Goal: Task Accomplishment & Management: Manage account settings

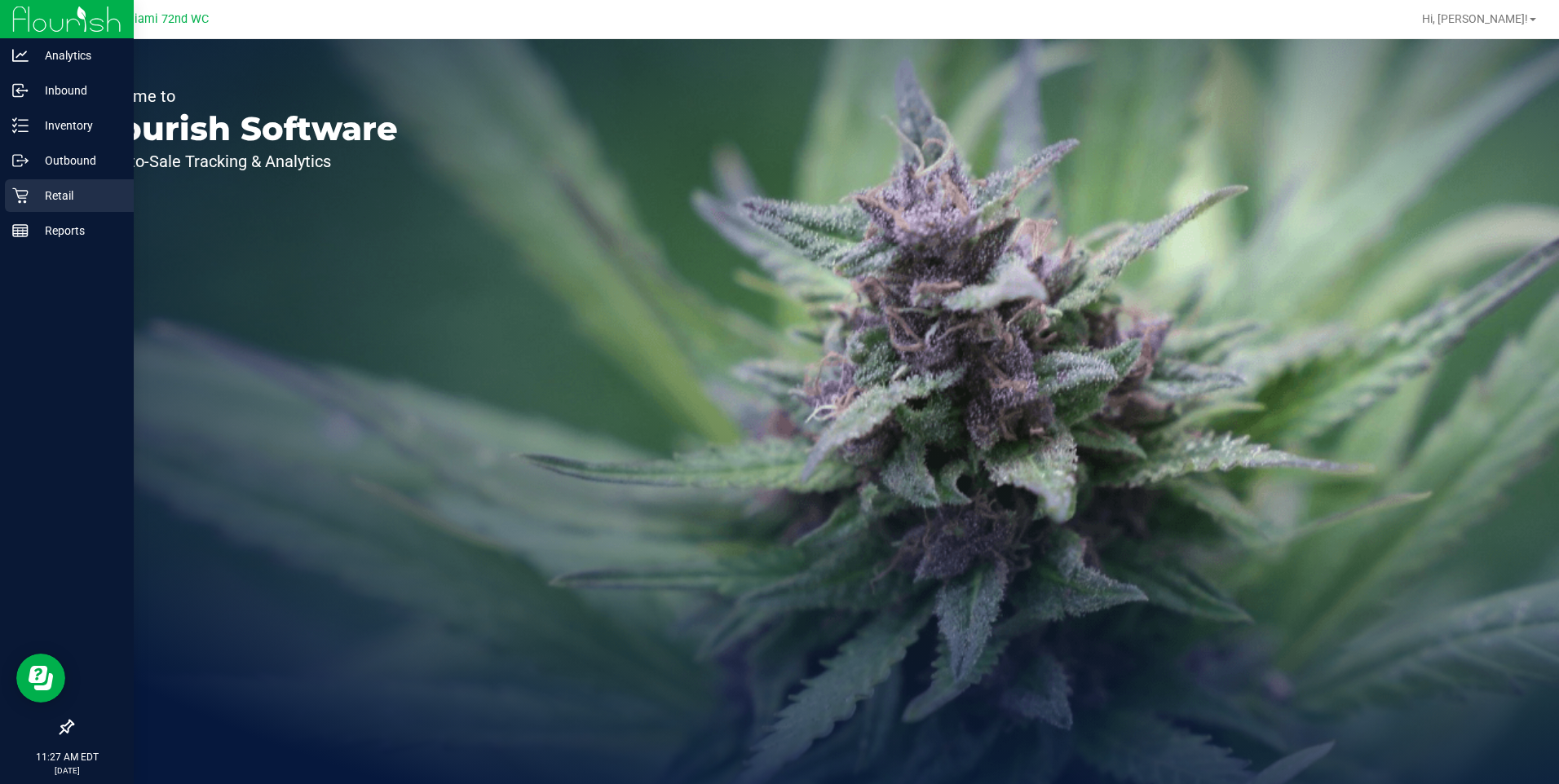
click at [14, 195] on icon at bounding box center [20, 195] width 16 height 16
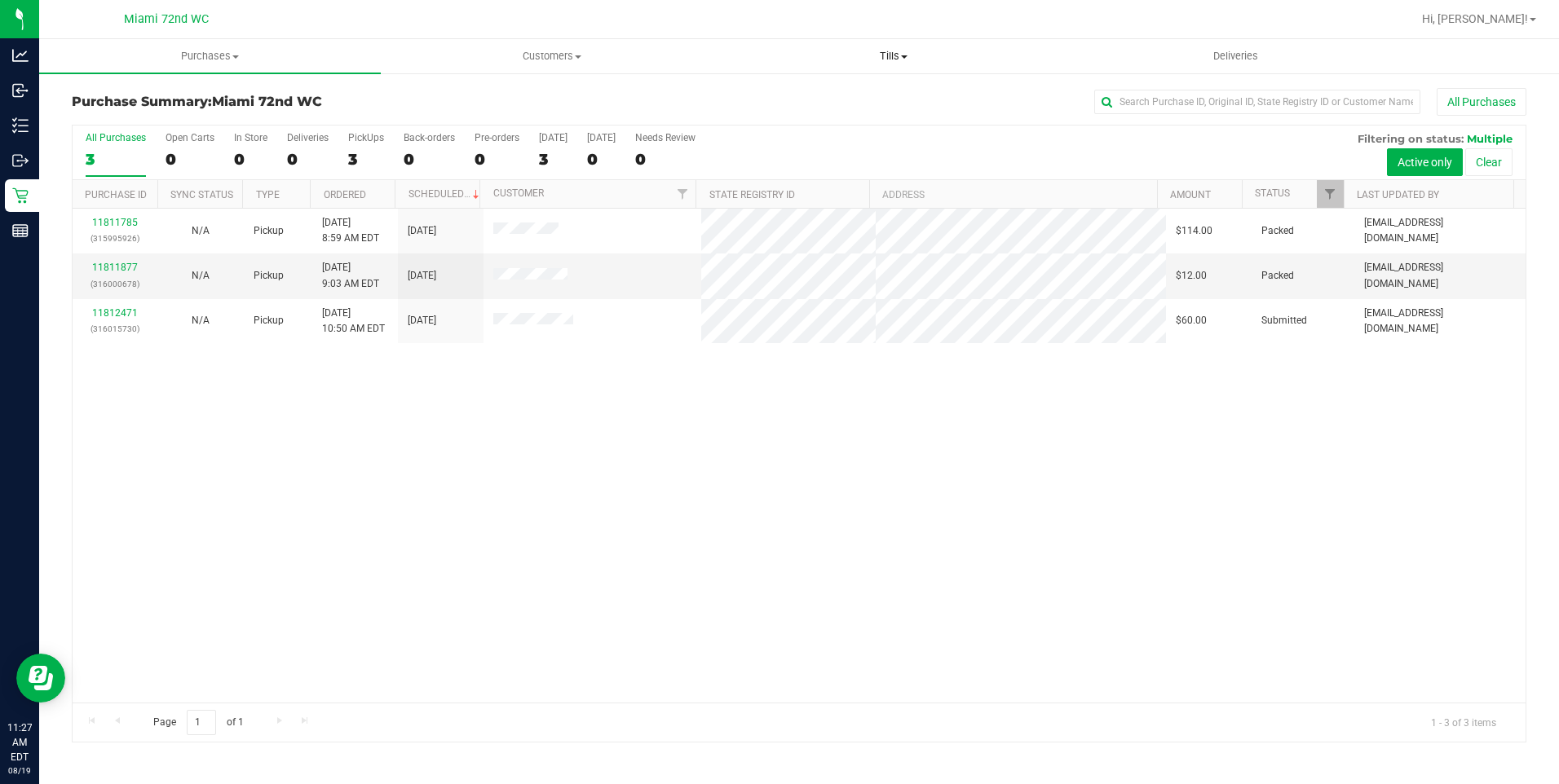
click at [870, 52] on span "Tills" at bounding box center [894, 56] width 340 height 15
click at [827, 118] on span "Reconcile e-payments" at bounding box center [804, 118] width 162 height 14
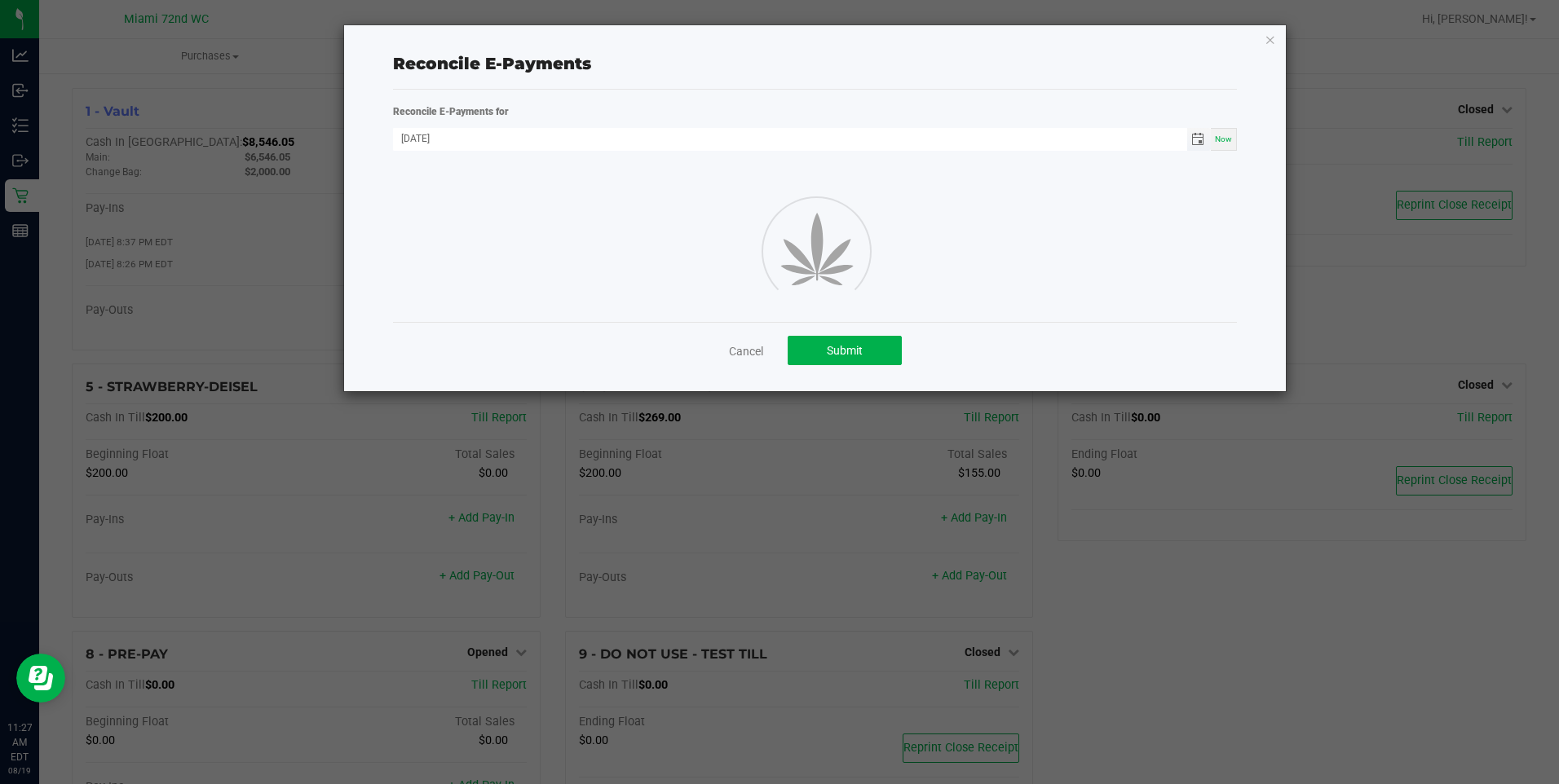
click at [1199, 145] on span "Toggle calendar" at bounding box center [1198, 140] width 13 height 13
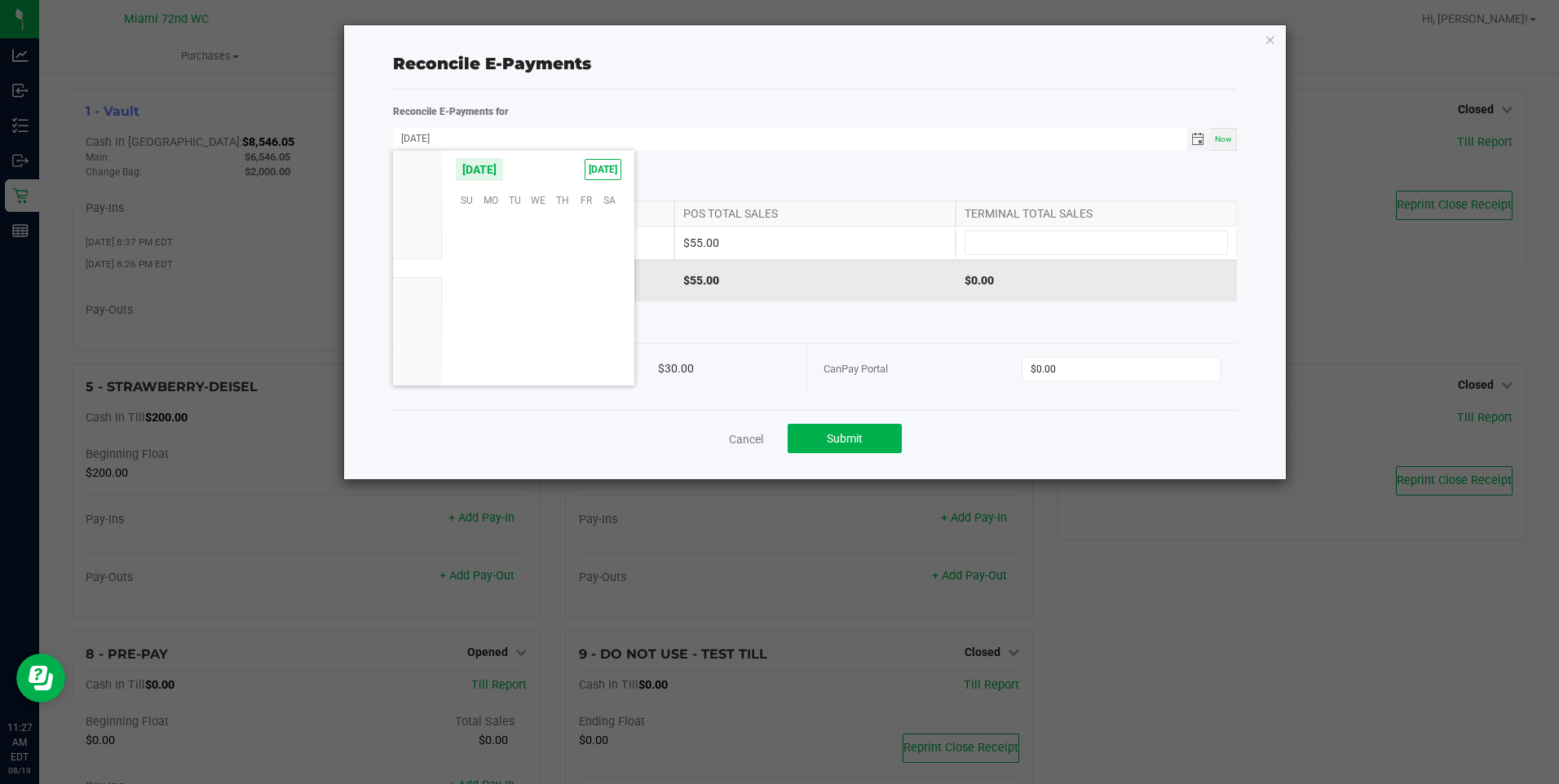
scroll to position [264266, 0]
click at [496, 304] on span "18" at bounding box center [491, 301] width 23 height 25
type input "08/18/2025"
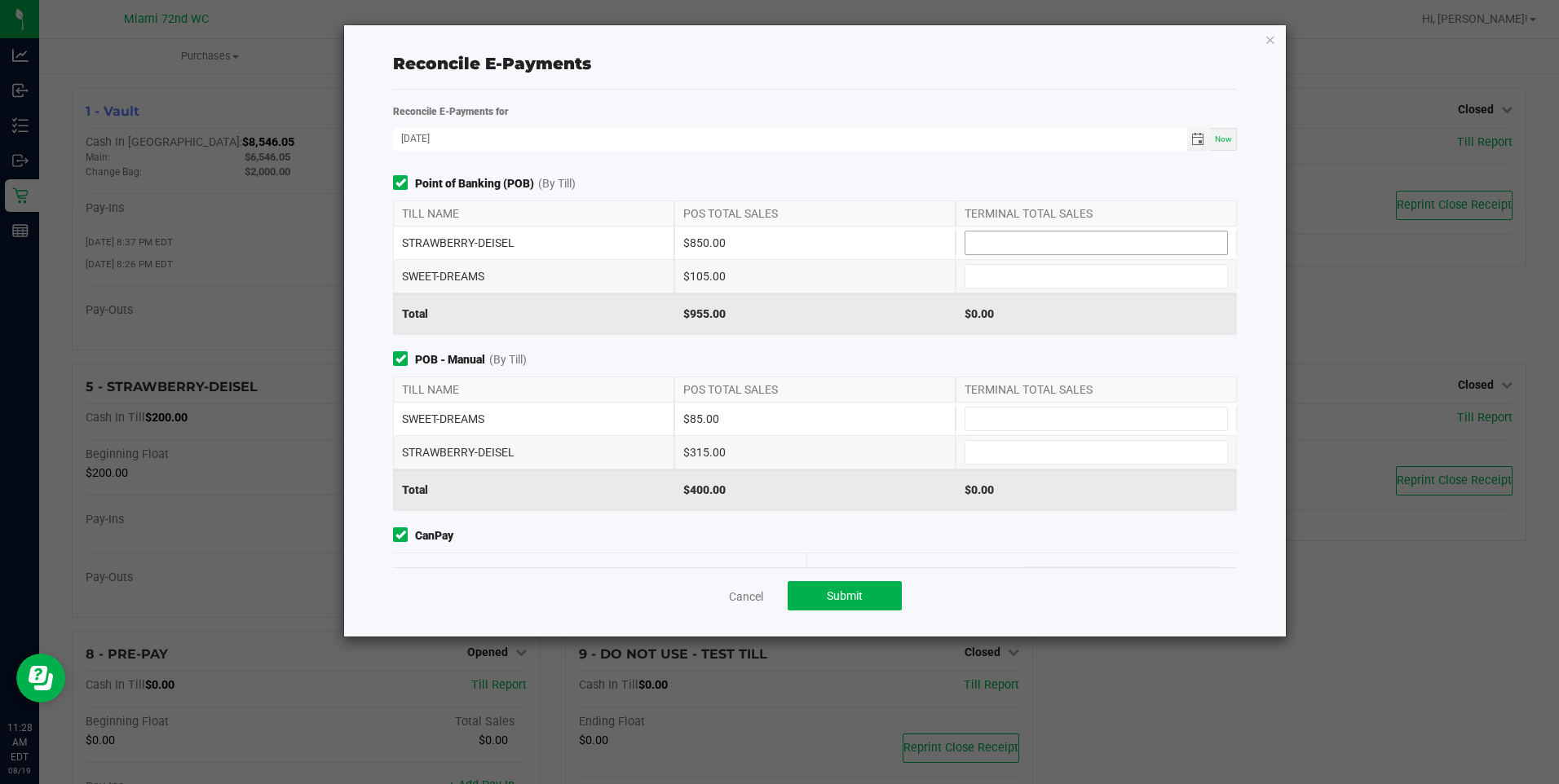
click at [1042, 249] on input at bounding box center [1096, 243] width 262 height 23
type input "$850.00"
type input "$105.00"
type input "$85.00"
type input "$315.00"
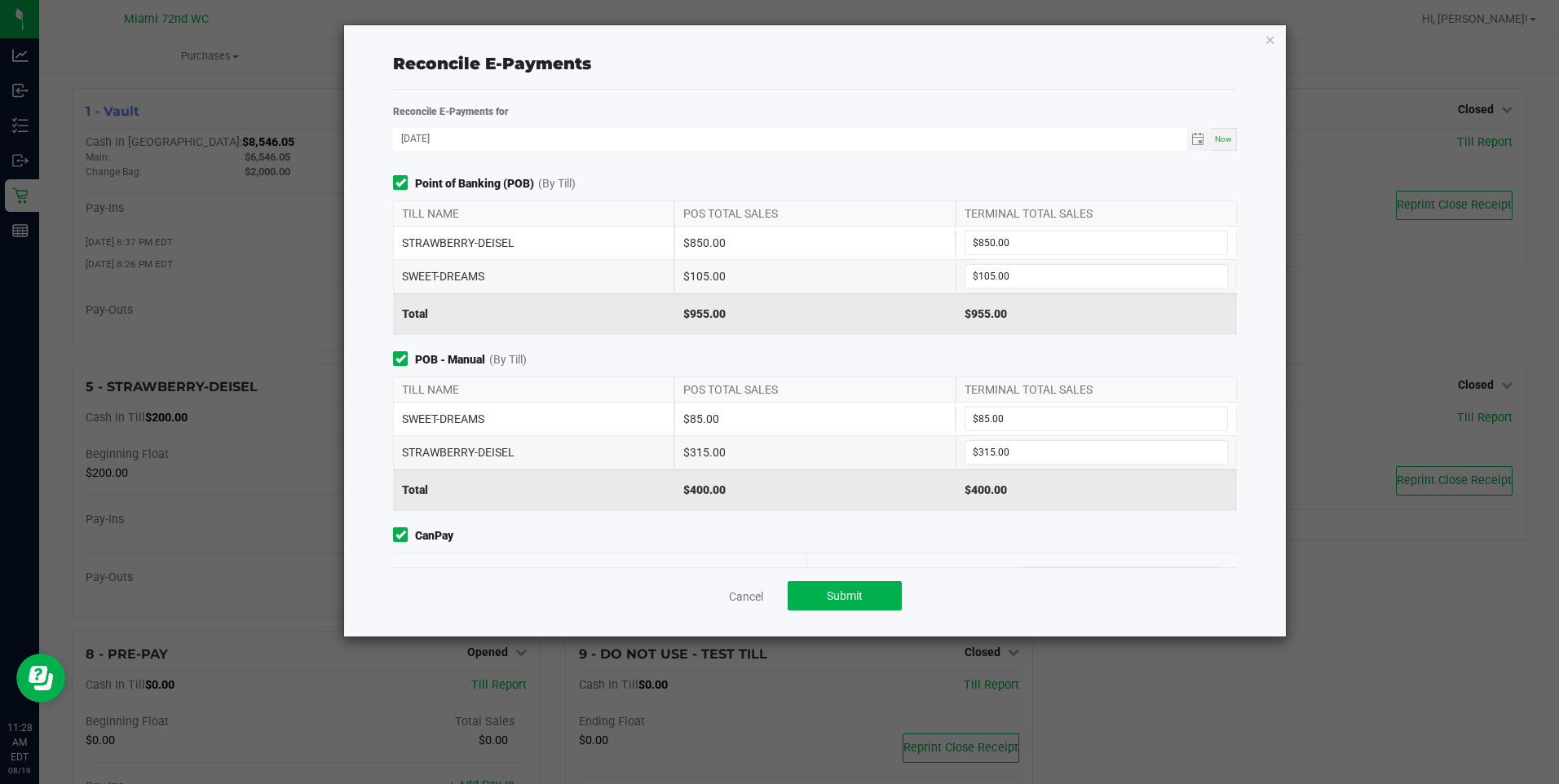
click at [784, 486] on div "$400.00" at bounding box center [815, 489] width 281 height 41
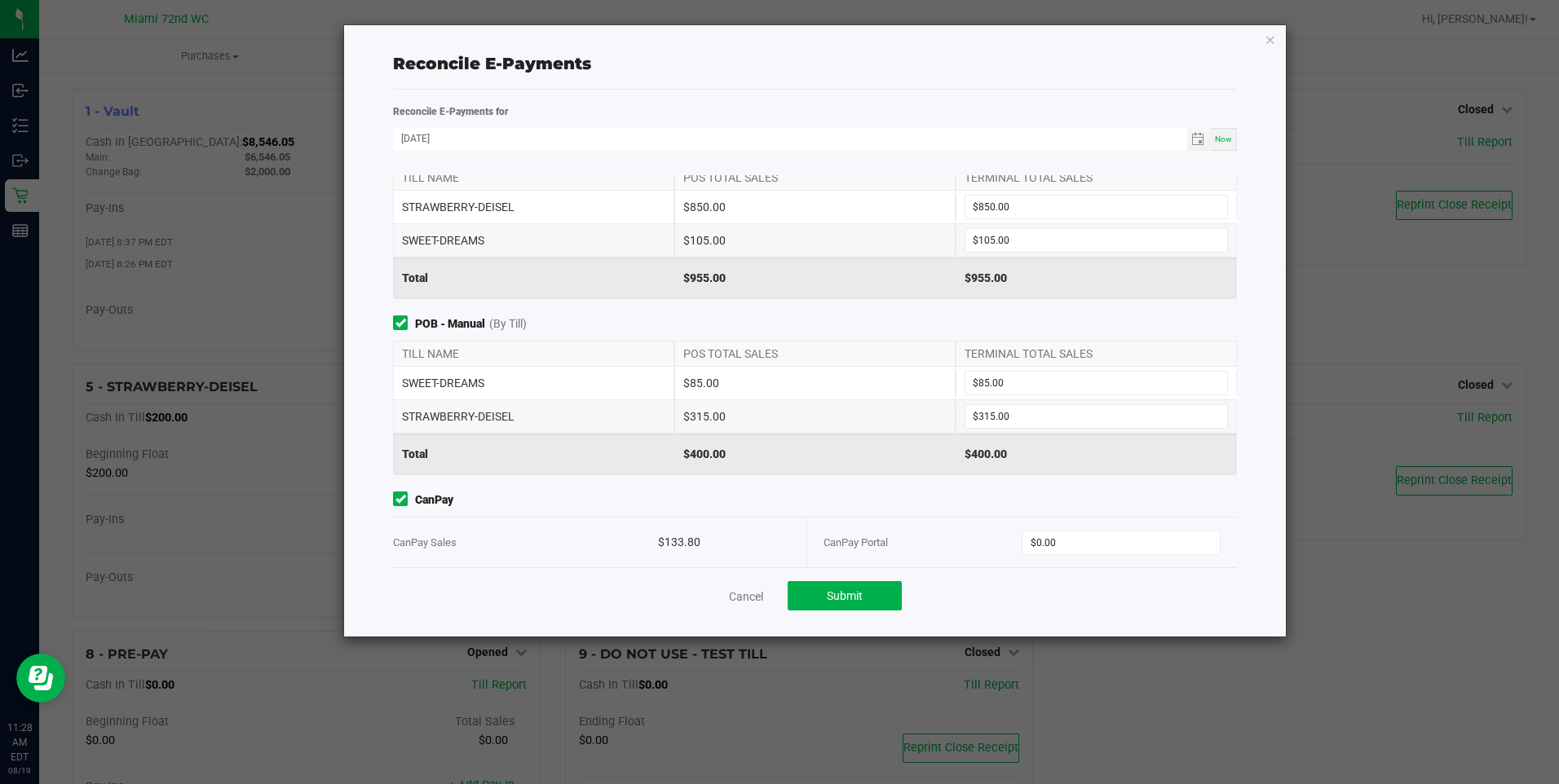
scroll to position [51, 0]
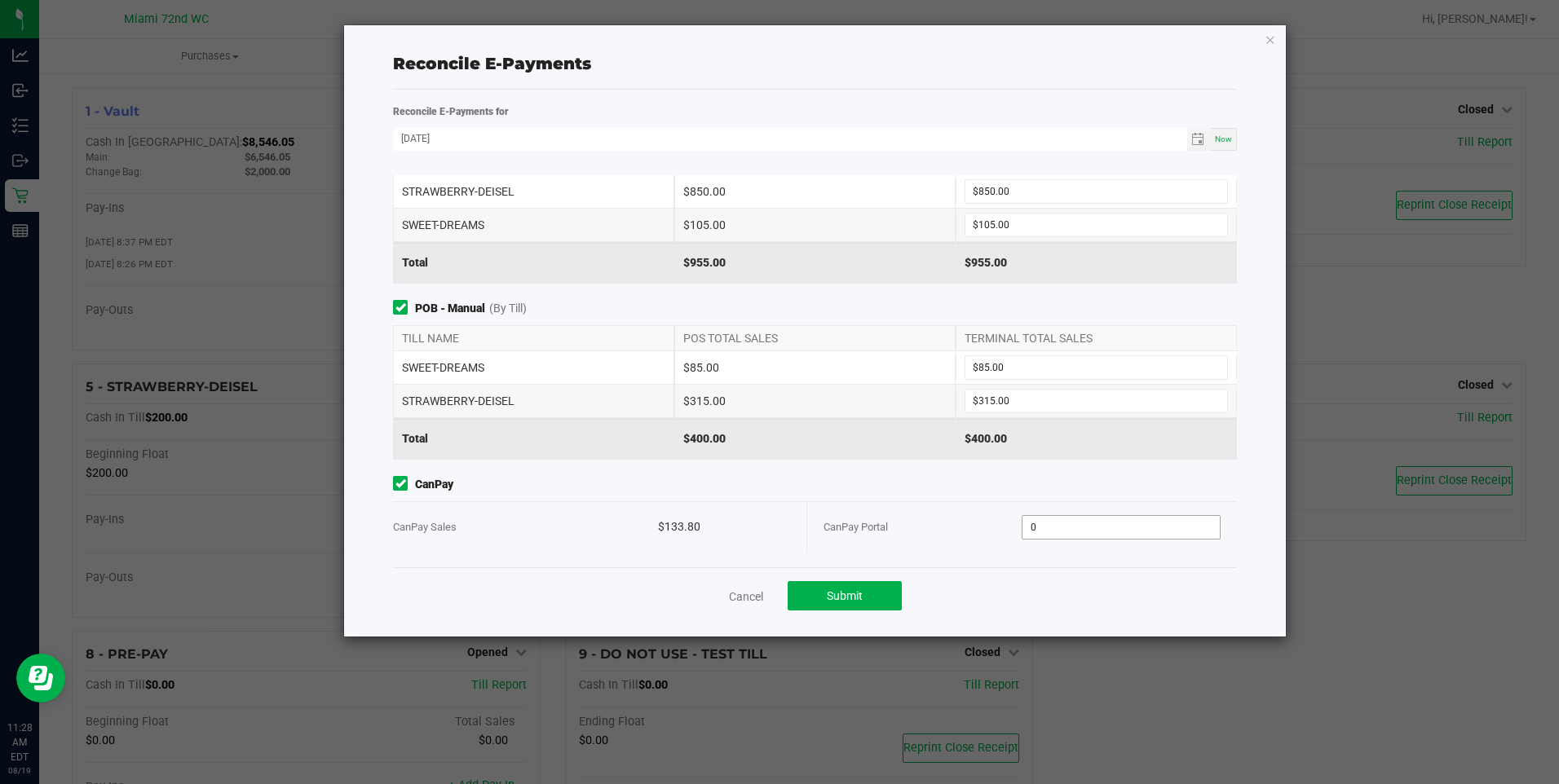
click at [1080, 522] on input "0" at bounding box center [1121, 527] width 197 height 23
type input "$133.80"
click at [475, 551] on div "CanPay Sales" at bounding box center [526, 526] width 264 height 49
click at [890, 594] on button "Submit" at bounding box center [844, 596] width 114 height 29
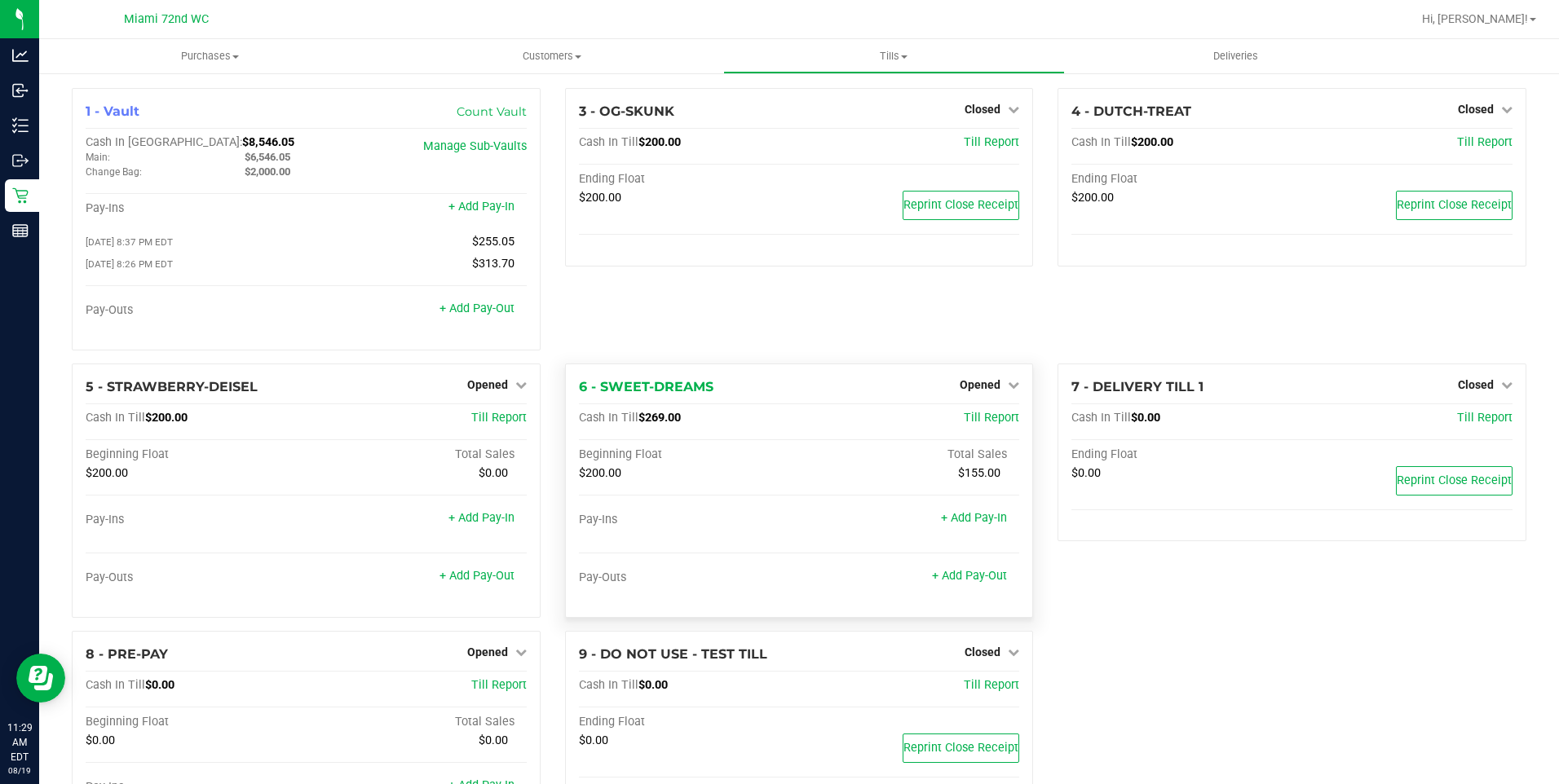
click at [493, 315] on link "+ Add Pay-Out" at bounding box center [477, 309] width 75 height 14
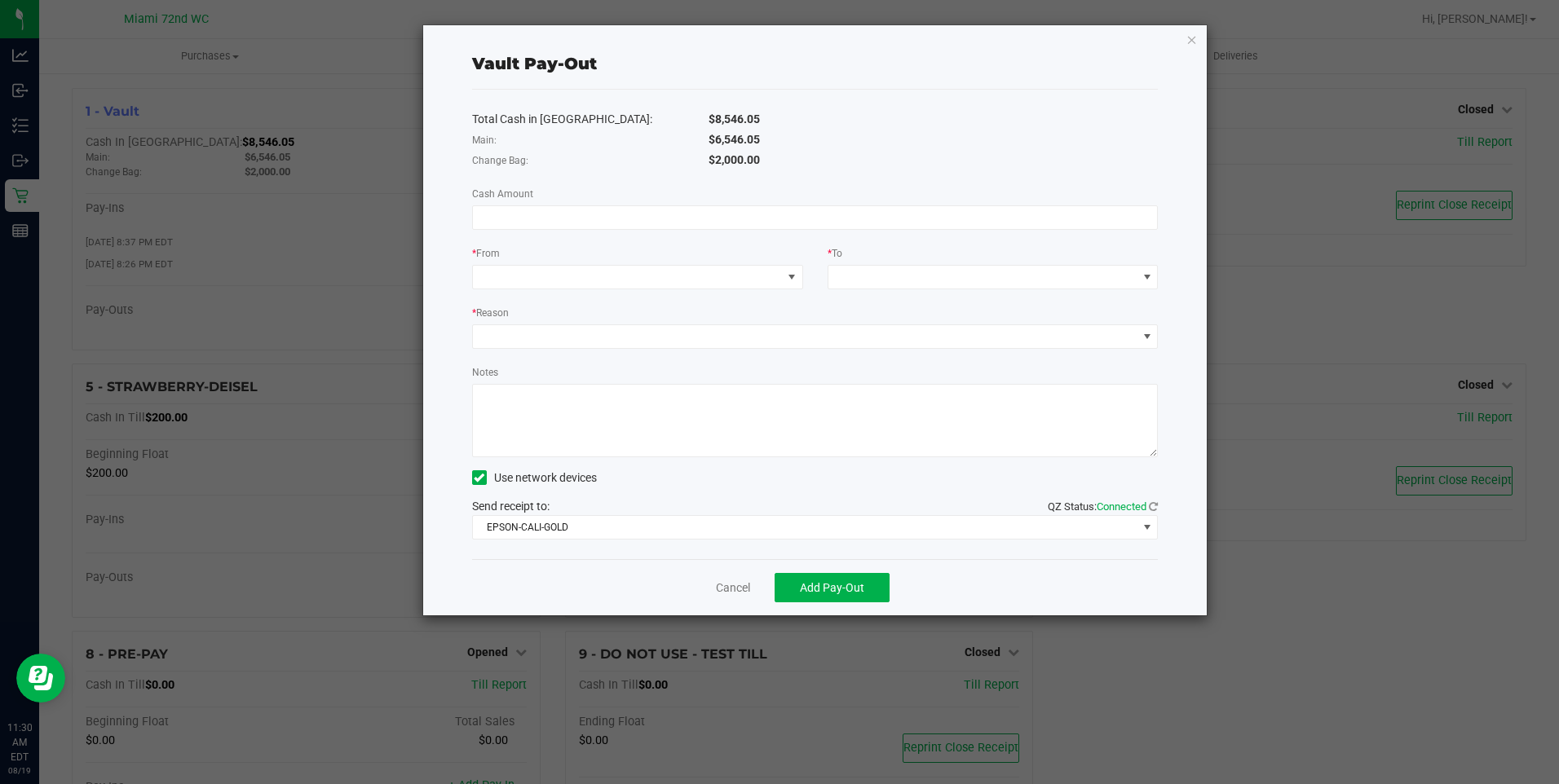
click at [724, 135] on span "$6,546.05" at bounding box center [734, 140] width 51 height 13
copy span "6,546.05"
click at [848, 214] on input at bounding box center [815, 218] width 685 height 23
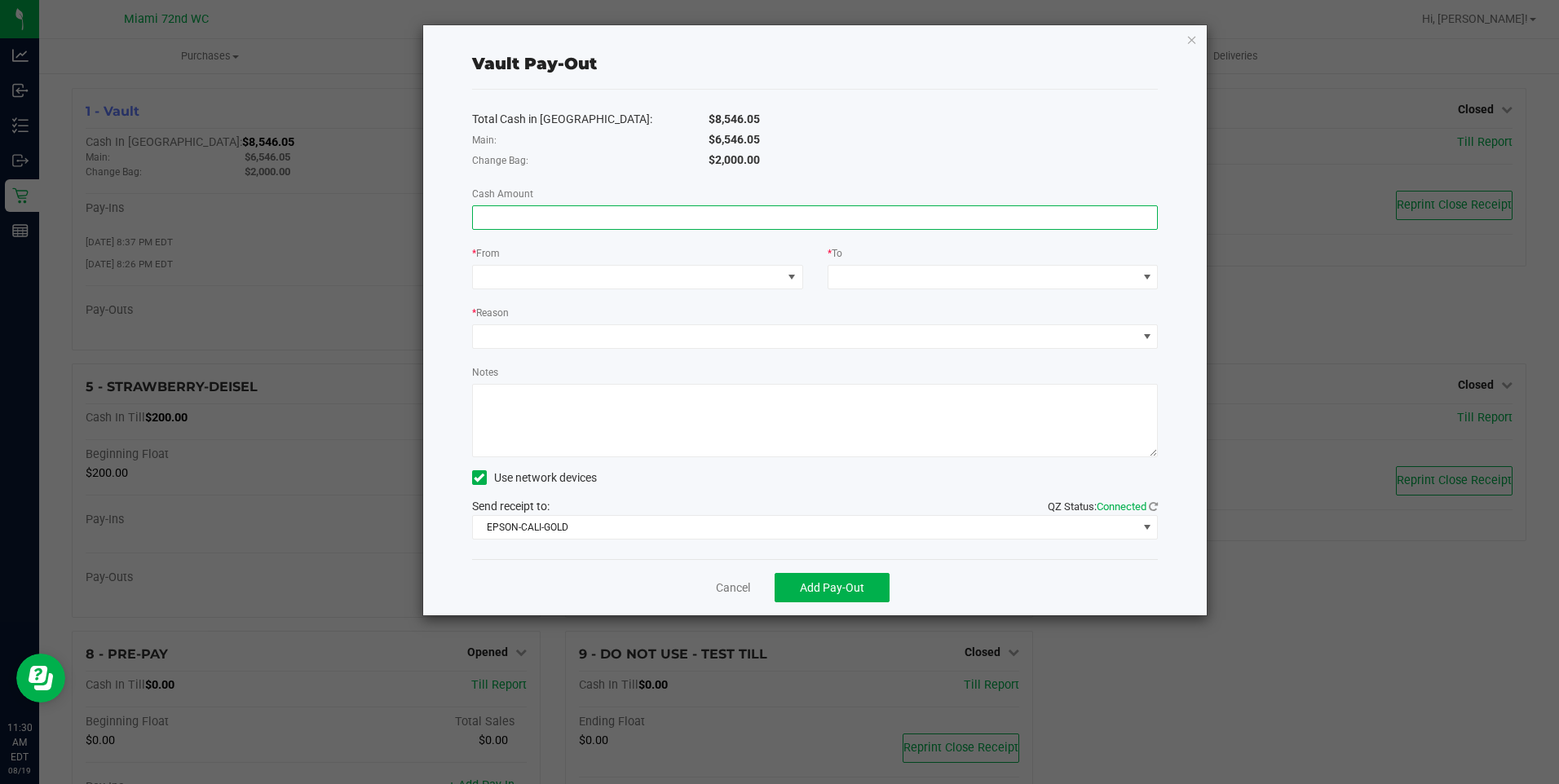
paste input "6546.05"
type input "$6,546.05"
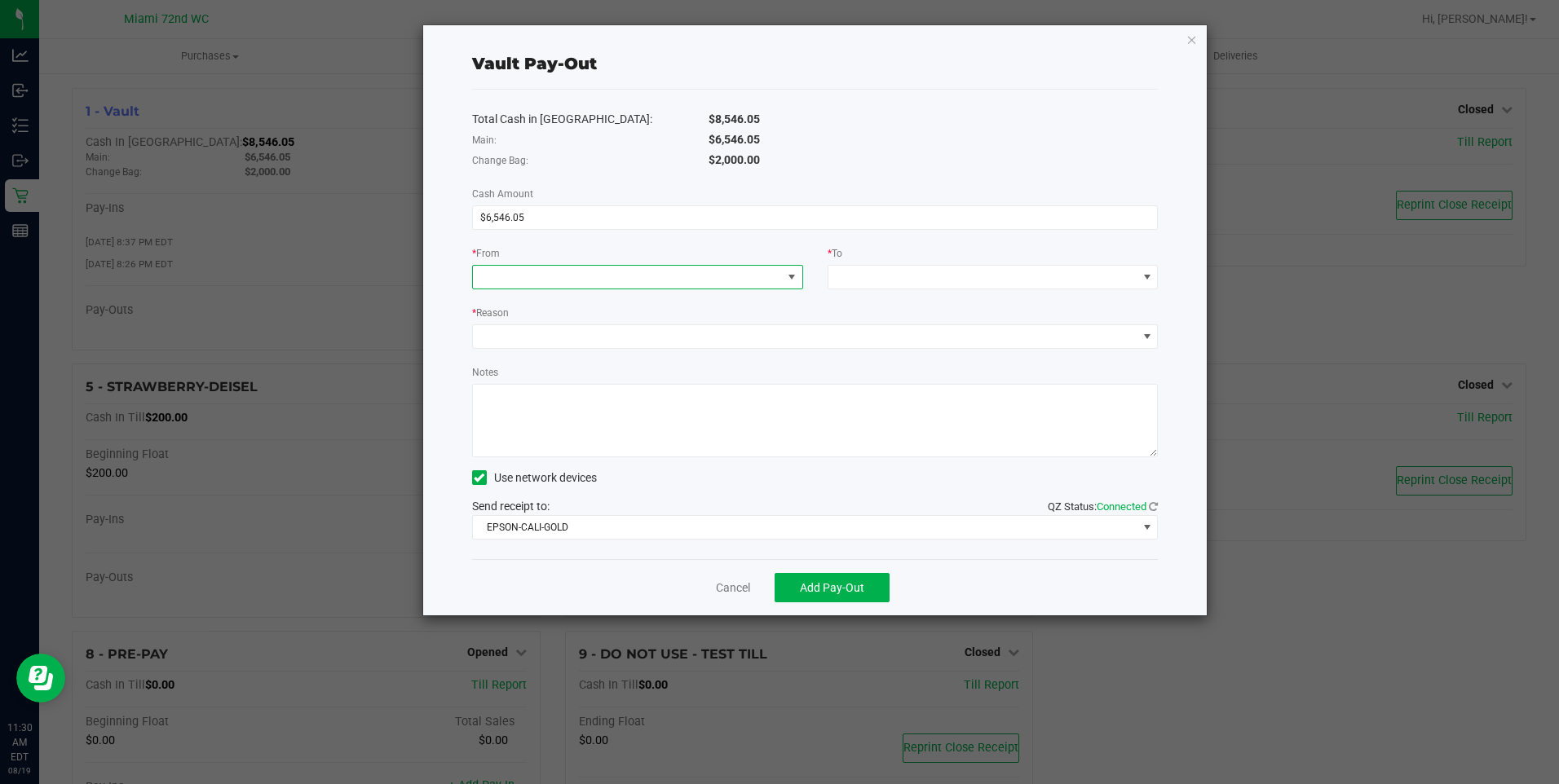
click at [731, 289] on span at bounding box center [638, 277] width 331 height 24
click at [700, 375] on li "Main (Vault)" at bounding box center [638, 382] width 330 height 33
click at [970, 279] on span at bounding box center [982, 277] width 309 height 23
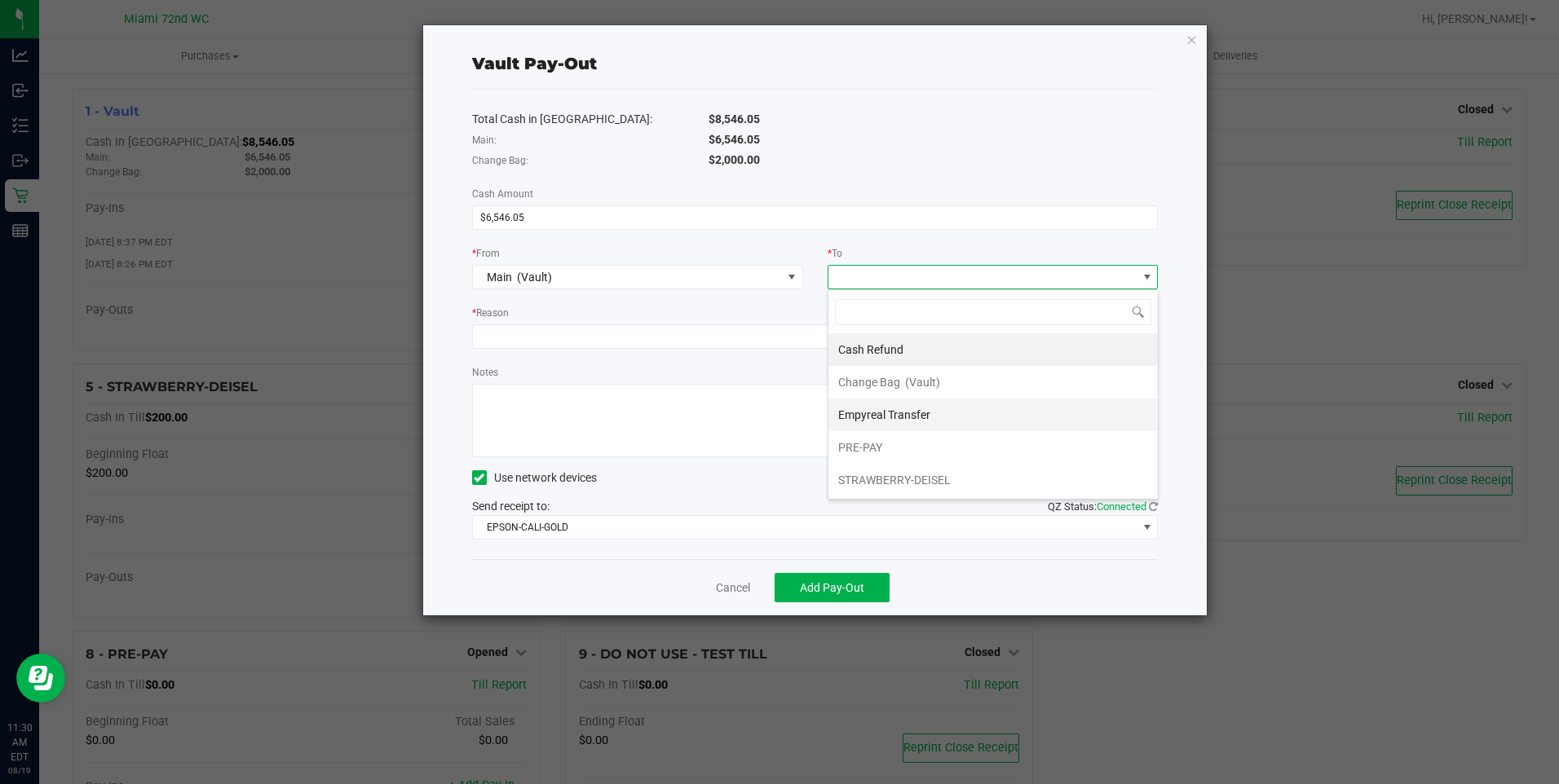
click at [949, 414] on li "Empyreal Transfer" at bounding box center [993, 415] width 330 height 33
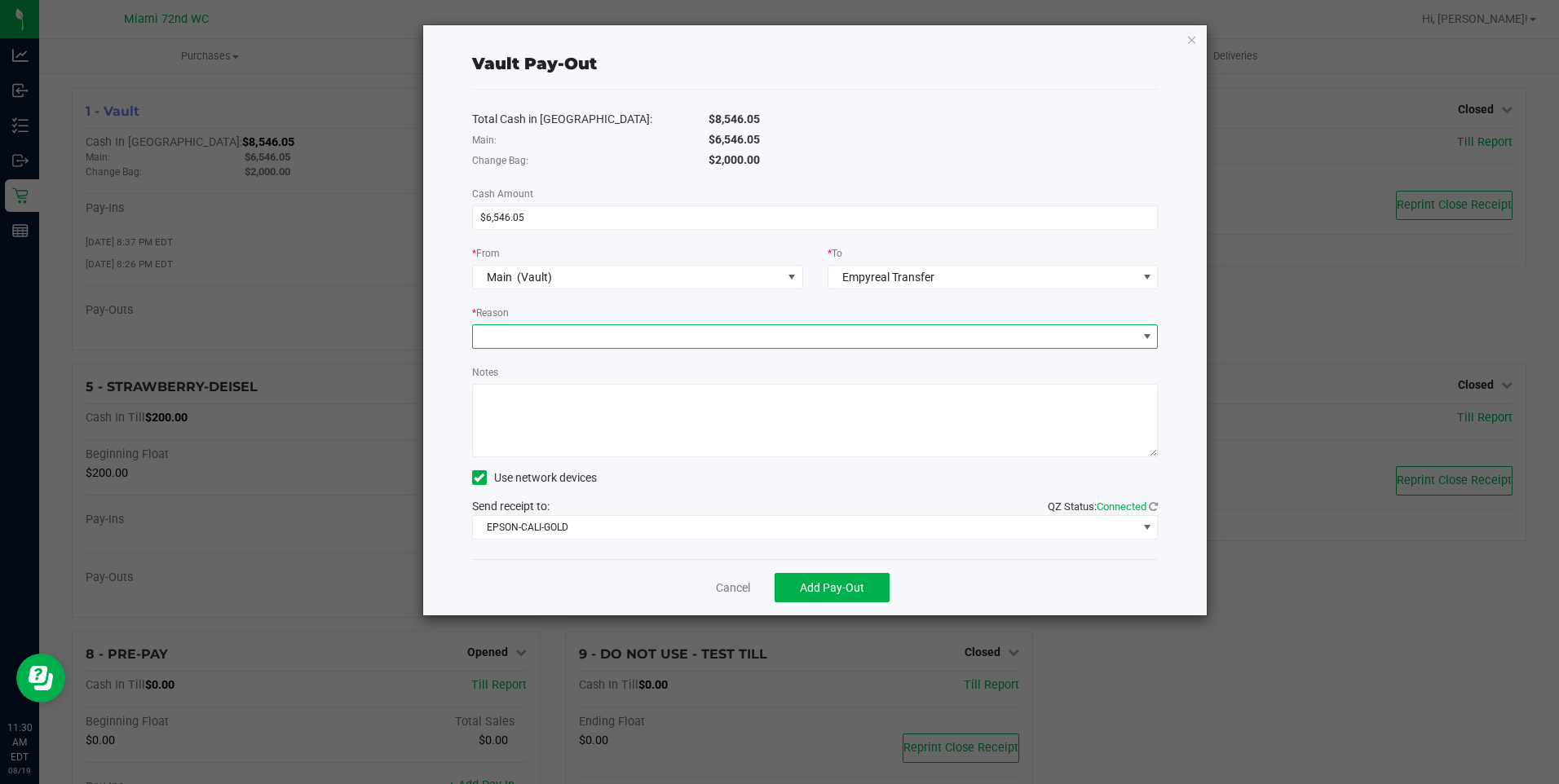
click at [761, 327] on span at bounding box center [805, 336] width 664 height 23
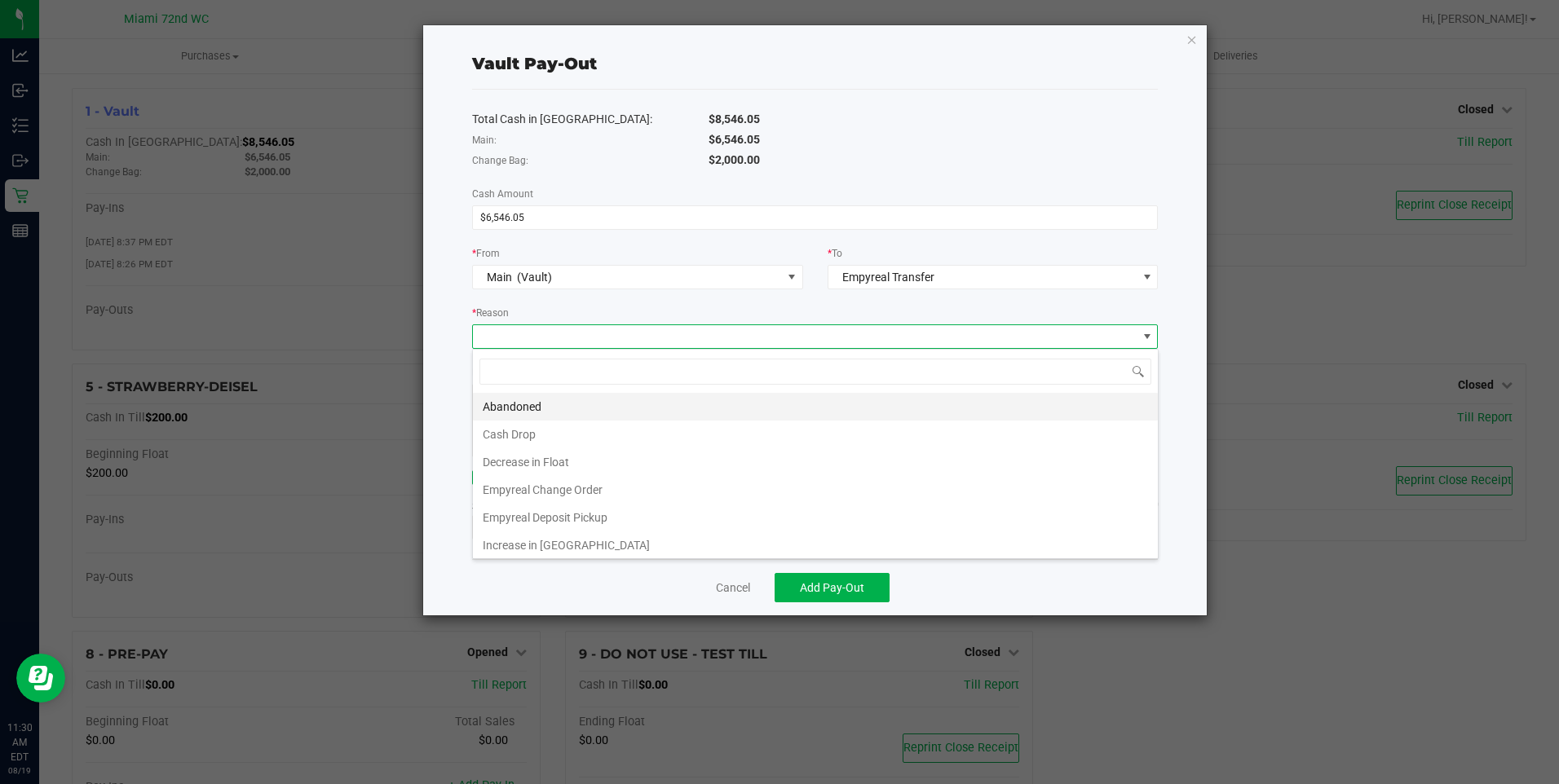
scroll to position [24, 686]
click at [616, 515] on li "Empyreal Deposit Pickup" at bounding box center [815, 517] width 685 height 28
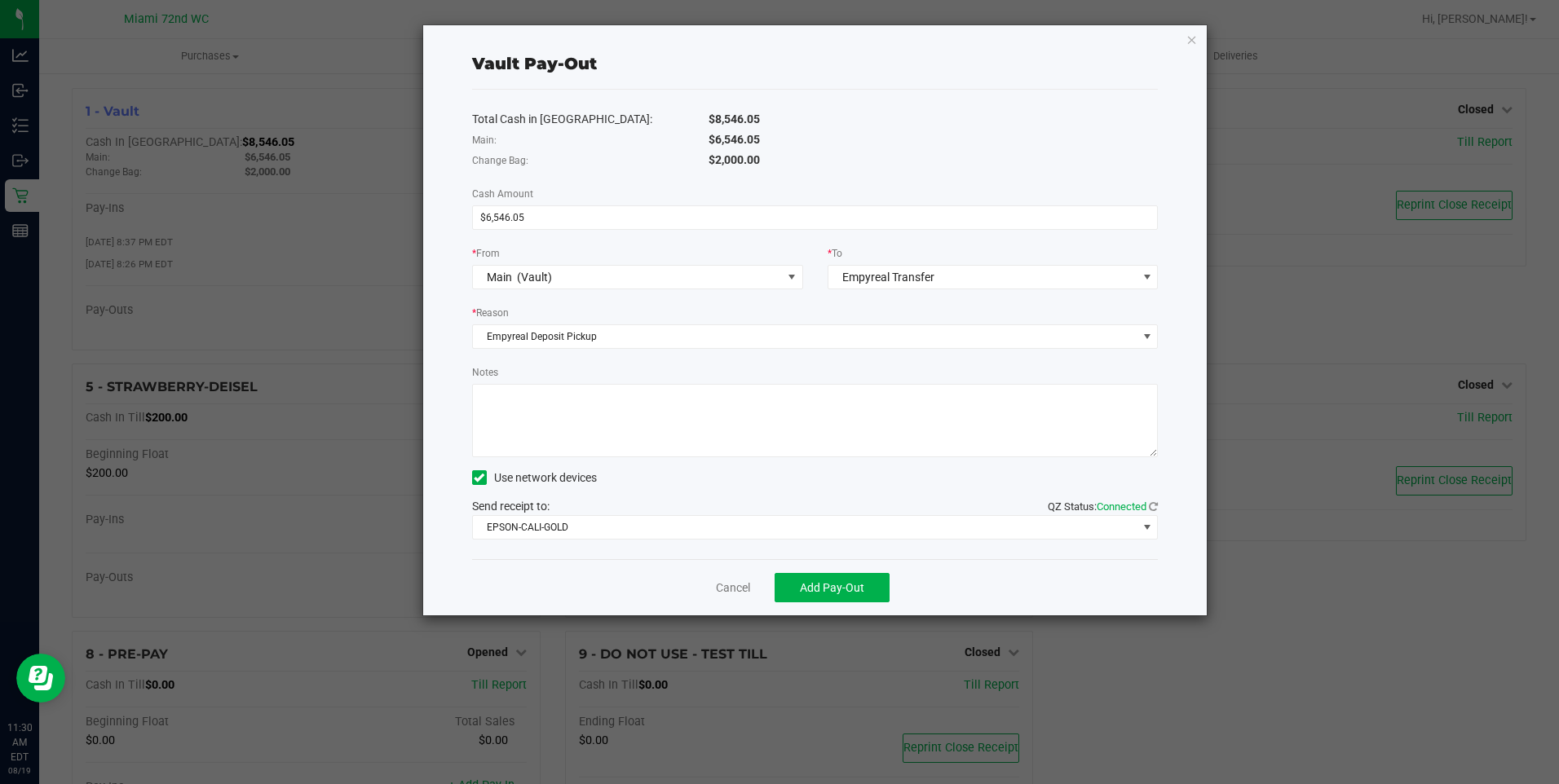
click at [674, 423] on textarea "Notes" at bounding box center [815, 421] width 687 height 74
type textarea "SHermosillo"
click at [756, 527] on span "EPSON-CALI-GOLD" at bounding box center [805, 527] width 664 height 23
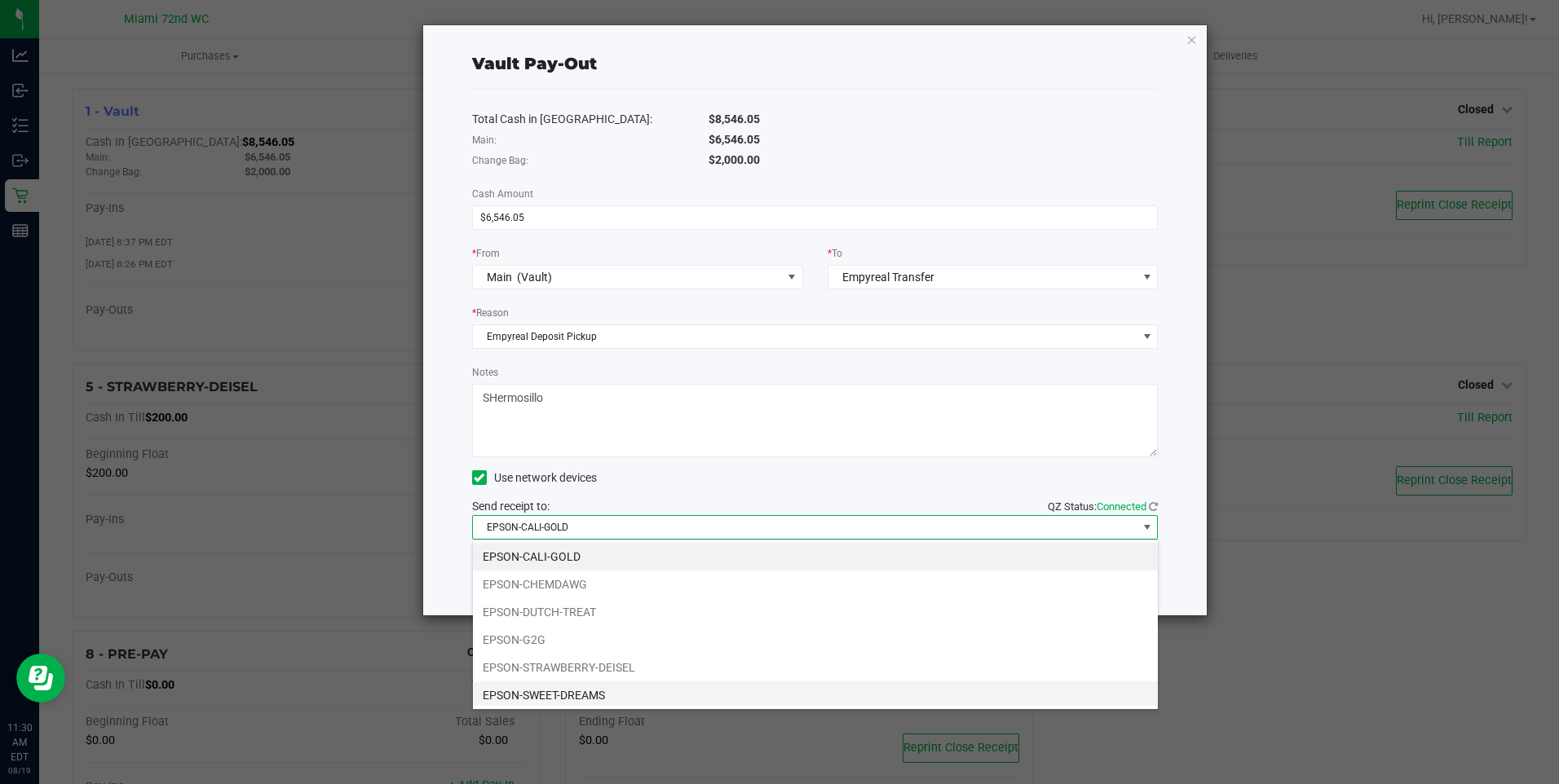
click at [598, 697] on li "EPSON-SWEET-DREAMS" at bounding box center [815, 695] width 685 height 28
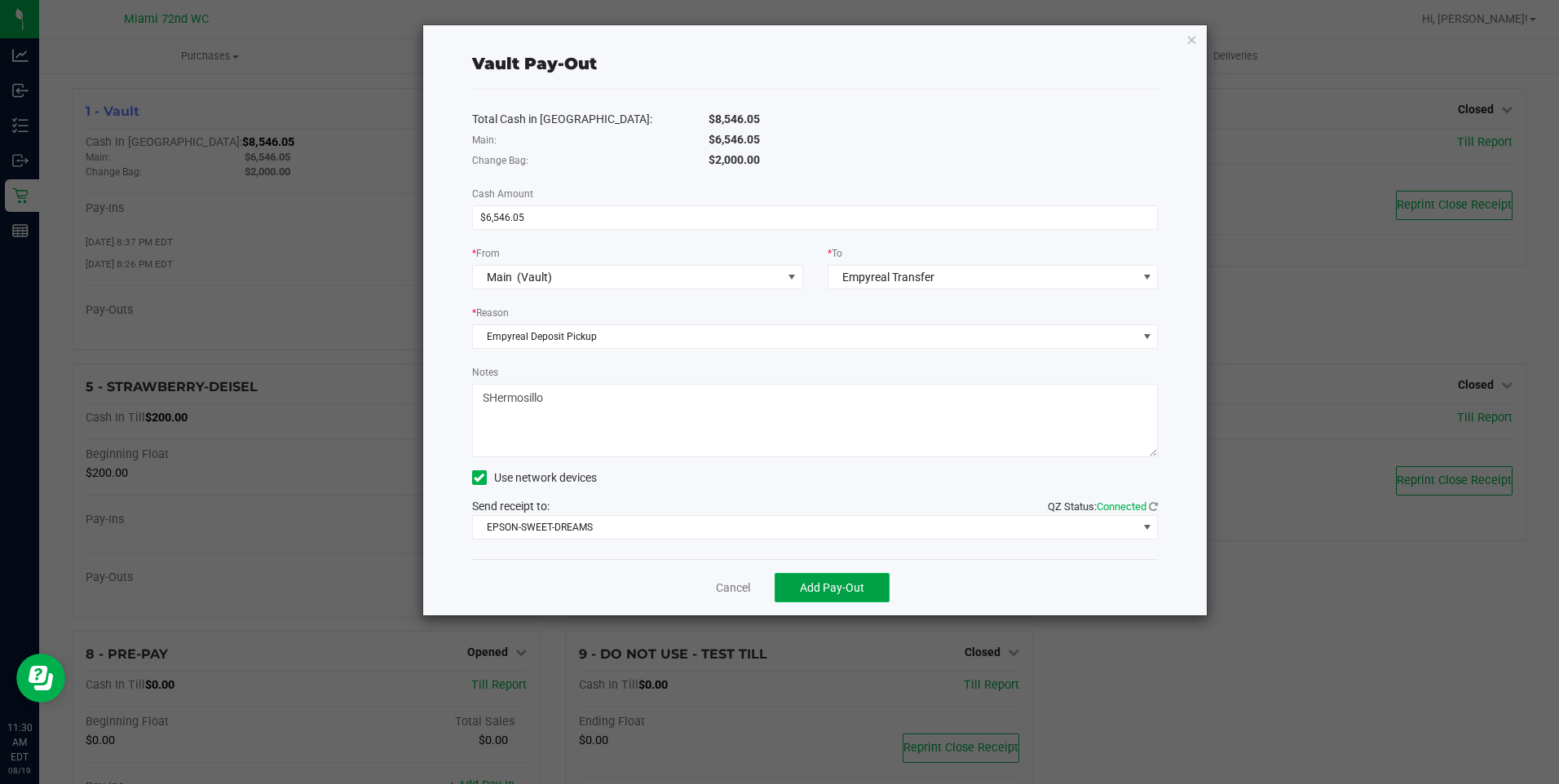
click at [868, 585] on button "Add Pay-Out" at bounding box center [832, 587] width 115 height 29
click at [720, 587] on link "Dismiss" at bounding box center [727, 588] width 39 height 17
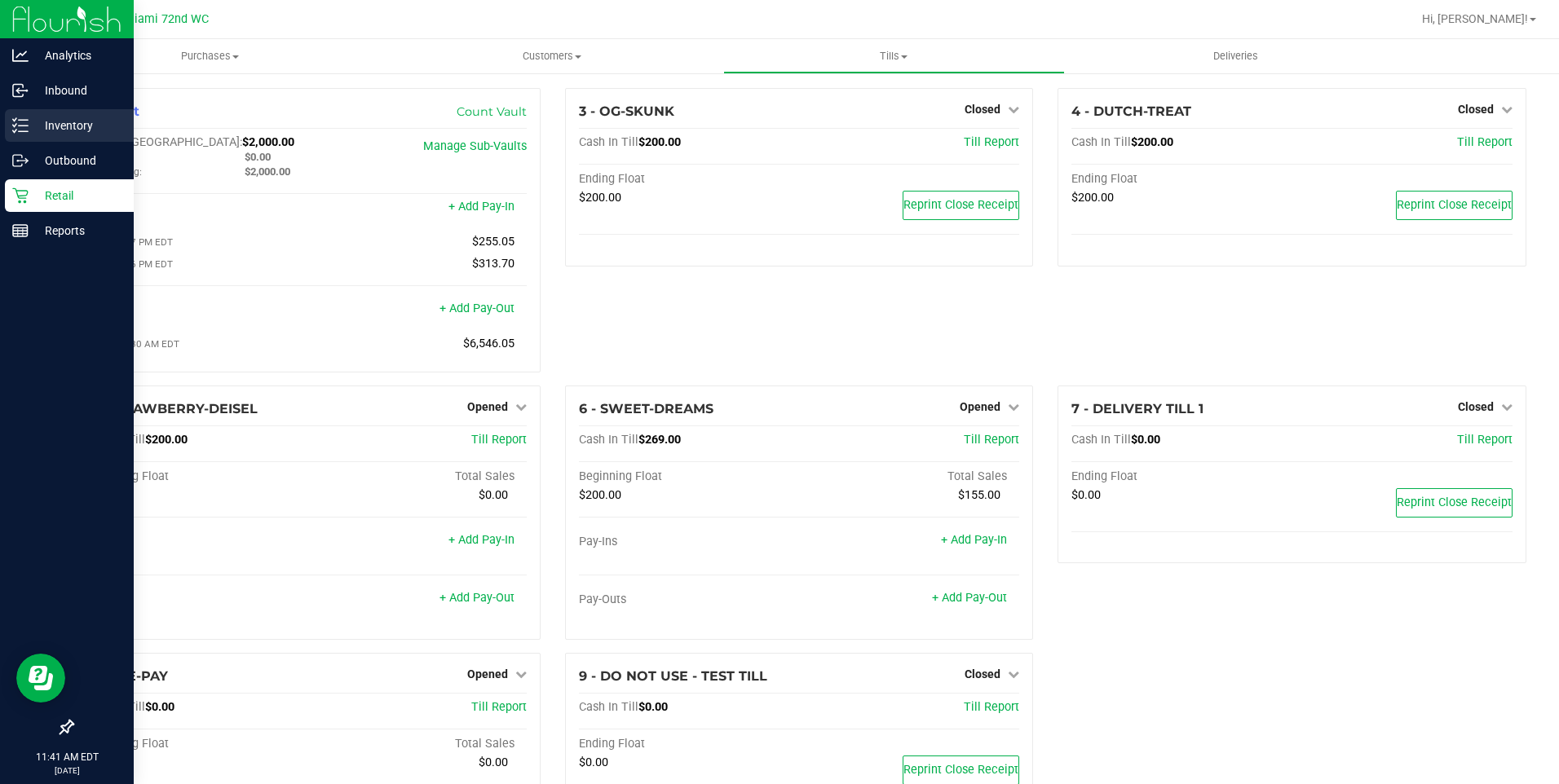
click at [33, 131] on p "Inventory" at bounding box center [77, 125] width 98 height 19
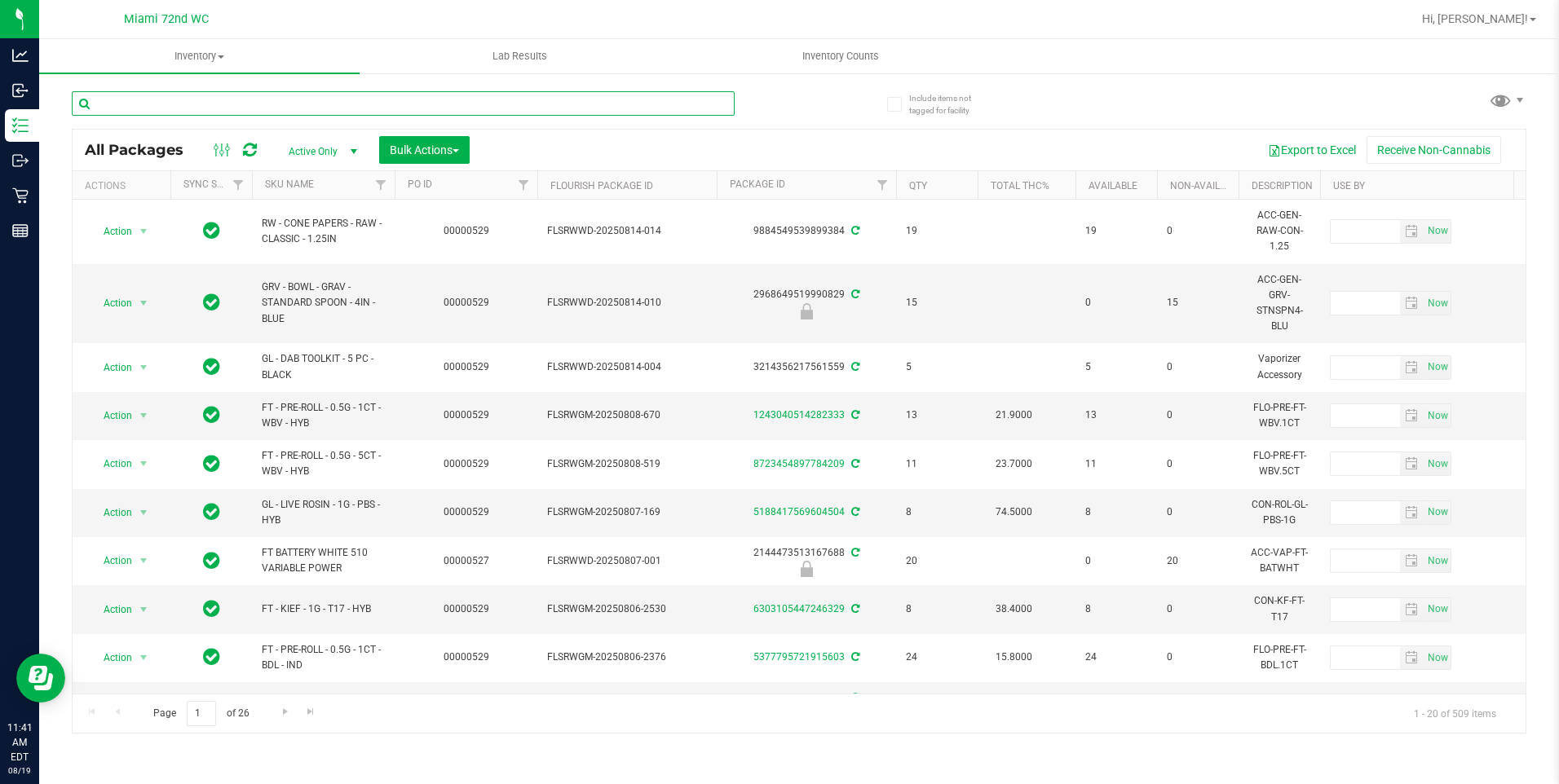
click at [290, 105] on input "text" at bounding box center [403, 103] width 663 height 24
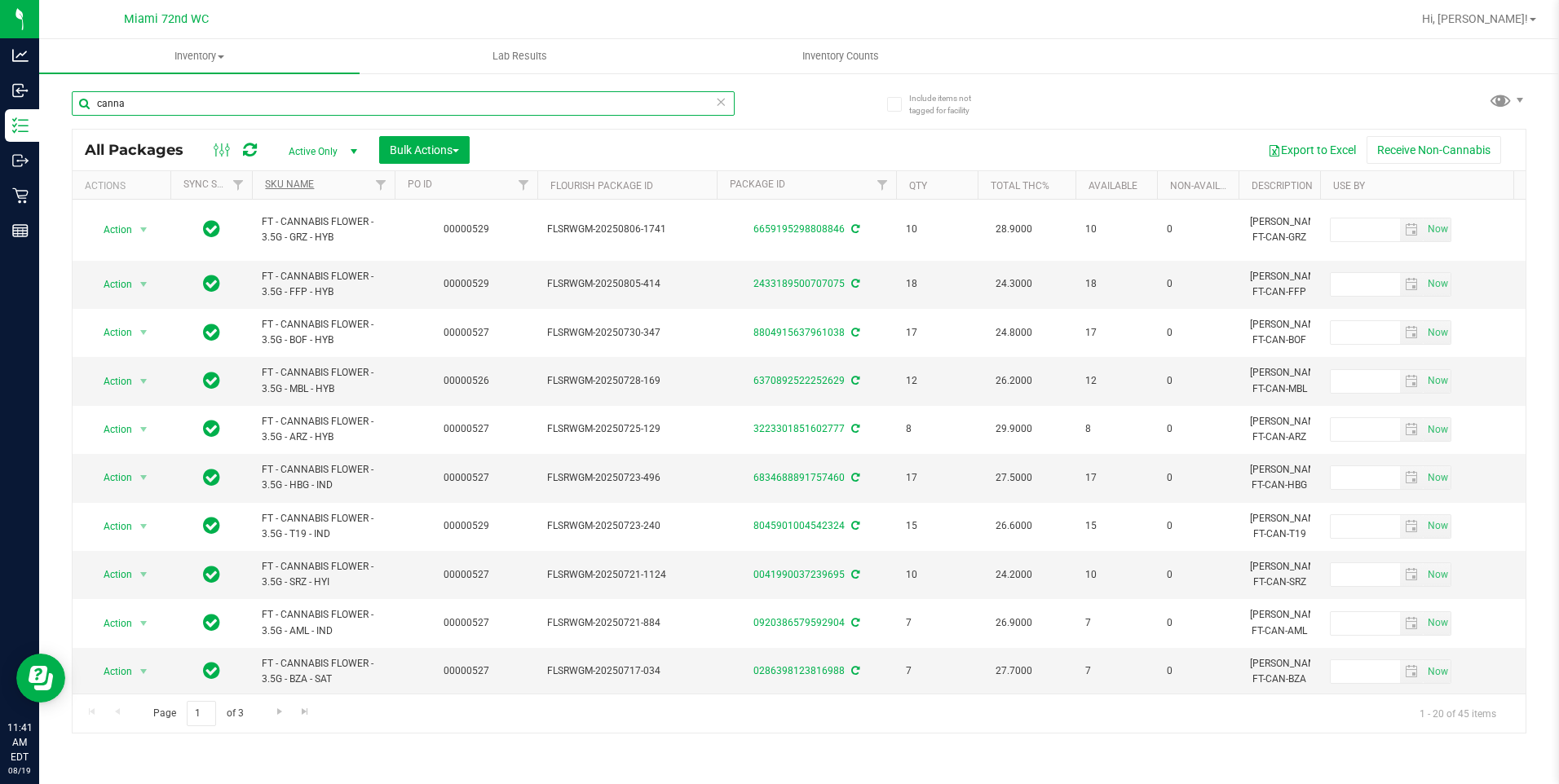
type input "canna"
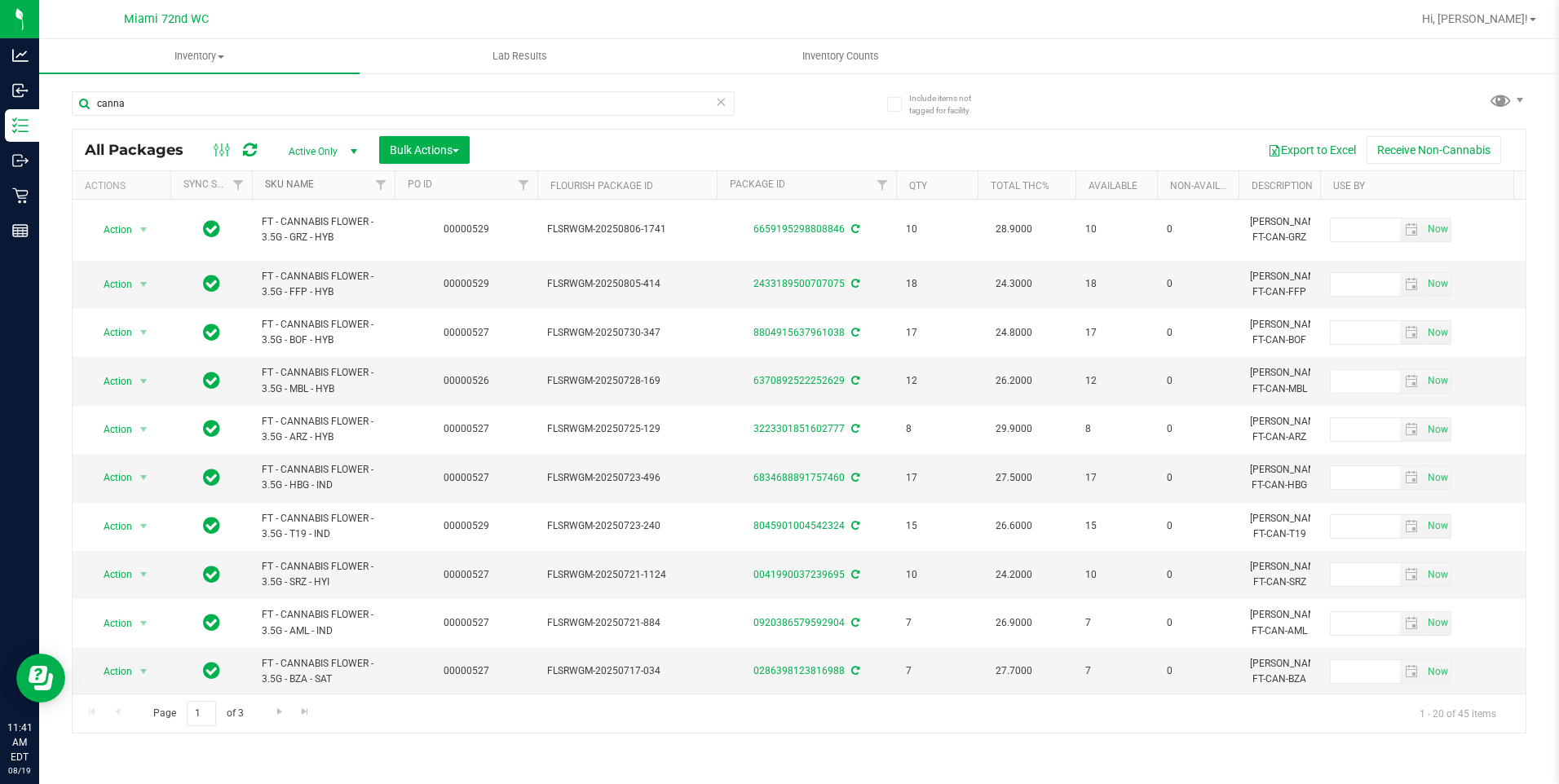
click at [299, 182] on link "SKU Name" at bounding box center [290, 184] width 49 height 12
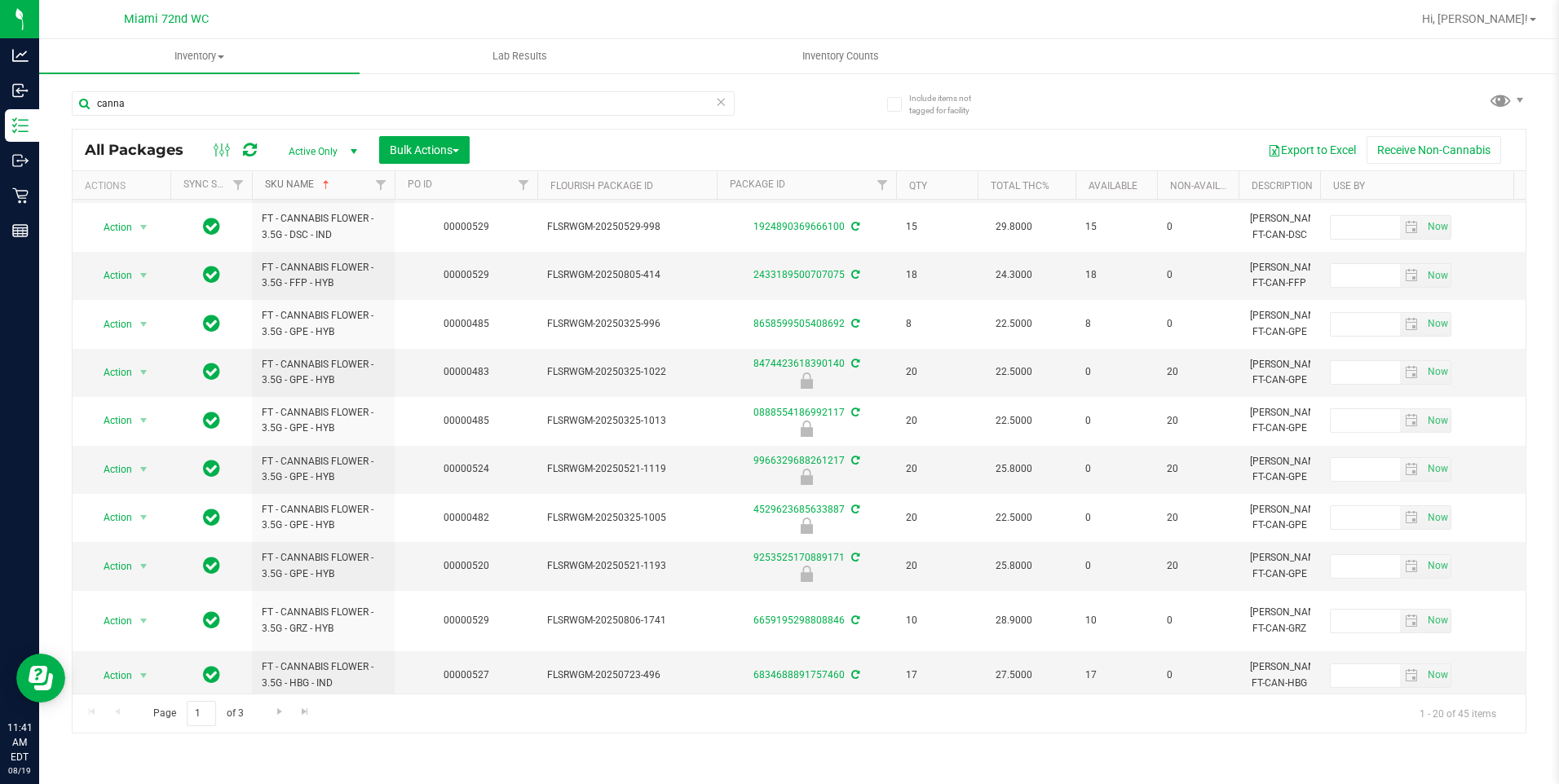
scroll to position [511, 0]
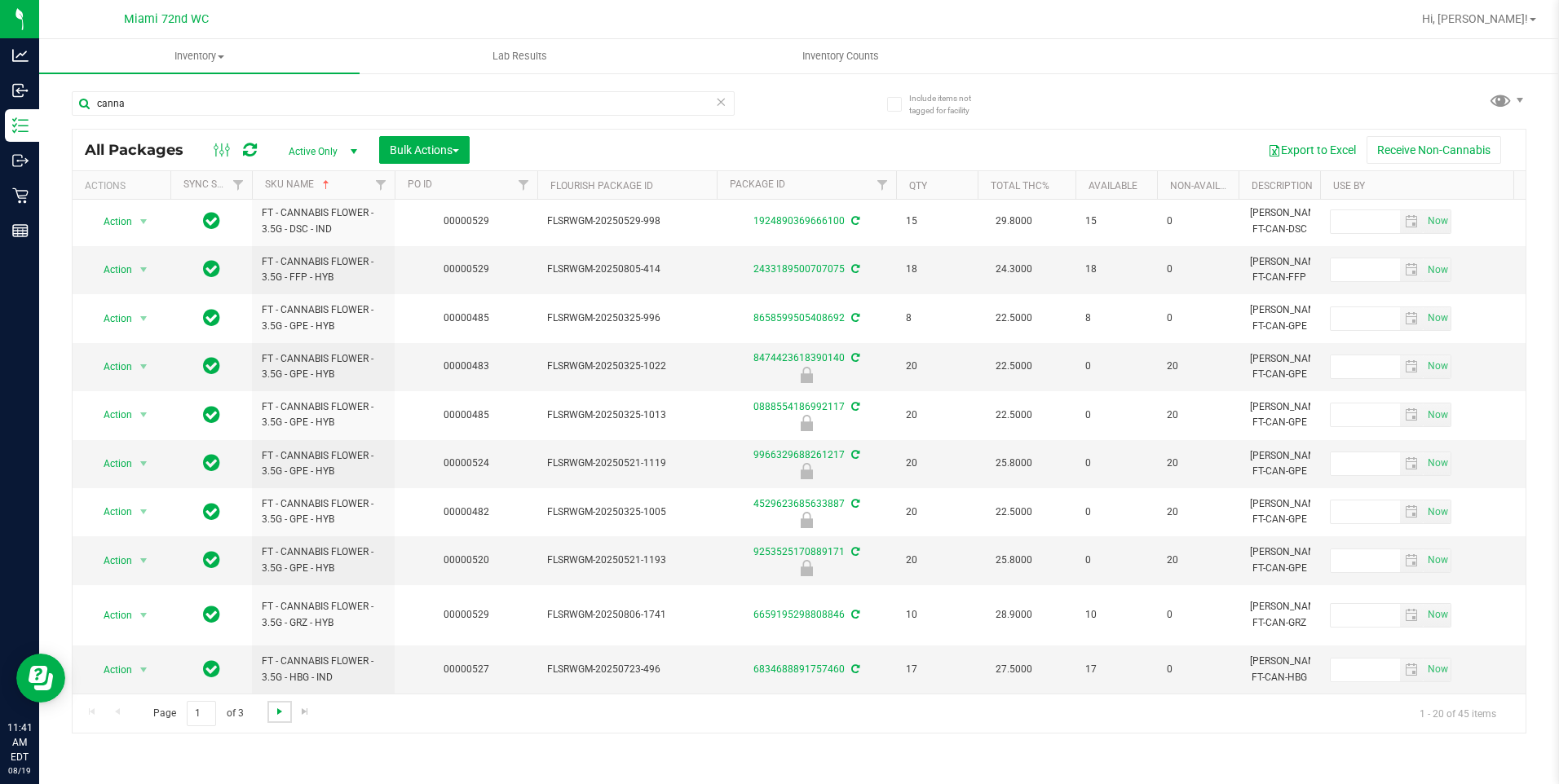
click at [282, 710] on span "Go to the next page" at bounding box center [279, 712] width 13 height 13
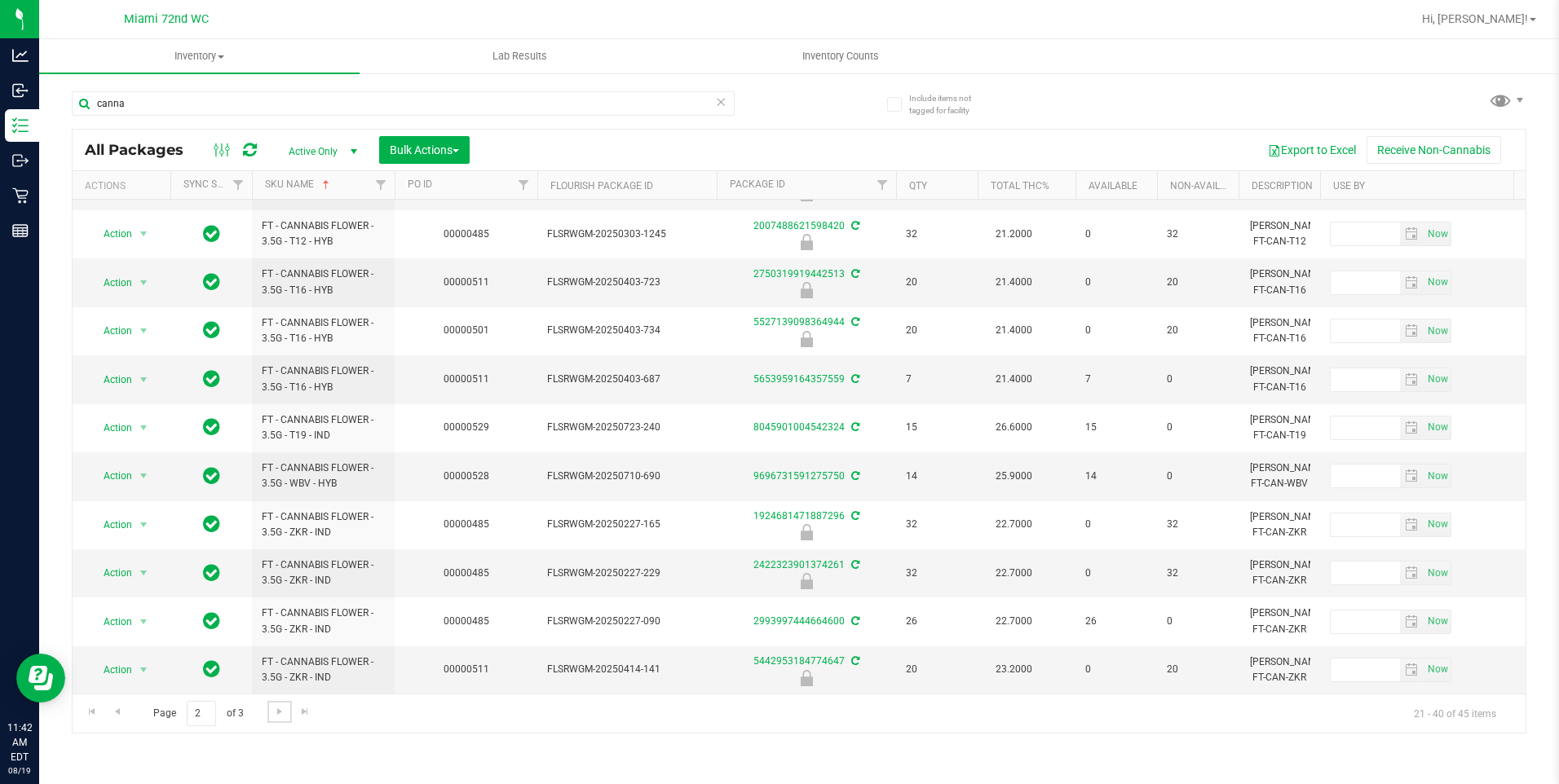
scroll to position [486, 0]
click at [275, 715] on span "Go to the next page" at bounding box center [279, 712] width 13 height 13
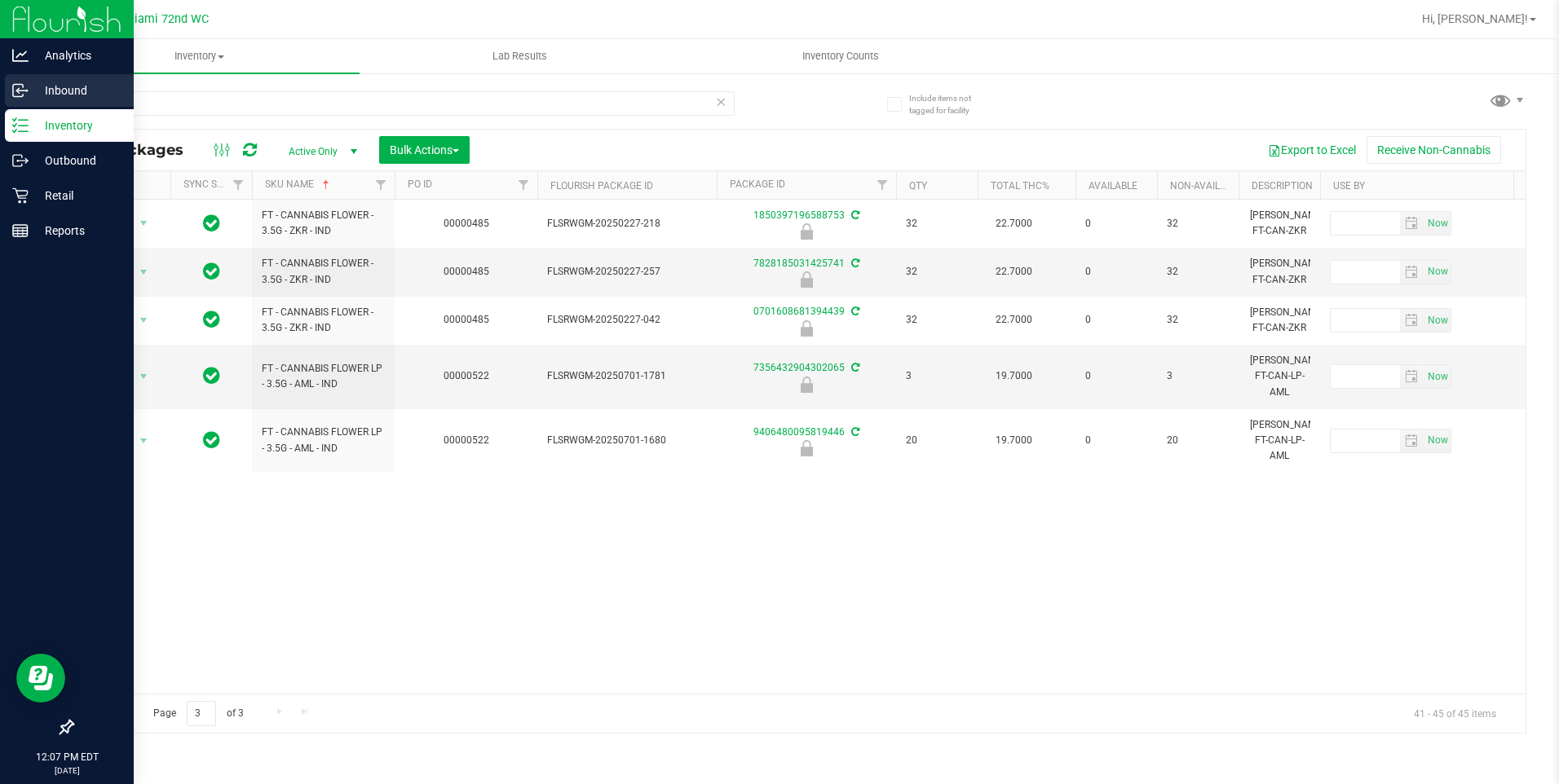
click at [18, 92] on icon at bounding box center [17, 91] width 3 height 3
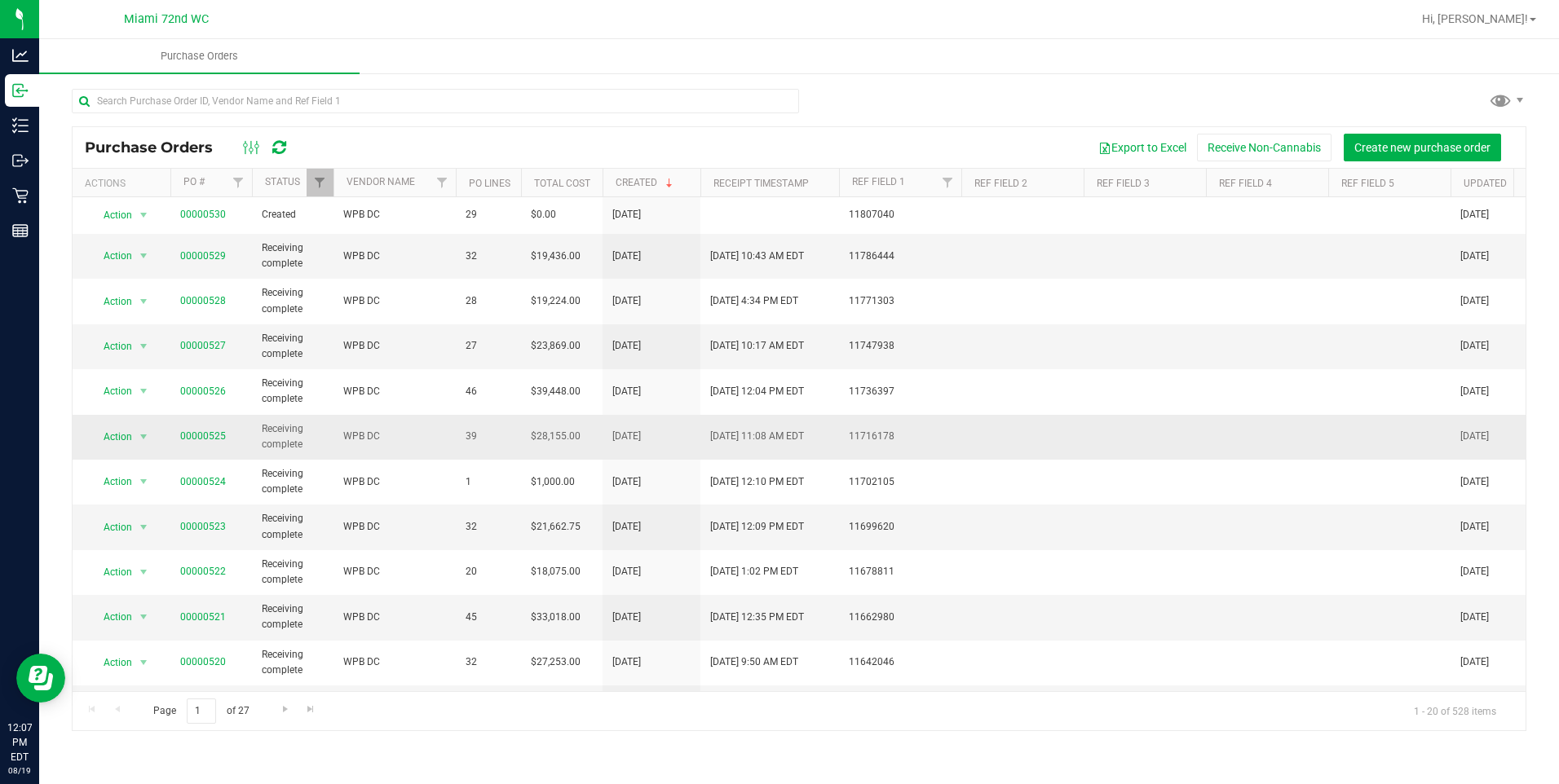
click at [1166, 441] on td at bounding box center [1145, 438] width 122 height 45
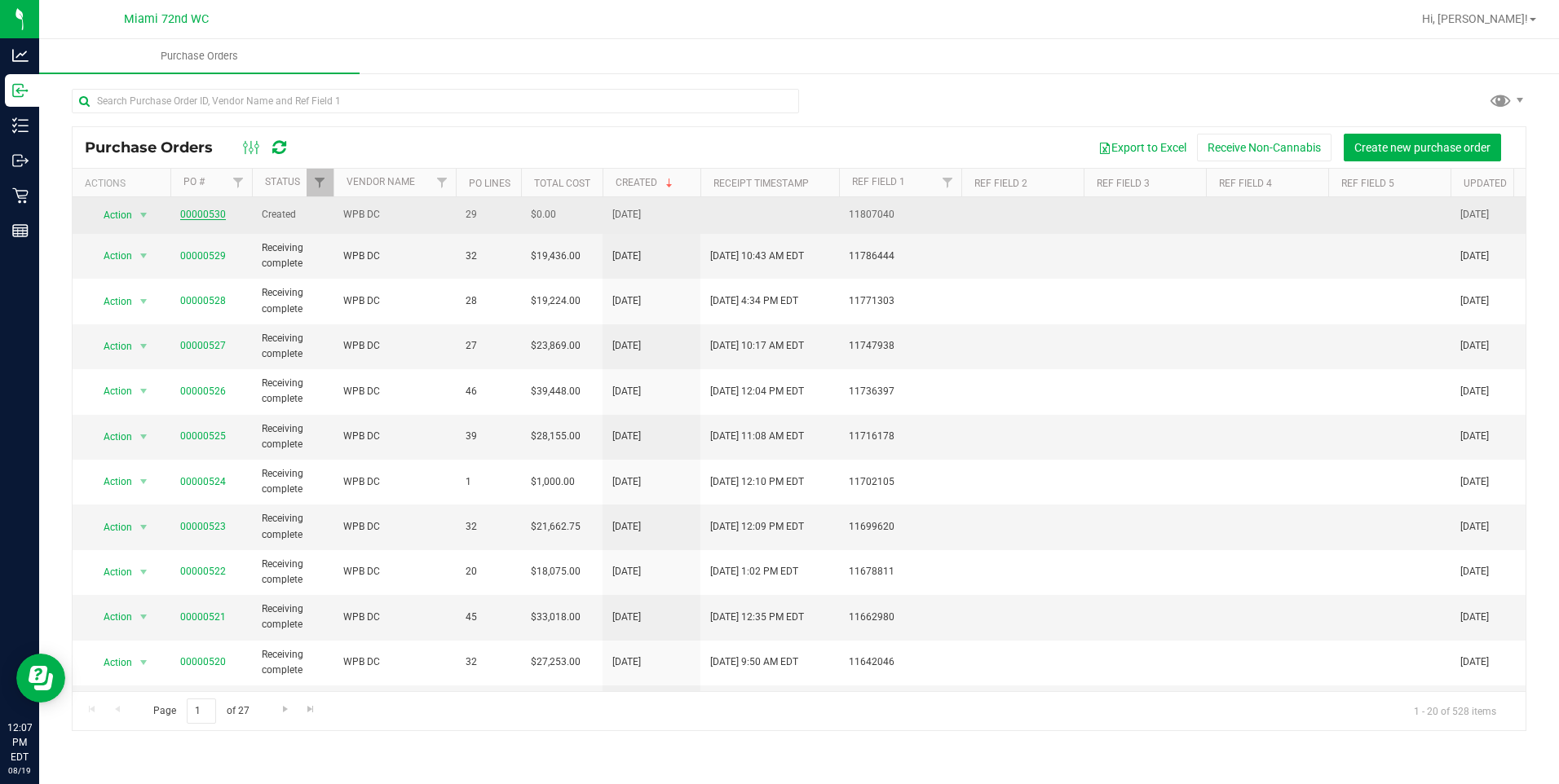
click at [204, 218] on link "00000530" at bounding box center [203, 214] width 46 height 12
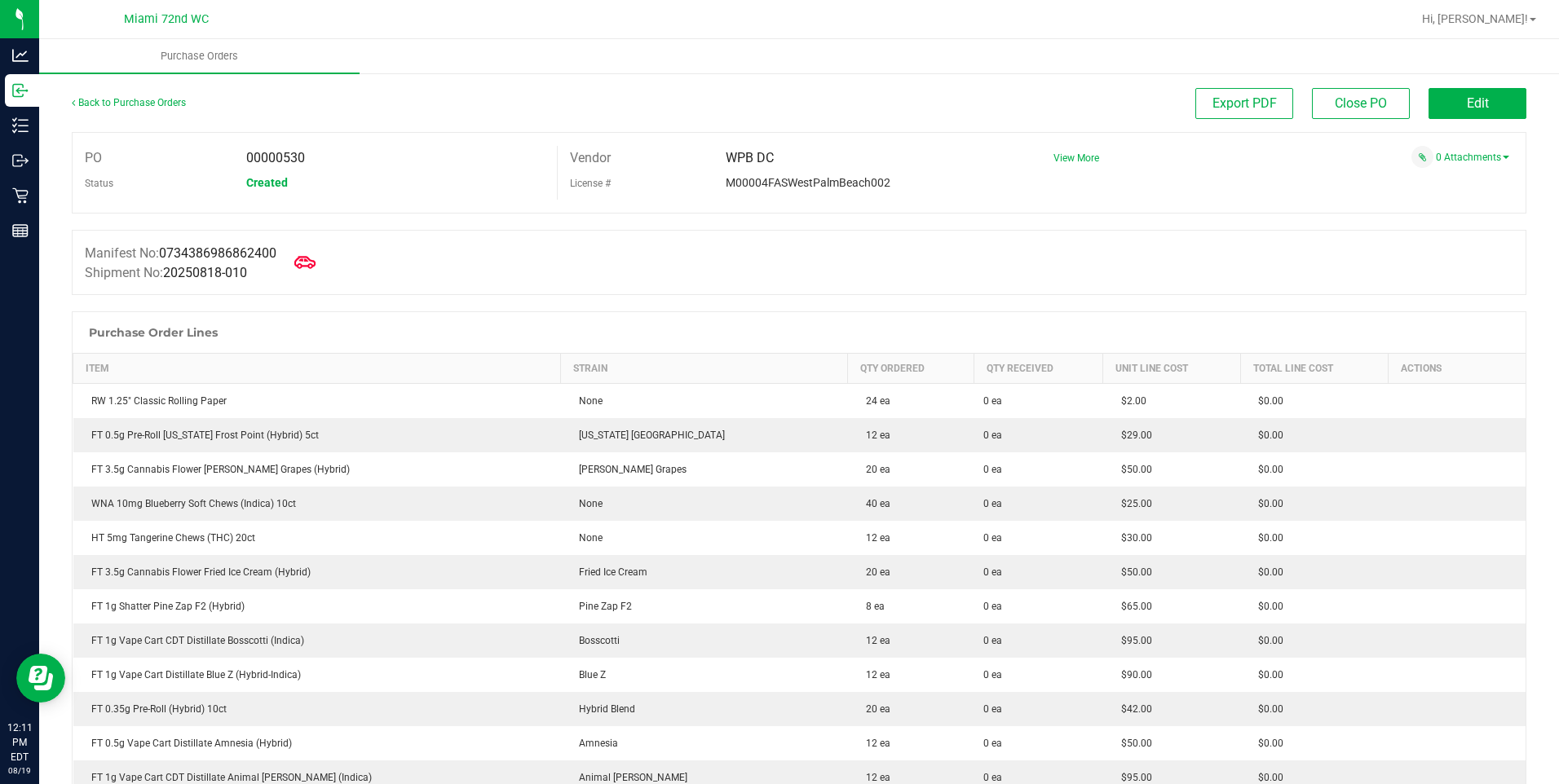
click at [308, 266] on icon at bounding box center [305, 262] width 21 height 13
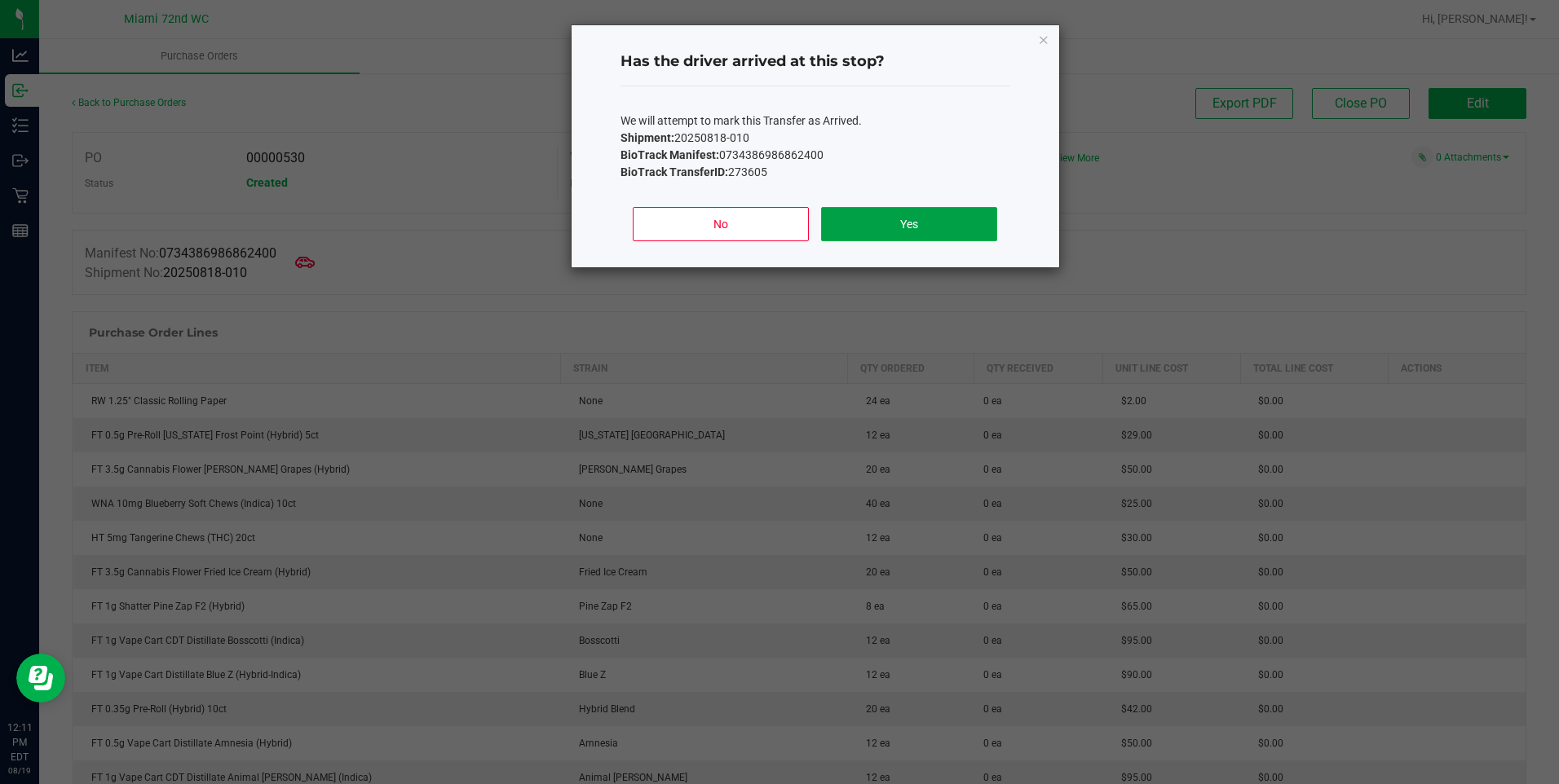
click at [946, 230] on button "Yes" at bounding box center [909, 224] width 176 height 34
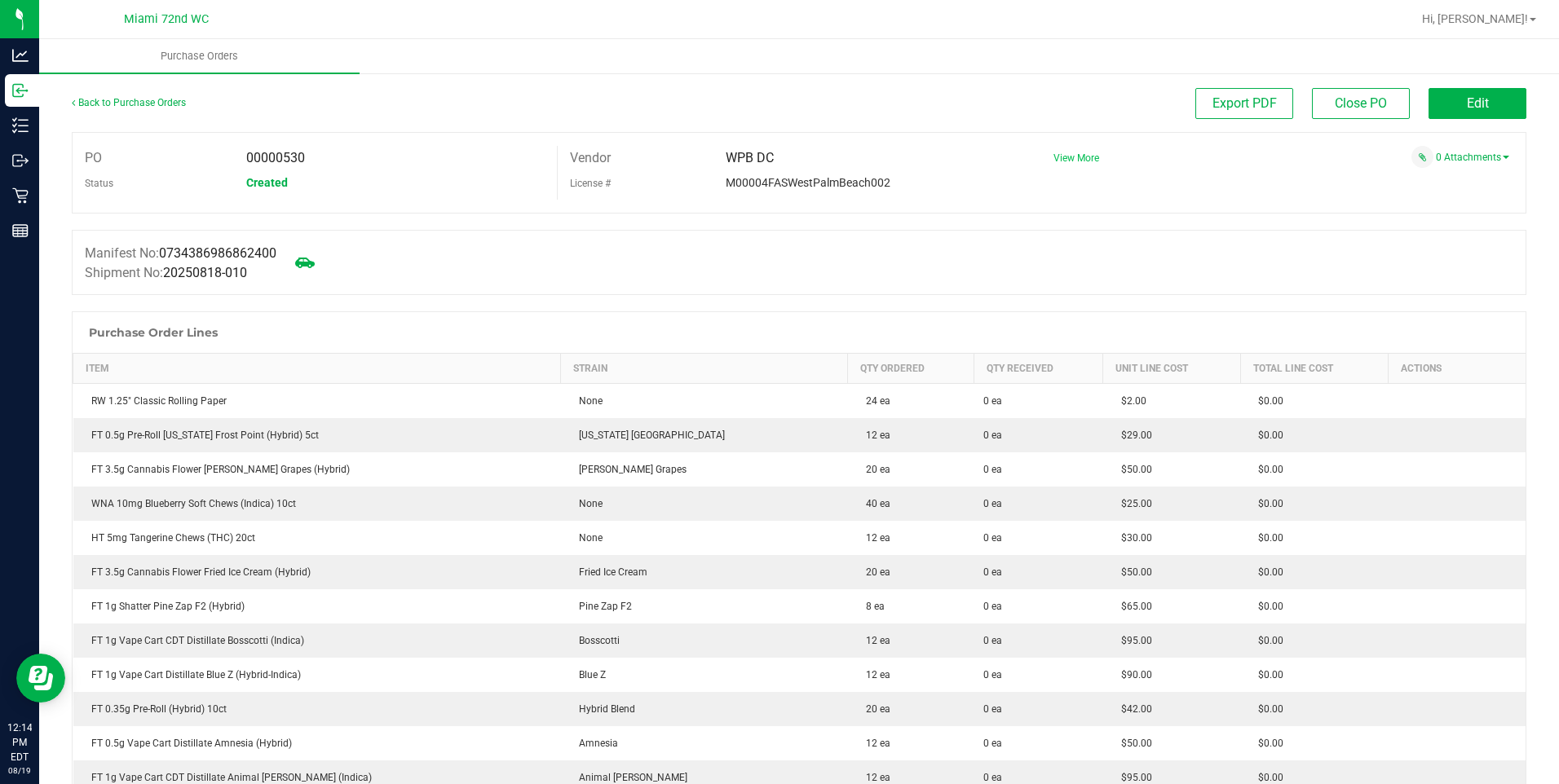
click at [1085, 154] on span "View More" at bounding box center [1076, 158] width 46 height 12
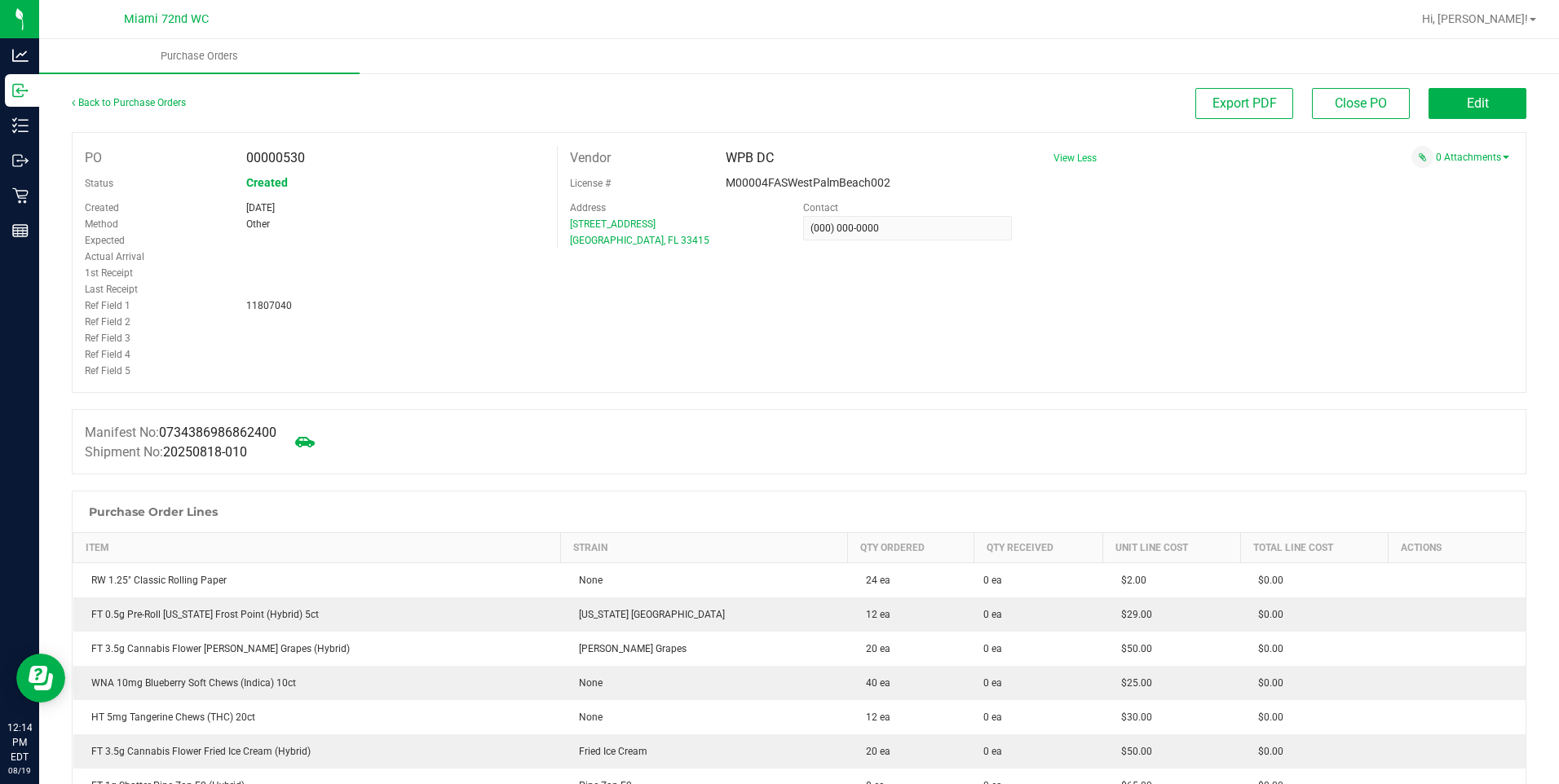
click at [1085, 157] on span "View Less" at bounding box center [1075, 158] width 44 height 12
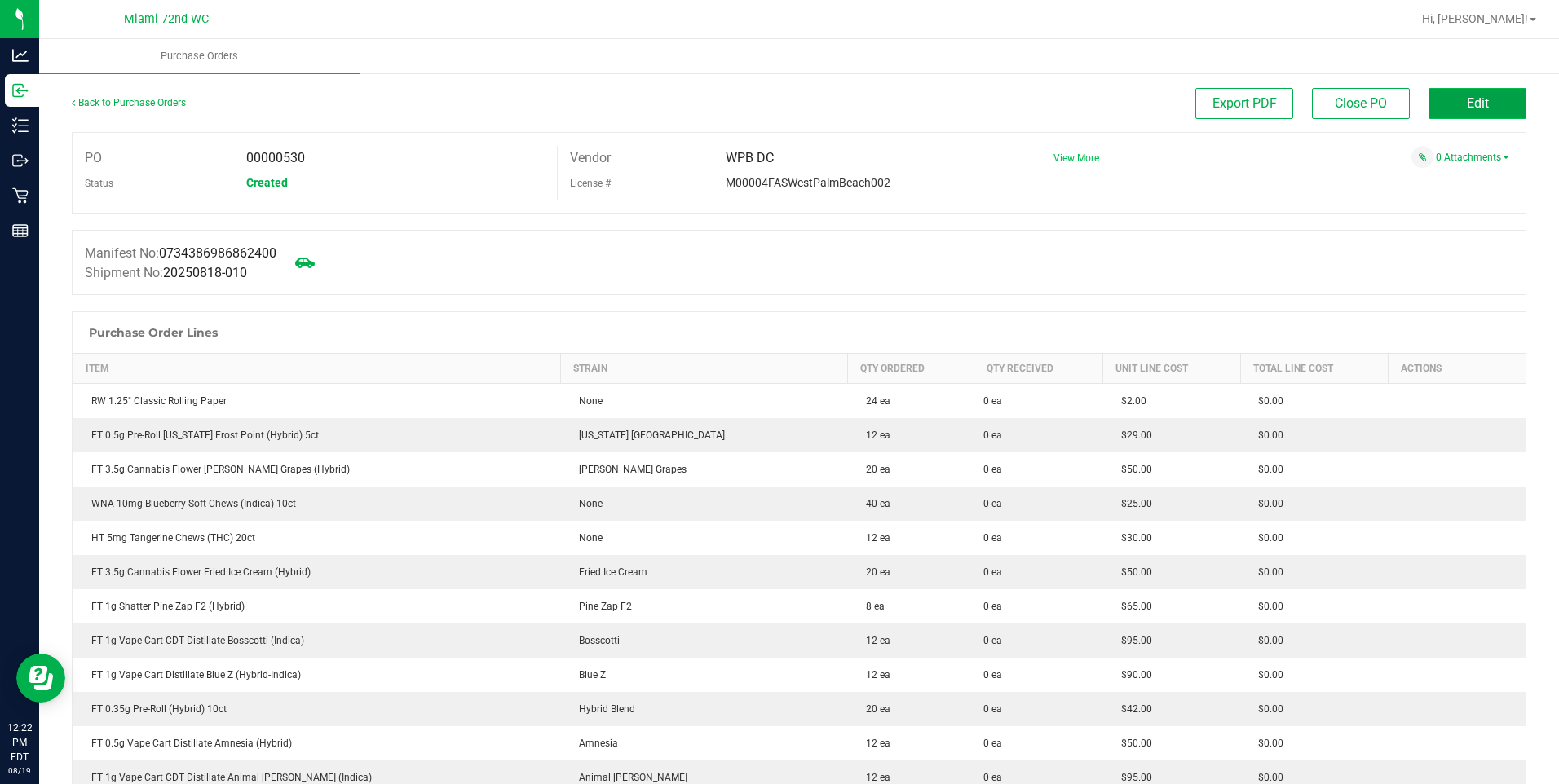
click at [1467, 96] on span "Edit" at bounding box center [1478, 103] width 22 height 16
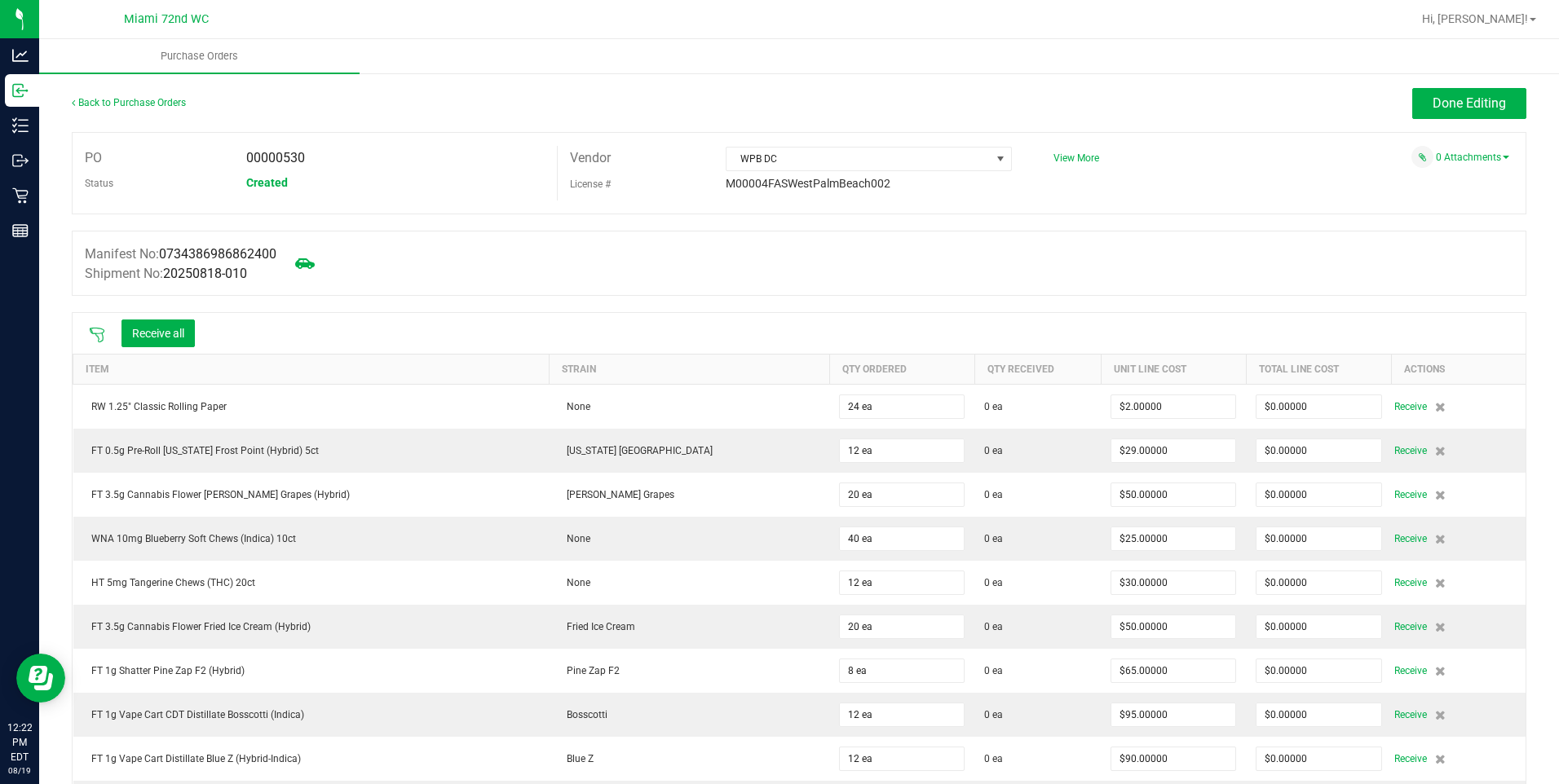
click at [93, 331] on icon at bounding box center [96, 335] width 16 height 16
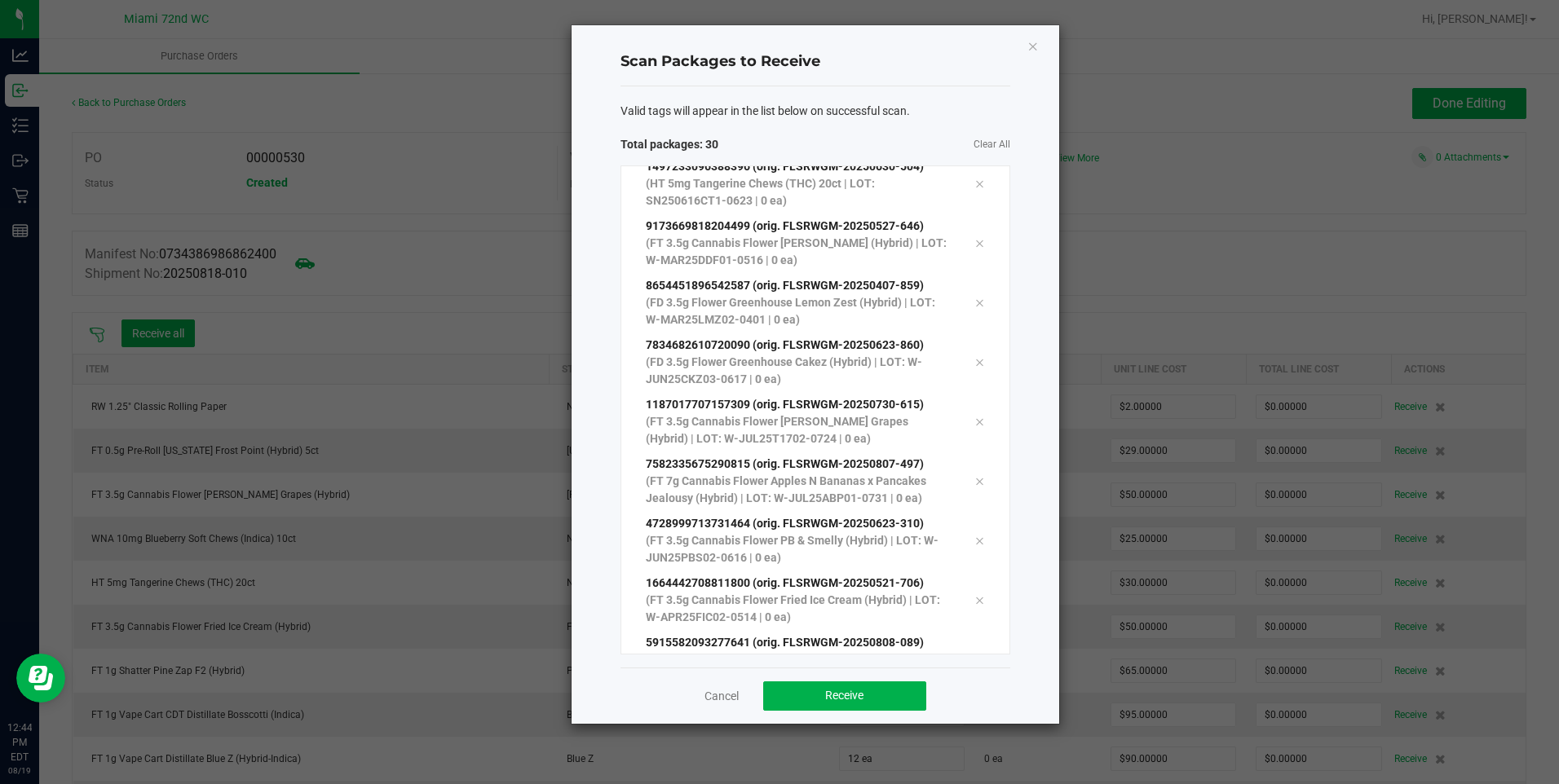
scroll to position [1339, 0]
click at [872, 706] on button "Receive" at bounding box center [844, 696] width 163 height 29
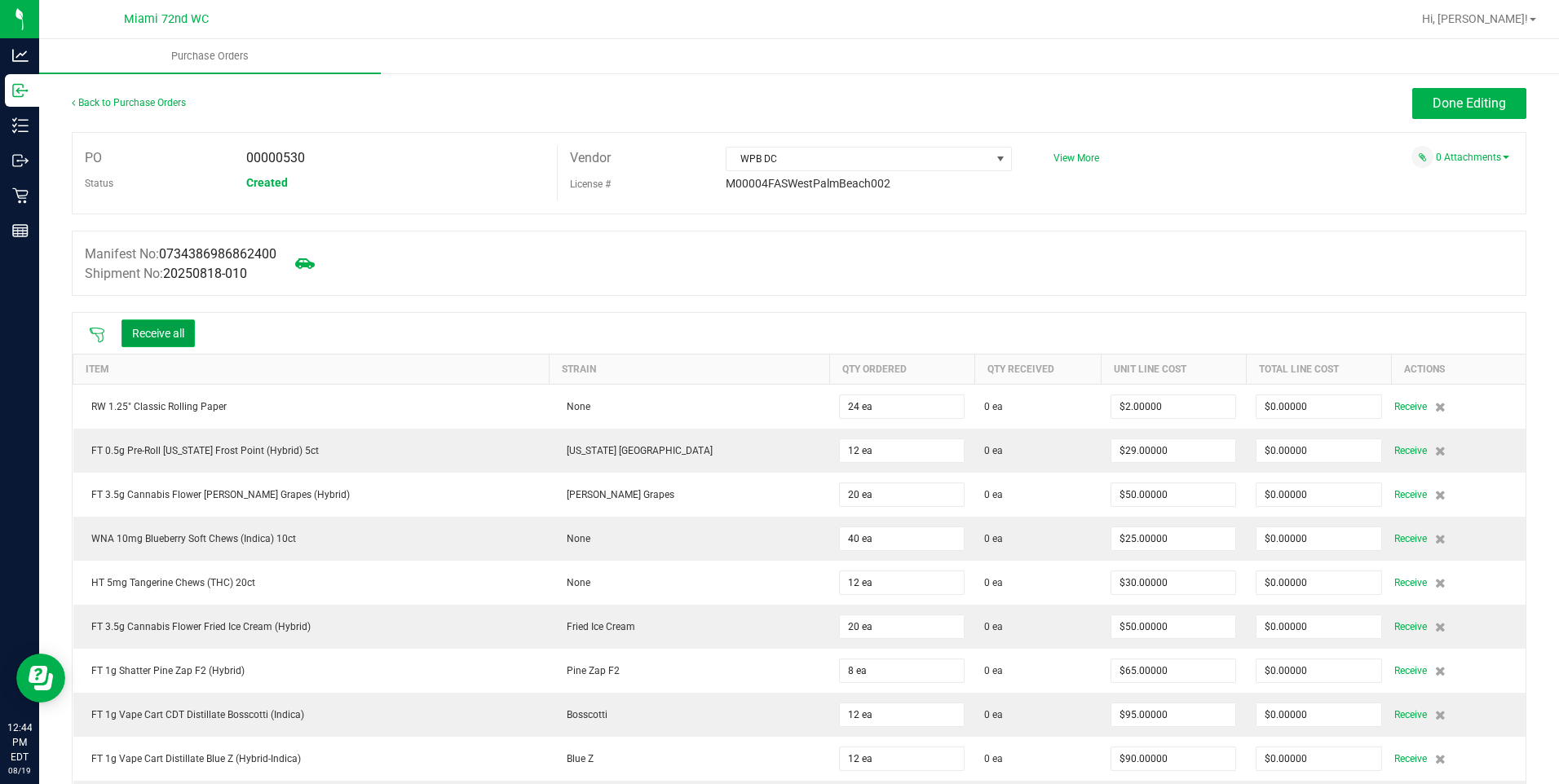
click at [159, 345] on button "Receive all" at bounding box center [158, 333] width 74 height 28
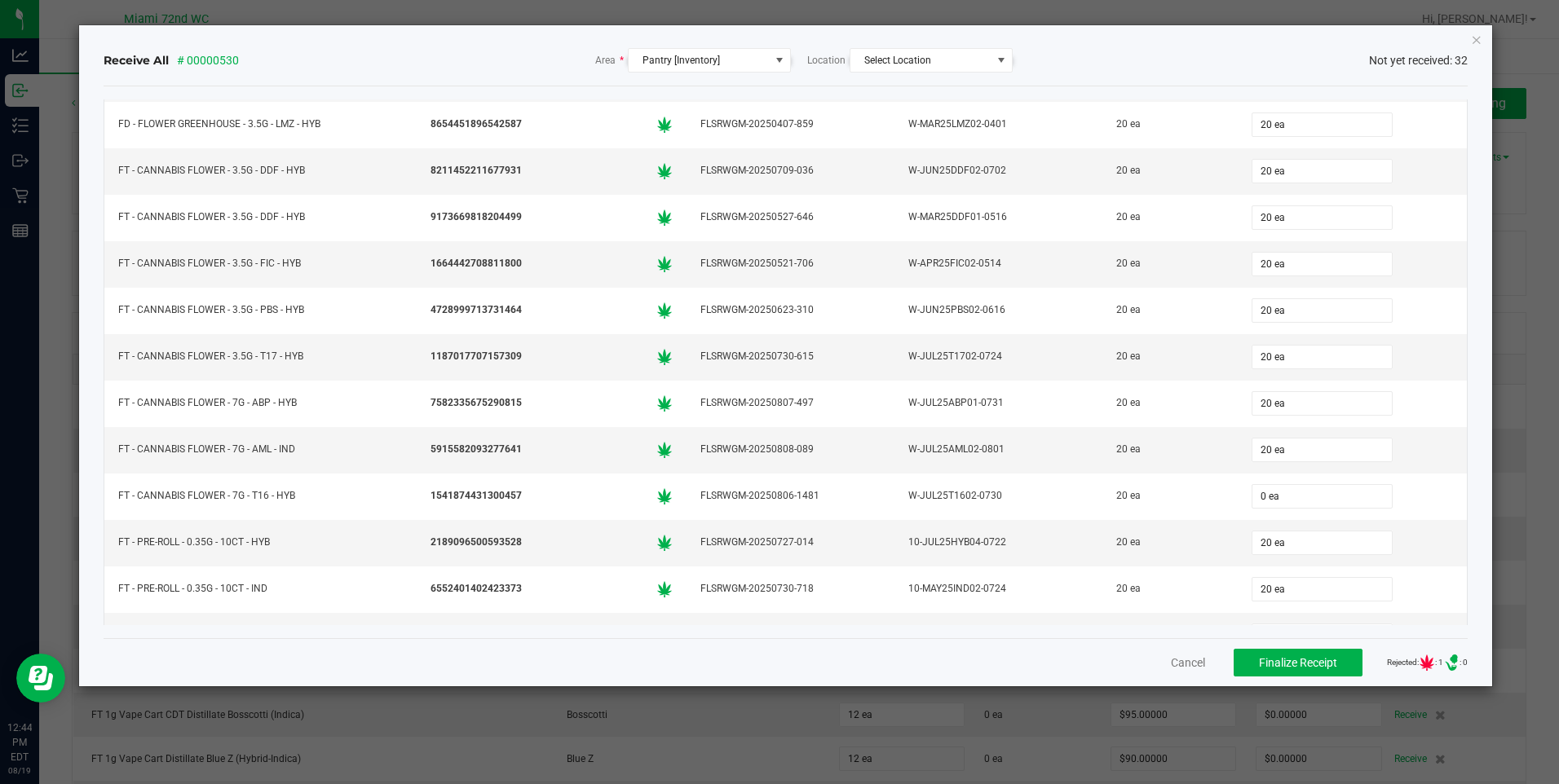
scroll to position [342, 0]
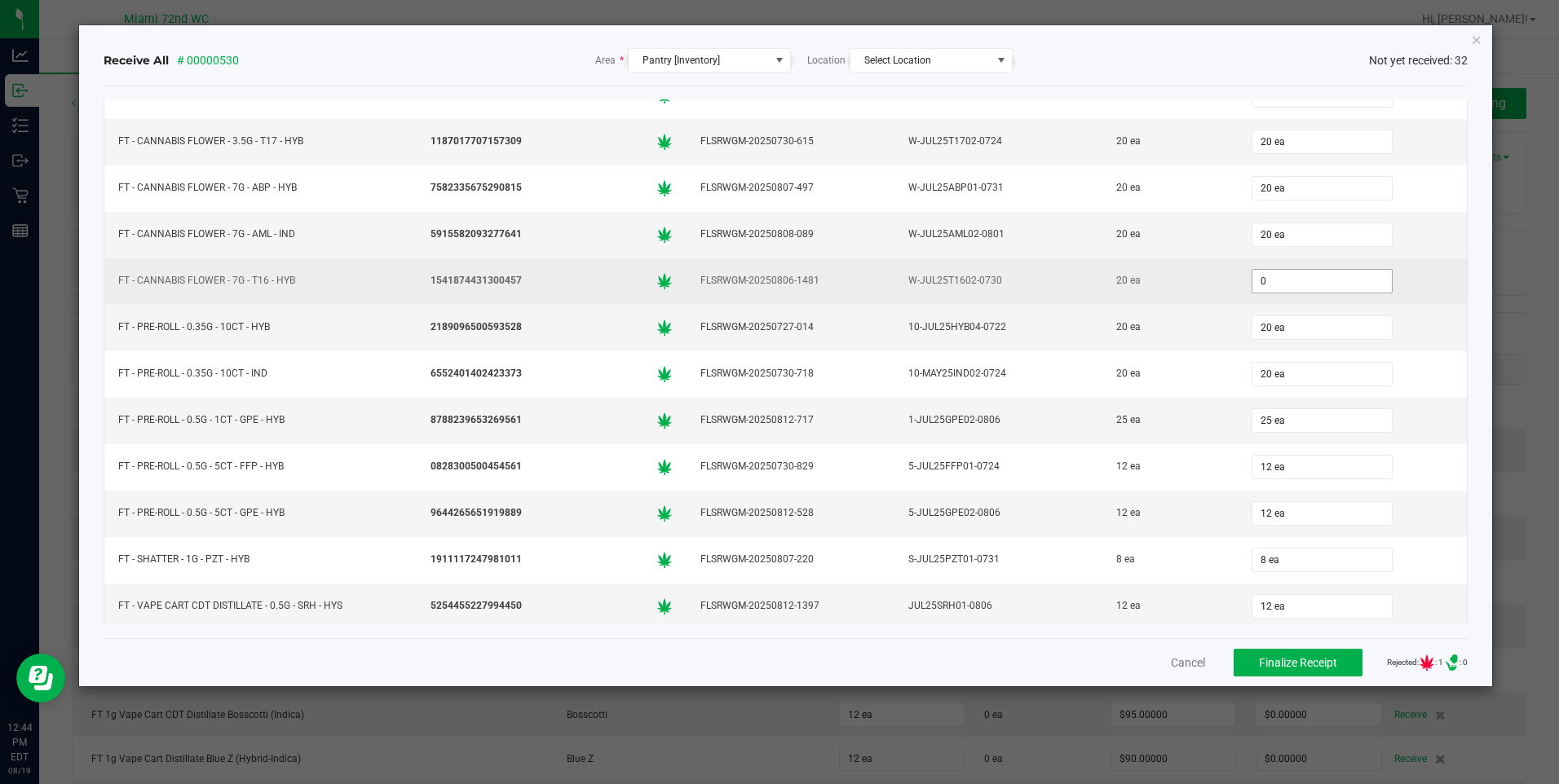
click at [1266, 285] on input "0" at bounding box center [1322, 281] width 140 height 23
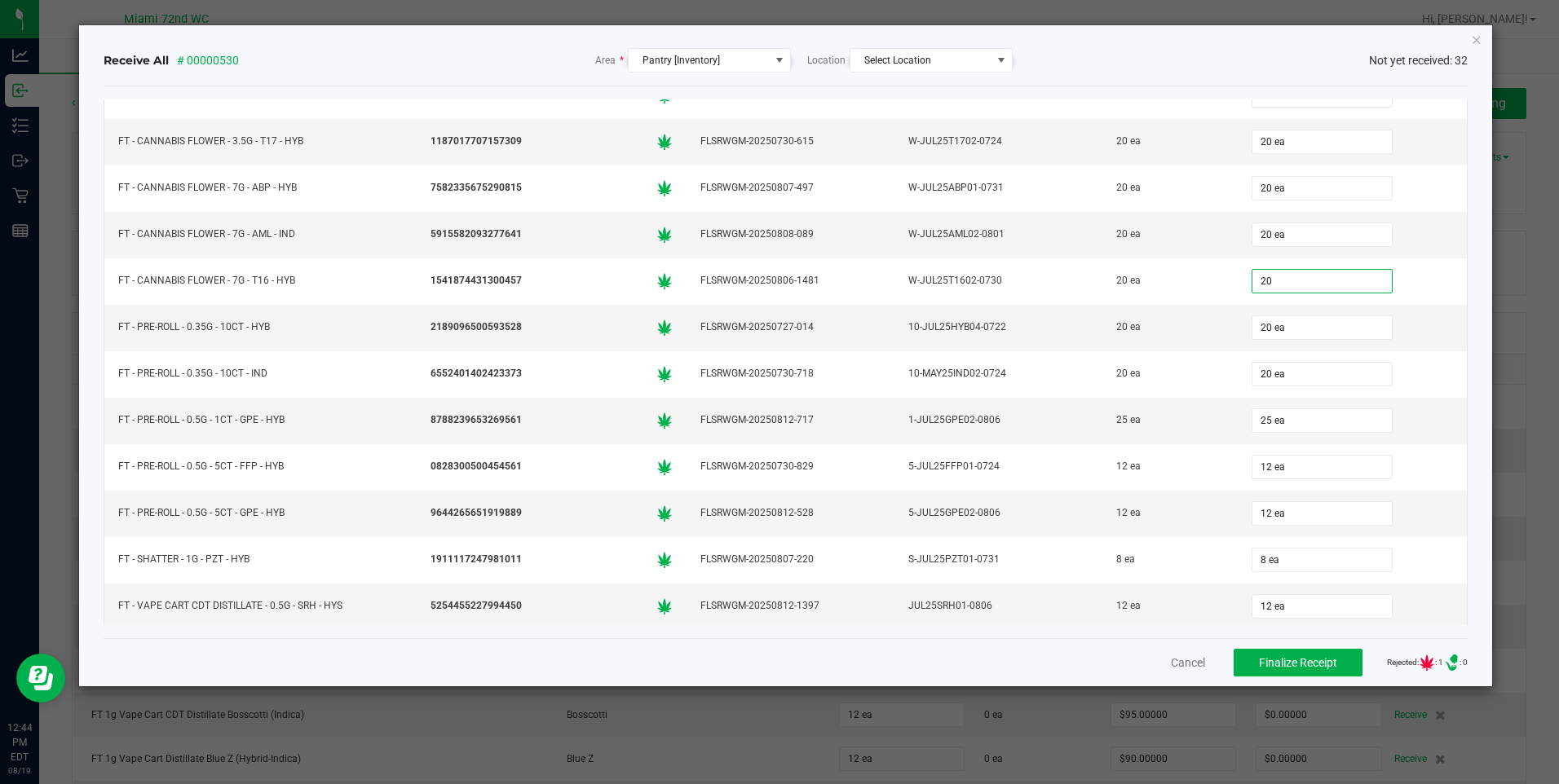
type input "20 ea"
click at [1090, 667] on div "Cancel Finalize Receipt Rejected: : 1 .st0{ } : 0" at bounding box center [785, 662] width 1363 height 48
click at [1313, 669] on button "Finalize Receipt" at bounding box center [1298, 663] width 129 height 28
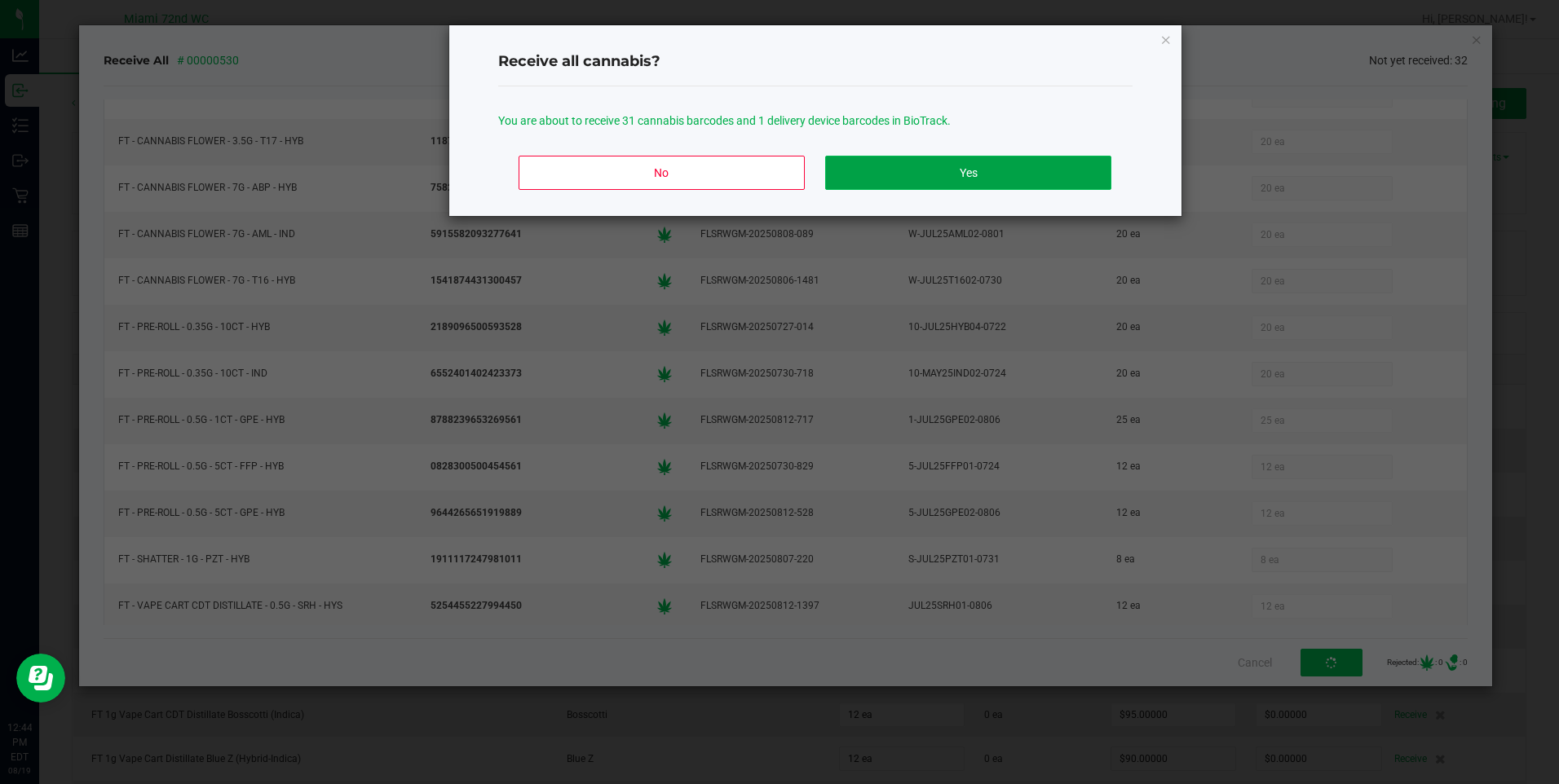
click at [1046, 171] on button "Yes" at bounding box center [967, 172] width 285 height 34
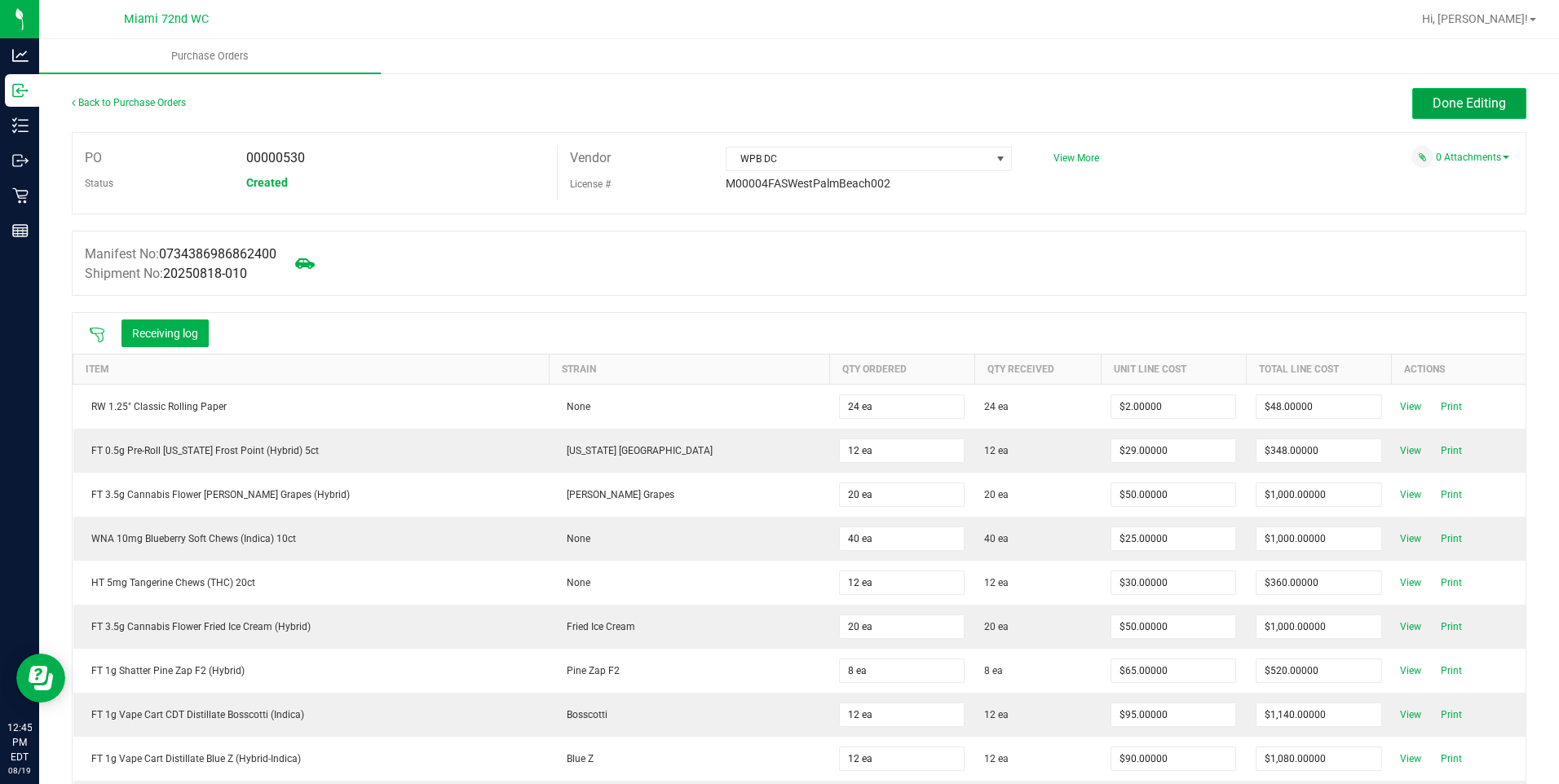
click at [1480, 107] on span "Done Editing" at bounding box center [1469, 103] width 74 height 16
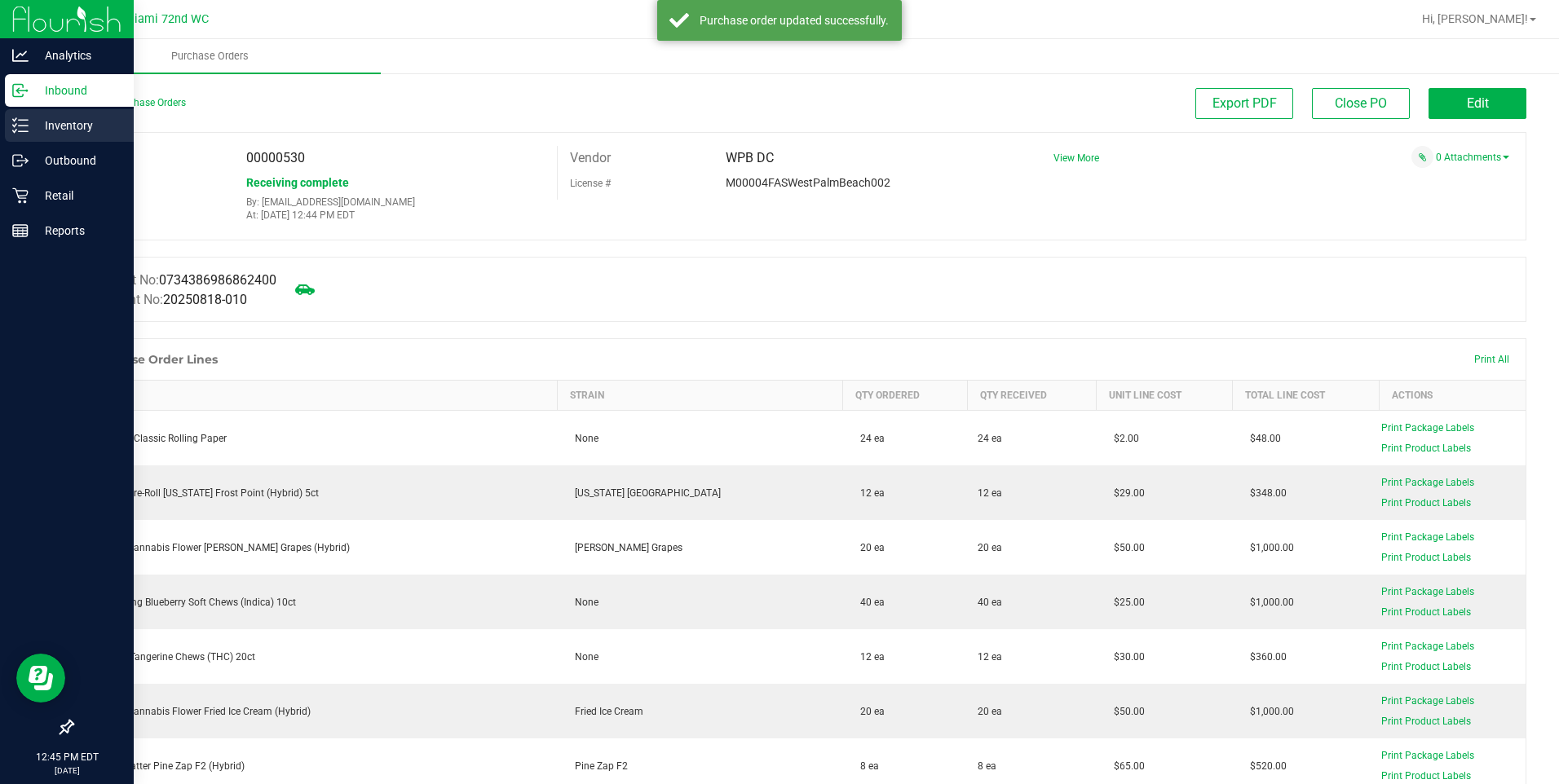
click at [28, 130] on p "Inventory" at bounding box center [77, 125] width 98 height 19
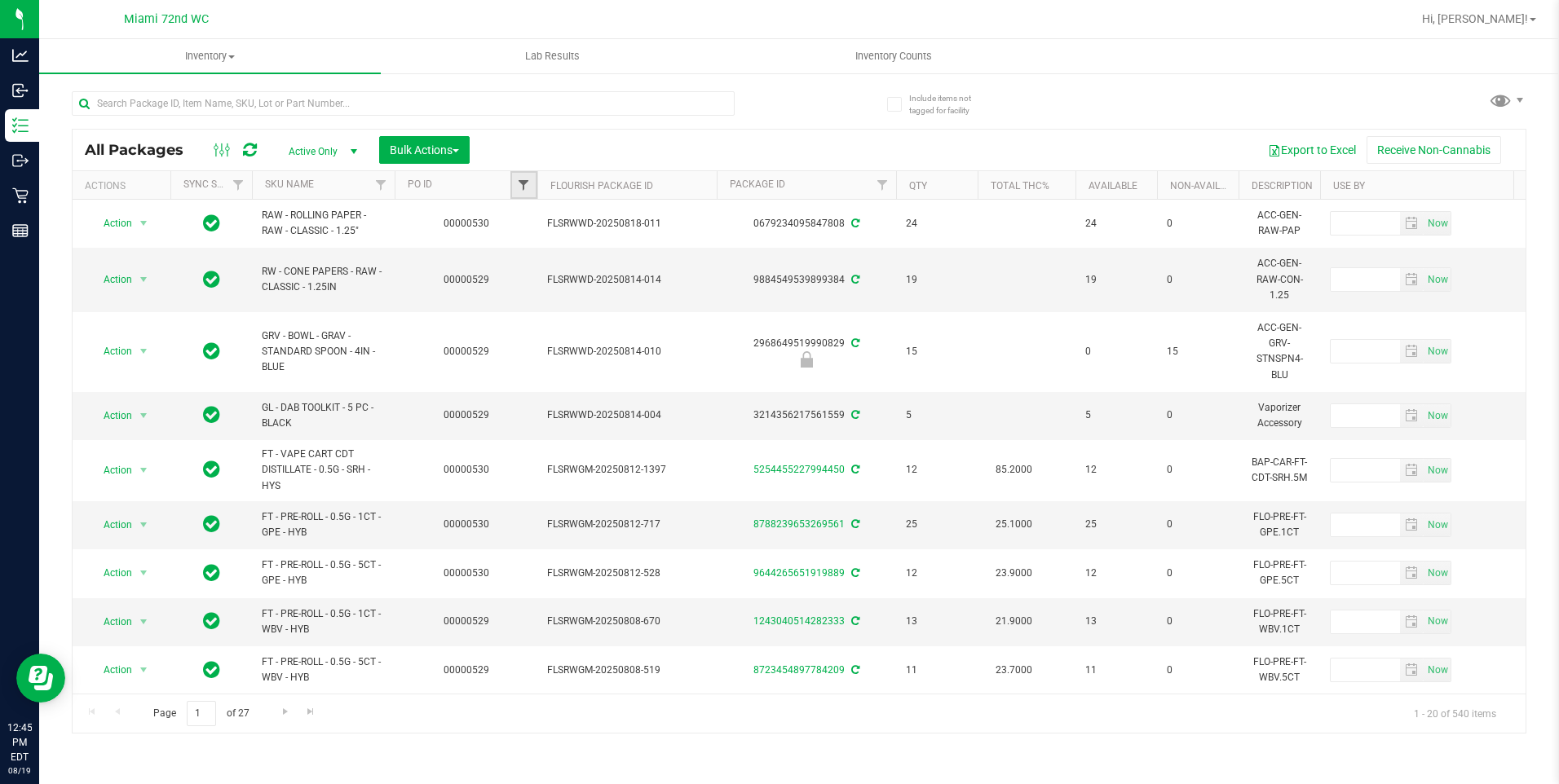
click at [528, 185] on span "Filter" at bounding box center [524, 185] width 13 height 13
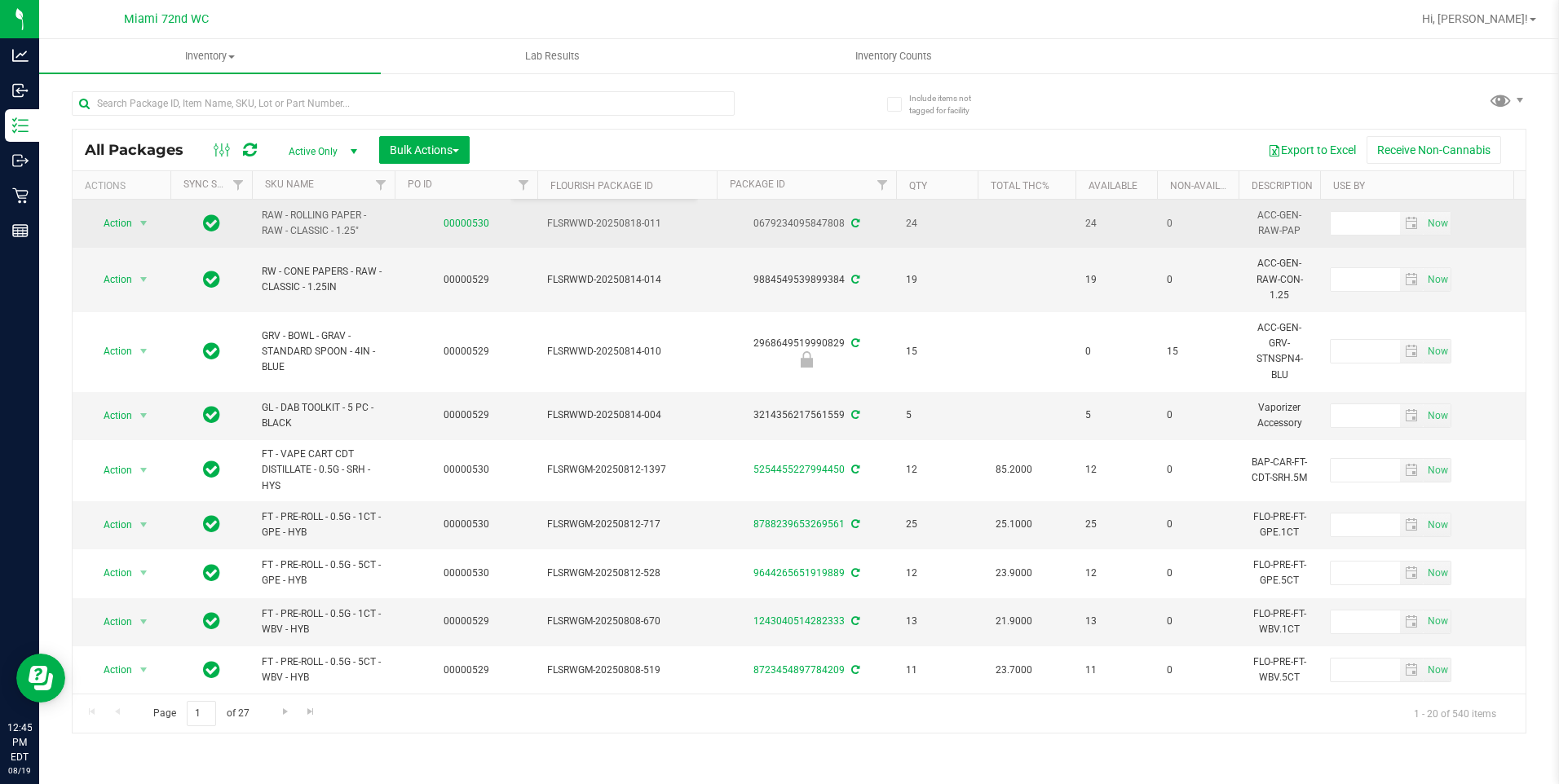
click at [474, 223] on link "00000530" at bounding box center [466, 223] width 46 height 12
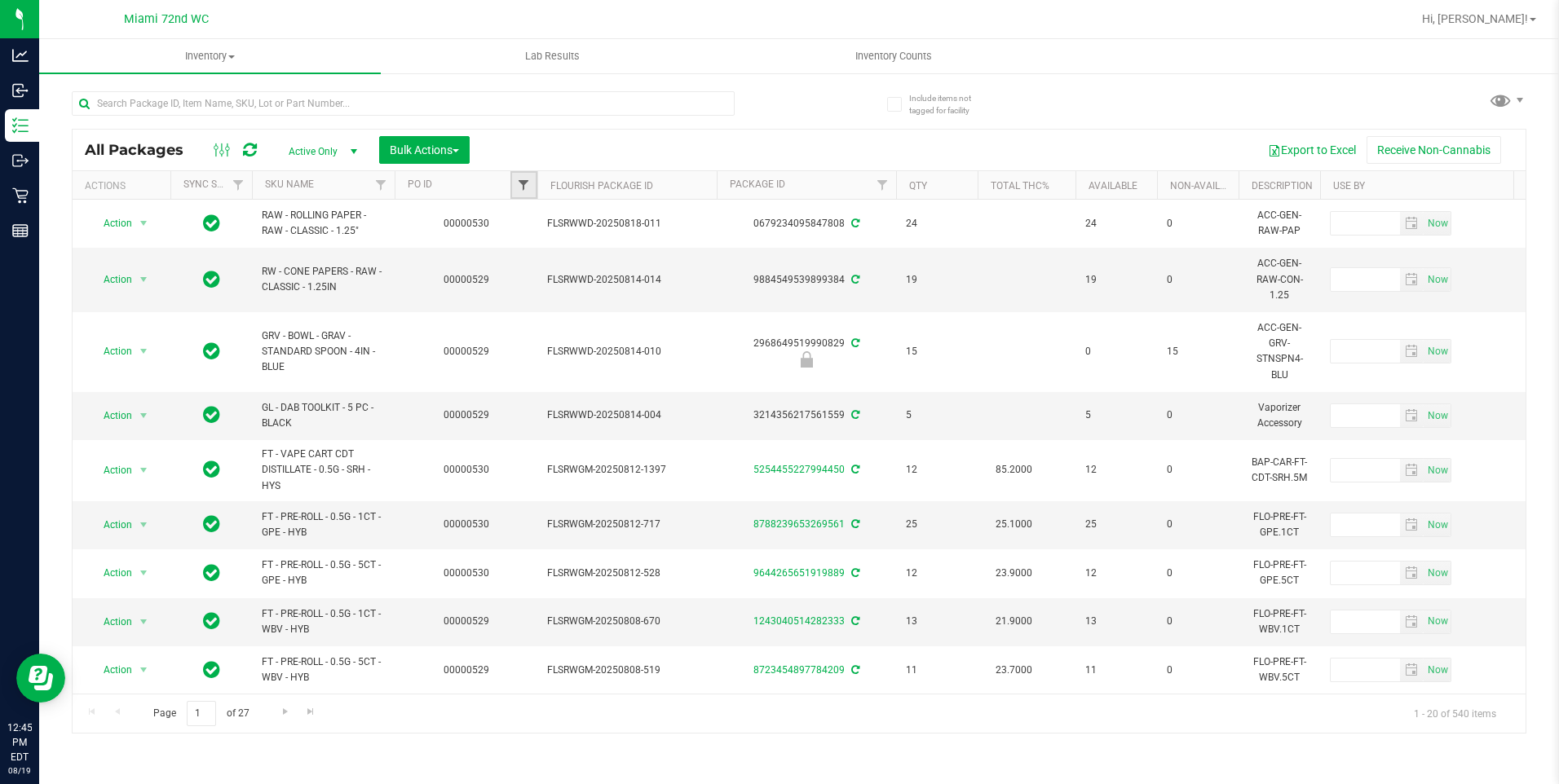
click at [518, 189] on span "Filter" at bounding box center [524, 185] width 13 height 13
type input "00000530"
click at [521, 246] on button "Filter" at bounding box center [560, 264] width 79 height 36
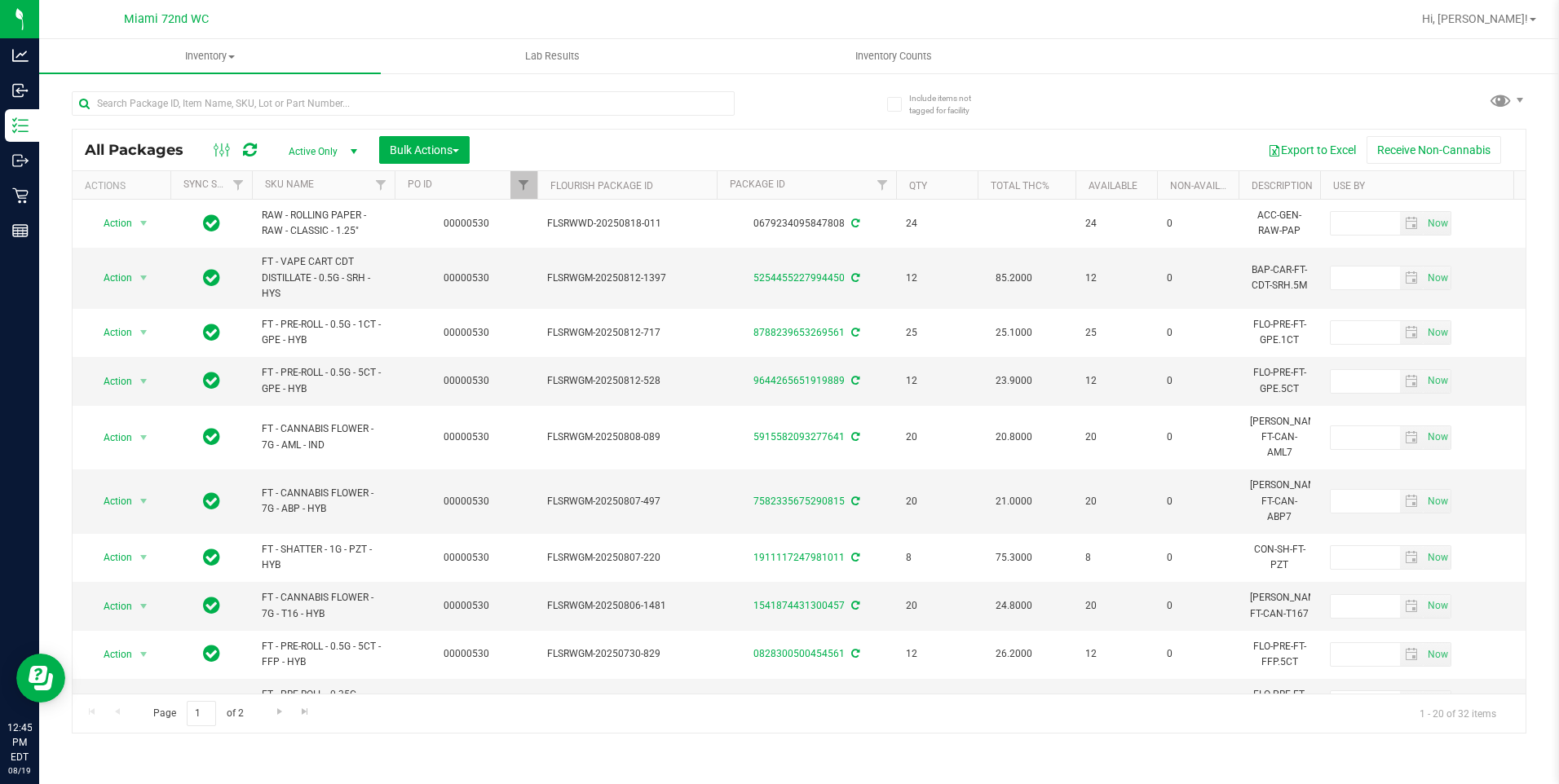
click at [341, 182] on th "SKU Name" at bounding box center [323, 186] width 143 height 28
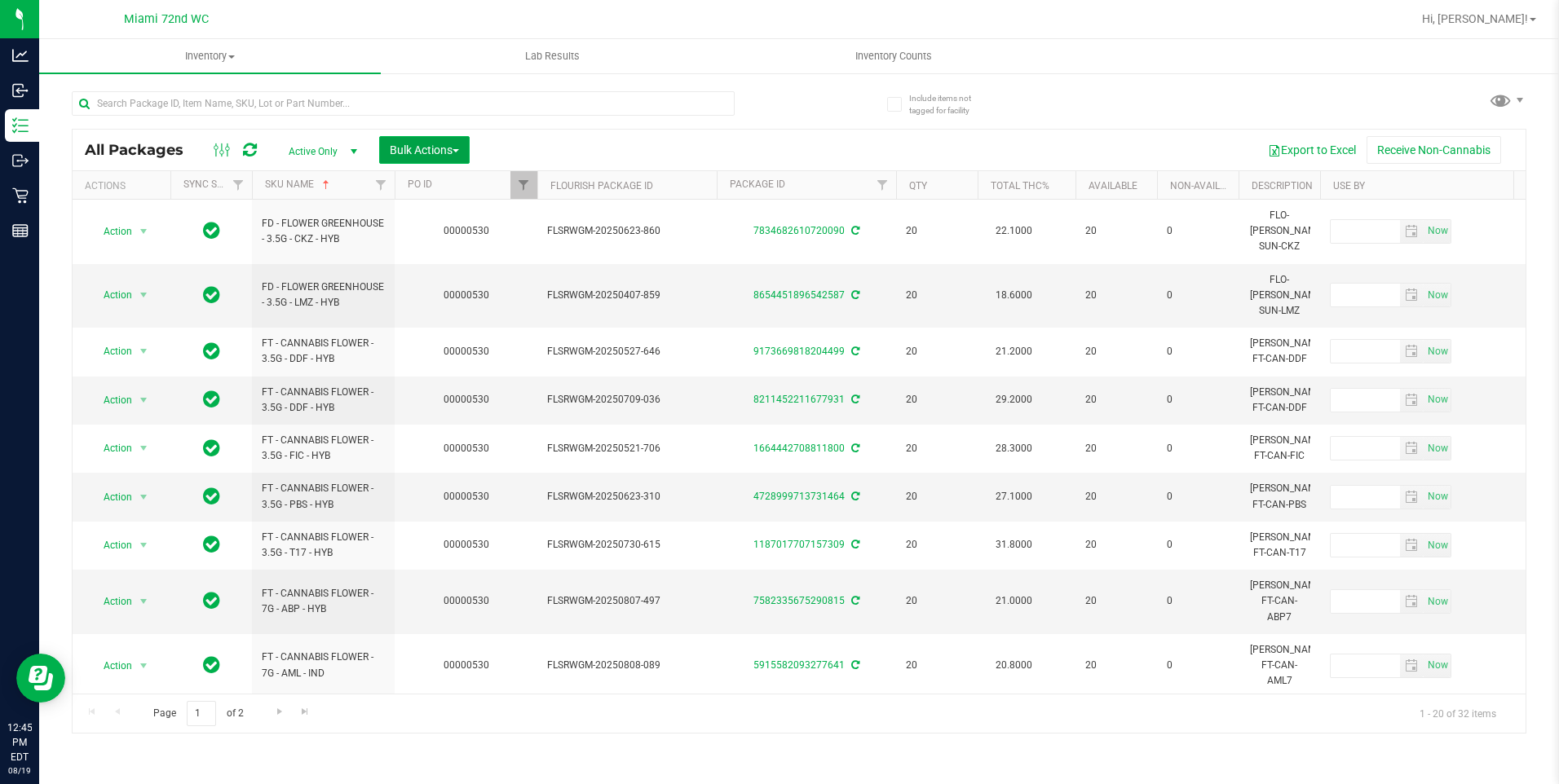
click at [435, 147] on span "Bulk Actions" at bounding box center [424, 151] width 69 height 13
click at [480, 307] on span "Lock/Unlock packages" at bounding box center [445, 307] width 112 height 13
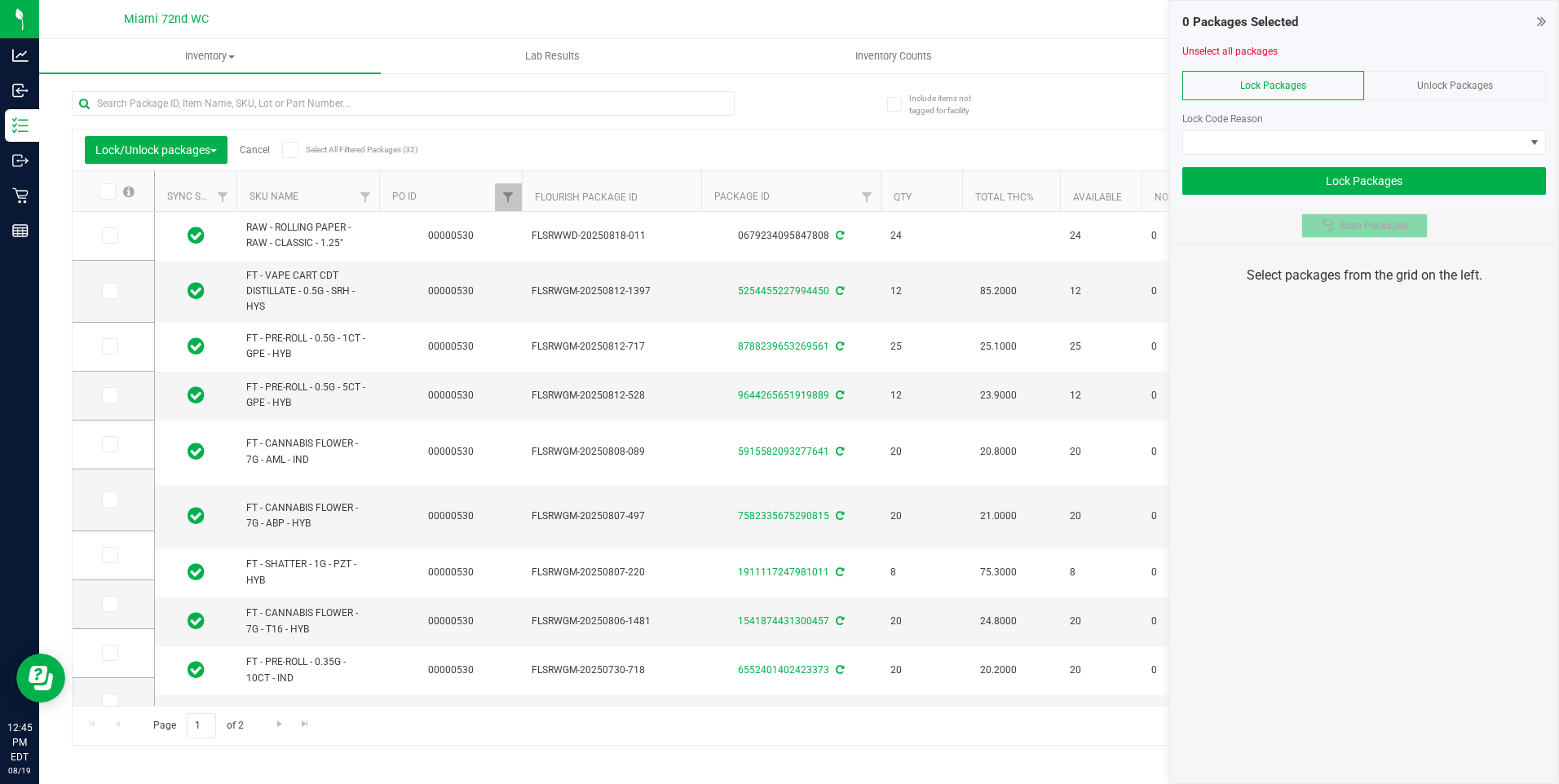
click at [1406, 214] on button "Scan Packages" at bounding box center [1364, 225] width 126 height 24
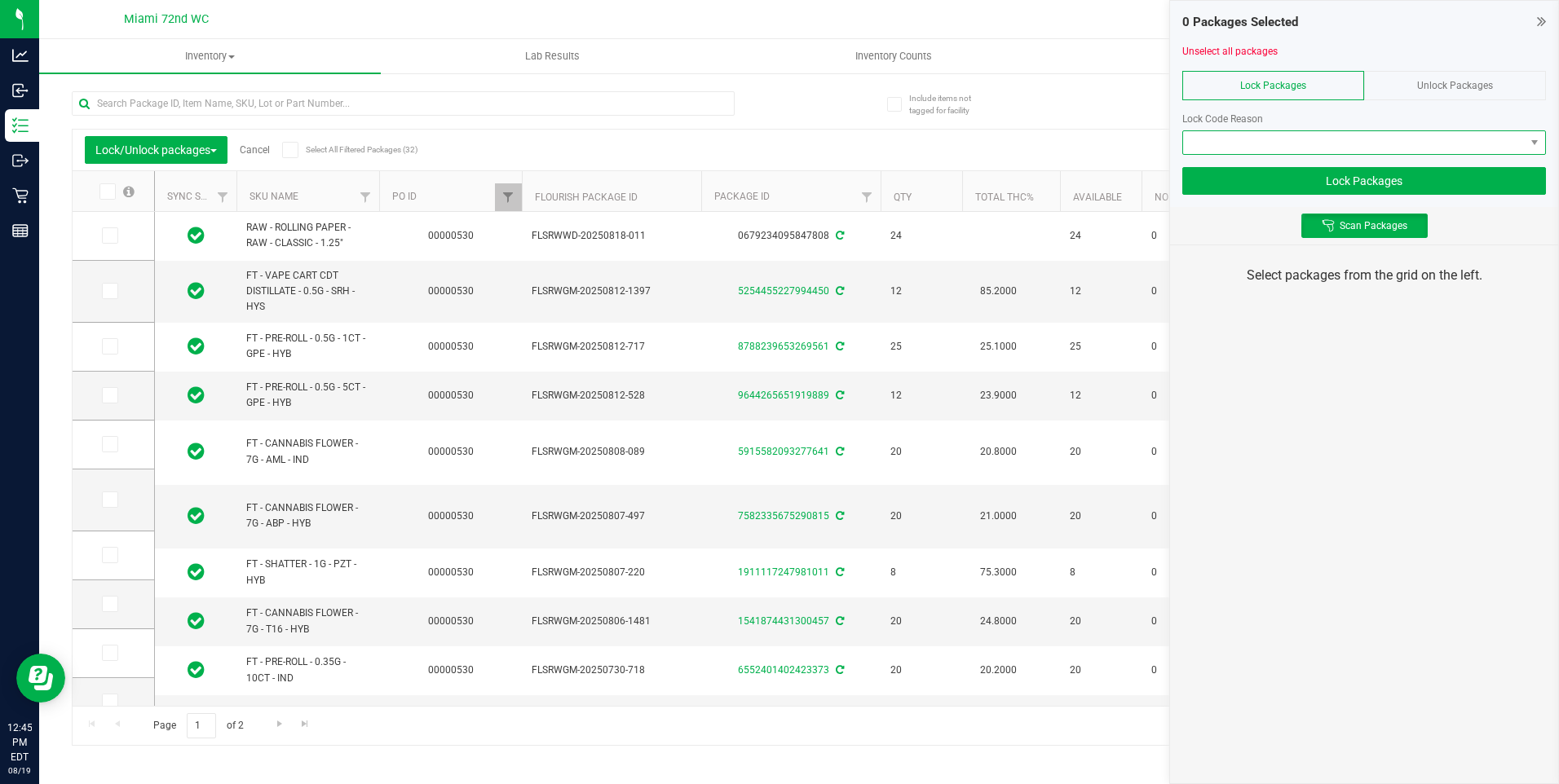
click at [1478, 140] on span at bounding box center [1354, 142] width 341 height 23
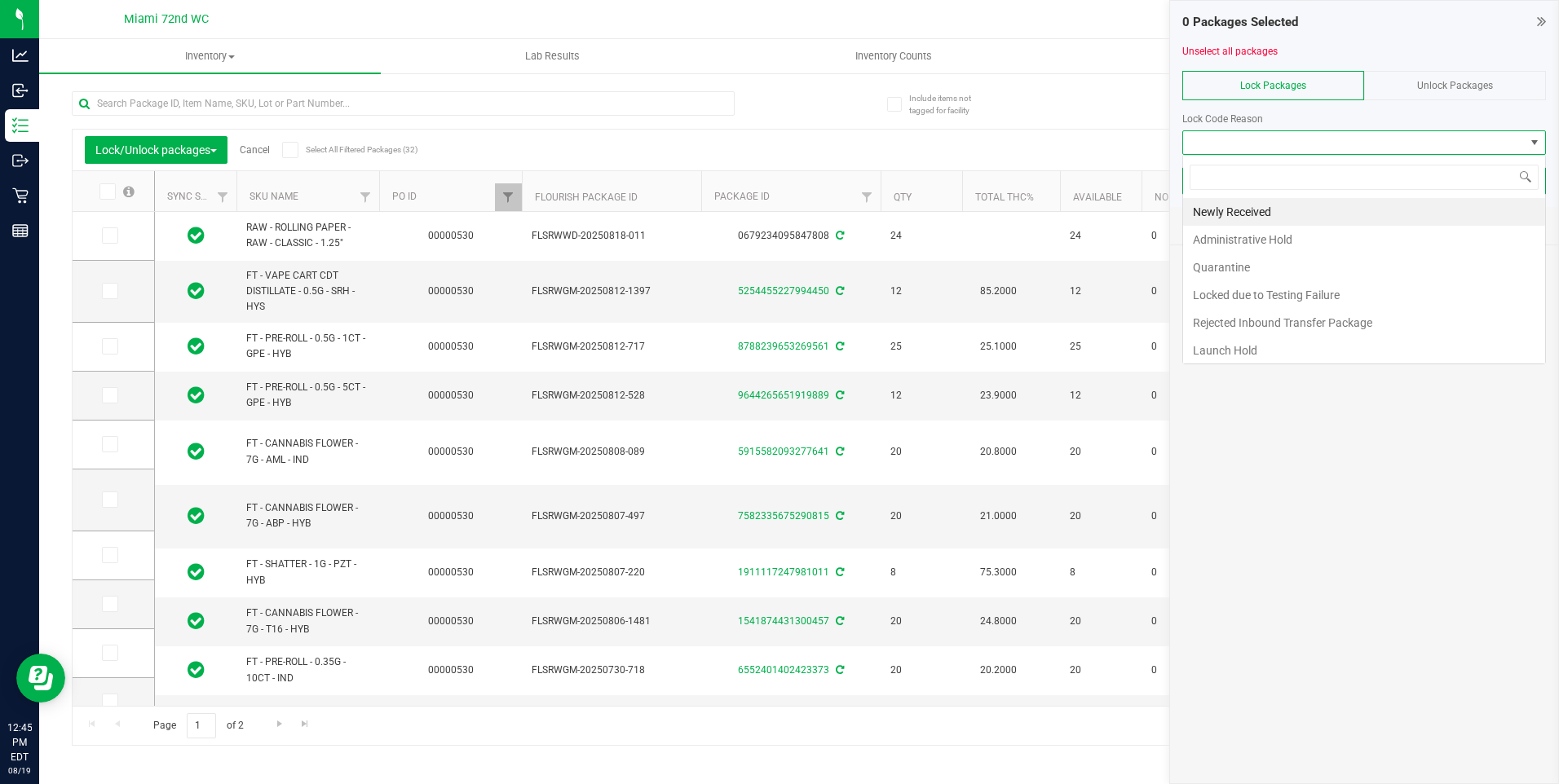
scroll to position [24, 364]
click at [1405, 342] on li "Launch Hold" at bounding box center [1364, 350] width 362 height 28
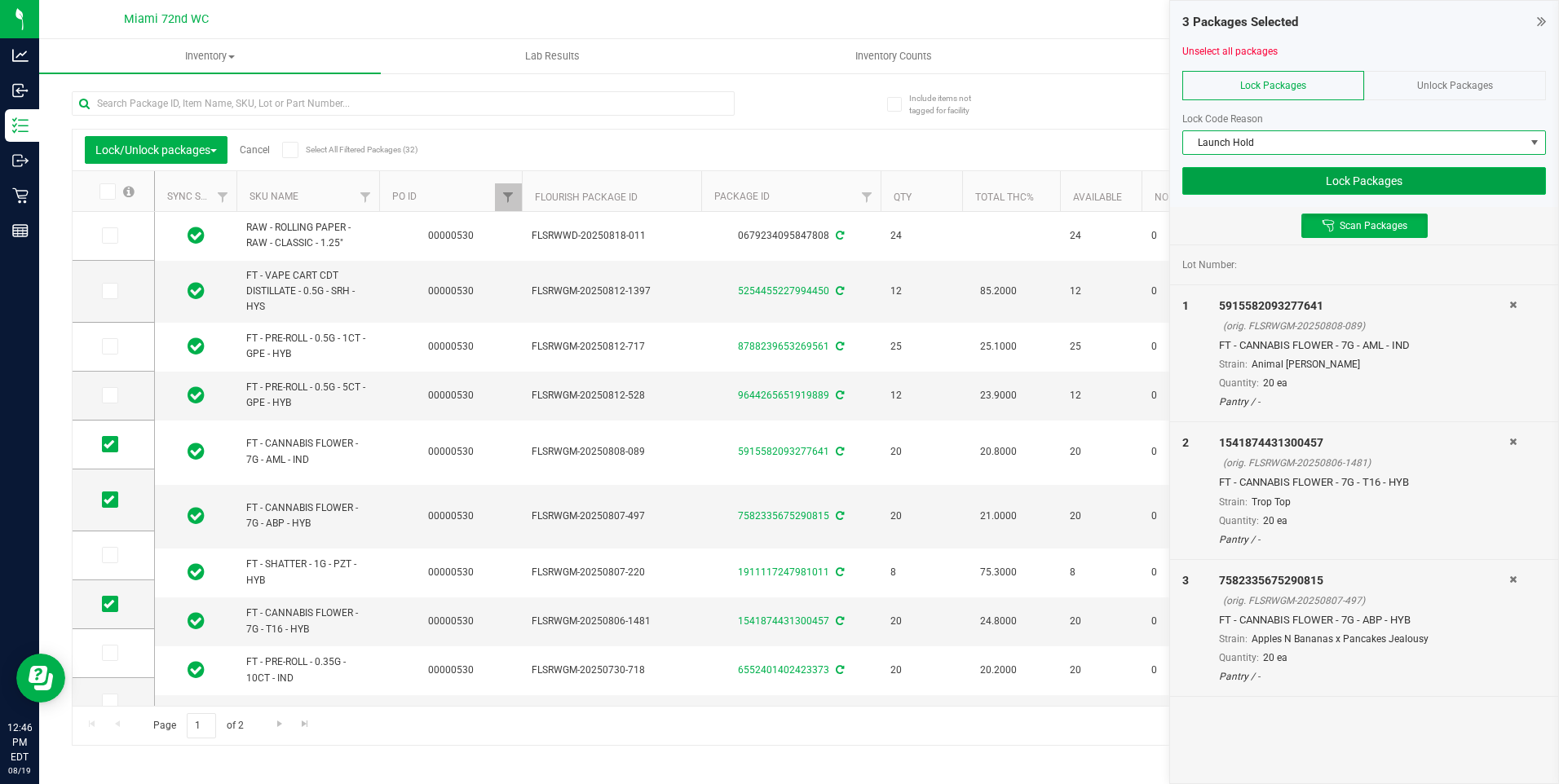
click at [1408, 183] on button "Lock Packages" at bounding box center [1364, 181] width 364 height 28
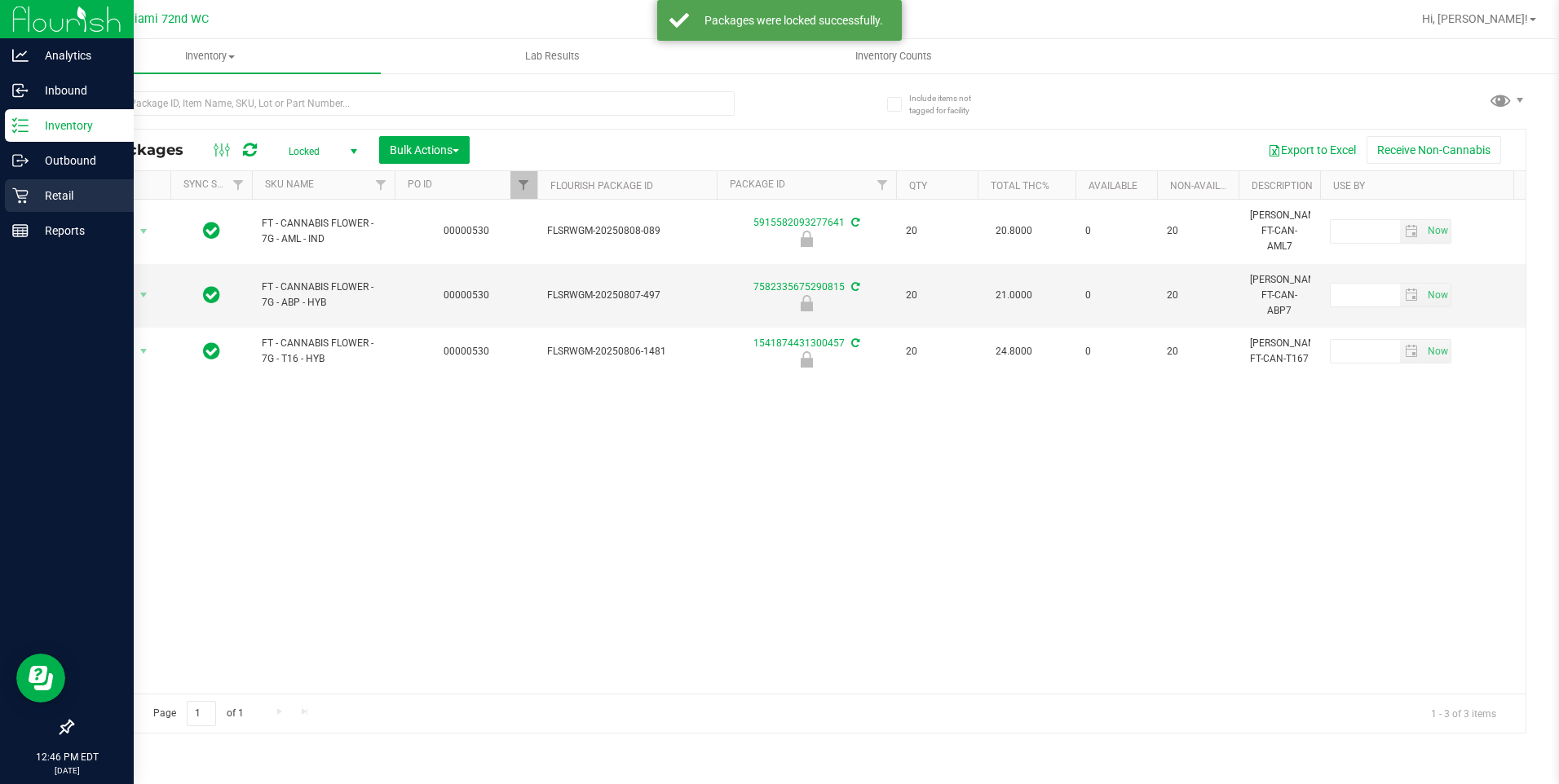
click at [36, 204] on p "Retail" at bounding box center [77, 195] width 98 height 19
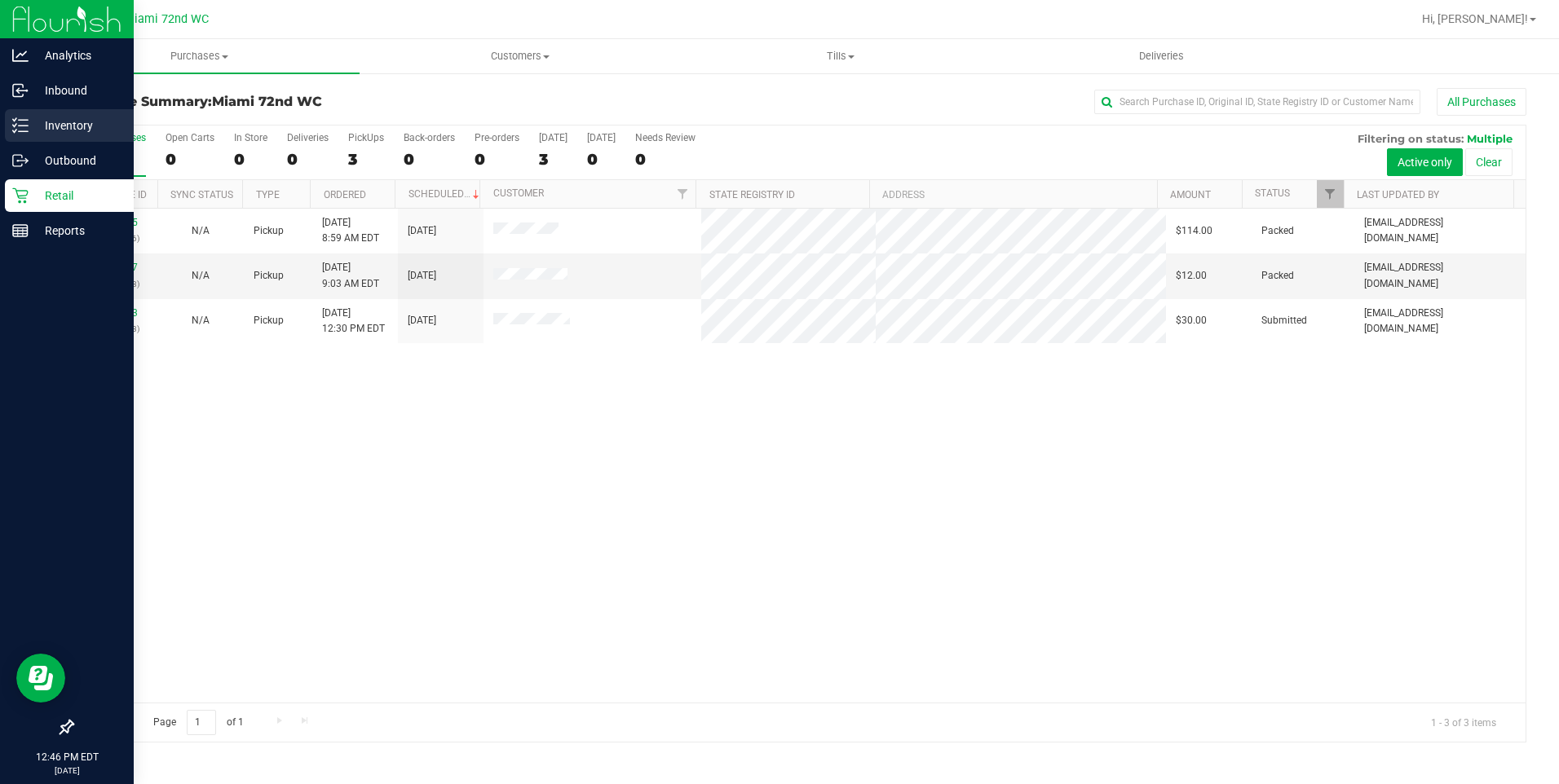
click at [59, 122] on p "Inventory" at bounding box center [77, 125] width 98 height 19
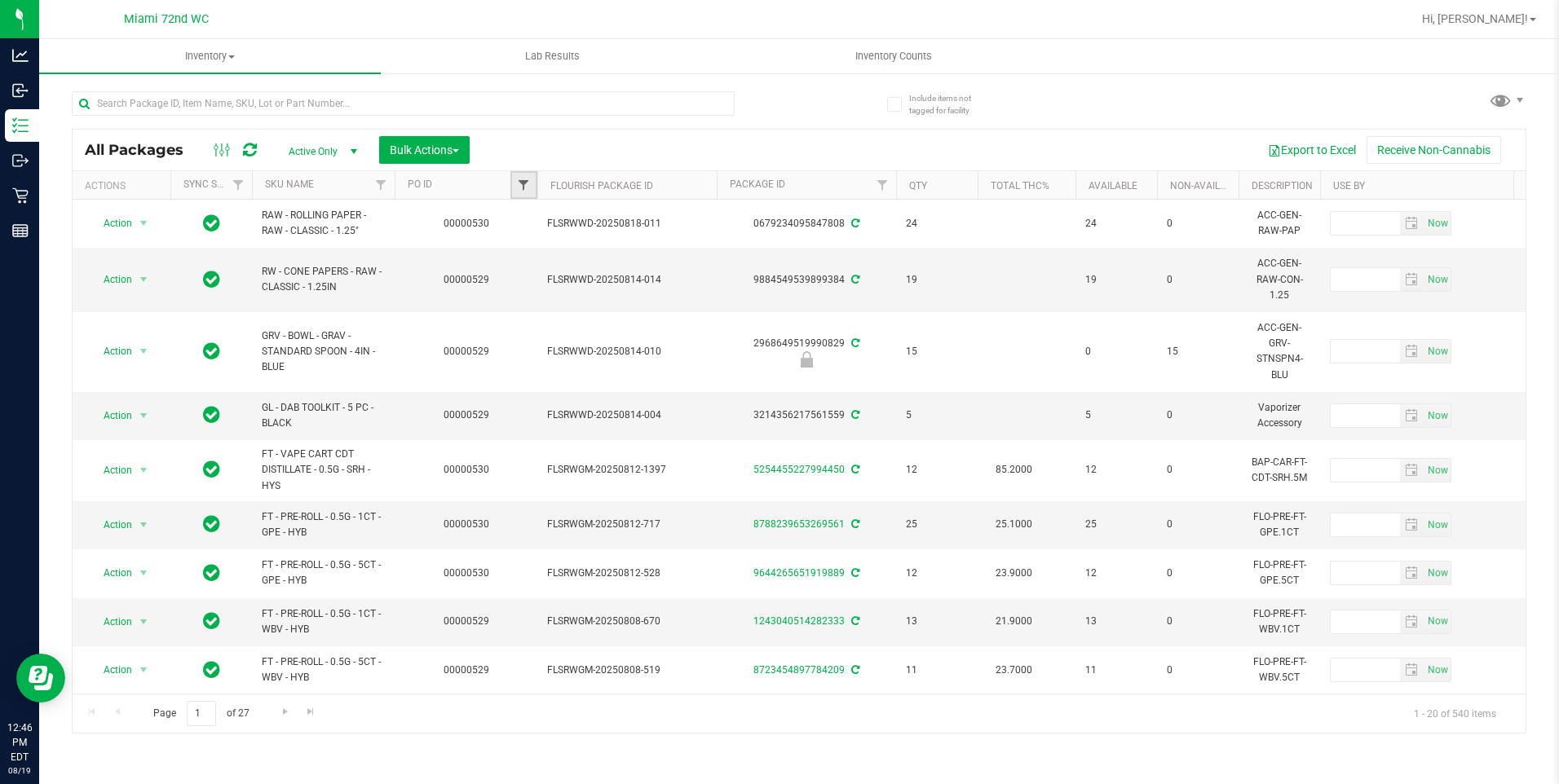
click at [517, 188] on span "Filter" at bounding box center [524, 185] width 13 height 13
type input "00000530"
click at [521, 246] on button "Filter" at bounding box center [560, 264] width 79 height 36
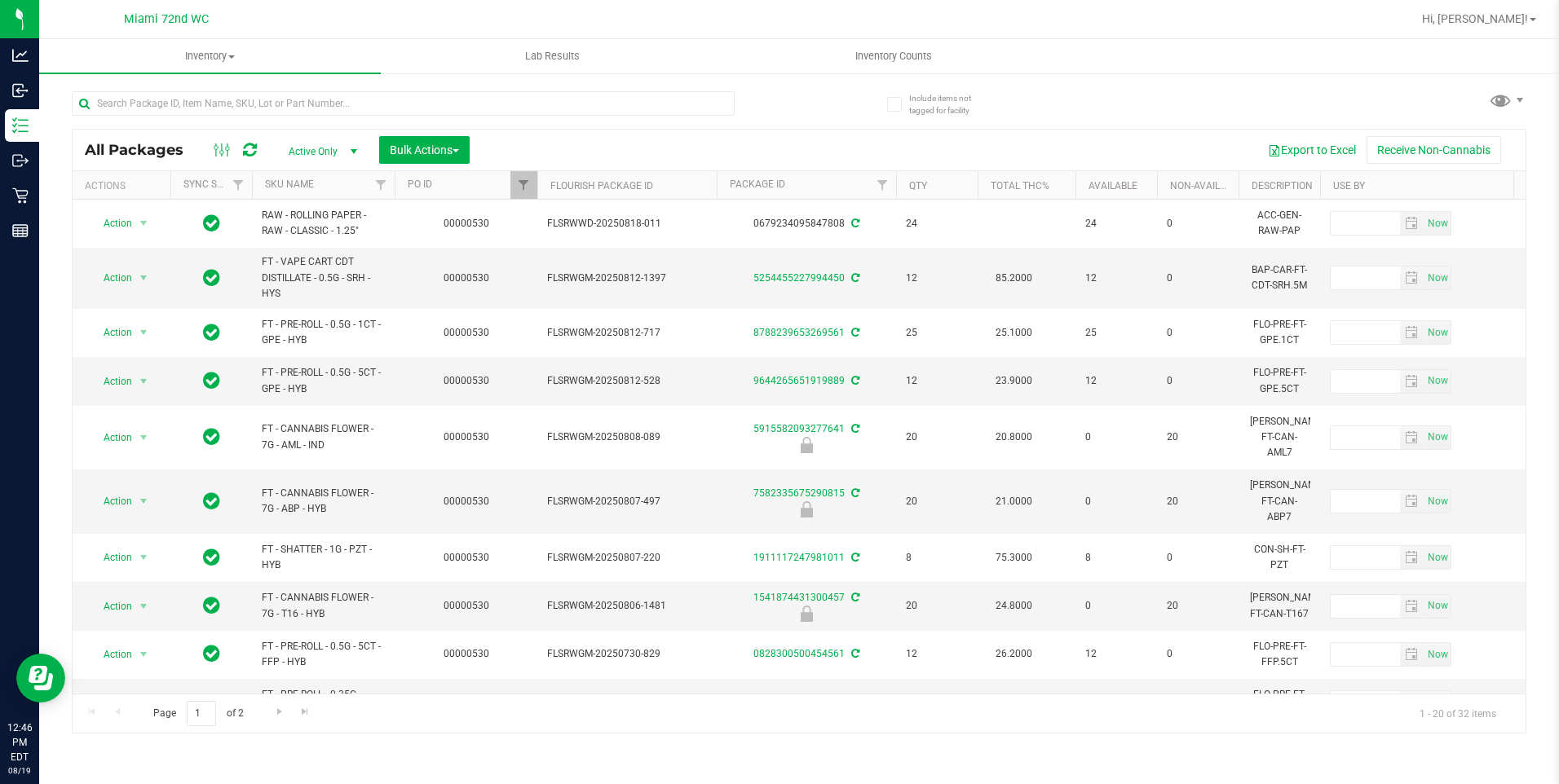
click at [327, 191] on th "SKU Name" at bounding box center [323, 186] width 143 height 28
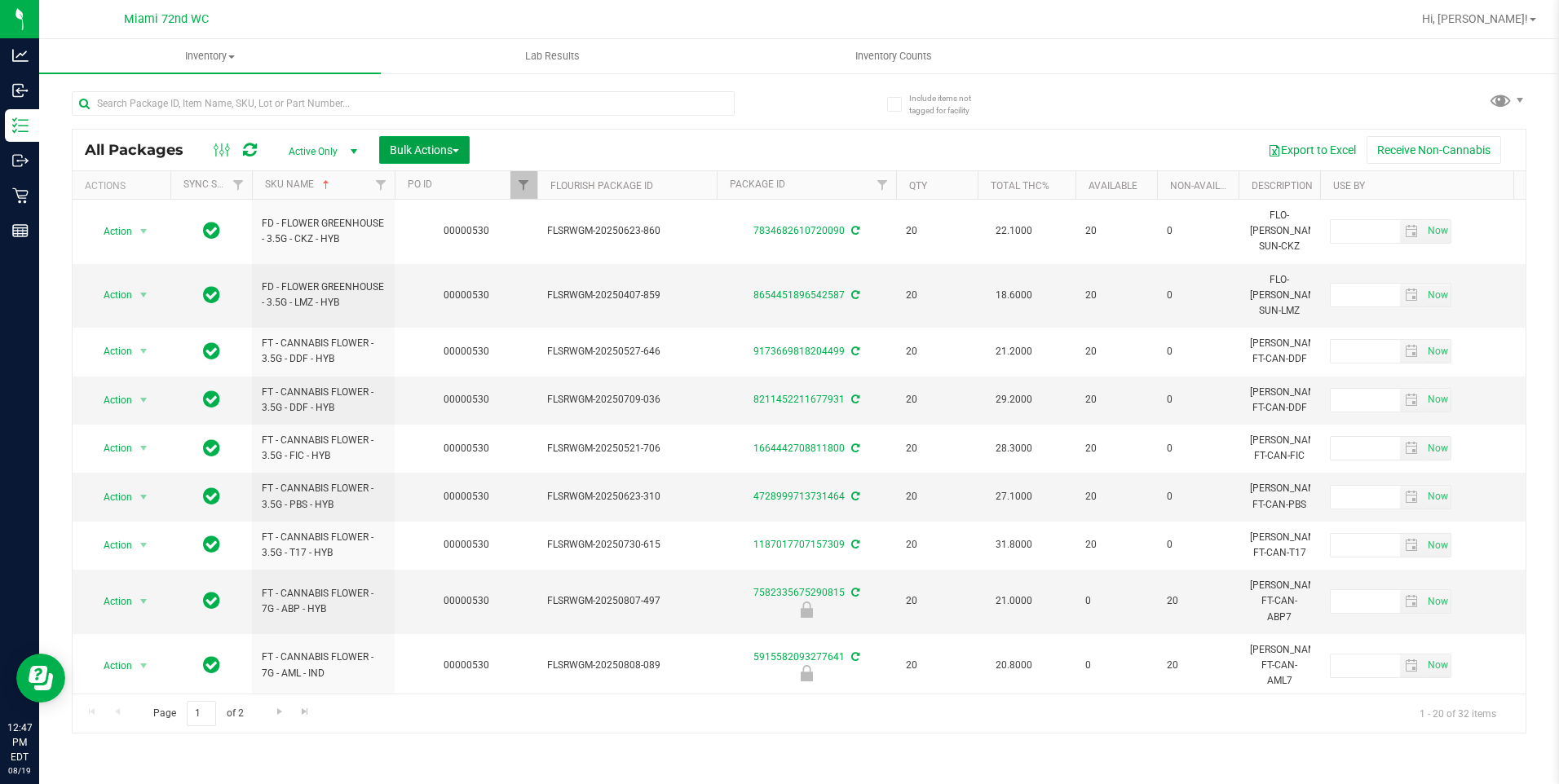
click at [435, 155] on span "Bulk Actions" at bounding box center [424, 151] width 69 height 13
click at [444, 298] on div "Lock/Unlock packages" at bounding box center [456, 309] width 134 height 26
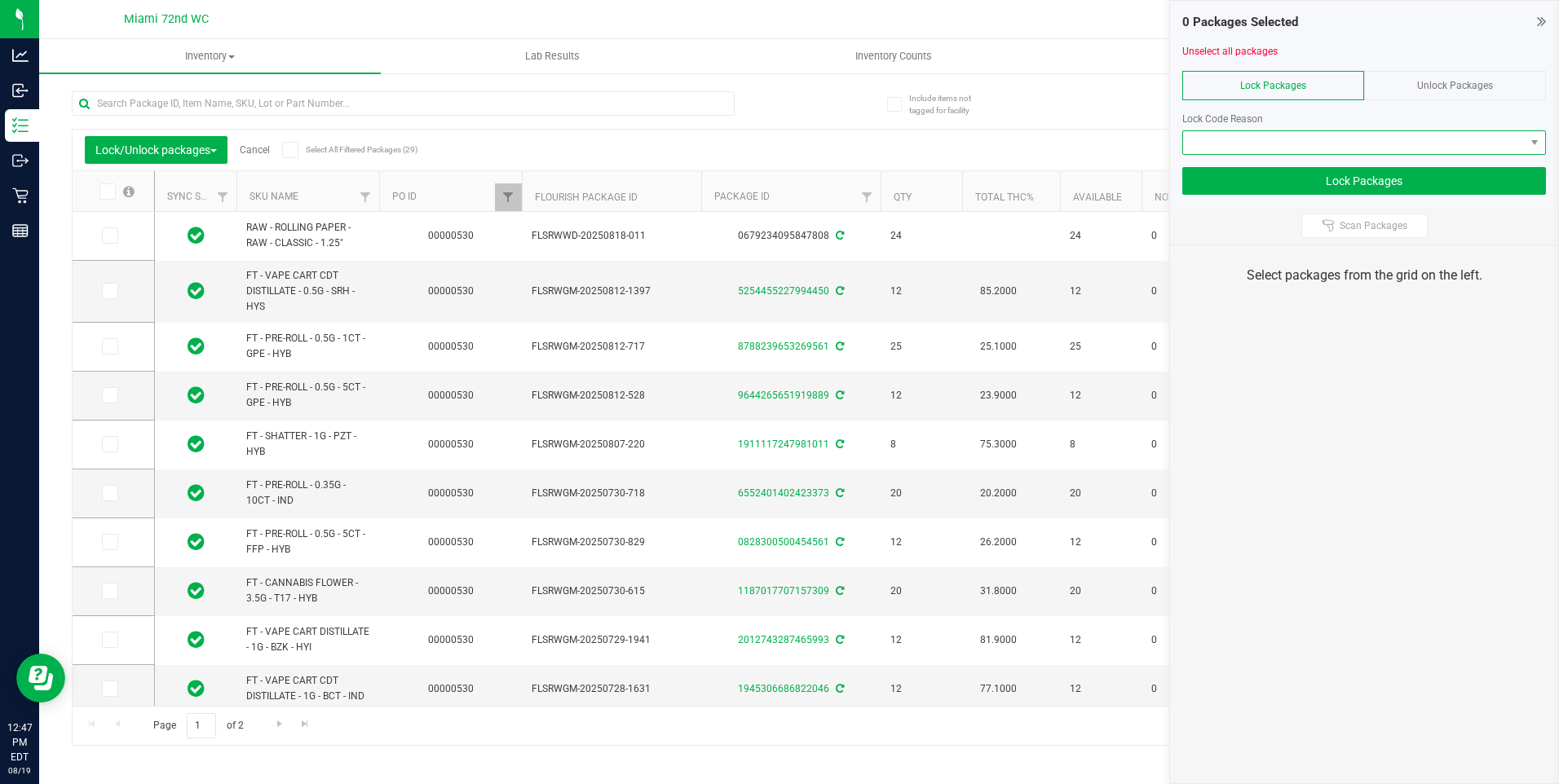
click at [1386, 144] on span at bounding box center [1354, 142] width 341 height 23
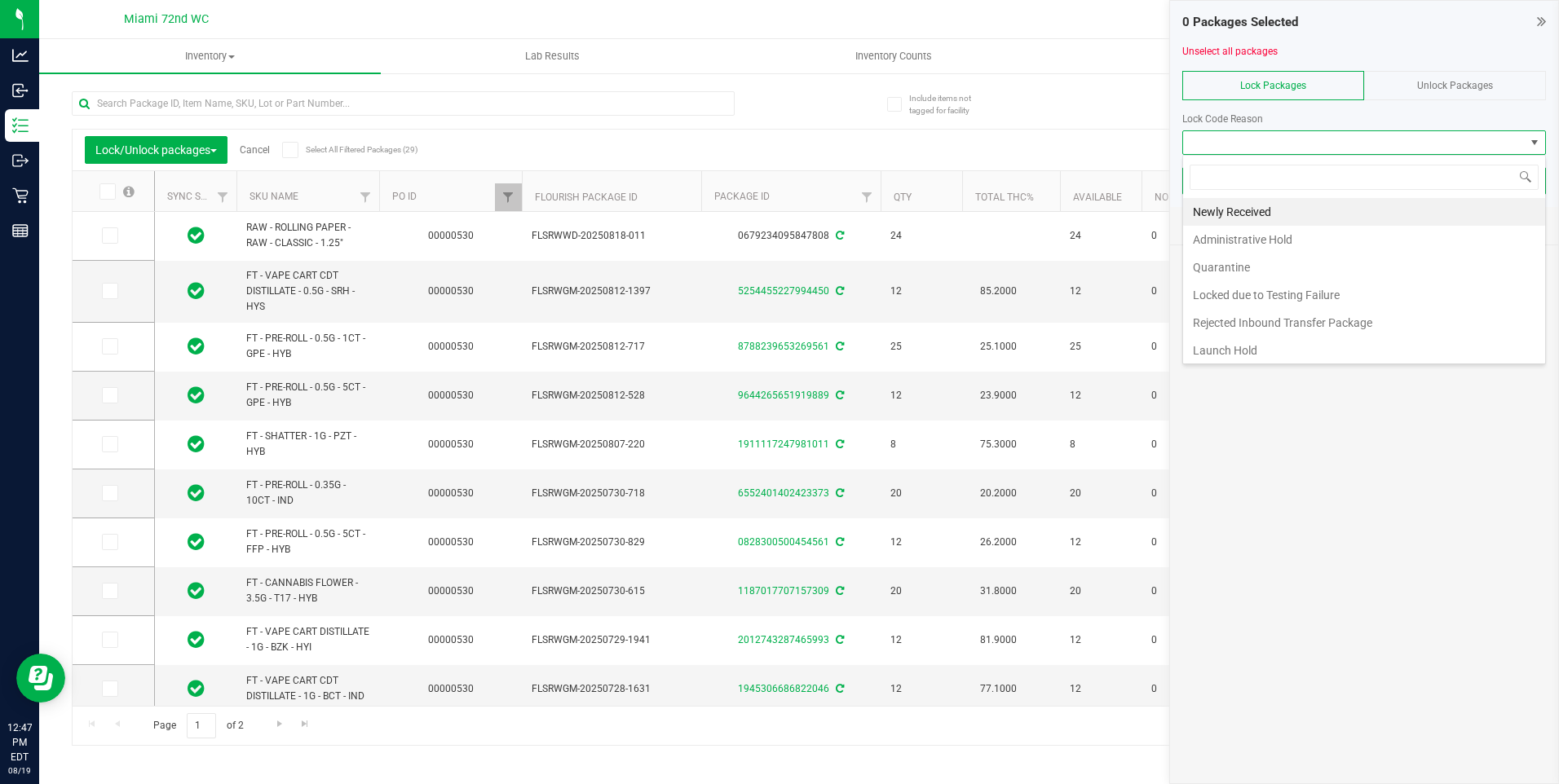
scroll to position [24, 364]
click at [1325, 208] on li "Newly Received" at bounding box center [1364, 212] width 362 height 28
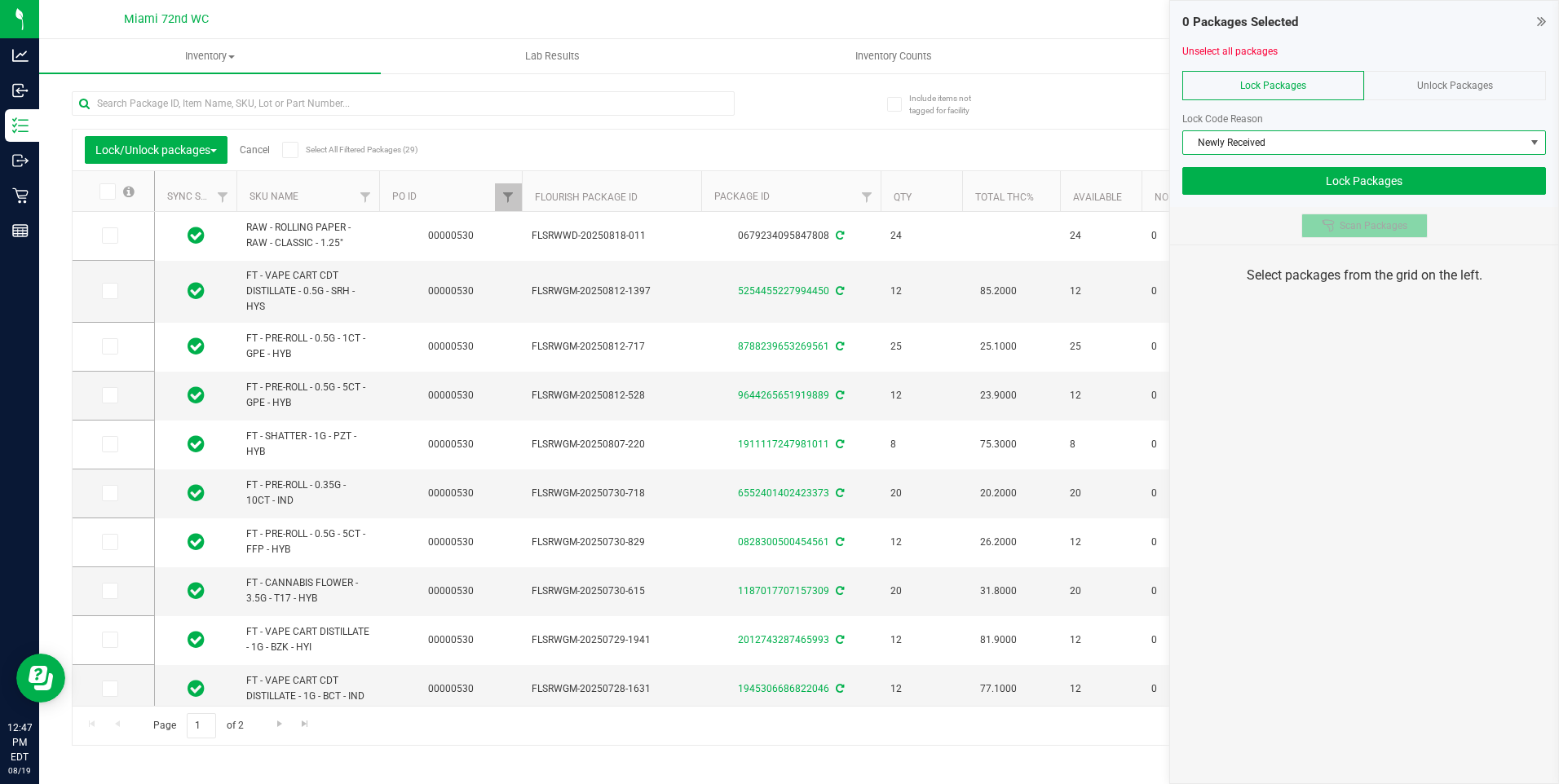
click at [1336, 233] on button "Scan Packages" at bounding box center [1364, 225] width 126 height 24
click at [1369, 137] on span "Newly Received" at bounding box center [1354, 142] width 341 height 23
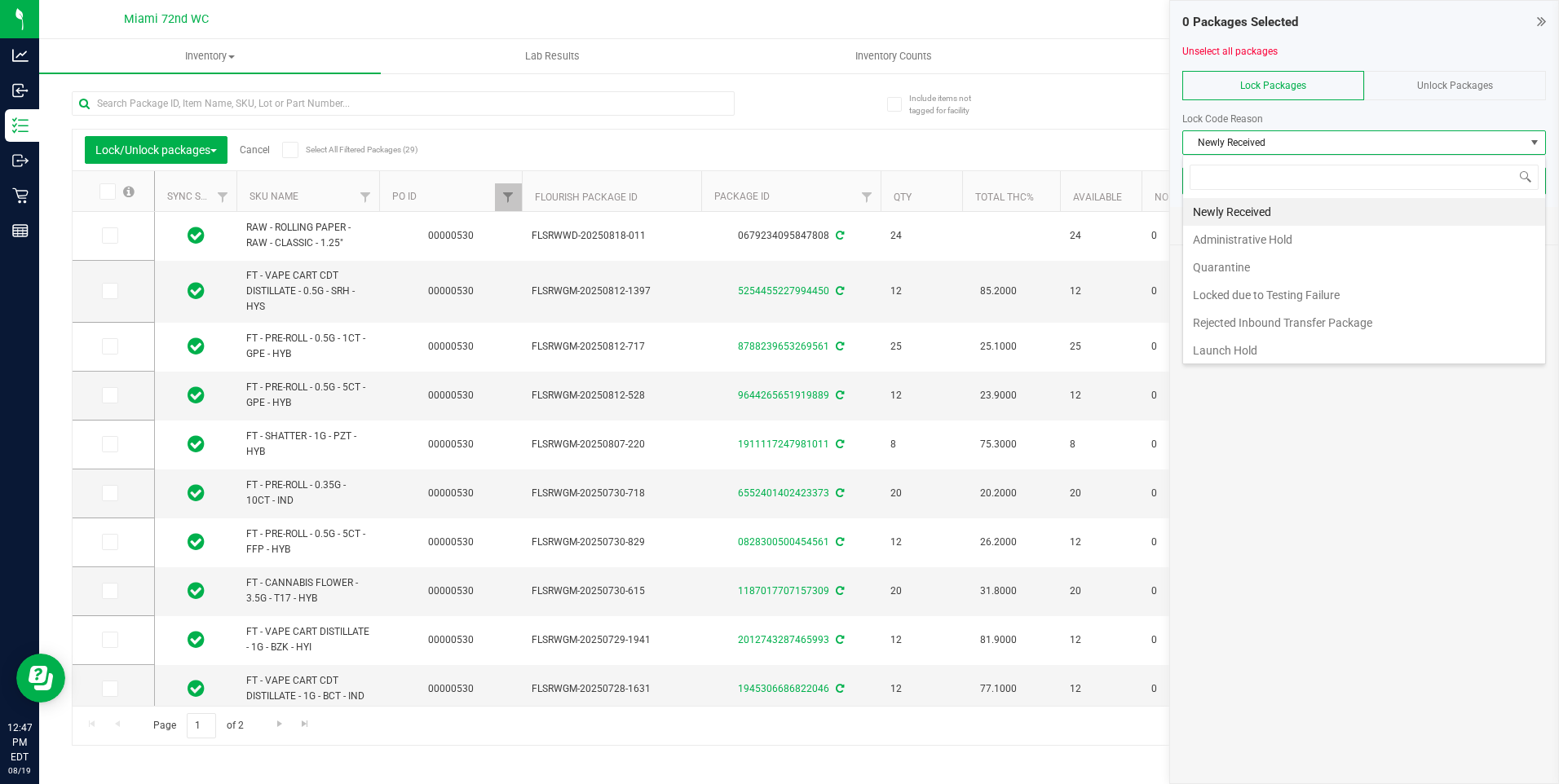
click at [1387, 628] on div "0 Packages Selected Unselect all packages Lock Packages Unlock Packages Lock Co…" at bounding box center [1364, 392] width 390 height 784
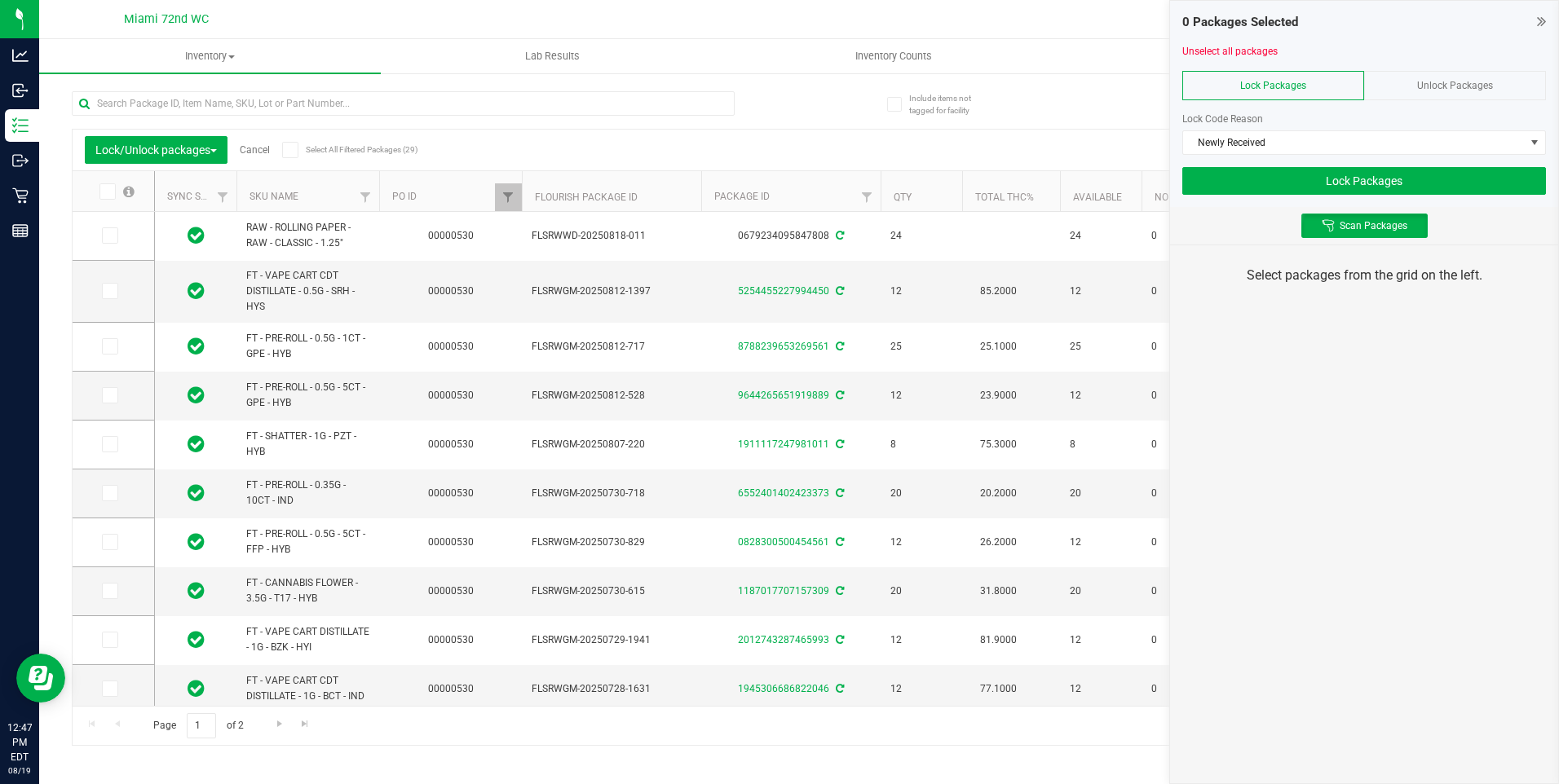
click at [313, 198] on th "SKU Name" at bounding box center [308, 192] width 143 height 41
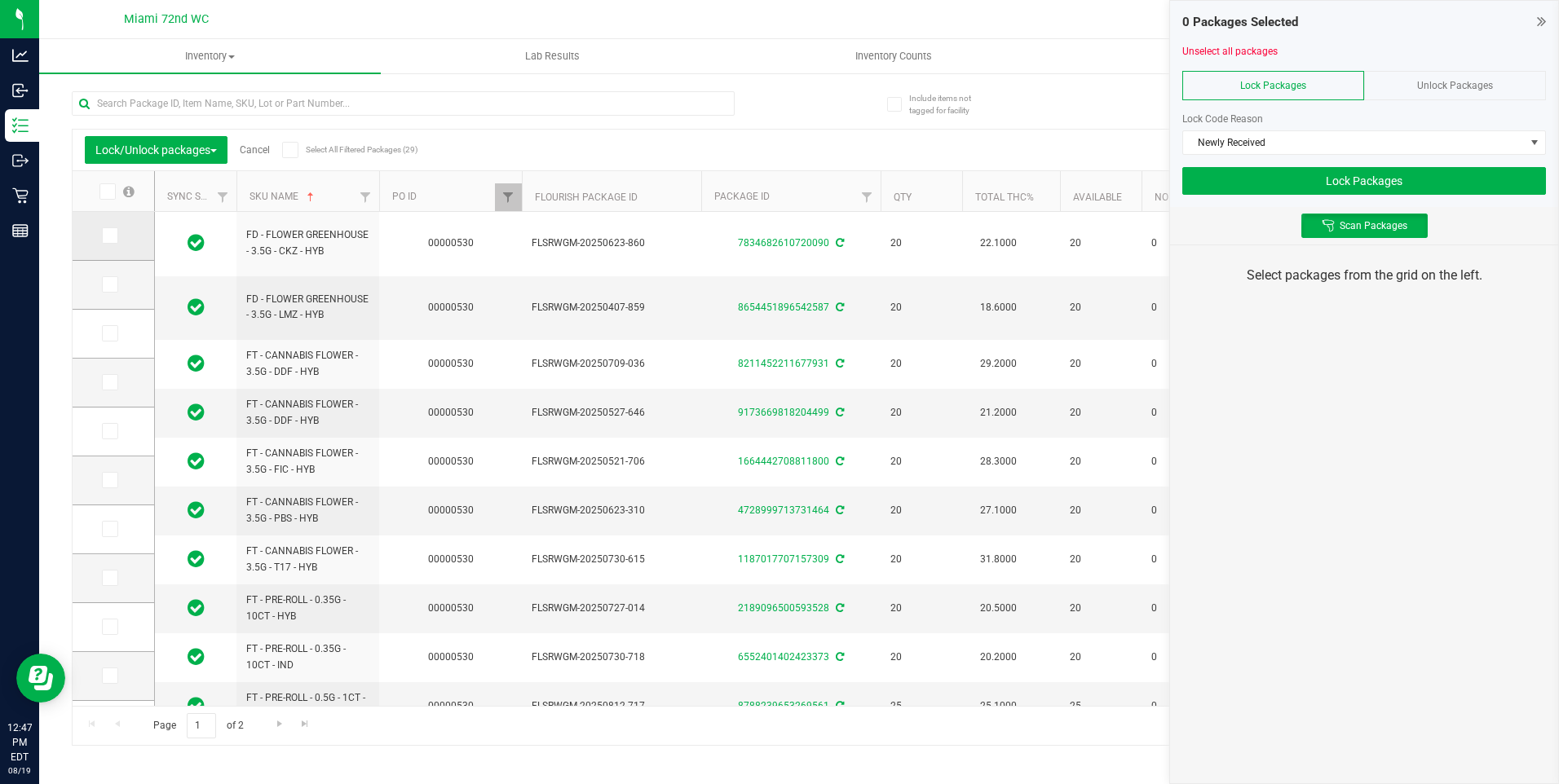
click at [119, 240] on label at bounding box center [114, 235] width 23 height 16
click at [0, 0] on input "checkbox" at bounding box center [0, 0] width 0 height 0
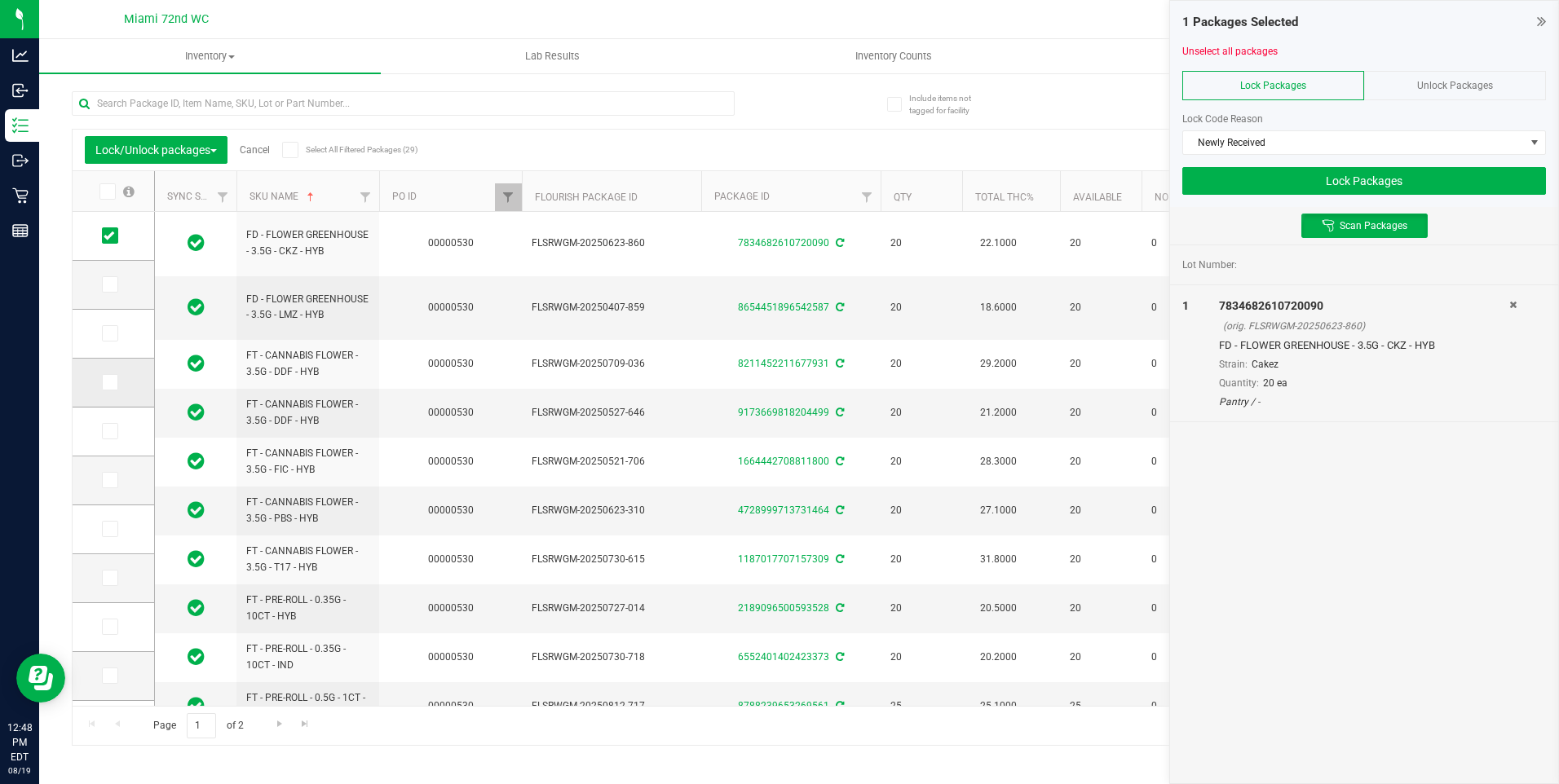
click at [109, 382] on icon at bounding box center [109, 382] width 11 height 0
click at [0, 0] on input "checkbox" at bounding box center [0, 0] width 0 height 0
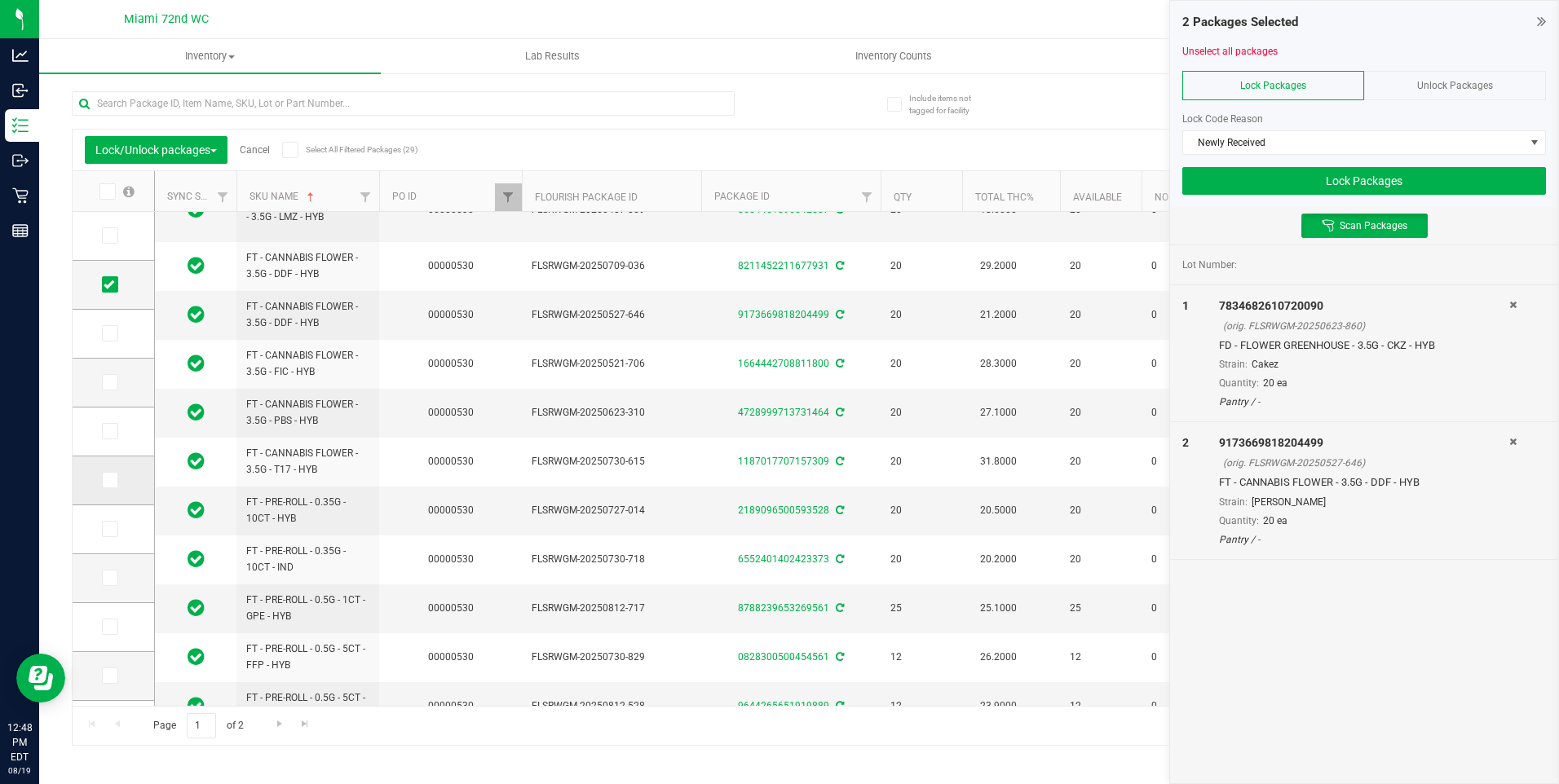
drag, startPoint x: 119, startPoint y: 478, endPoint x: 117, endPoint y: 488, distance: 10.2
click at [119, 478] on label at bounding box center [114, 479] width 23 height 16
click at [0, 0] on input "checkbox" at bounding box center [0, 0] width 0 height 0
click at [108, 529] on icon at bounding box center [109, 529] width 11 height 0
click at [0, 0] on input "checkbox" at bounding box center [0, 0] width 0 height 0
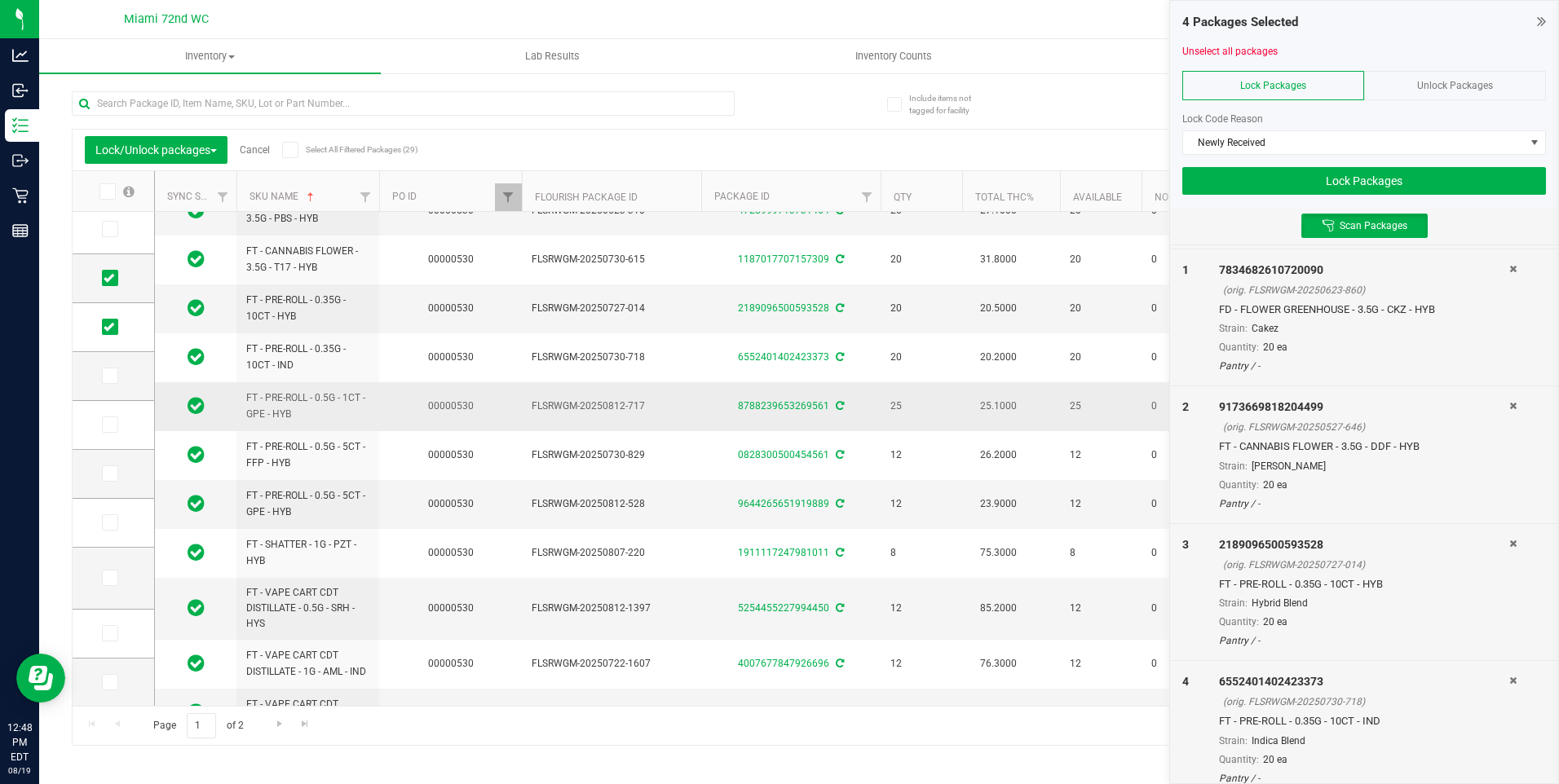
scroll to position [326, 0]
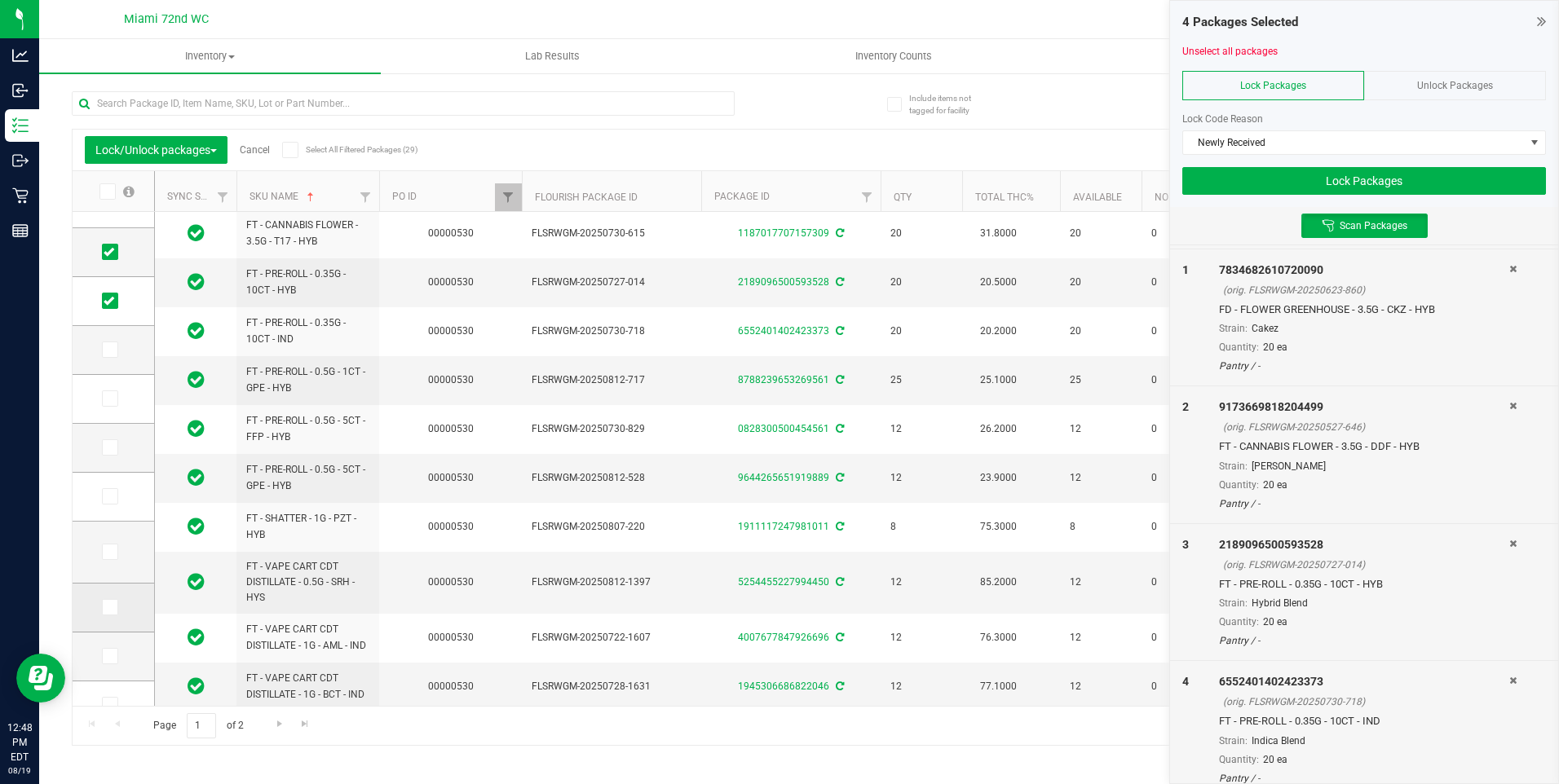
click at [107, 607] on icon at bounding box center [109, 607] width 11 height 0
click at [0, 0] on input "checkbox" at bounding box center [0, 0] width 0 height 0
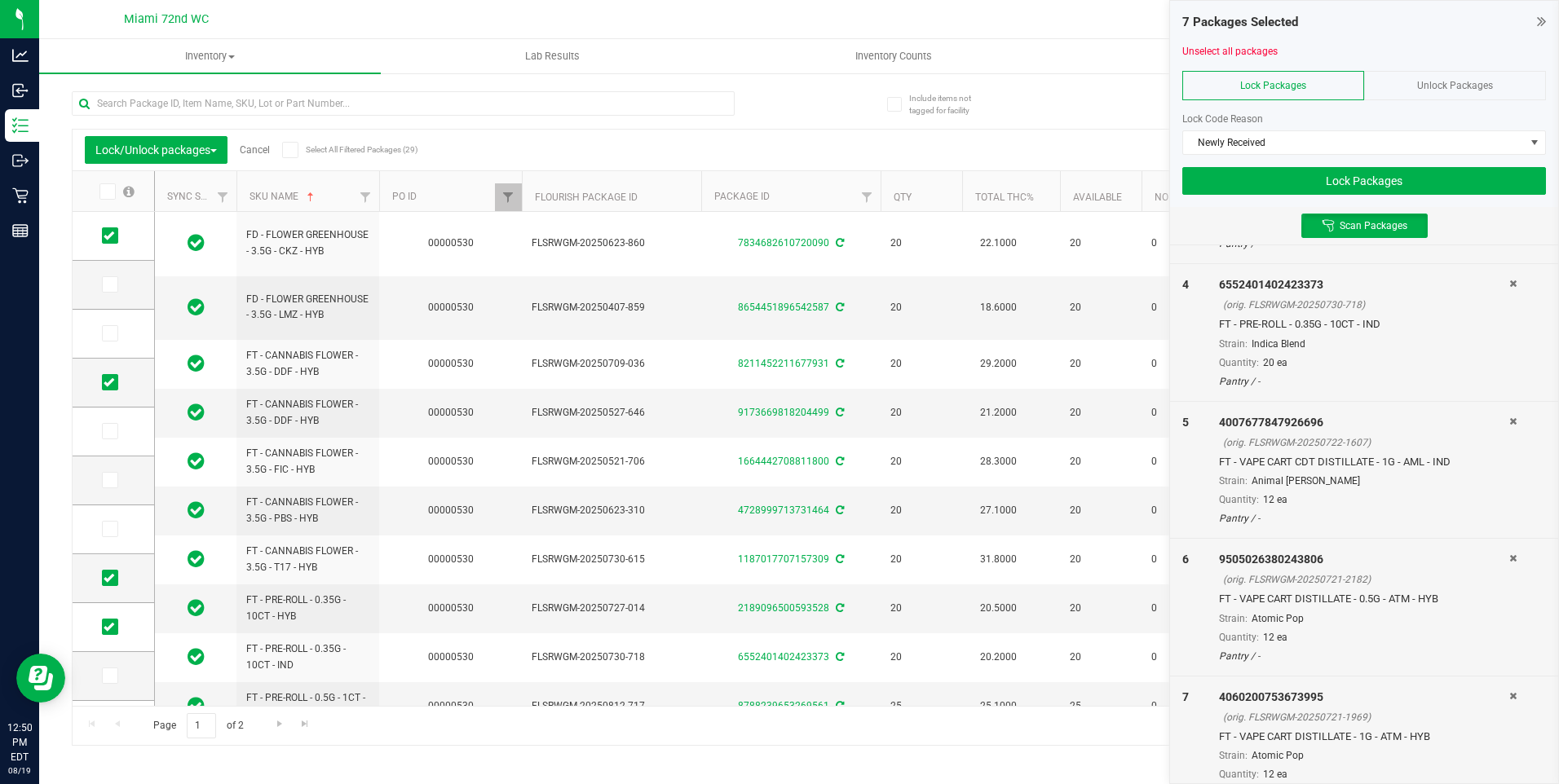
scroll to position [464, 0]
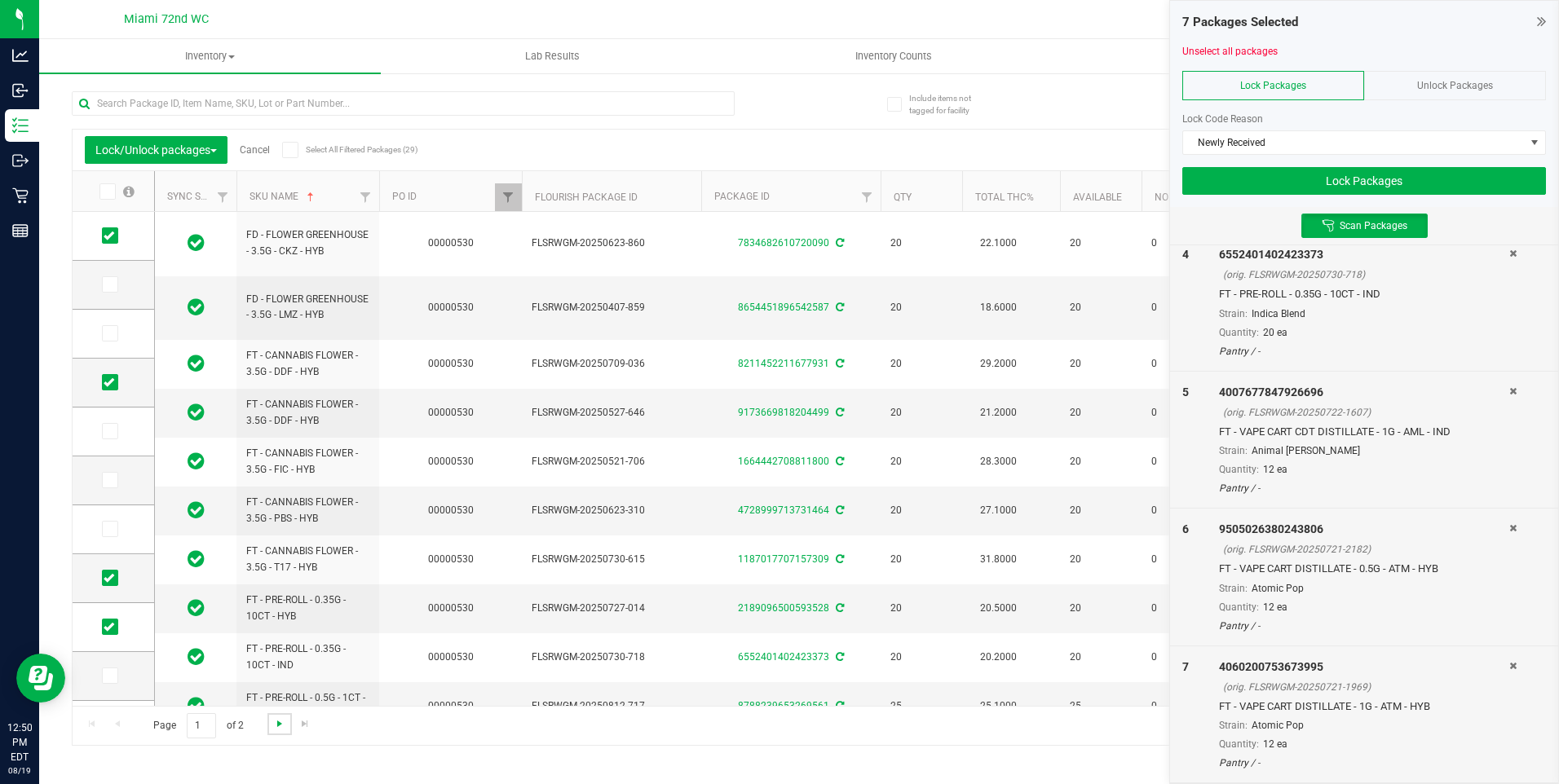
click at [281, 730] on span "Go to the next page" at bounding box center [279, 725] width 13 height 13
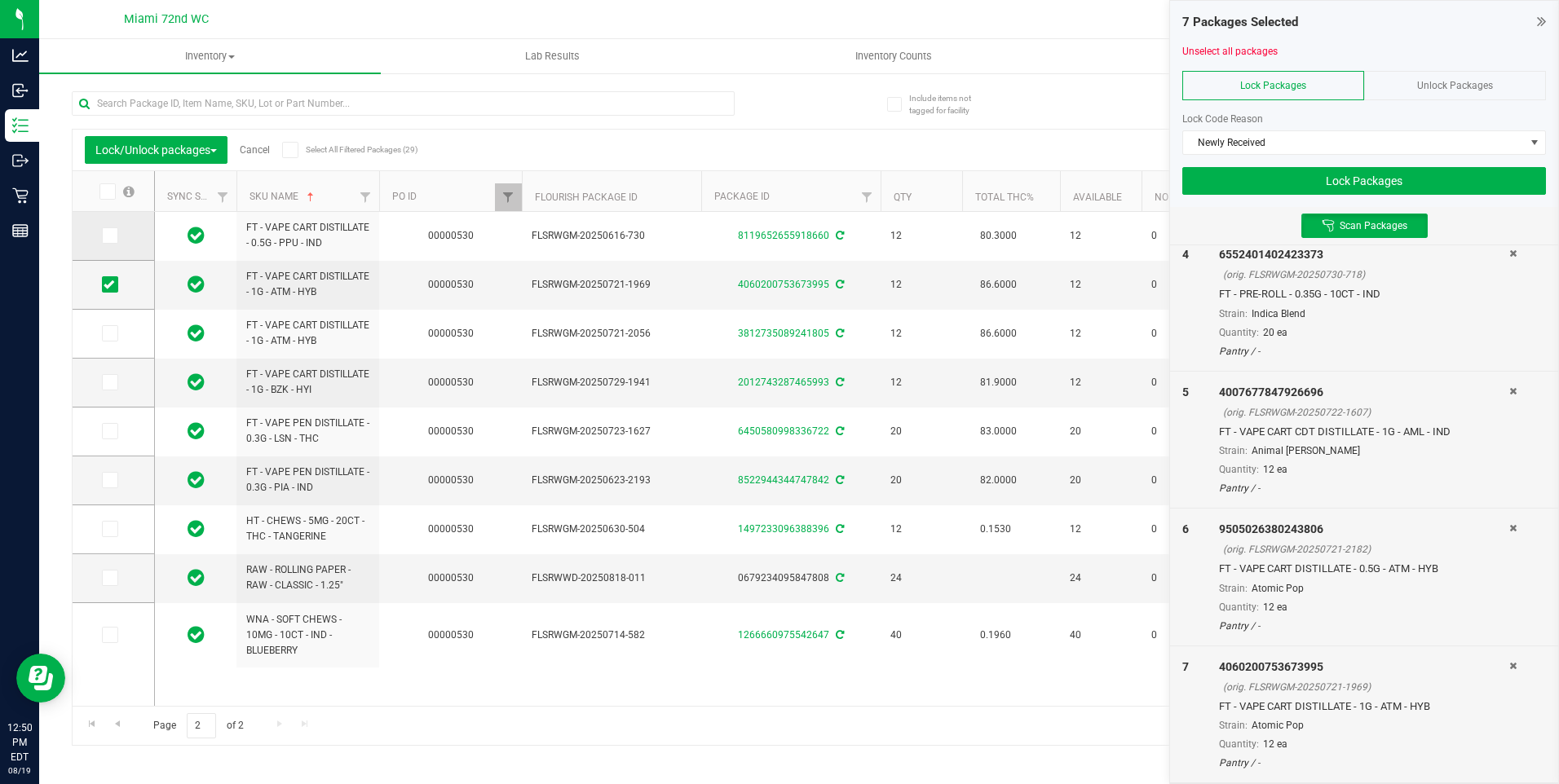
click at [115, 244] on td at bounding box center [113, 236] width 81 height 49
click at [111, 236] on icon at bounding box center [109, 236] width 11 height 0
click at [0, 0] on input "checkbox" at bounding box center [0, 0] width 0 height 0
click at [116, 384] on span at bounding box center [110, 382] width 16 height 16
click at [0, 0] on input "checkbox" at bounding box center [0, 0] width 0 height 0
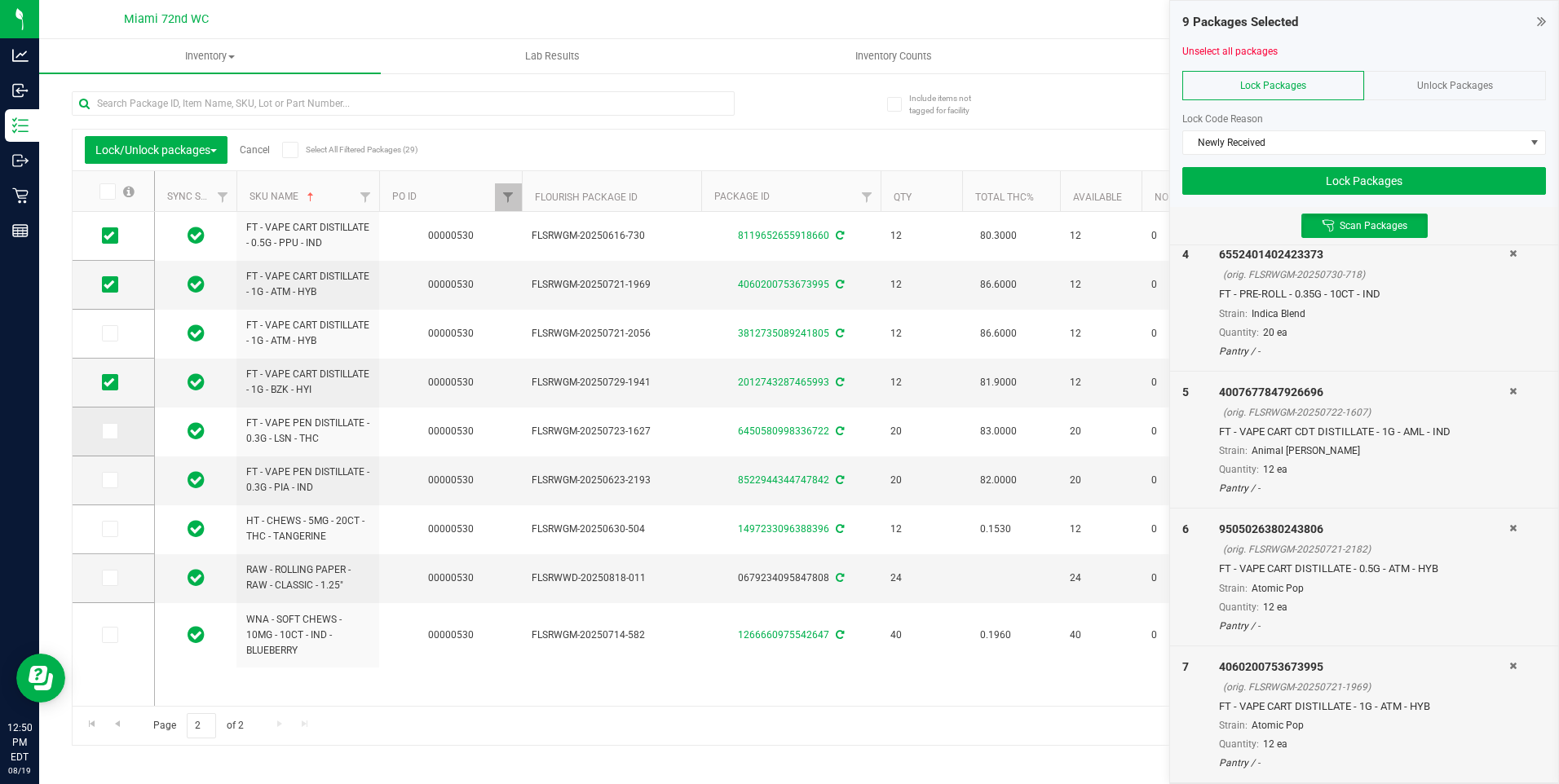
click at [112, 432] on icon at bounding box center [109, 432] width 11 height 0
click at [0, 0] on input "checkbox" at bounding box center [0, 0] width 0 height 0
click at [105, 480] on icon at bounding box center [109, 480] width 11 height 0
click at [0, 0] on input "checkbox" at bounding box center [0, 0] width 0 height 0
click at [119, 523] on label at bounding box center [114, 529] width 23 height 16
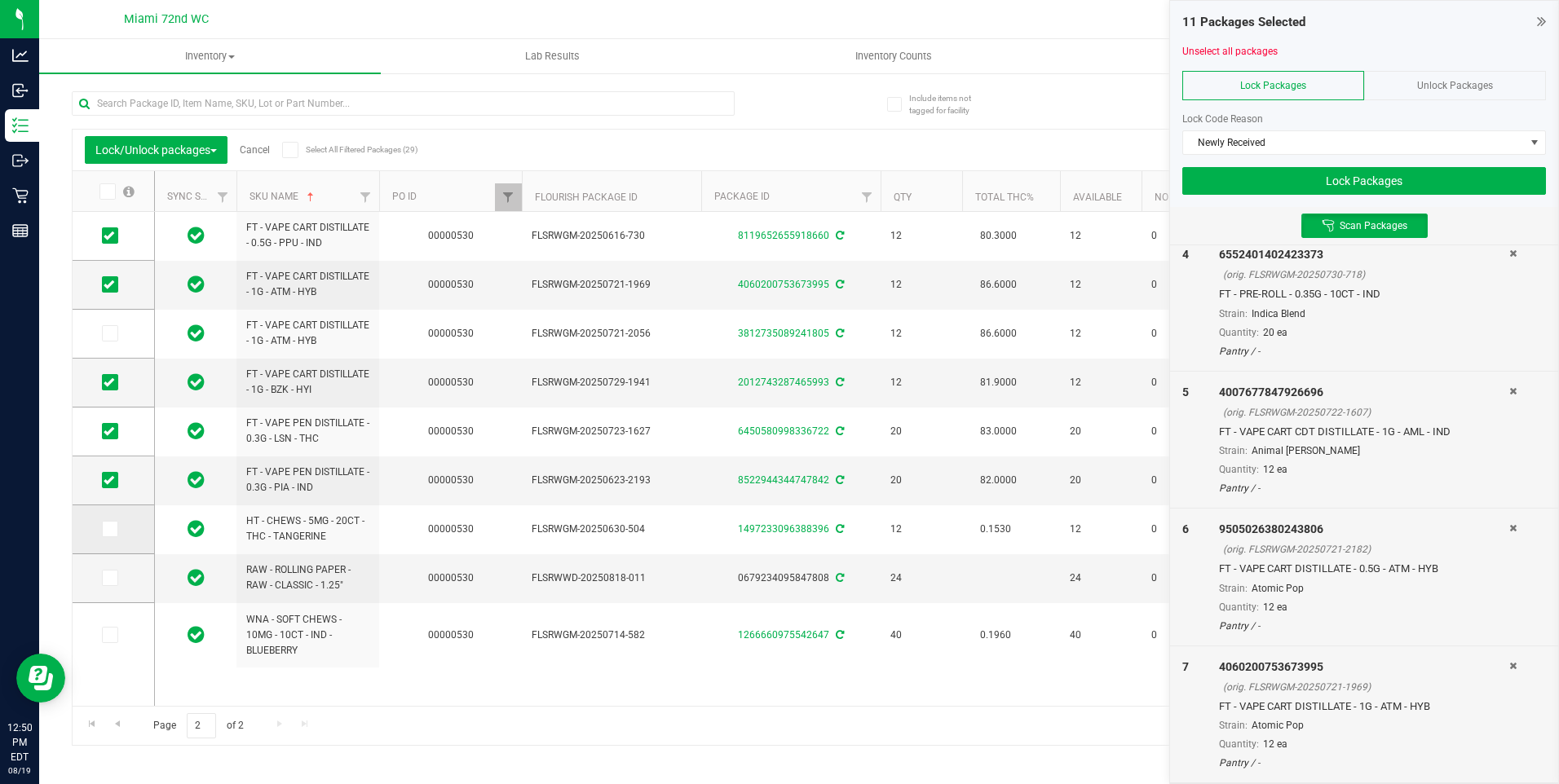
click at [0, 0] on input "checkbox" at bounding box center [0, 0] width 0 height 0
click at [110, 578] on icon at bounding box center [109, 578] width 11 height 0
click at [0, 0] on input "checkbox" at bounding box center [0, 0] width 0 height 0
click at [111, 635] on icon at bounding box center [109, 635] width 11 height 0
click at [0, 0] on input "checkbox" at bounding box center [0, 0] width 0 height 0
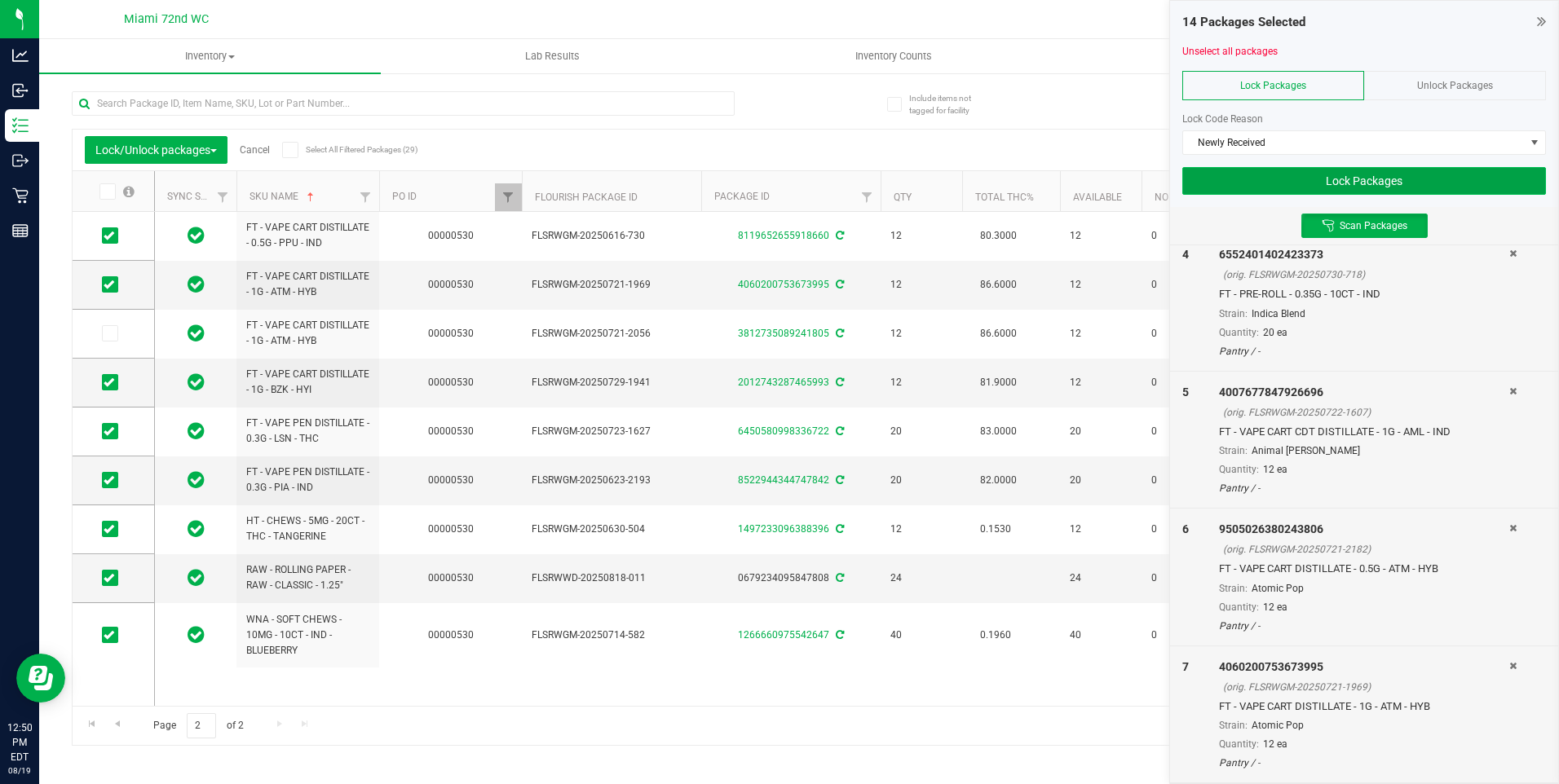
click at [1424, 192] on button "Lock Packages" at bounding box center [1364, 181] width 364 height 28
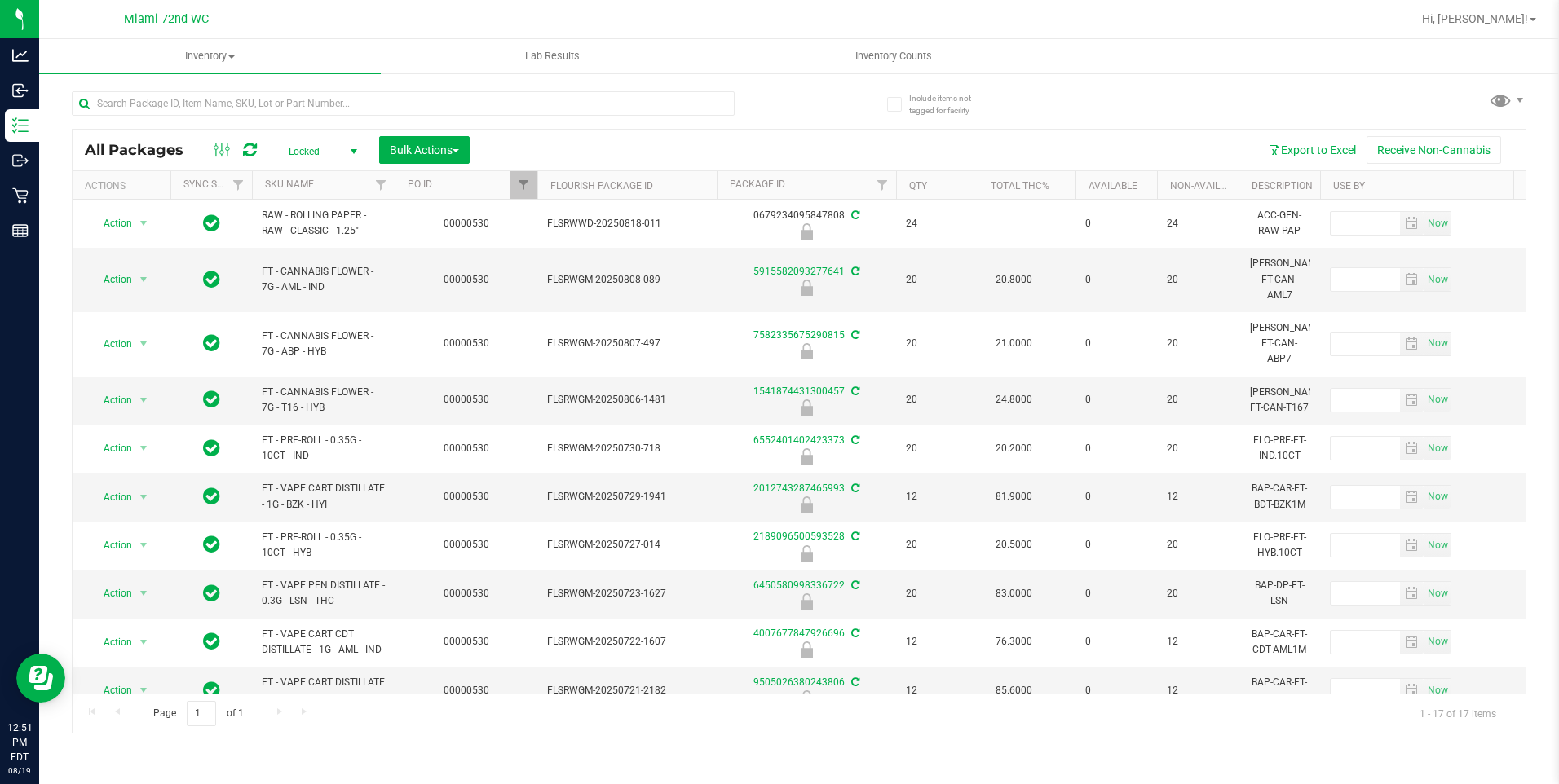
click at [336, 157] on span "Locked" at bounding box center [319, 151] width 90 height 23
click at [336, 171] on li "Active Only" at bounding box center [318, 177] width 88 height 24
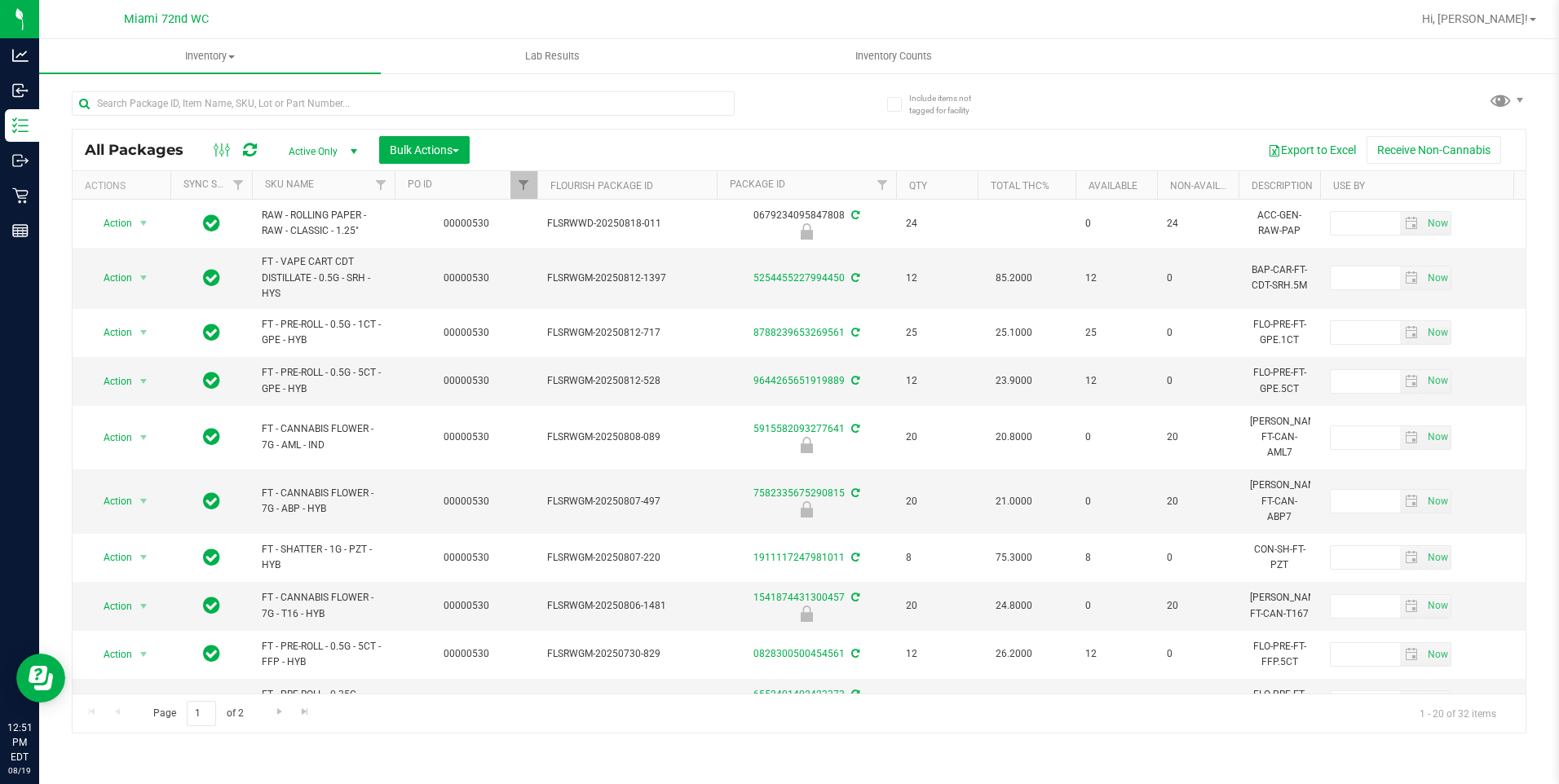
click at [818, 183] on th "Package ID" at bounding box center [807, 186] width 179 height 28
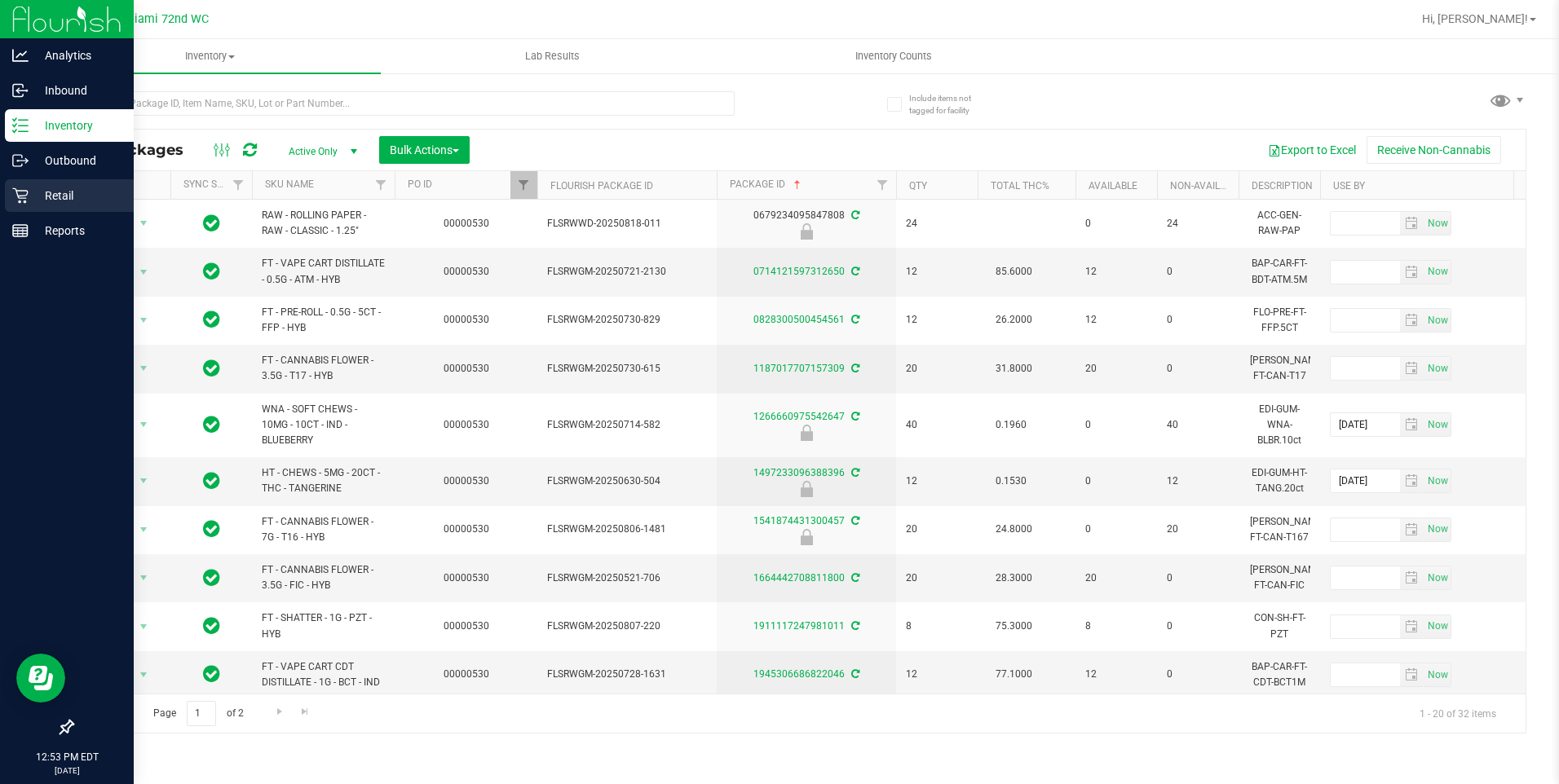
click at [9, 197] on div "Retail" at bounding box center [69, 195] width 129 height 33
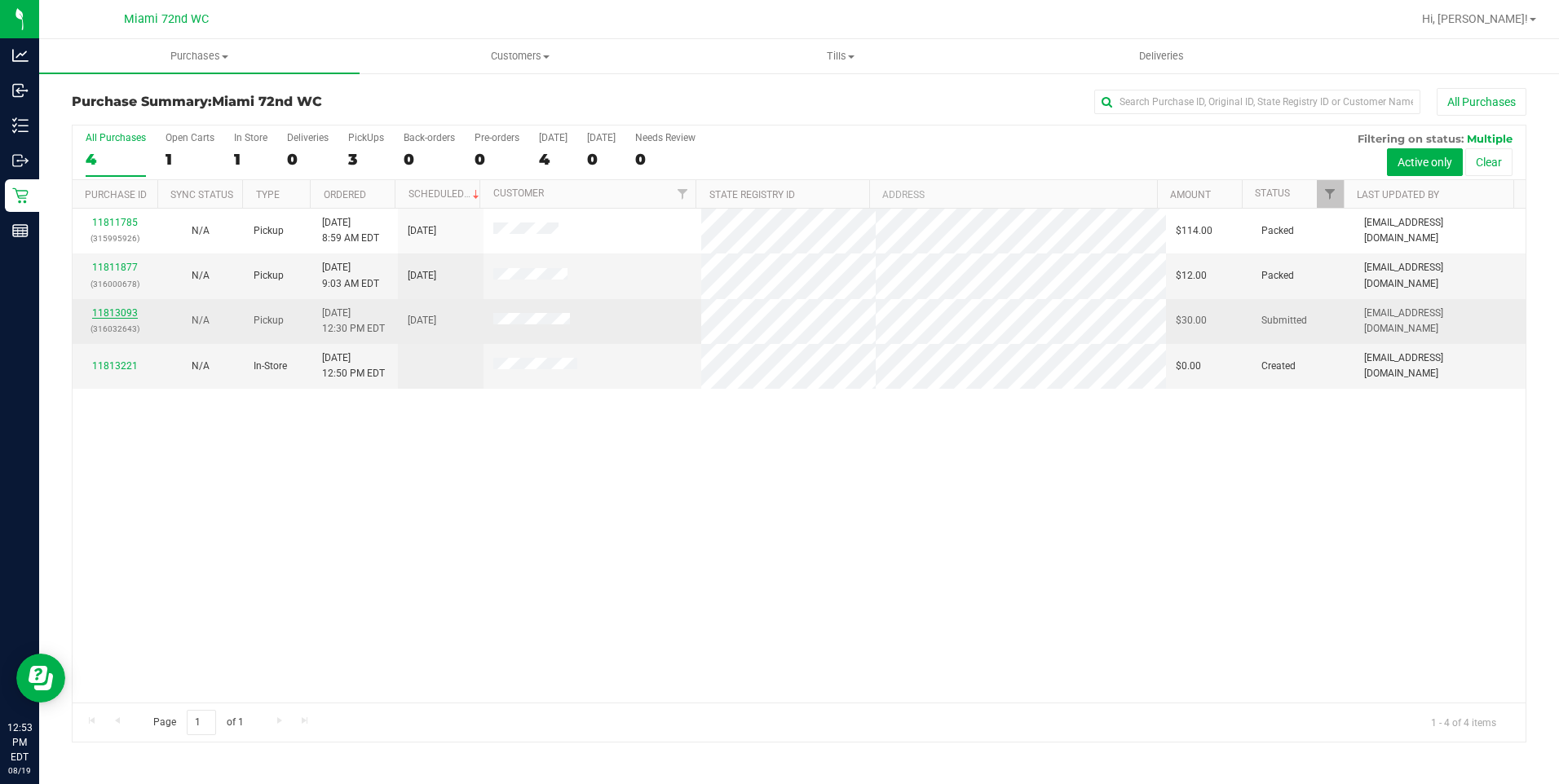
click at [125, 307] on link "11813093" at bounding box center [115, 313] width 46 height 12
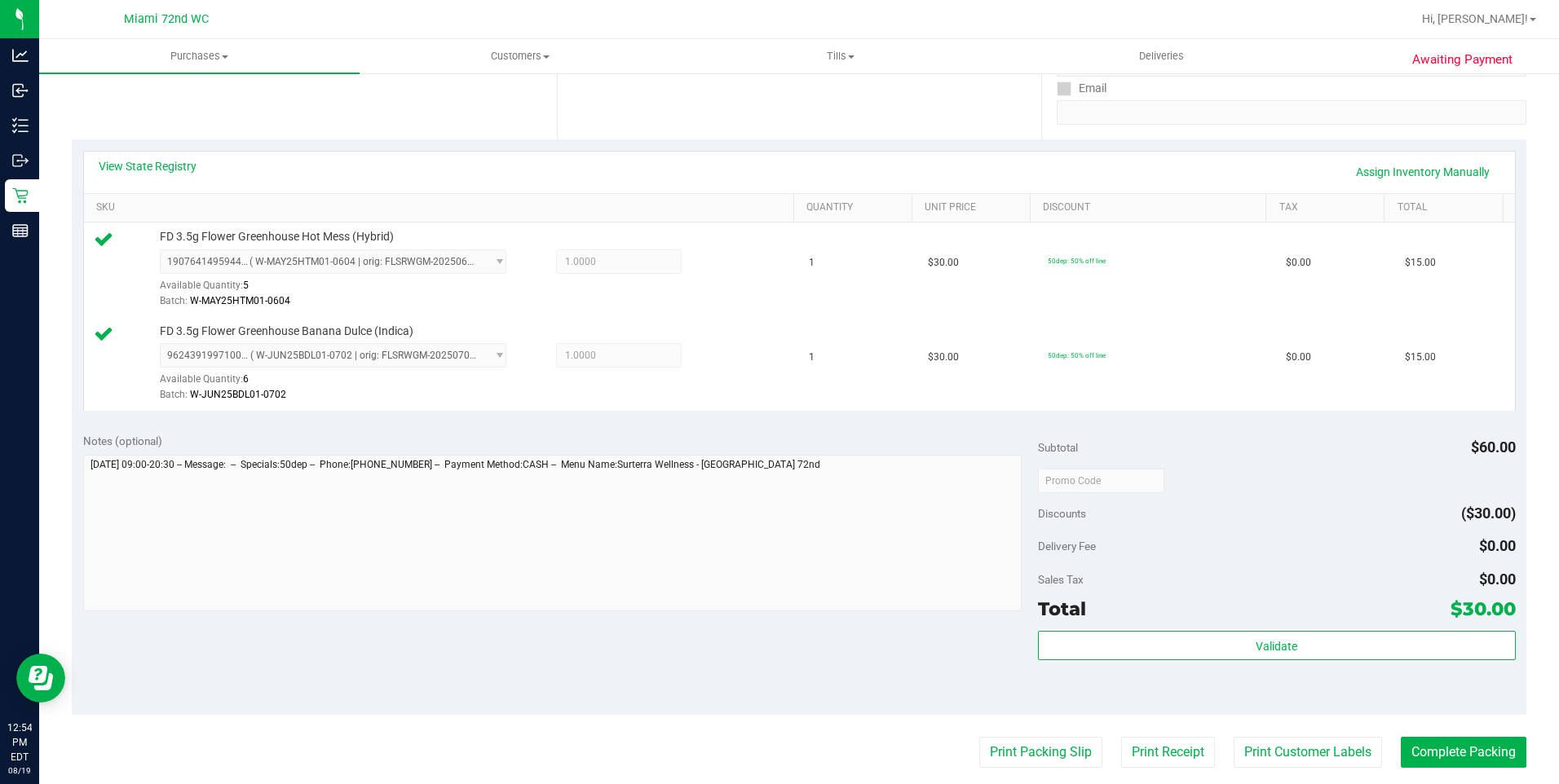
scroll to position [643, 0]
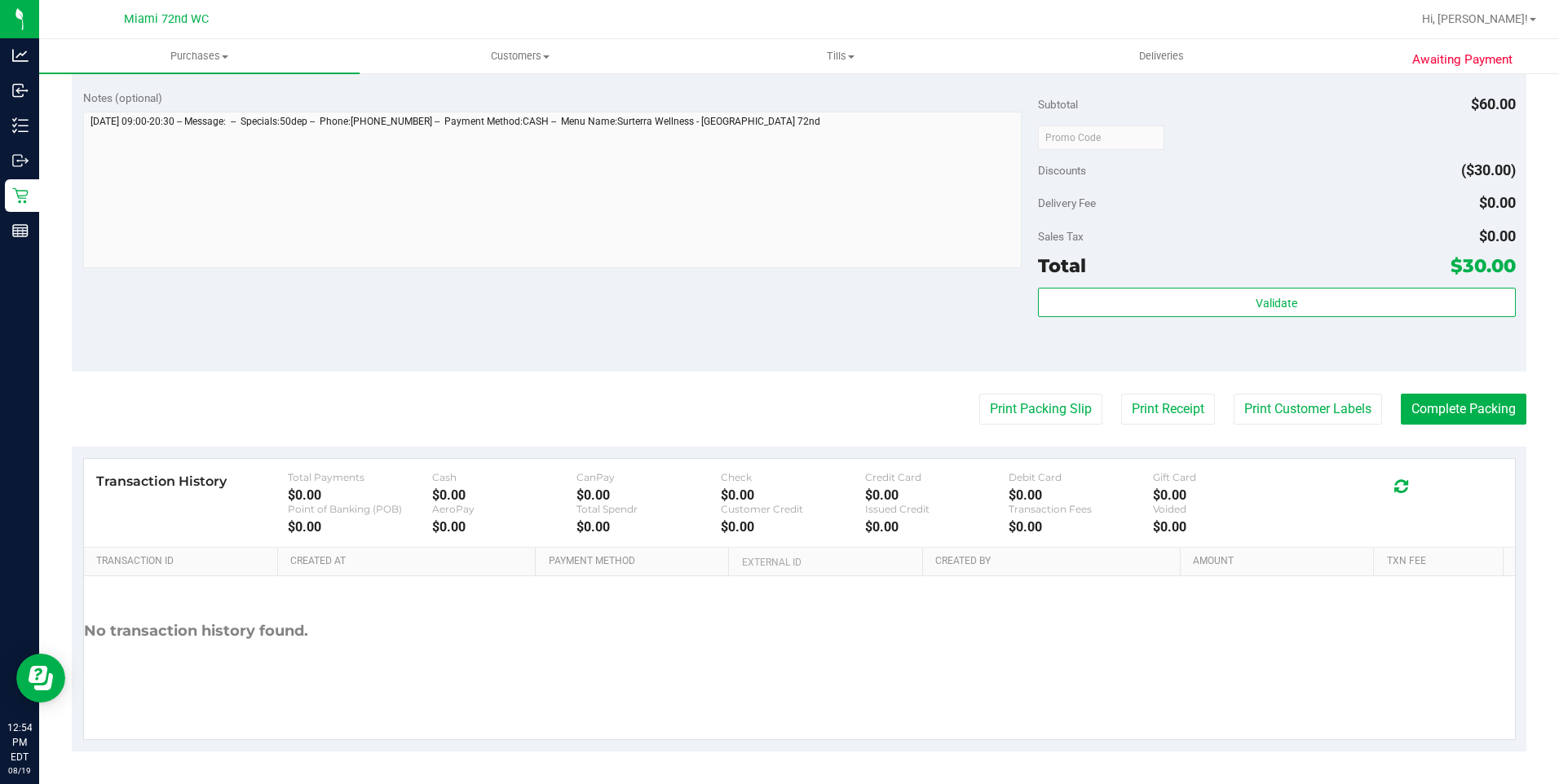
click at [1414, 273] on div "Total $30.00" at bounding box center [1277, 265] width 478 height 29
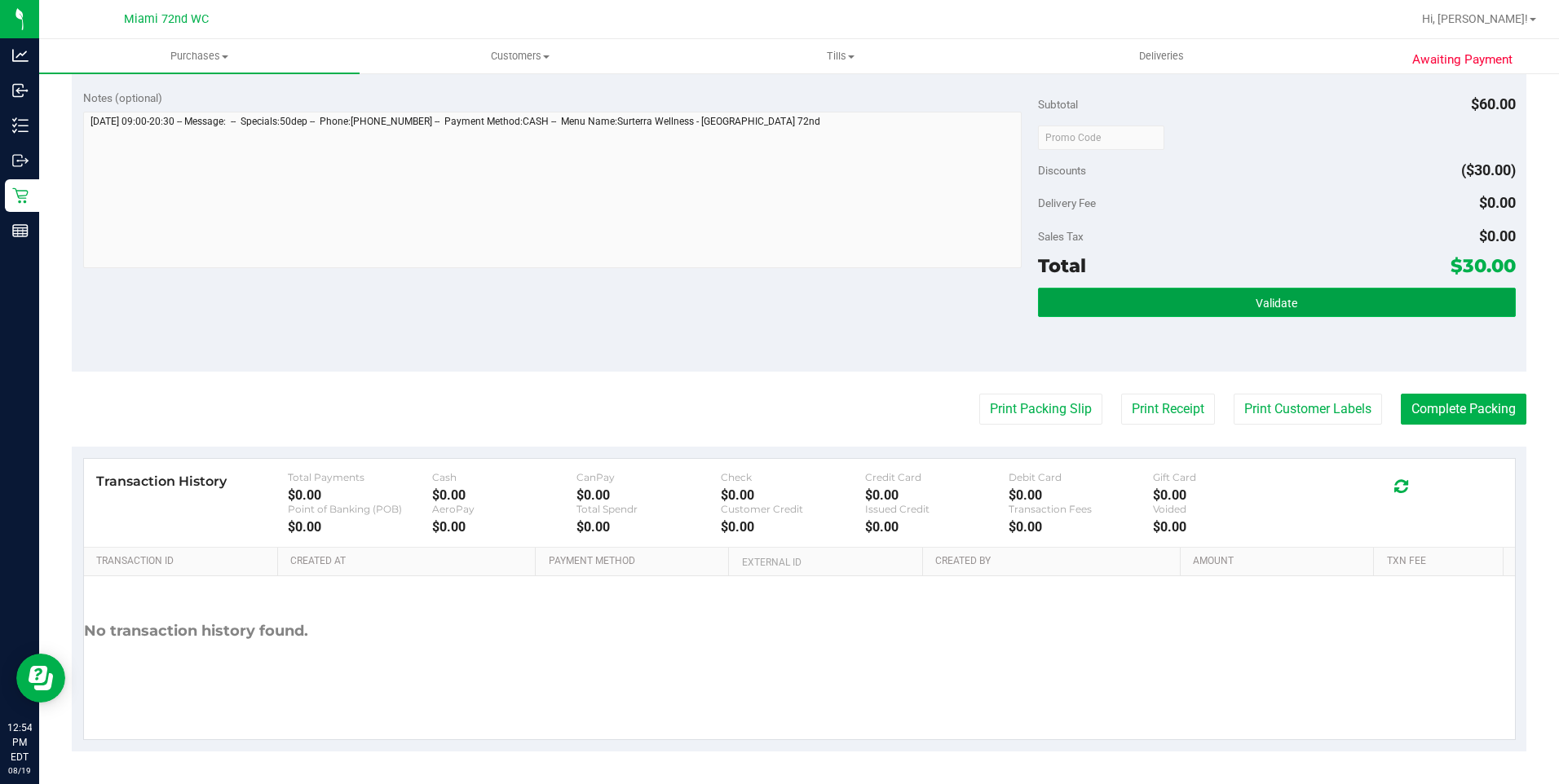
click at [1411, 305] on button "Validate" at bounding box center [1277, 302] width 478 height 29
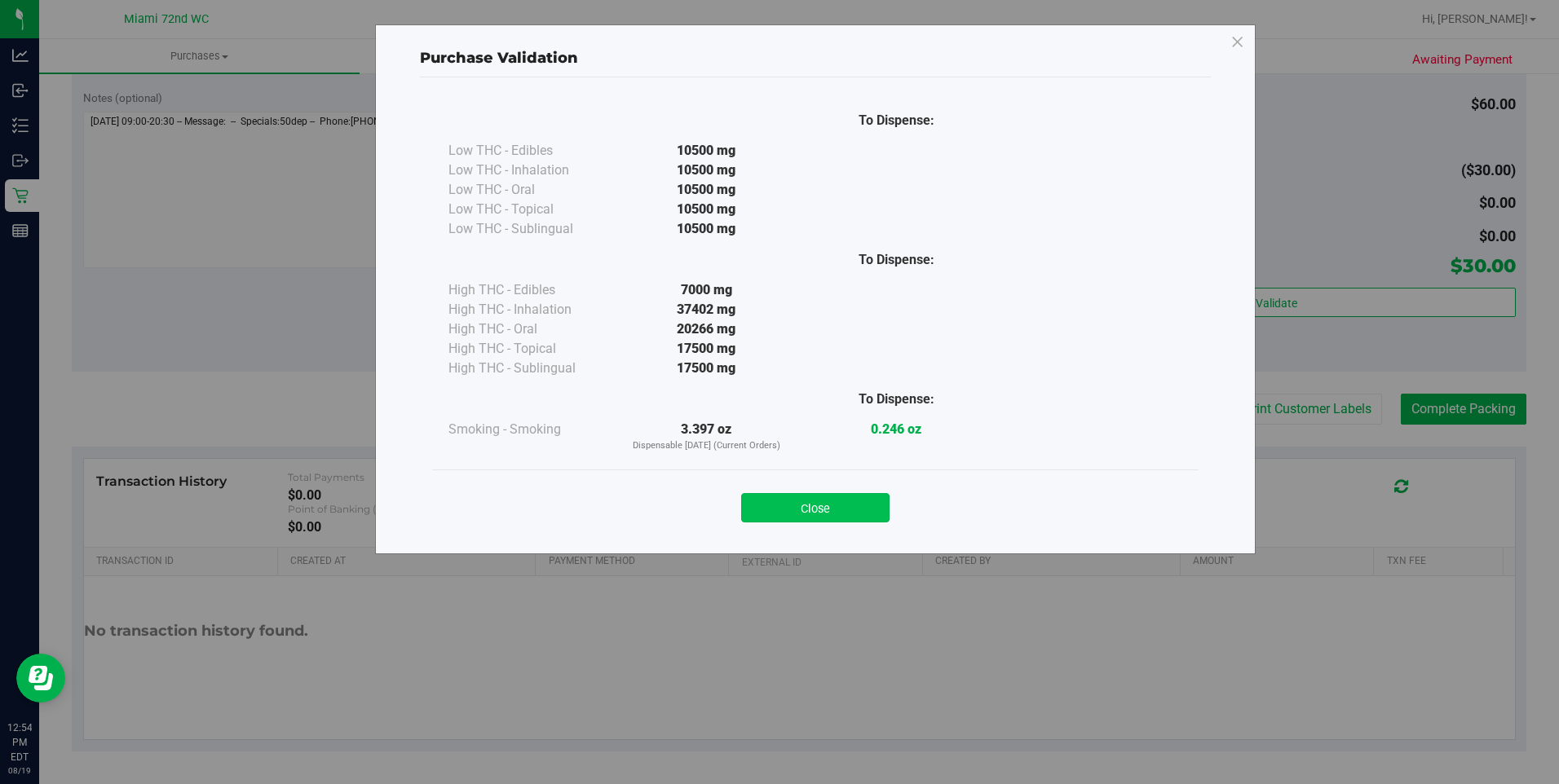
click at [822, 505] on button "Close" at bounding box center [815, 508] width 148 height 29
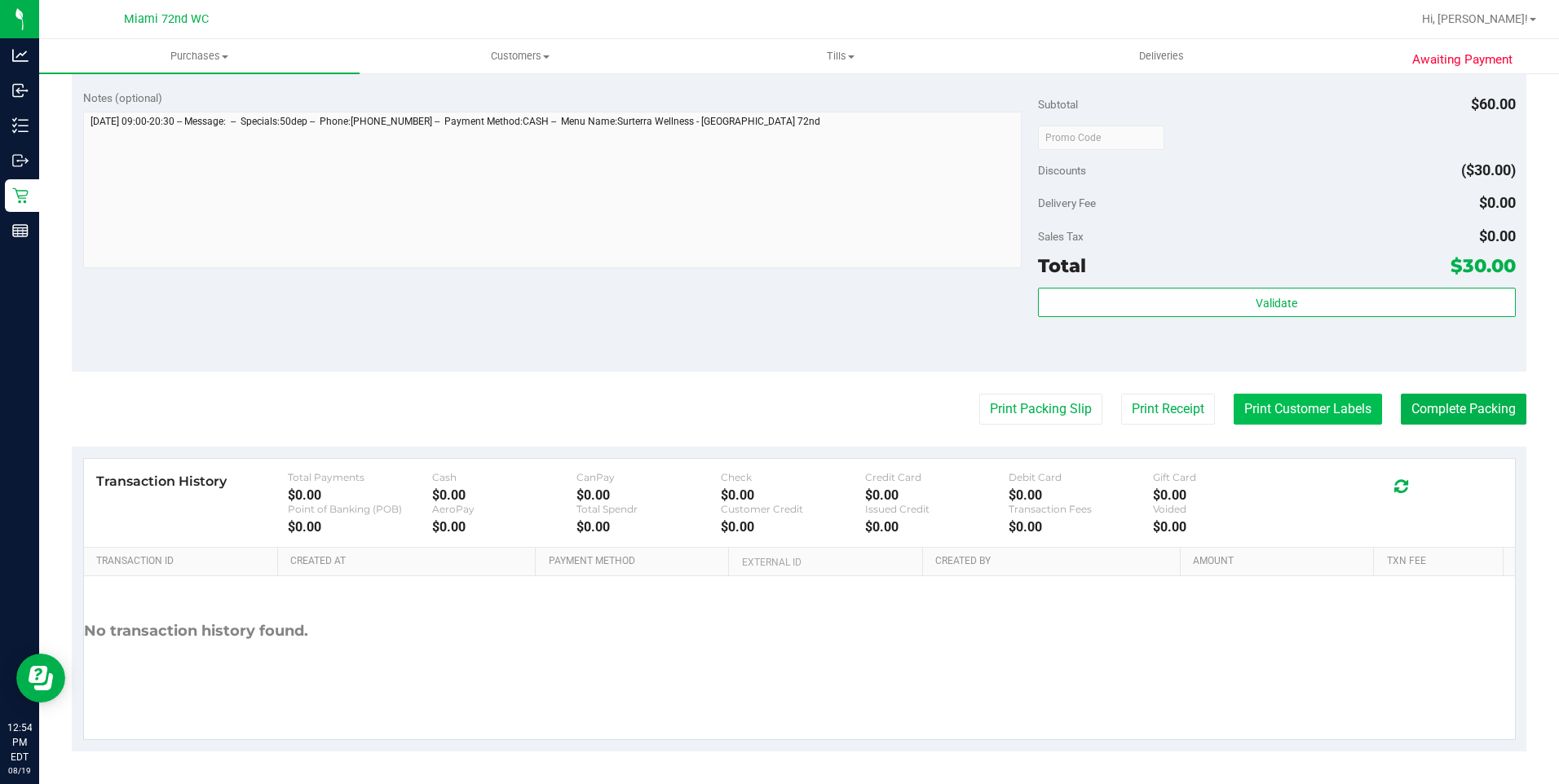
click at [1274, 419] on button "Print Customer Labels" at bounding box center [1307, 409] width 148 height 31
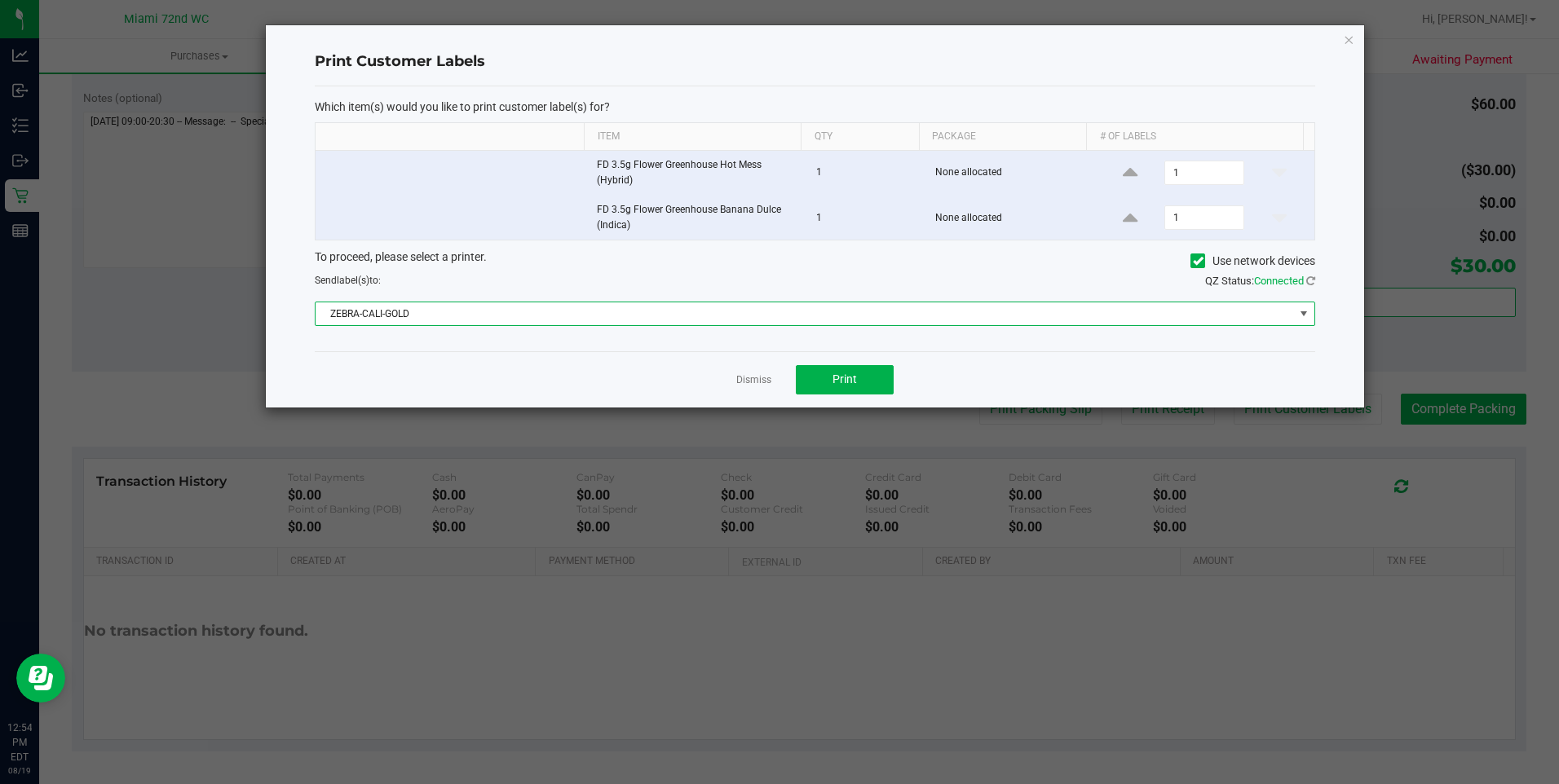
click at [817, 314] on span "ZEBRA-CALI-GOLD" at bounding box center [804, 314] width 978 height 23
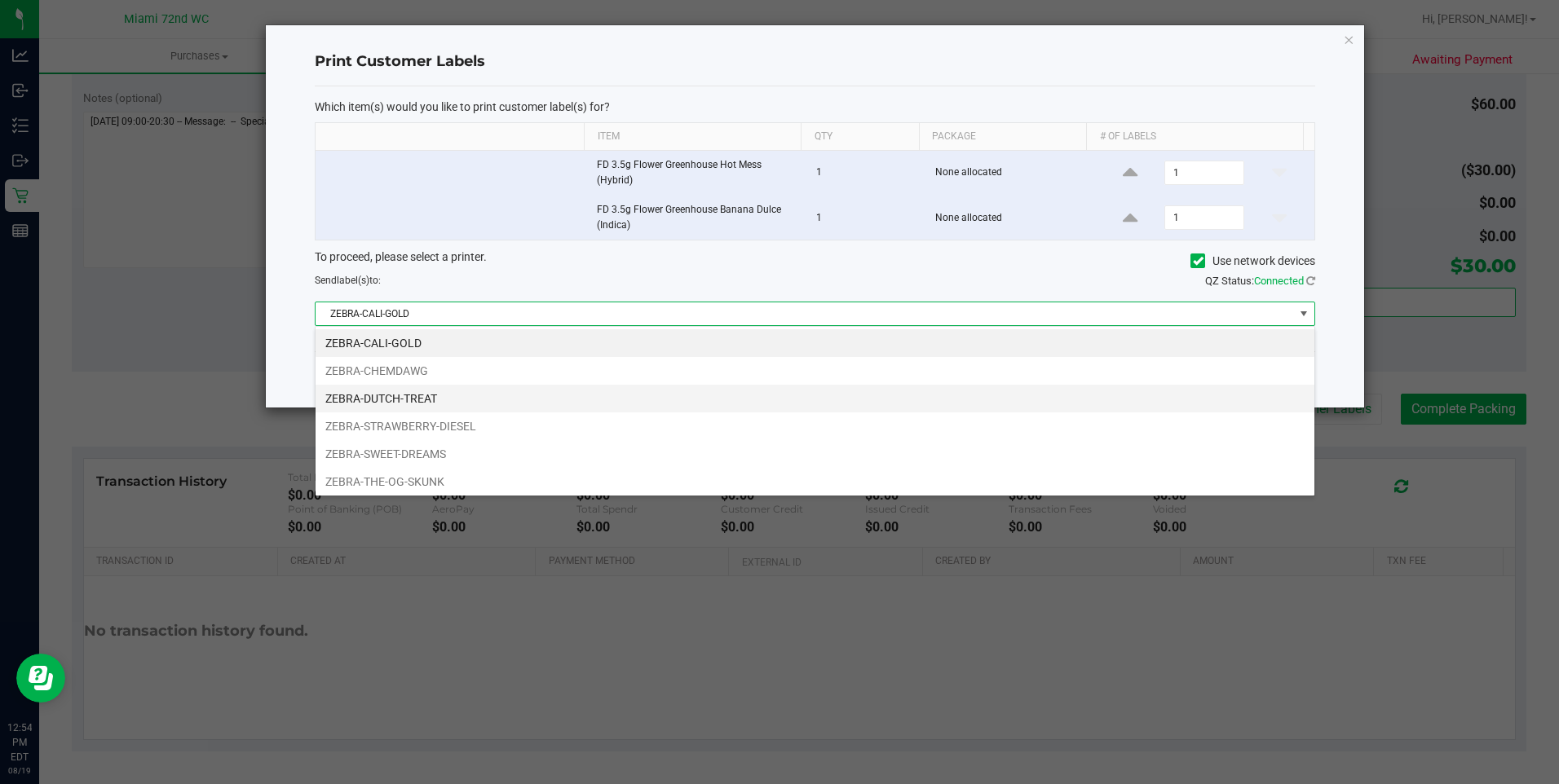
scroll to position [24, 1001]
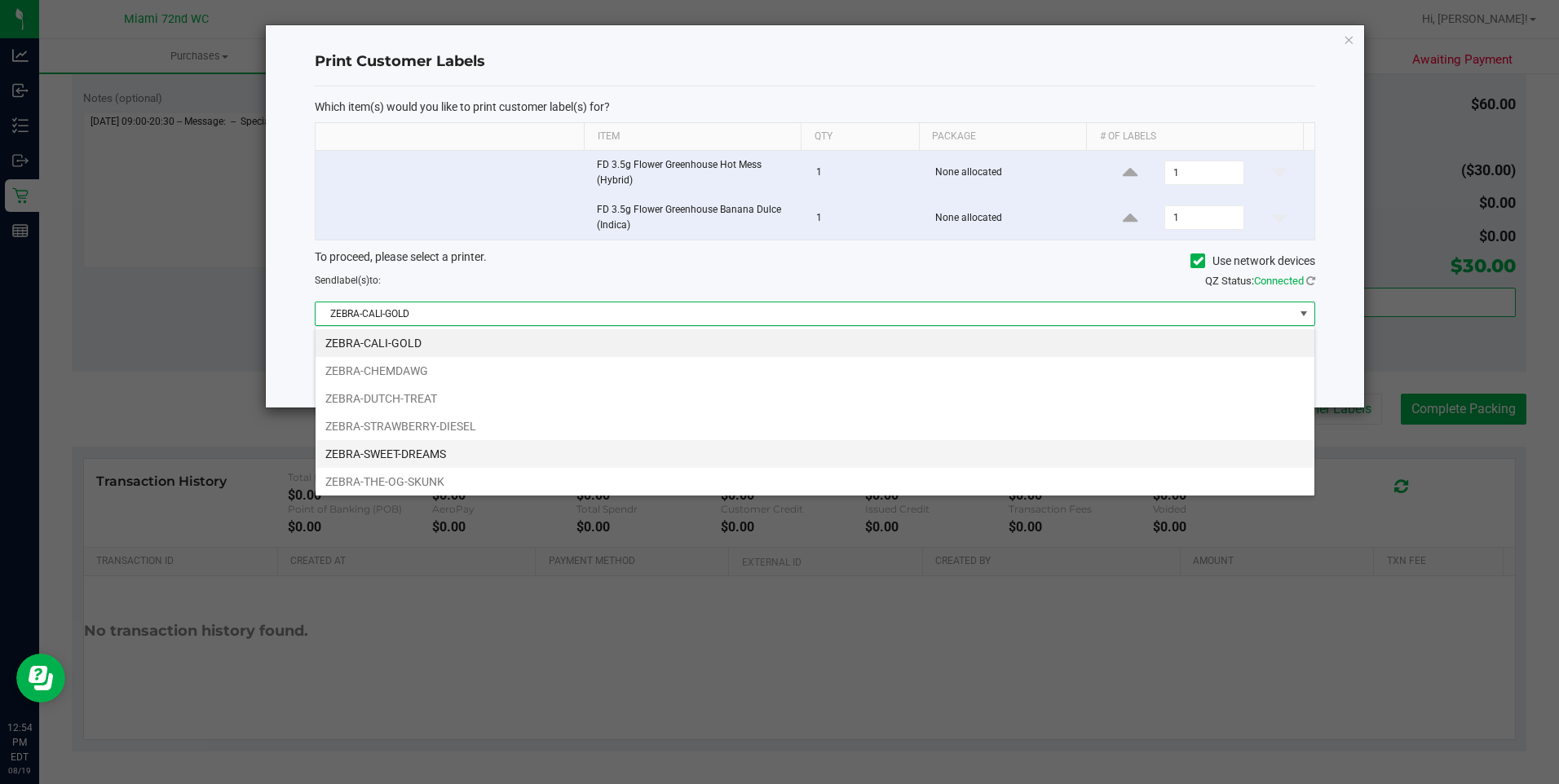
click at [511, 454] on li "ZEBRA-SWEET-DREAMS" at bounding box center [815, 453] width 999 height 28
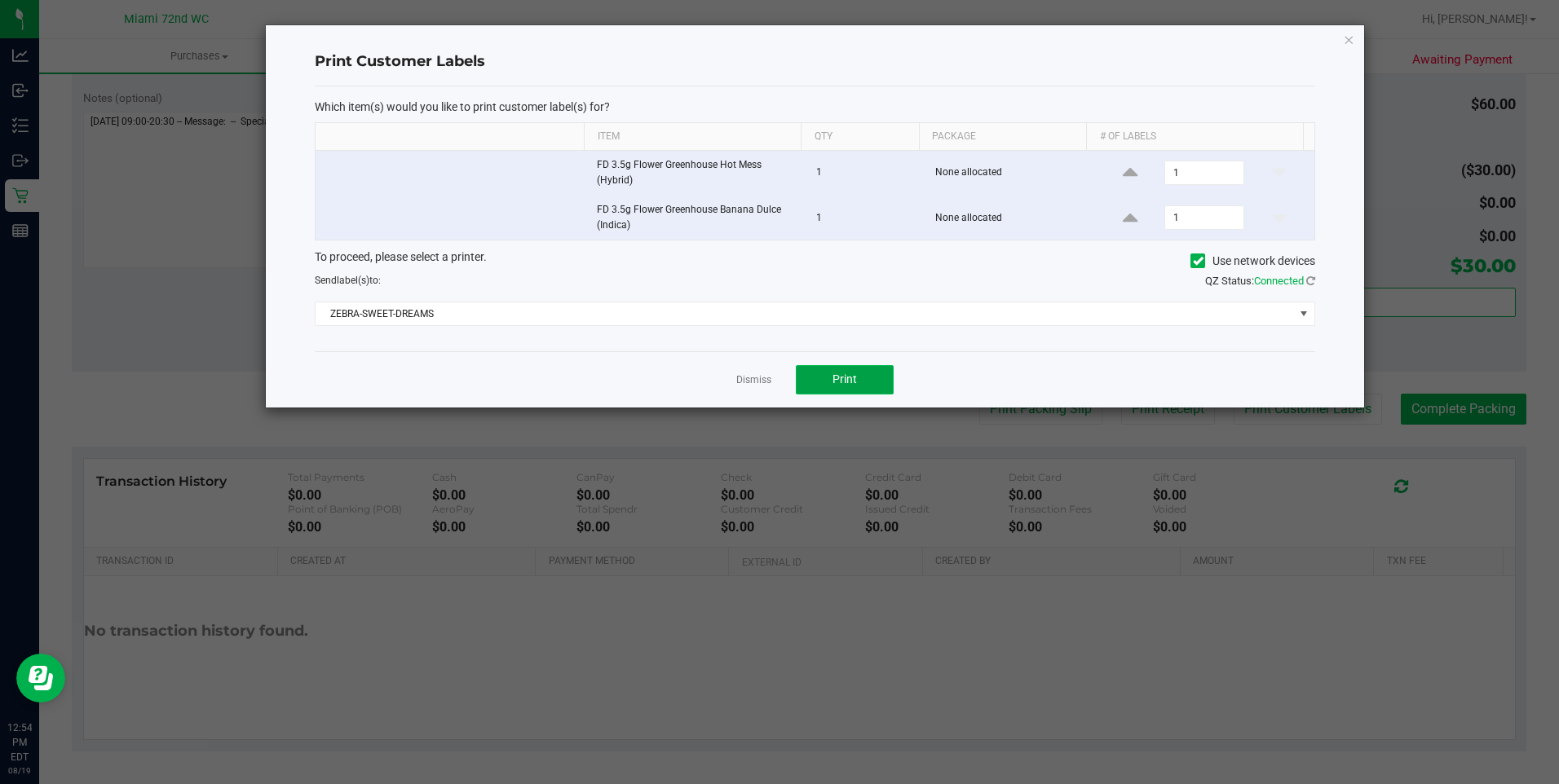
click at [889, 366] on button "Print" at bounding box center [844, 380] width 98 height 29
click at [761, 376] on link "Dismiss" at bounding box center [754, 380] width 35 height 14
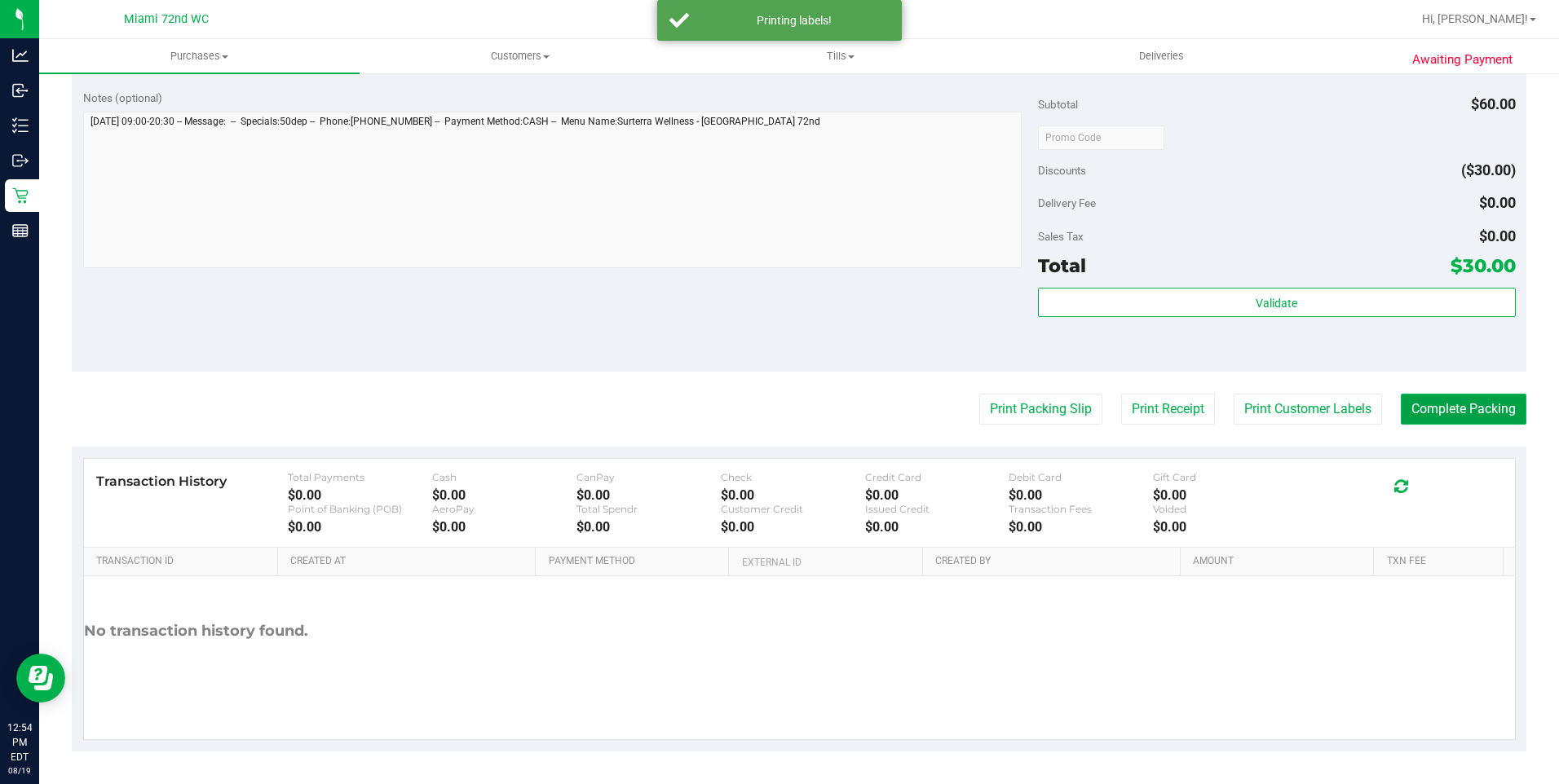
click at [1425, 412] on button "Complete Packing" at bounding box center [1464, 409] width 126 height 31
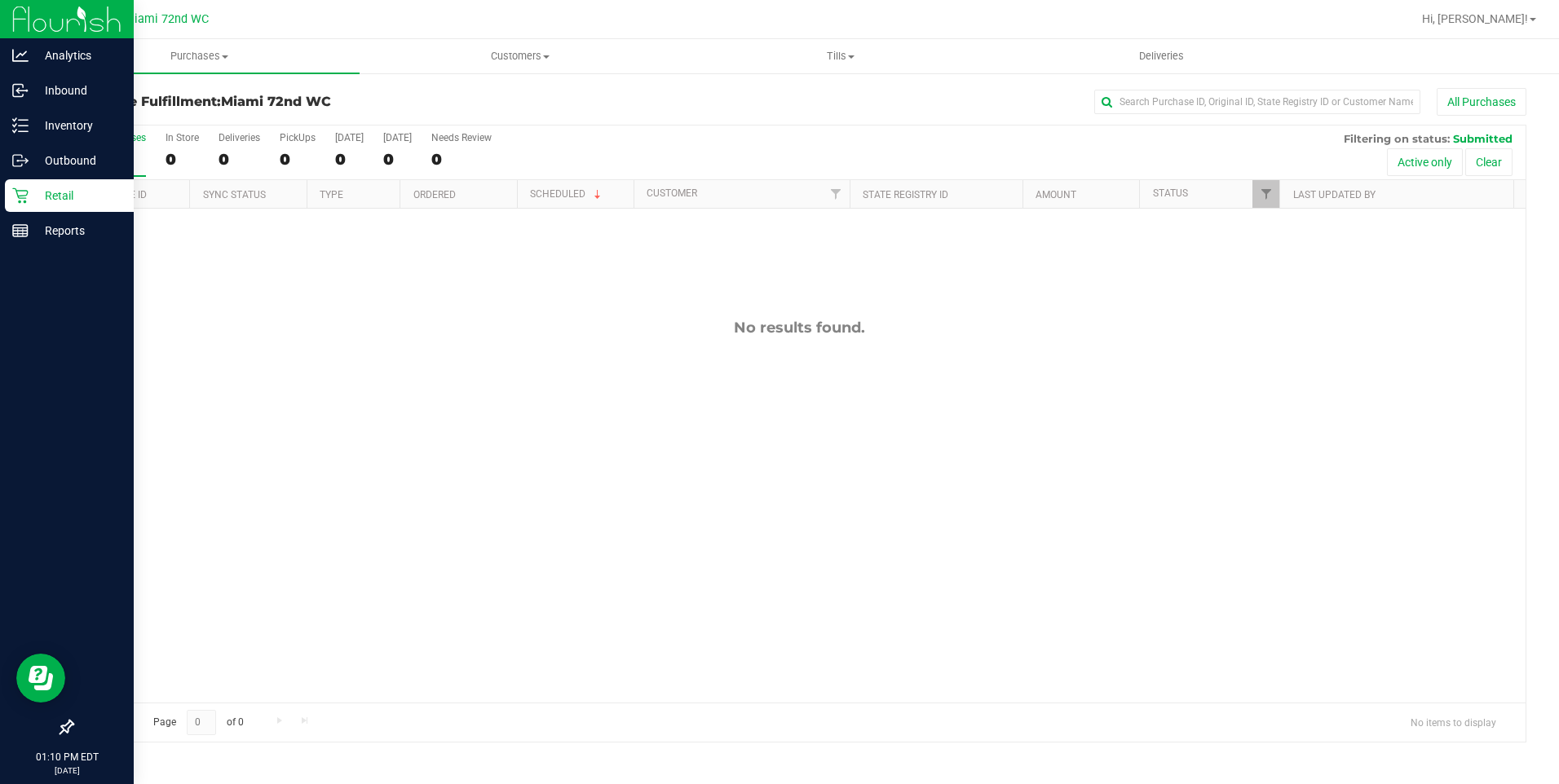
click at [6, 208] on div "Retail" at bounding box center [69, 195] width 129 height 33
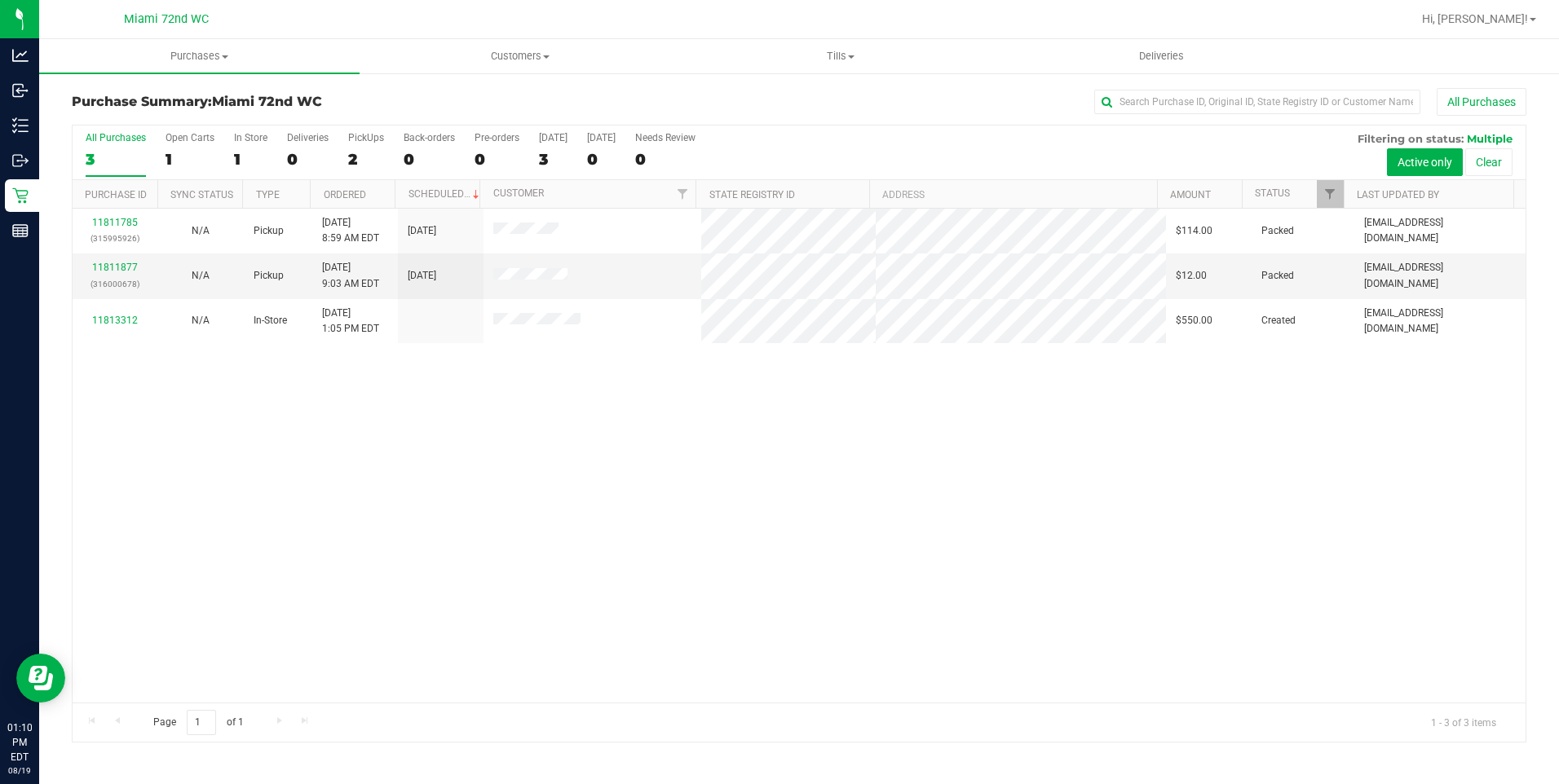
click at [618, 597] on div "11811785 (315995926) N/A Pickup 8/19/2025 8:59 AM EDT 8/19/2025 $114.00 Packed …" at bounding box center [799, 455] width 1454 height 494
click at [117, 296] on td "11811877 (316000678)" at bounding box center [115, 276] width 85 height 45
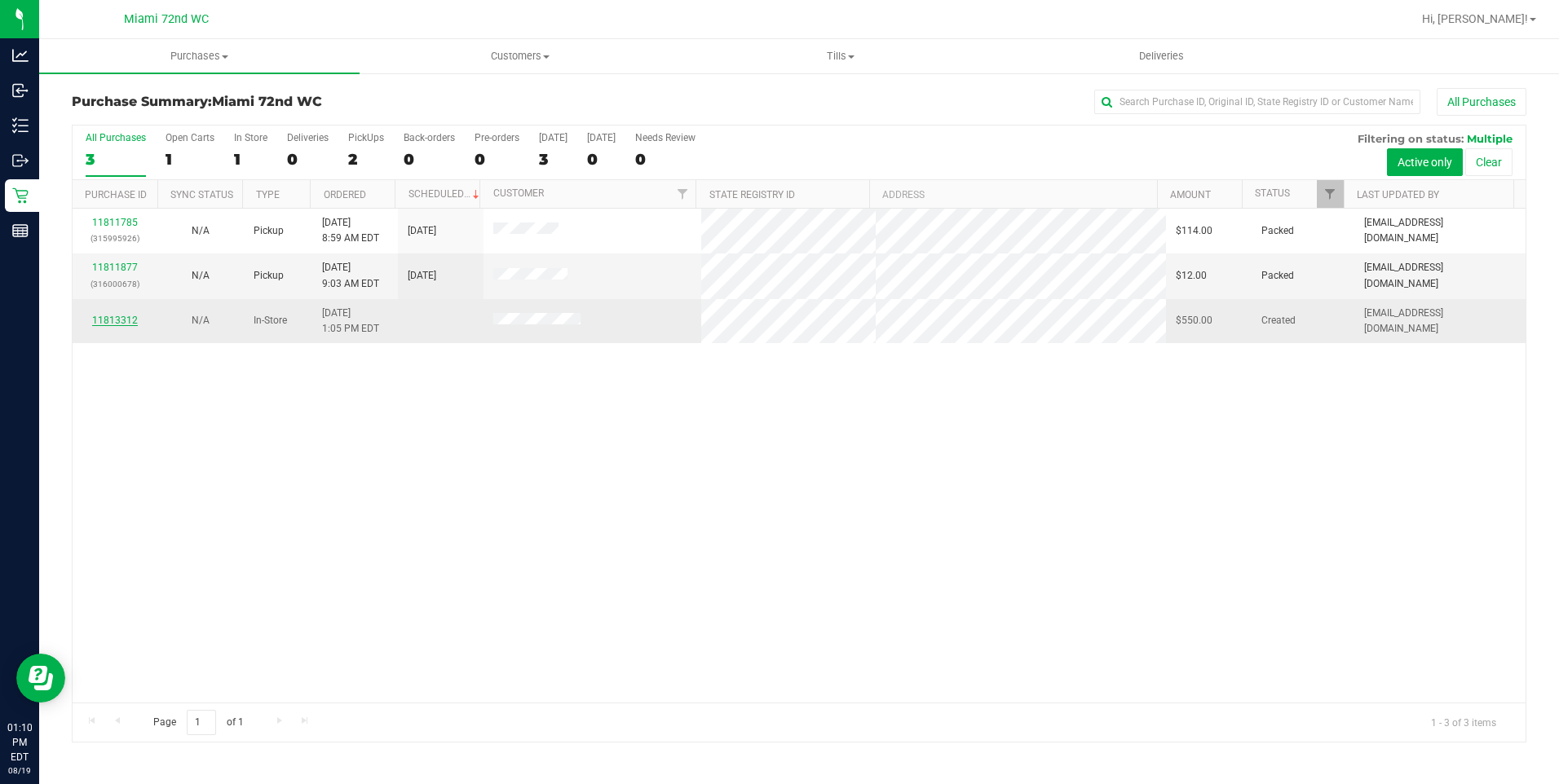
click at [104, 321] on link "11813312" at bounding box center [115, 320] width 46 height 12
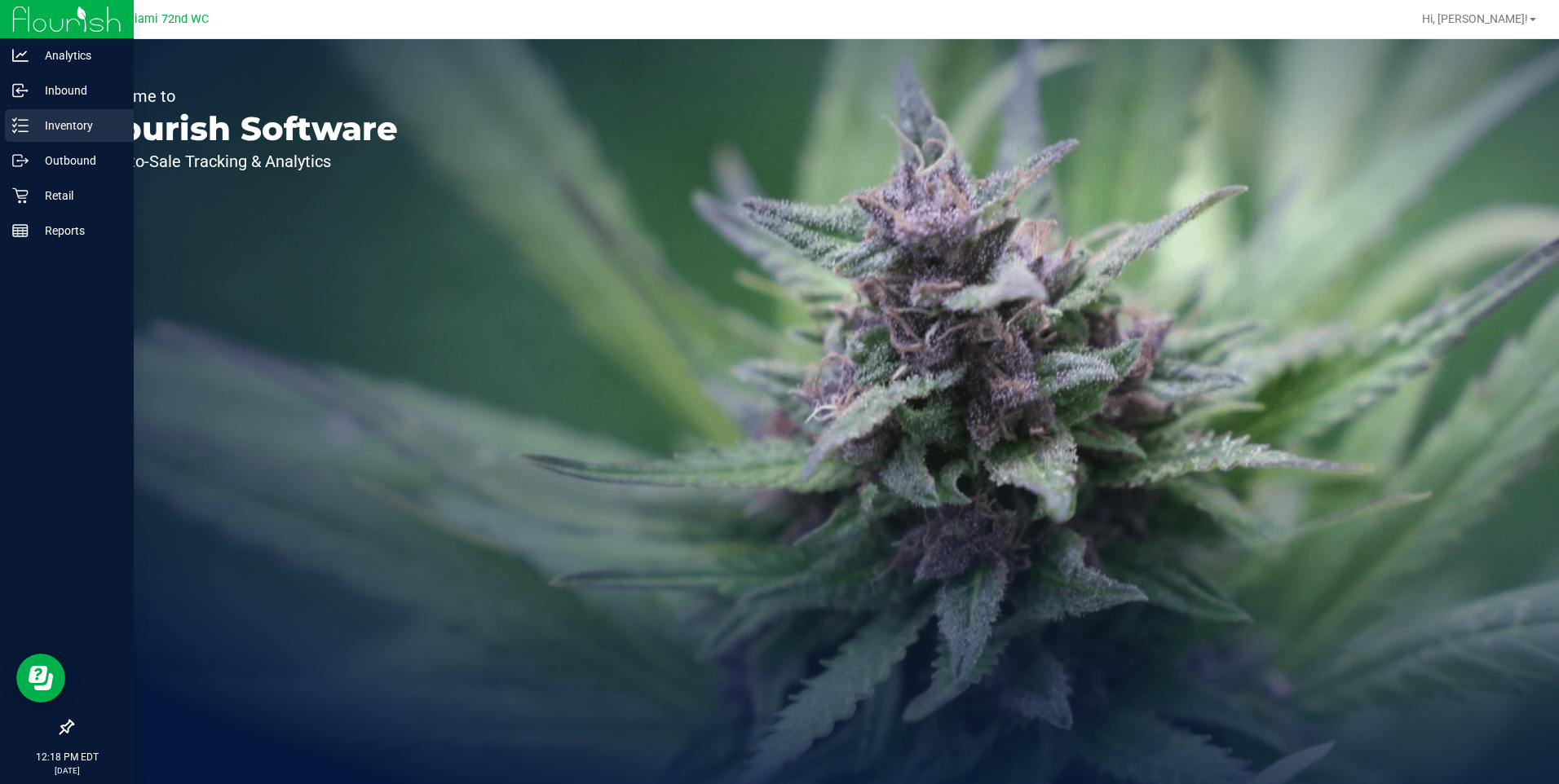
click at [65, 120] on p "Inventory" at bounding box center [77, 125] width 98 height 19
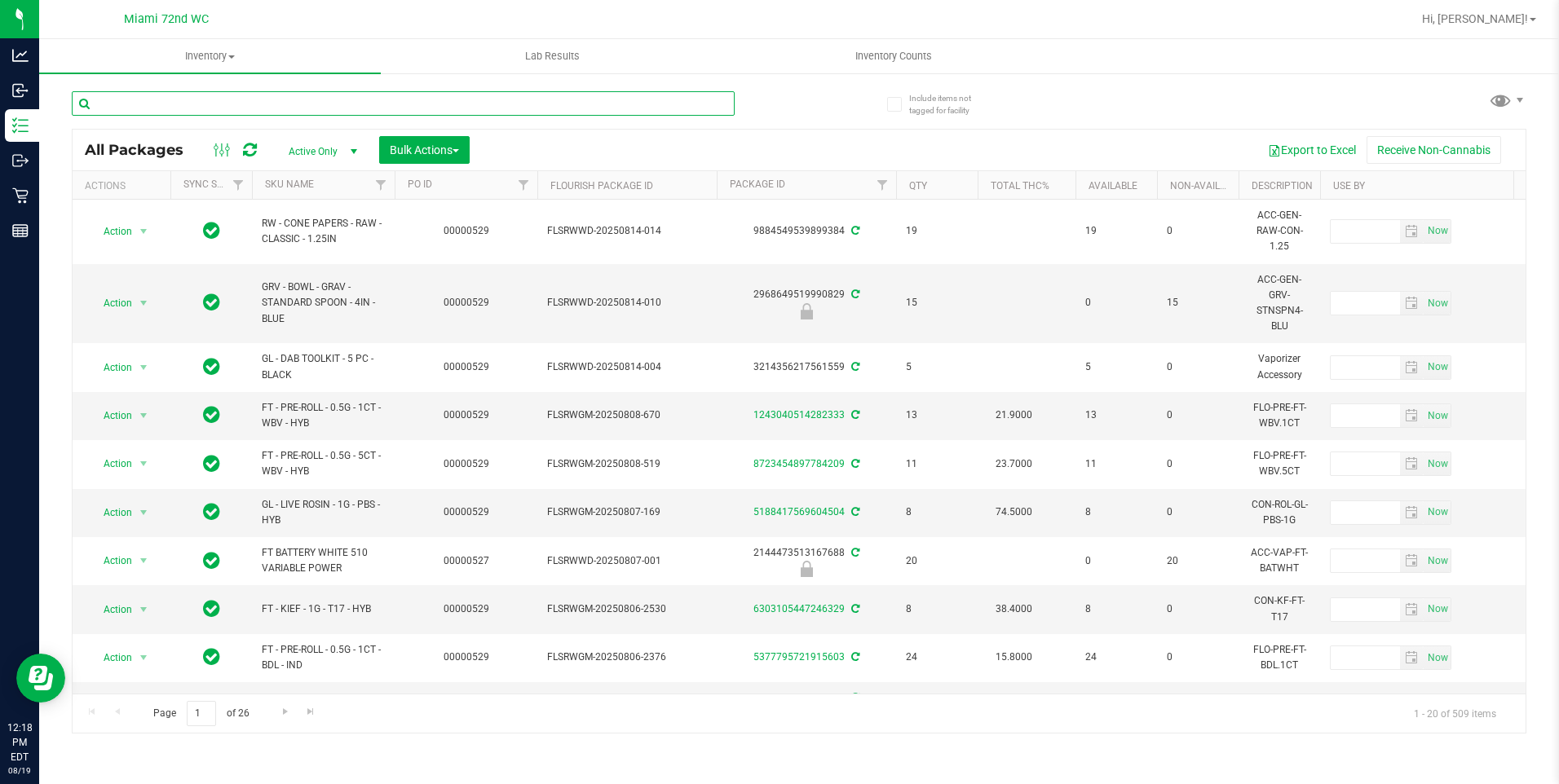
click at [573, 112] on input "text" at bounding box center [403, 103] width 663 height 24
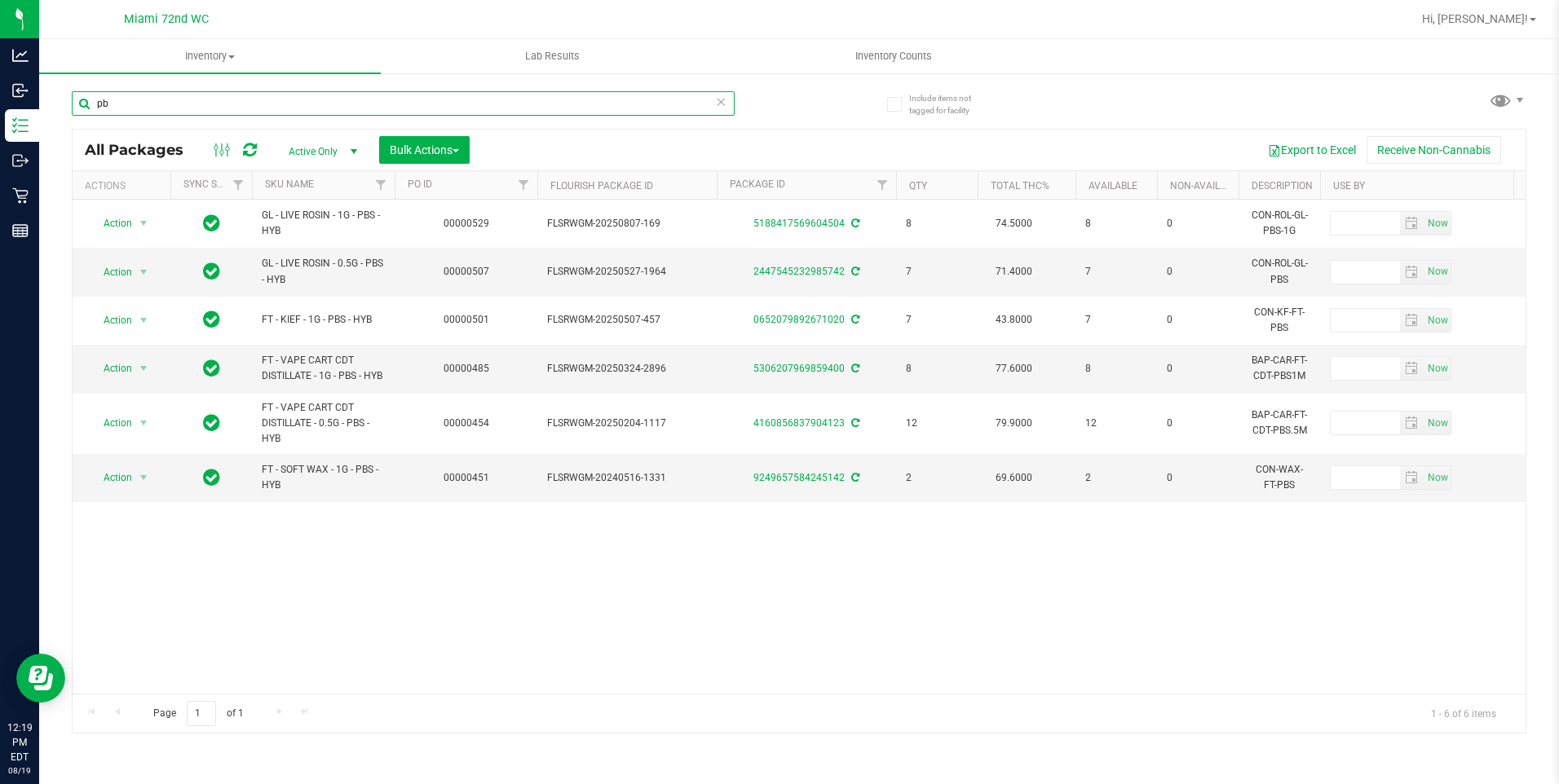
type input "p"
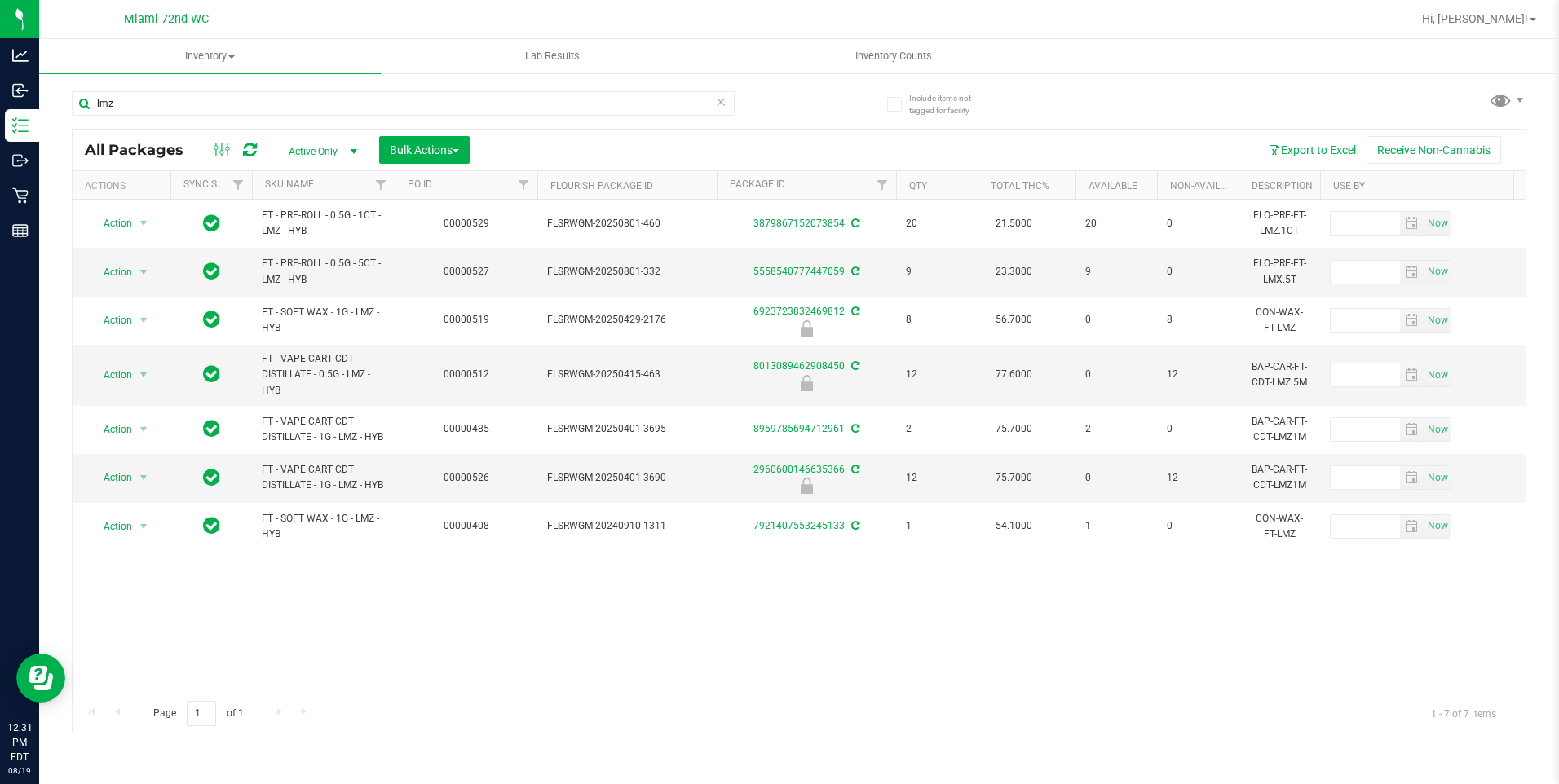
click at [172, 145] on span "All Packages" at bounding box center [141, 150] width 115 height 18
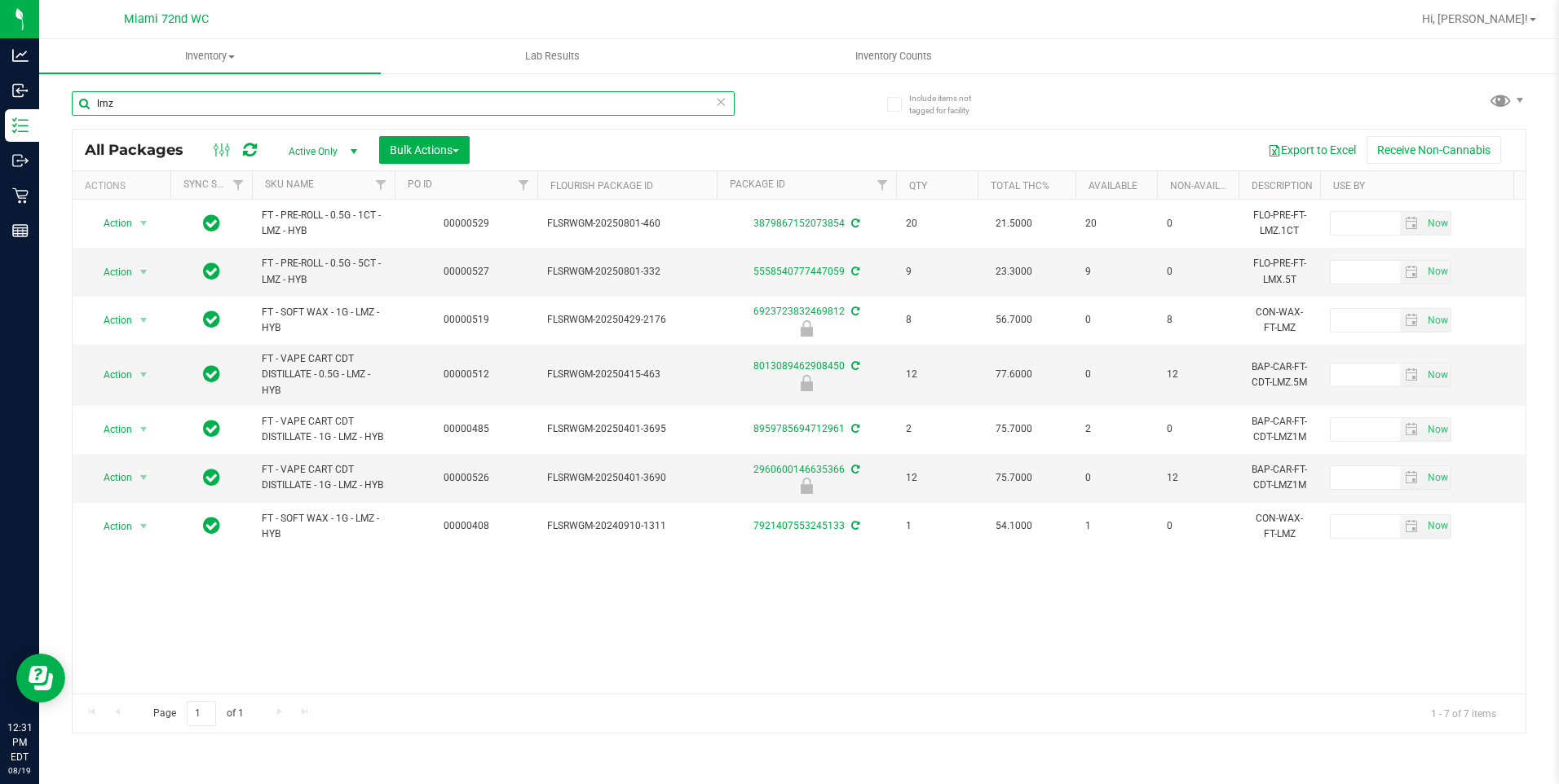
click at [219, 110] on input "lmz" at bounding box center [403, 103] width 663 height 24
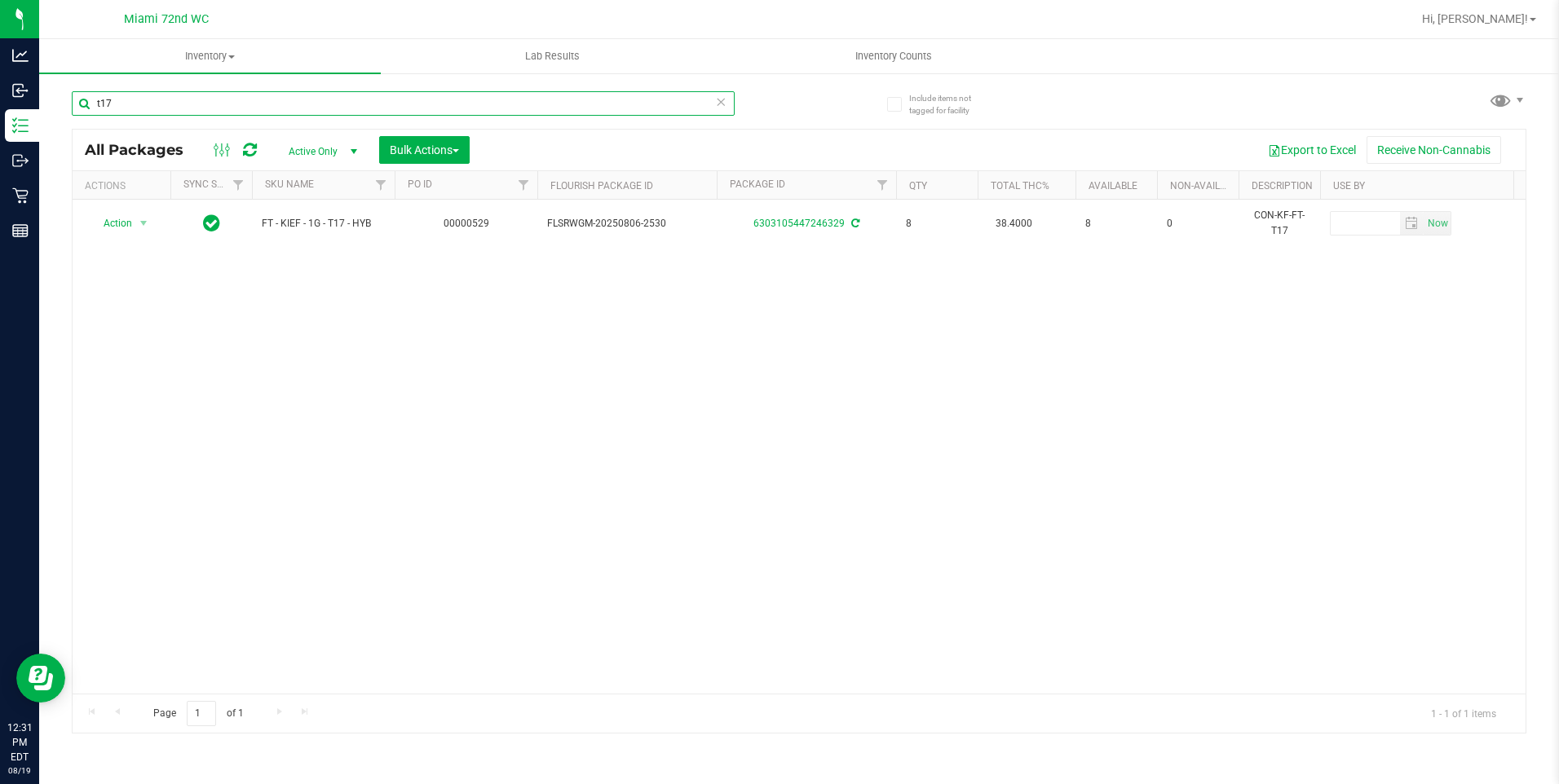
type input "t17"
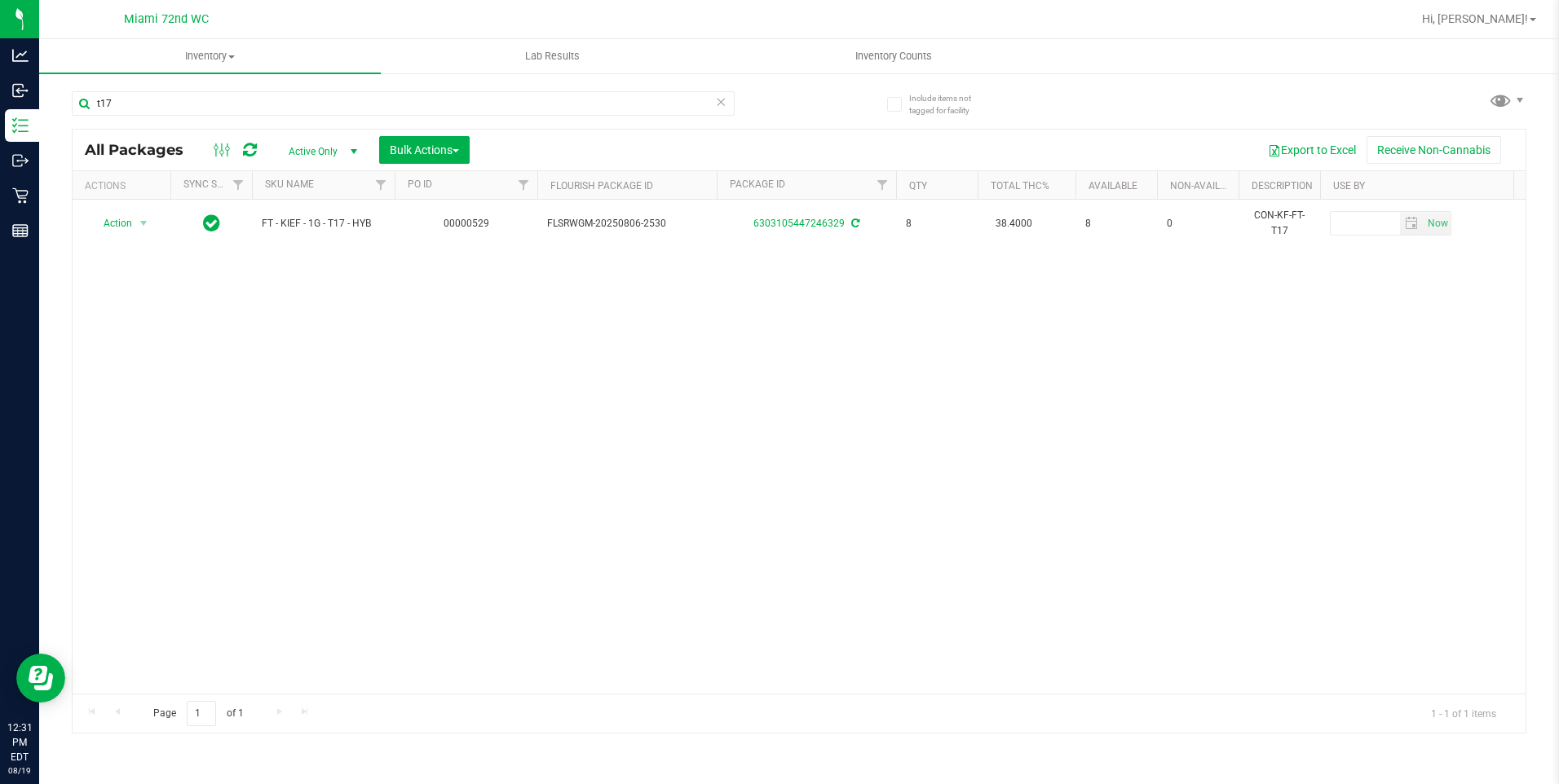
click at [720, 108] on icon at bounding box center [722, 100] width 12 height 19
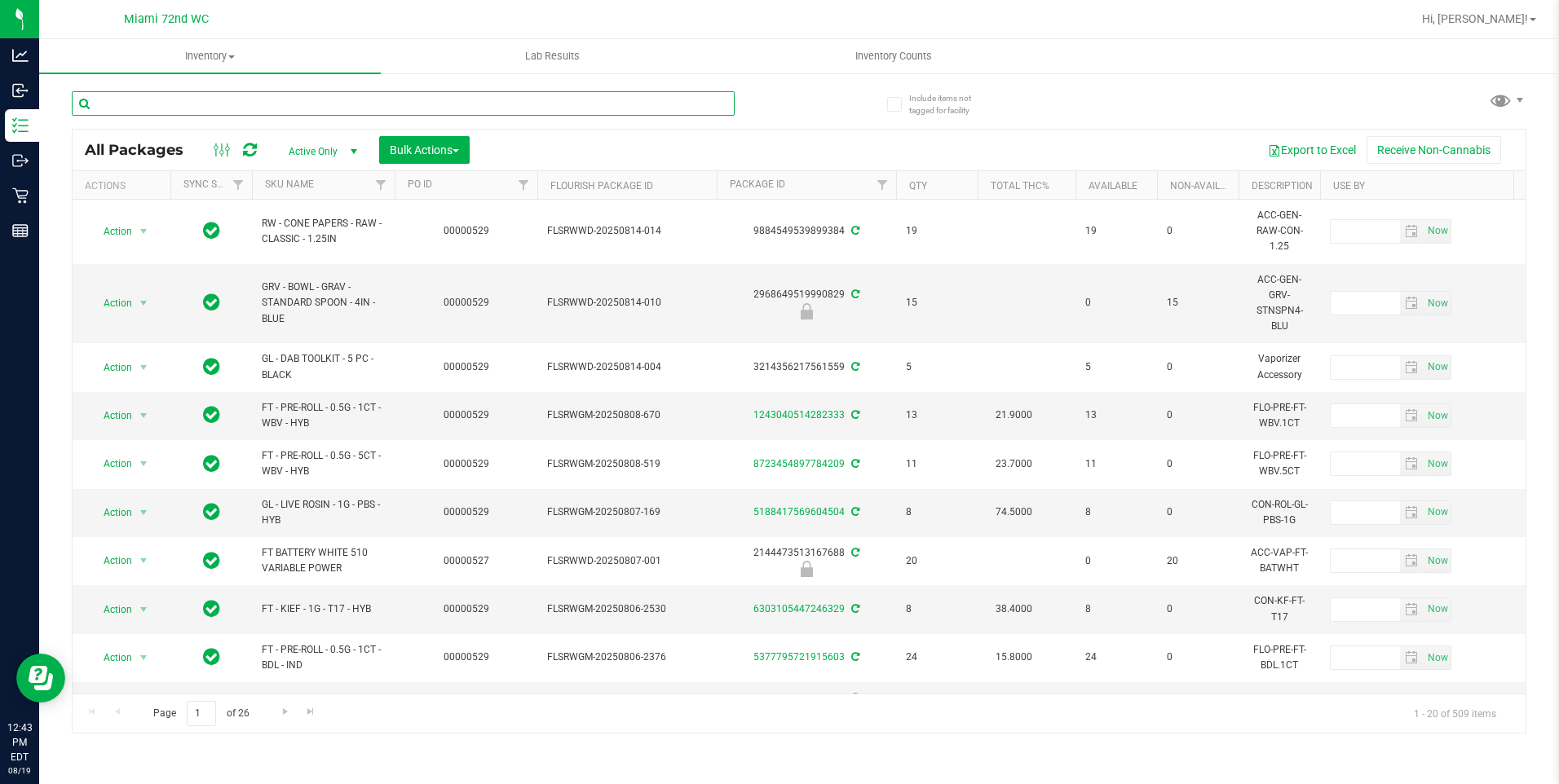
click at [254, 107] on input "text" at bounding box center [403, 103] width 663 height 24
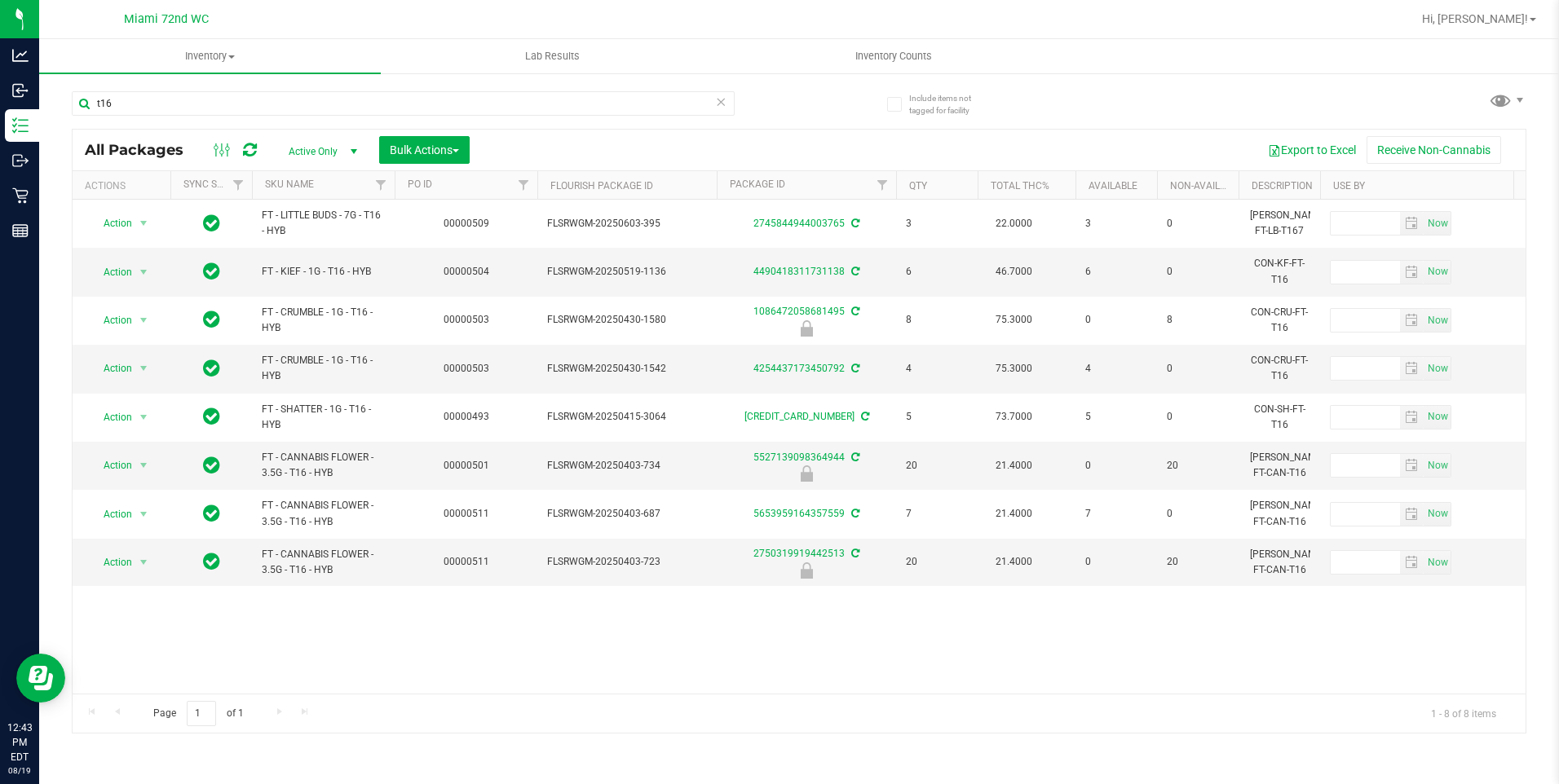
drag, startPoint x: 274, startPoint y: 673, endPoint x: 336, endPoint y: 674, distance: 62.0
click at [336, 674] on div "Action Action Adjust qty Create package Edit attributes Global inventory Locate…" at bounding box center [799, 447] width 1454 height 494
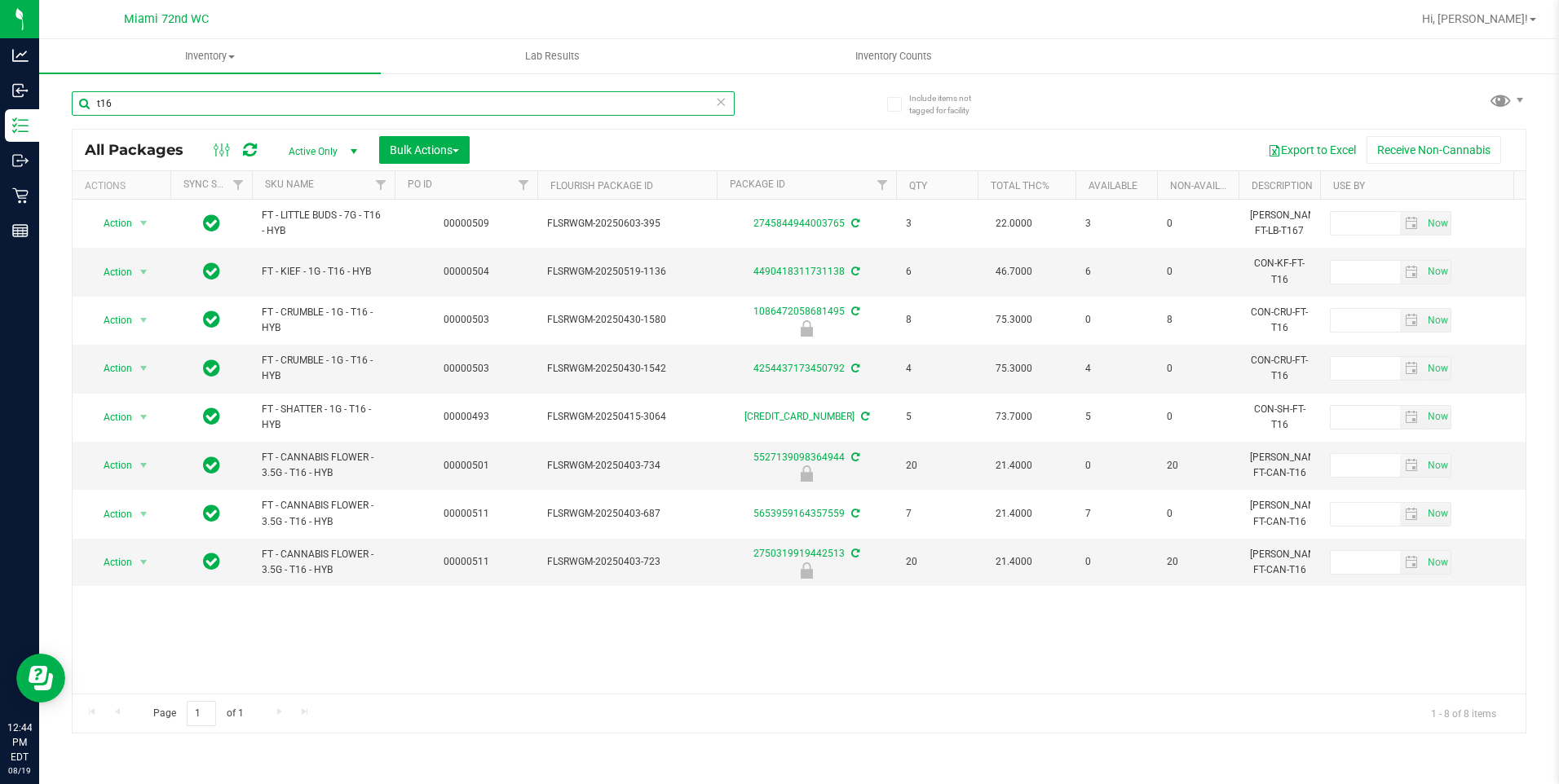
click at [387, 96] on input "t16" at bounding box center [403, 103] width 663 height 24
type input "ddf"
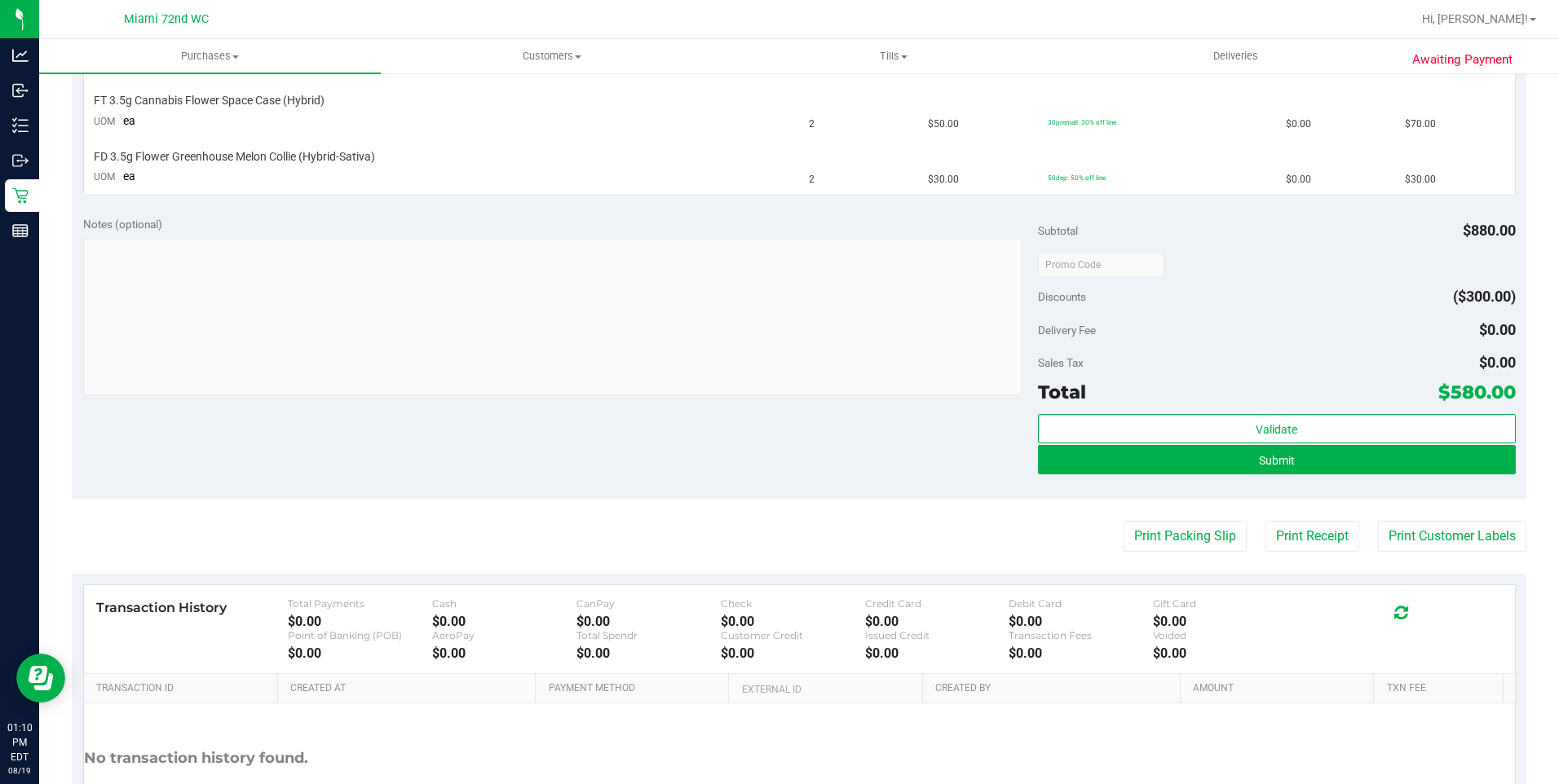
scroll to position [885, 0]
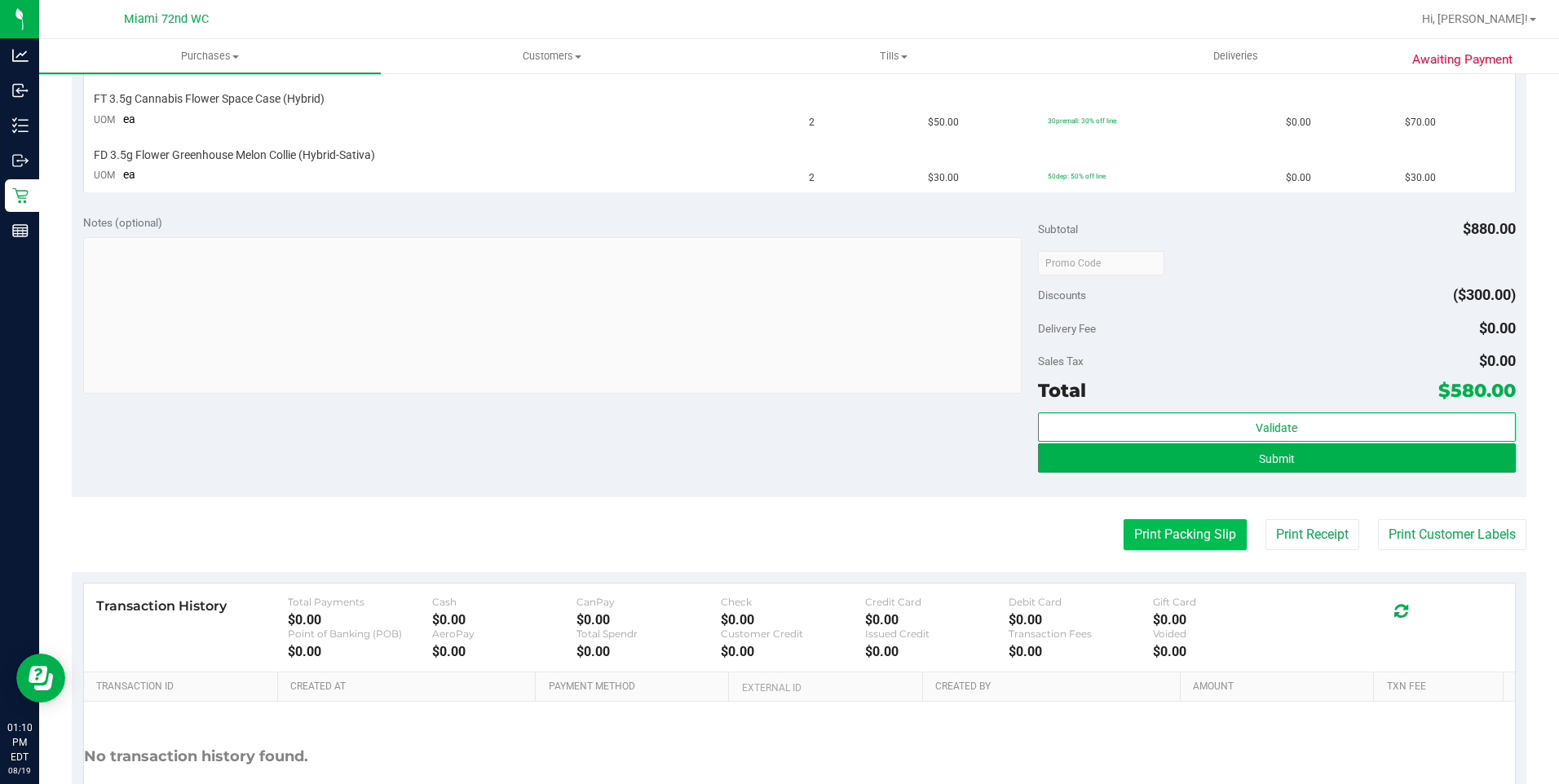
click at [1191, 547] on button "Print Packing Slip" at bounding box center [1185, 535] width 123 height 31
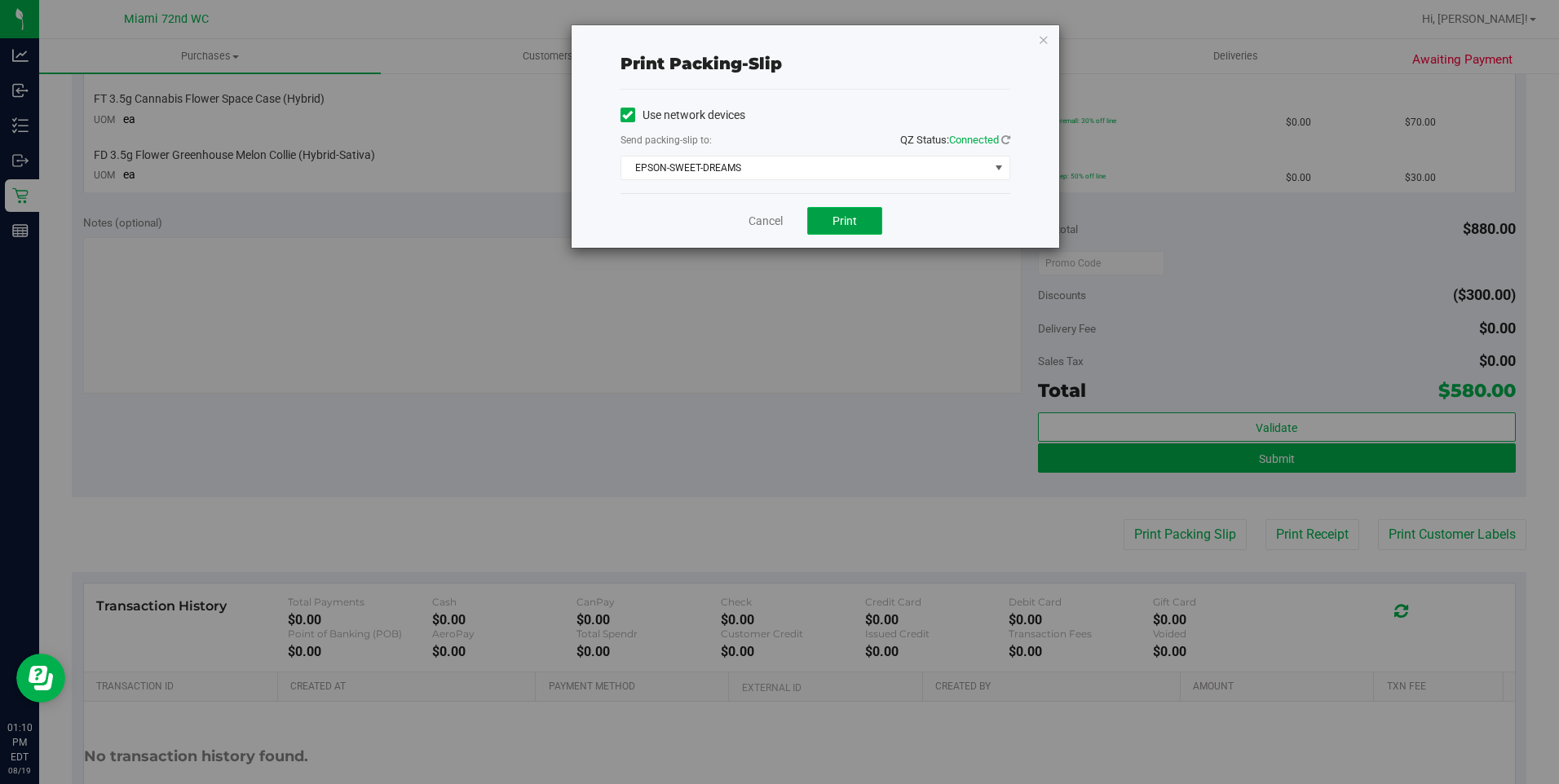
click at [863, 219] on button "Print" at bounding box center [845, 221] width 75 height 28
click at [1039, 41] on icon "button" at bounding box center [1044, 38] width 12 height 19
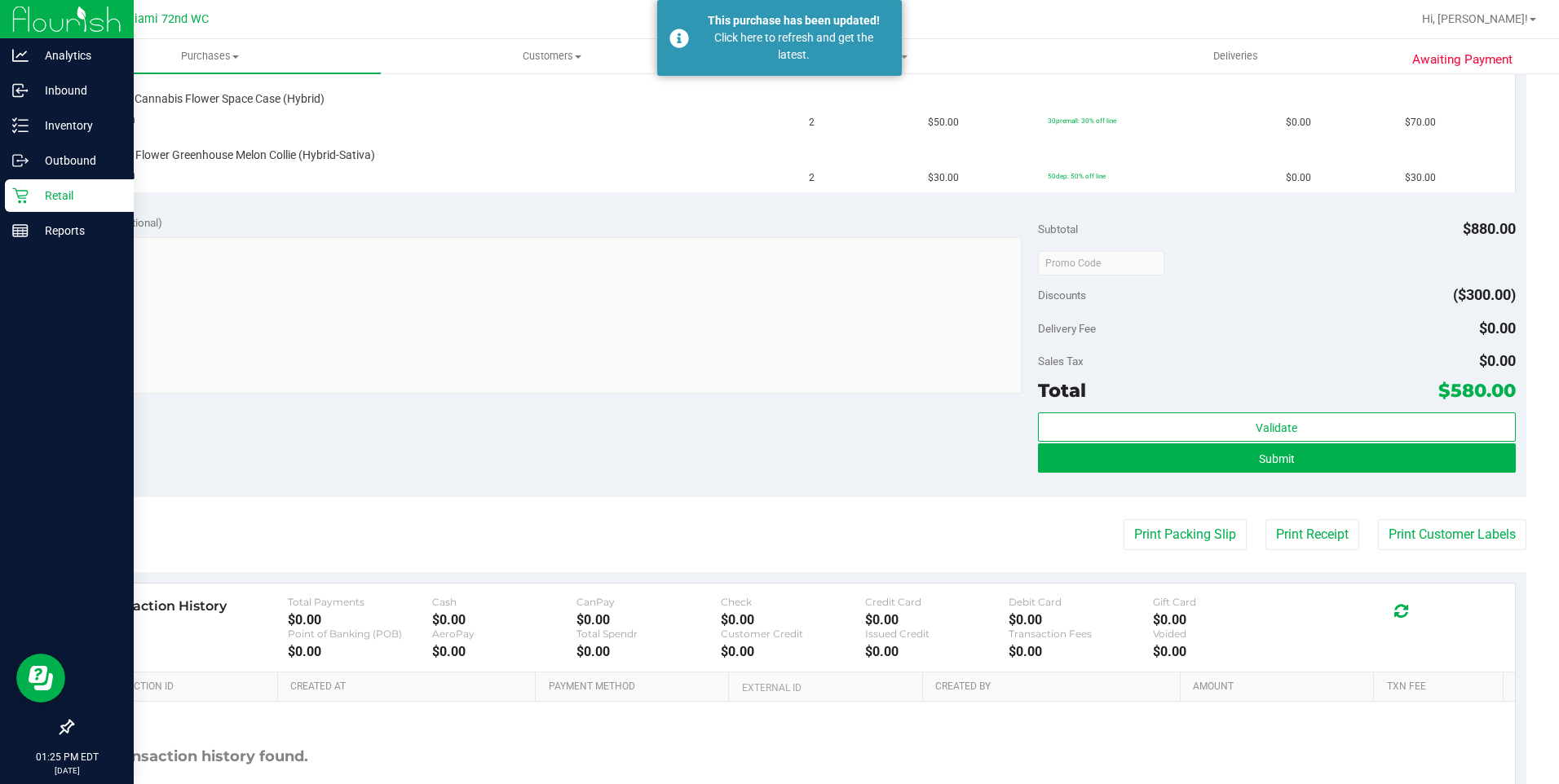
click at [33, 201] on p "Retail" at bounding box center [77, 195] width 98 height 19
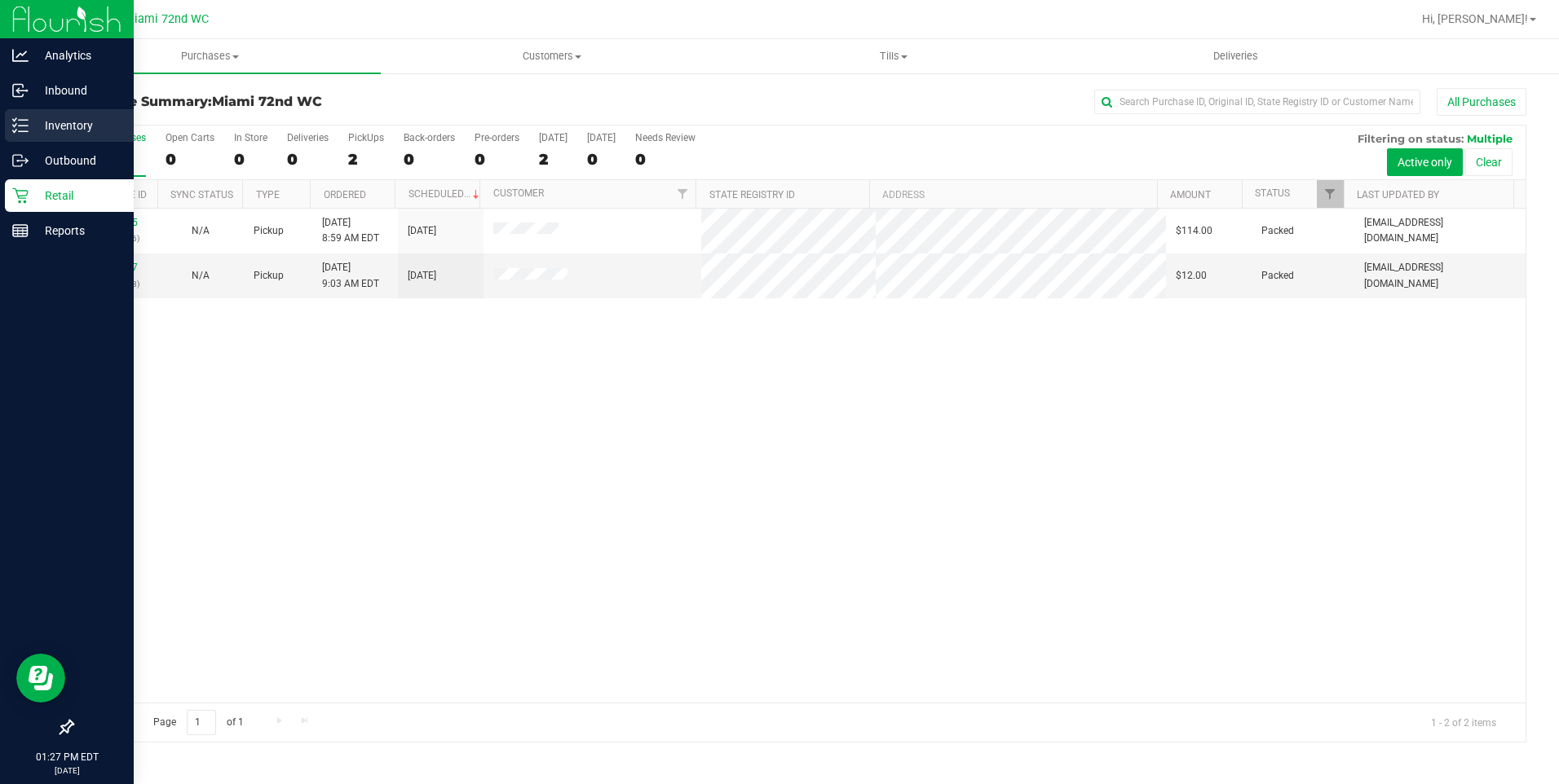
click at [33, 134] on p "Inventory" at bounding box center [77, 125] width 98 height 19
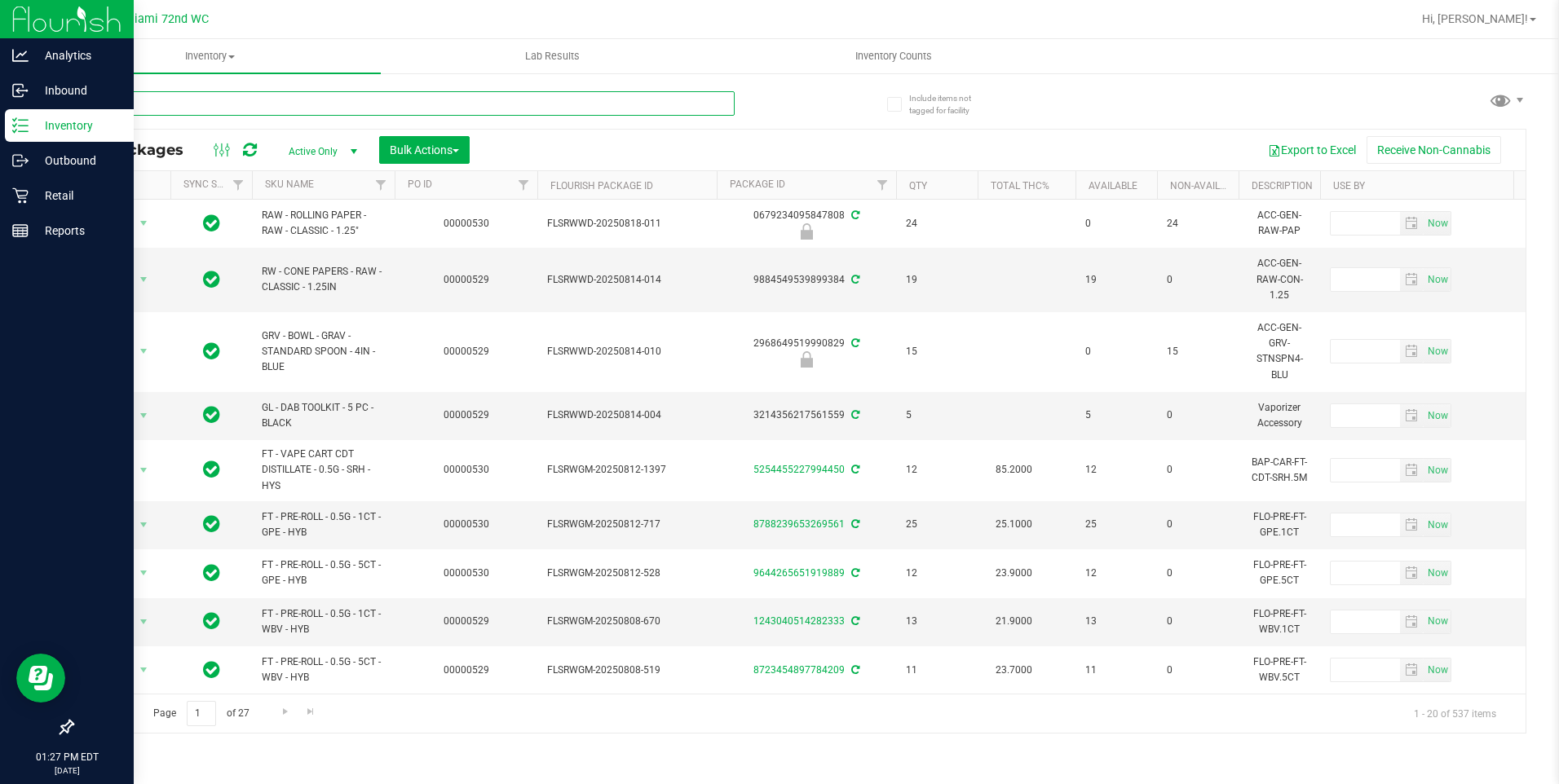
click at [300, 99] on input "text" at bounding box center [403, 103] width 663 height 24
paste input "1017594"
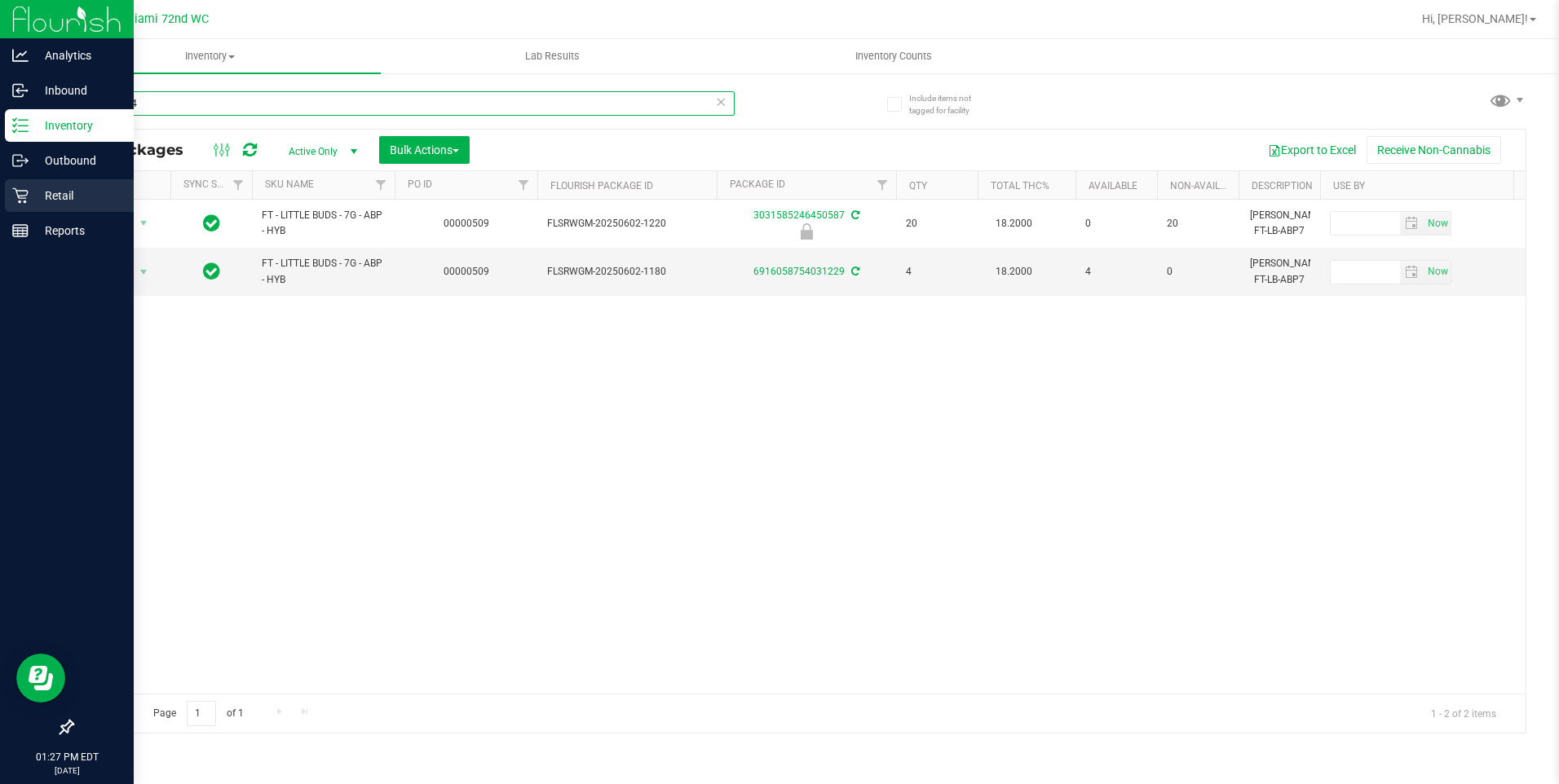
type input "1017594"
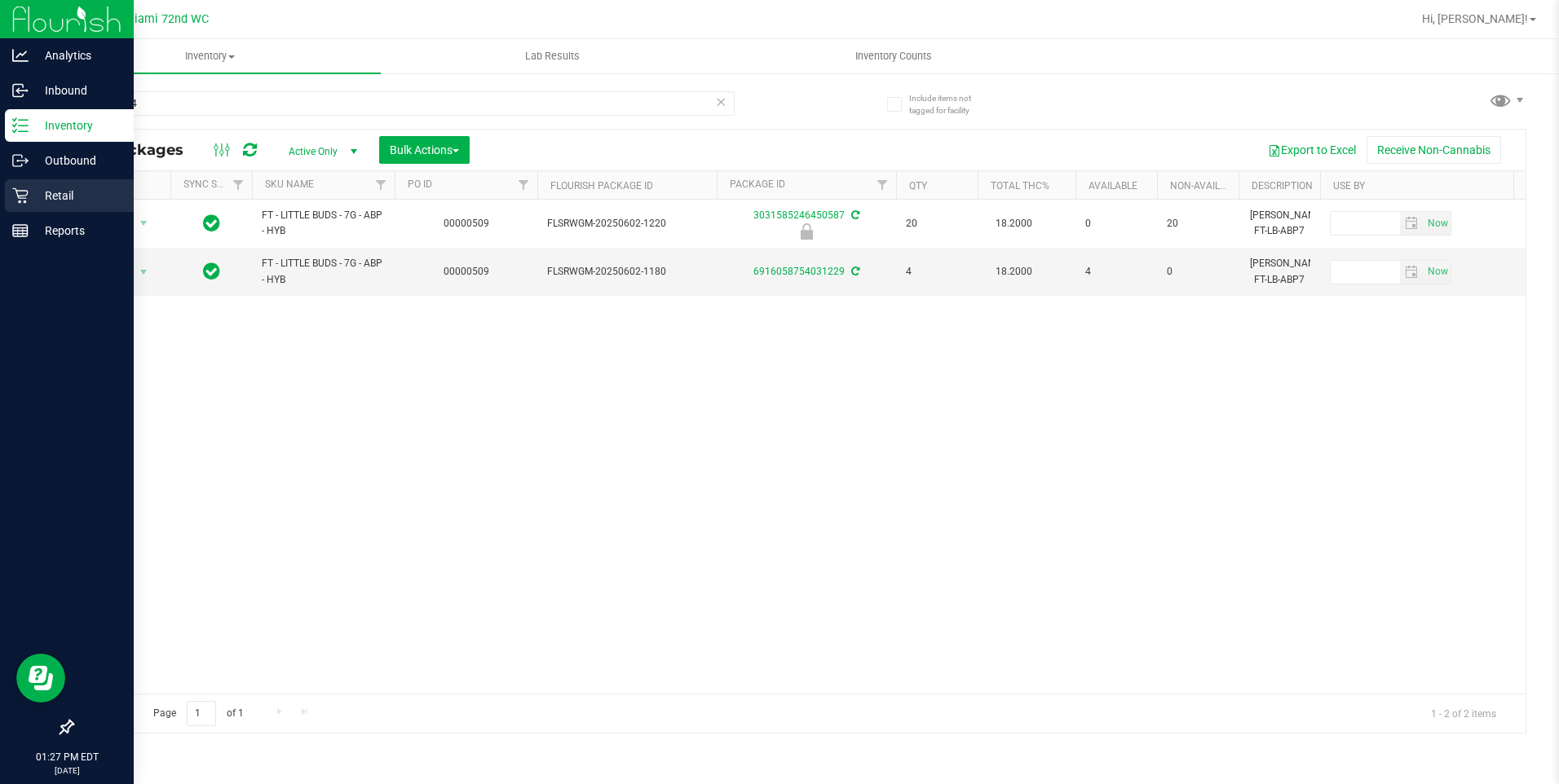
click at [31, 197] on p "Retail" at bounding box center [77, 195] width 98 height 19
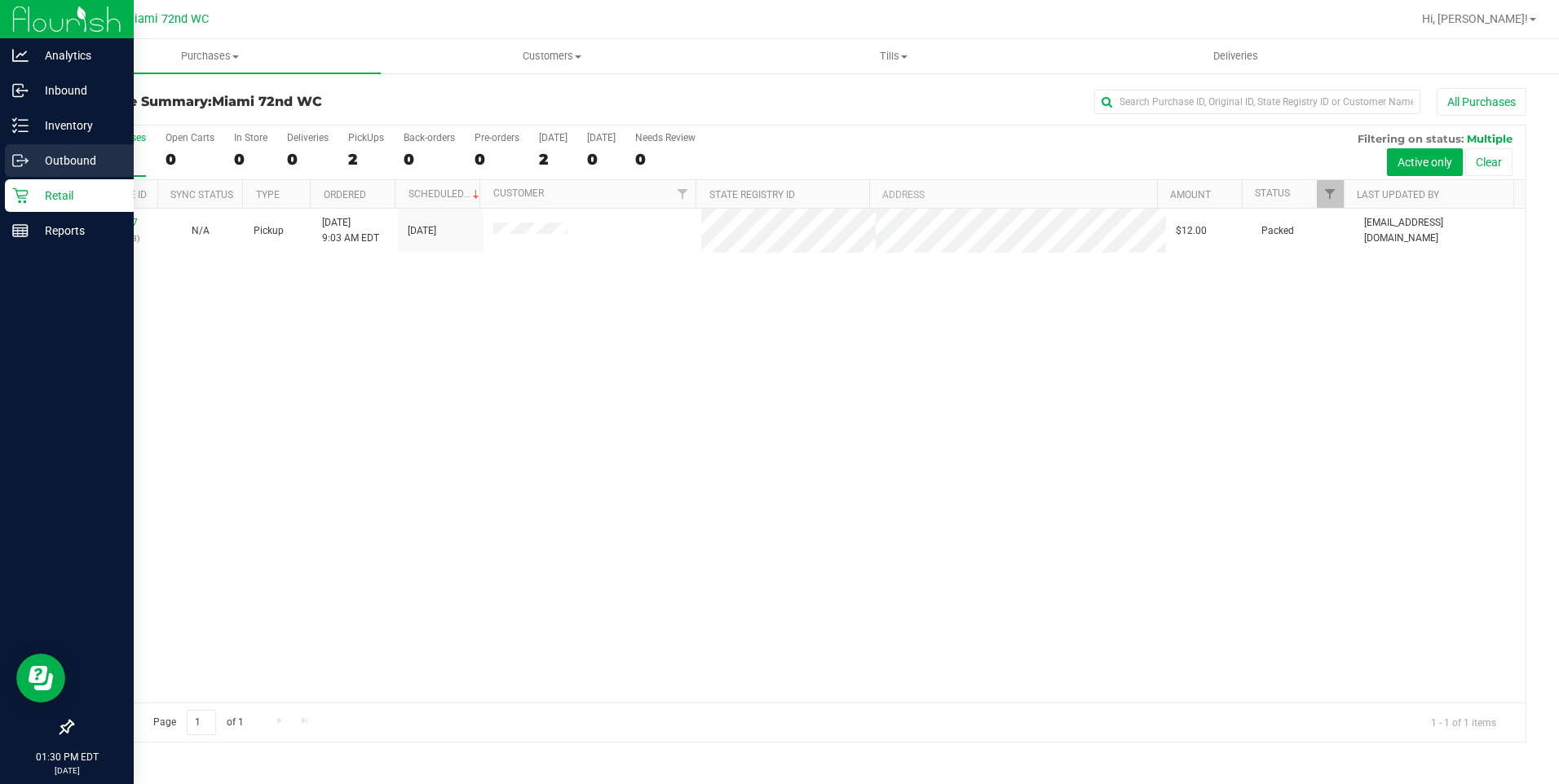
click at [93, 163] on p "Outbound" at bounding box center [77, 160] width 98 height 19
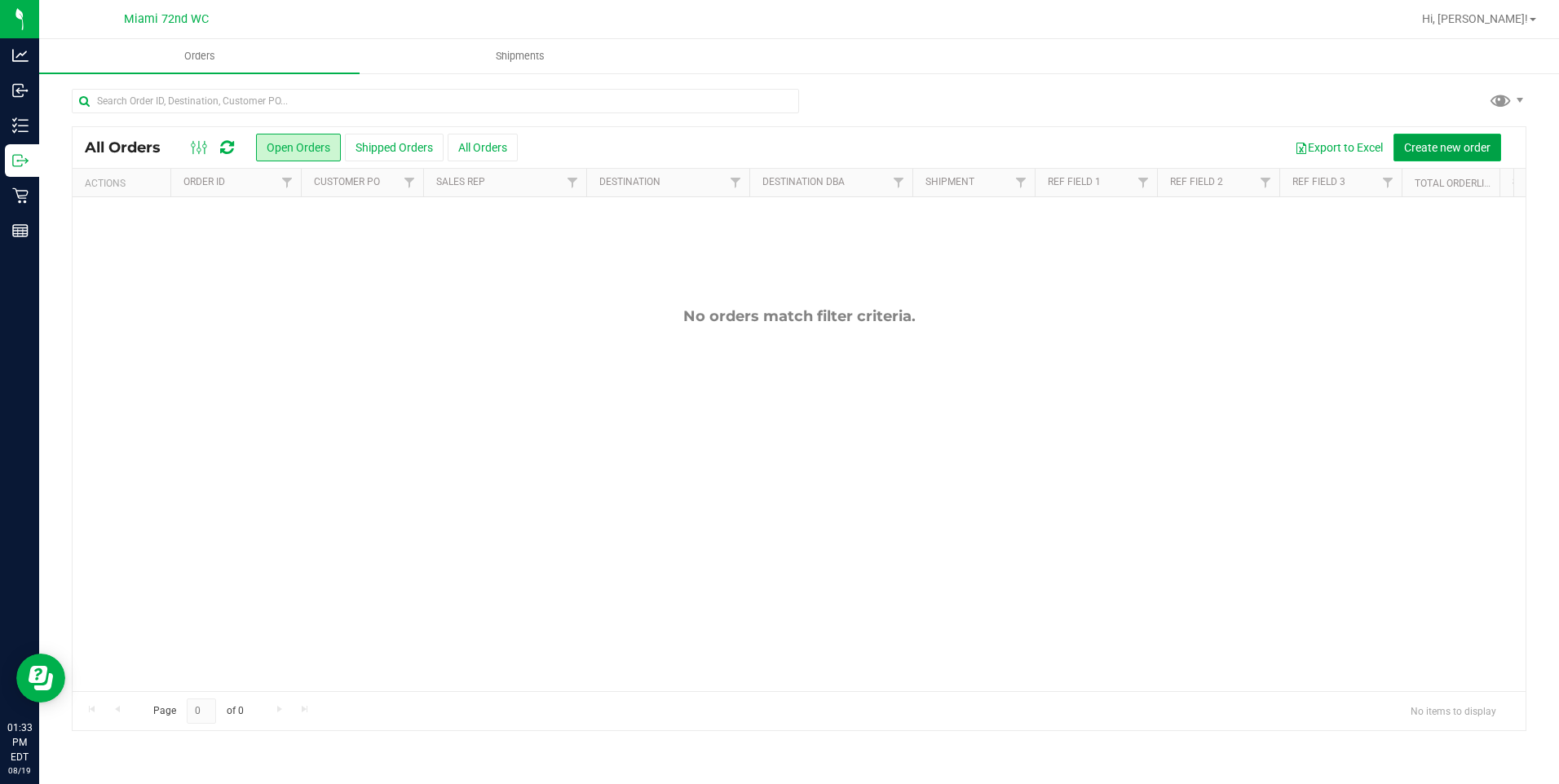
click at [1436, 155] on button "Create new order" at bounding box center [1447, 147] width 108 height 28
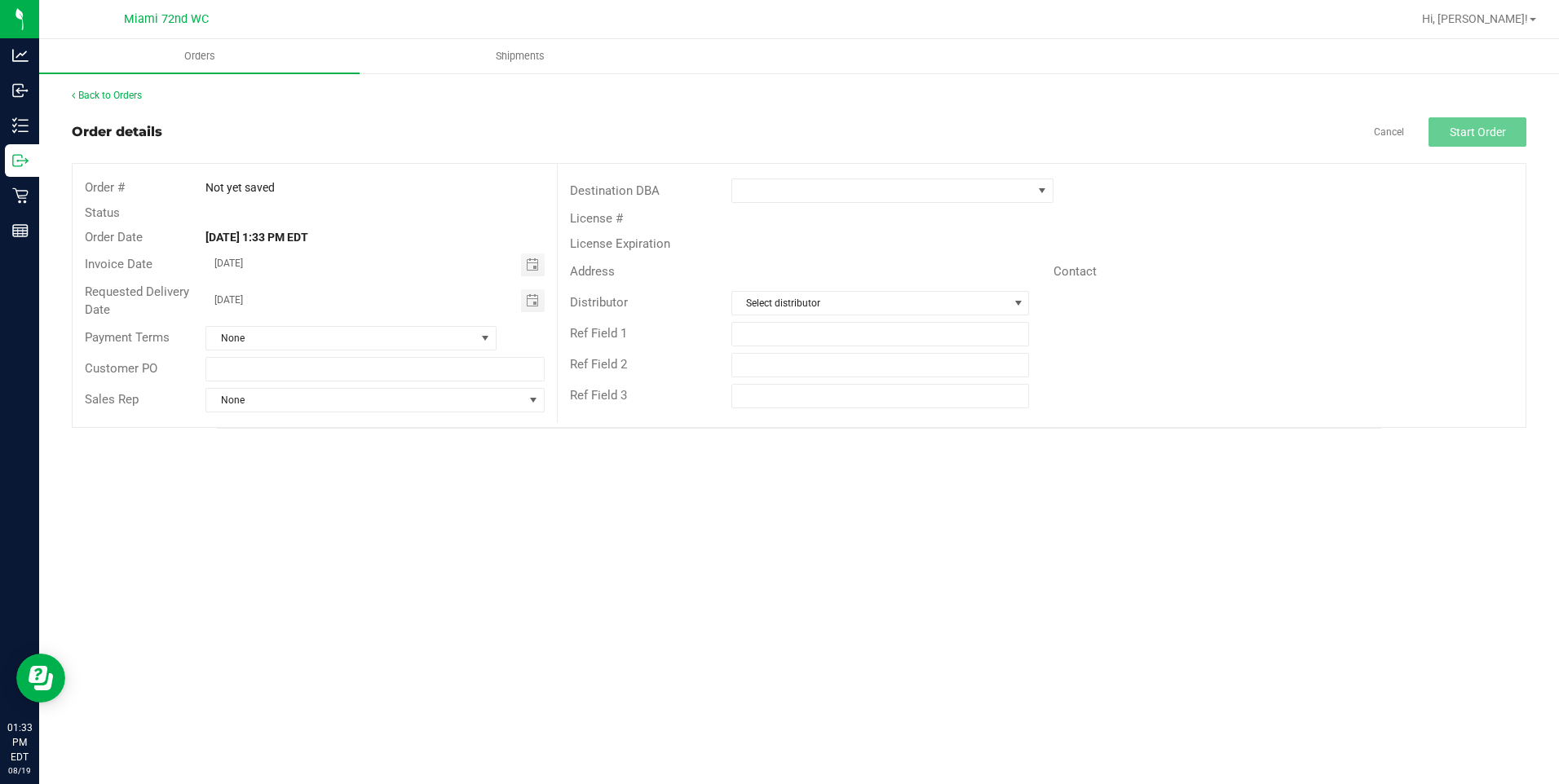
click at [888, 203] on div "Destination DBA" at bounding box center [1042, 191] width 968 height 31
click at [893, 192] on span at bounding box center [882, 190] width 300 height 23
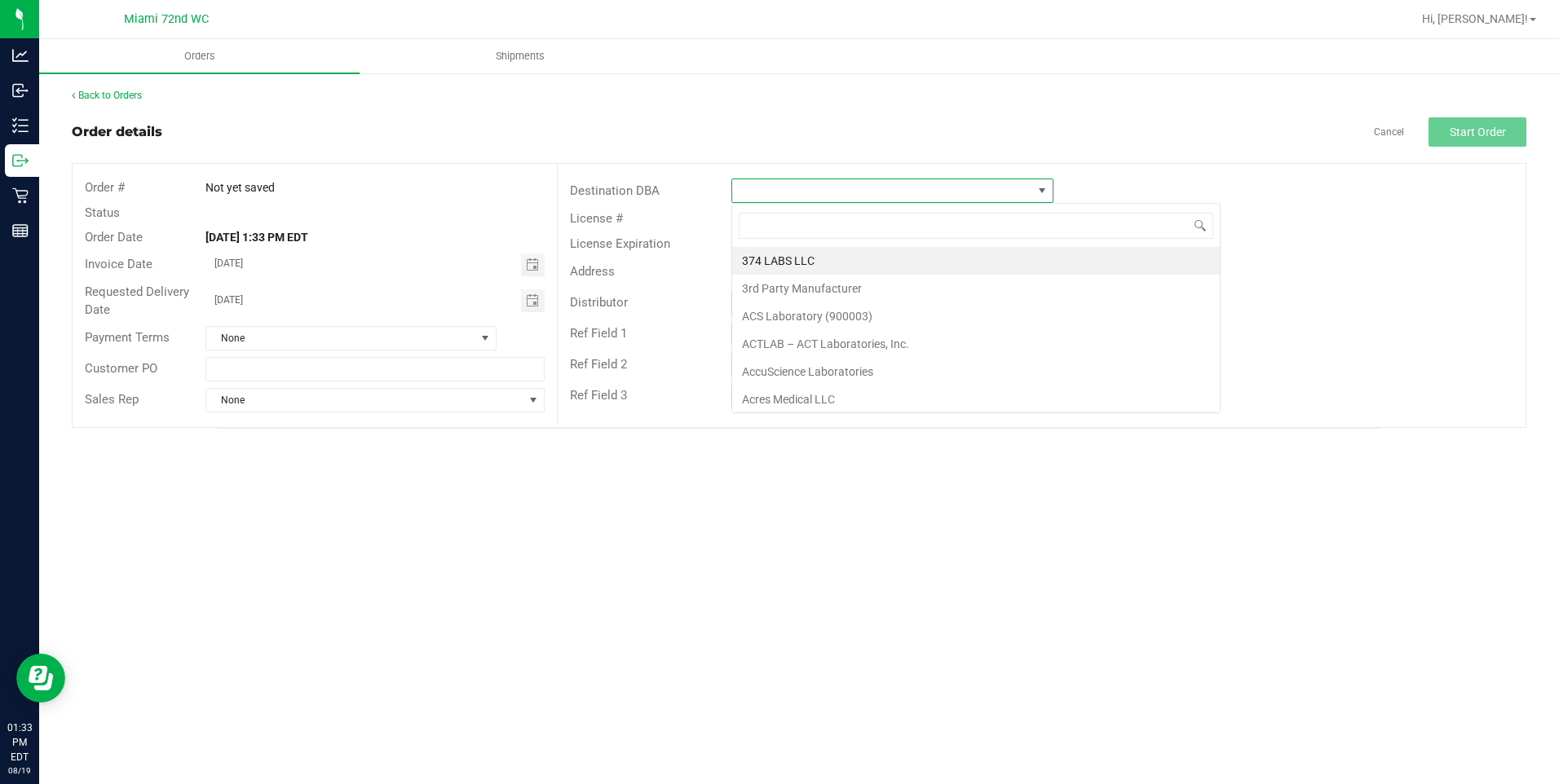
scroll to position [24, 322]
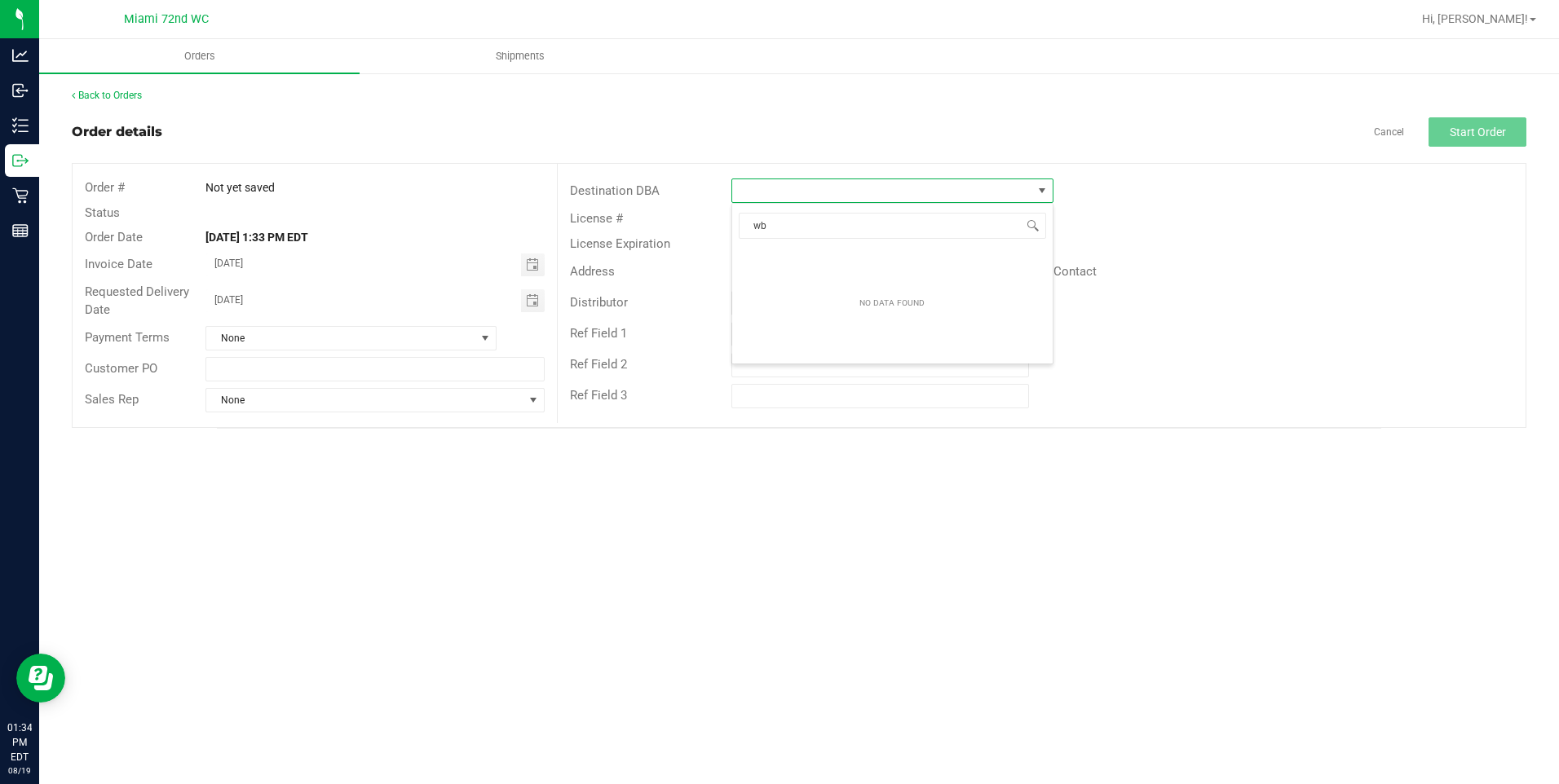
type input "w"
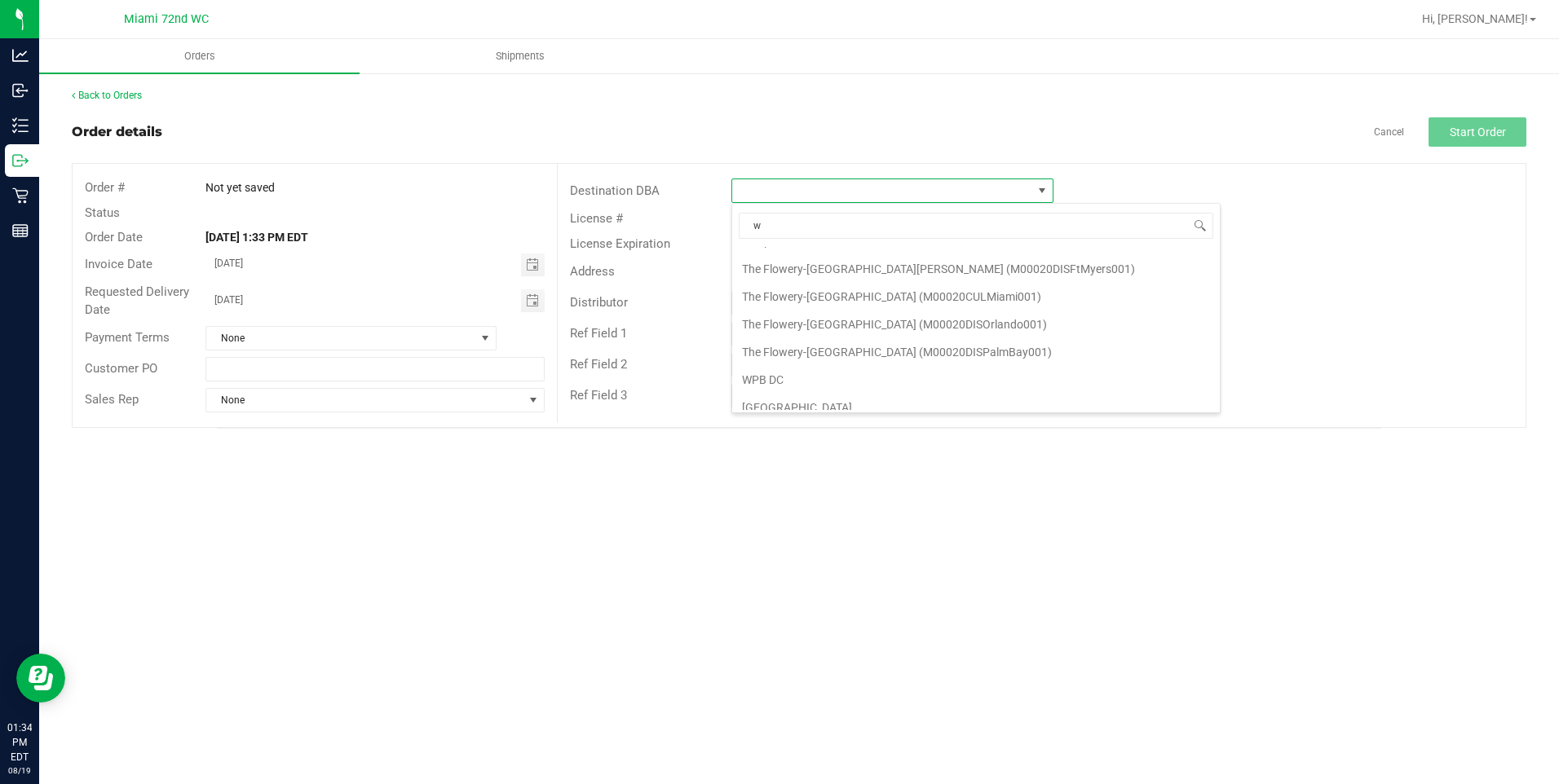
scroll to position [1916, 0]
click at [795, 336] on li "WPB DC" at bounding box center [976, 341] width 488 height 28
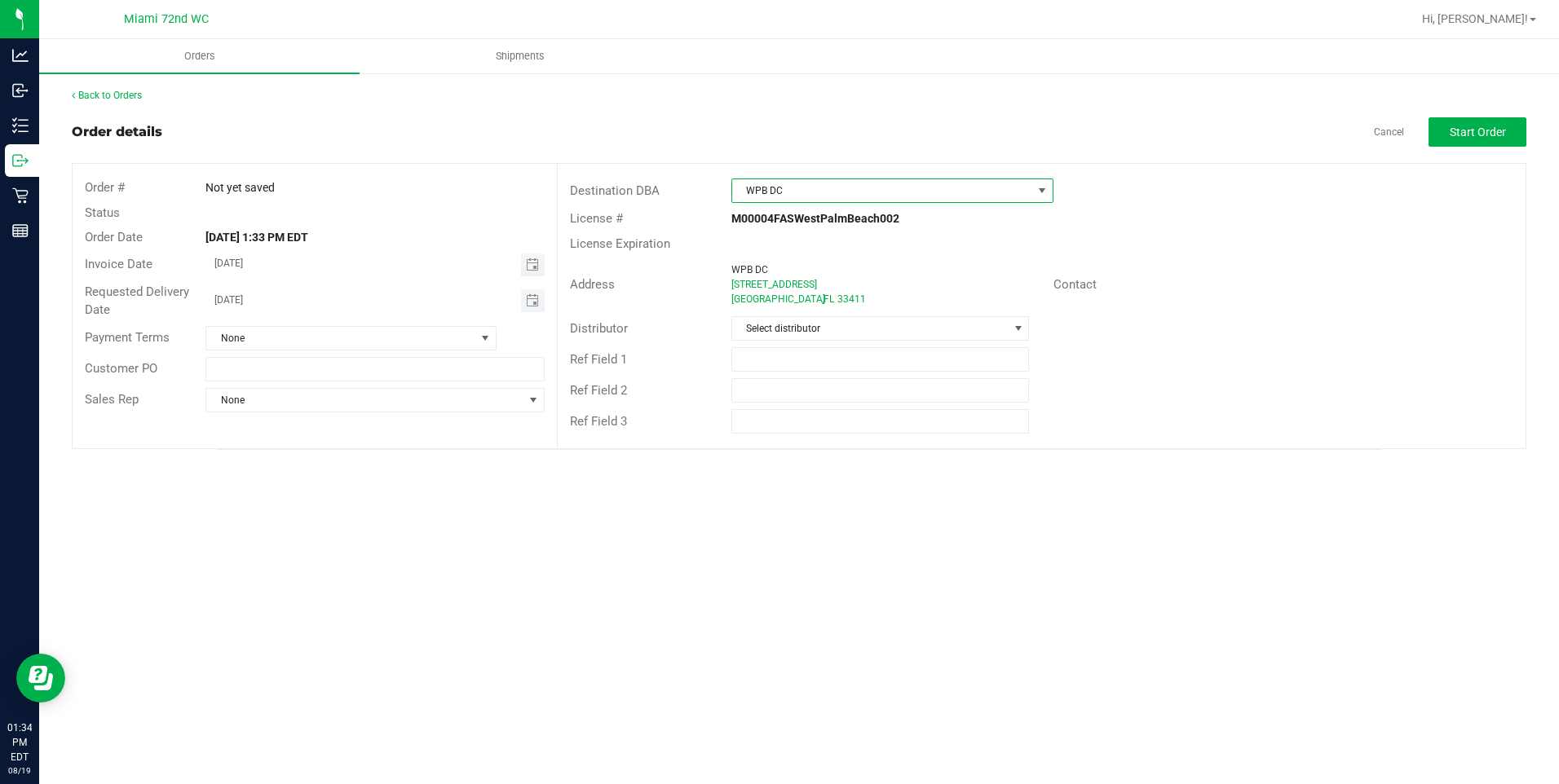
click at [525, 302] on span "Toggle calendar" at bounding box center [533, 300] width 23 height 23
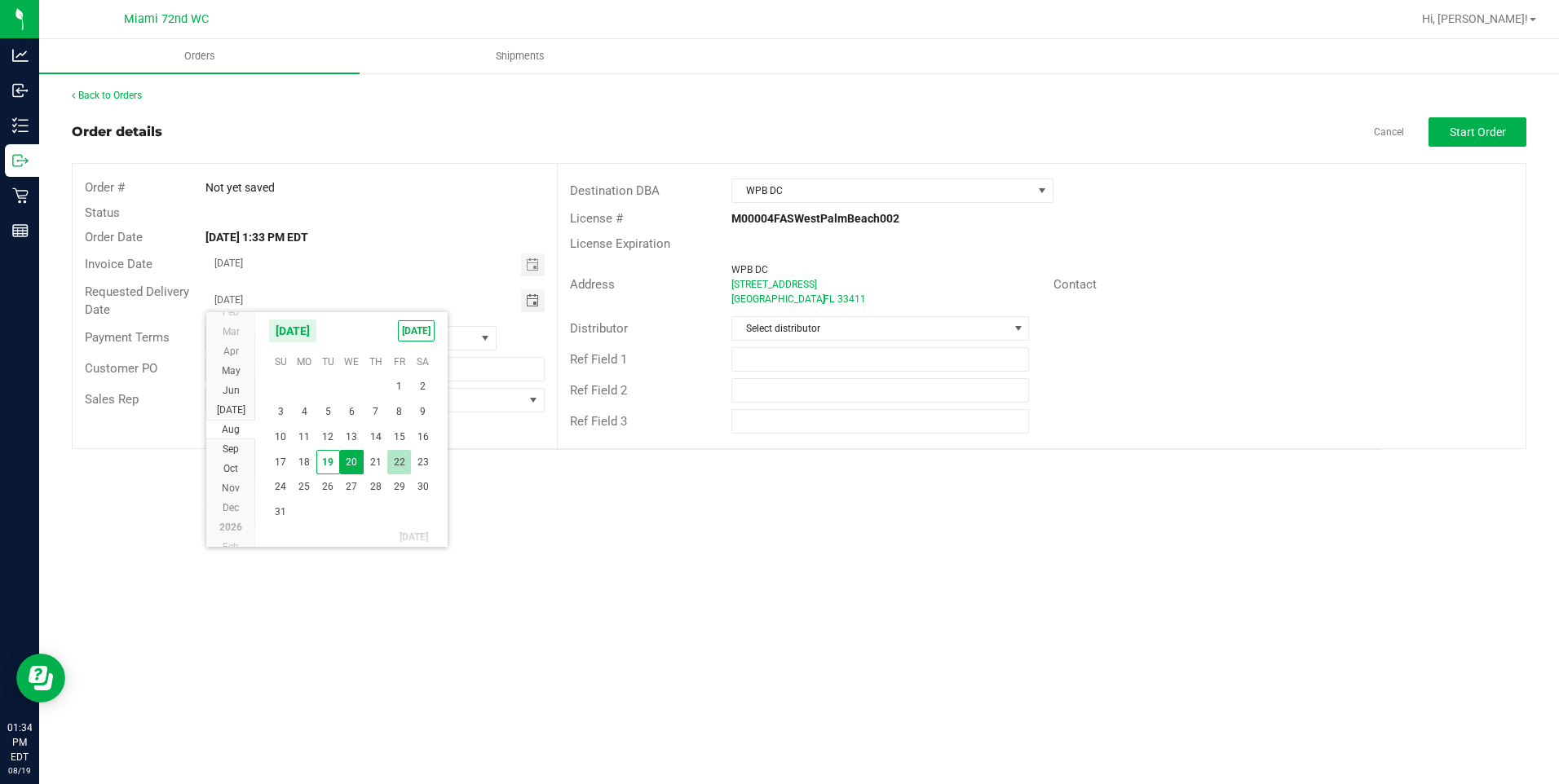
click at [402, 463] on span "22" at bounding box center [399, 463] width 23 height 25
type input "08/22/2025"
click at [423, 591] on div "Orders Shipments Back to Orders Order details Cancel Start Order Order # Not ye…" at bounding box center [799, 412] width 1520 height 746
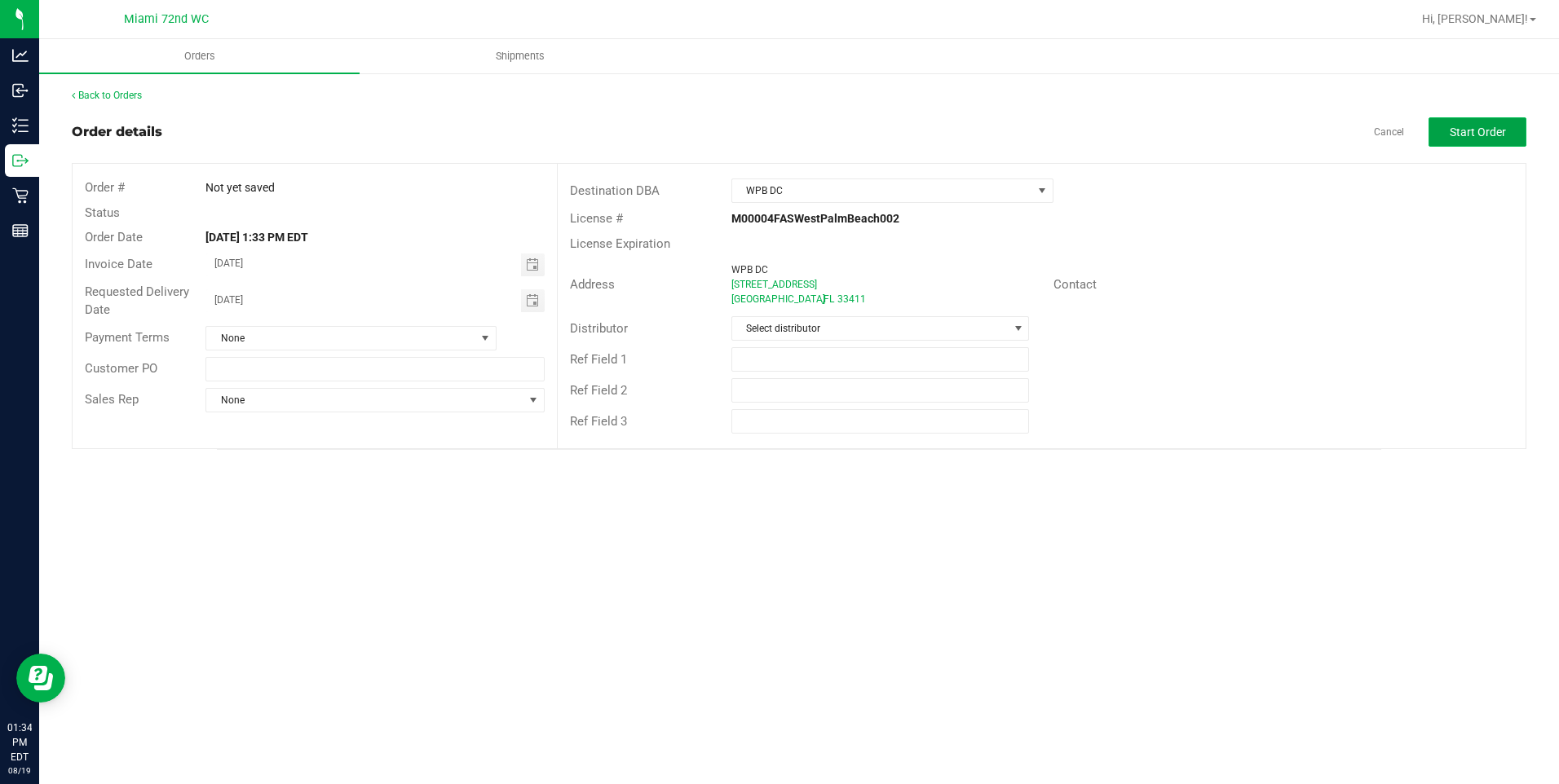
click at [1462, 128] on span "Start Order" at bounding box center [1478, 132] width 56 height 13
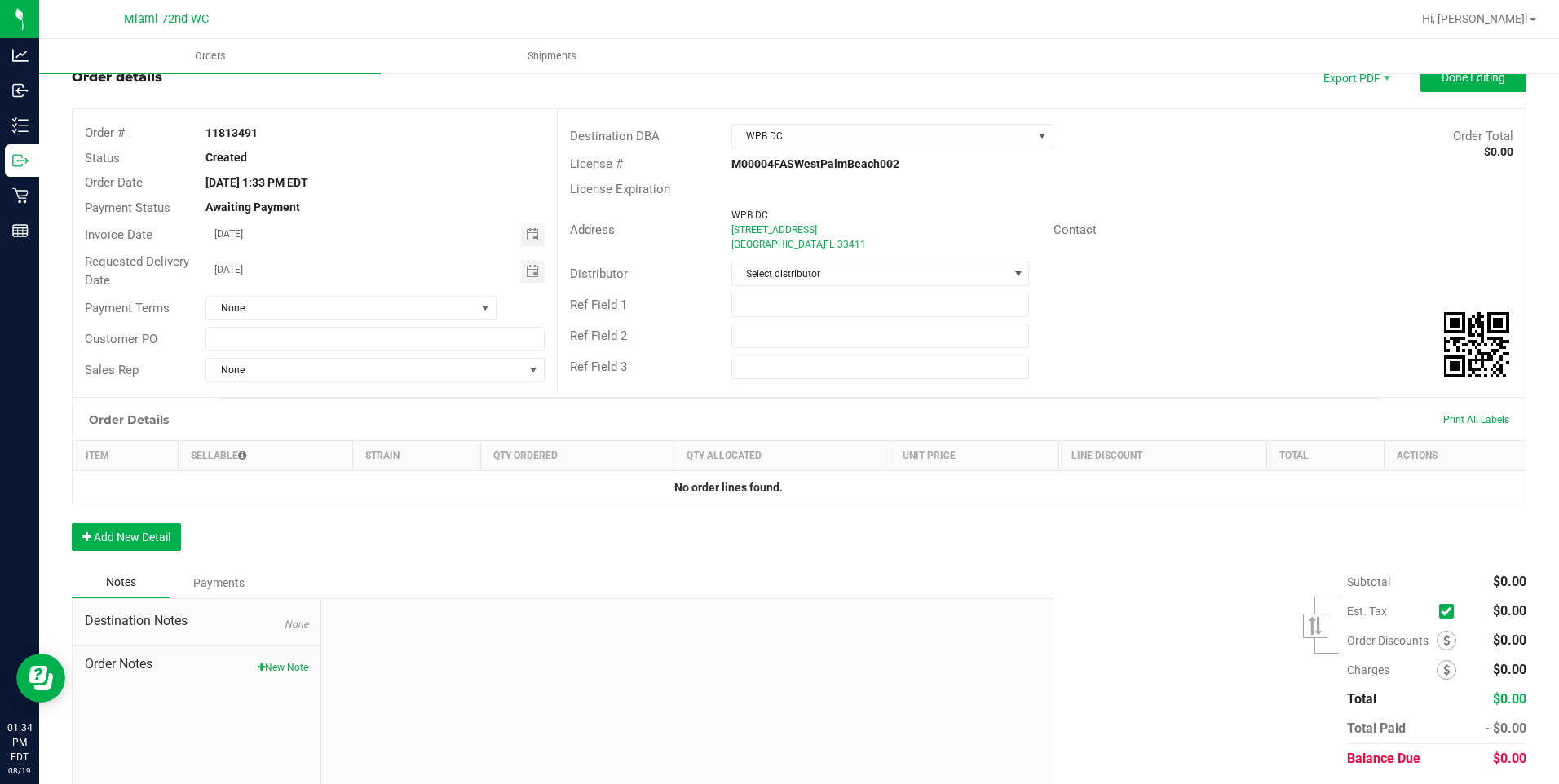
scroll to position [105, 0]
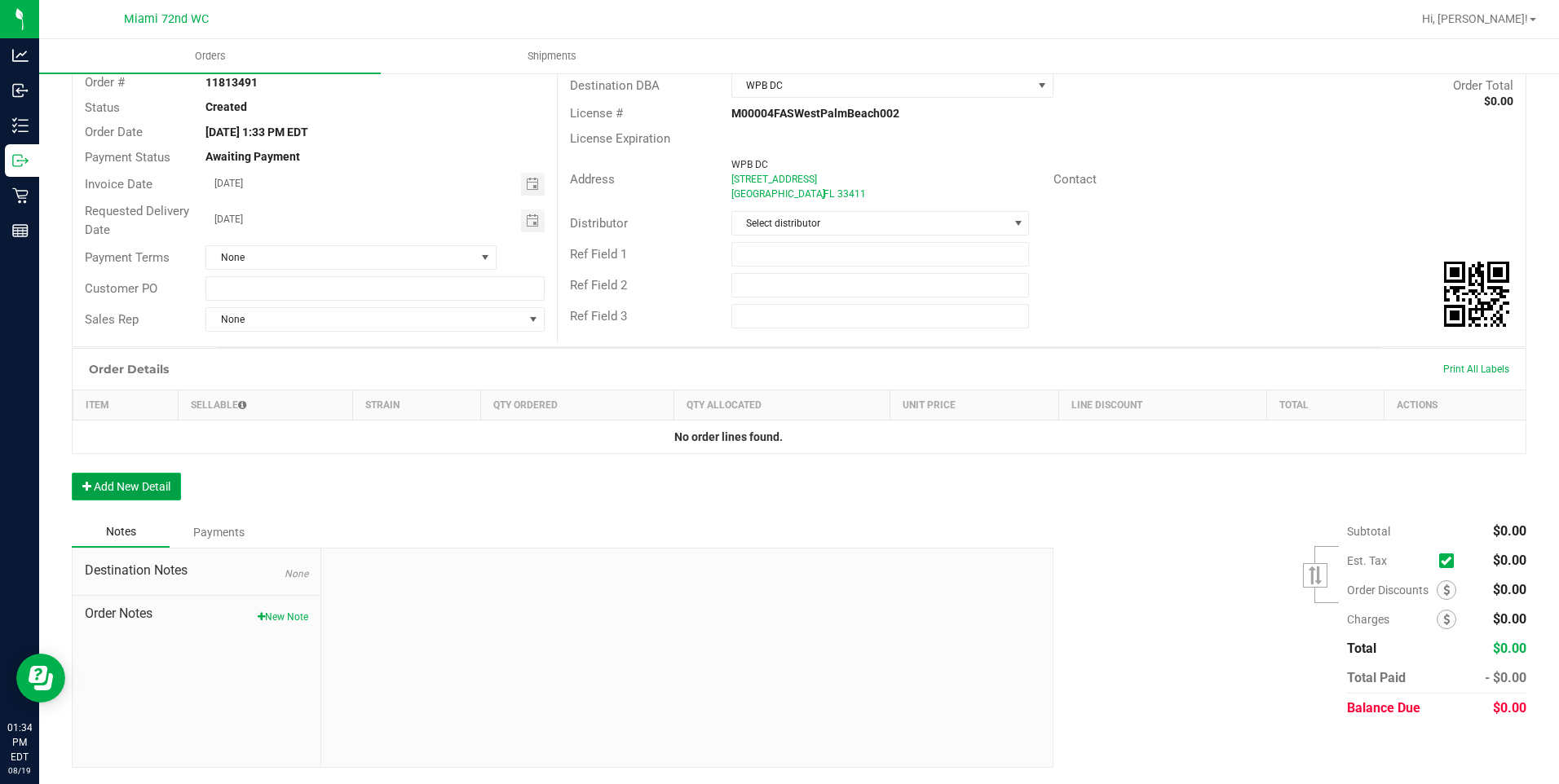
click at [121, 477] on button "Add New Detail" at bounding box center [126, 486] width 110 height 28
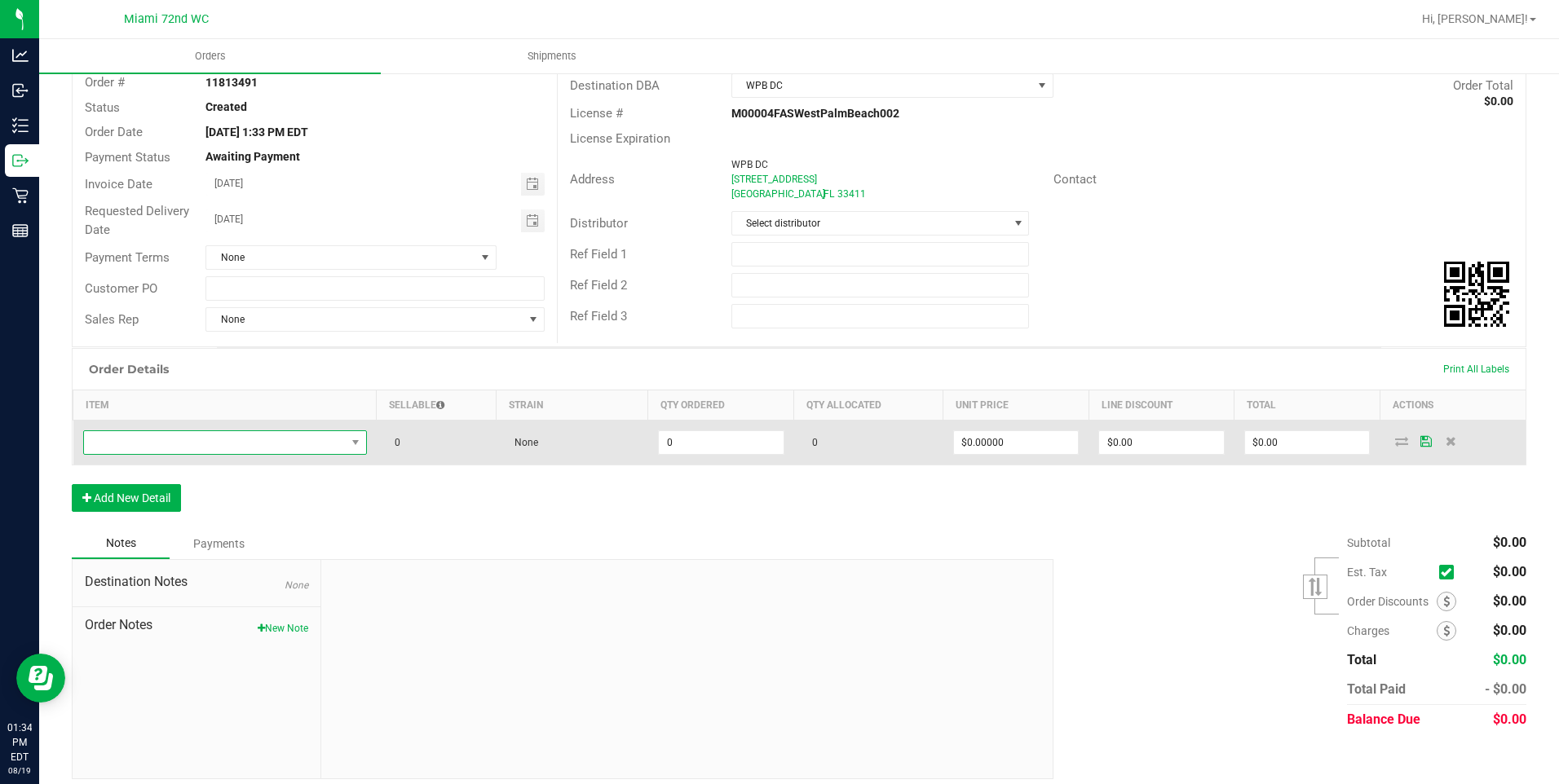
click at [290, 442] on span "NO DATA FOUND" at bounding box center [214, 443] width 262 height 23
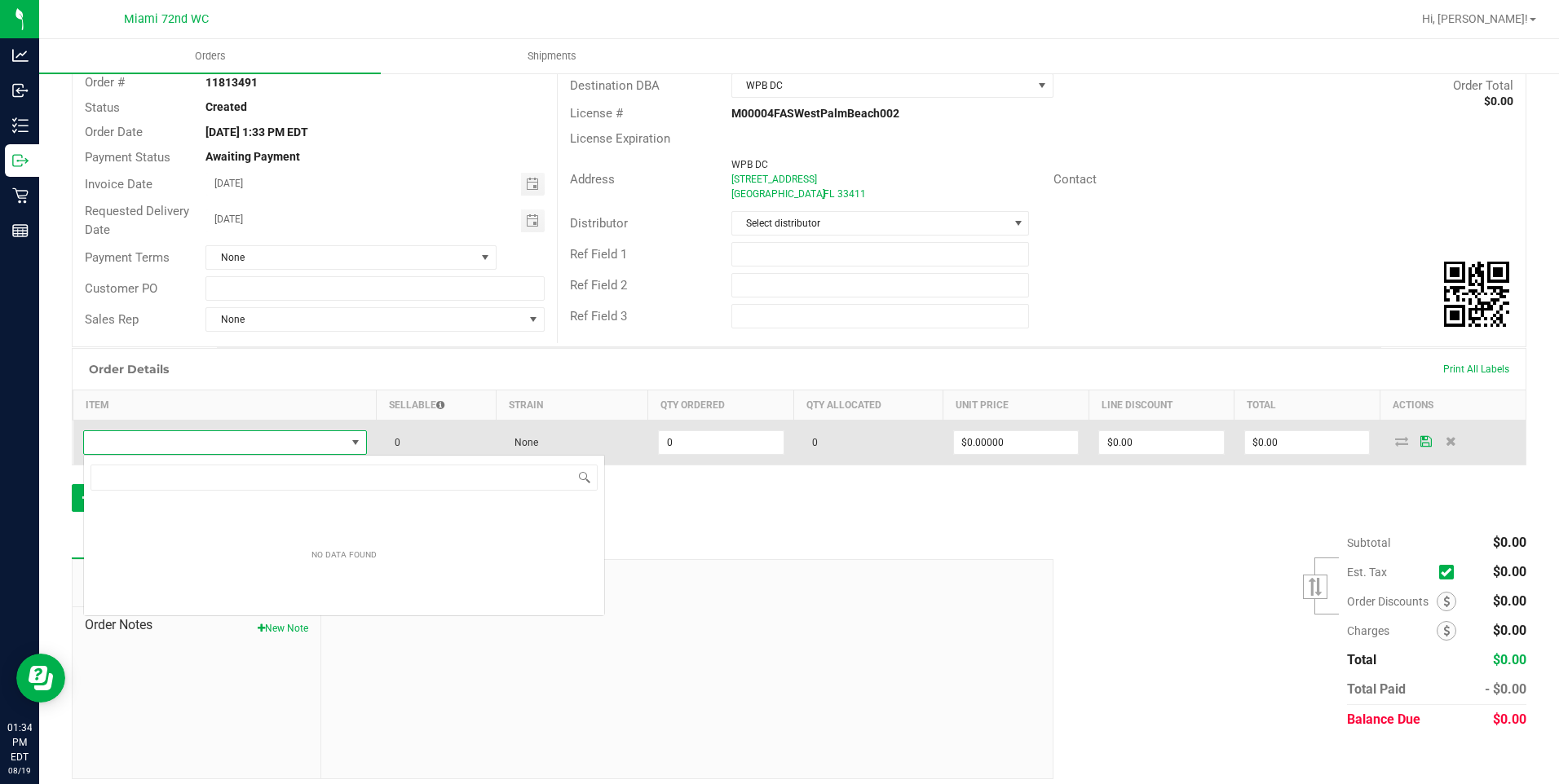
scroll to position [24, 281]
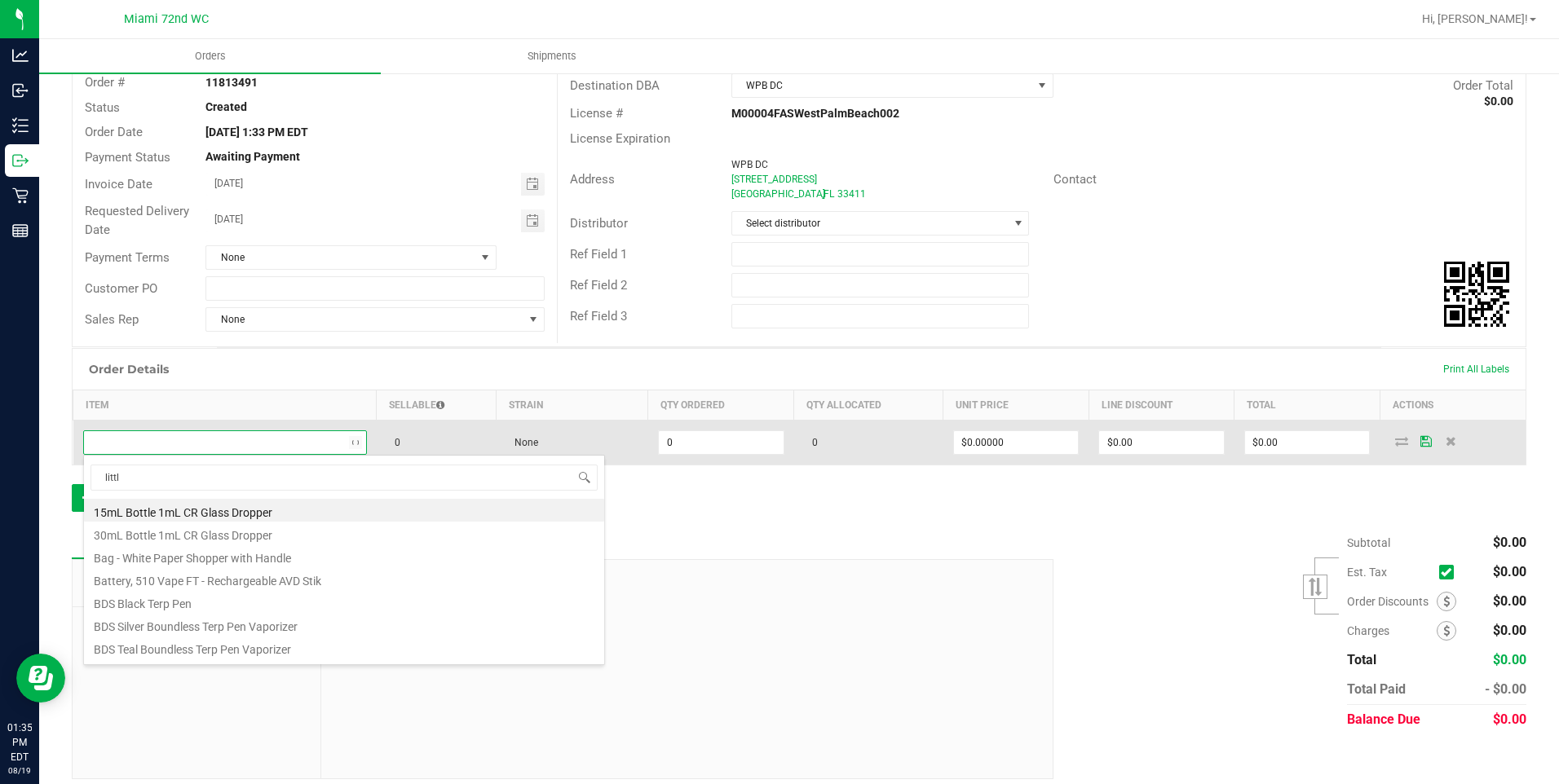
type input "little"
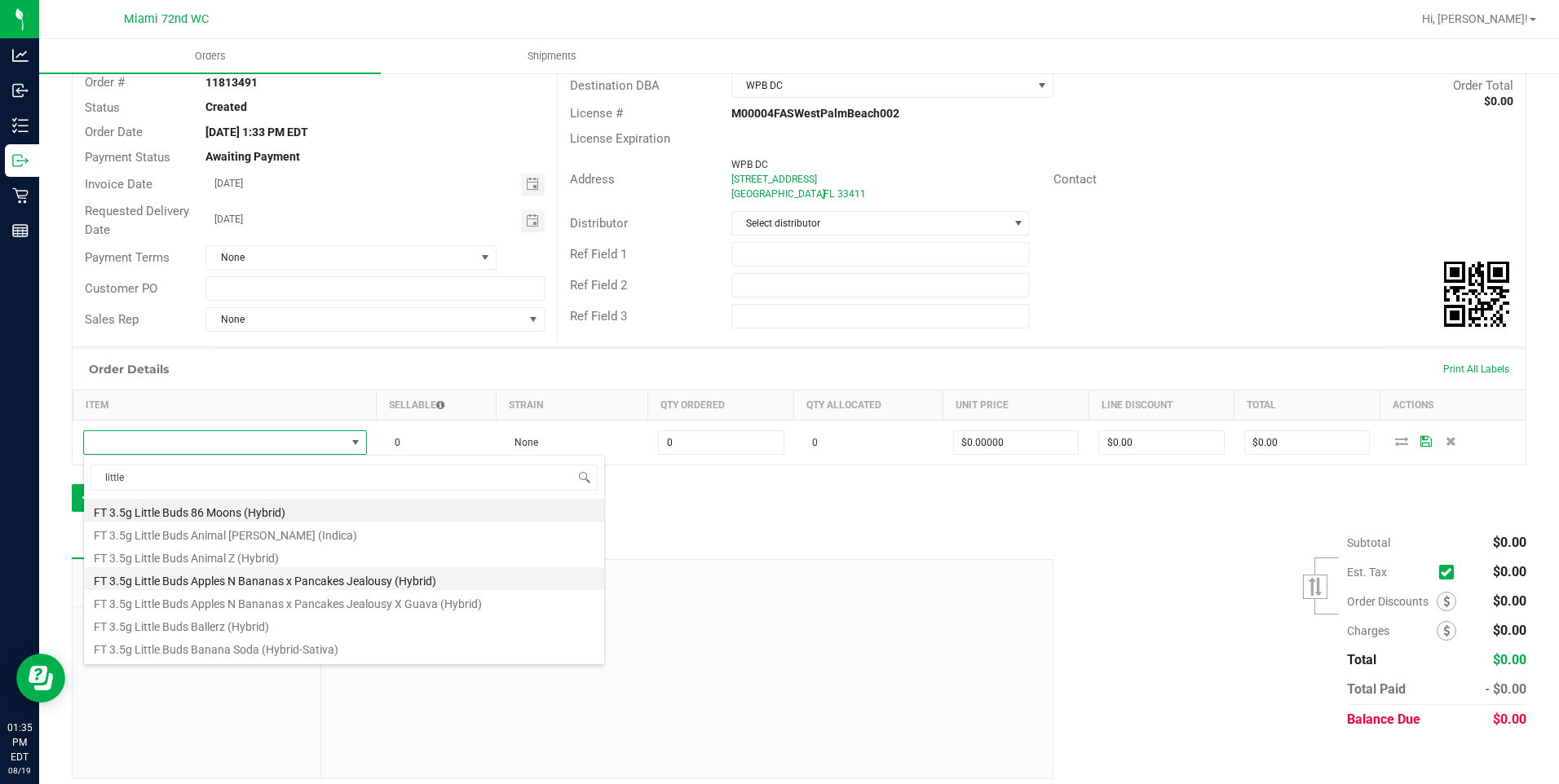
click at [339, 582] on li "FT 3.5g Little Buds Apples N Bananas x Pancakes Jealousy (Hybrid)" at bounding box center [344, 578] width 521 height 23
type input "0 ea"
type input "$35.00000"
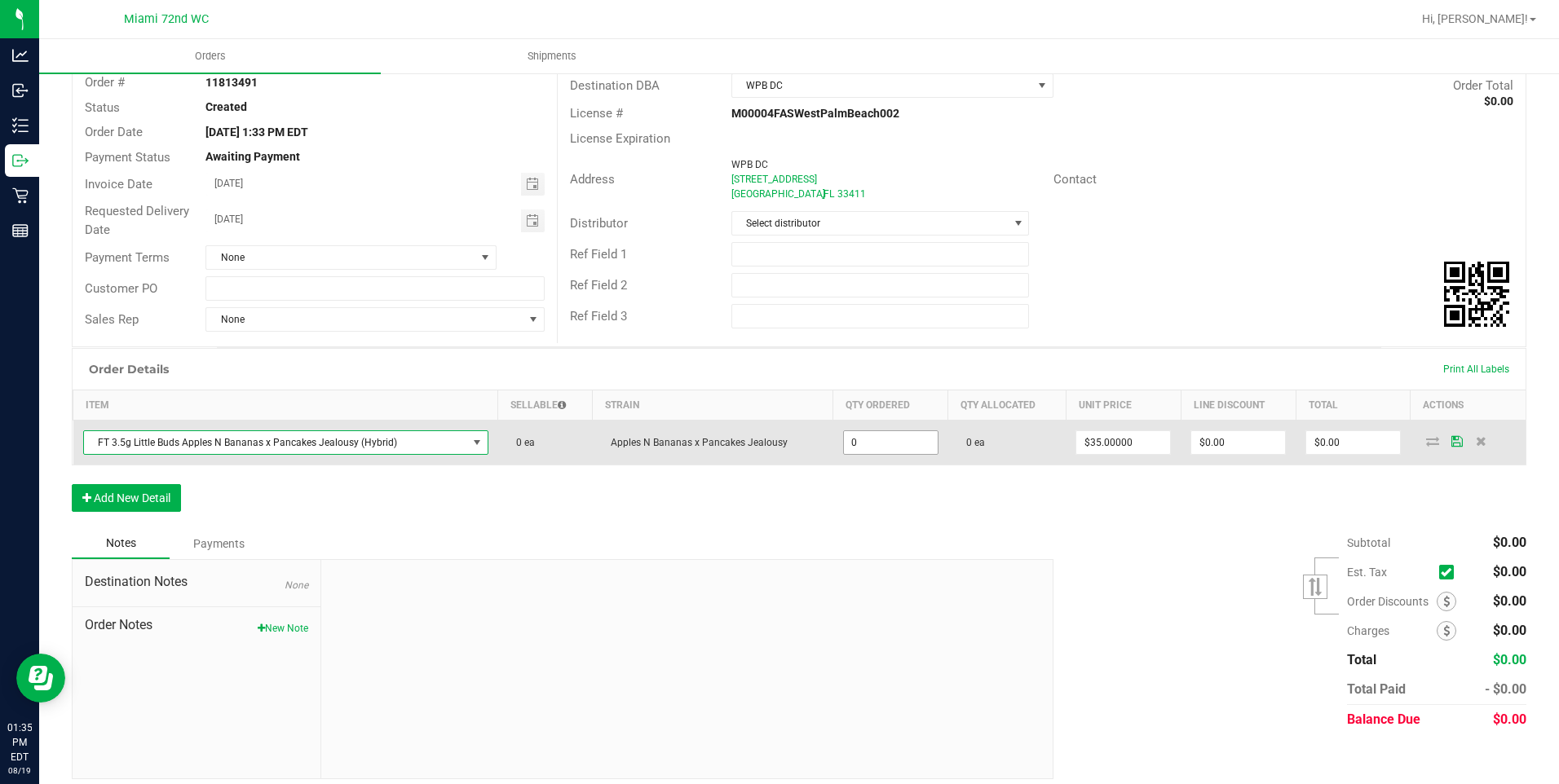
click at [878, 447] on input "0" at bounding box center [891, 443] width 94 height 23
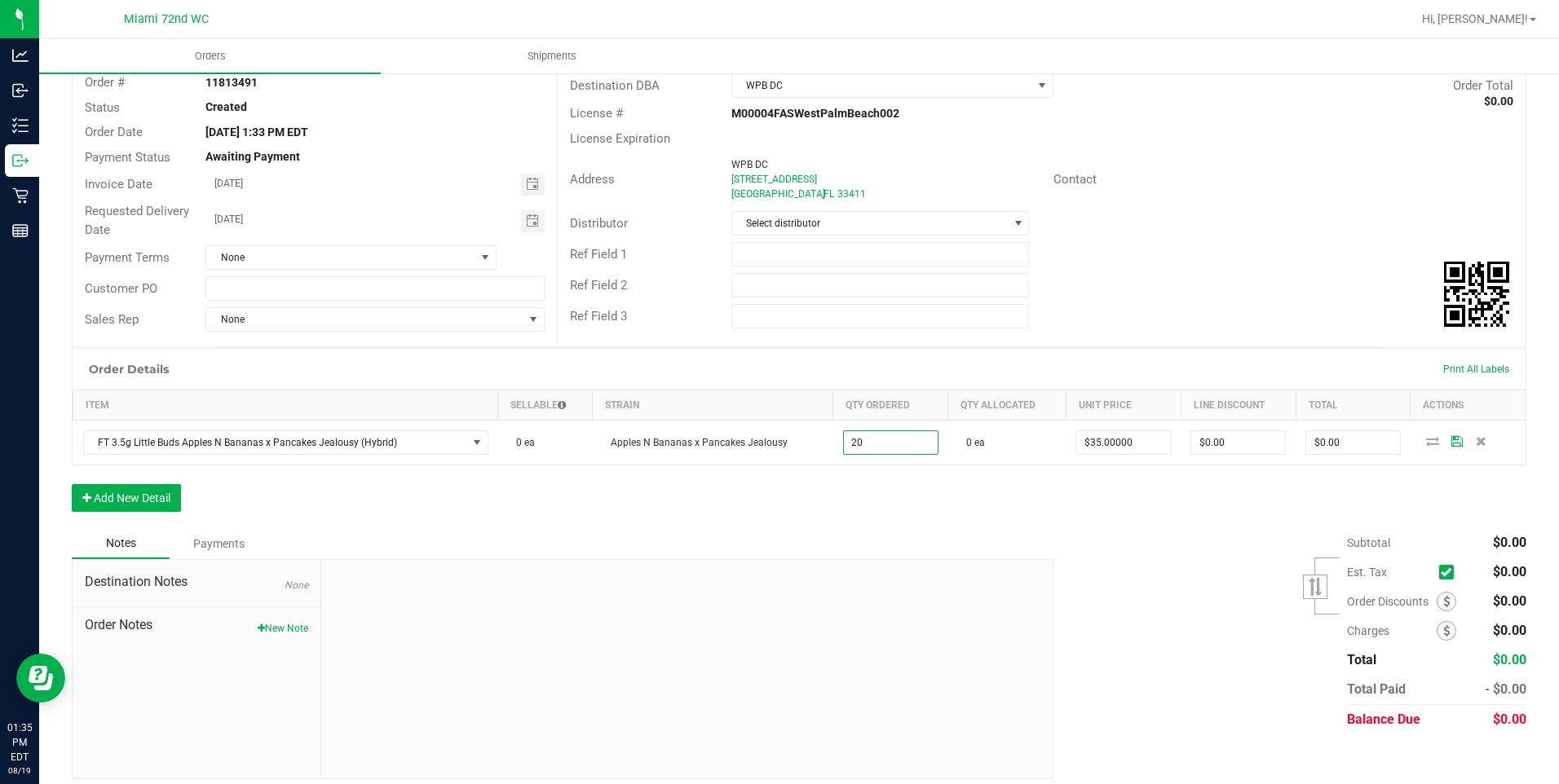
type input "20 ea"
type input "$700.00"
click at [892, 530] on div "Notes Payments" at bounding box center [556, 543] width 970 height 31
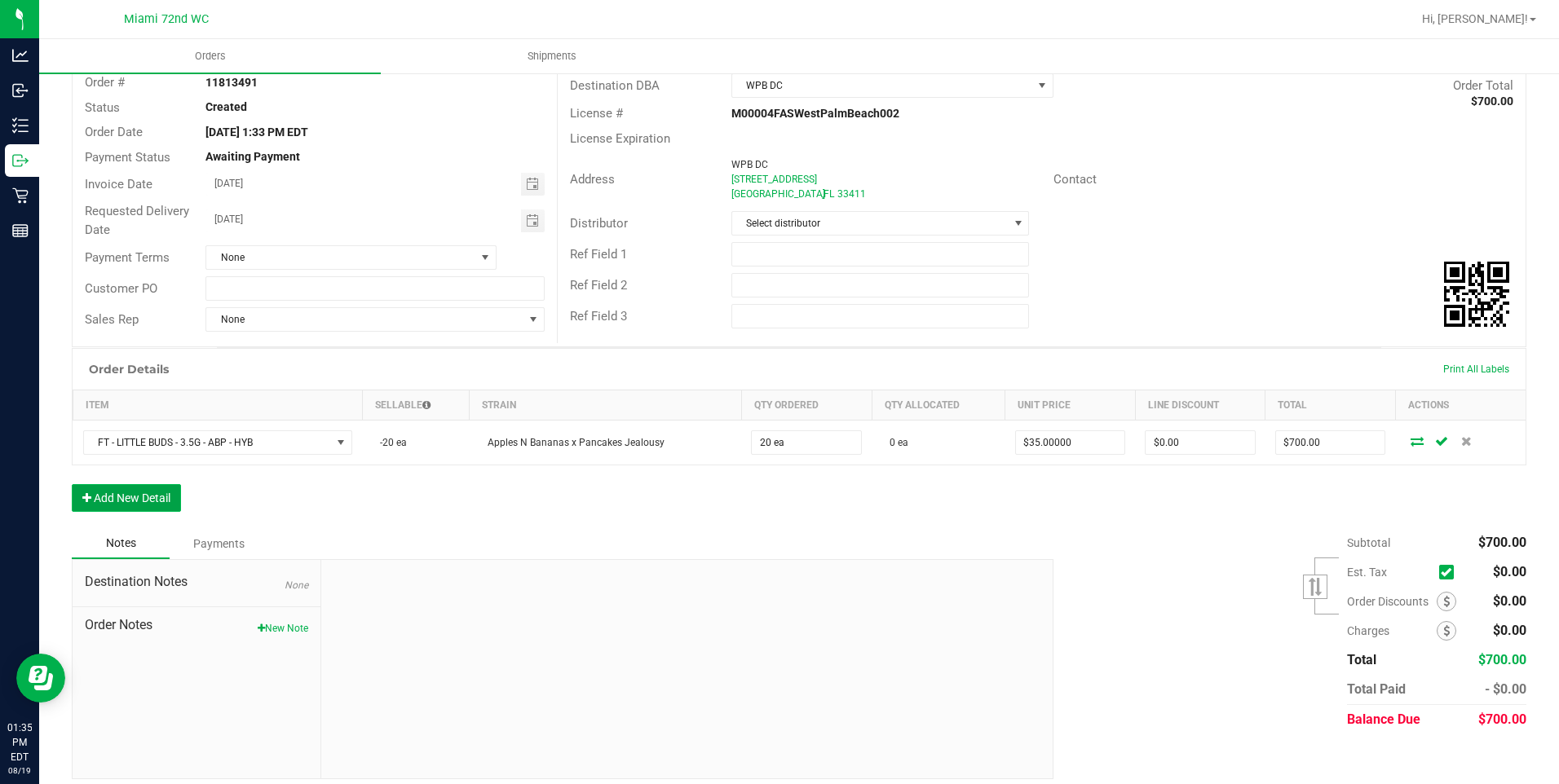
click at [155, 486] on button "Add New Detail" at bounding box center [126, 498] width 110 height 28
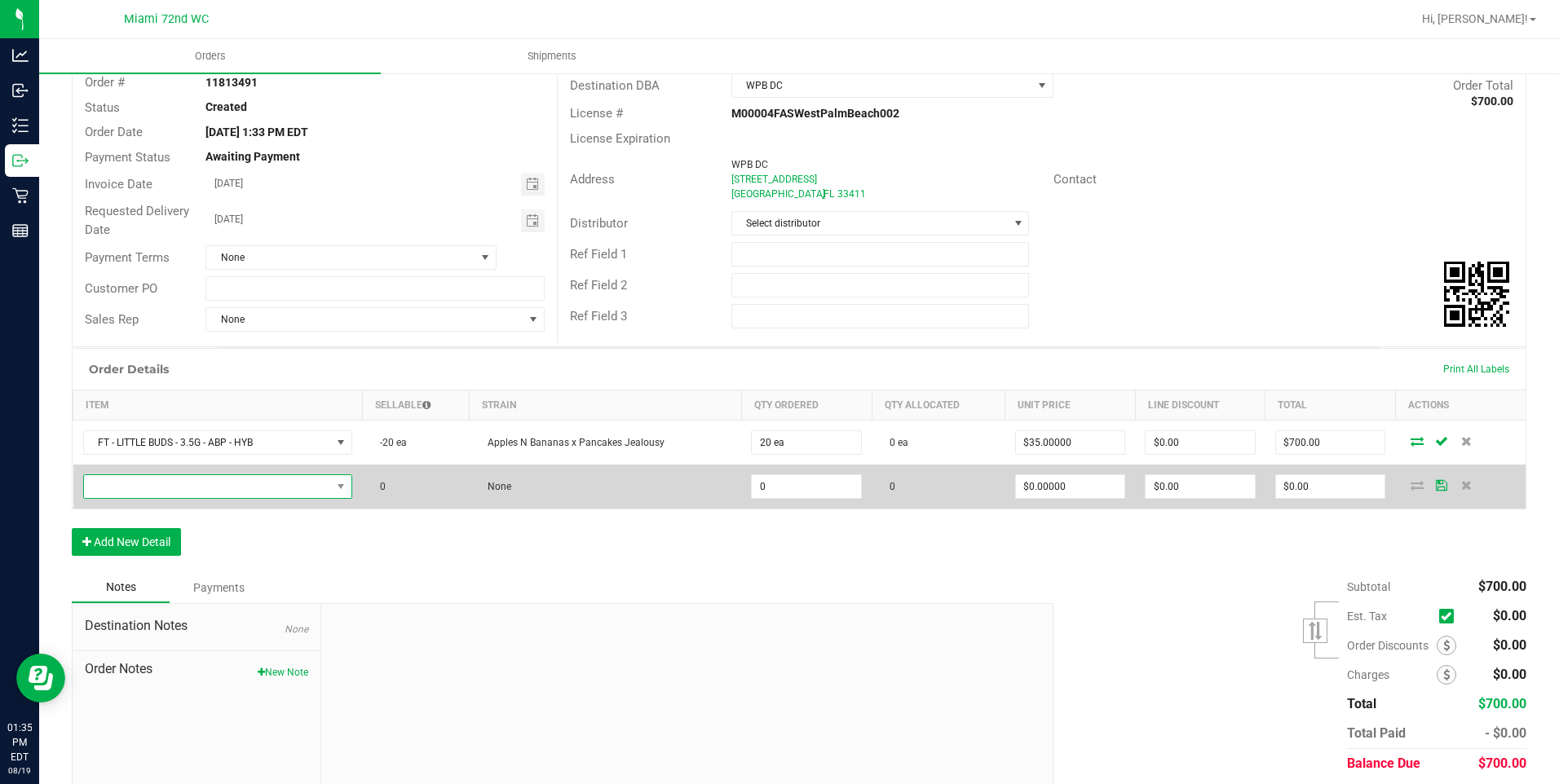
click at [276, 481] on span "NO DATA FOUND" at bounding box center [208, 486] width 248 height 23
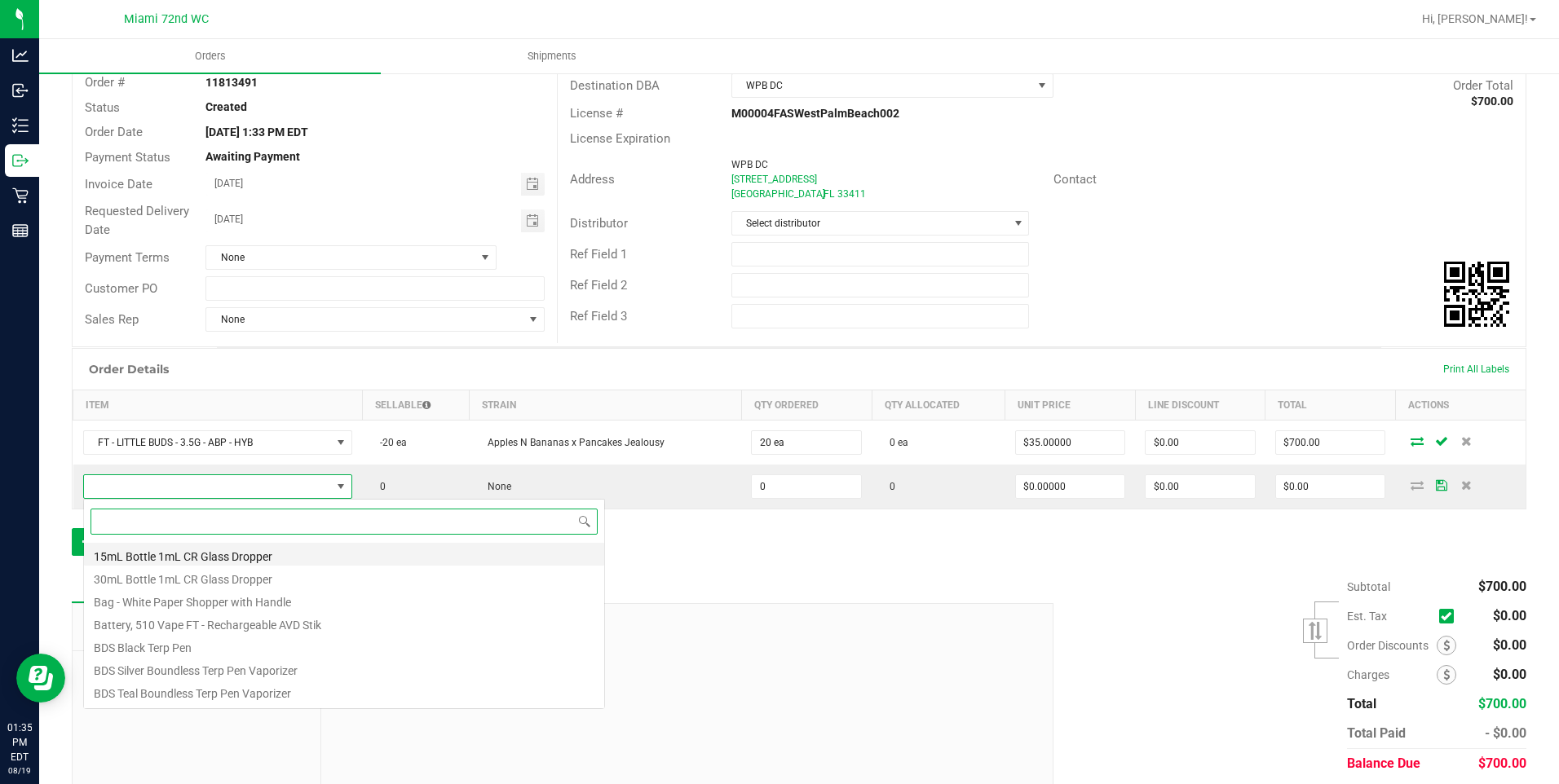
scroll to position [24, 268]
click at [437, 510] on input at bounding box center [344, 521] width 507 height 25
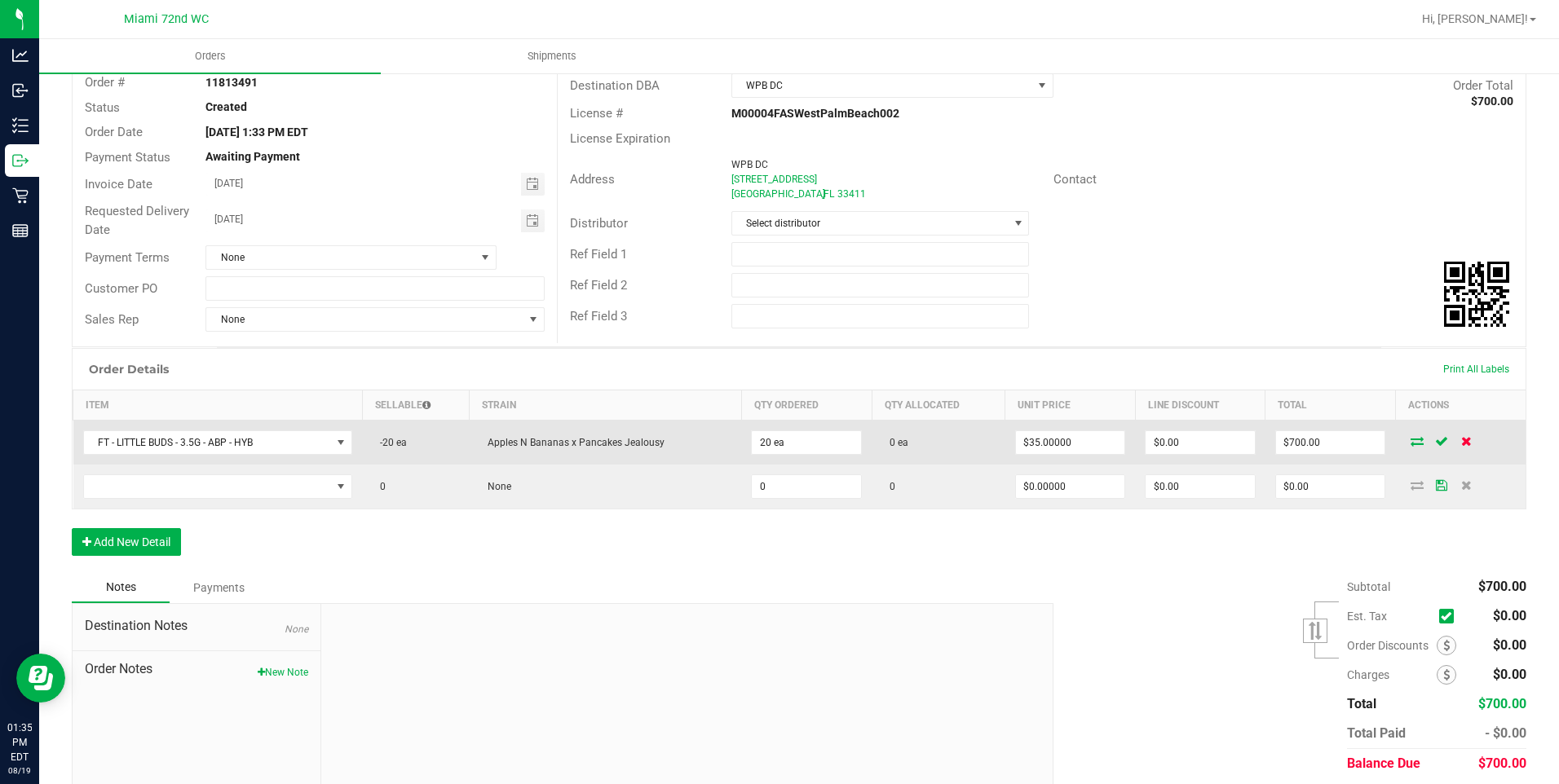
click at [1461, 443] on icon at bounding box center [1466, 441] width 11 height 10
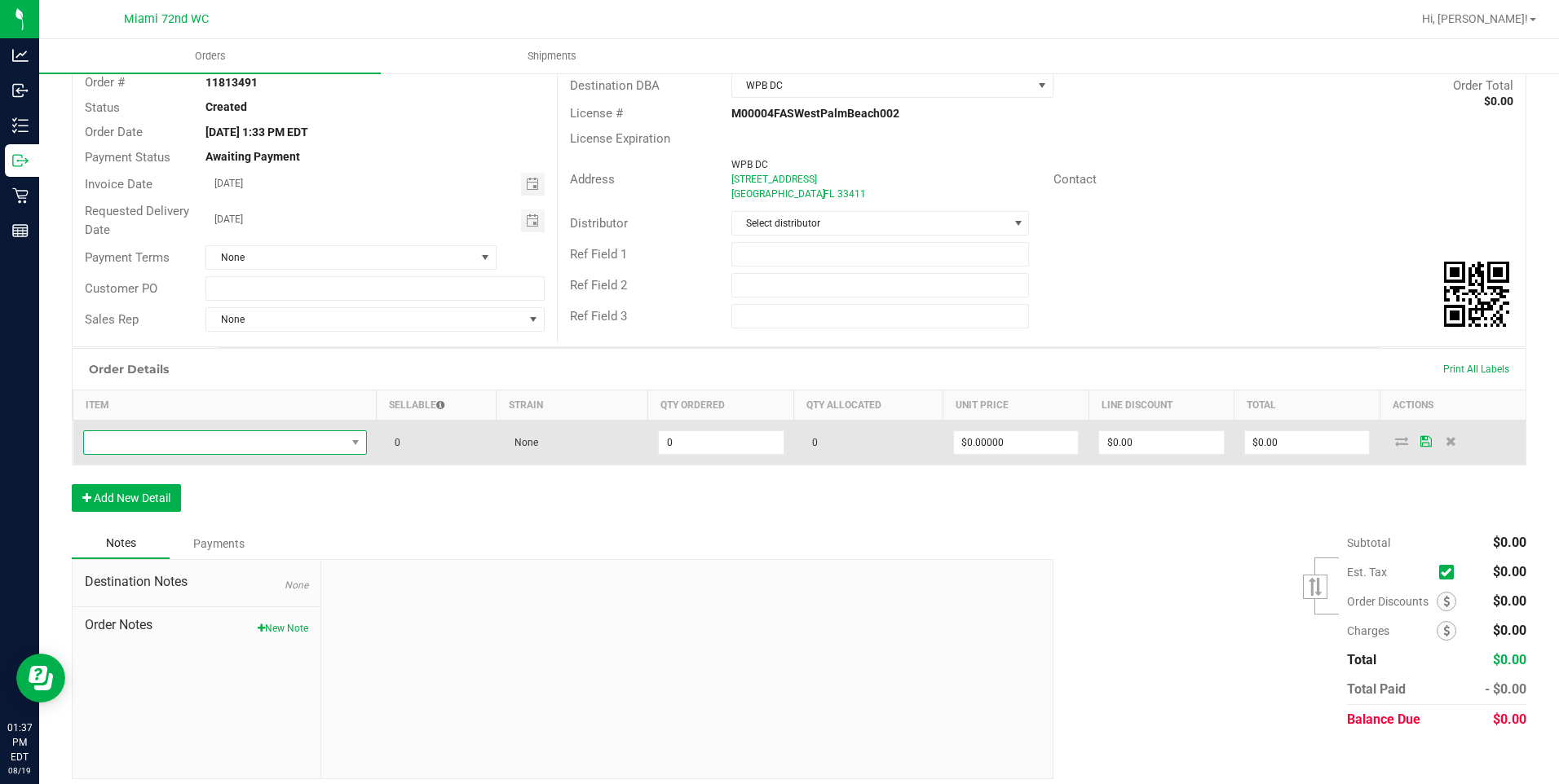
click at [234, 444] on span "NO DATA FOUND" at bounding box center [214, 443] width 262 height 23
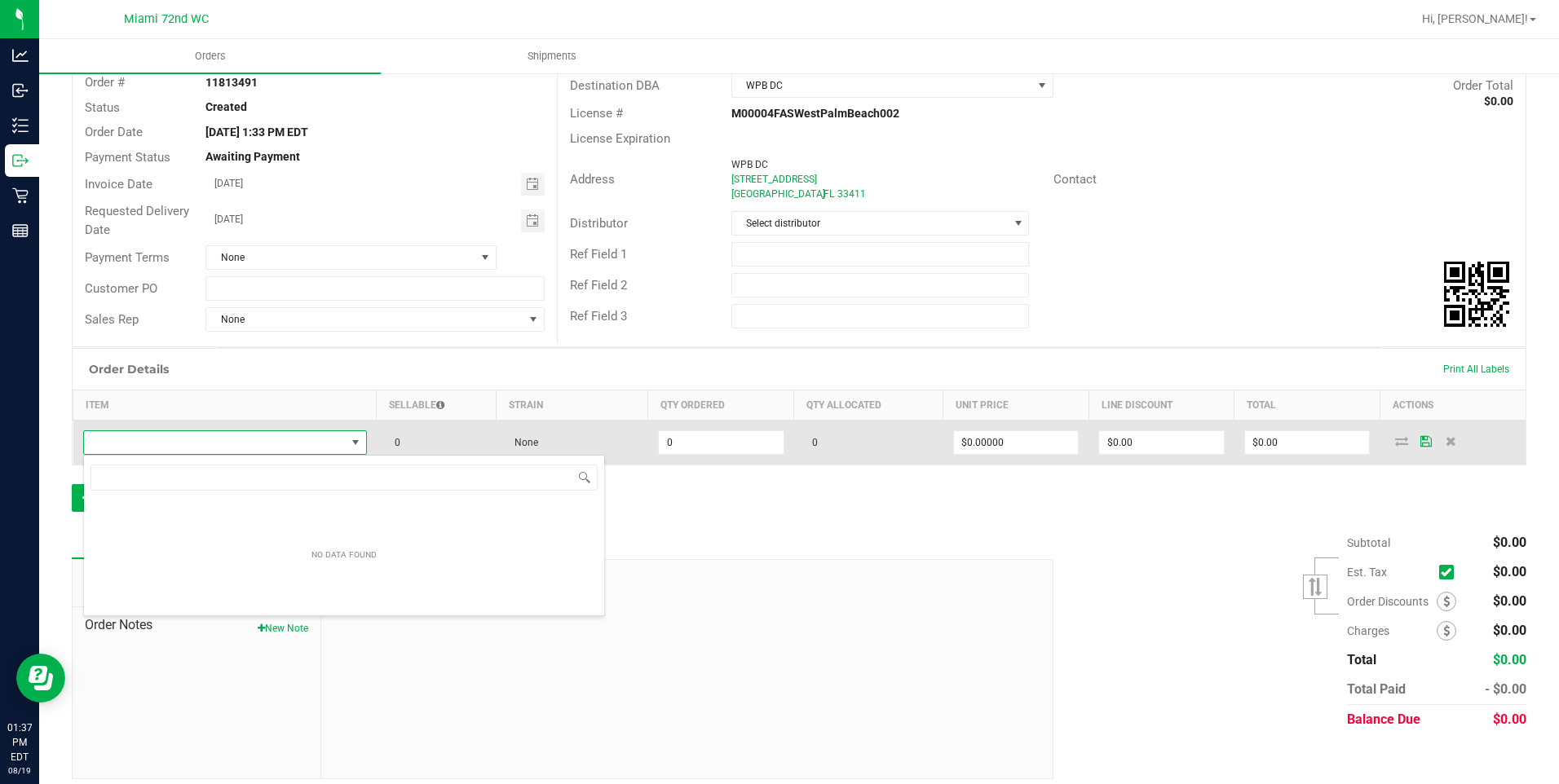
scroll to position [24, 281]
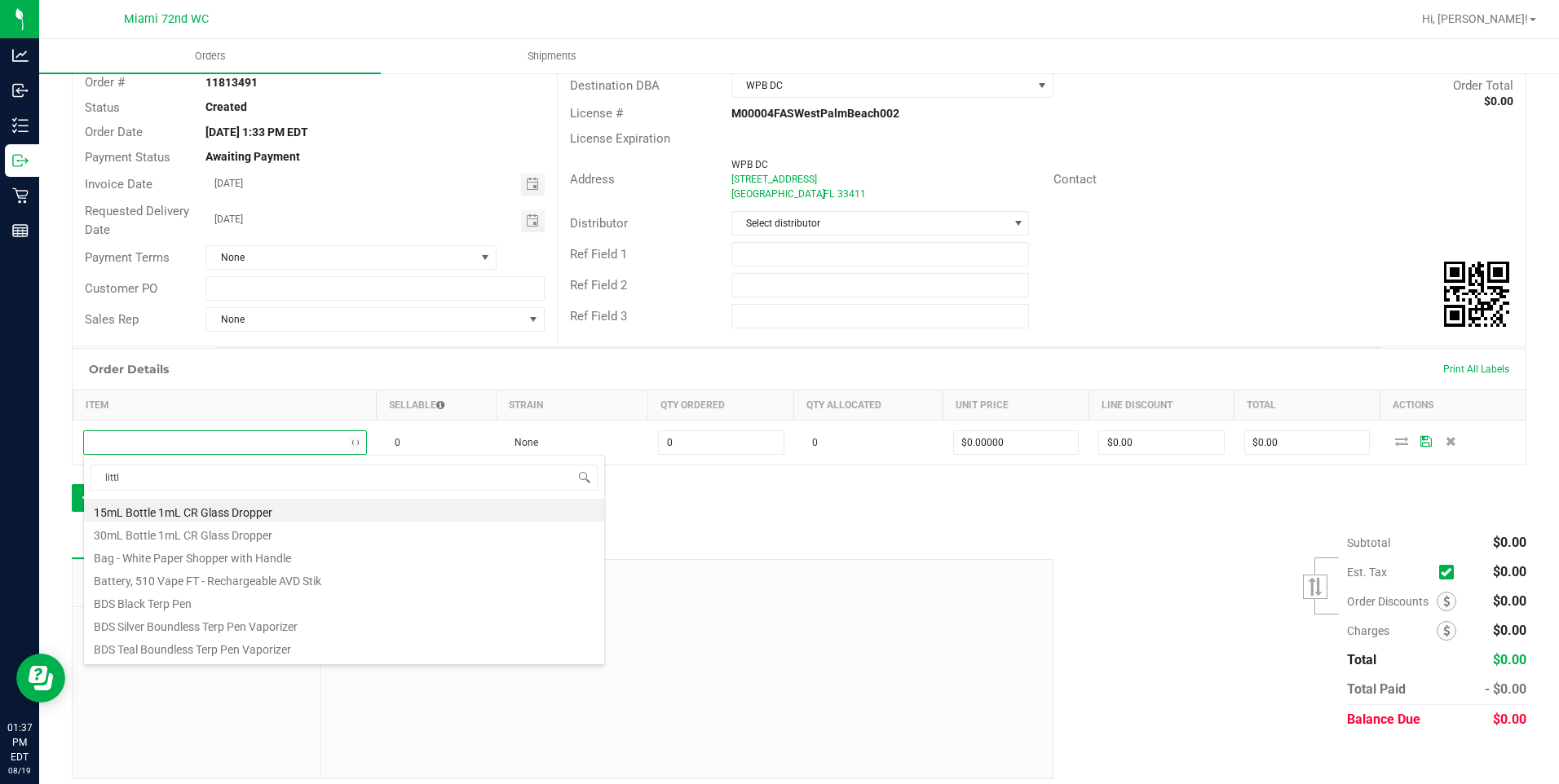
type input "little"
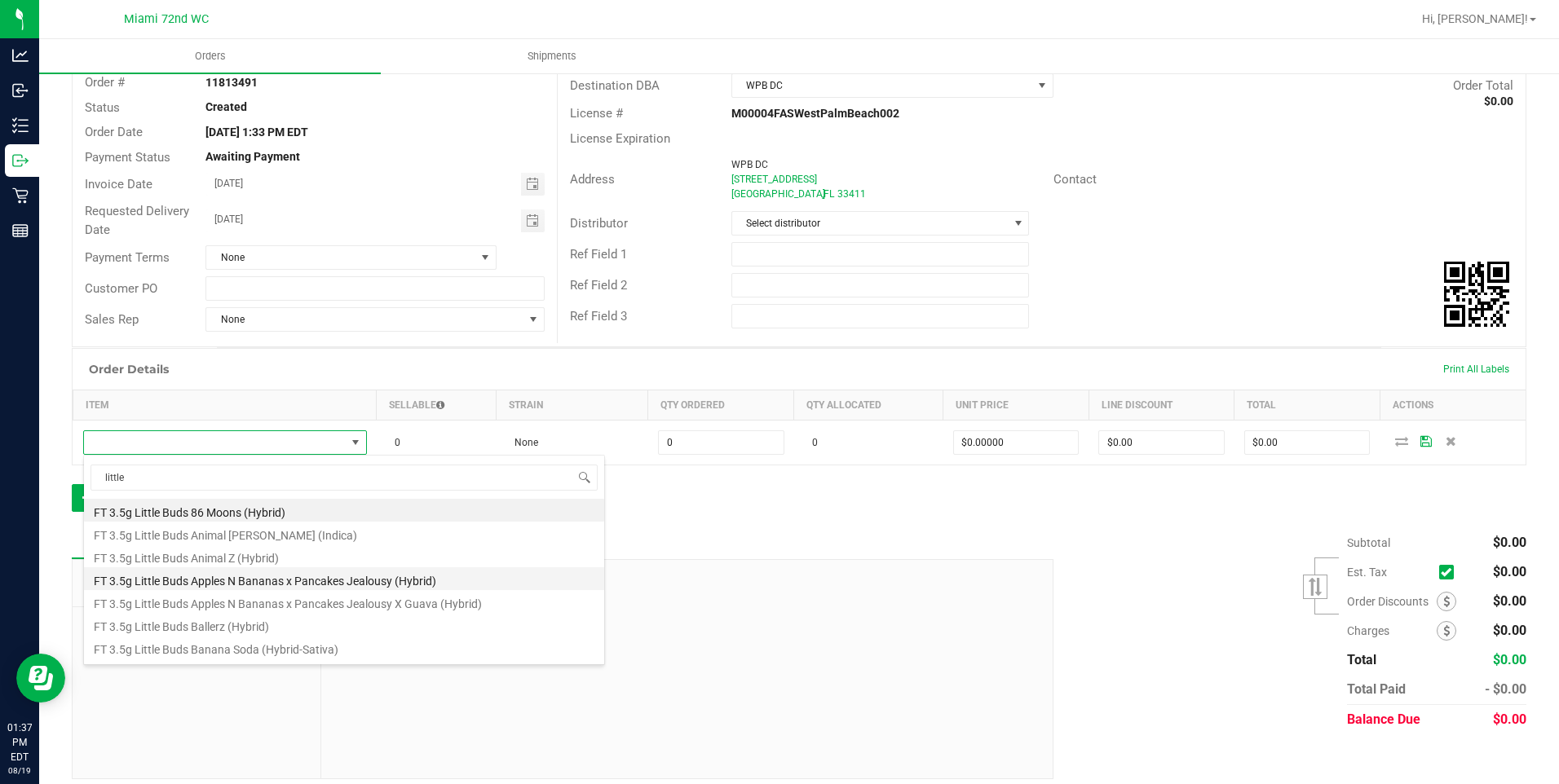
click at [462, 579] on li "FT 3.5g Little Buds Apples N Bananas x Pancakes Jealousy (Hybrid)" at bounding box center [344, 578] width 521 height 23
type input "0 ea"
type input "$35.00000"
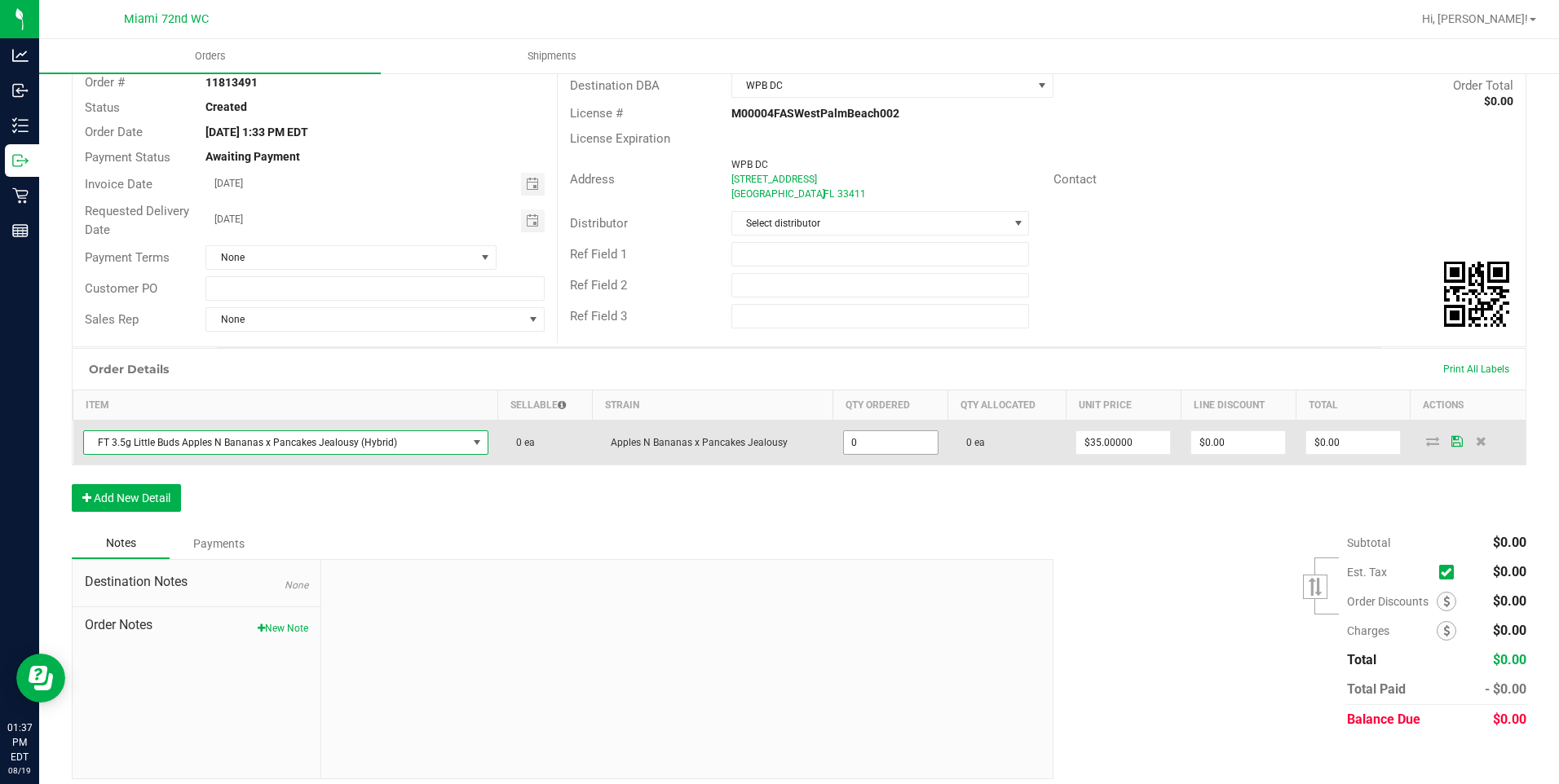
click at [882, 445] on input "0" at bounding box center [891, 443] width 94 height 23
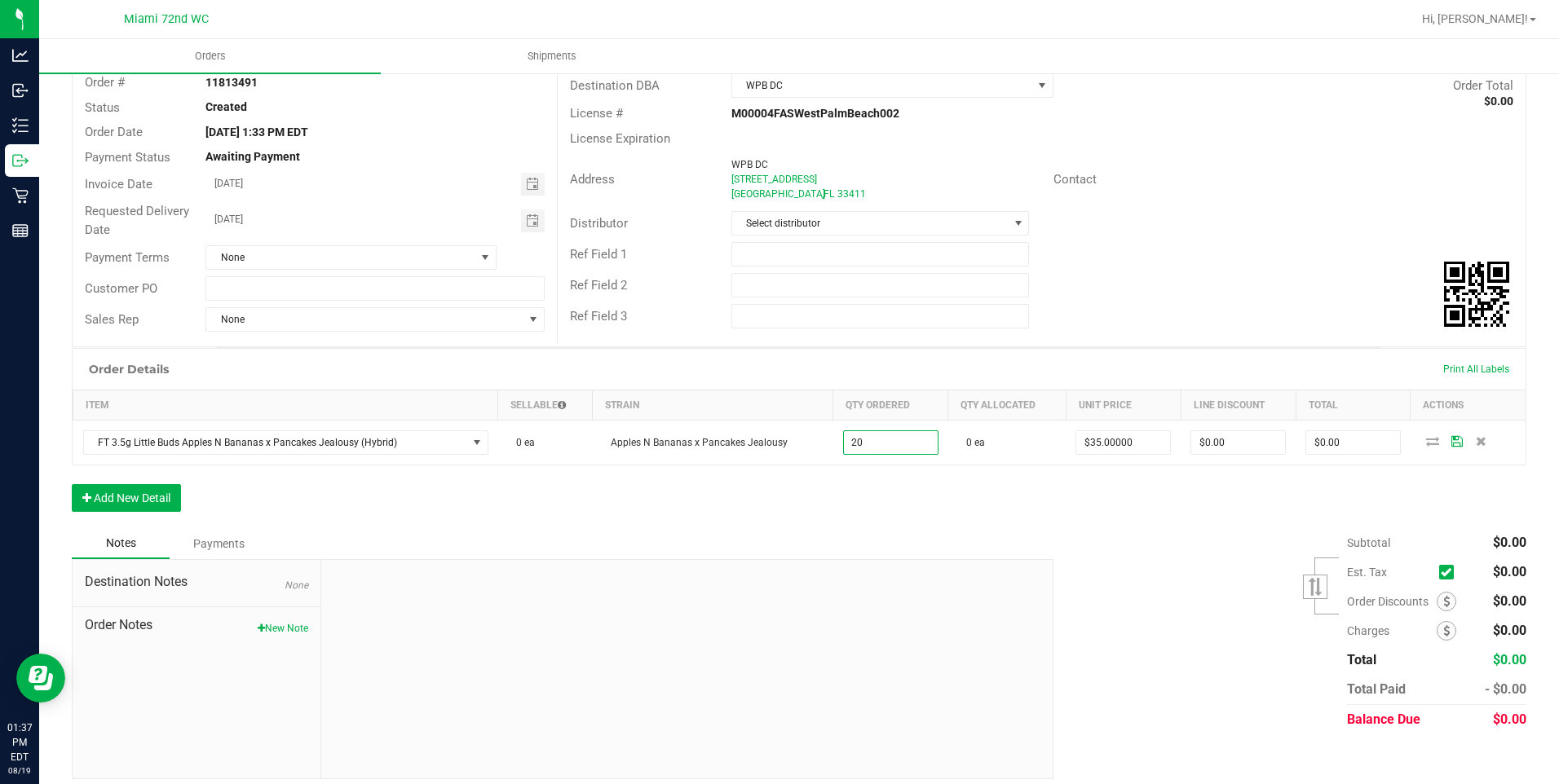
type input "20 ea"
type input "$700.00"
click at [1126, 628] on div "Subtotal $0.00 Est. Tax" at bounding box center [1284, 631] width 485 height 207
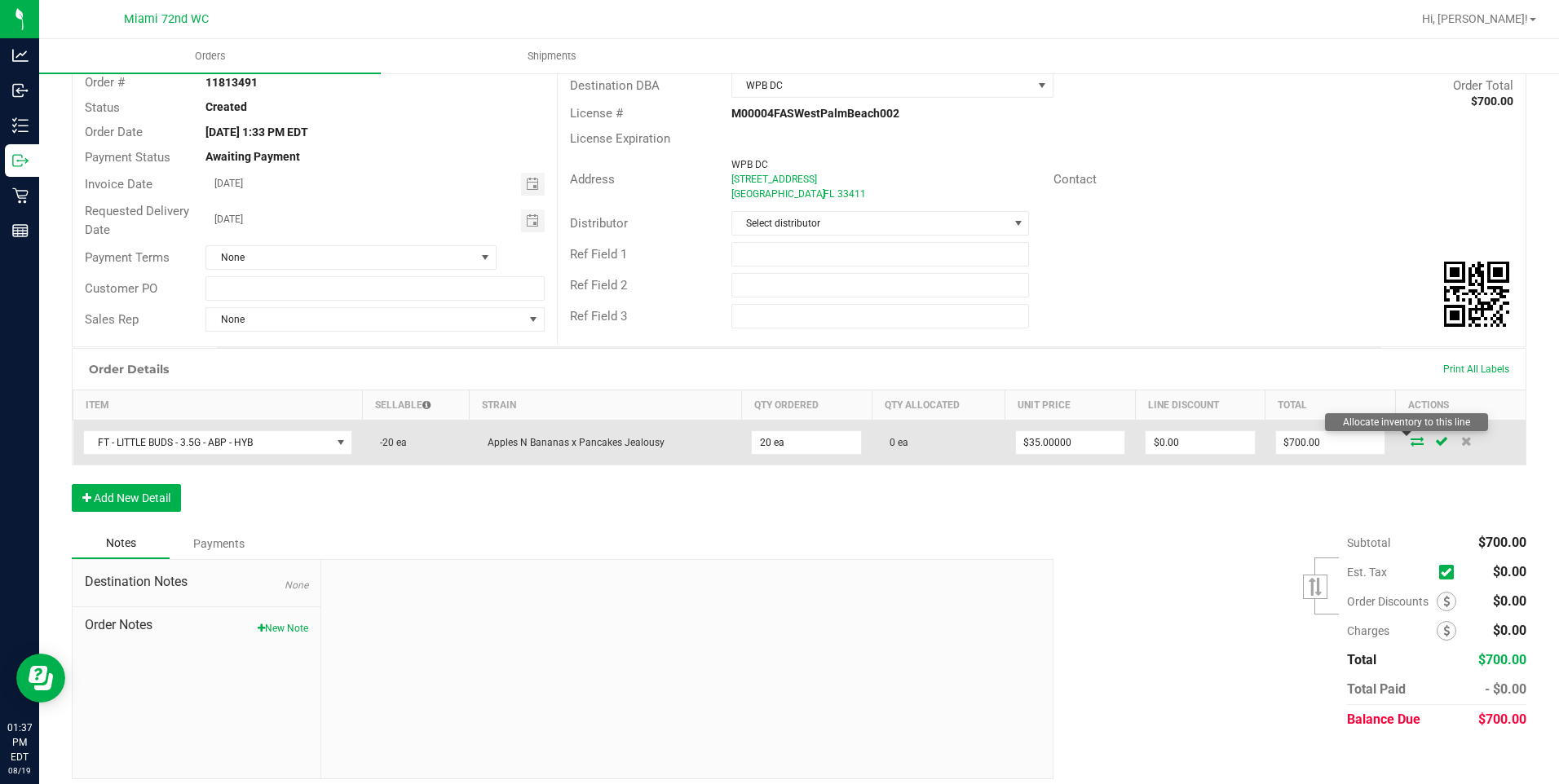
click at [1411, 441] on icon at bounding box center [1418, 441] width 13 height 10
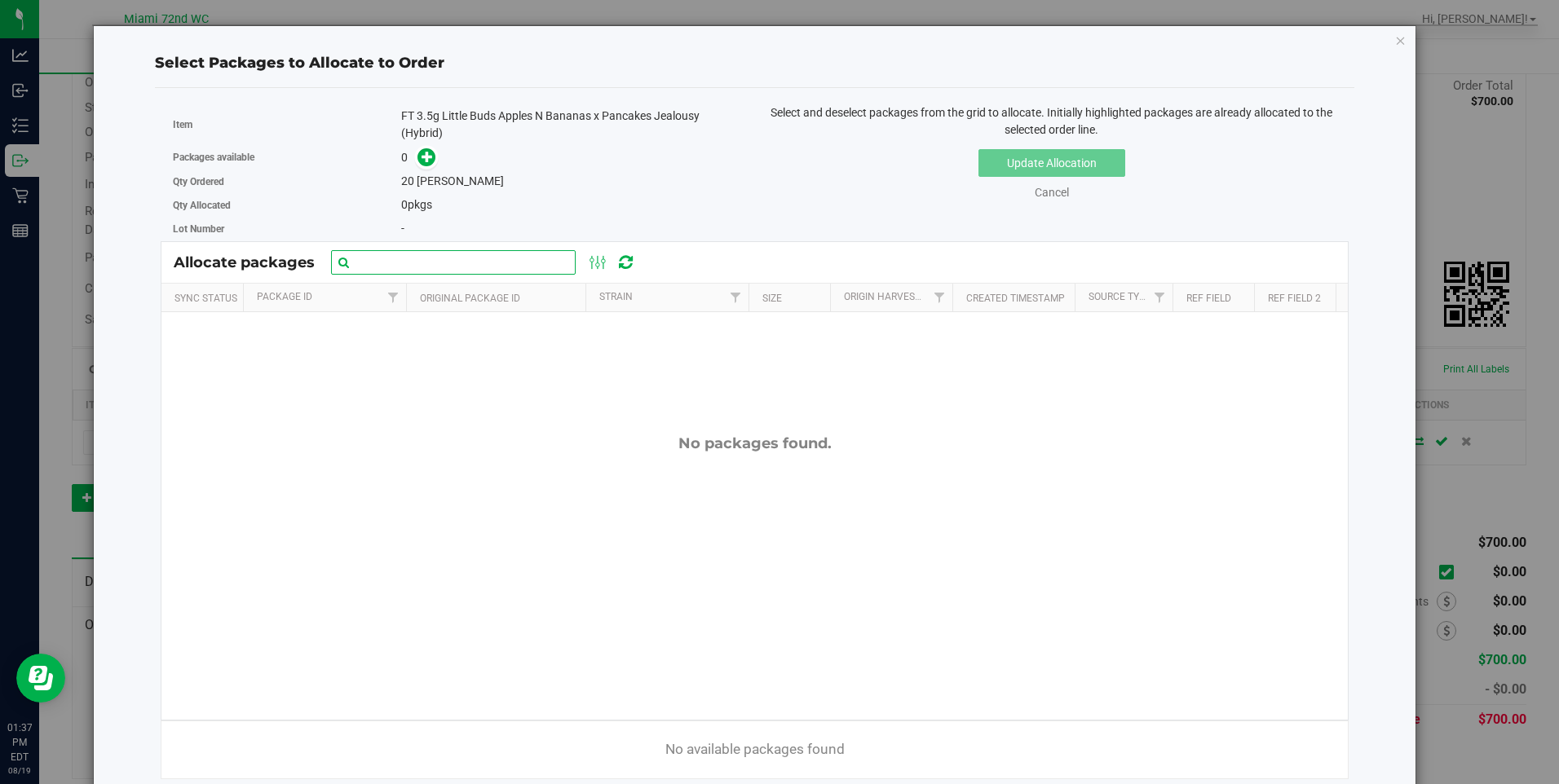
click at [432, 268] on input "text" at bounding box center [454, 262] width 244 height 24
type input "litt"
click at [628, 270] on icon at bounding box center [626, 262] width 14 height 16
click at [502, 270] on input "litt" at bounding box center [454, 262] width 244 height 24
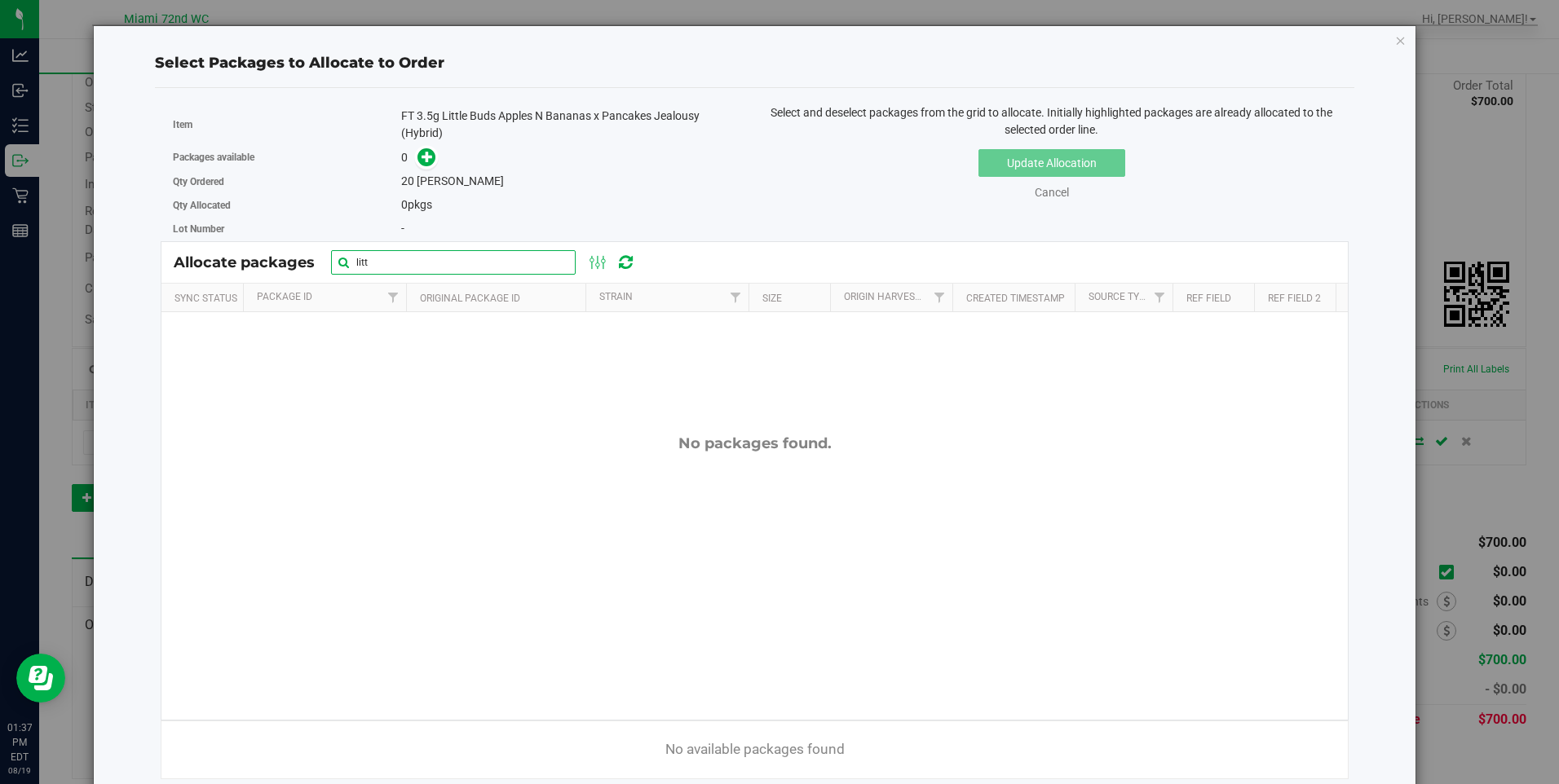
click at [502, 270] on input "litt" at bounding box center [454, 262] width 244 height 24
type input "little buds"
click at [1395, 44] on icon "button" at bounding box center [1401, 39] width 12 height 19
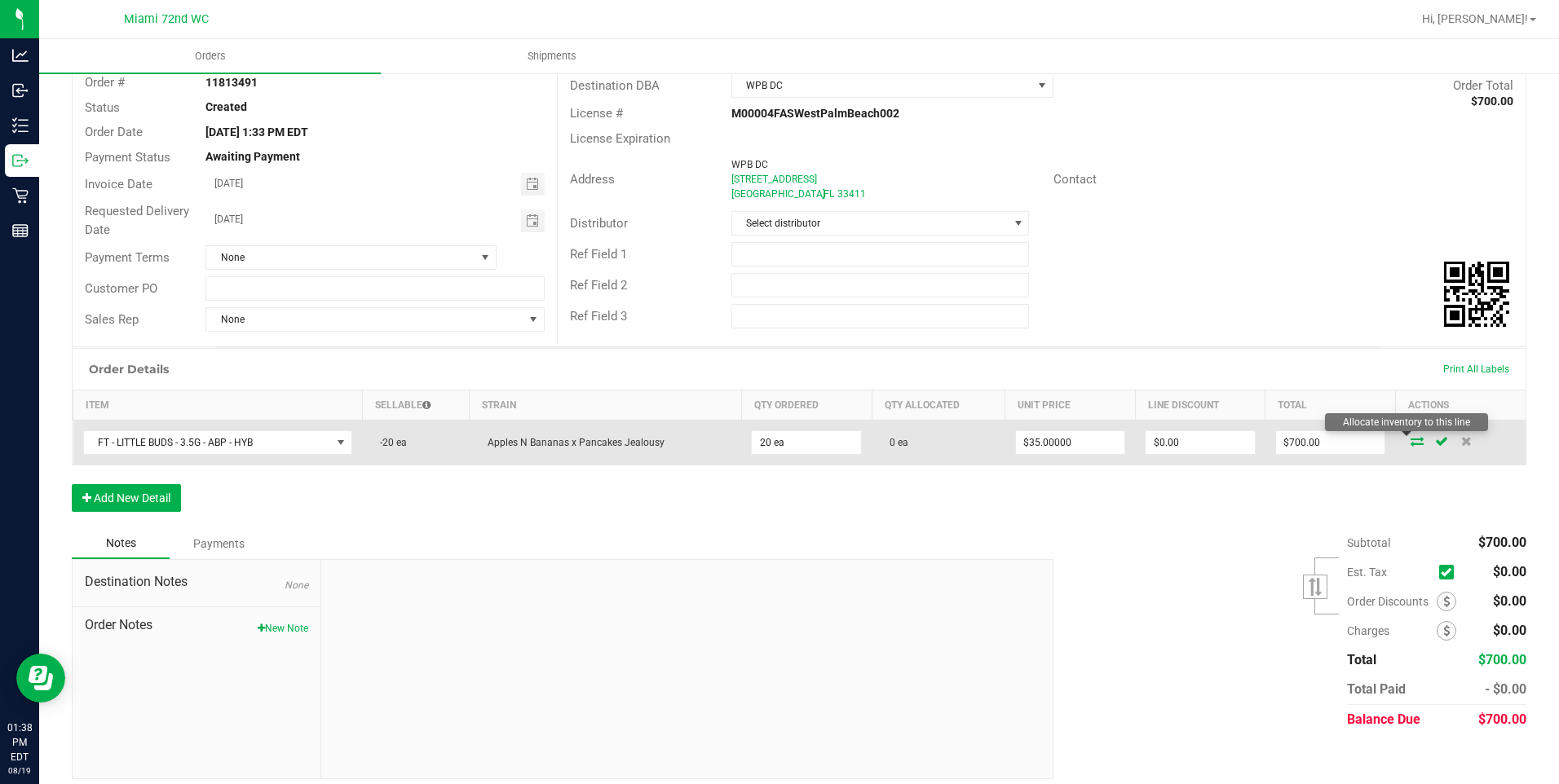
click at [1411, 445] on icon at bounding box center [1418, 441] width 13 height 10
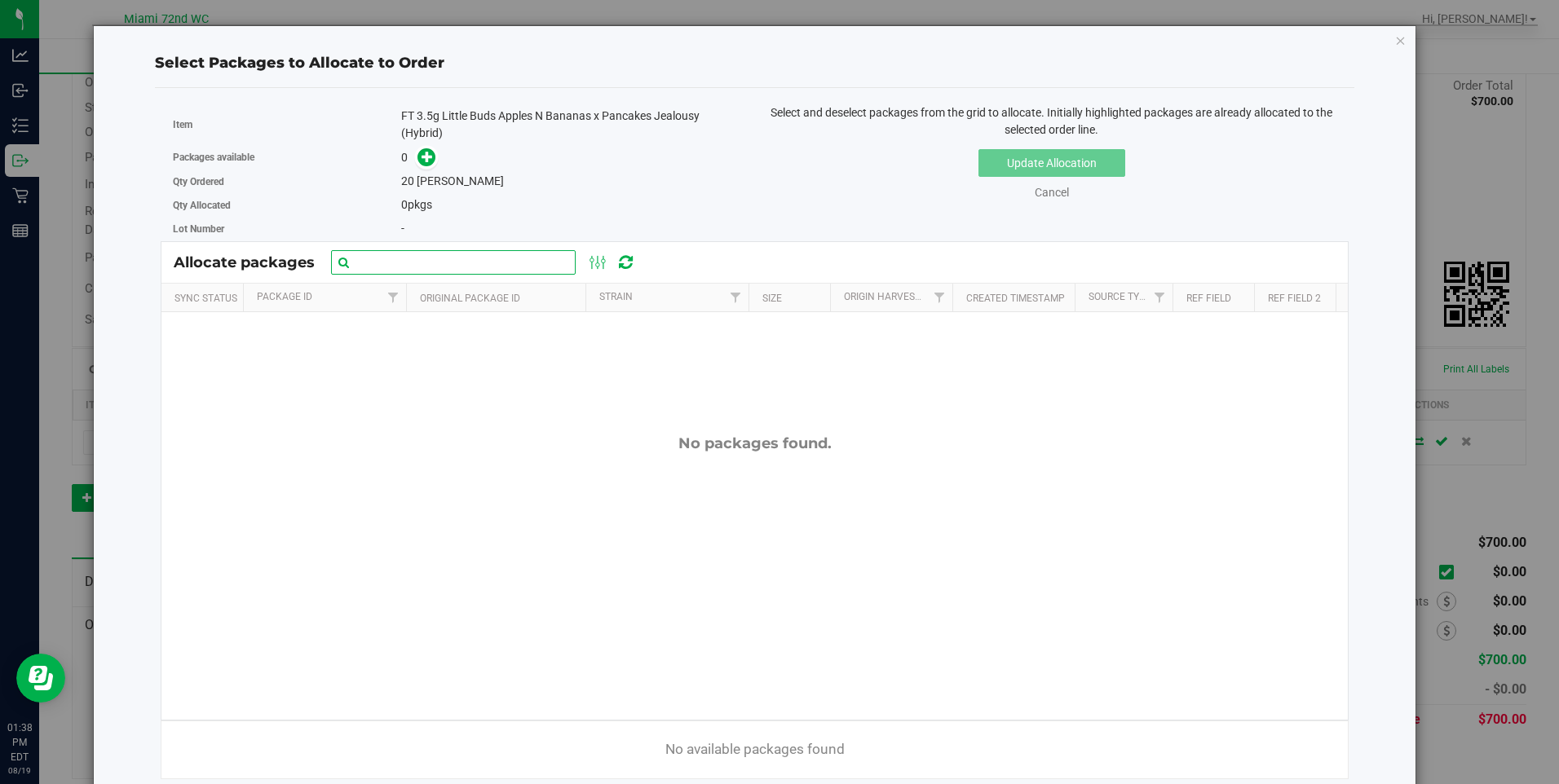
click at [474, 257] on input "text" at bounding box center [454, 262] width 244 height 24
click at [527, 259] on input "littl" at bounding box center [454, 262] width 244 height 24
type input "little buds"
click at [454, 423] on div "No packages found." at bounding box center [755, 576] width 1187 height 530
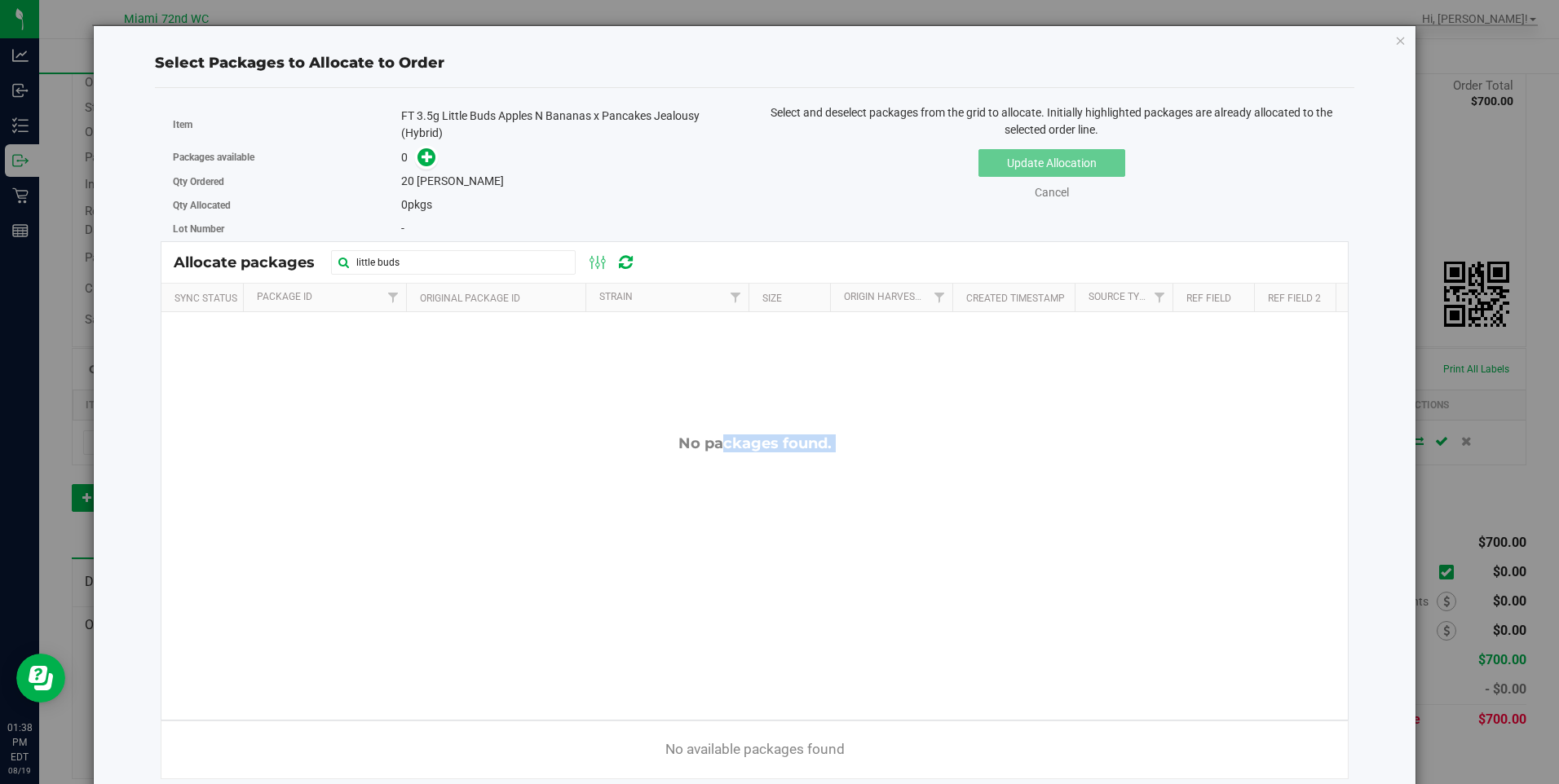
click at [454, 423] on div "No packages found." at bounding box center [755, 576] width 1187 height 530
drag, startPoint x: 454, startPoint y: 423, endPoint x: 387, endPoint y: 558, distance: 150.7
click at [389, 562] on div "No packages found." at bounding box center [755, 576] width 1187 height 530
click at [427, 158] on icon at bounding box center [428, 156] width 12 height 12
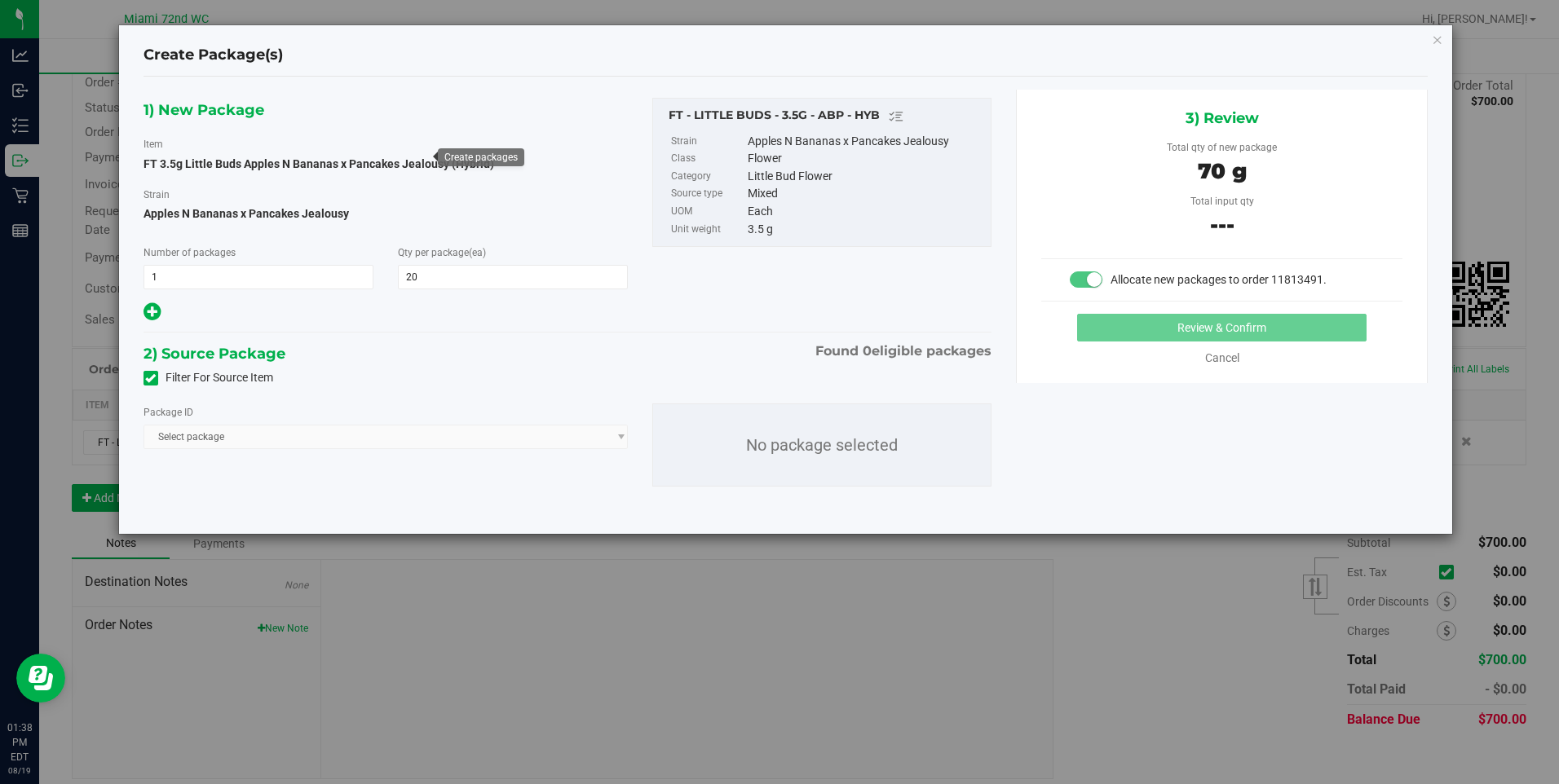
click at [238, 434] on span "Select package" at bounding box center [387, 437] width 485 height 24
click at [411, 463] on div "Package ID Select package No package selected" at bounding box center [568, 445] width 874 height 110
click at [795, 466] on p "No package selected" at bounding box center [822, 444] width 337 height 81
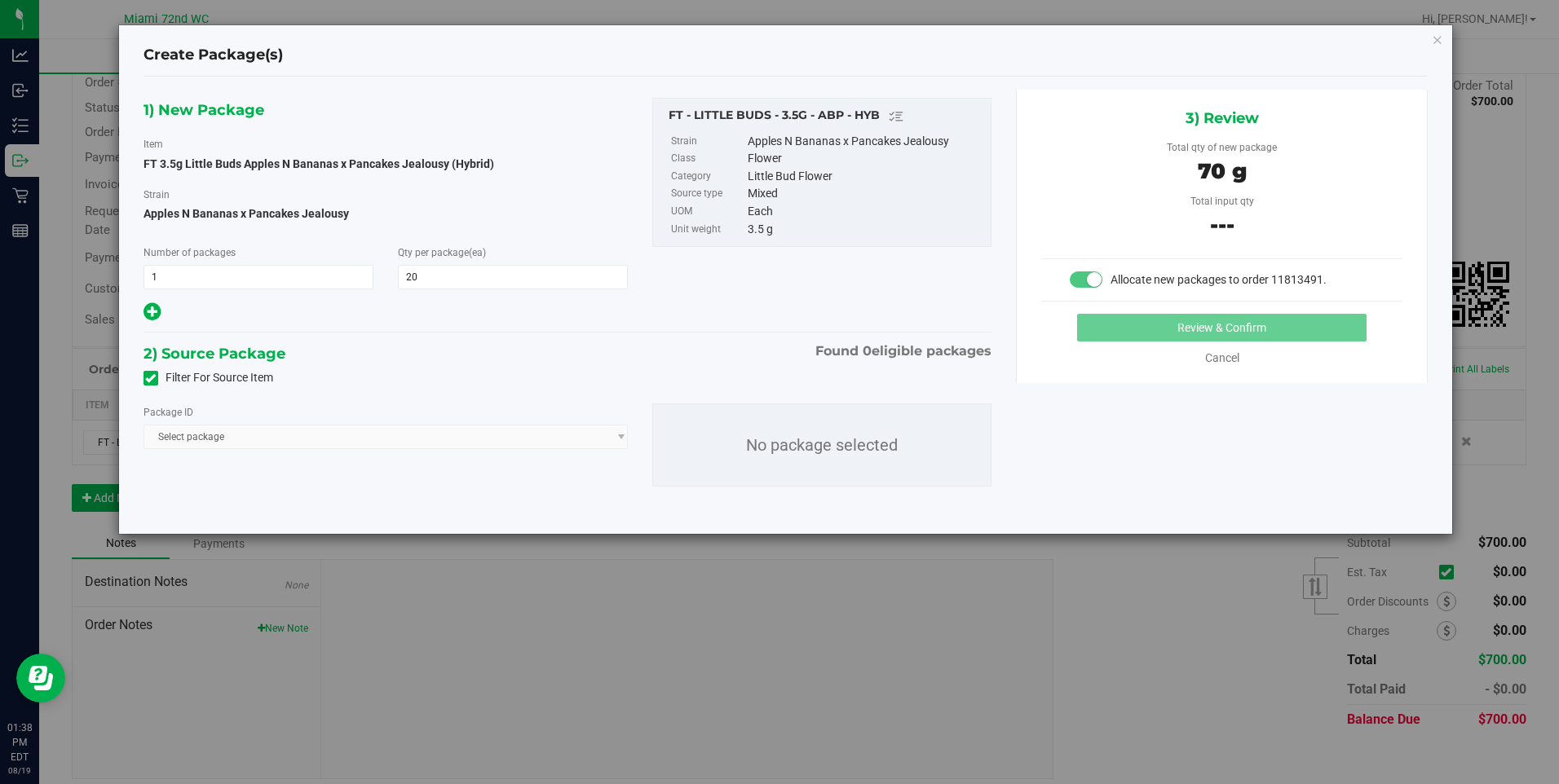
click at [795, 466] on p "No package selected" at bounding box center [822, 444] width 337 height 81
click at [582, 439] on span "Select package" at bounding box center [387, 437] width 485 height 24
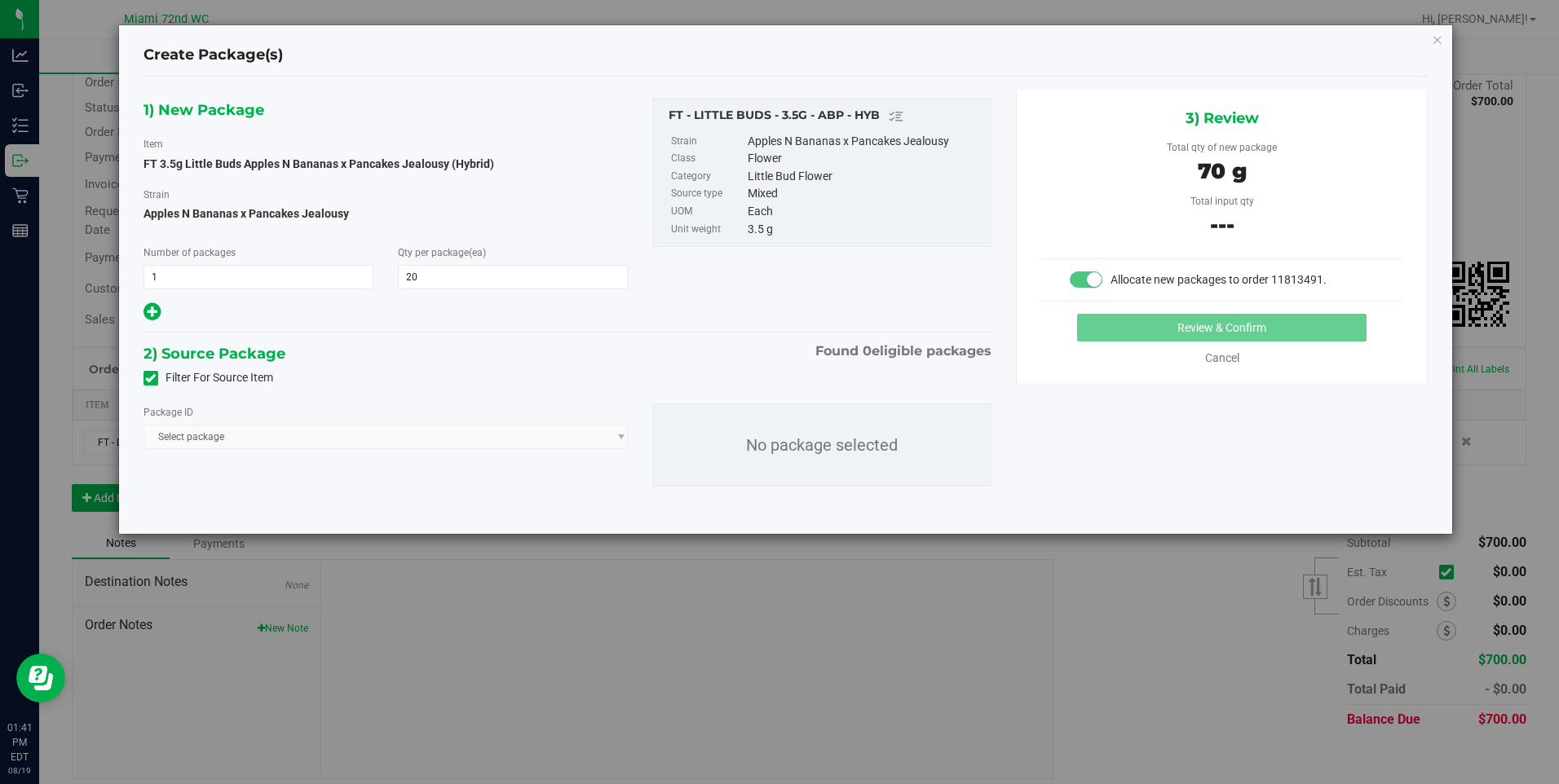
click at [155, 378] on icon at bounding box center [150, 378] width 11 height 0
click at [0, 0] on input "Filter For Source Item" at bounding box center [0, 0] width 0 height 0
click at [215, 437] on span "Select package" at bounding box center [376, 437] width 464 height 23
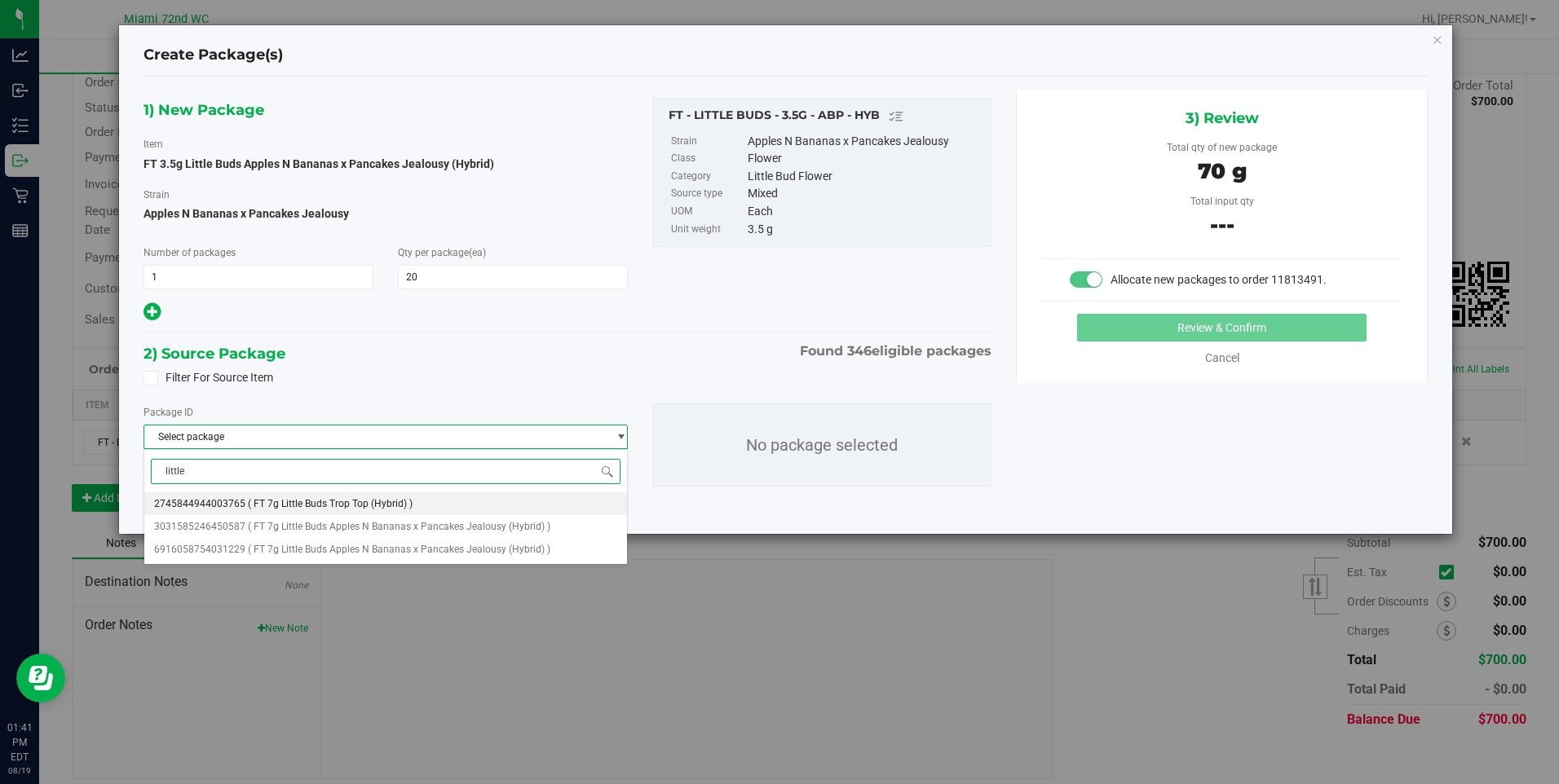
type input "little"
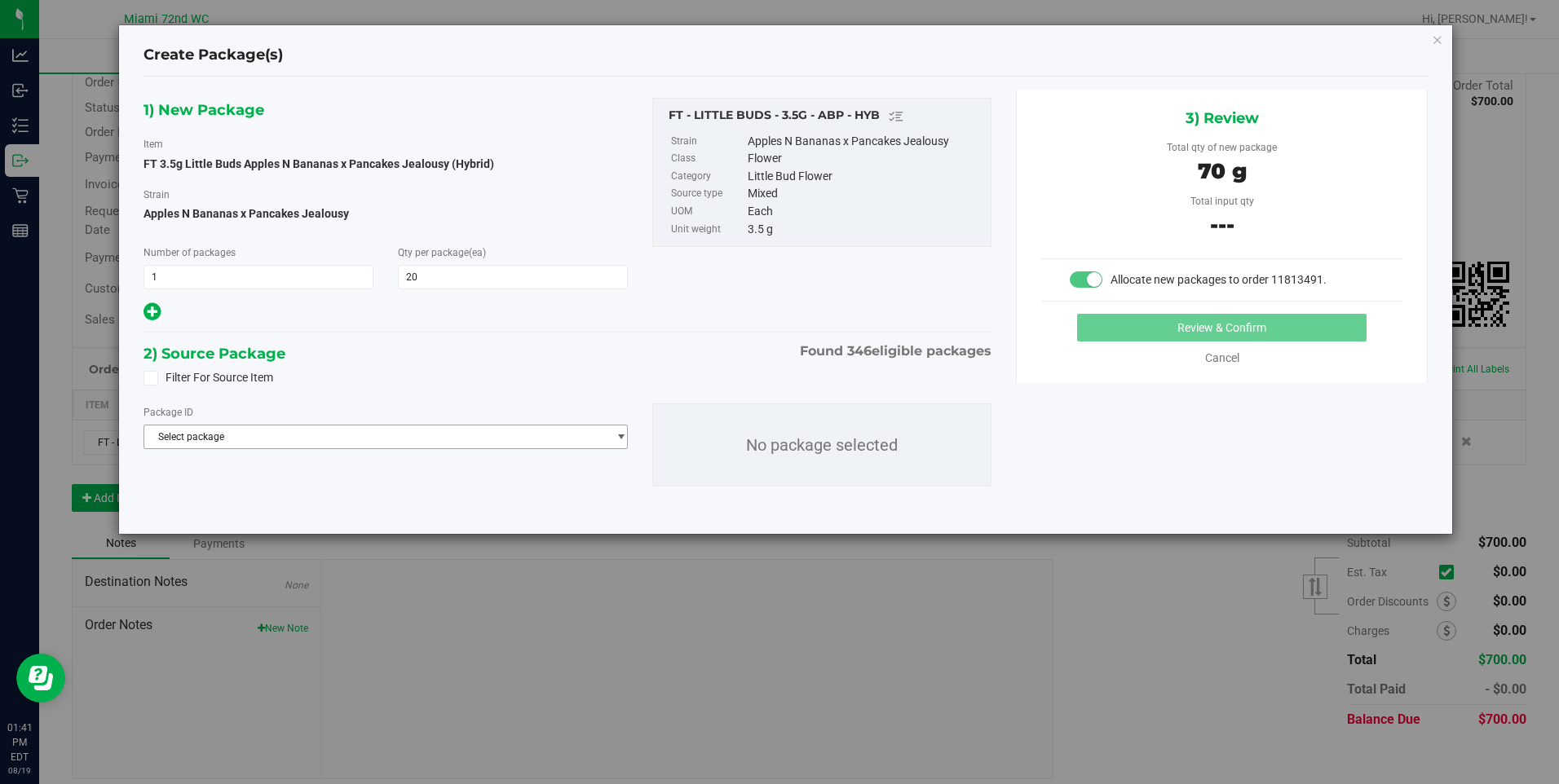
click at [310, 438] on span "Select package" at bounding box center [376, 437] width 464 height 23
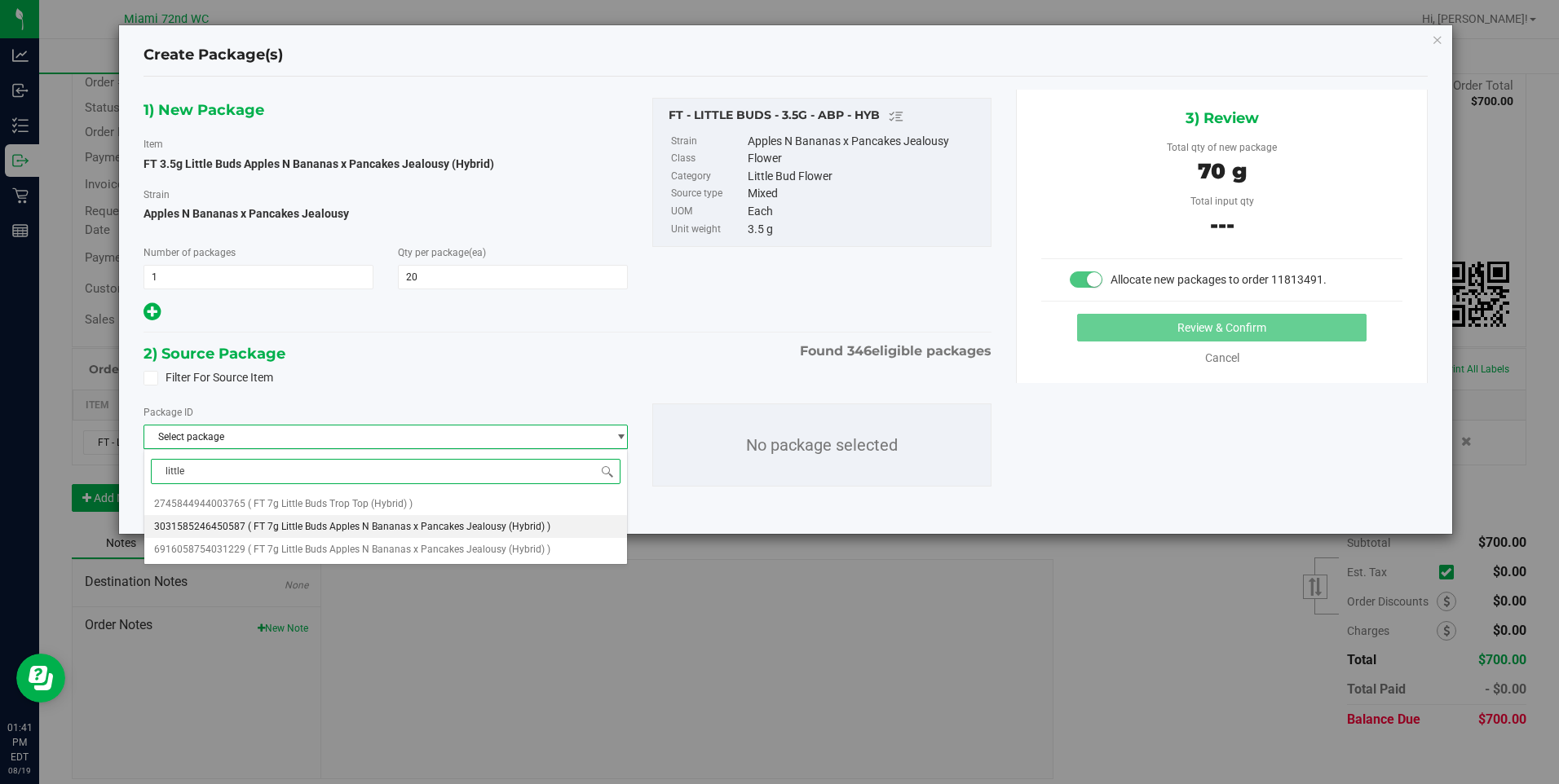
click at [366, 530] on span "( FT 7g Little Buds Apples N Bananas x Pancakes Jealousy (Hybrid) )" at bounding box center [399, 527] width 303 height 12
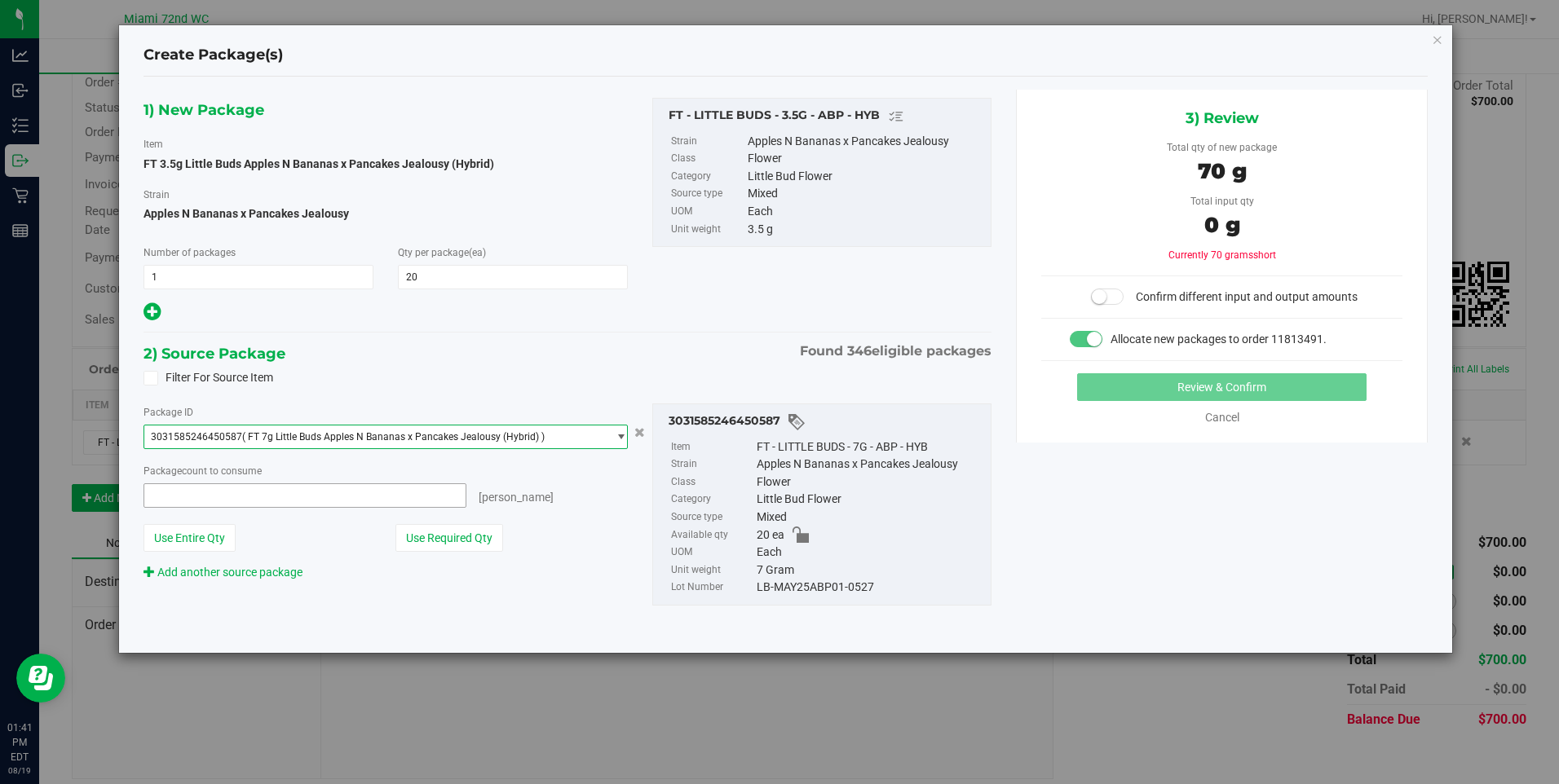
click at [372, 500] on span at bounding box center [305, 495] width 323 height 24
type input "20"
type input "20 ea"
click at [388, 628] on div "2) Source Package Found 346 eligible packages Filter For Source Item Package ID…" at bounding box center [568, 486] width 849 height 290
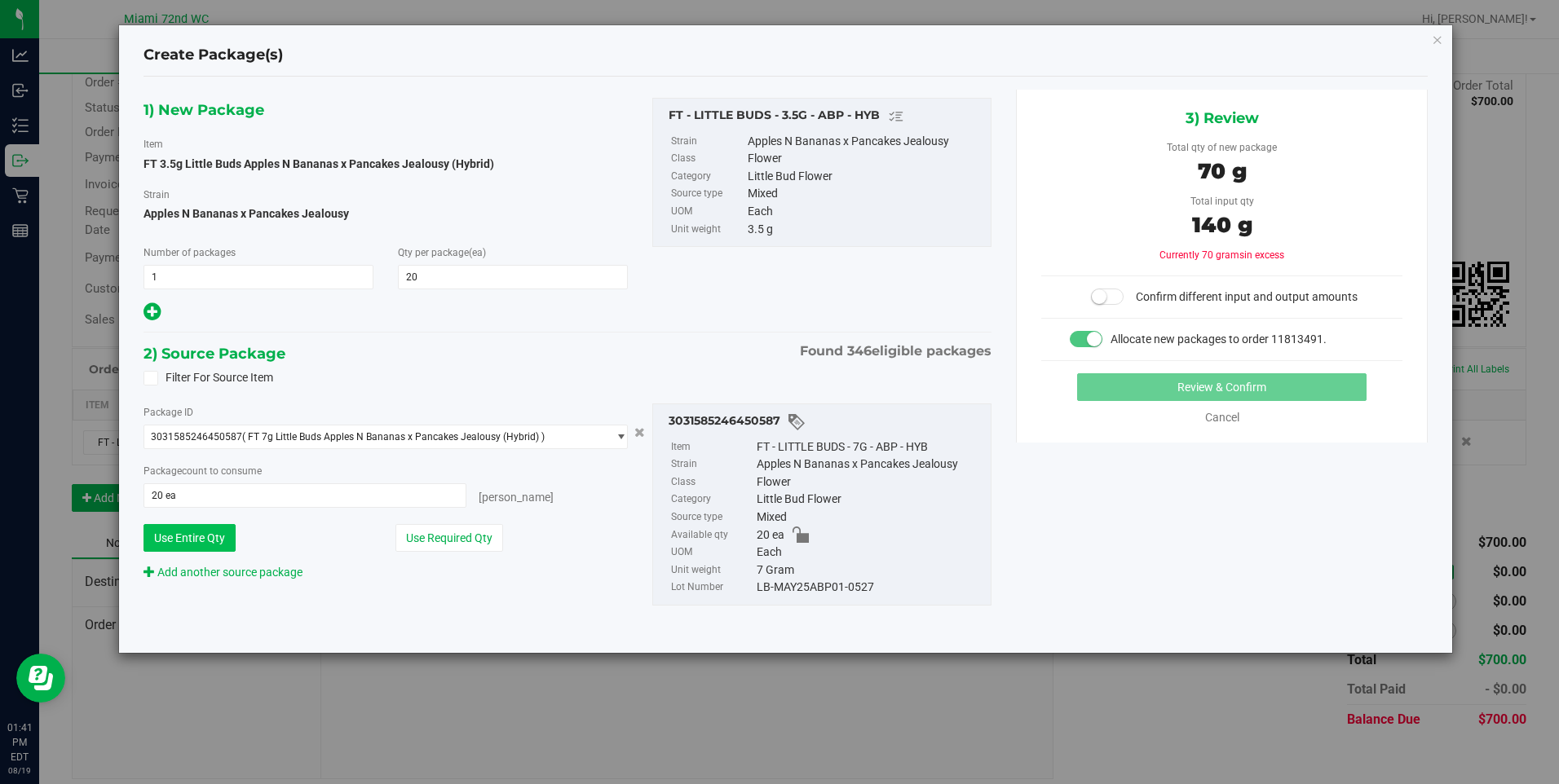
click at [228, 538] on button "Use Entire Qty" at bounding box center [190, 538] width 92 height 28
click at [201, 535] on button "Use Entire Qty" at bounding box center [190, 538] width 92 height 28
click at [278, 495] on span "20 ea 20" at bounding box center [305, 495] width 323 height 24
click at [278, 495] on input "20" at bounding box center [305, 495] width 321 height 23
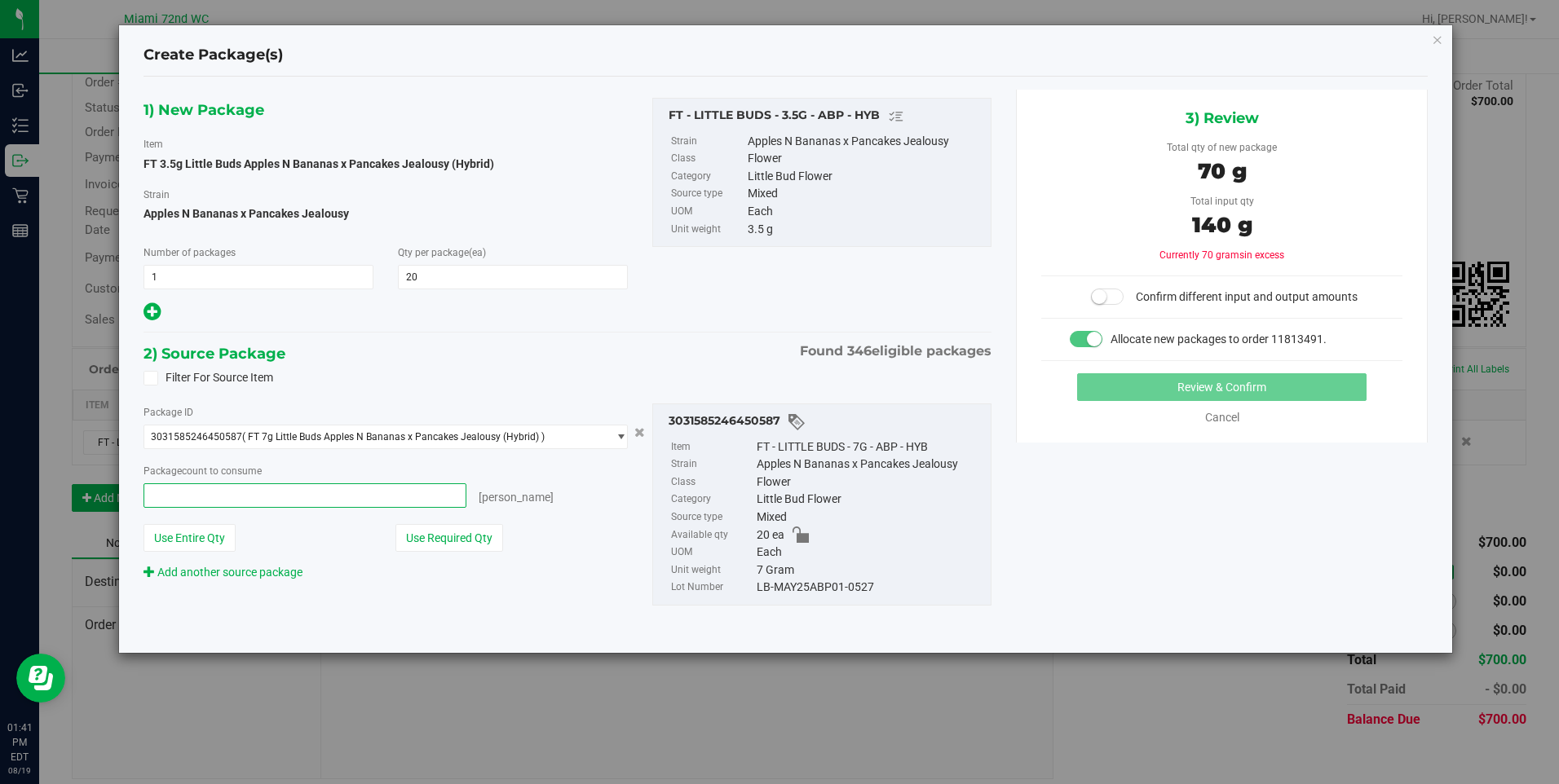
type input "1"
type input "2"
type input "10"
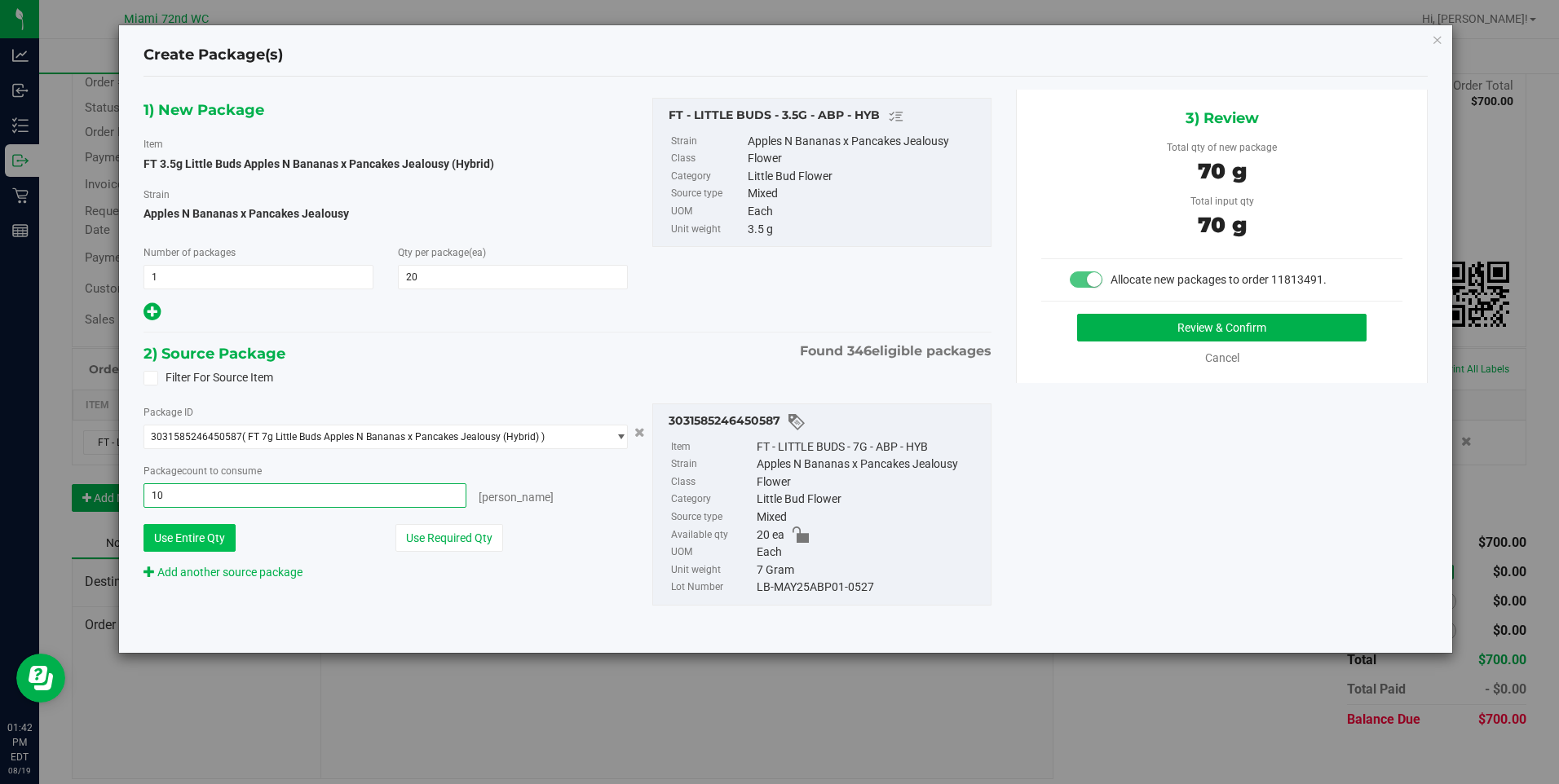
click at [166, 534] on button "Use Entire Qty" at bounding box center [190, 538] width 92 height 28
type input "20 ea"
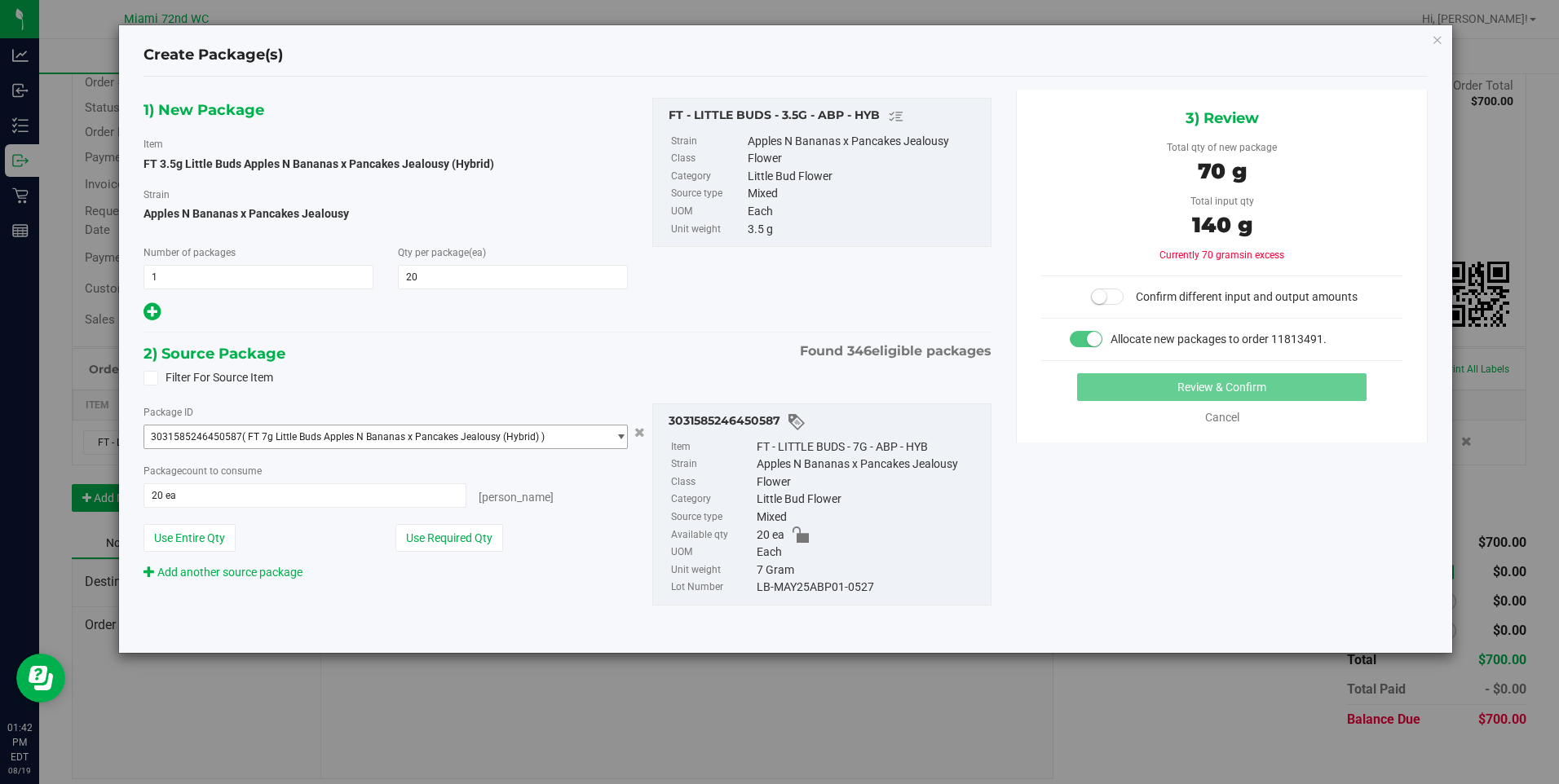
click at [622, 432] on span "select" at bounding box center [621, 438] width 13 height 13
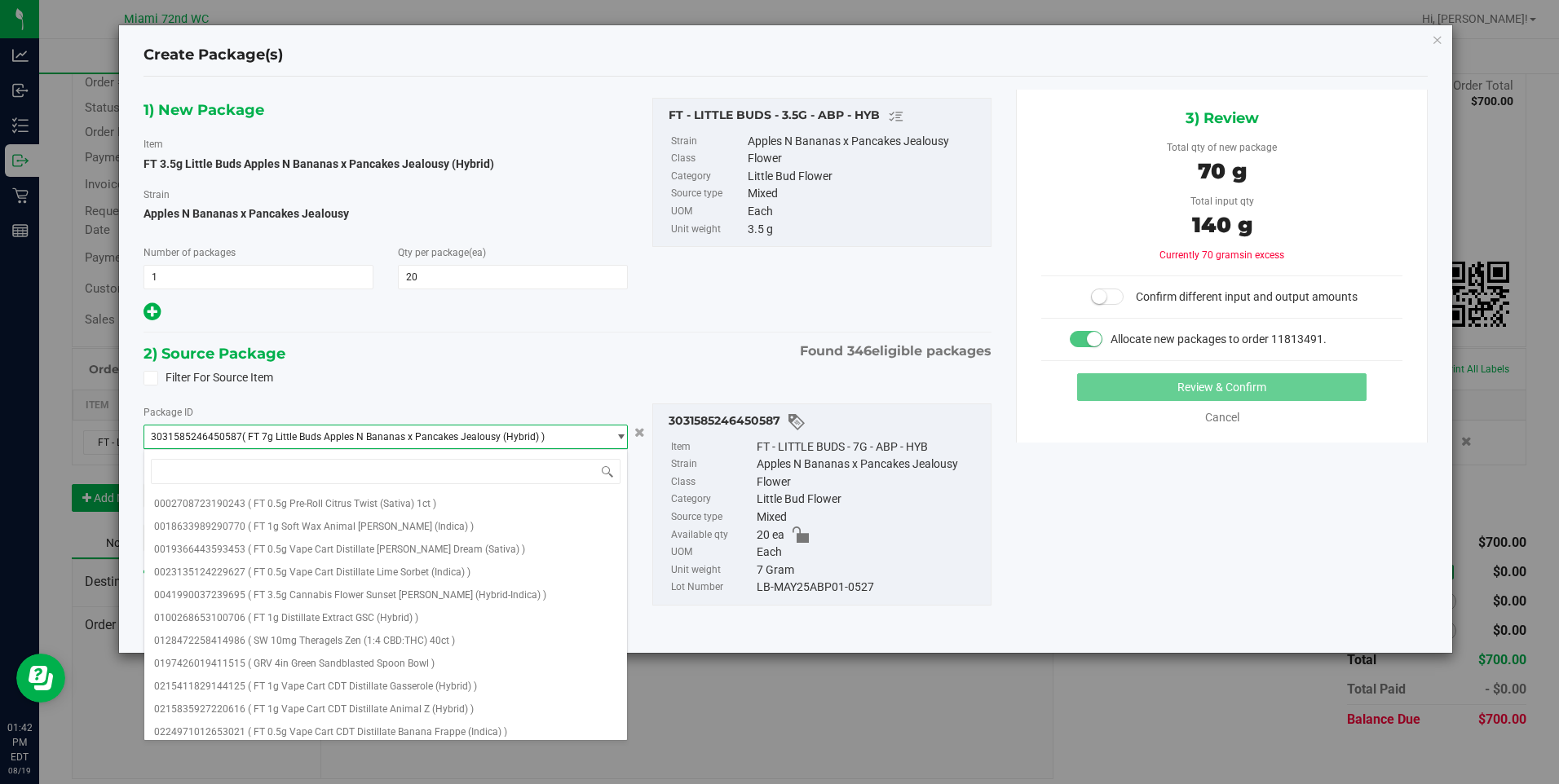
click at [575, 320] on div at bounding box center [387, 313] width 485 height 22
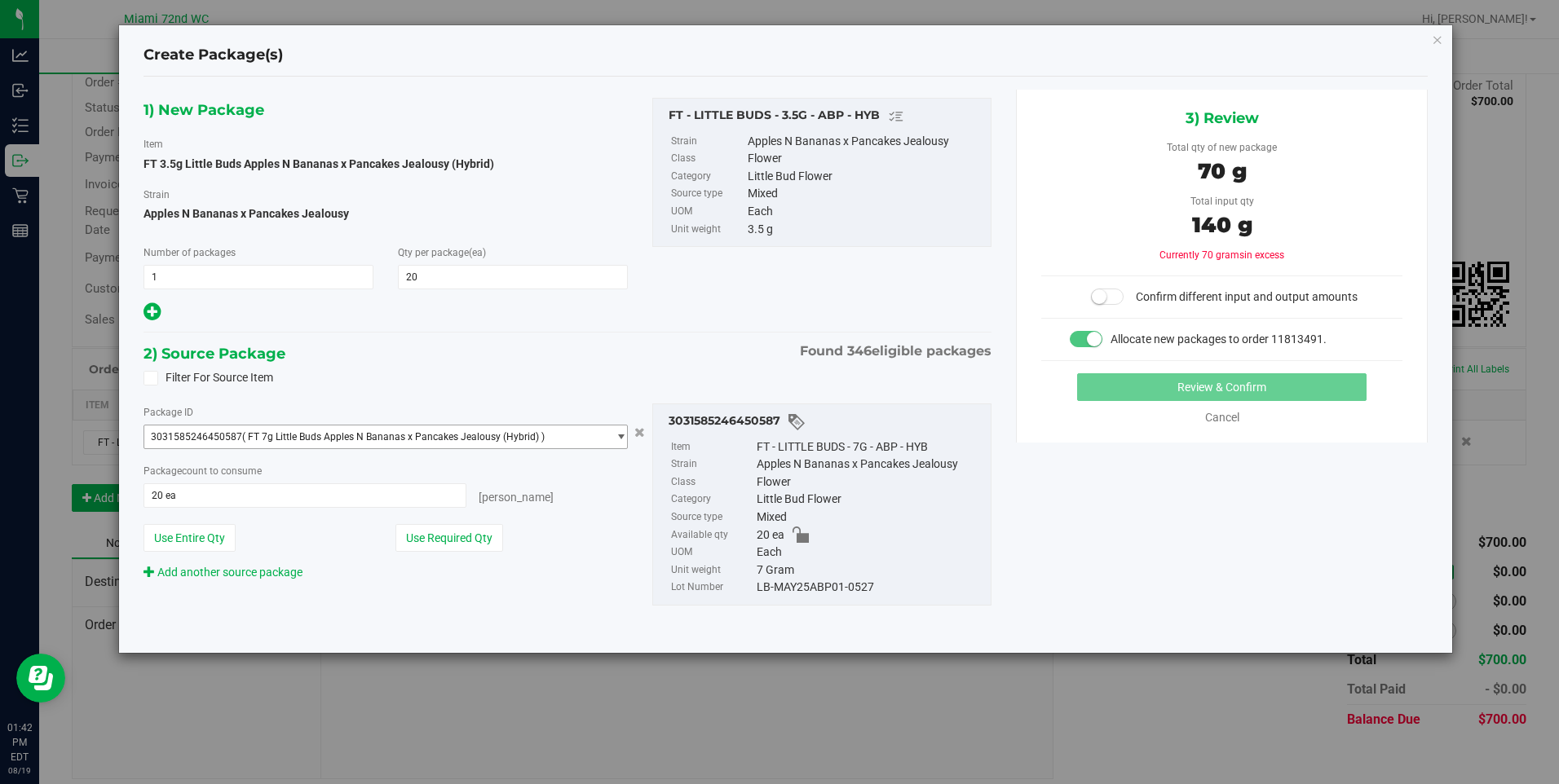
click at [591, 439] on span "3031585246450587 ( FT 7g Little Buds Apples N Bananas x Pancakes Jealousy (Hybr…" at bounding box center [376, 437] width 464 height 23
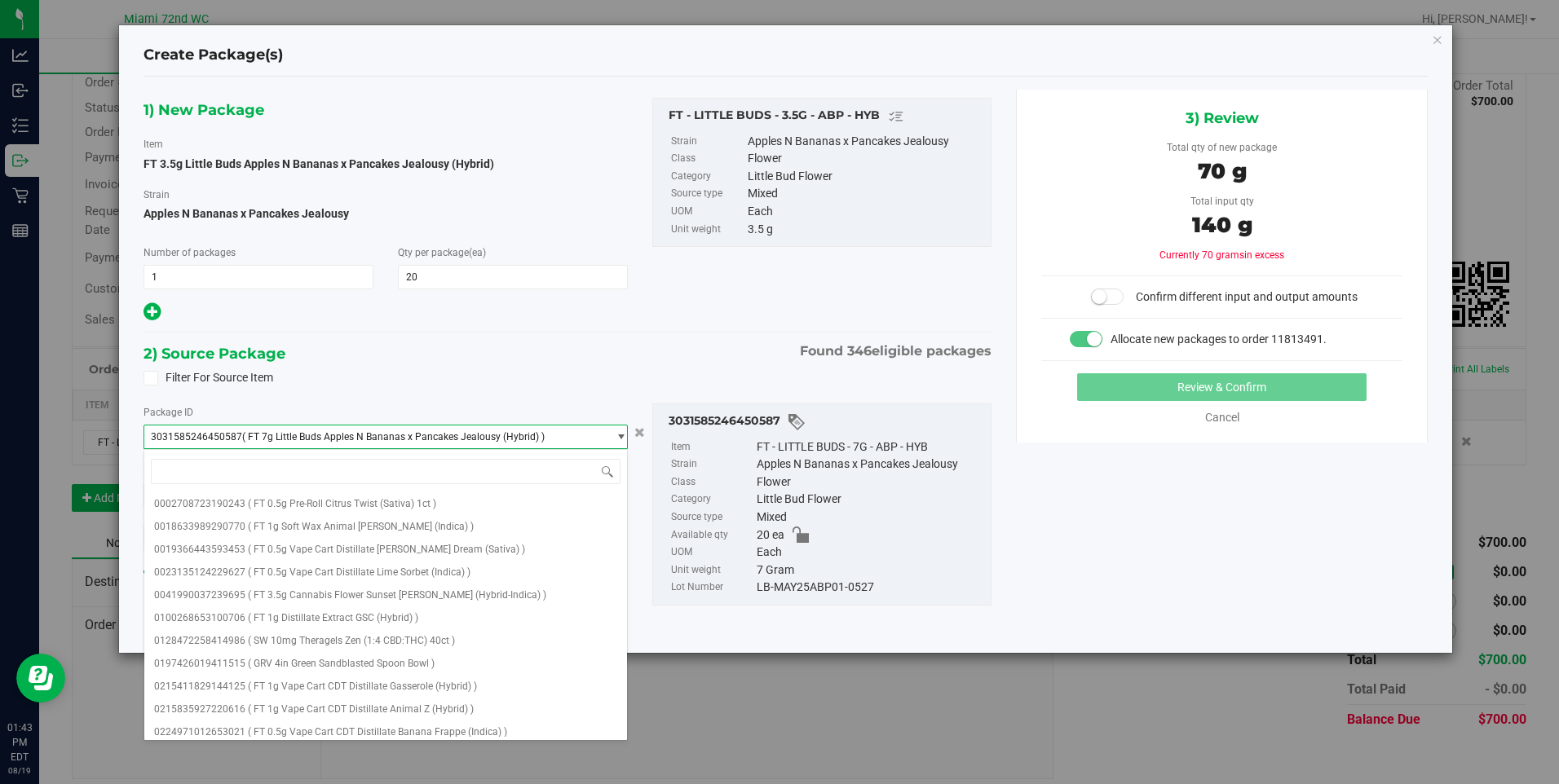
click at [544, 384] on div "Filter For Source Item" at bounding box center [568, 378] width 874 height 24
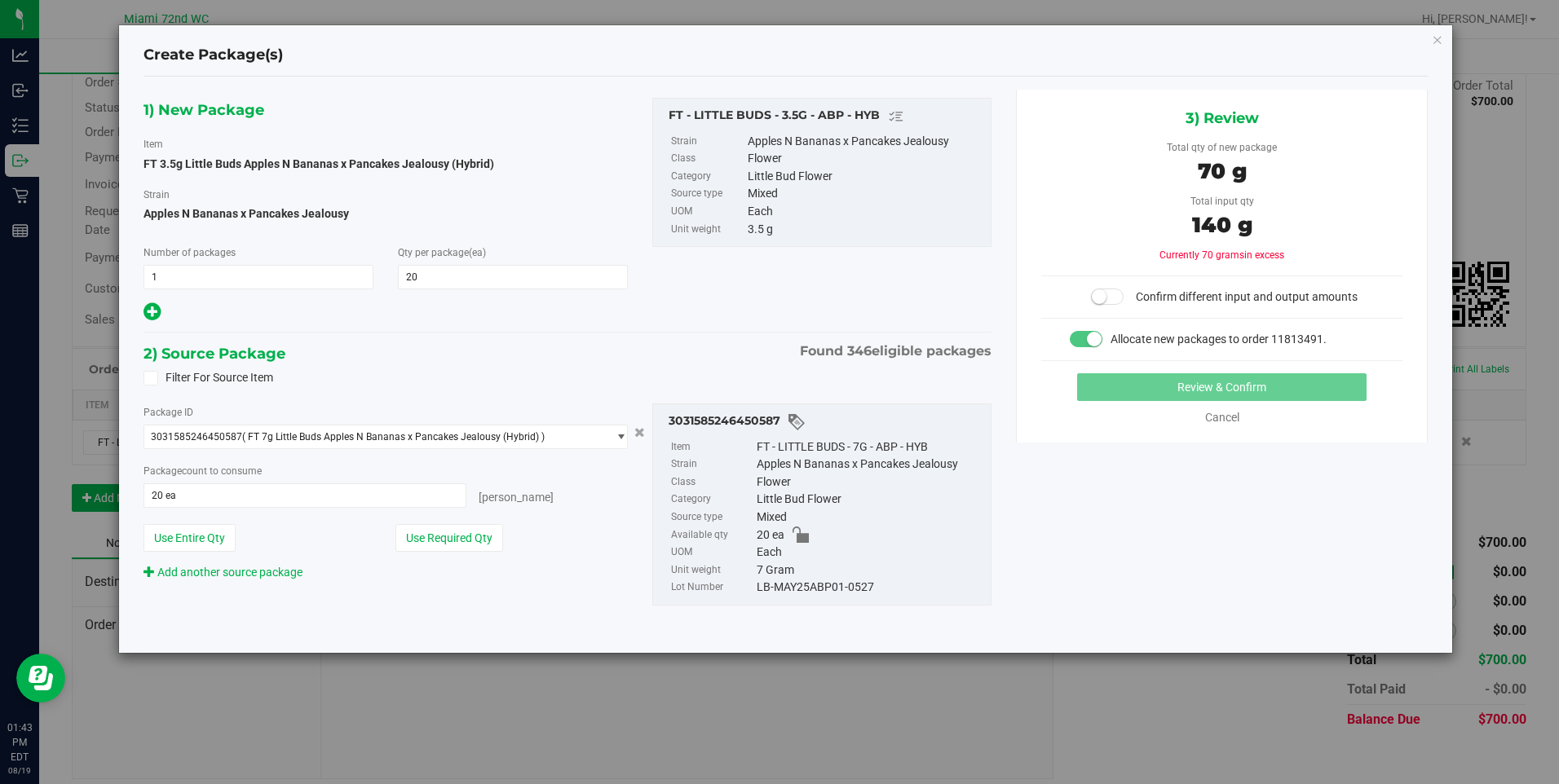
click at [157, 384] on span at bounding box center [151, 378] width 15 height 15
click at [0, 0] on input "Filter For Source Item" at bounding box center [0, 0] width 0 height 0
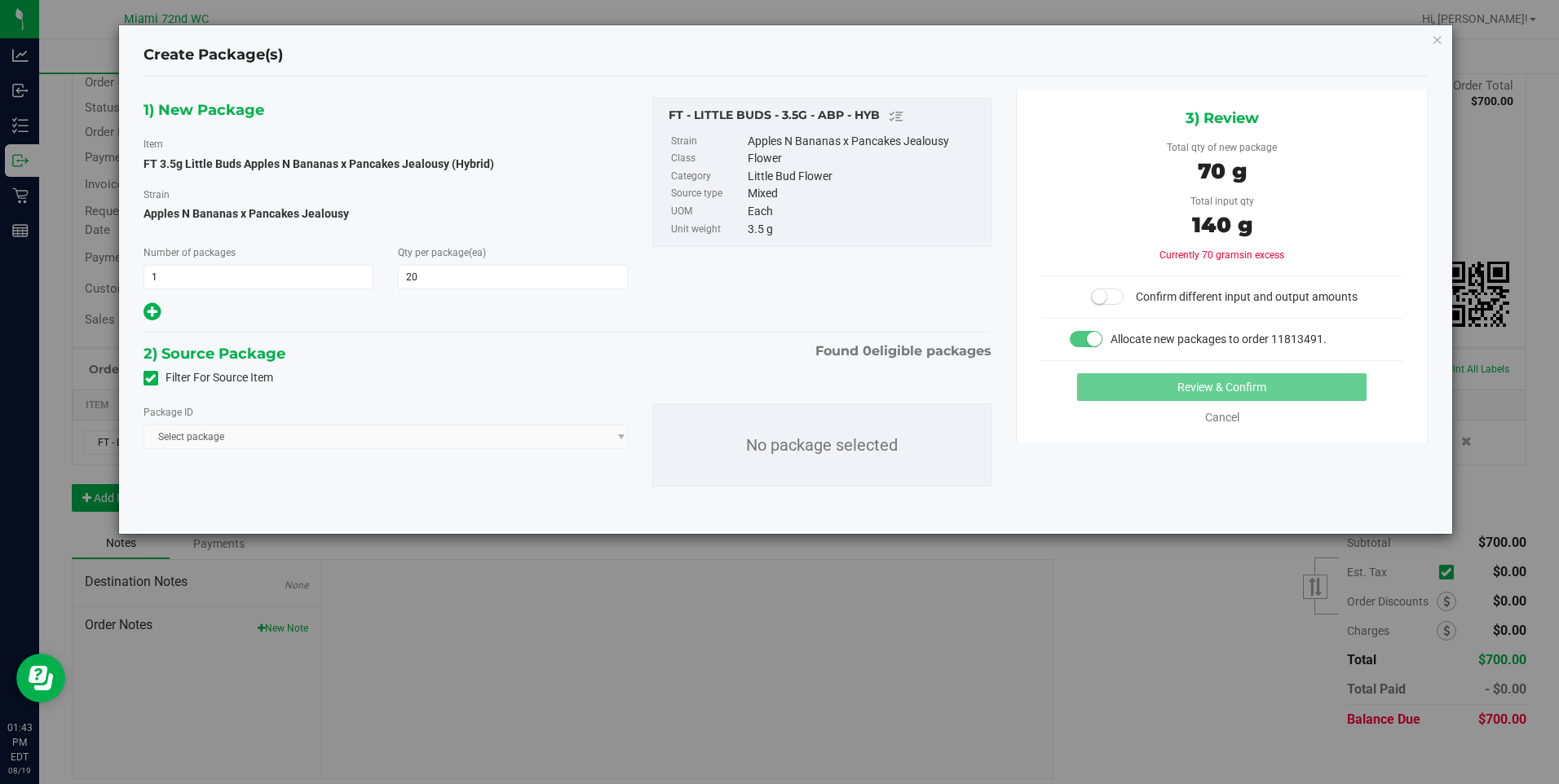
click at [332, 438] on span "Select package" at bounding box center [387, 437] width 485 height 24
click at [156, 377] on span at bounding box center [151, 378] width 15 height 15
click at [0, 0] on input "Filter For Source Item" at bounding box center [0, 0] width 0 height 0
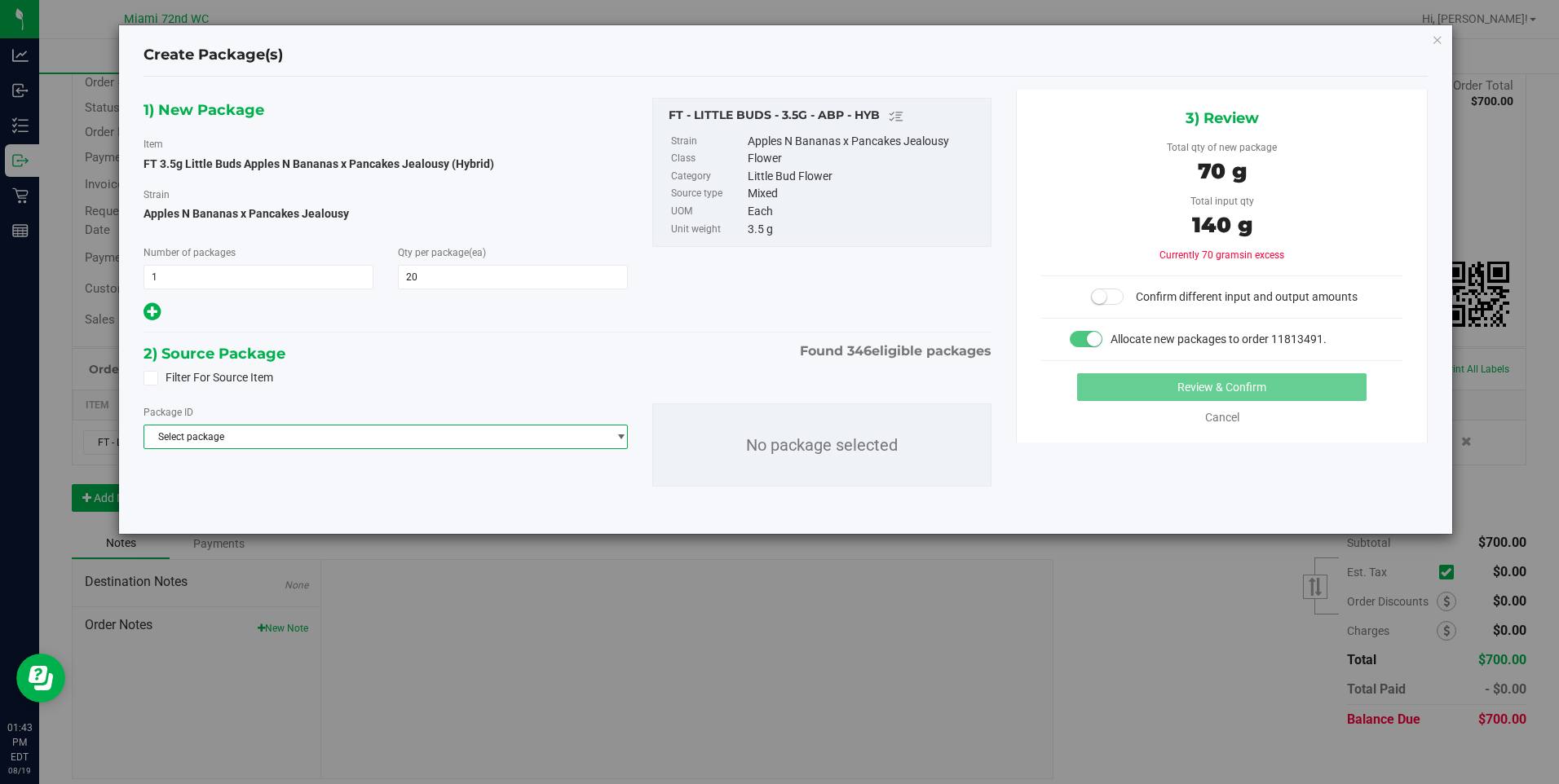
click at [326, 440] on span "Select package" at bounding box center [376, 437] width 464 height 23
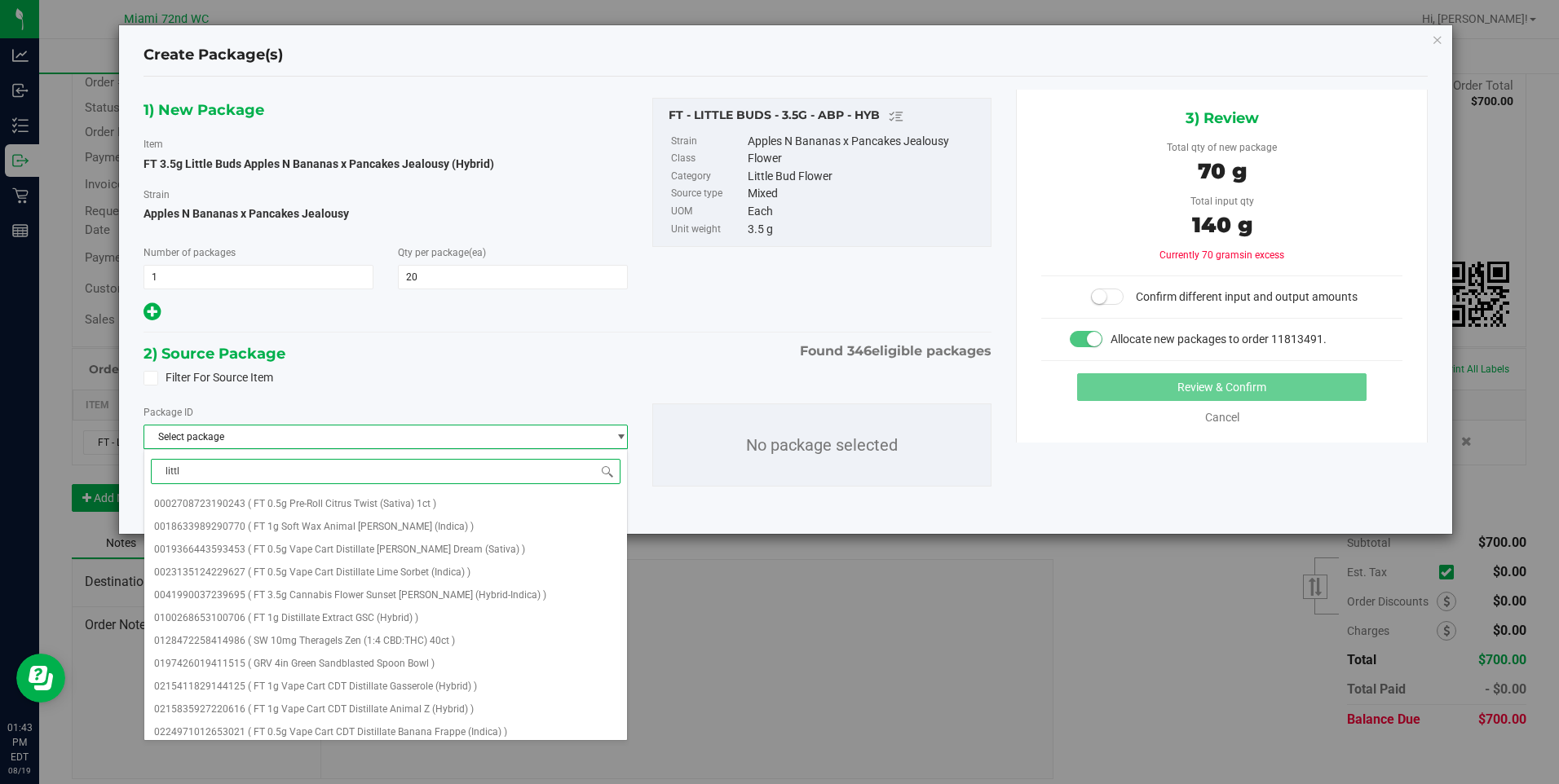
type input "little"
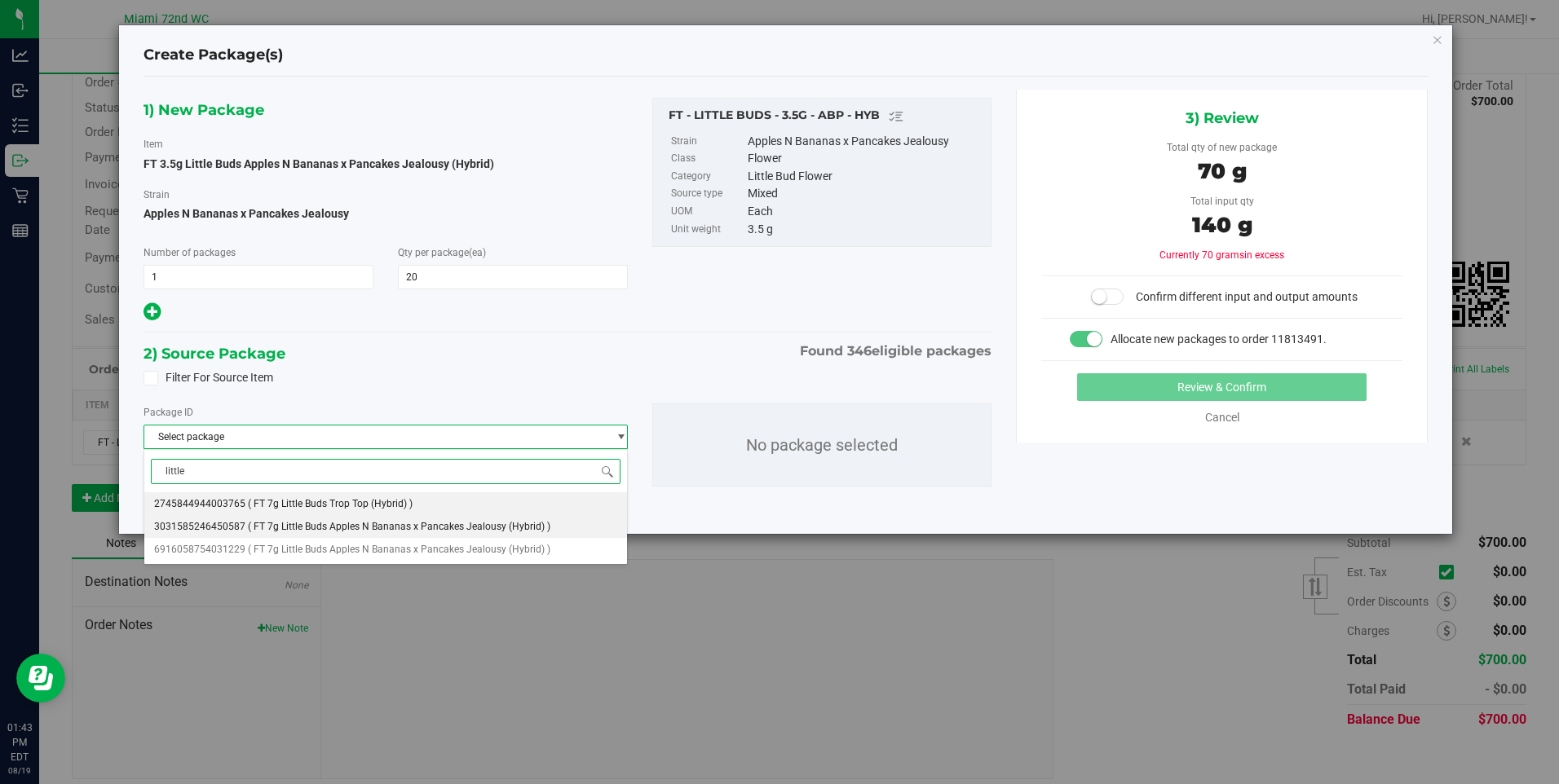
click at [324, 524] on span "( FT 7g Little Buds Apples N Bananas x Pancakes Jealousy (Hybrid) )" at bounding box center [399, 527] width 303 height 12
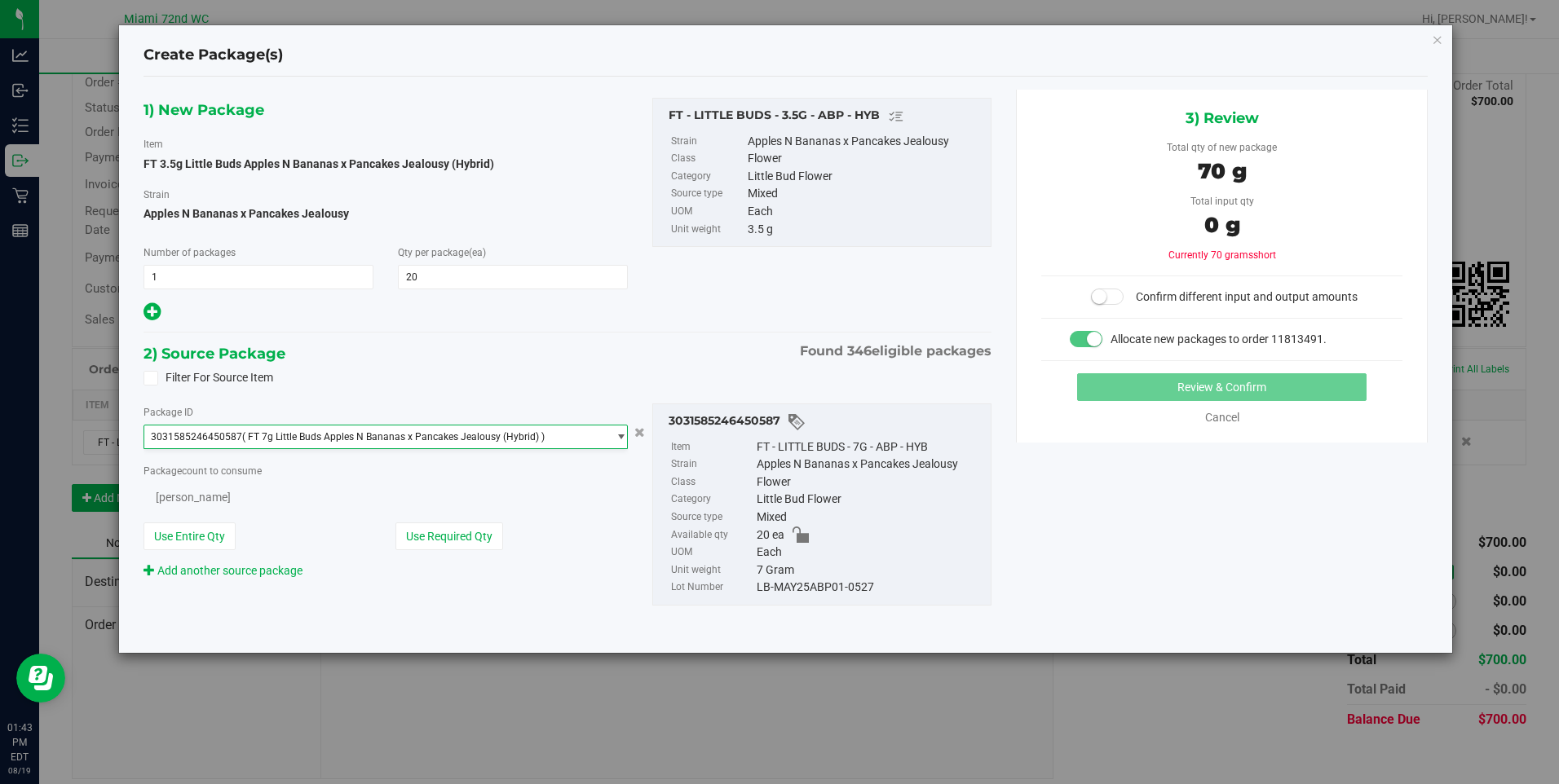
scroll to position [2169, 0]
click at [1213, 419] on link "Cancel" at bounding box center [1222, 418] width 34 height 13
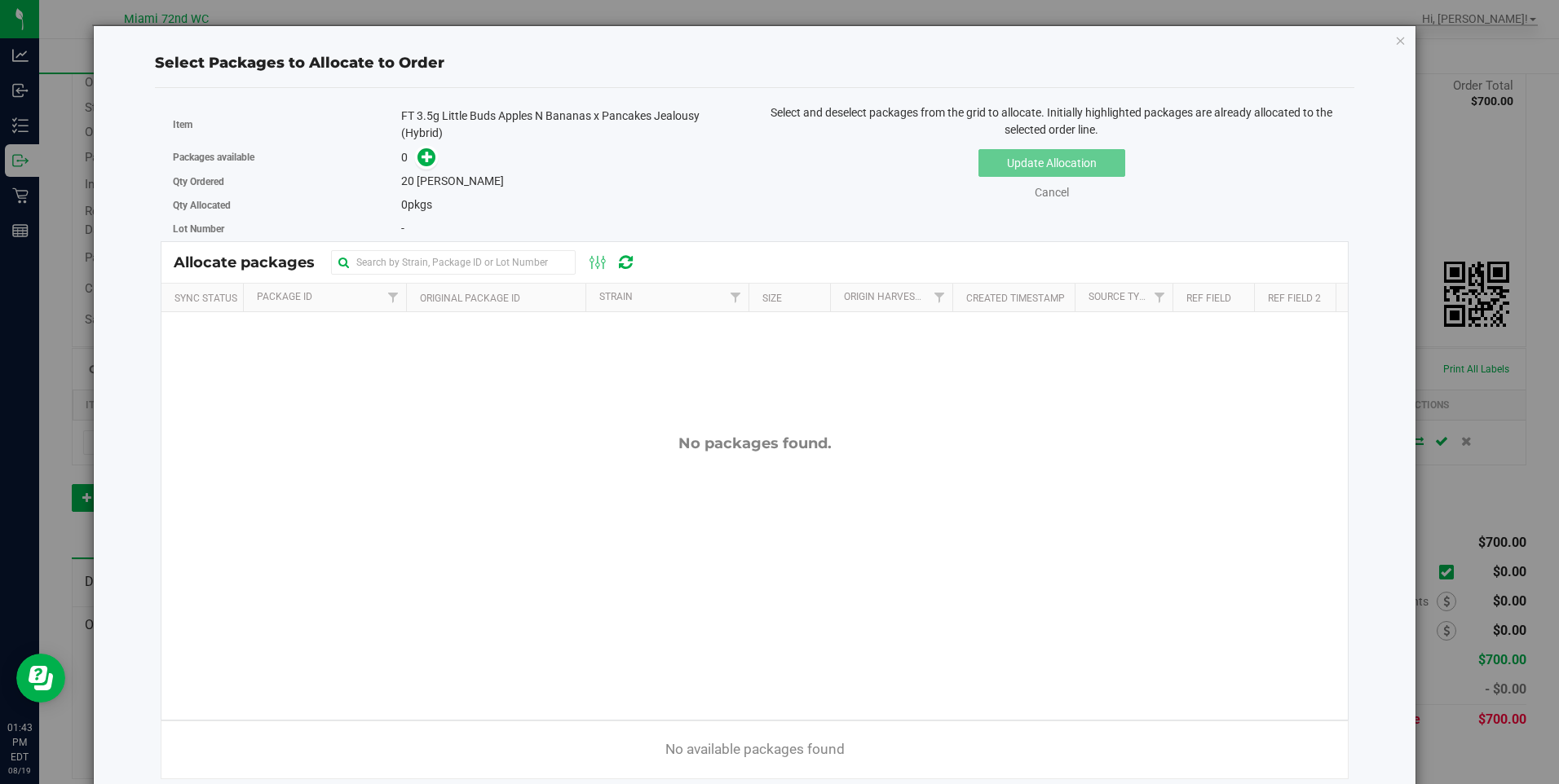
click at [1397, 43] on div "Select Packages to Allocate to Order Item FT 3.5g Little Buds Apples N Bananas …" at bounding box center [755, 414] width 1324 height 779
click at [1395, 43] on icon "button" at bounding box center [1401, 39] width 12 height 19
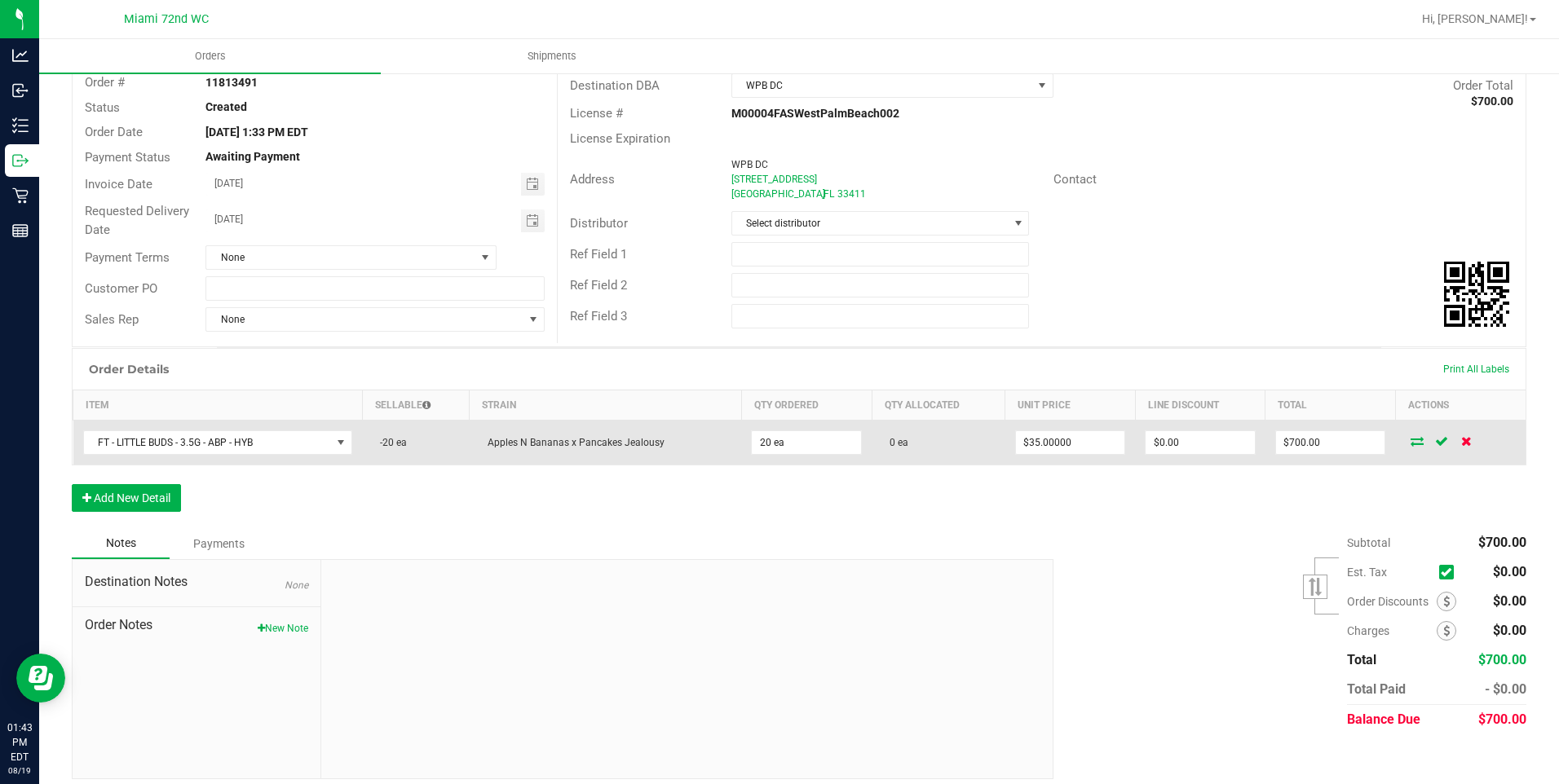
click at [1461, 438] on icon at bounding box center [1466, 441] width 11 height 10
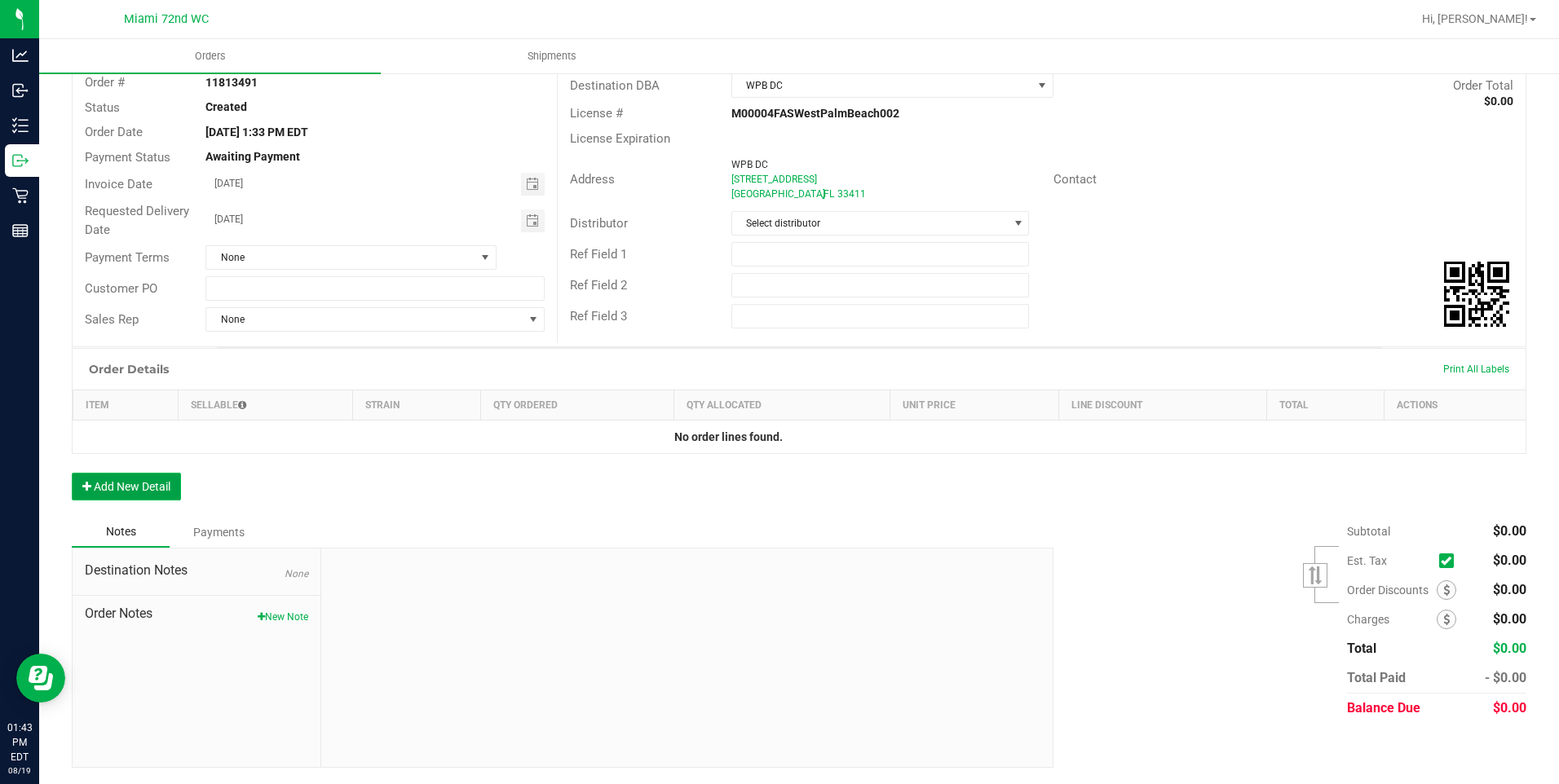
click at [171, 496] on button "Add New Detail" at bounding box center [126, 486] width 110 height 28
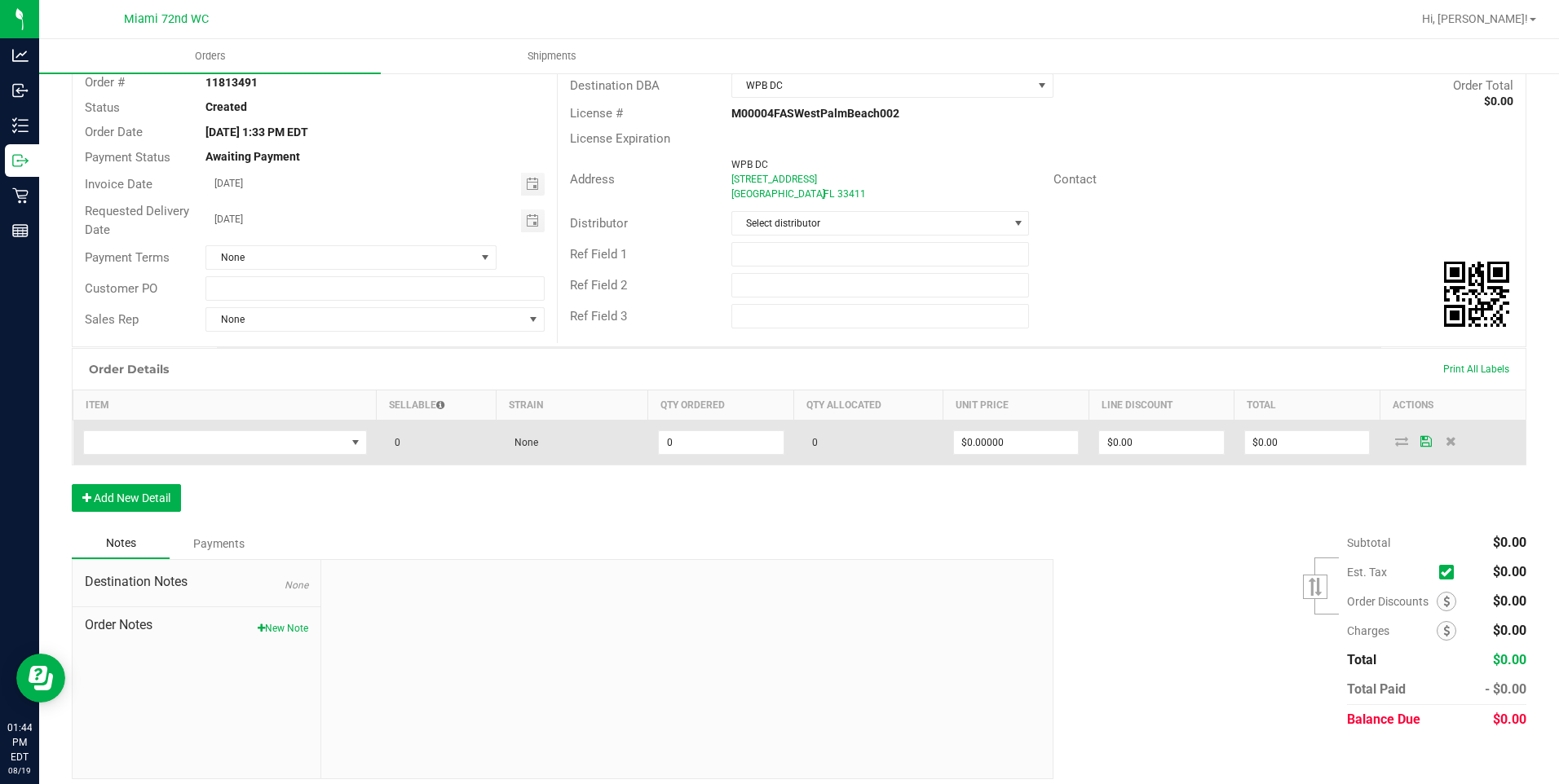
click at [1395, 439] on icon at bounding box center [1402, 441] width 13 height 10
click at [1421, 444] on icon at bounding box center [1427, 441] width 12 height 10
click at [755, 451] on input "0" at bounding box center [721, 443] width 125 height 23
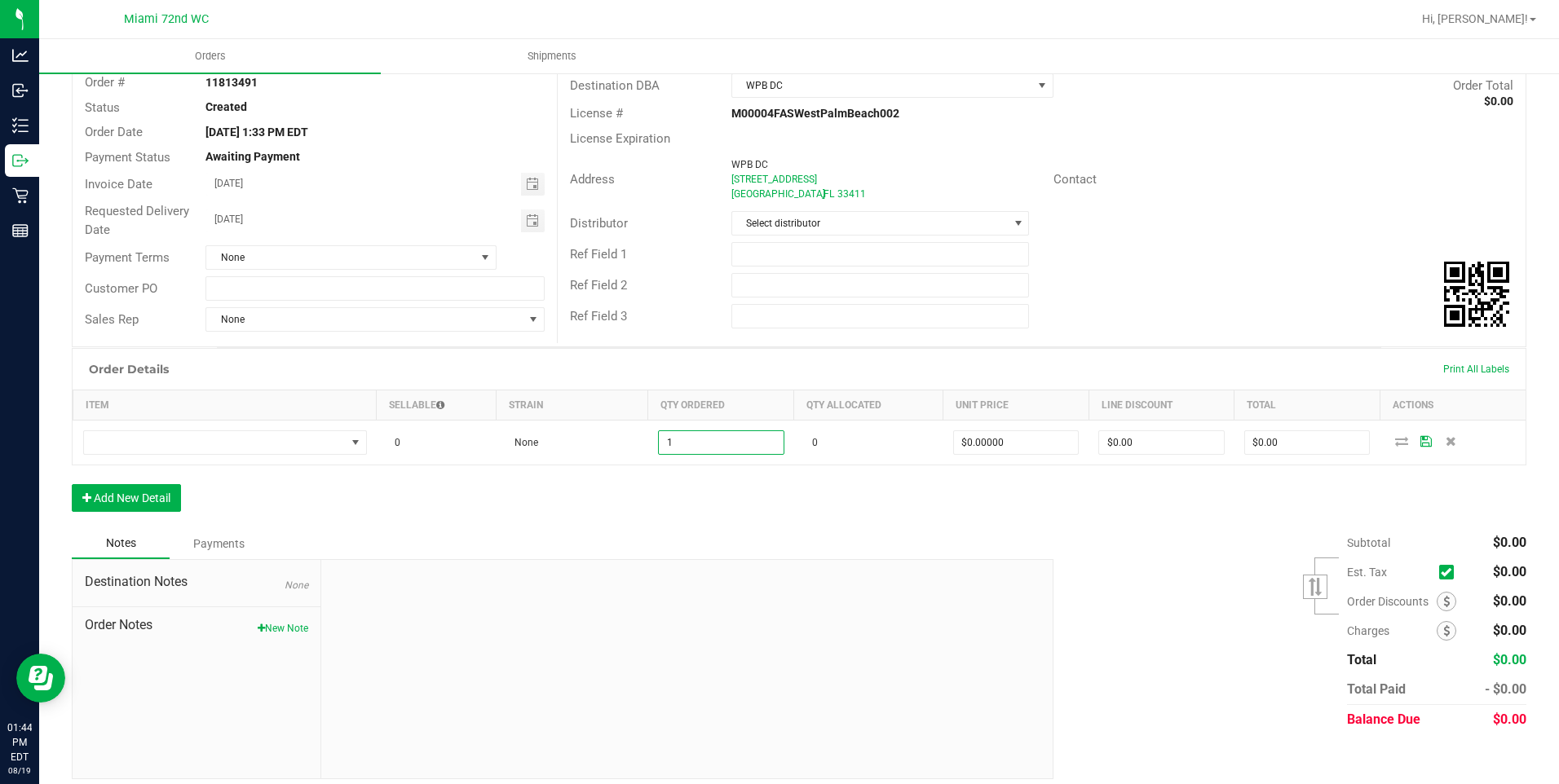
type input "1"
click at [726, 496] on div "Order Details Print All Labels Item Sellable Strain Qty Ordered Qty Allocated U…" at bounding box center [799, 438] width 1455 height 180
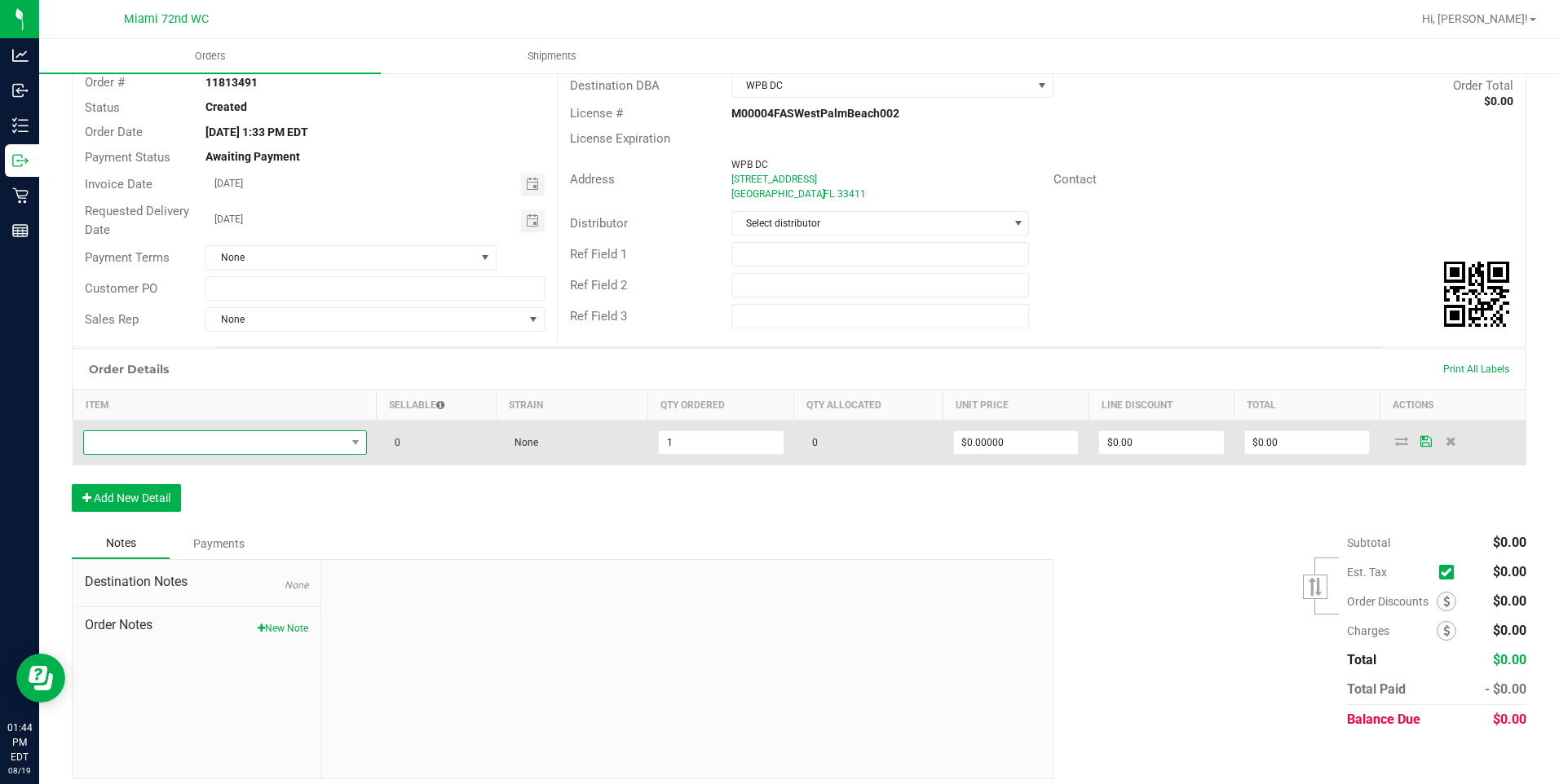
click at [330, 448] on span "NO DATA FOUND" at bounding box center [214, 443] width 262 height 23
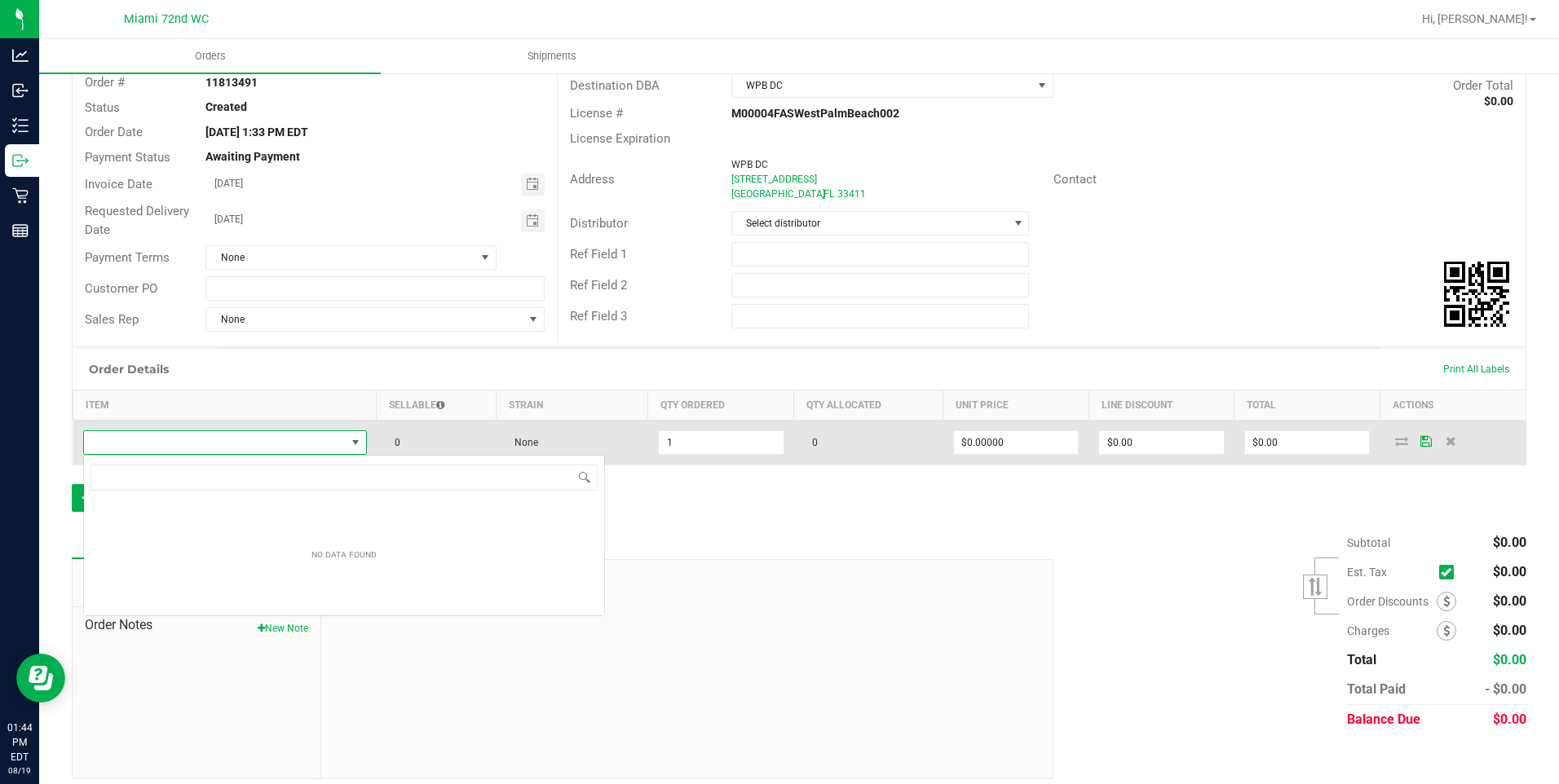
scroll to position [24, 281]
type input "little"
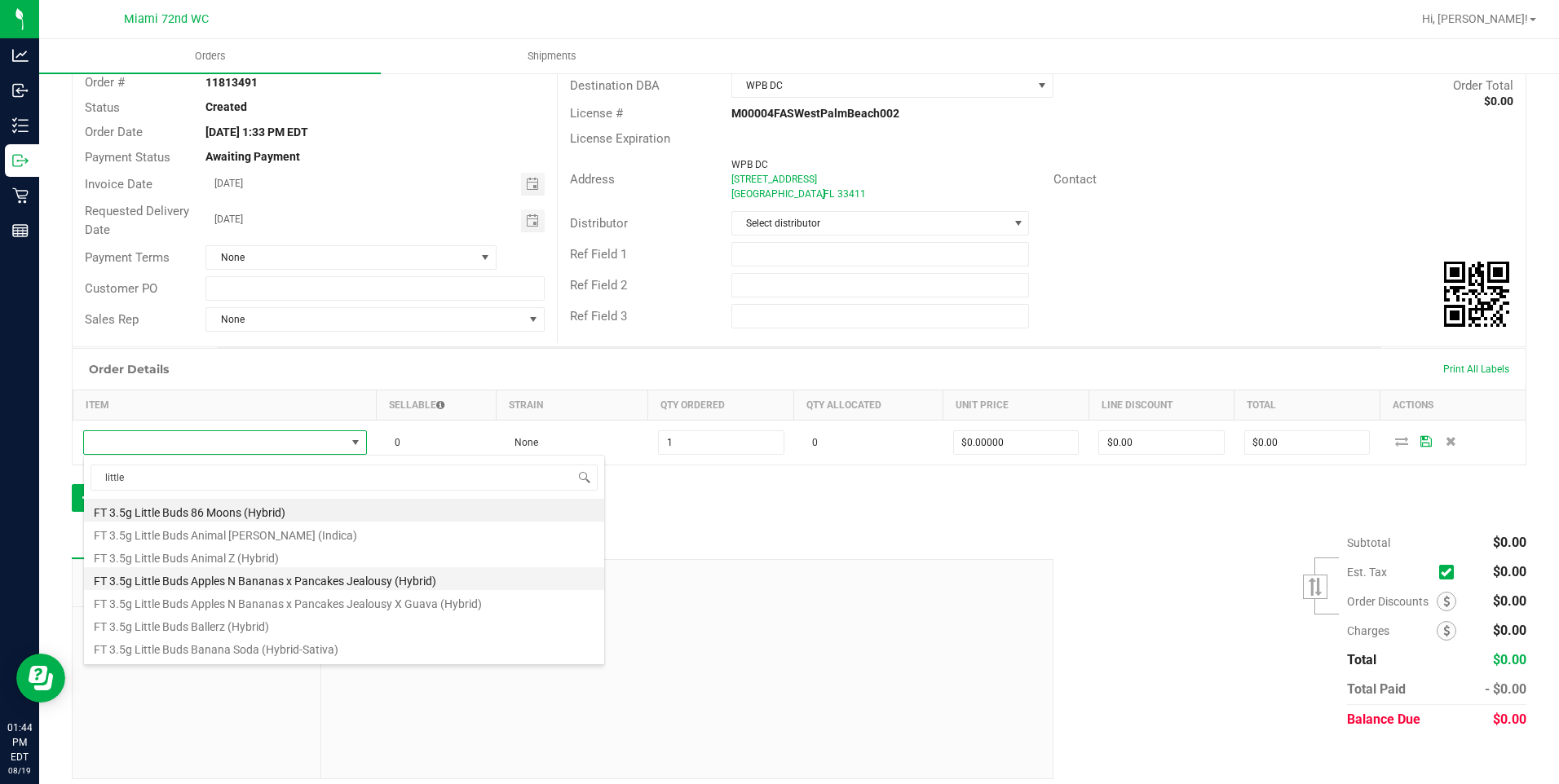
click at [448, 574] on li "FT 3.5g Little Buds Apples N Bananas x Pancakes Jealousy (Hybrid)" at bounding box center [344, 578] width 521 height 23
type input "1 ea"
type input "$35.00000"
type input "$35.00"
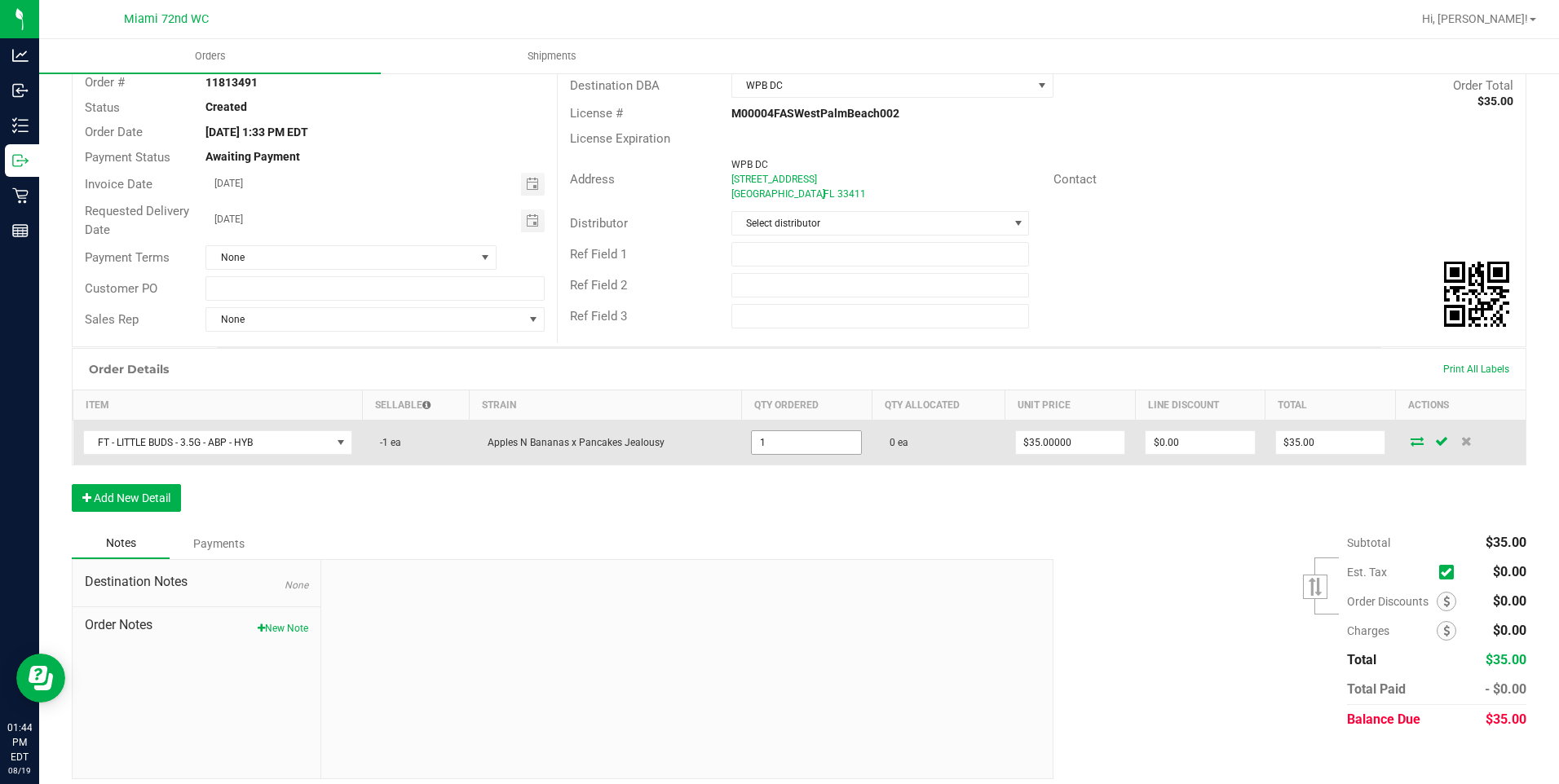
click at [811, 453] on input "1" at bounding box center [807, 443] width 110 height 23
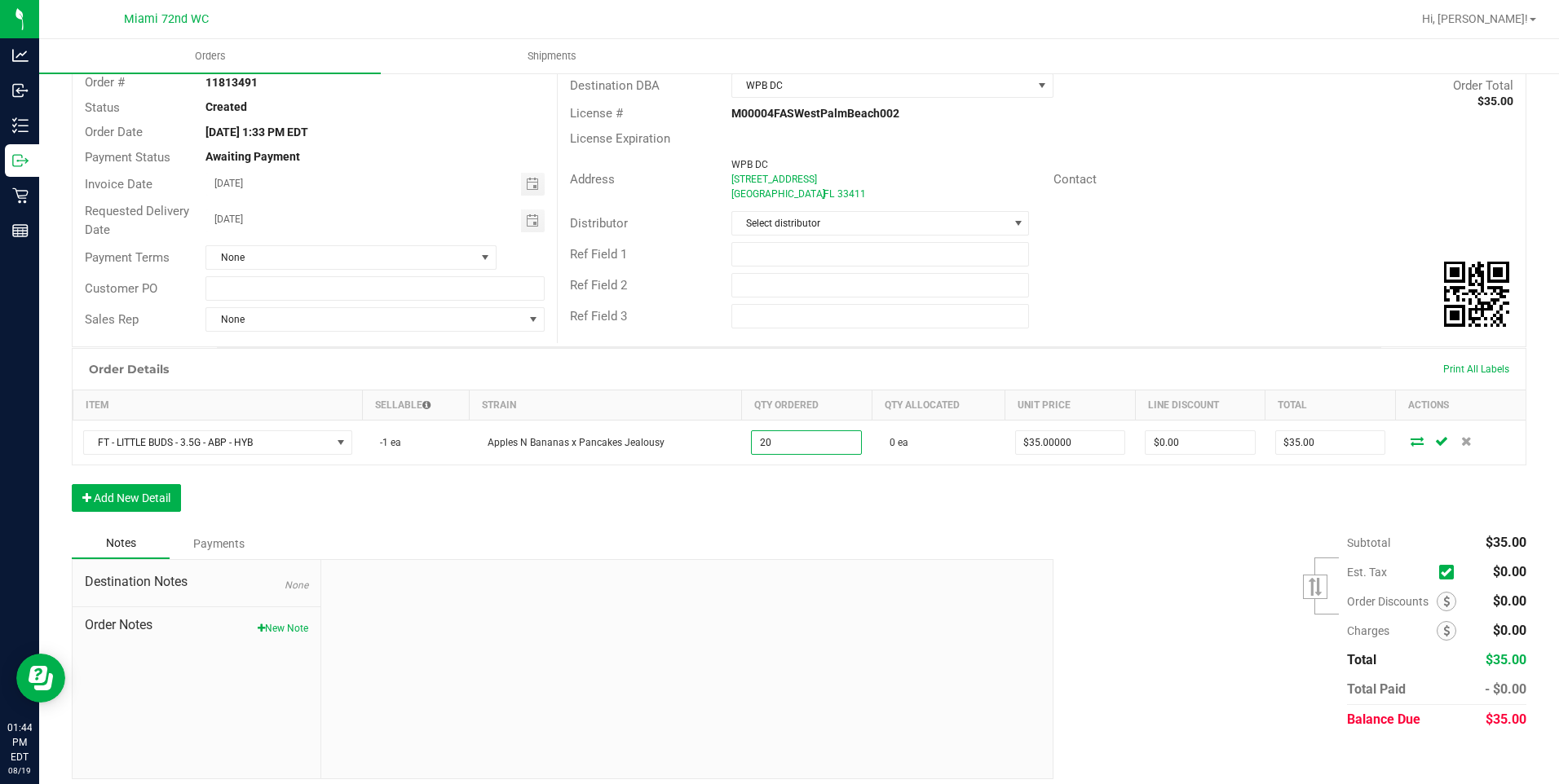
type input "20 ea"
type input "$700.00"
click at [761, 541] on div "Notes Payments" at bounding box center [556, 543] width 970 height 31
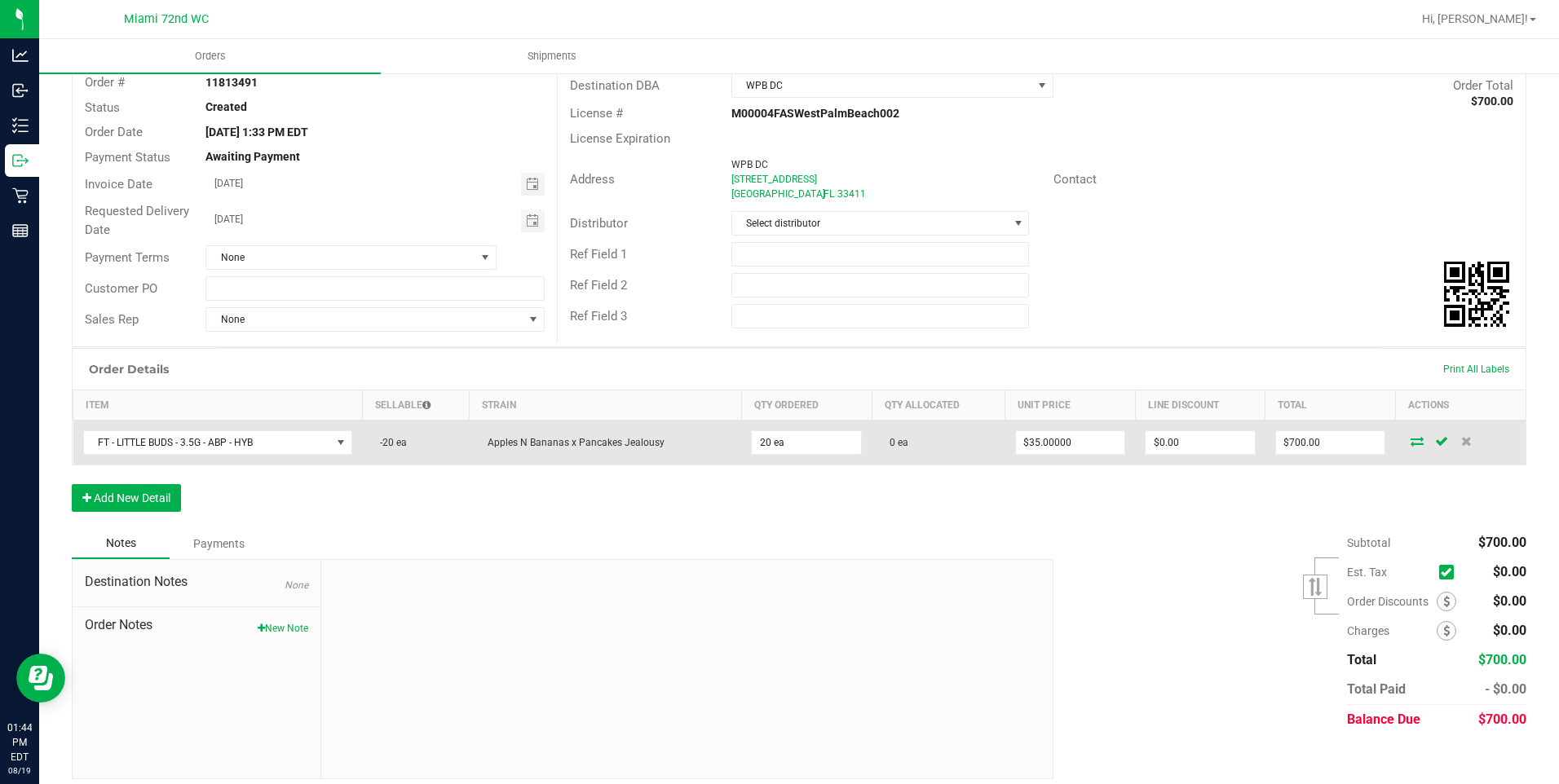
click at [1411, 444] on icon at bounding box center [1418, 441] width 13 height 10
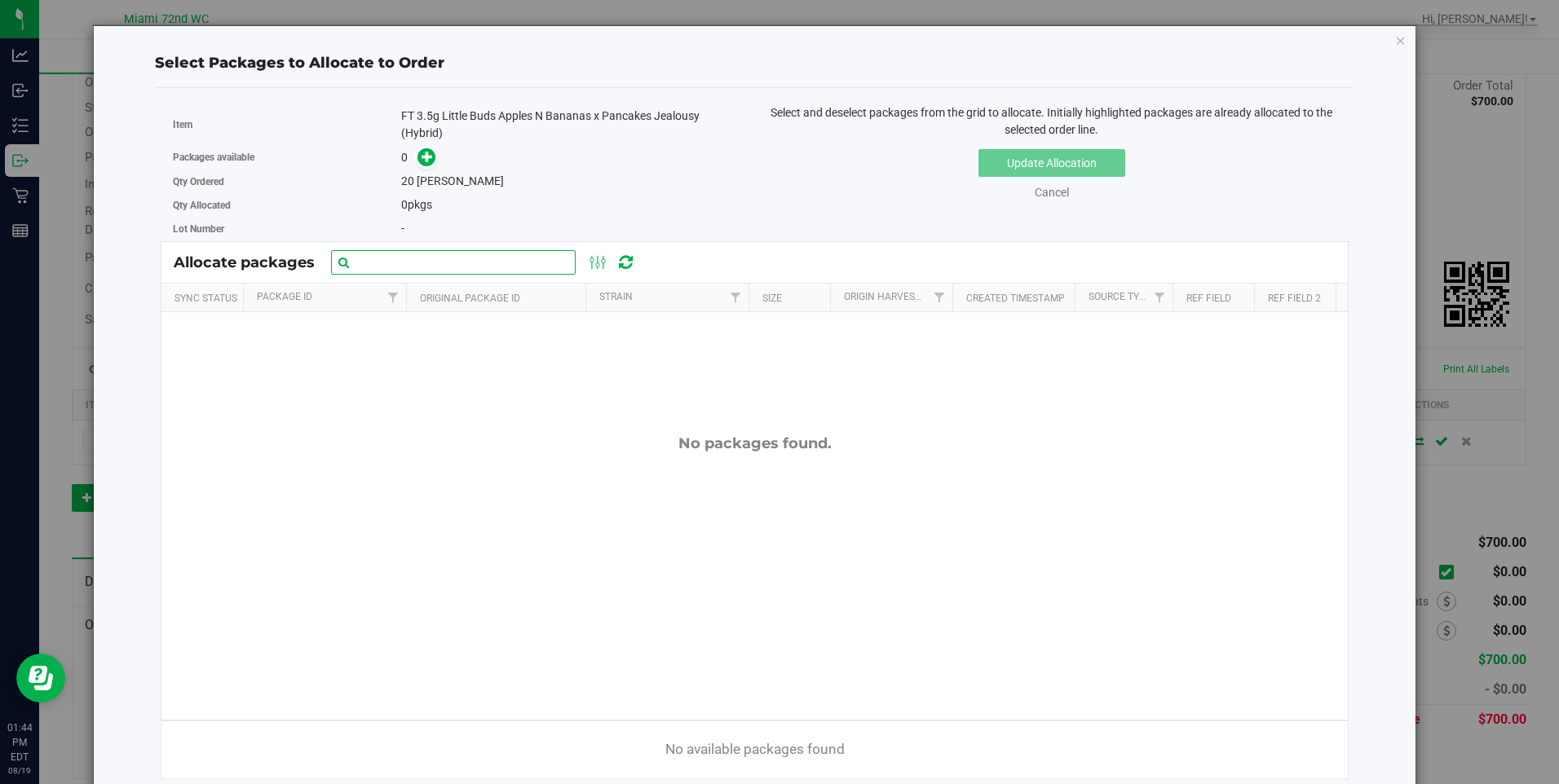
click at [543, 268] on input "text" at bounding box center [454, 262] width 244 height 24
type input "little buds"
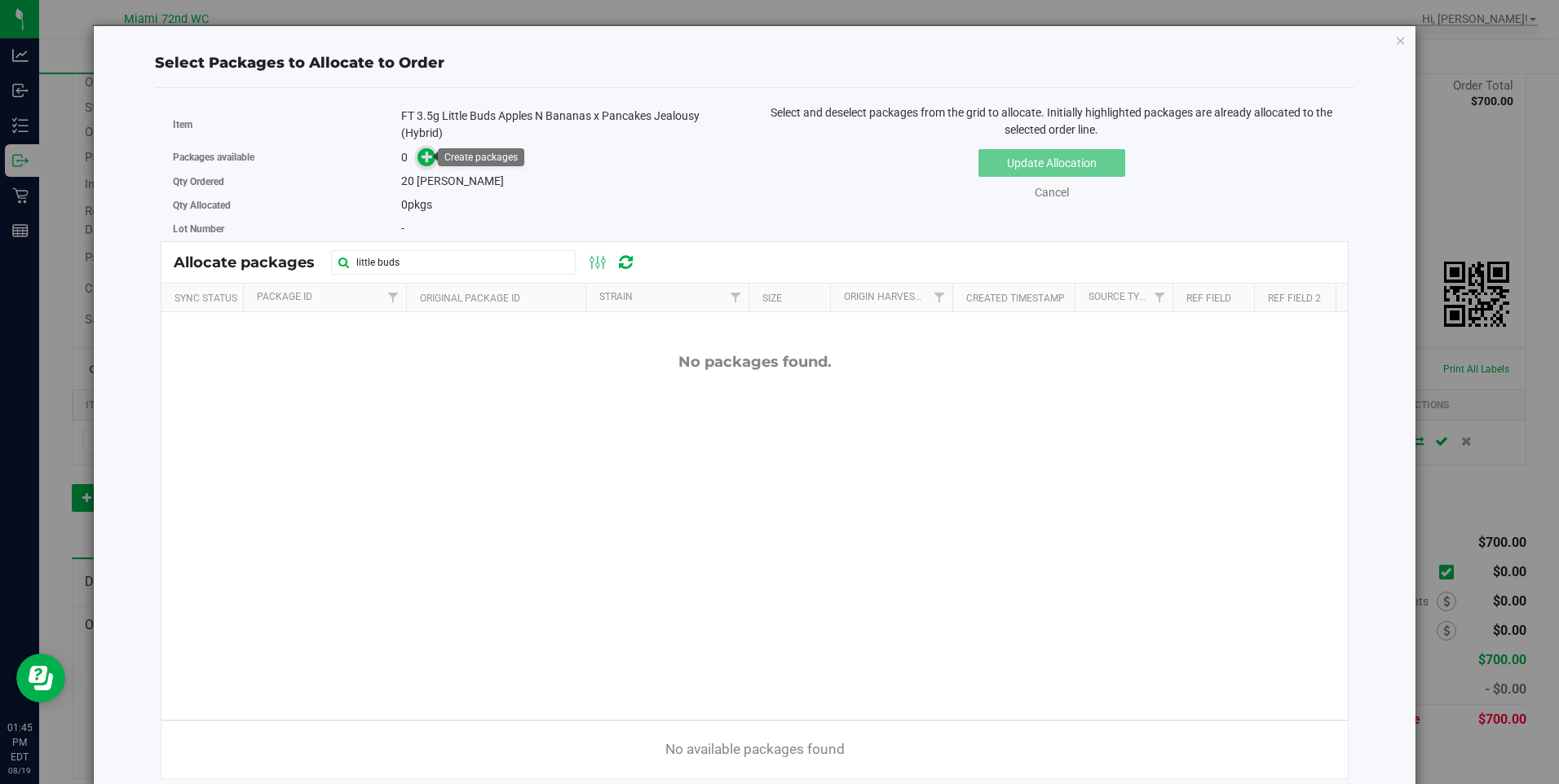
click at [417, 158] on span at bounding box center [427, 157] width 20 height 20
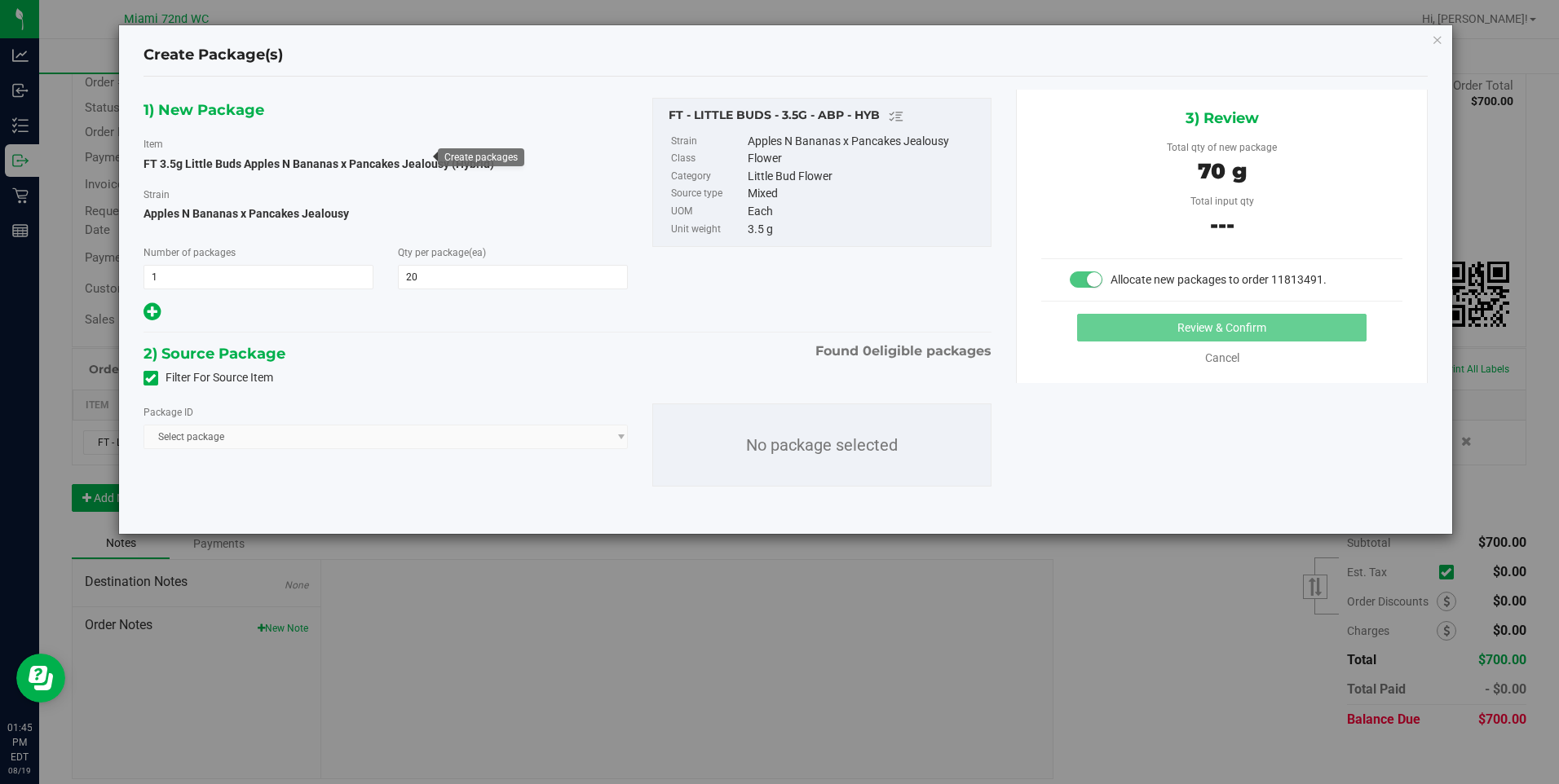
click at [1097, 281] on small at bounding box center [1095, 279] width 15 height 15
click at [1081, 283] on span at bounding box center [1086, 279] width 33 height 16
click at [156, 376] on span at bounding box center [151, 378] width 15 height 15
click at [0, 0] on input "Filter For Source Item" at bounding box center [0, 0] width 0 height 0
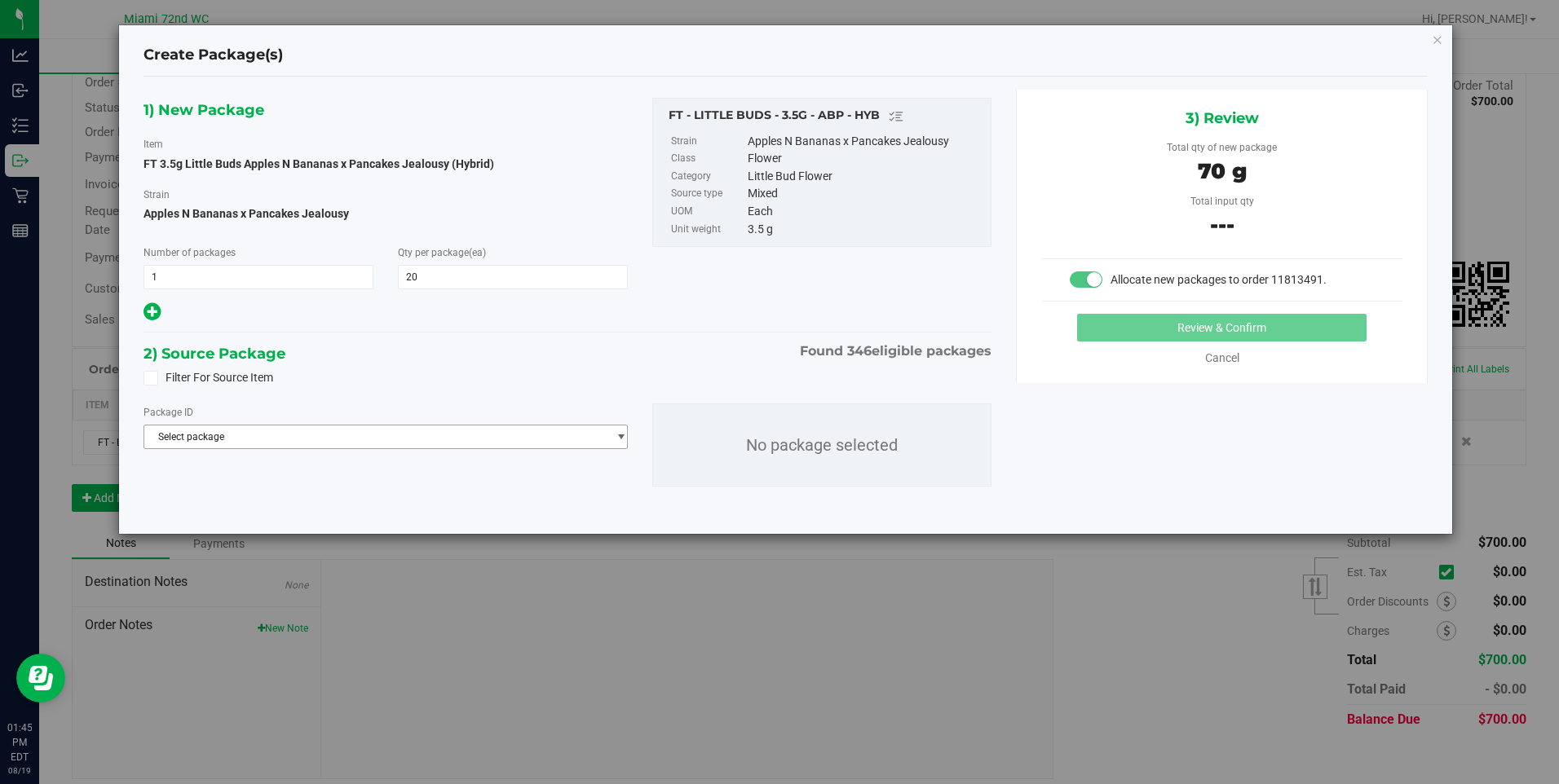
click at [477, 438] on span "Select package" at bounding box center [376, 437] width 464 height 23
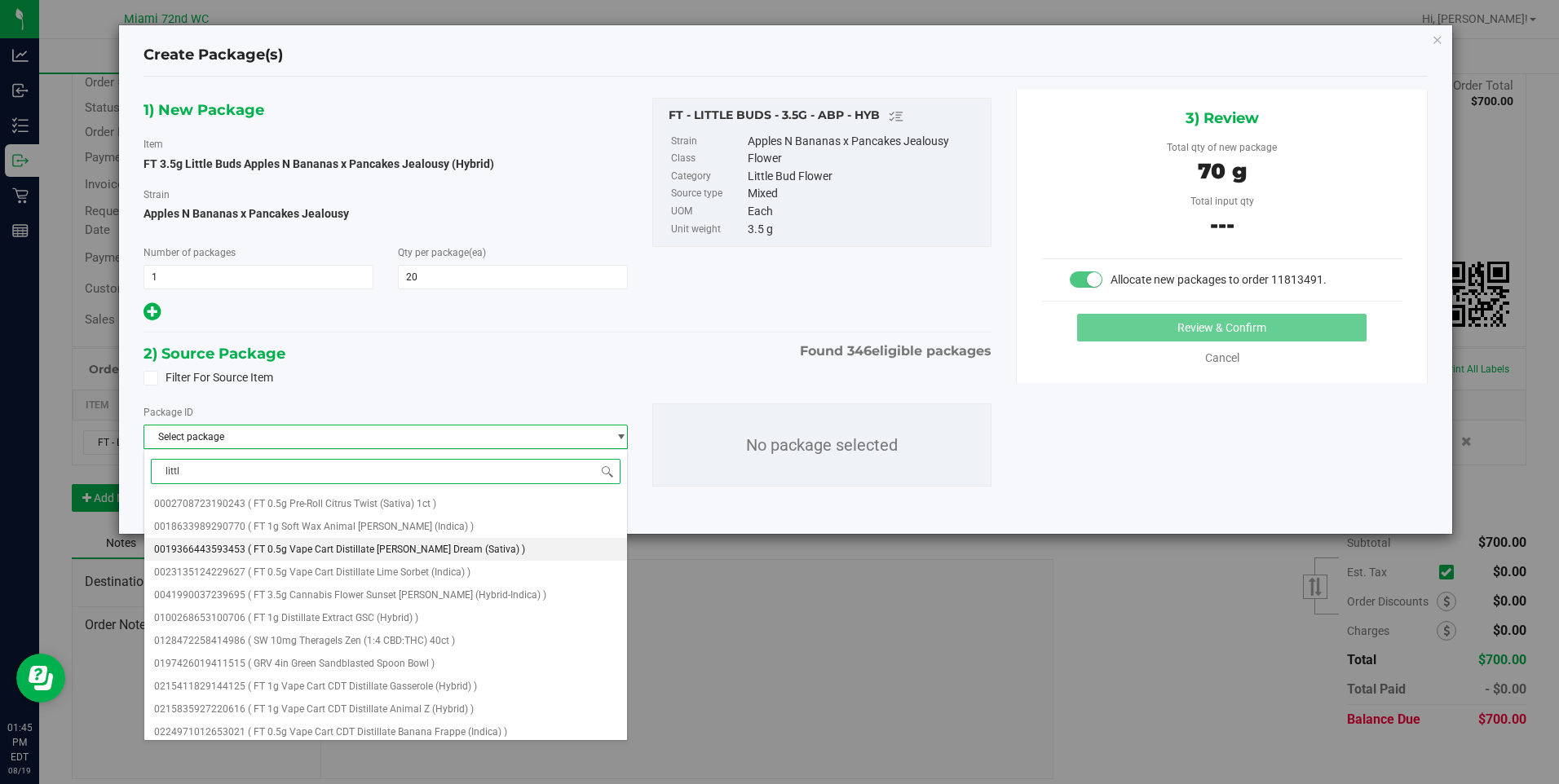
type input "little"
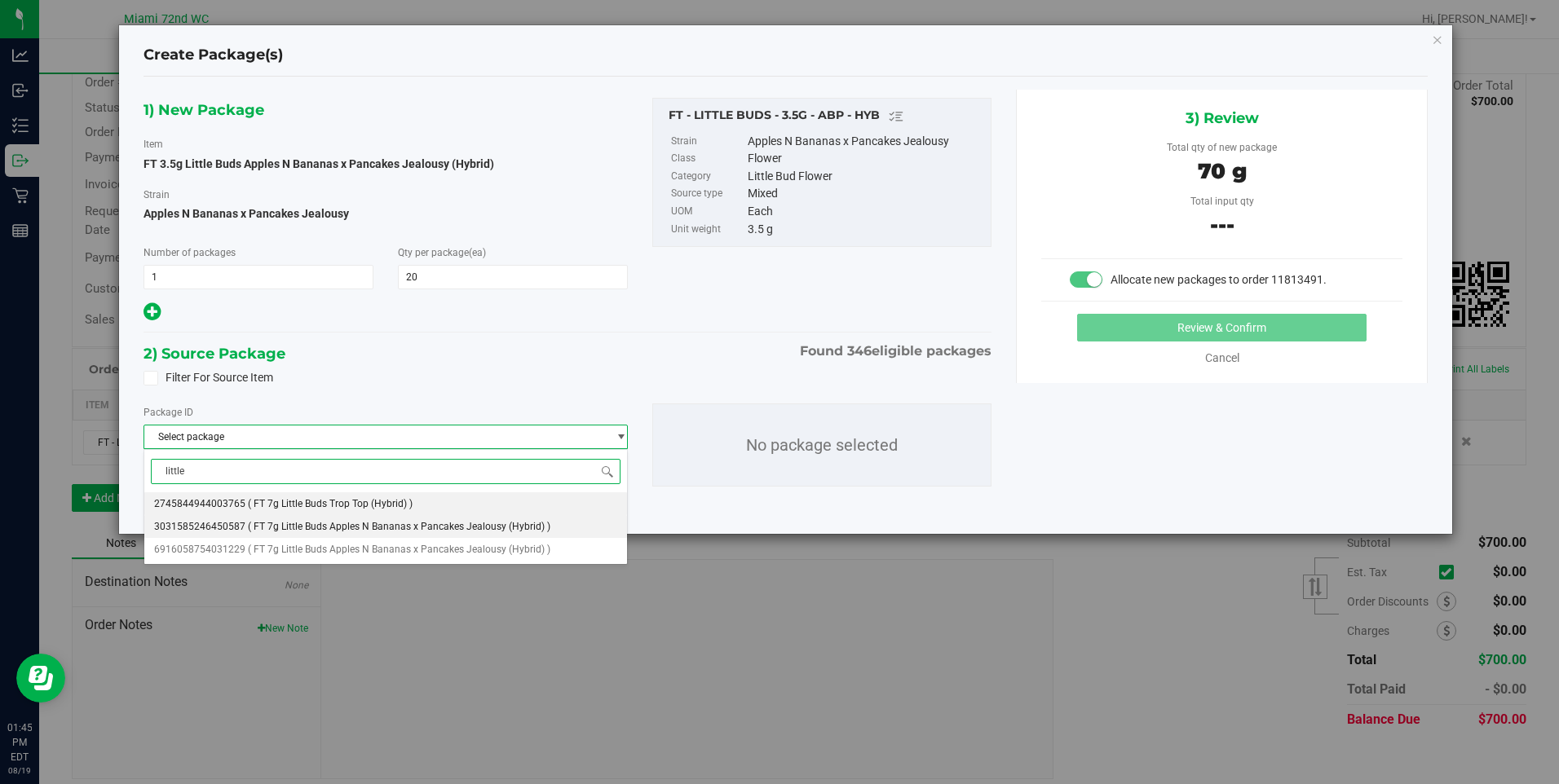
click at [479, 525] on span "( FT 7g Little Buds Apples N Bananas x Pancakes Jealousy (Hybrid) )" at bounding box center [399, 527] width 303 height 12
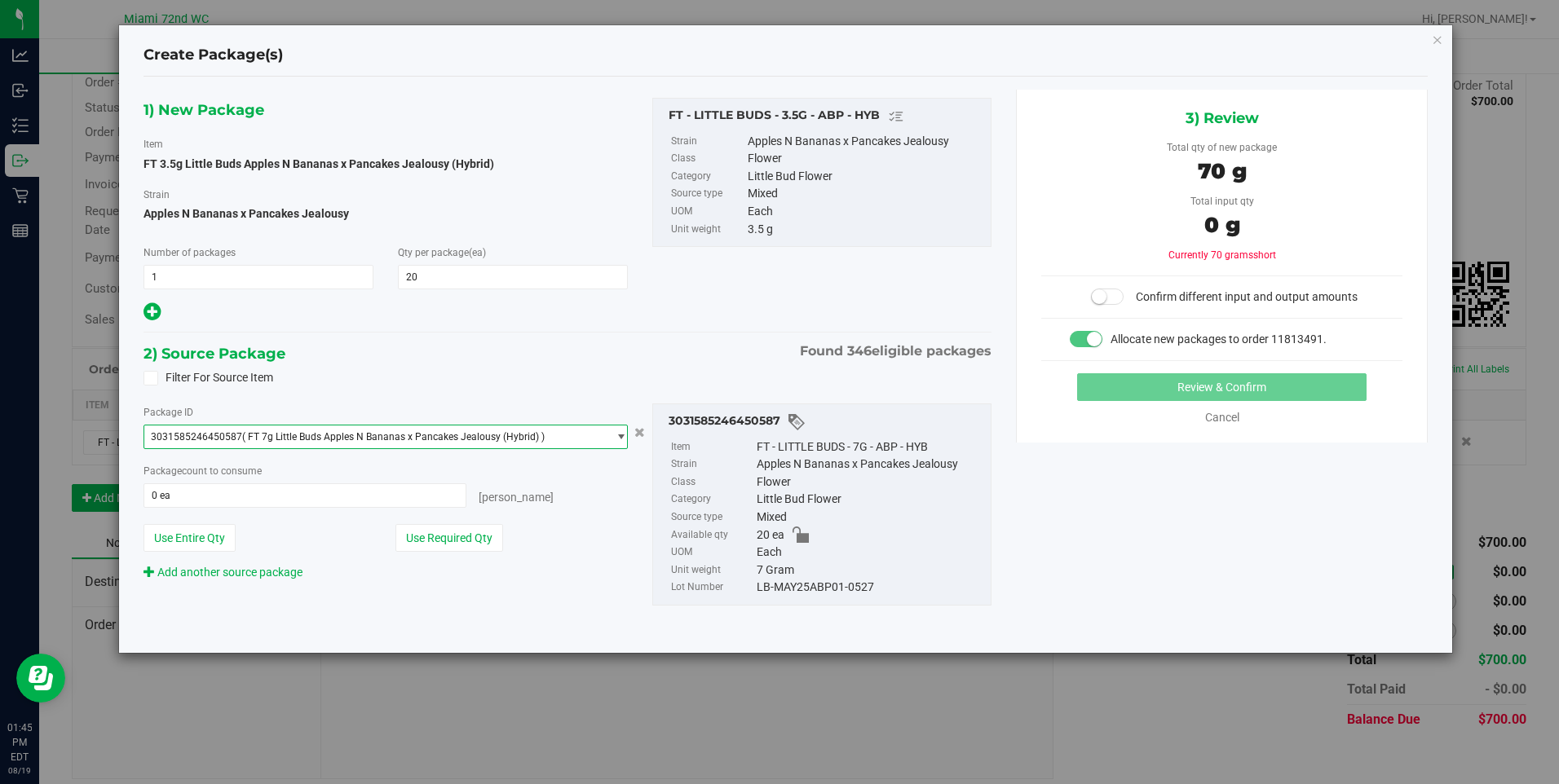
click at [644, 439] on div "3031585246450587 Item FT - LITTLE BUDS - 7G - ABP - HYB Strain Apples N Bananas…" at bounding box center [822, 505] width 364 height 202
click at [638, 425] on button "Cancel button" at bounding box center [639, 433] width 20 height 23
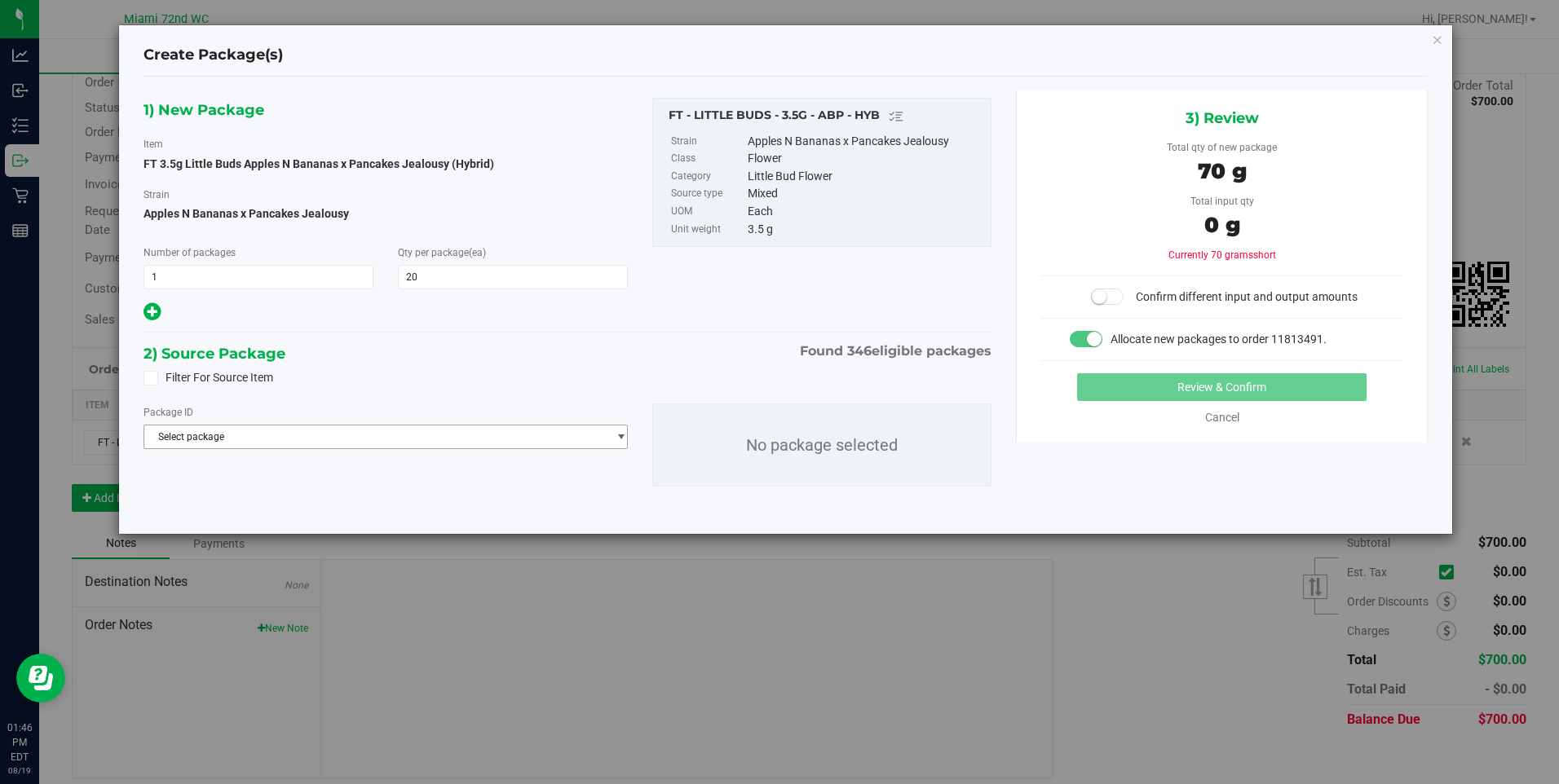
click at [300, 443] on span "Select package" at bounding box center [376, 437] width 464 height 23
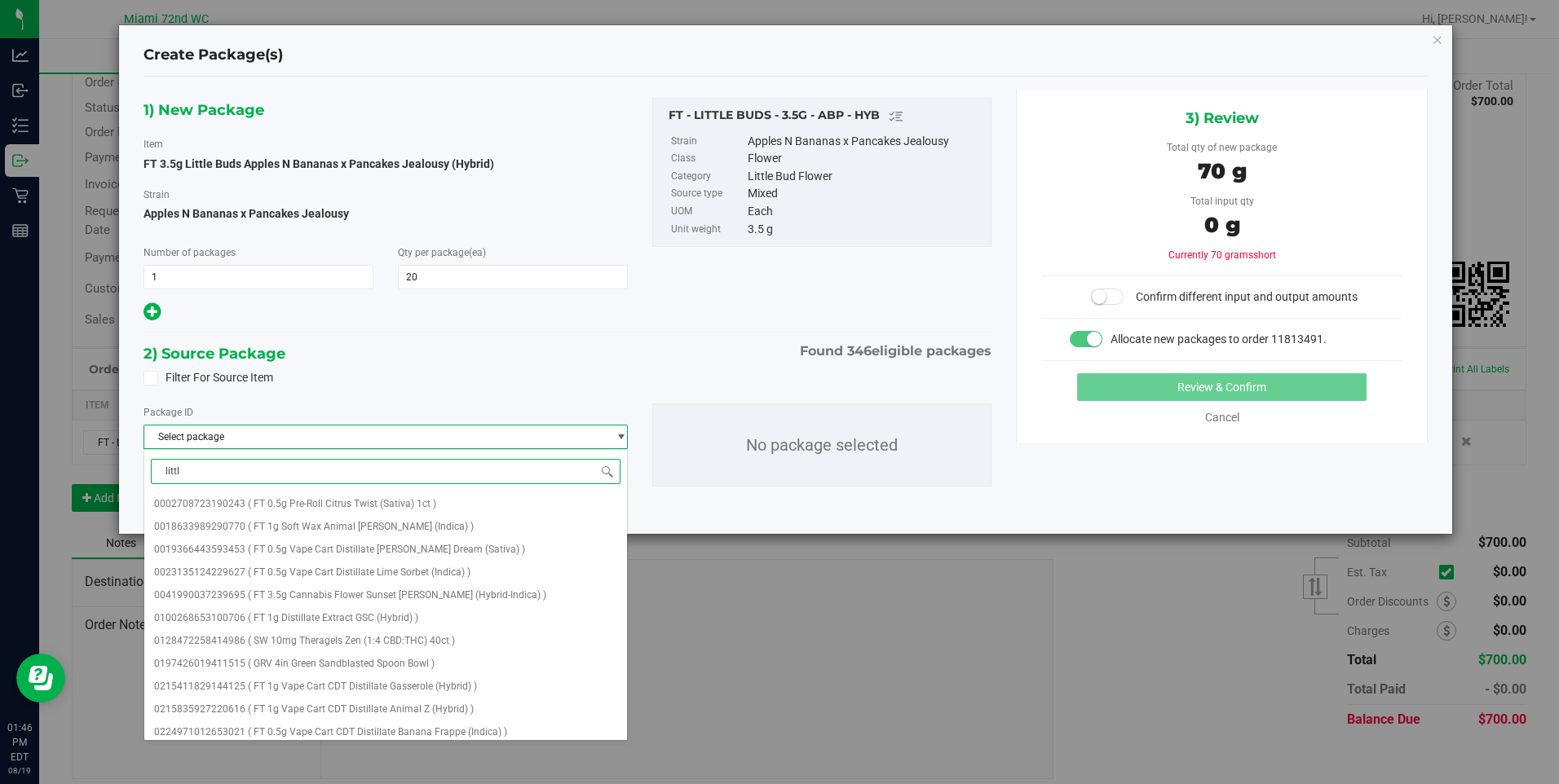
type input "little"
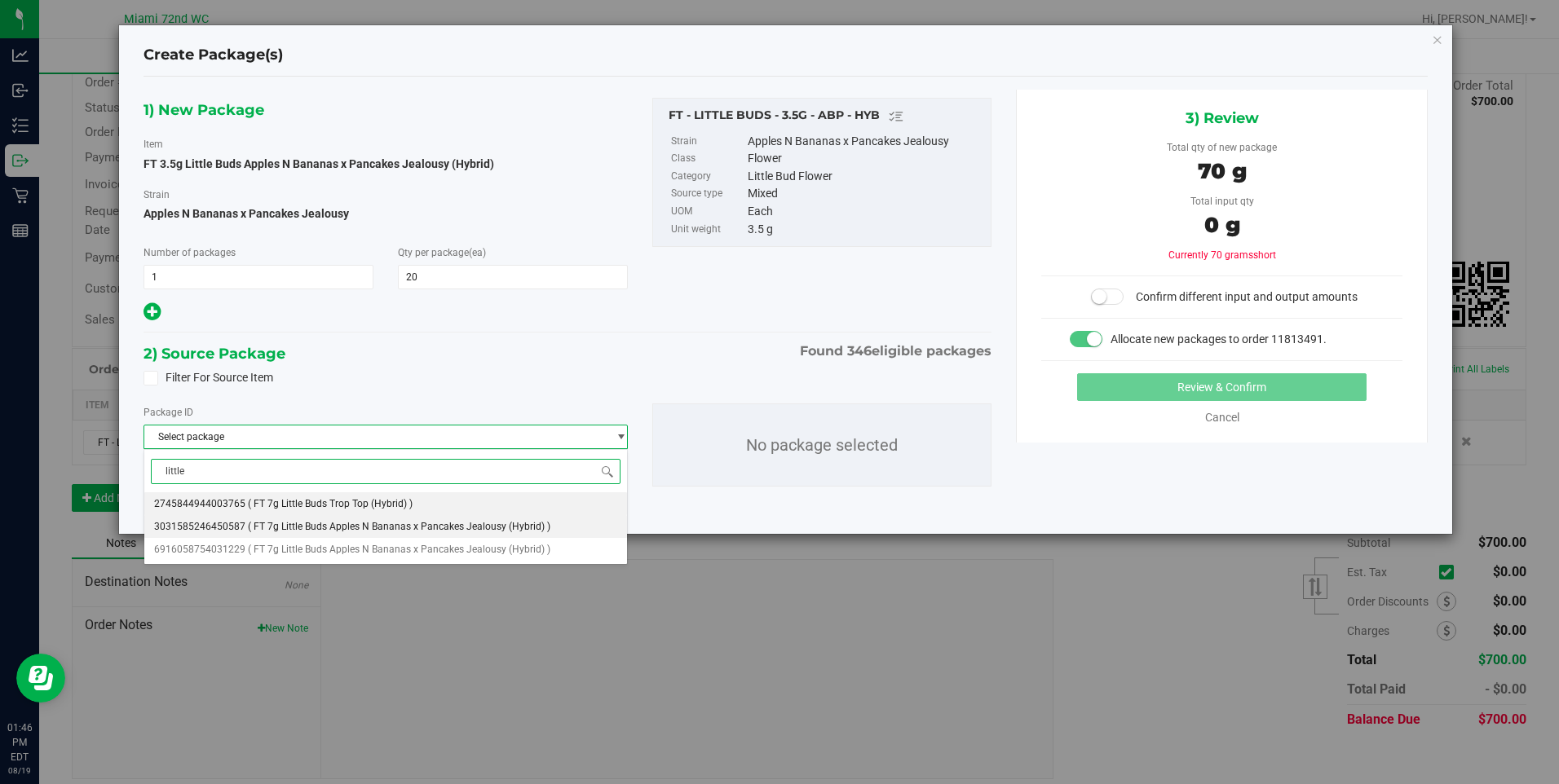
click at [440, 520] on li "3031585246450587 ( FT 7g Little Buds Apples N Bananas x Pancakes Jealousy (Hybr…" at bounding box center [386, 526] width 484 height 23
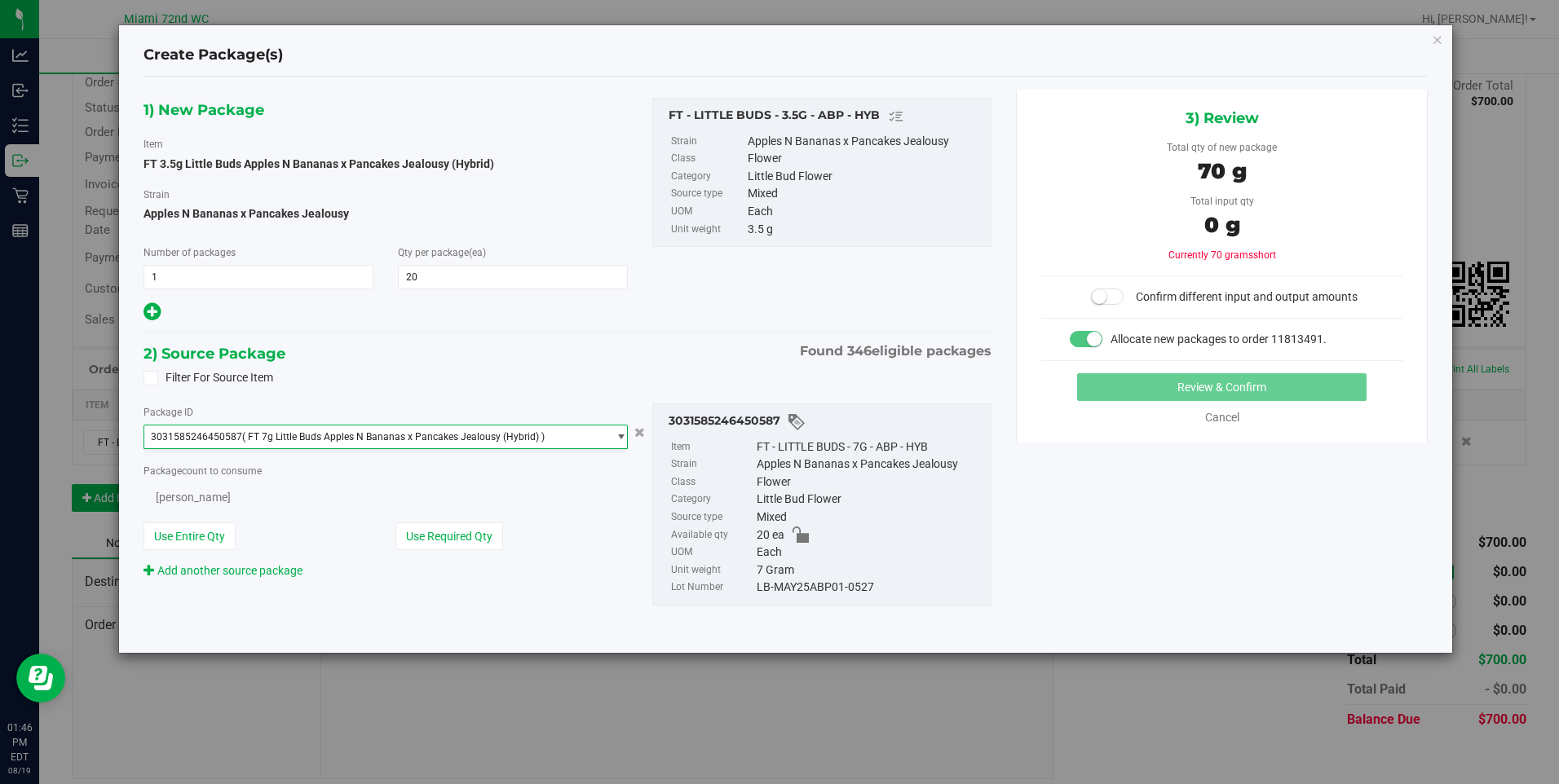
scroll to position [2169, 0]
click at [291, 491] on span at bounding box center [305, 495] width 323 height 24
click at [212, 525] on button "Use Entire Qty" at bounding box center [190, 538] width 92 height 28
type input "20 ea"
click at [1096, 300] on small at bounding box center [1100, 297] width 15 height 15
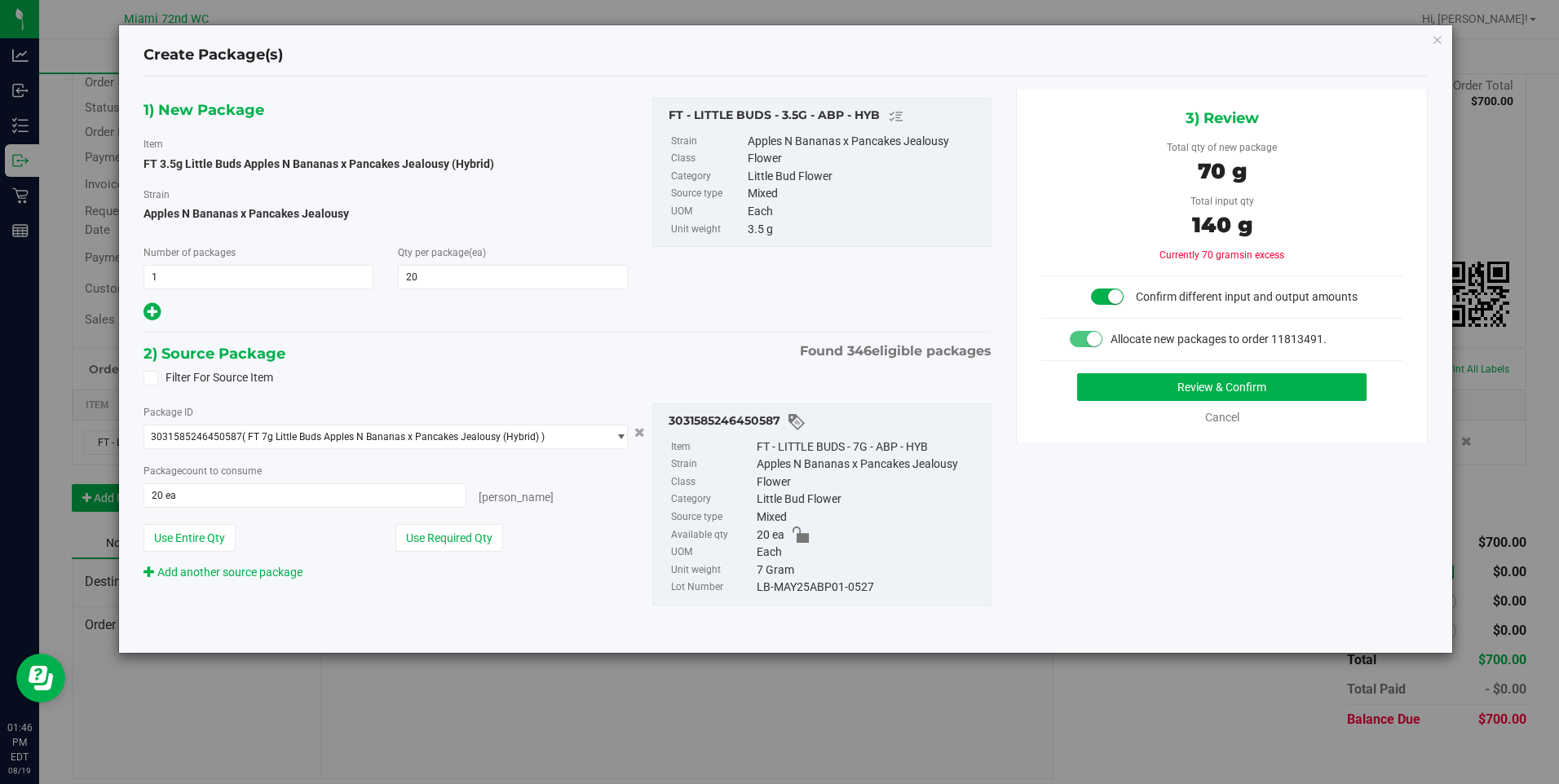
click at [1106, 295] on span at bounding box center [1107, 296] width 33 height 16
click at [1436, 42] on icon "button" at bounding box center [1438, 38] width 12 height 19
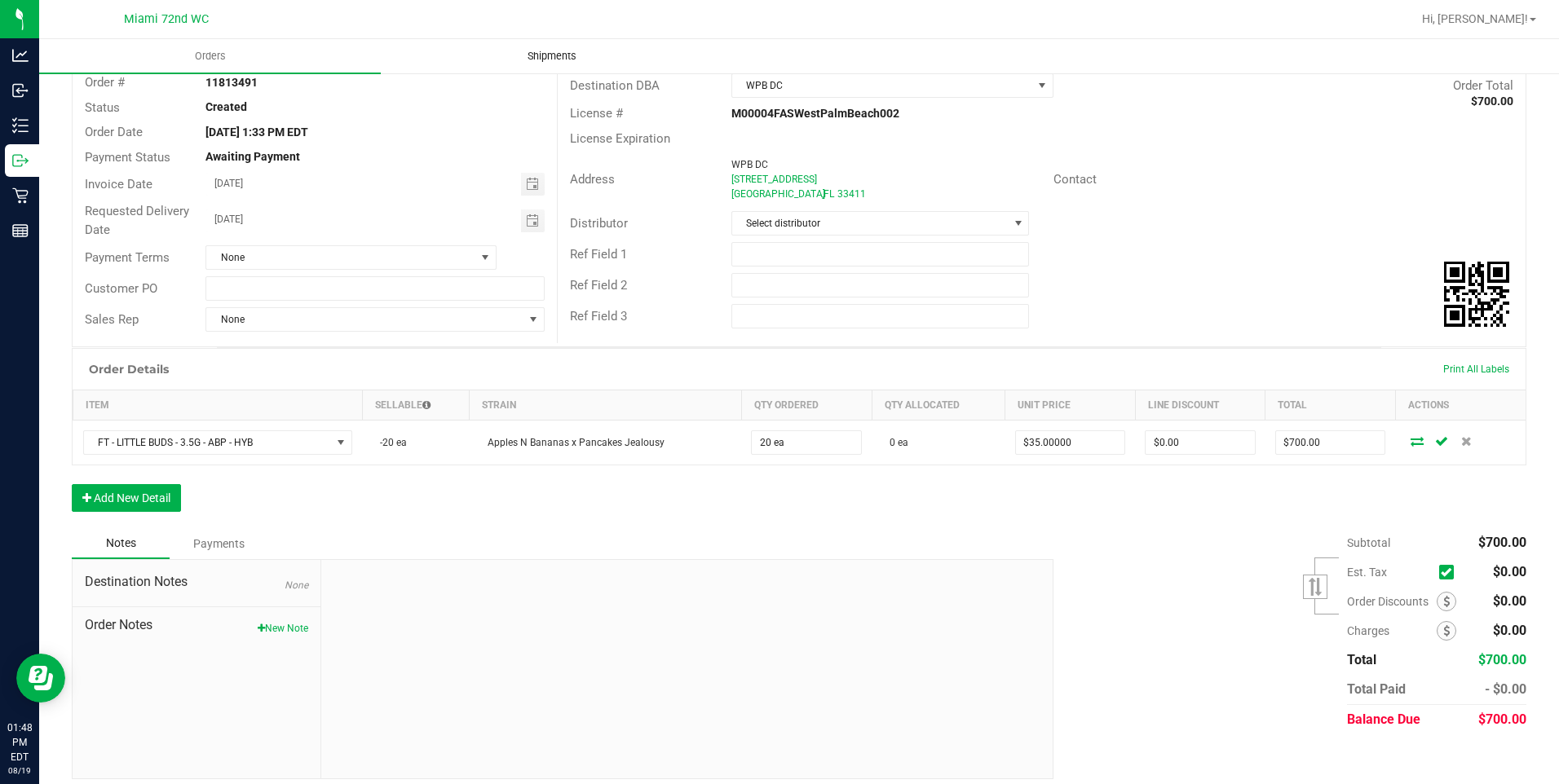
click at [560, 63] on span "Shipments" at bounding box center [551, 56] width 93 height 15
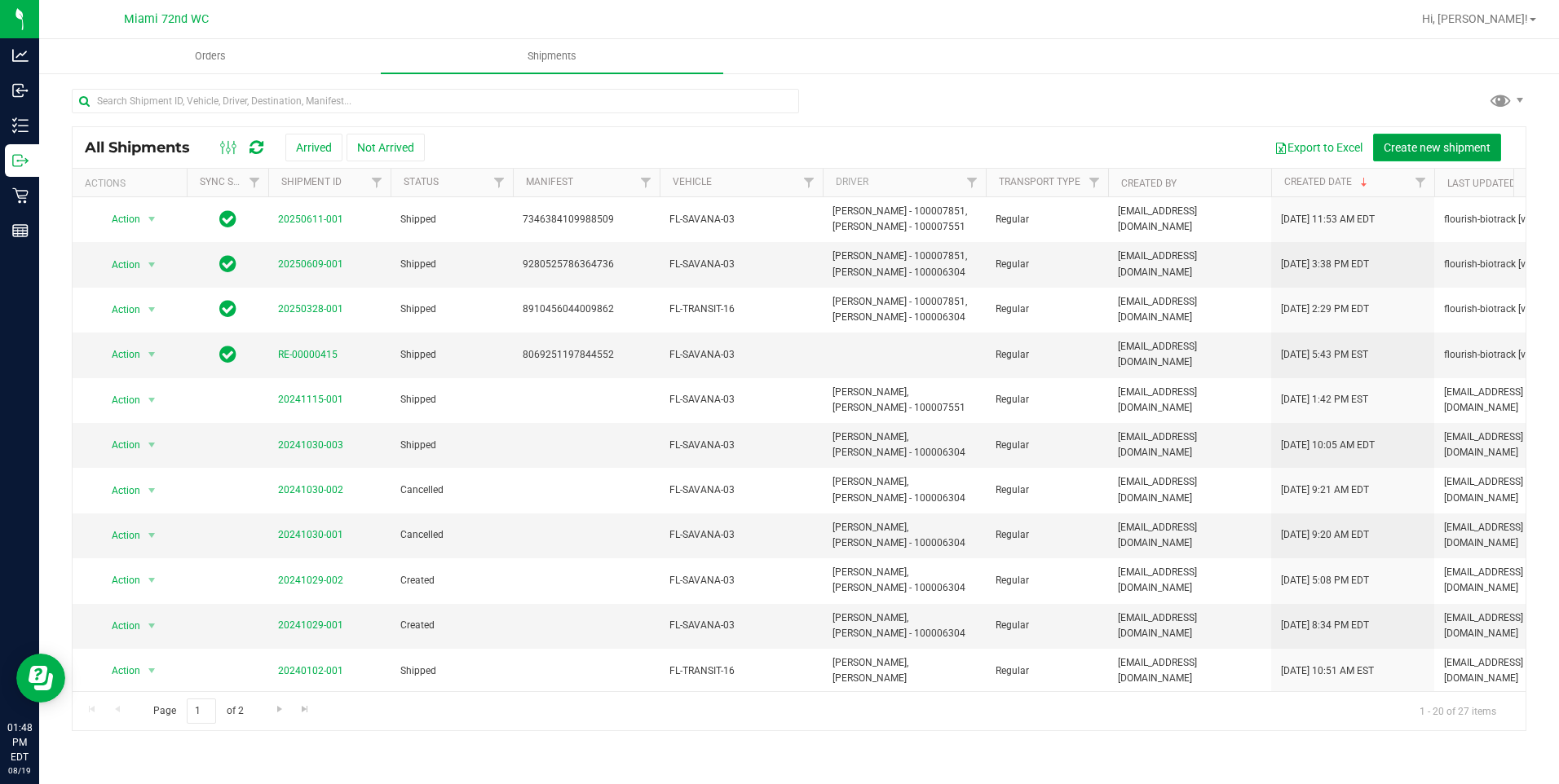
click at [1439, 154] on button "Create new shipment" at bounding box center [1437, 147] width 128 height 28
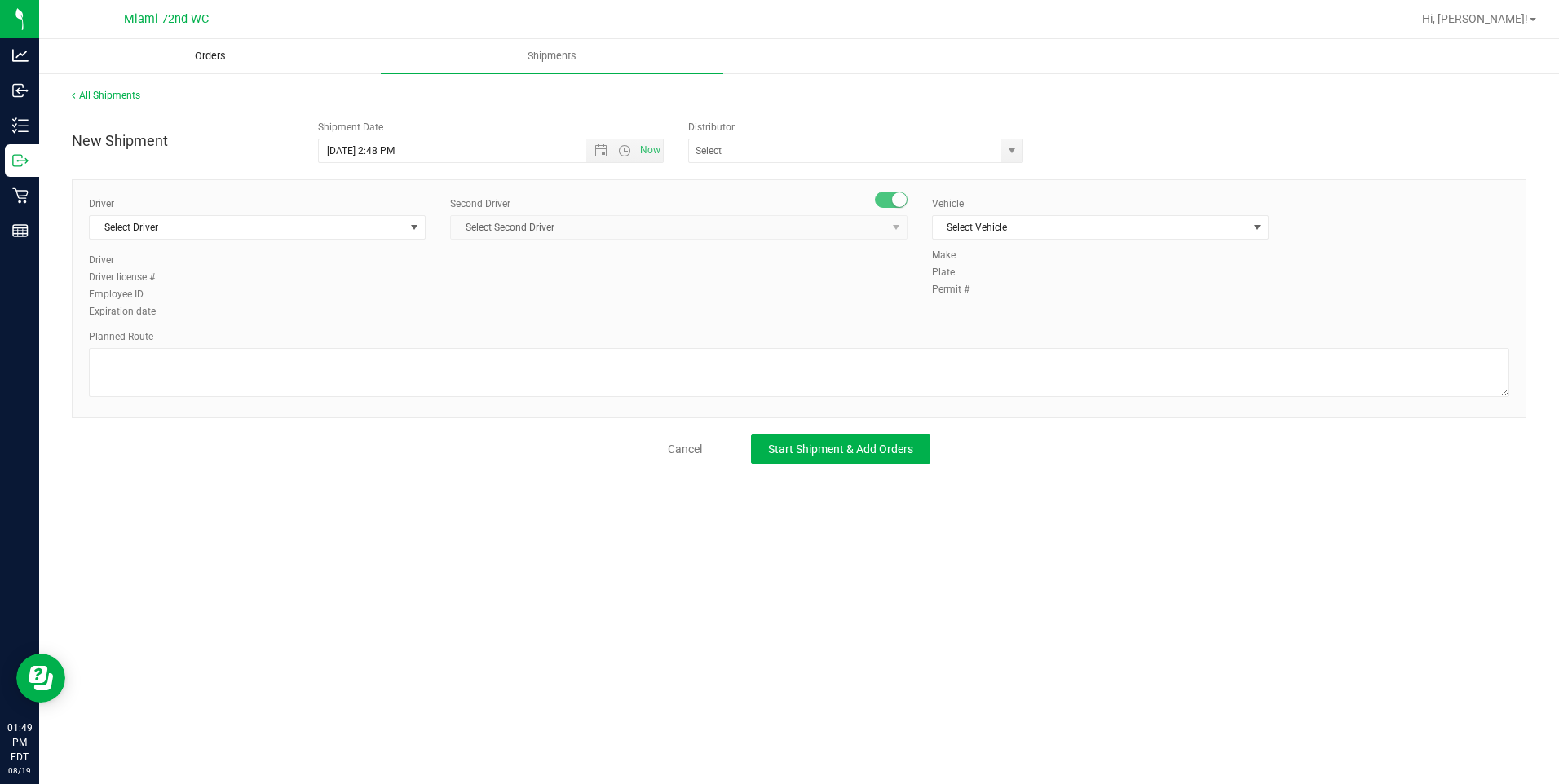
click at [189, 61] on span "Orders" at bounding box center [211, 56] width 75 height 15
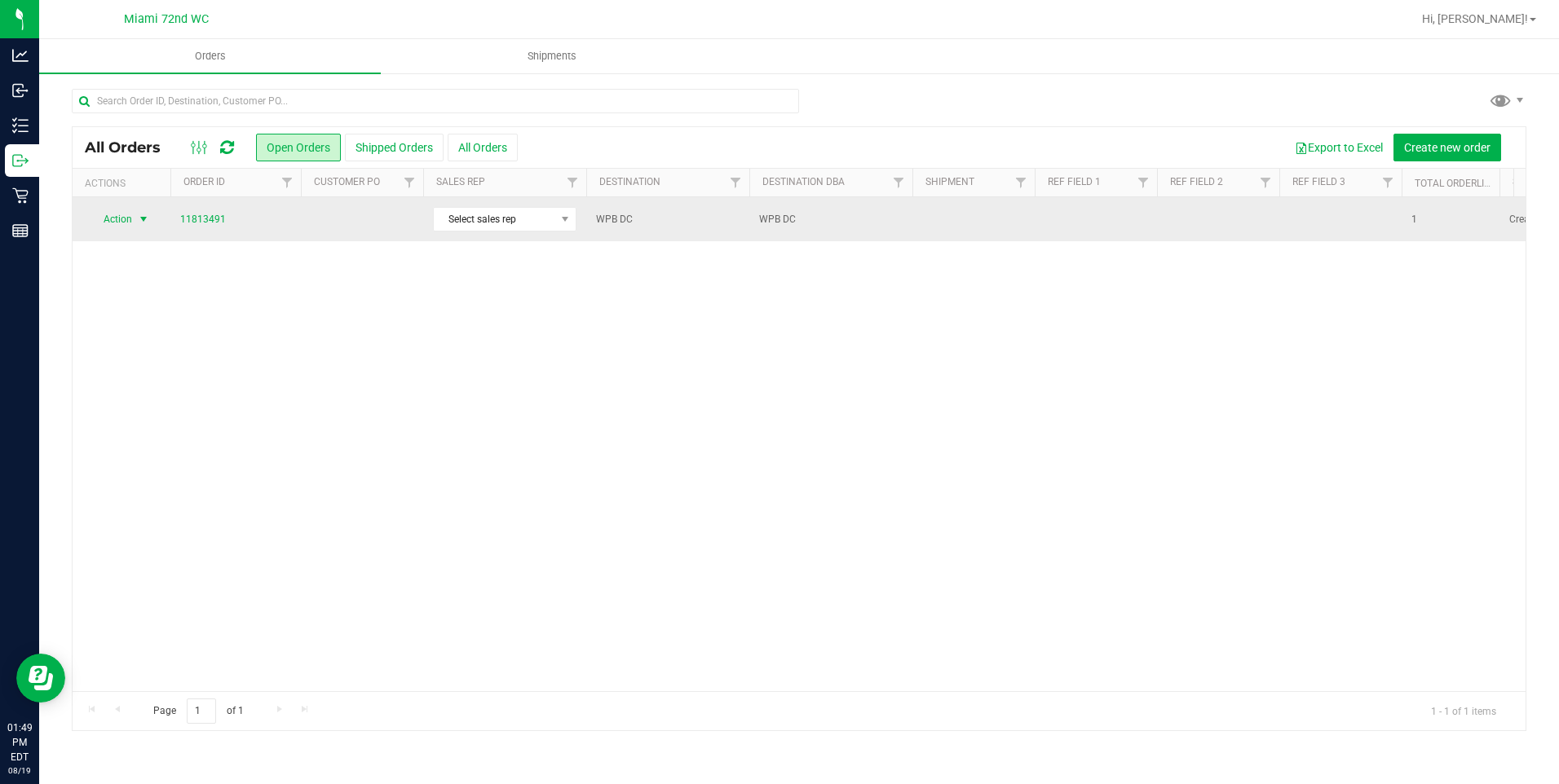
click at [144, 223] on span "select" at bounding box center [144, 219] width 13 height 13
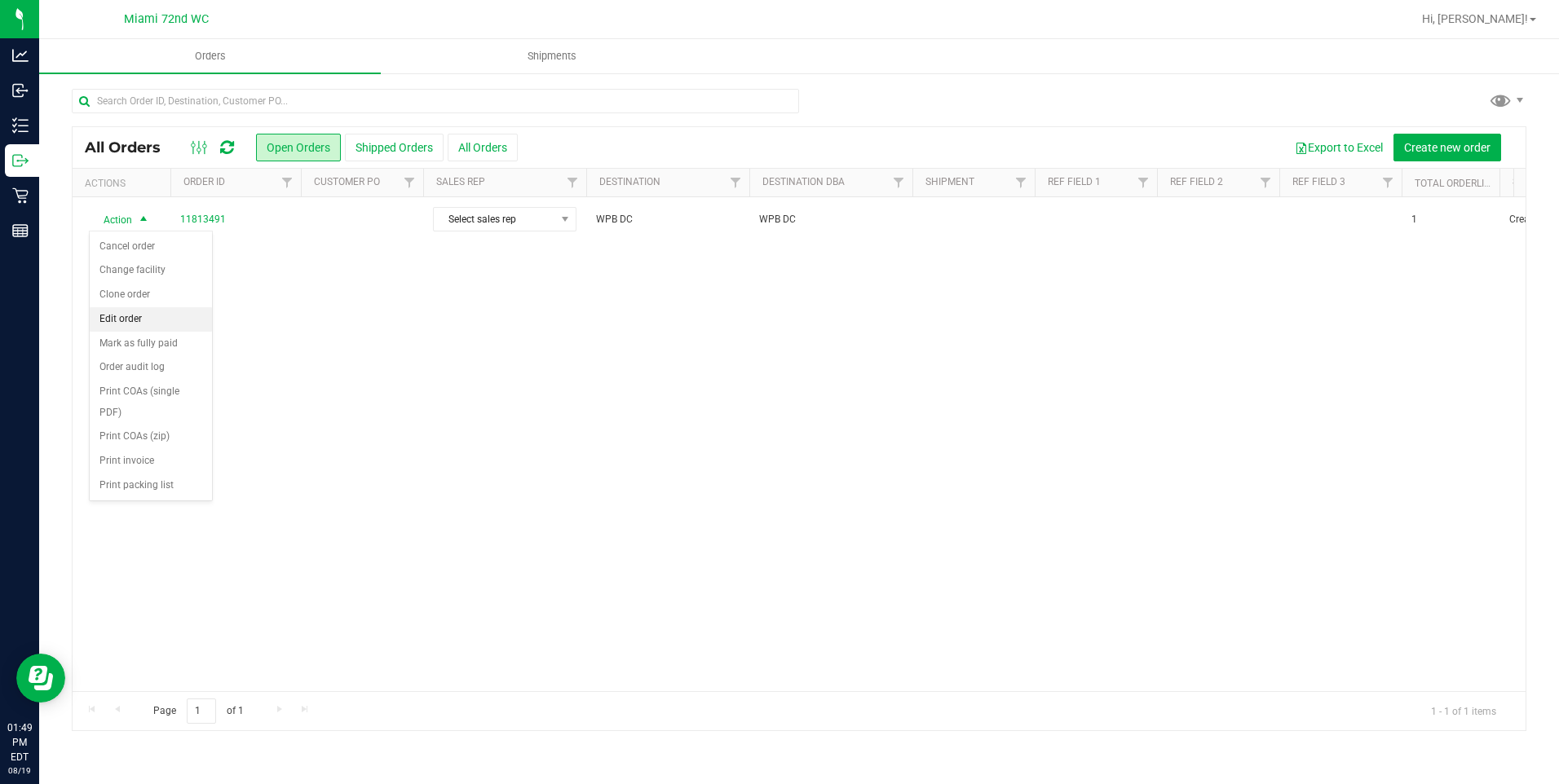
click at [141, 326] on li "Edit order" at bounding box center [151, 319] width 122 height 24
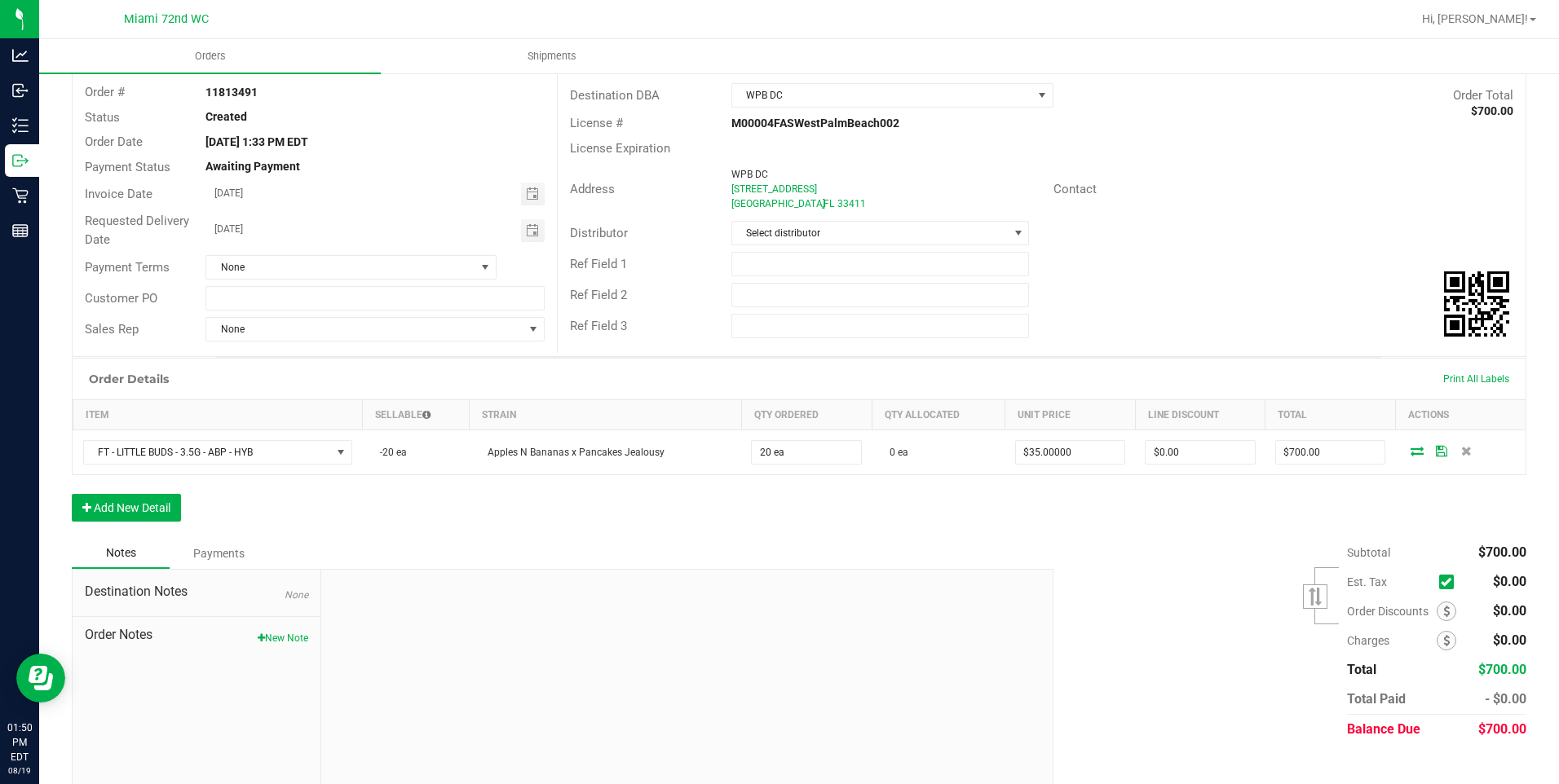
scroll to position [116, 0]
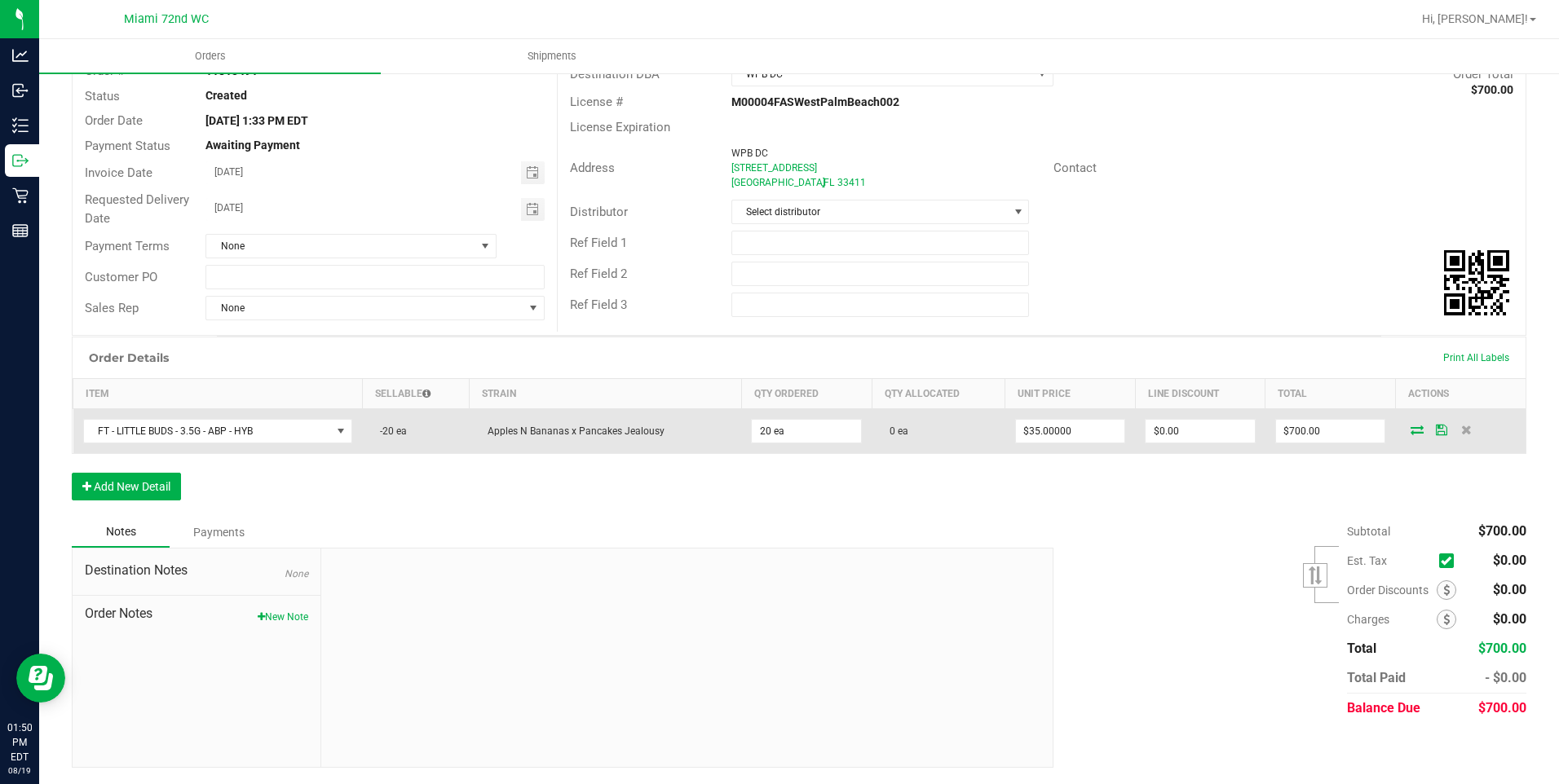
click at [1436, 434] on icon at bounding box center [1442, 430] width 12 height 10
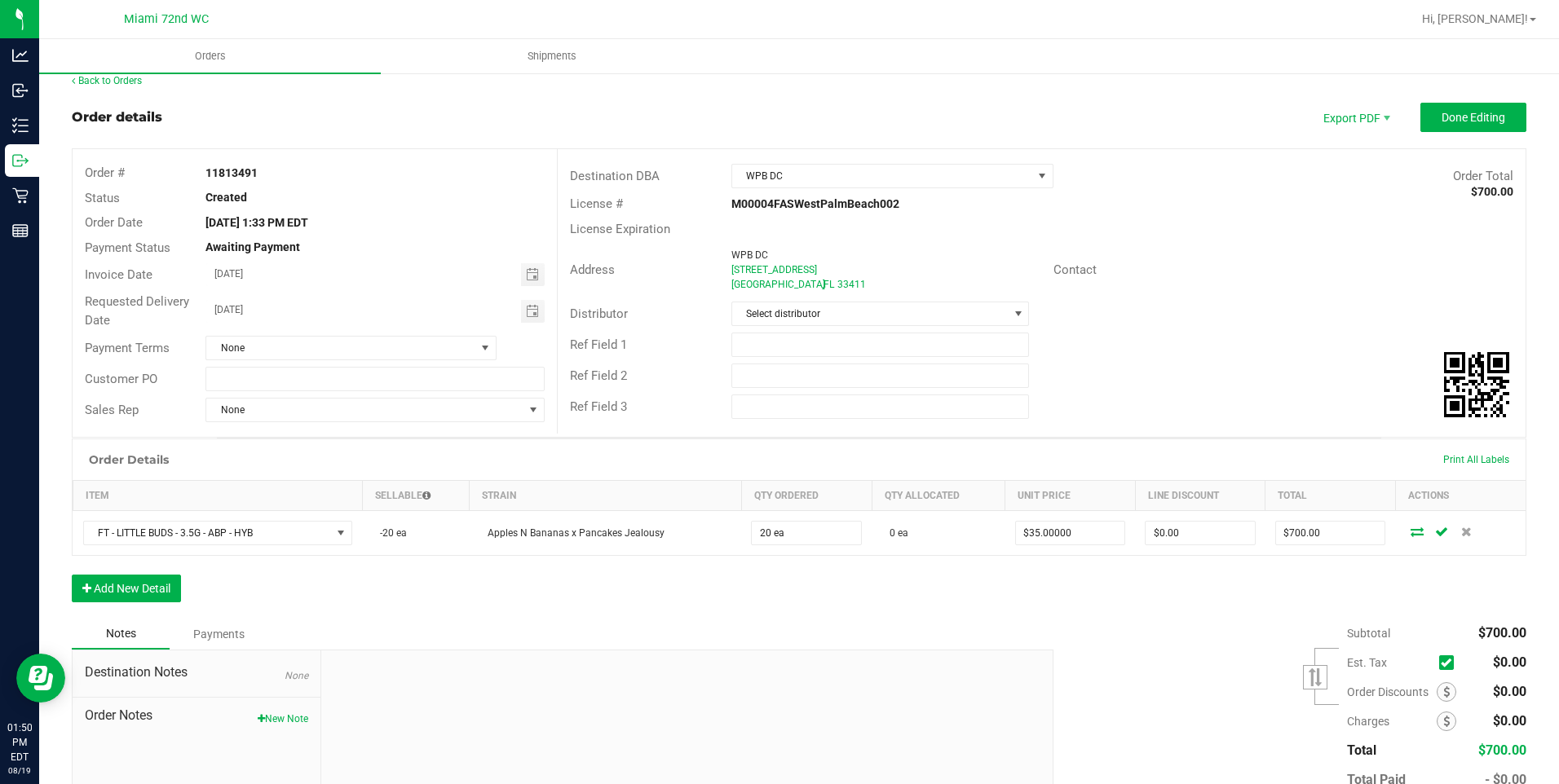
scroll to position [0, 0]
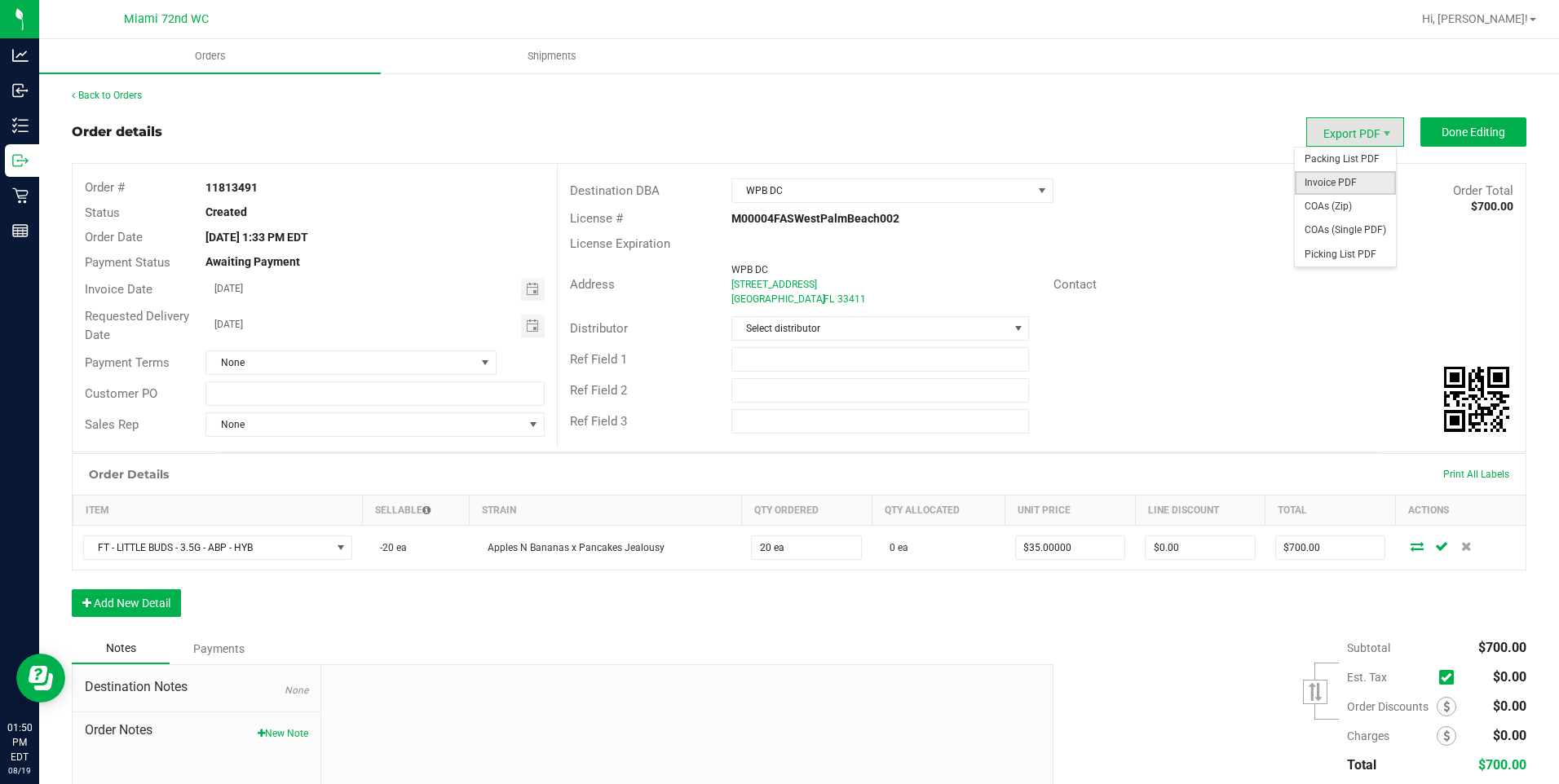
click at [1342, 176] on span "Invoice PDF" at bounding box center [1346, 183] width 101 height 23
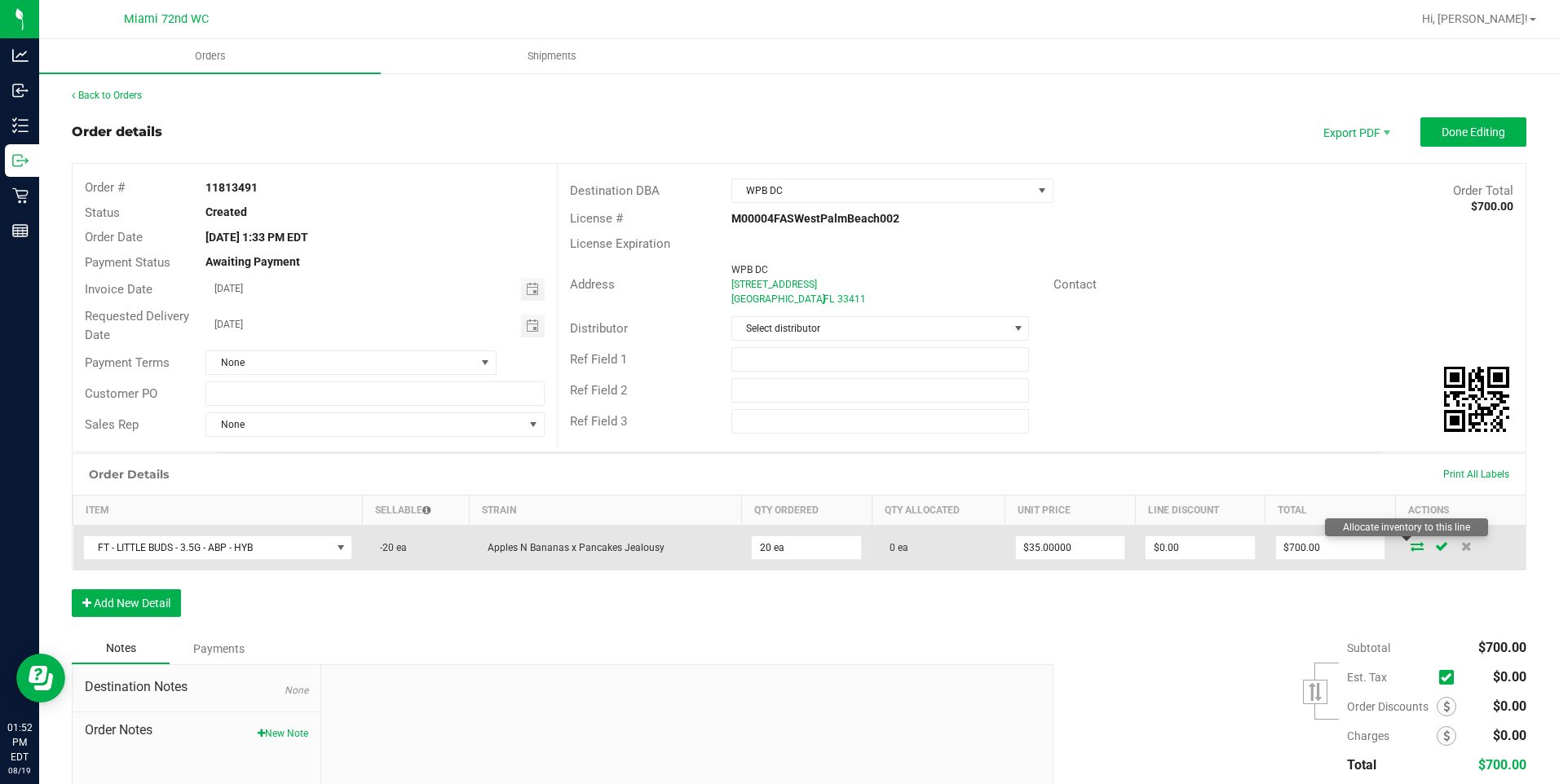
click at [1411, 549] on icon at bounding box center [1418, 546] width 13 height 10
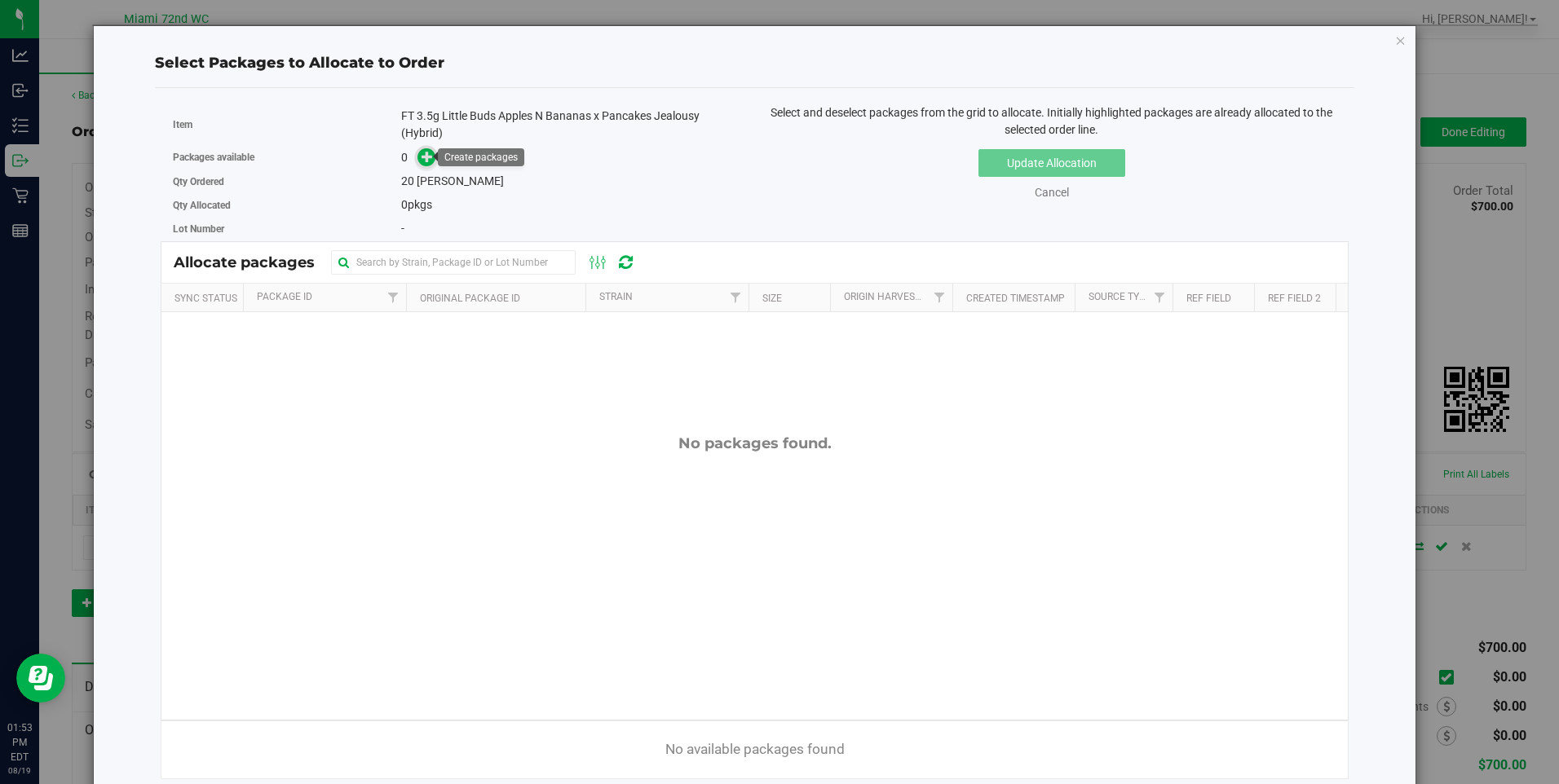
click at [428, 157] on icon at bounding box center [428, 156] width 12 height 12
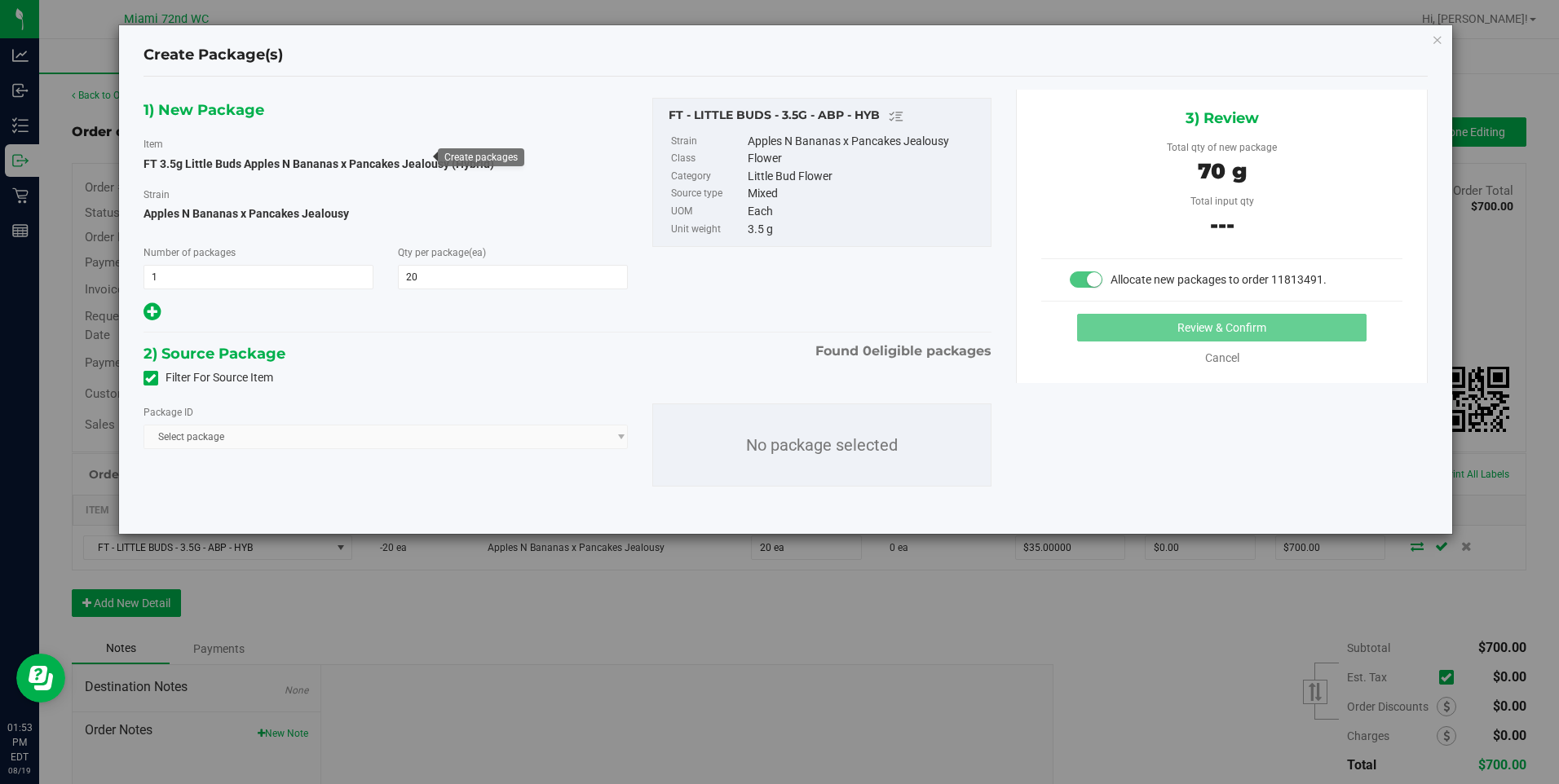
click at [1096, 282] on small at bounding box center [1095, 279] width 15 height 15
click at [1095, 281] on small at bounding box center [1095, 279] width 15 height 15
drag, startPoint x: 1095, startPoint y: 281, endPoint x: 406, endPoint y: 218, distance: 691.9
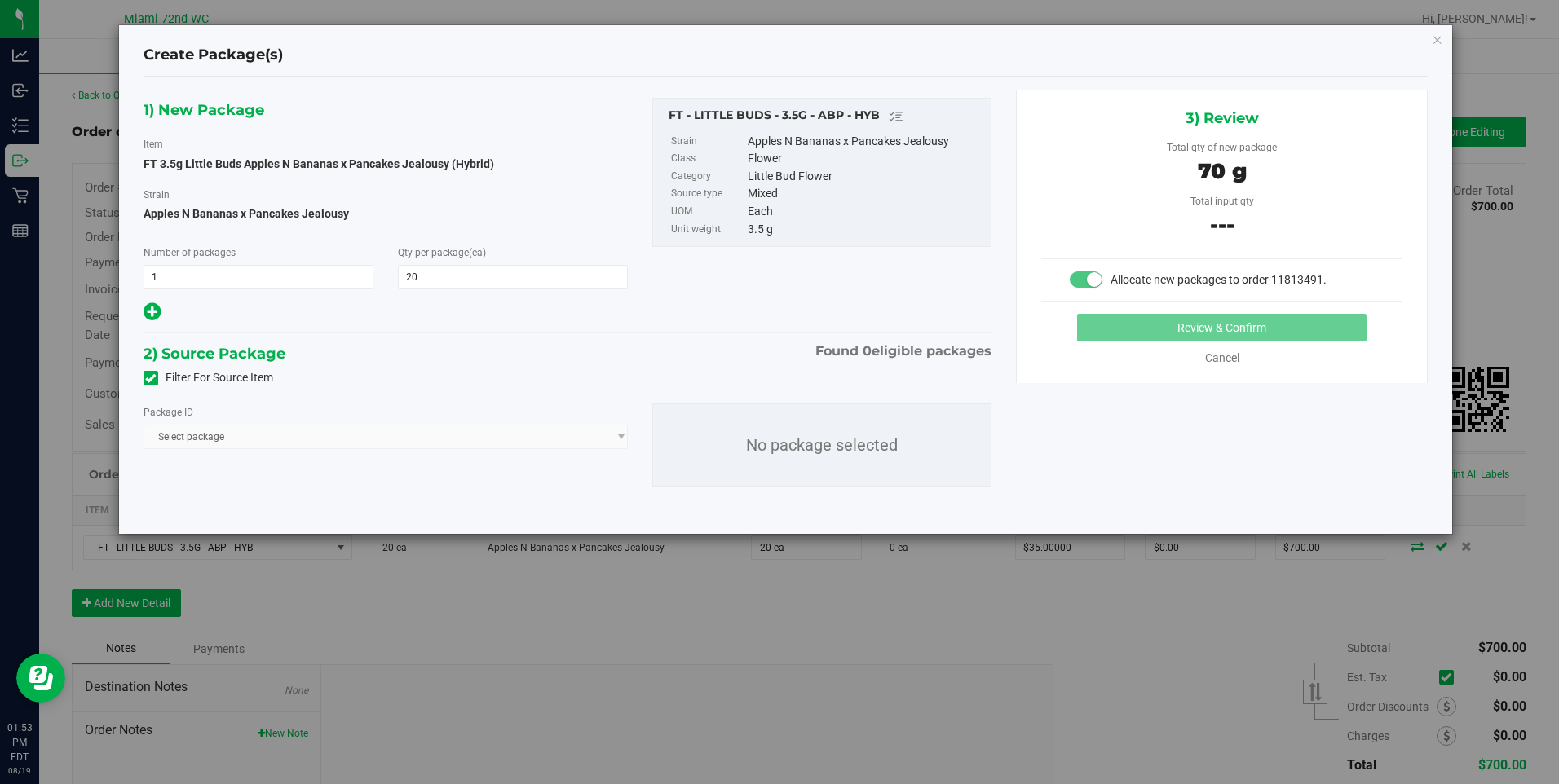
click at [1085, 281] on span at bounding box center [1086, 279] width 33 height 16
click at [274, 206] on span "Apples N Bananas x Pancakes Jealousy" at bounding box center [387, 213] width 485 height 24
click at [314, 108] on div "1) New Package Item FT 3.5g Little Buds Apples N Bananas x Pancakes Jealousy (H…" at bounding box center [386, 211] width 510 height 226
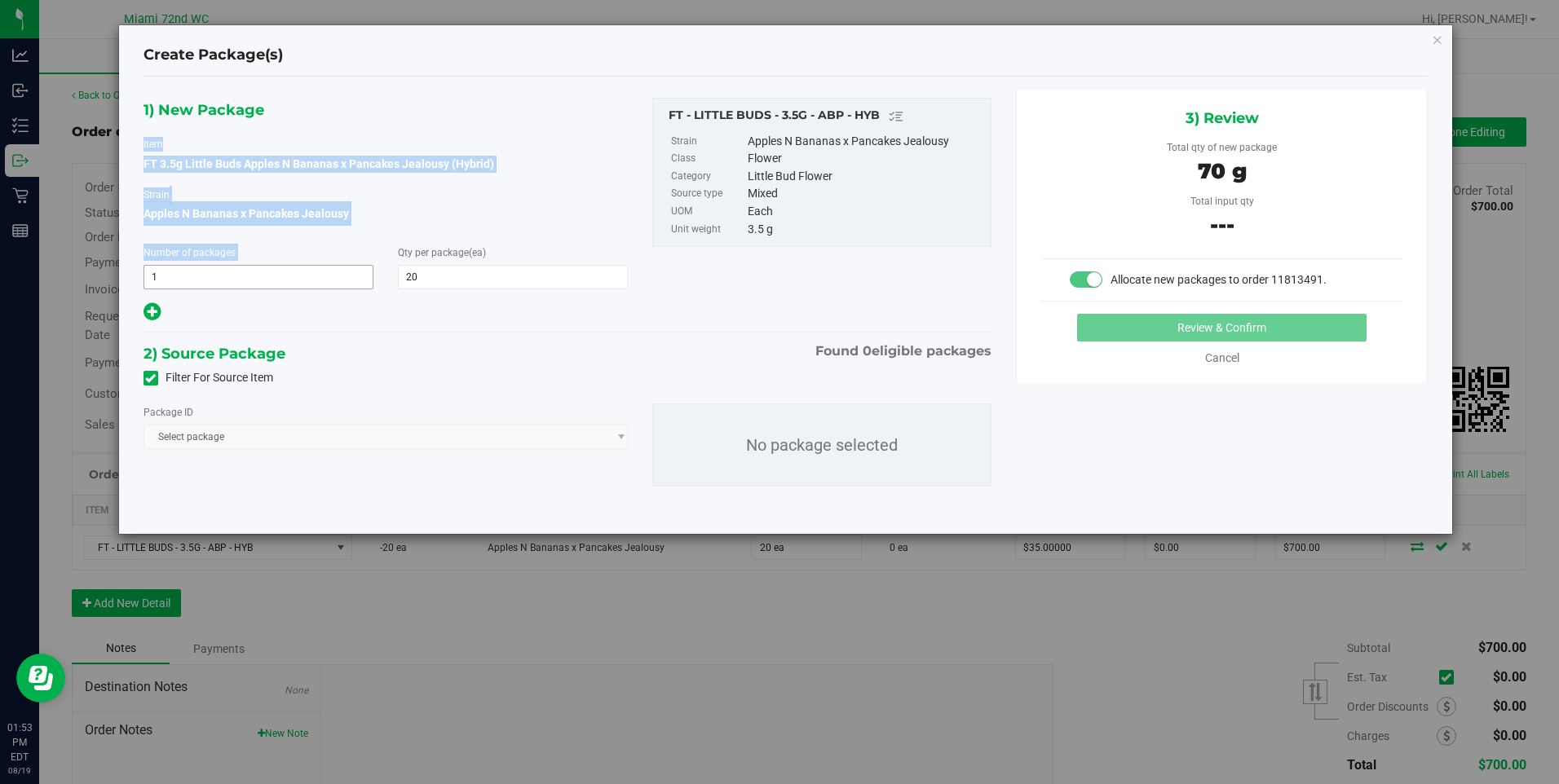
click at [278, 289] on div "1) New Package Item FT 3.5g Little Buds Apples N Bananas x Pancakes Jealousy (H…" at bounding box center [386, 211] width 510 height 226
drag, startPoint x: 278, startPoint y: 365, endPoint x: 285, endPoint y: 406, distance: 41.6
click at [285, 402] on div "1) New Package Item FT 3.5g Little Buds Apples N Bananas x Pancakes Jealousy (H…" at bounding box center [568, 305] width 874 height 432
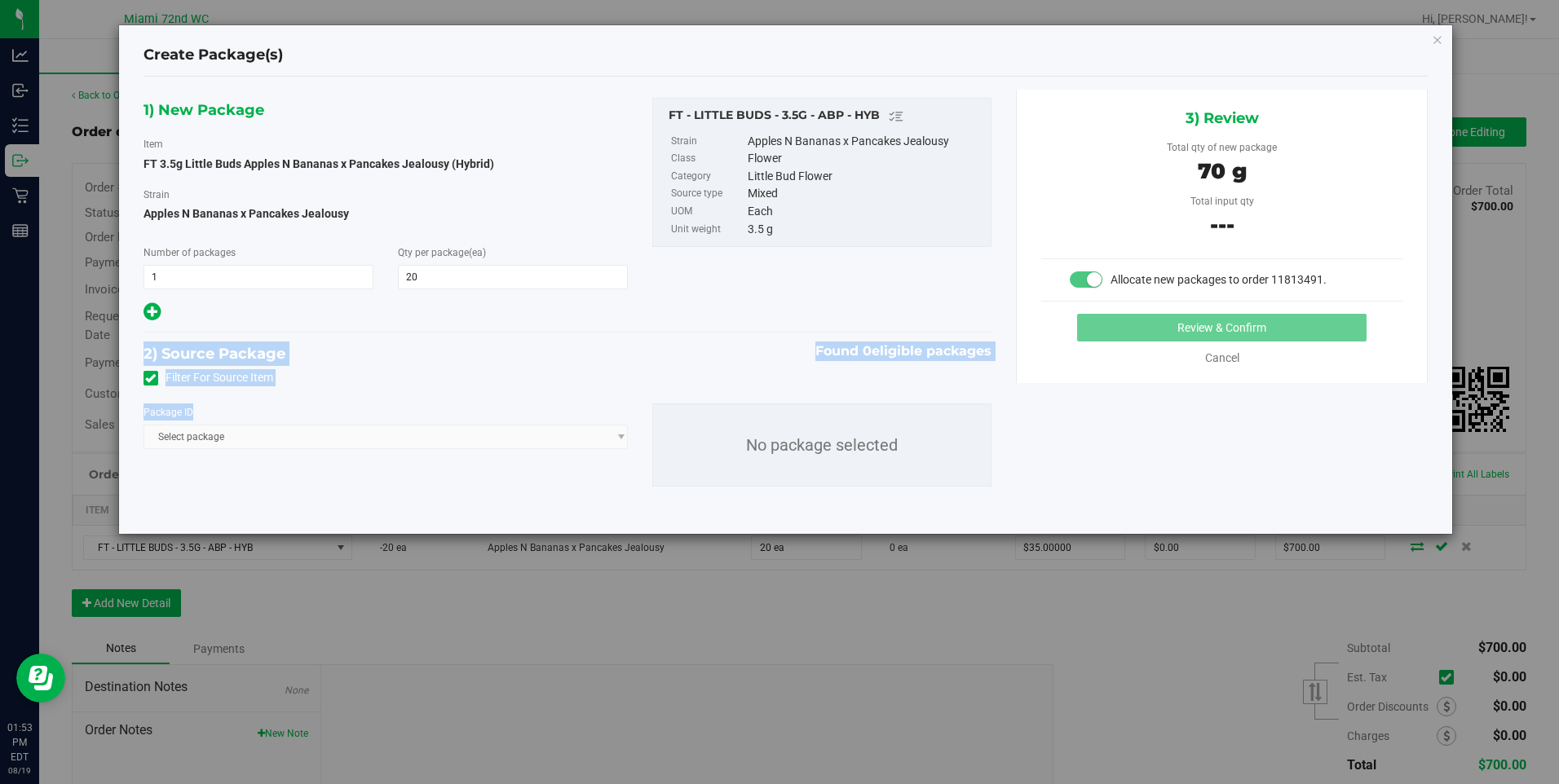
click at [500, 391] on div "Package ID Select package No package selected" at bounding box center [568, 445] width 874 height 110
click at [352, 434] on span "Select package" at bounding box center [387, 437] width 485 height 24
click at [348, 439] on span "Select package" at bounding box center [387, 437] width 485 height 24
click at [208, 362] on span "2) Source Package" at bounding box center [215, 353] width 142 height 24
click at [209, 376] on label "Filter For Source Item" at bounding box center [208, 377] width 130 height 17
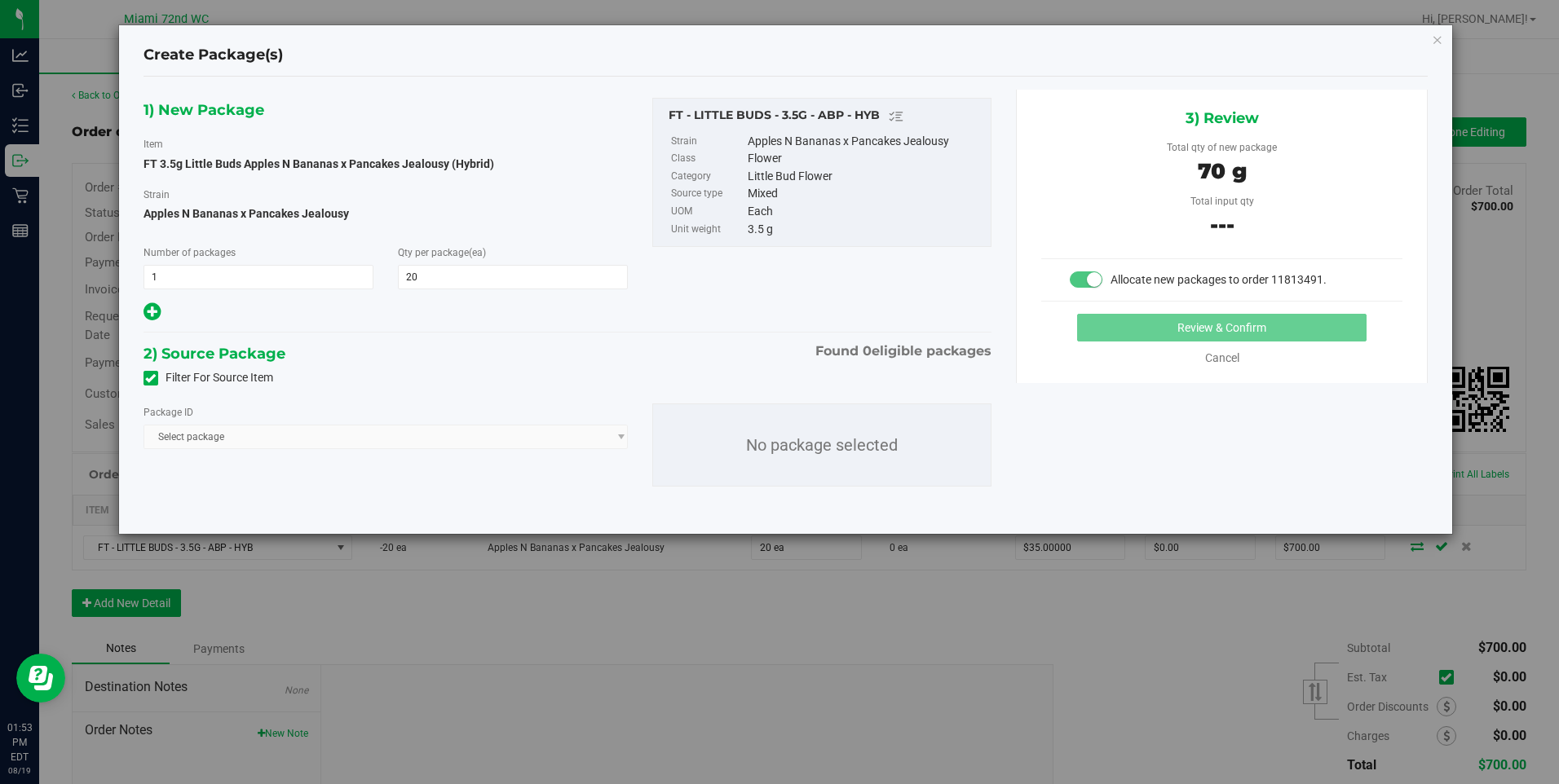
click at [0, 0] on input "Filter For Source Item" at bounding box center [0, 0] width 0 height 0
click at [1442, 40] on icon "button" at bounding box center [1438, 38] width 12 height 19
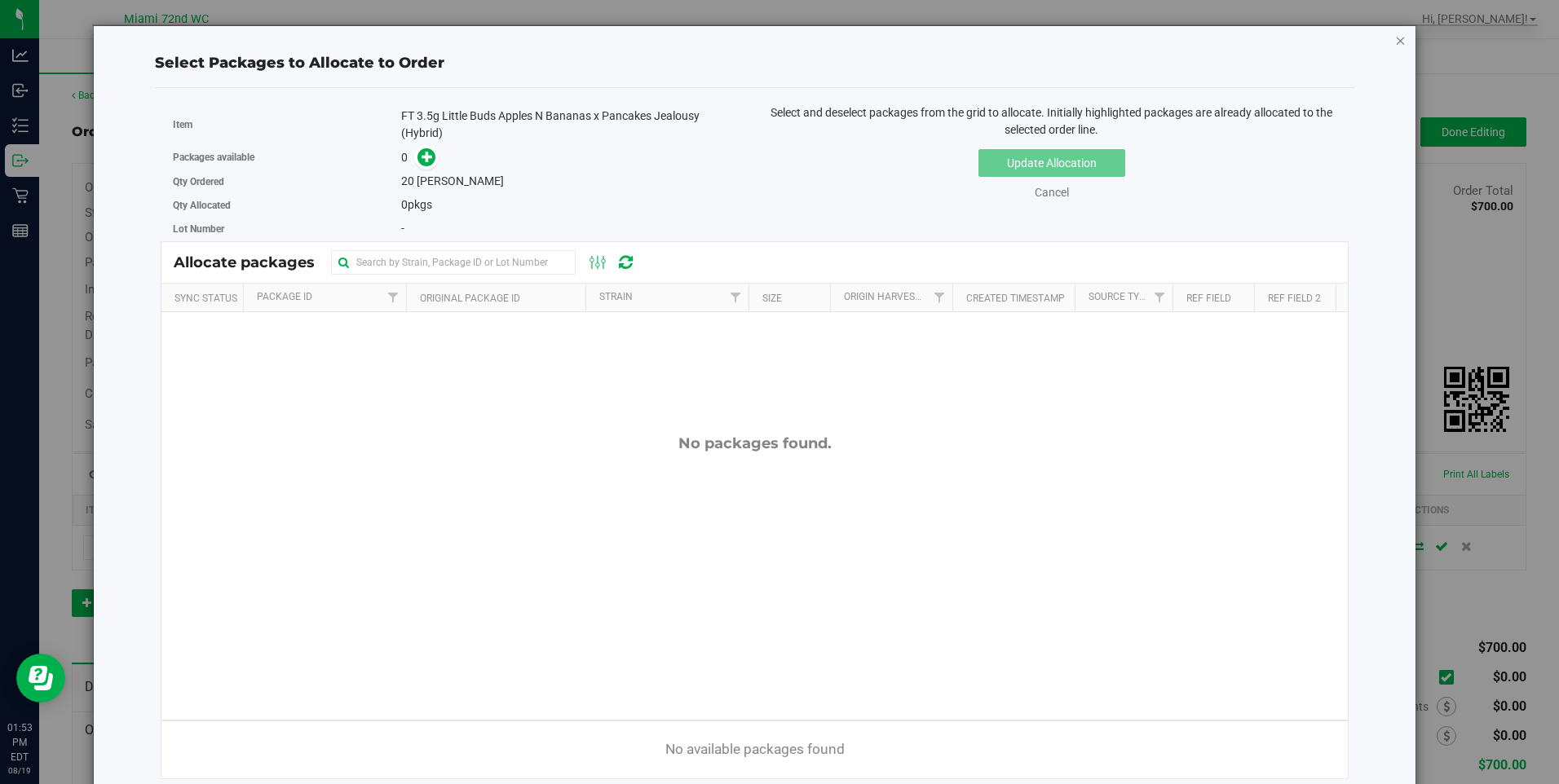
click at [1395, 38] on icon "button" at bounding box center [1401, 39] width 12 height 19
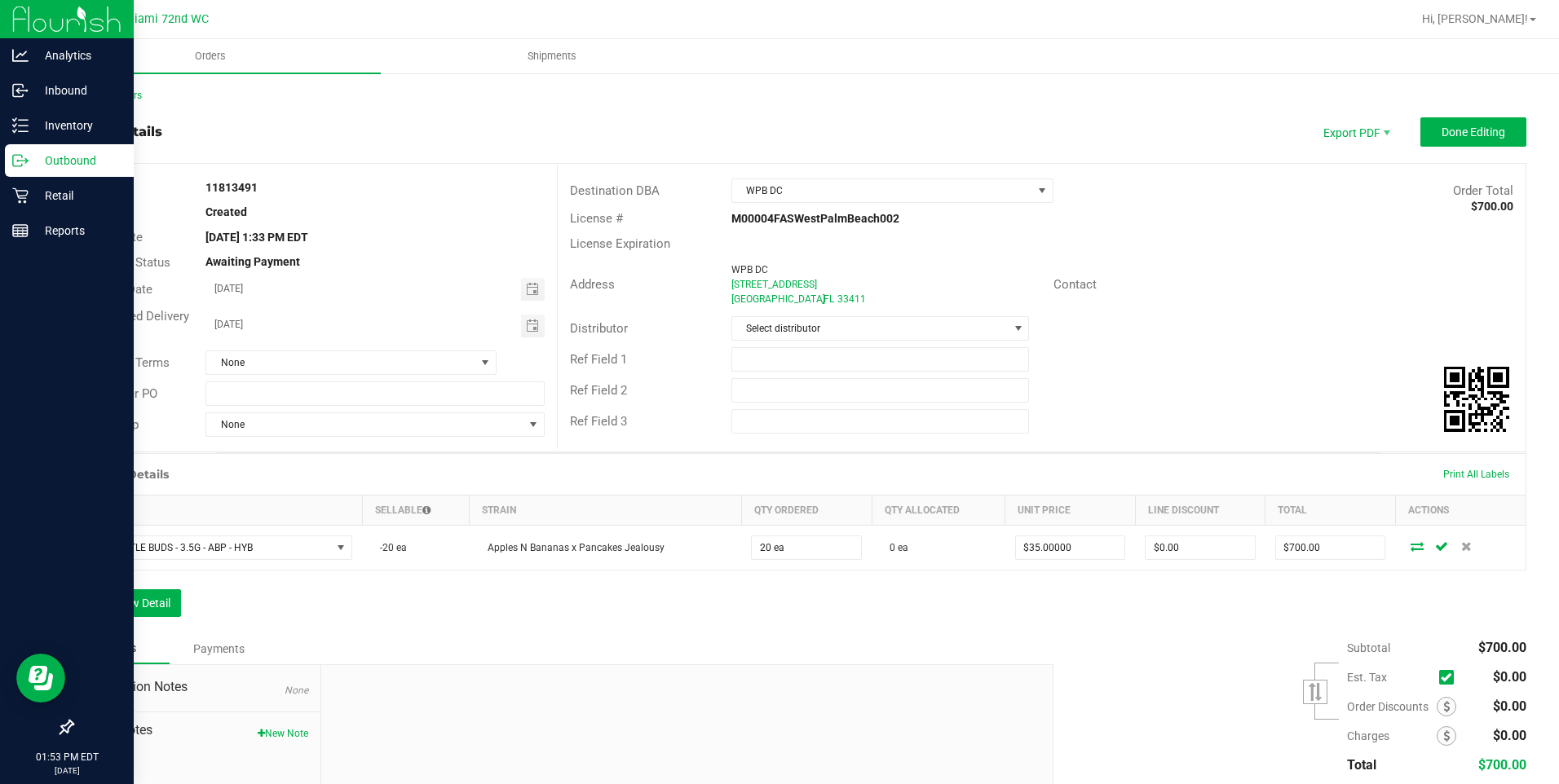
click at [76, 167] on p "Outbound" at bounding box center [77, 160] width 98 height 19
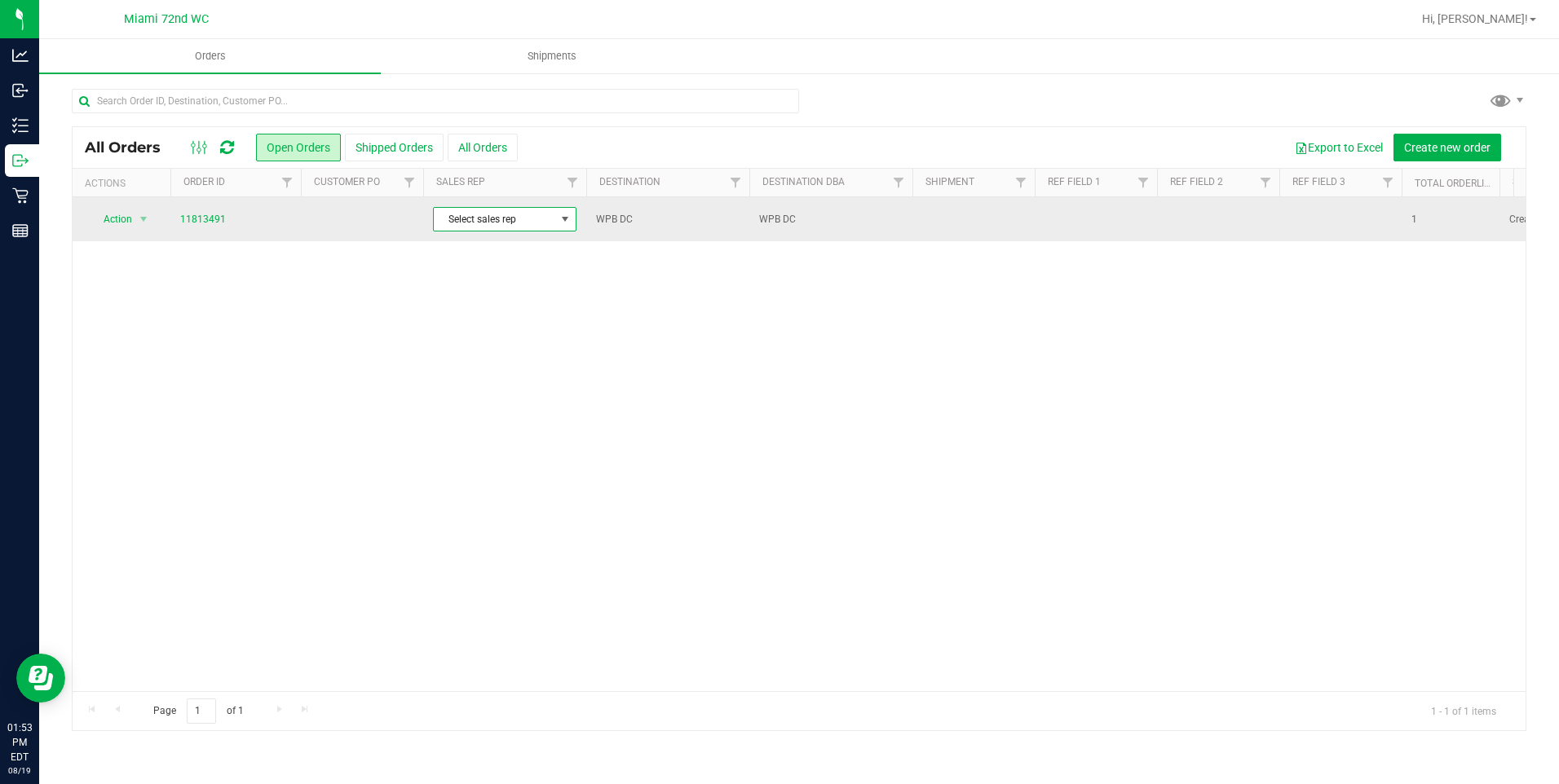
click at [510, 227] on span "Select sales rep" at bounding box center [494, 219] width 121 height 23
click at [510, 227] on span "None" at bounding box center [494, 219] width 121 height 23
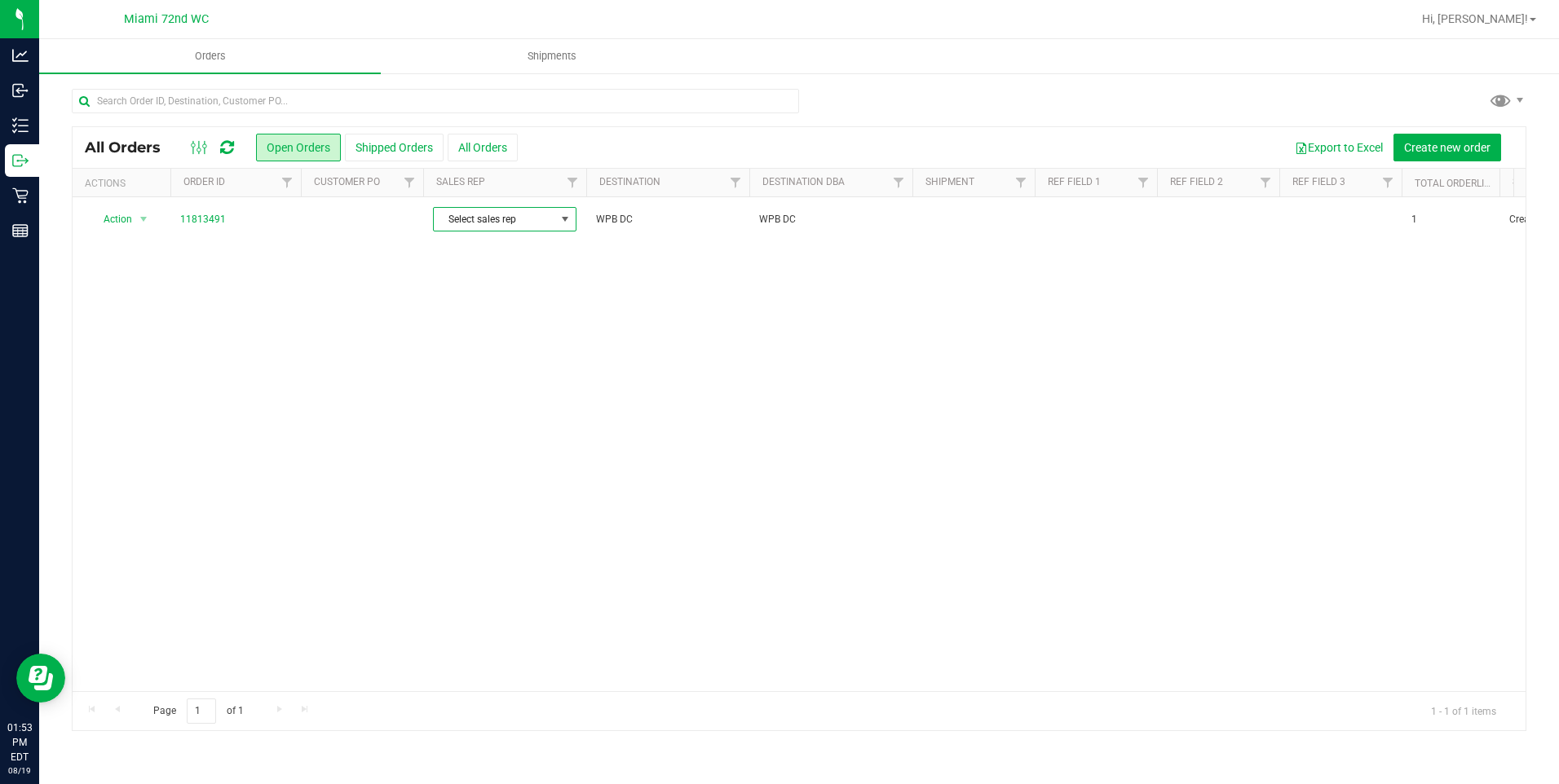
click at [111, 632] on div "Action Action Cancel order Change facility Clone order Edit order Mark as fully…" at bounding box center [799, 444] width 1454 height 494
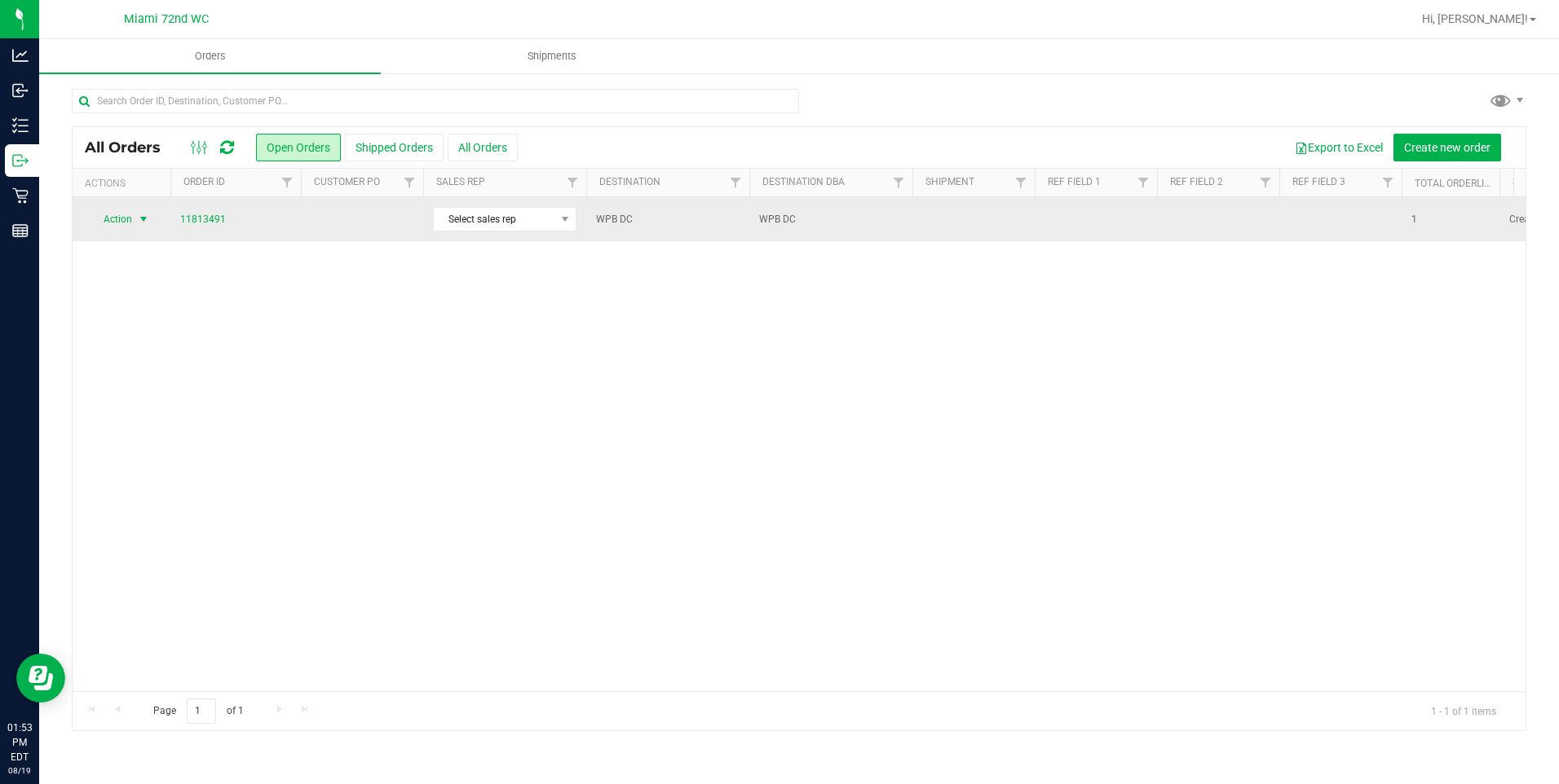
click at [126, 220] on span "Action" at bounding box center [110, 219] width 44 height 23
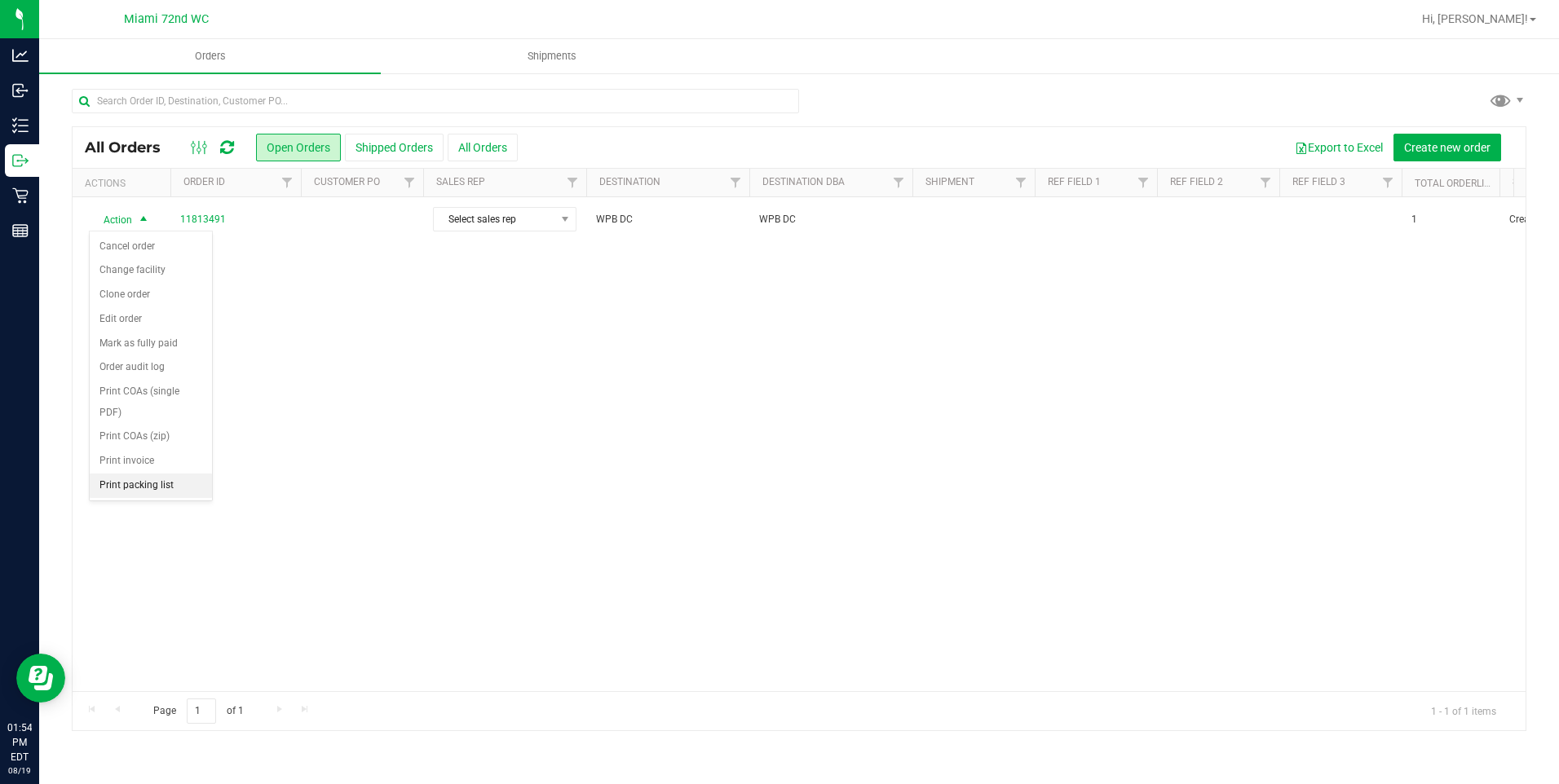
click at [167, 494] on li "Print packing list" at bounding box center [151, 485] width 122 height 24
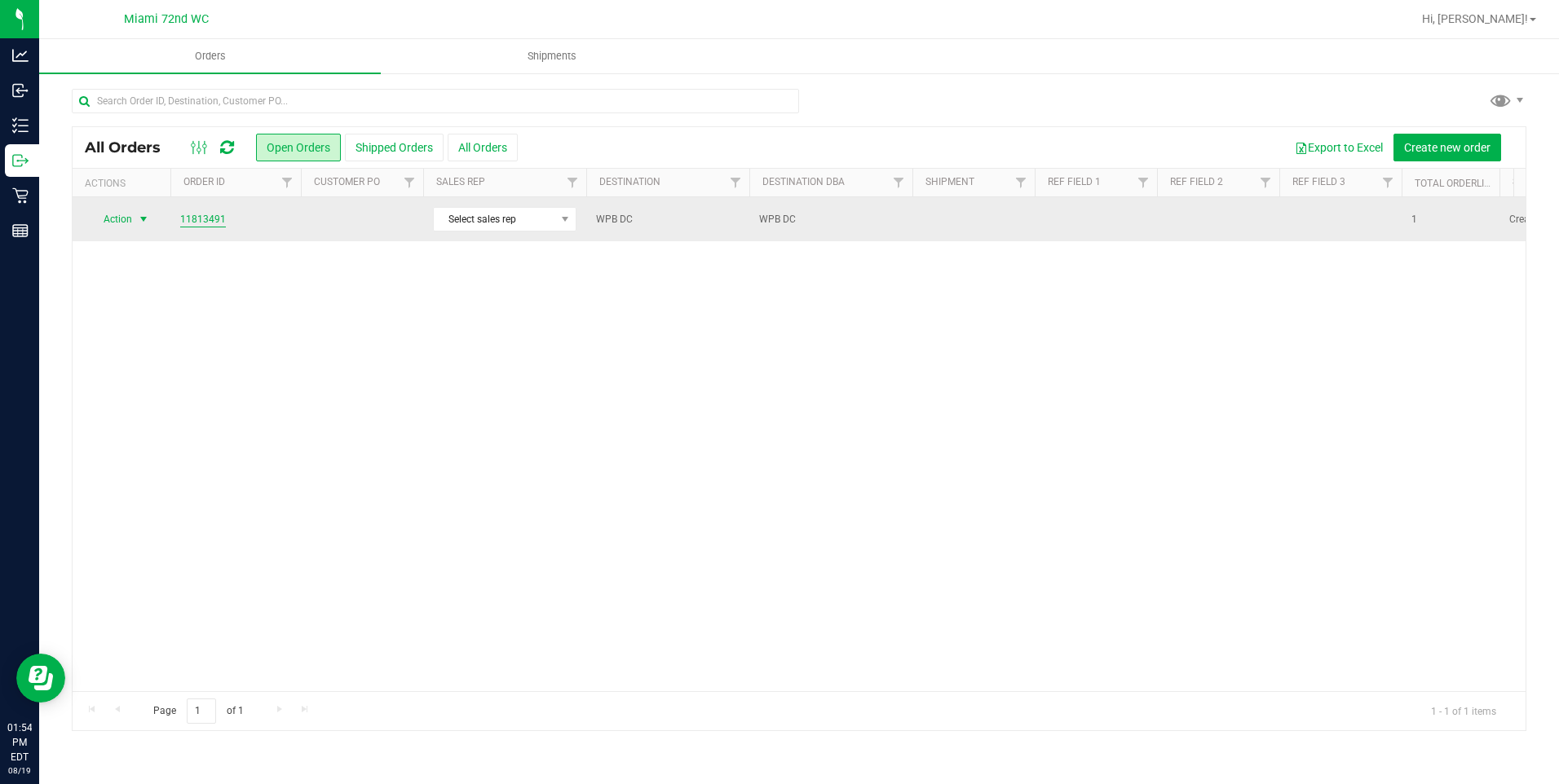
click at [208, 218] on link "11813491" at bounding box center [203, 219] width 46 height 16
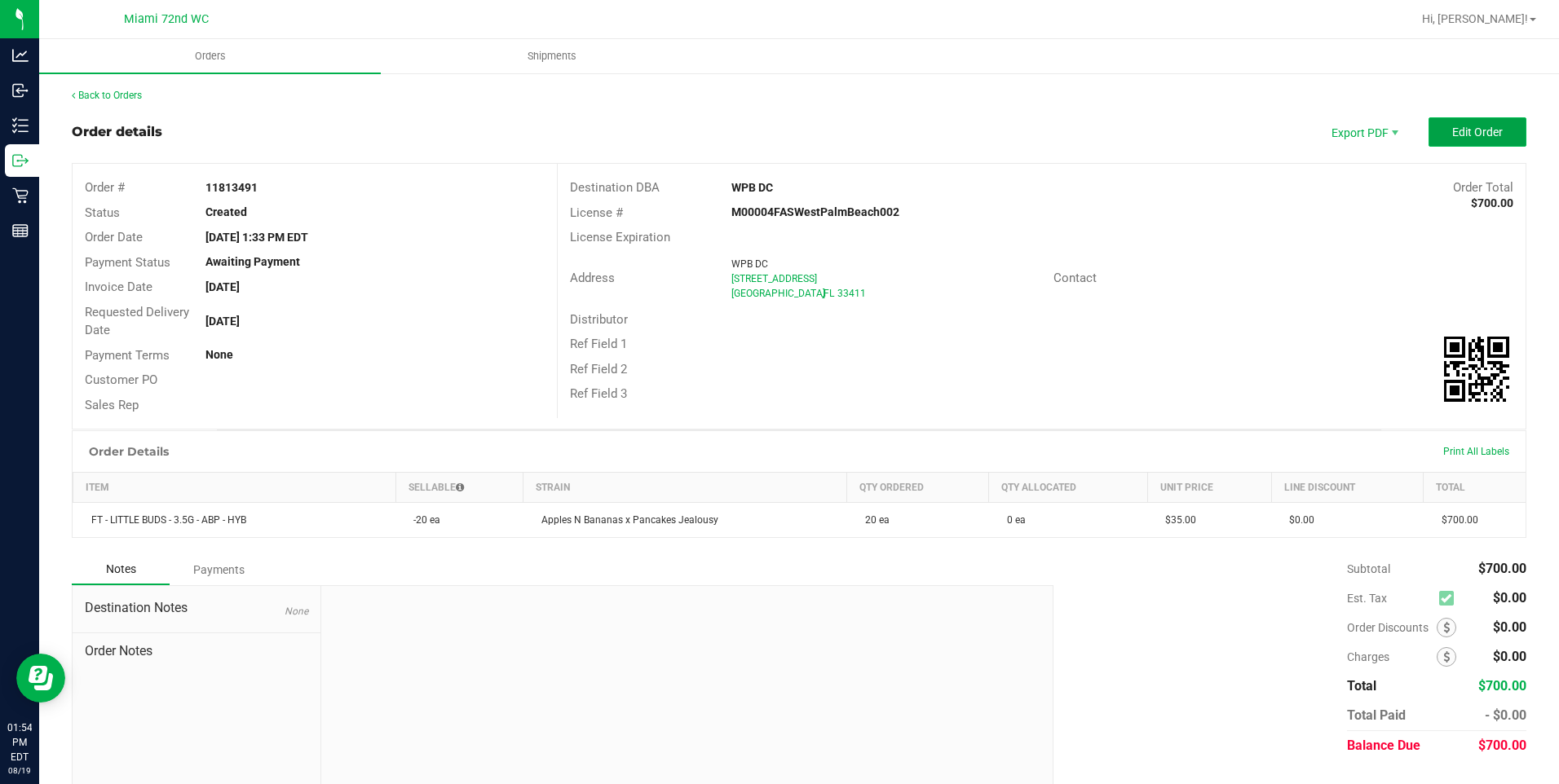
click at [1429, 134] on button "Edit Order" at bounding box center [1477, 131] width 98 height 29
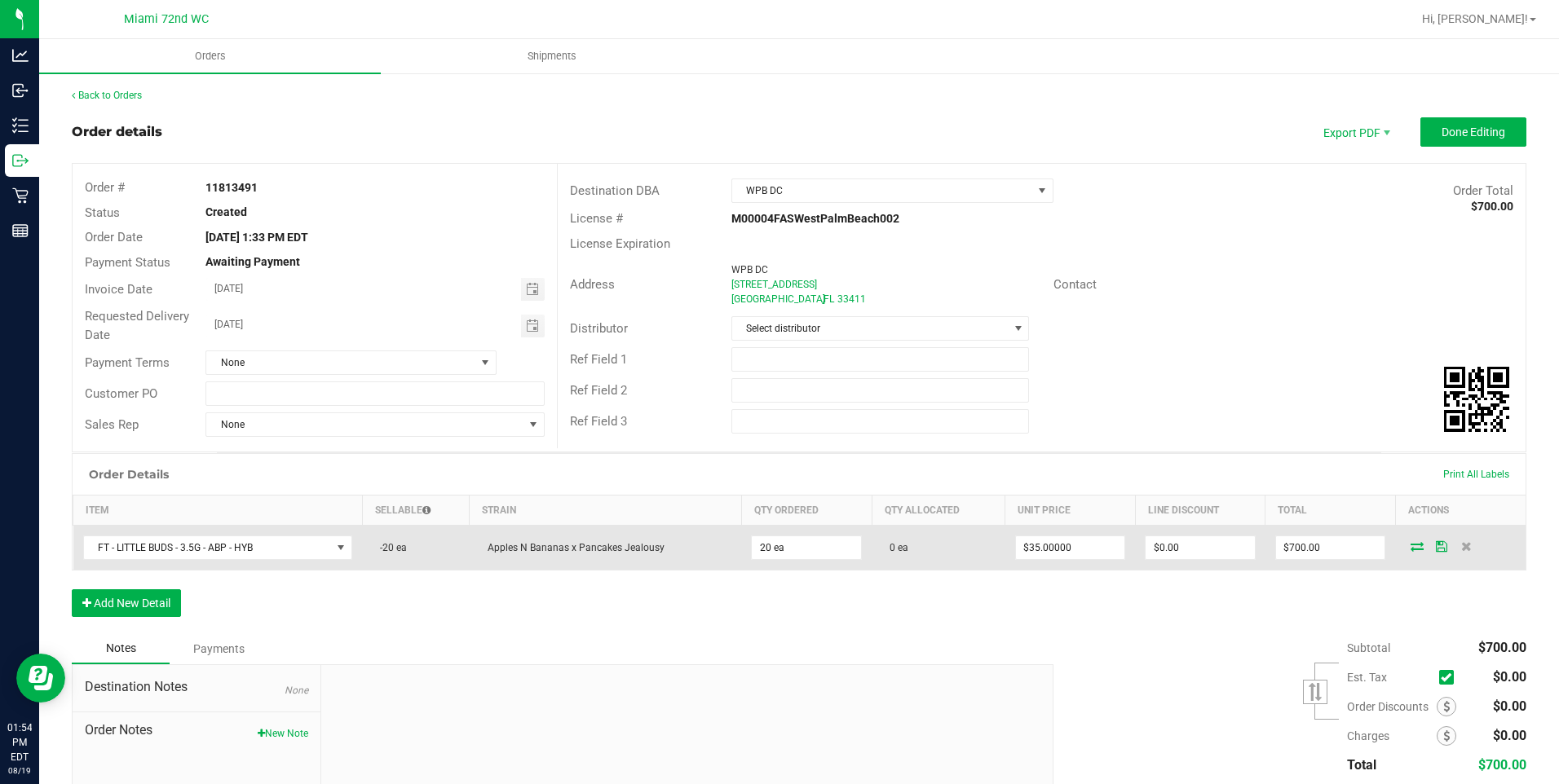
click at [906, 542] on td "0 ea" at bounding box center [939, 549] width 134 height 45
click at [902, 552] on td "0 ea" at bounding box center [939, 549] width 134 height 45
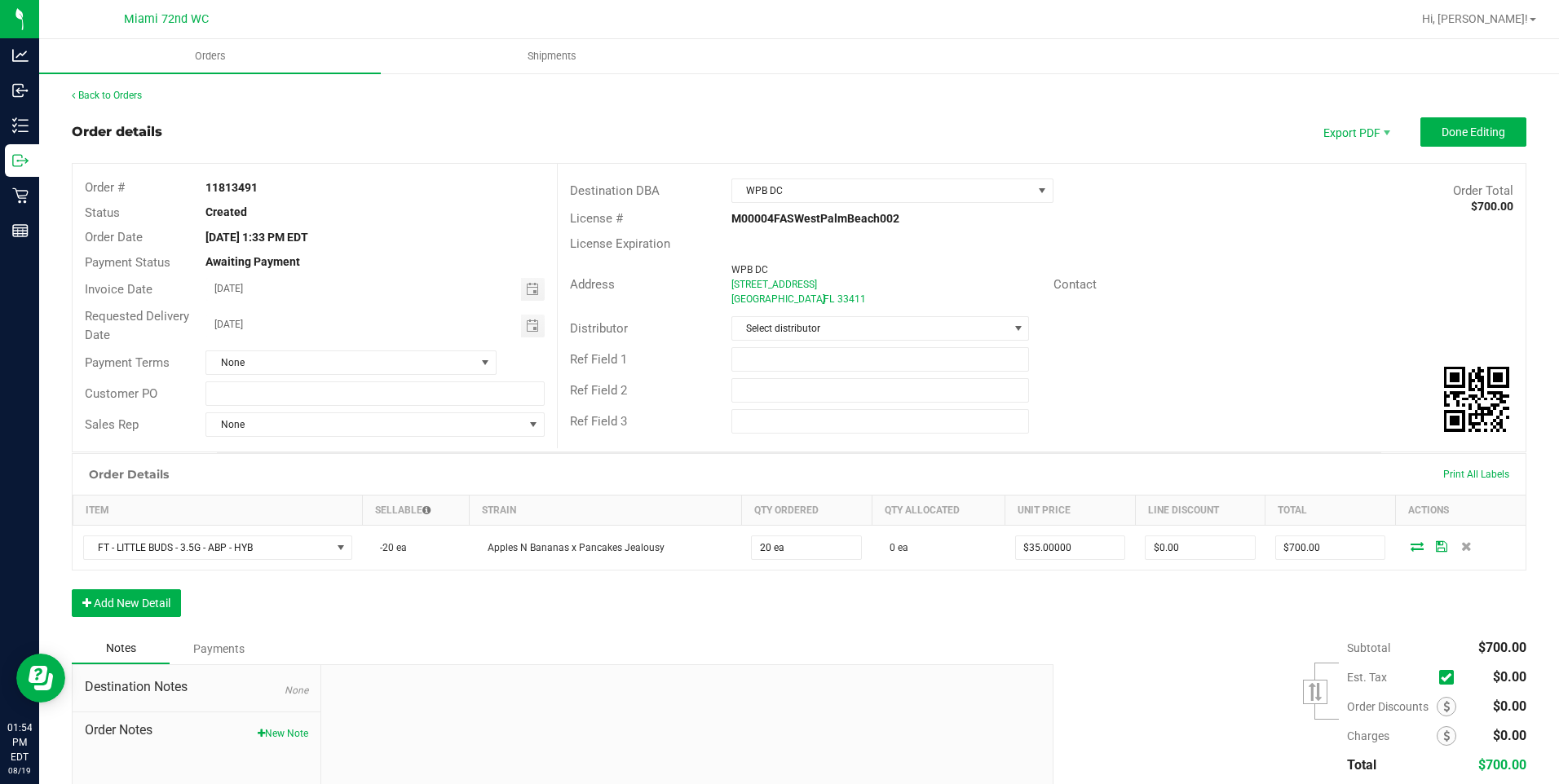
drag, startPoint x: 902, startPoint y: 552, endPoint x: 854, endPoint y: 633, distance: 94.2
click at [853, 633] on div "Notes Payments" at bounding box center [556, 648] width 970 height 31
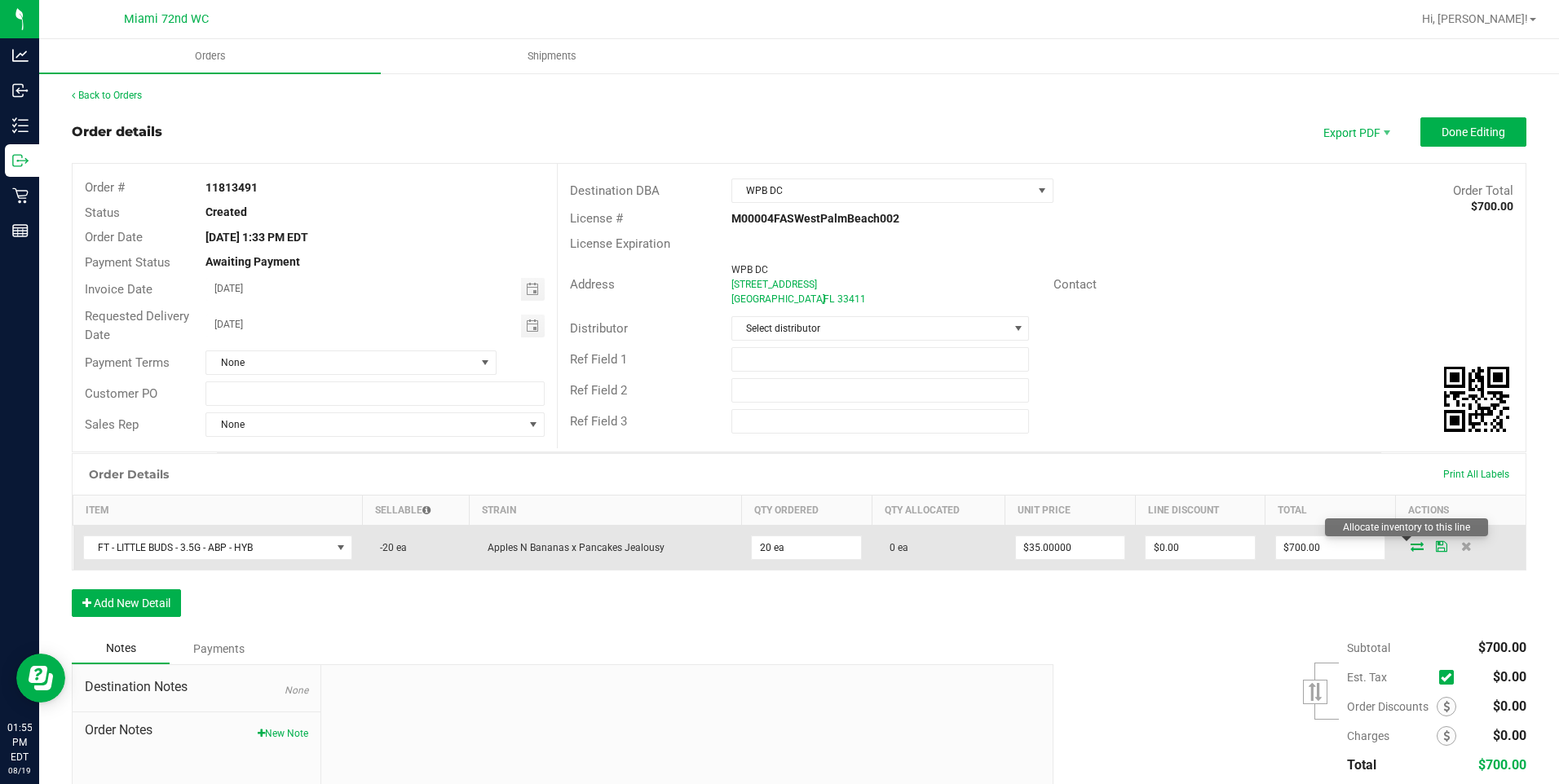
click at [1411, 547] on icon at bounding box center [1418, 546] width 13 height 10
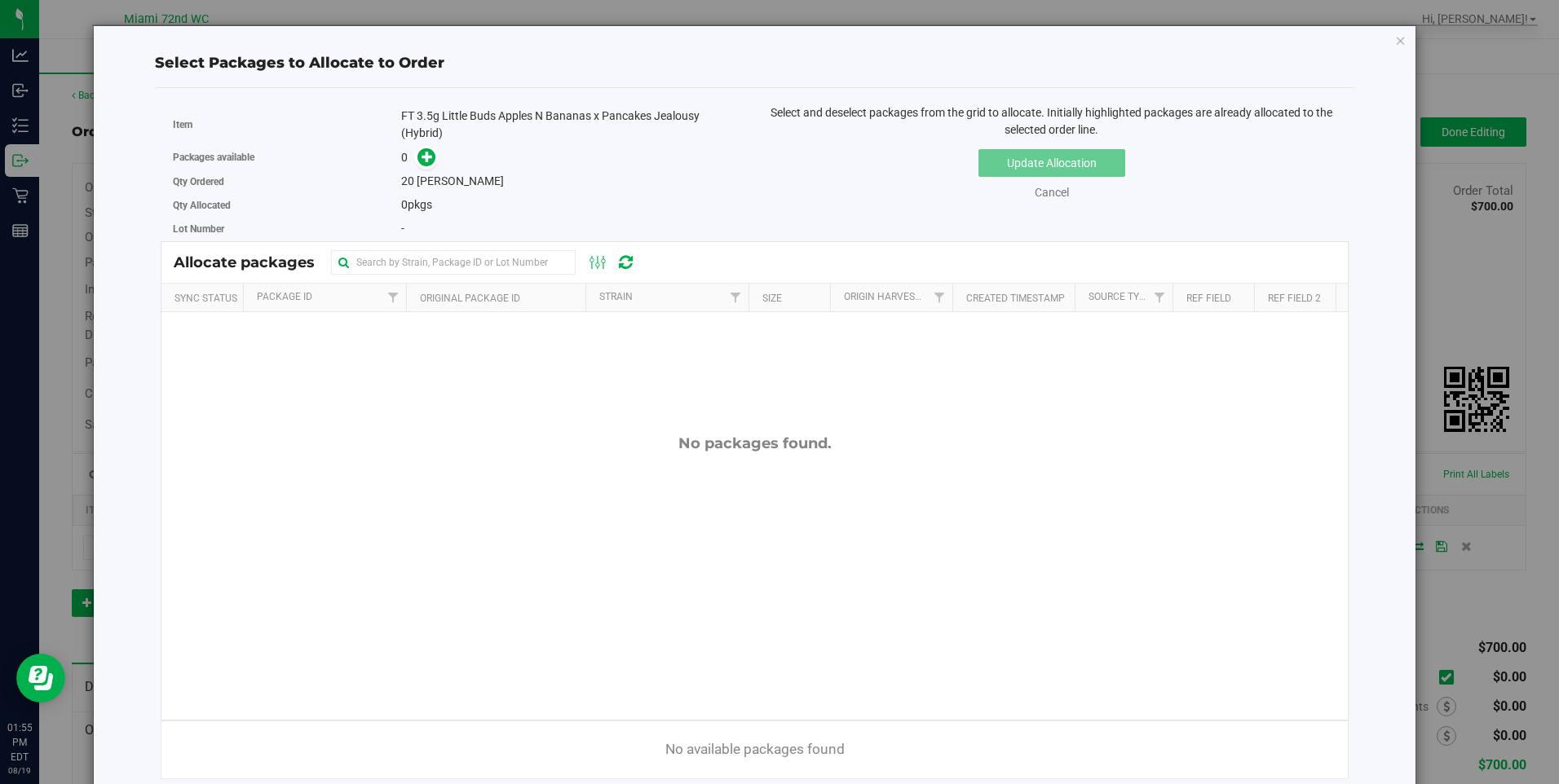
click at [424, 209] on span "0 pkgs" at bounding box center [416, 205] width 31 height 13
drag, startPoint x: 424, startPoint y: 209, endPoint x: 611, endPoint y: 227, distance: 187.9
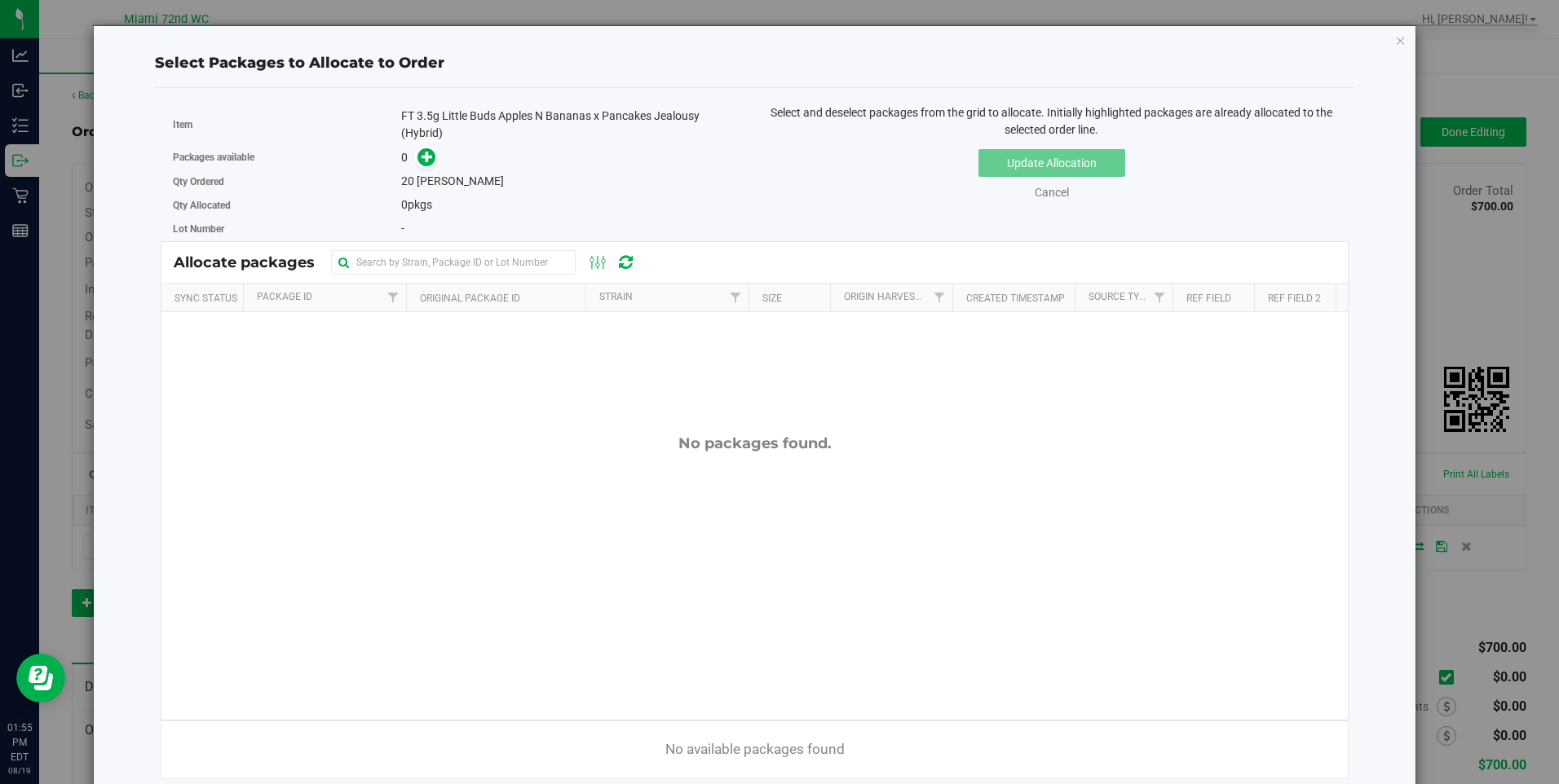
click at [611, 227] on div "-" at bounding box center [572, 228] width 341 height 17
click at [433, 161] on span at bounding box center [426, 156] width 19 height 19
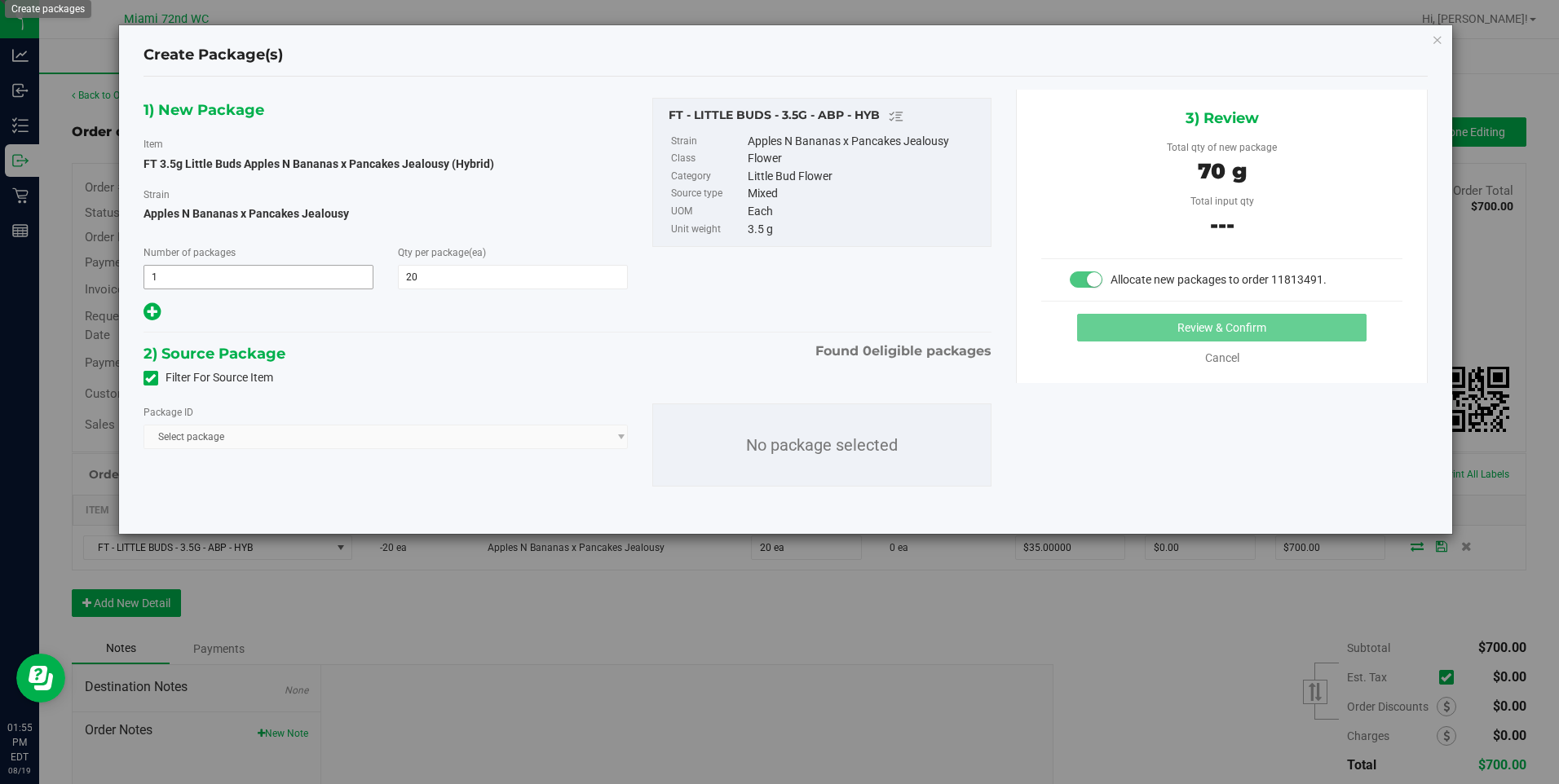
click at [198, 284] on span "1 1" at bounding box center [259, 277] width 230 height 24
click at [387, 377] on div "Filter For Source Item" at bounding box center [568, 378] width 874 height 24
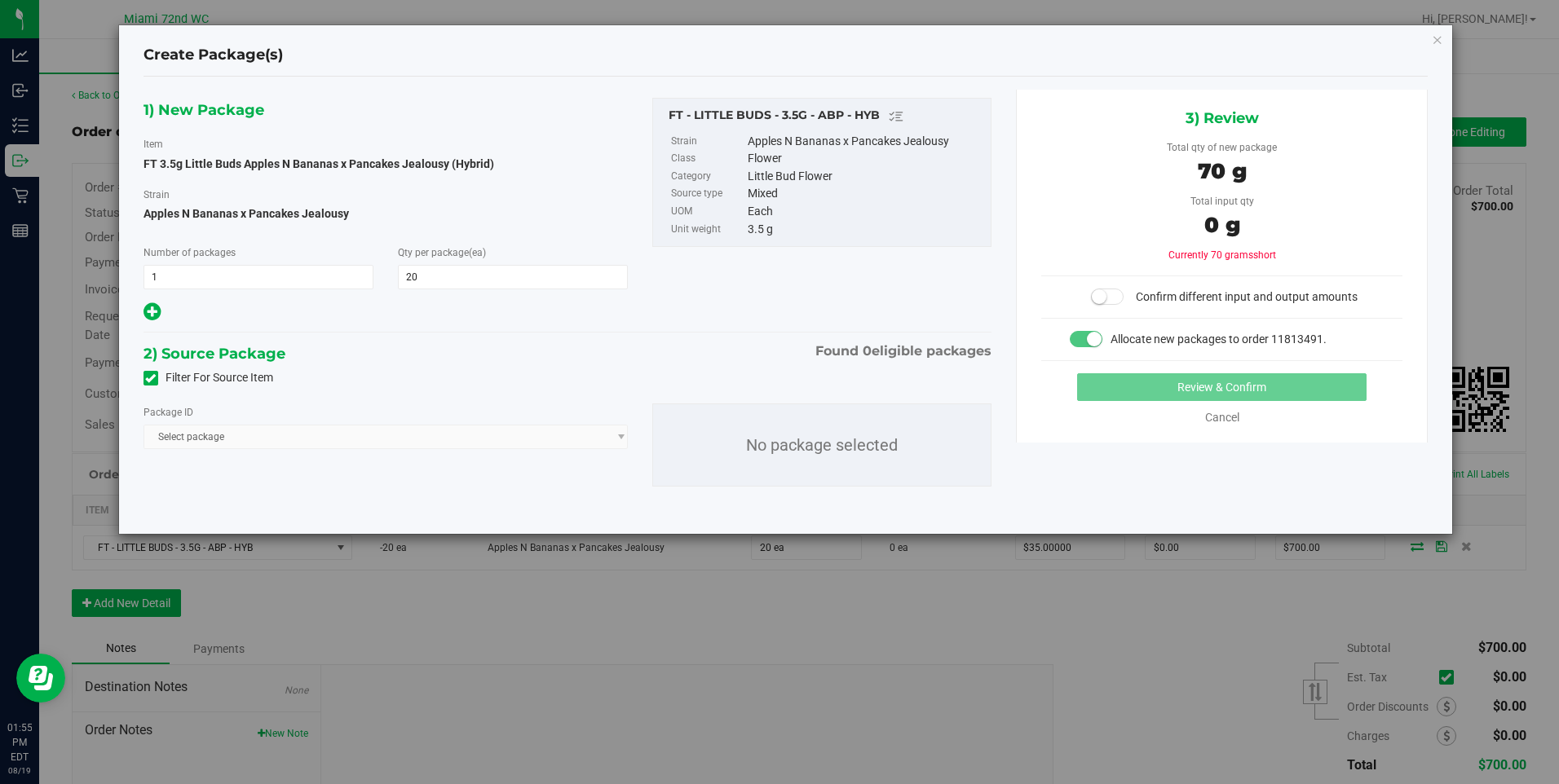
click at [270, 316] on div at bounding box center [387, 313] width 485 height 22
click at [152, 378] on icon at bounding box center [150, 378] width 11 height 0
click at [0, 0] on input "Filter For Source Item" at bounding box center [0, 0] width 0 height 0
click at [315, 440] on span "Select package" at bounding box center [376, 437] width 464 height 23
click at [668, 350] on div "2) Source Package Found 345 eligible packages" at bounding box center [568, 353] width 849 height 24
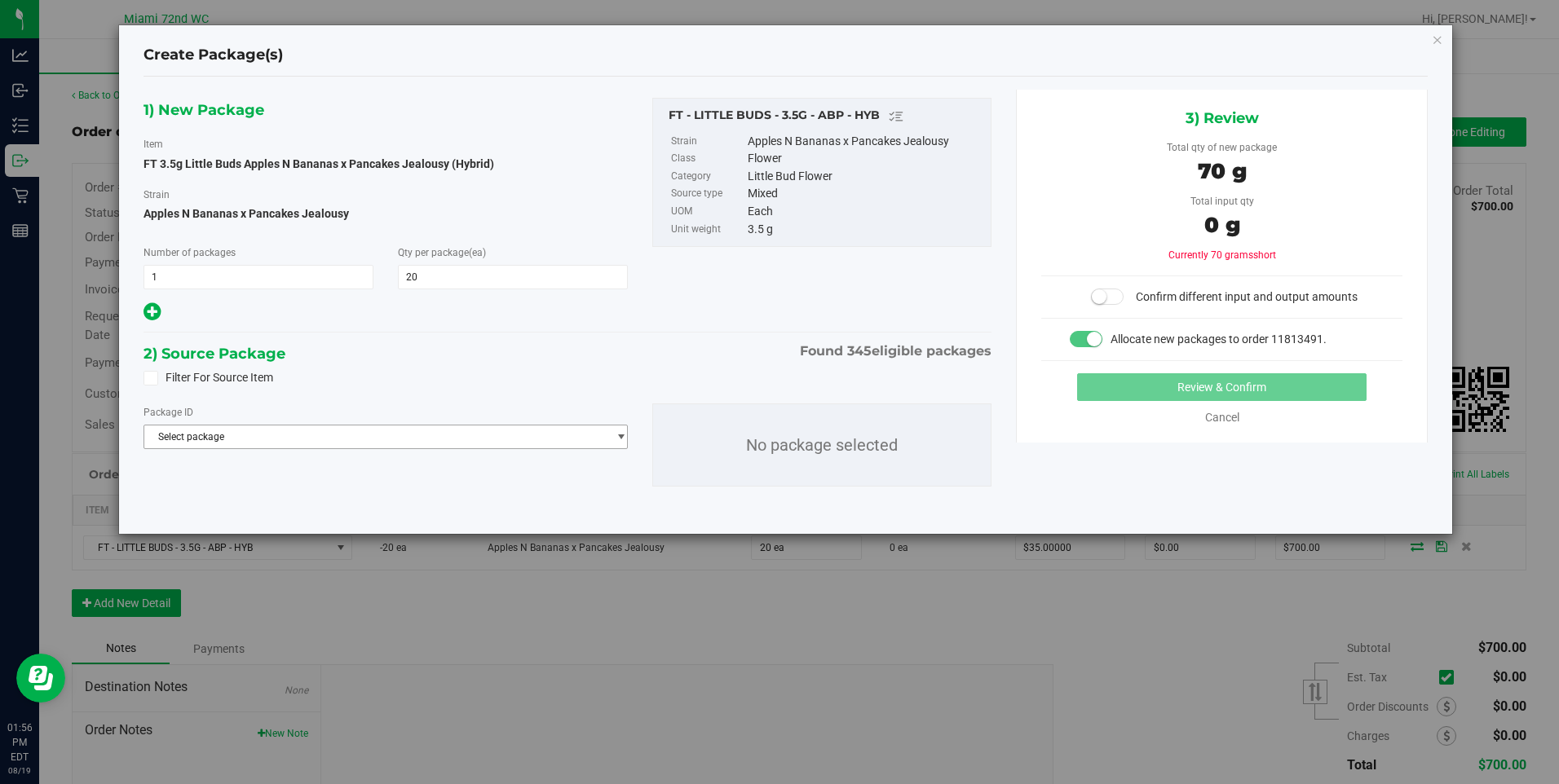
click at [246, 438] on span "Select package" at bounding box center [376, 437] width 464 height 23
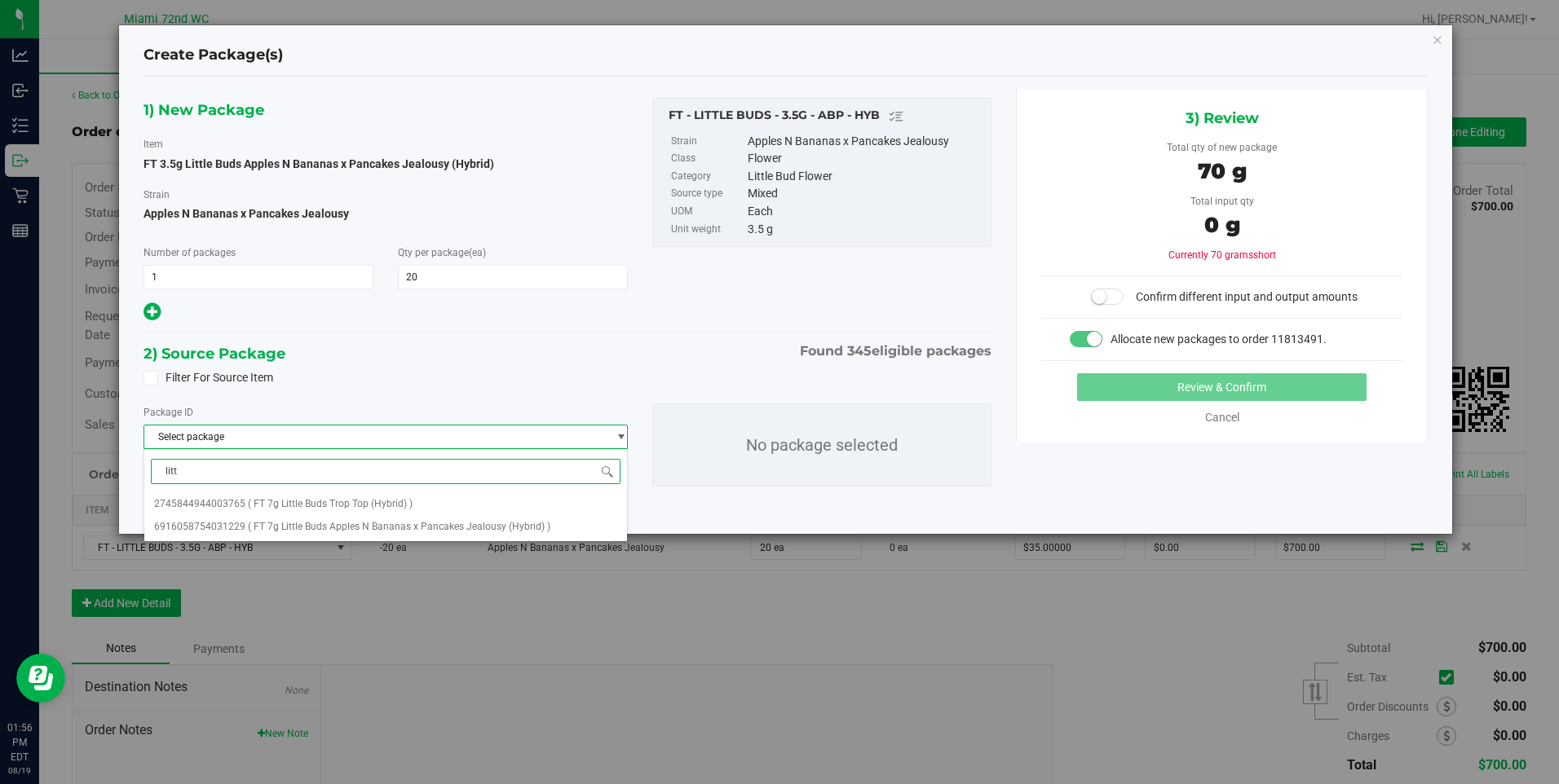
click at [272, 464] on input "litt" at bounding box center [386, 472] width 470 height 25
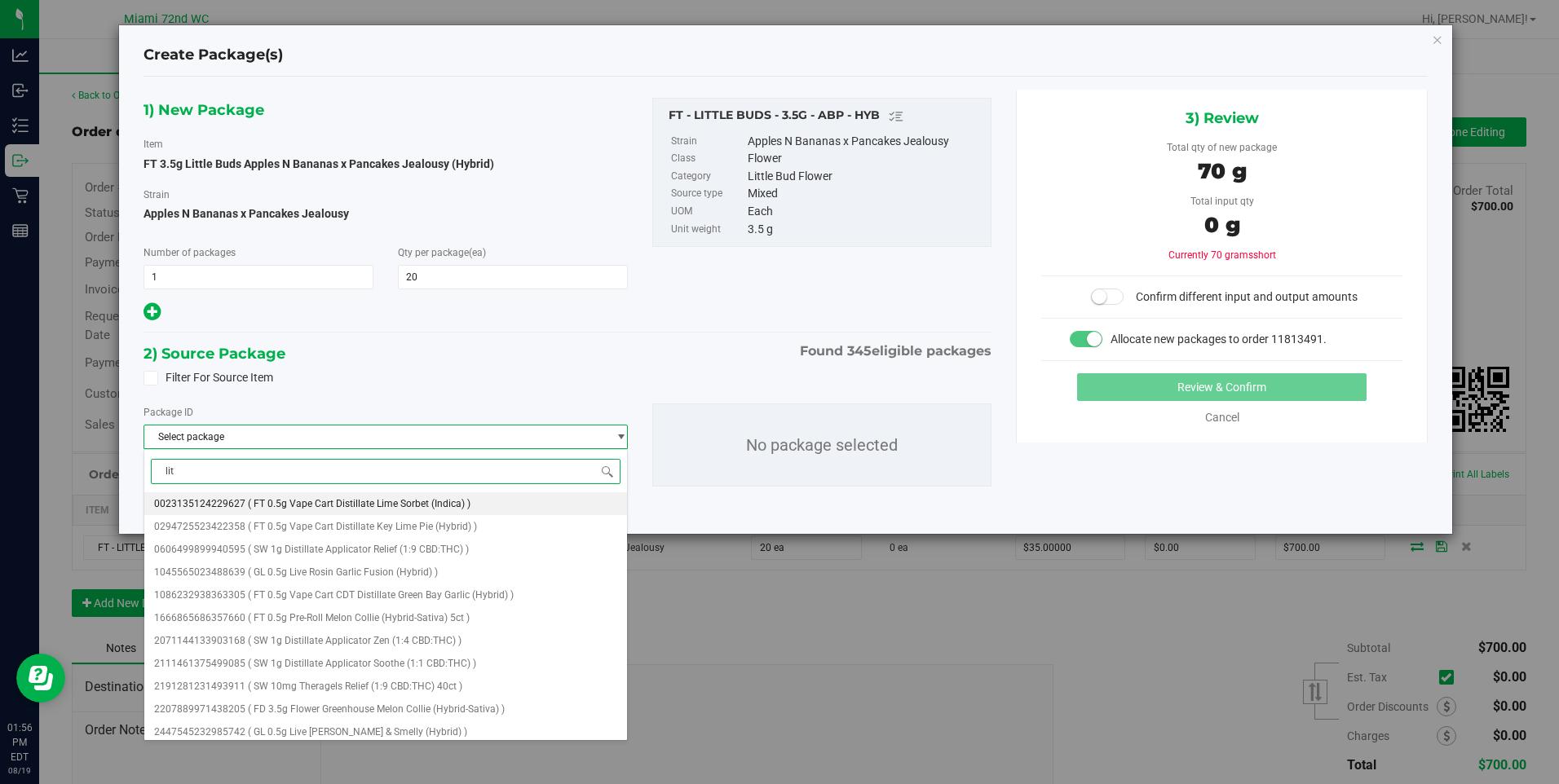
type input "litt"
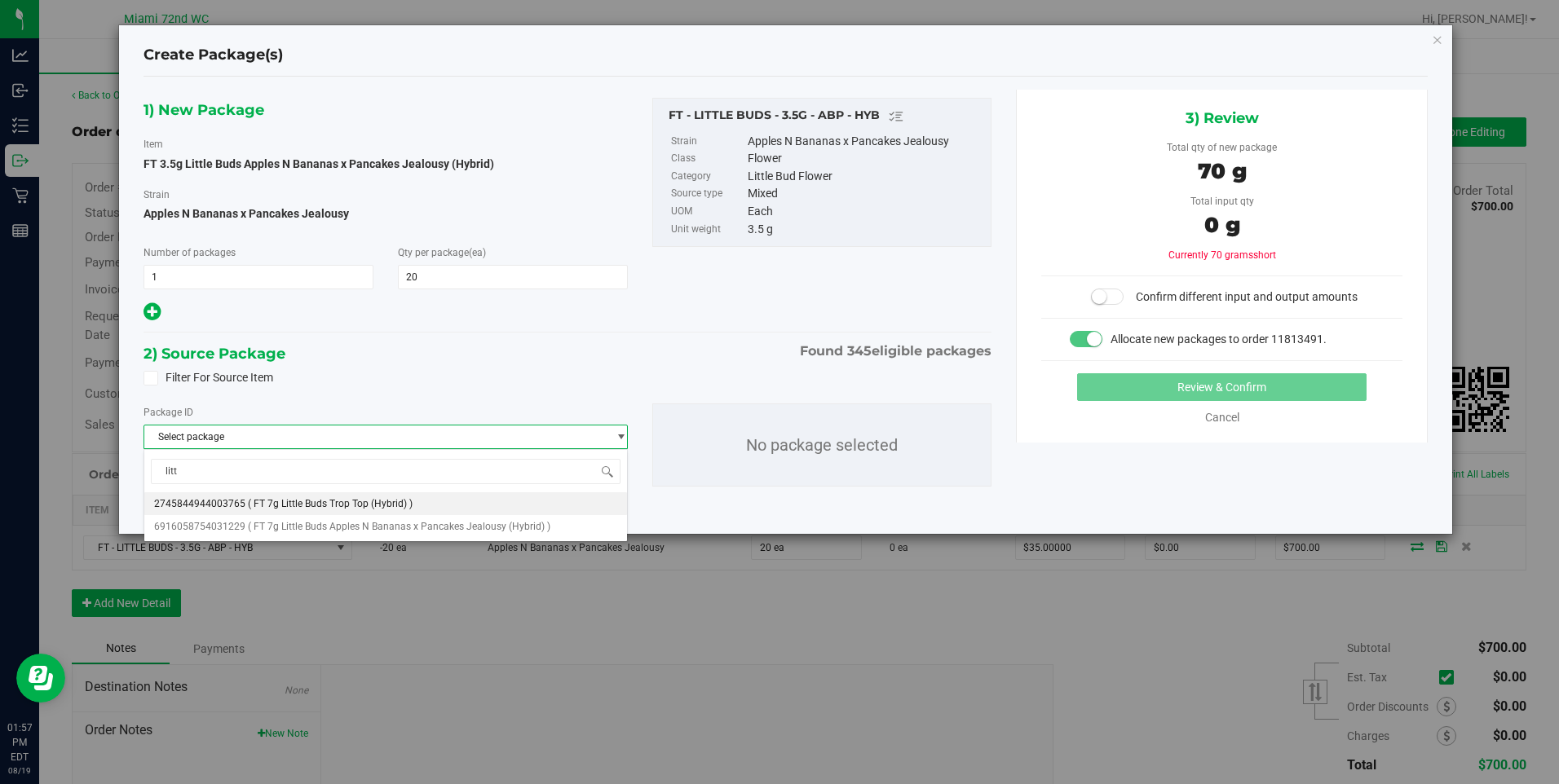
click at [595, 348] on div "2) Source Package Found 345 eligible packages" at bounding box center [568, 353] width 849 height 24
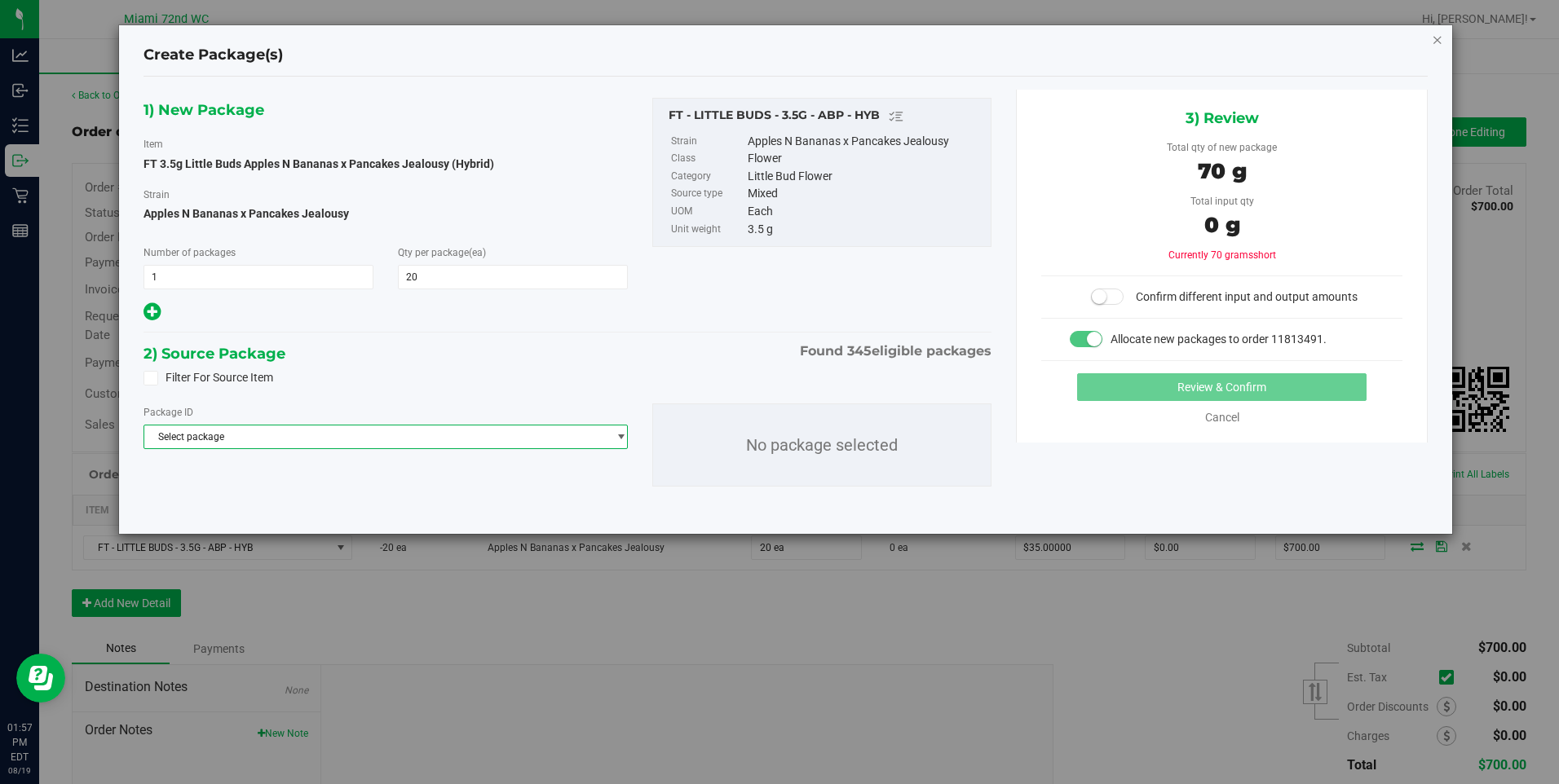
click at [1440, 43] on icon "button" at bounding box center [1438, 38] width 12 height 19
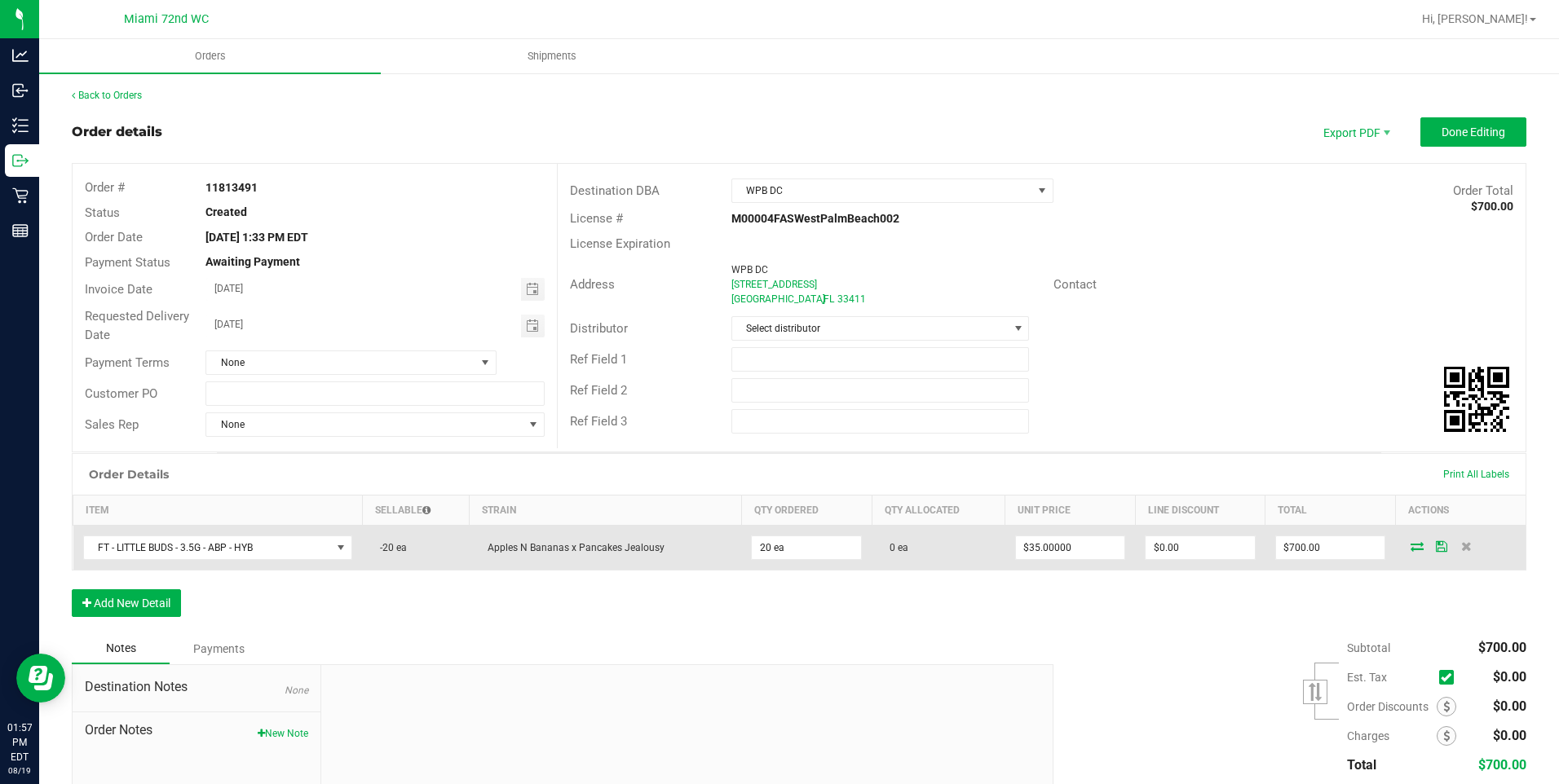
click at [1411, 551] on icon at bounding box center [1418, 546] width 13 height 10
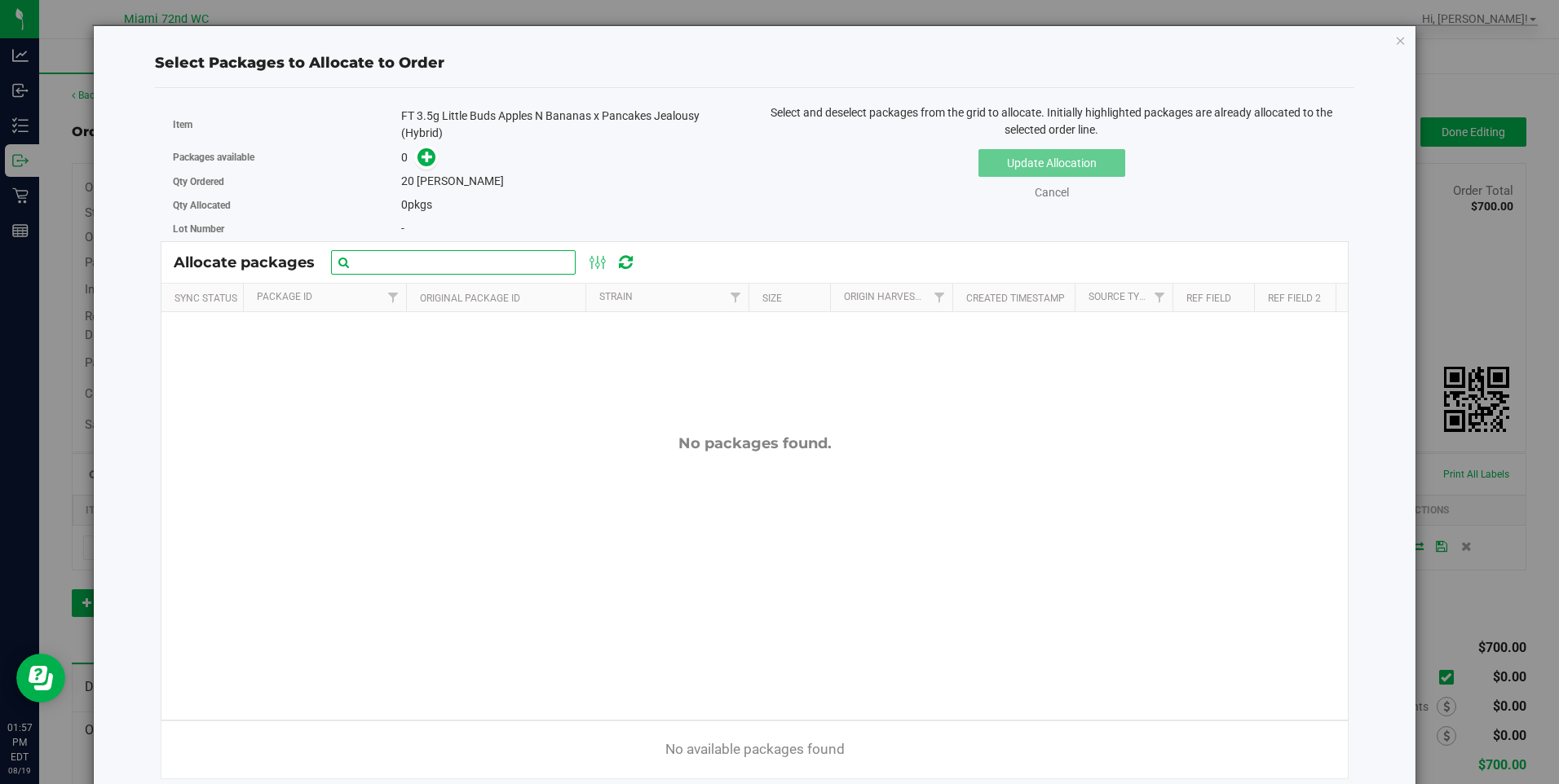
click at [528, 269] on input "text" at bounding box center [454, 262] width 244 height 24
type input "little buds"
click at [625, 263] on icon at bounding box center [626, 262] width 14 height 16
click at [625, 263] on icon at bounding box center [625, 262] width 19 height 18
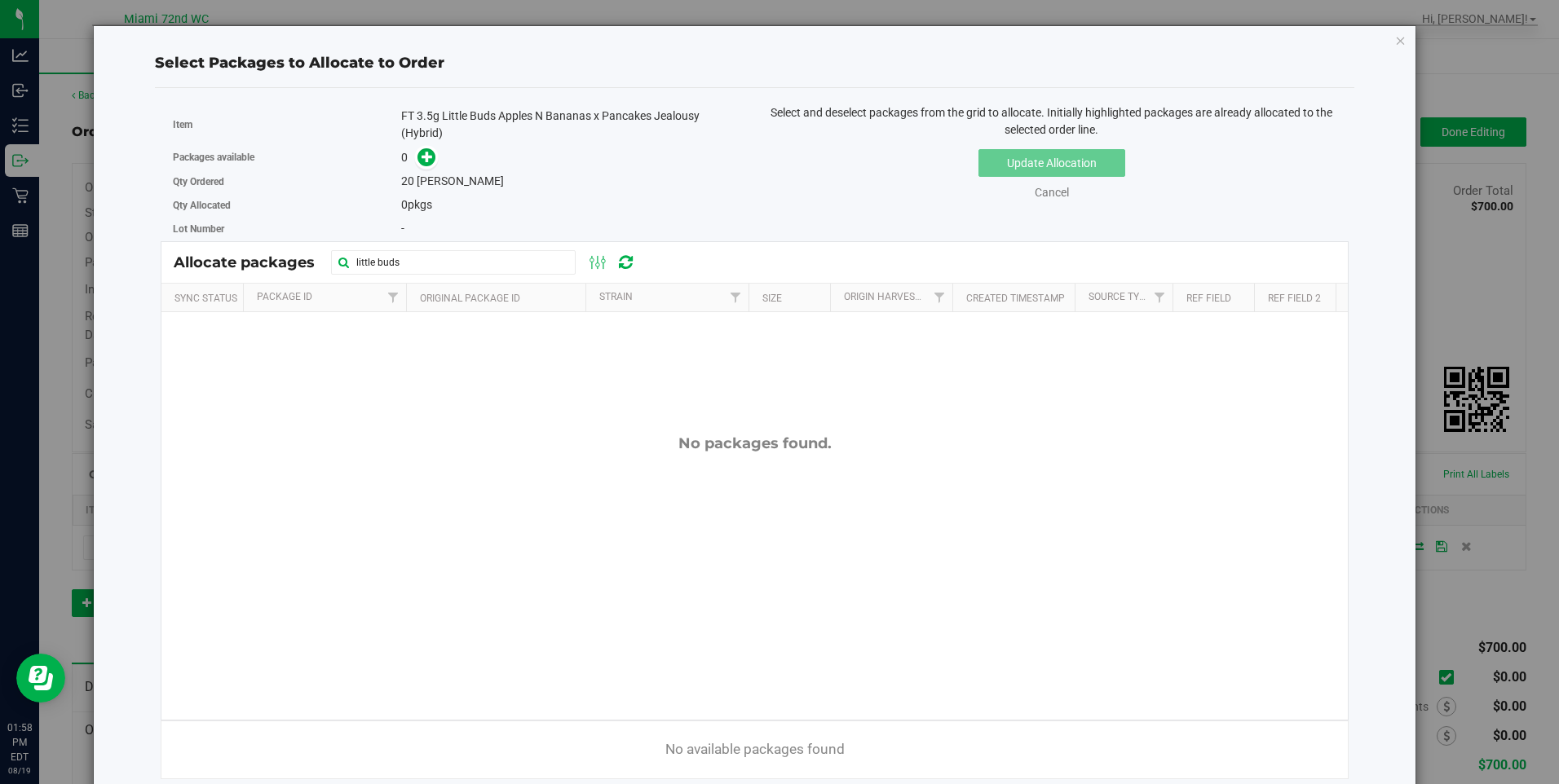
click at [593, 193] on div "Qty Allocated 0 pkgs" at bounding box center [458, 205] width 569 height 23
click at [523, 657] on div "No packages found." at bounding box center [755, 576] width 1187 height 530
click at [507, 746] on p "No available packages found" at bounding box center [755, 750] width 1187 height 21
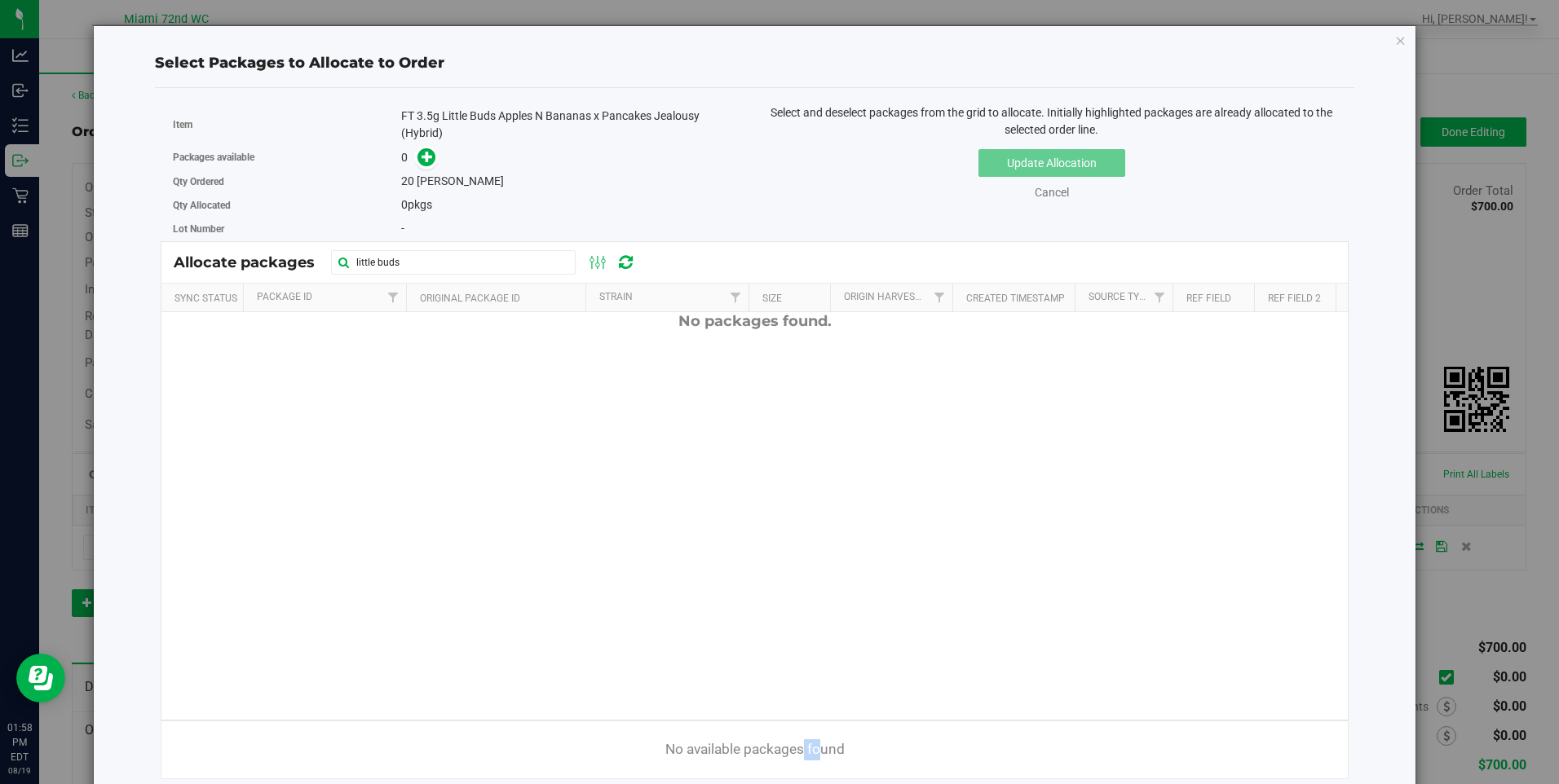
click at [507, 746] on p "No available packages found" at bounding box center [755, 750] width 1187 height 21
click at [417, 160] on span at bounding box center [427, 157] width 20 height 20
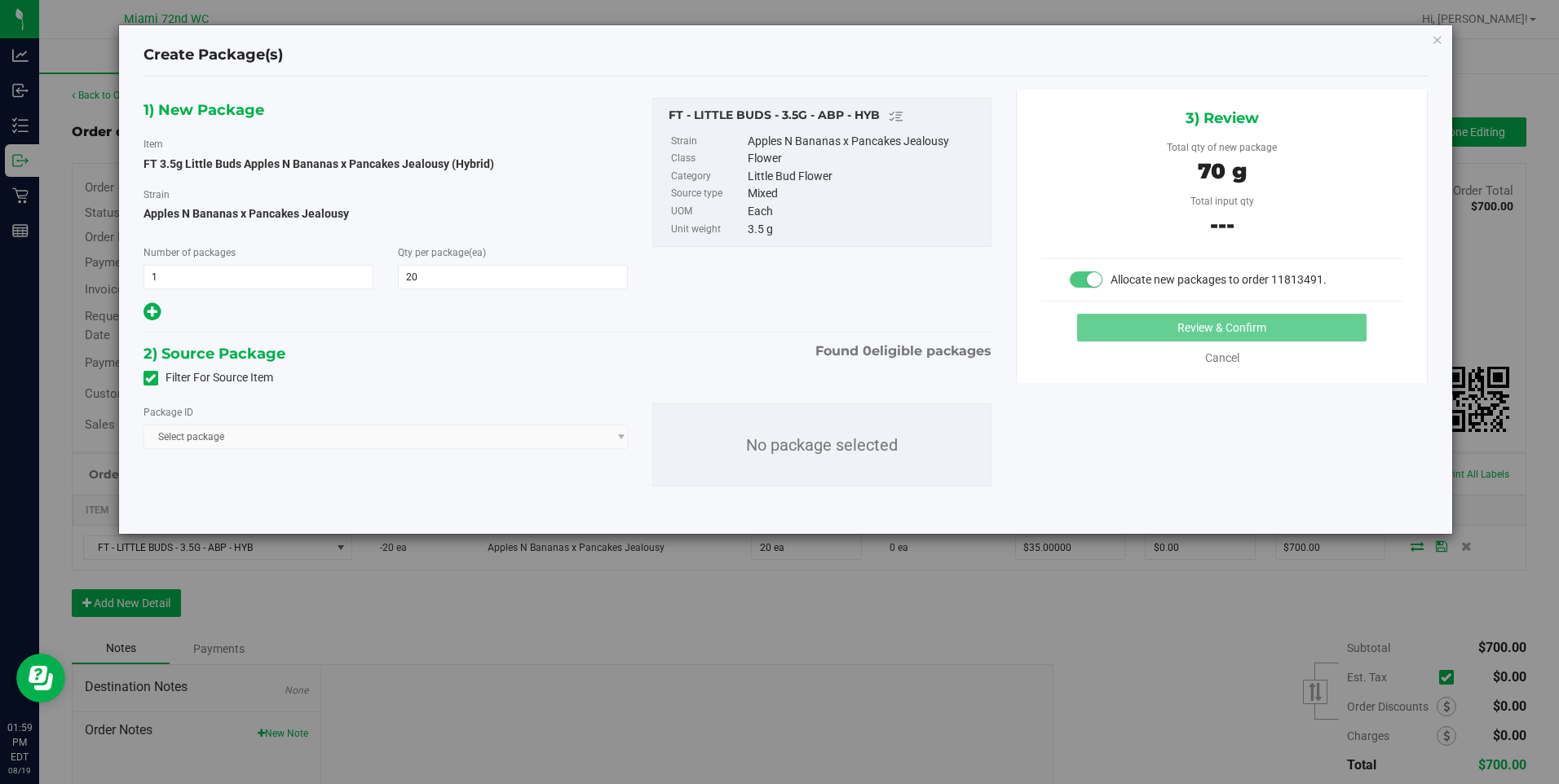
click at [167, 371] on label "Filter For Source Item" at bounding box center [208, 377] width 130 height 17
click at [0, 0] on input "Filter For Source Item" at bounding box center [0, 0] width 0 height 0
click at [797, 469] on p "No package selected" at bounding box center [822, 444] width 337 height 81
click at [1095, 280] on small at bounding box center [1095, 279] width 15 height 15
click at [1146, 312] on div "3) Review Total qty of new package 70 g Total input qty --- Allocate new packag…" at bounding box center [1222, 236] width 412 height 294
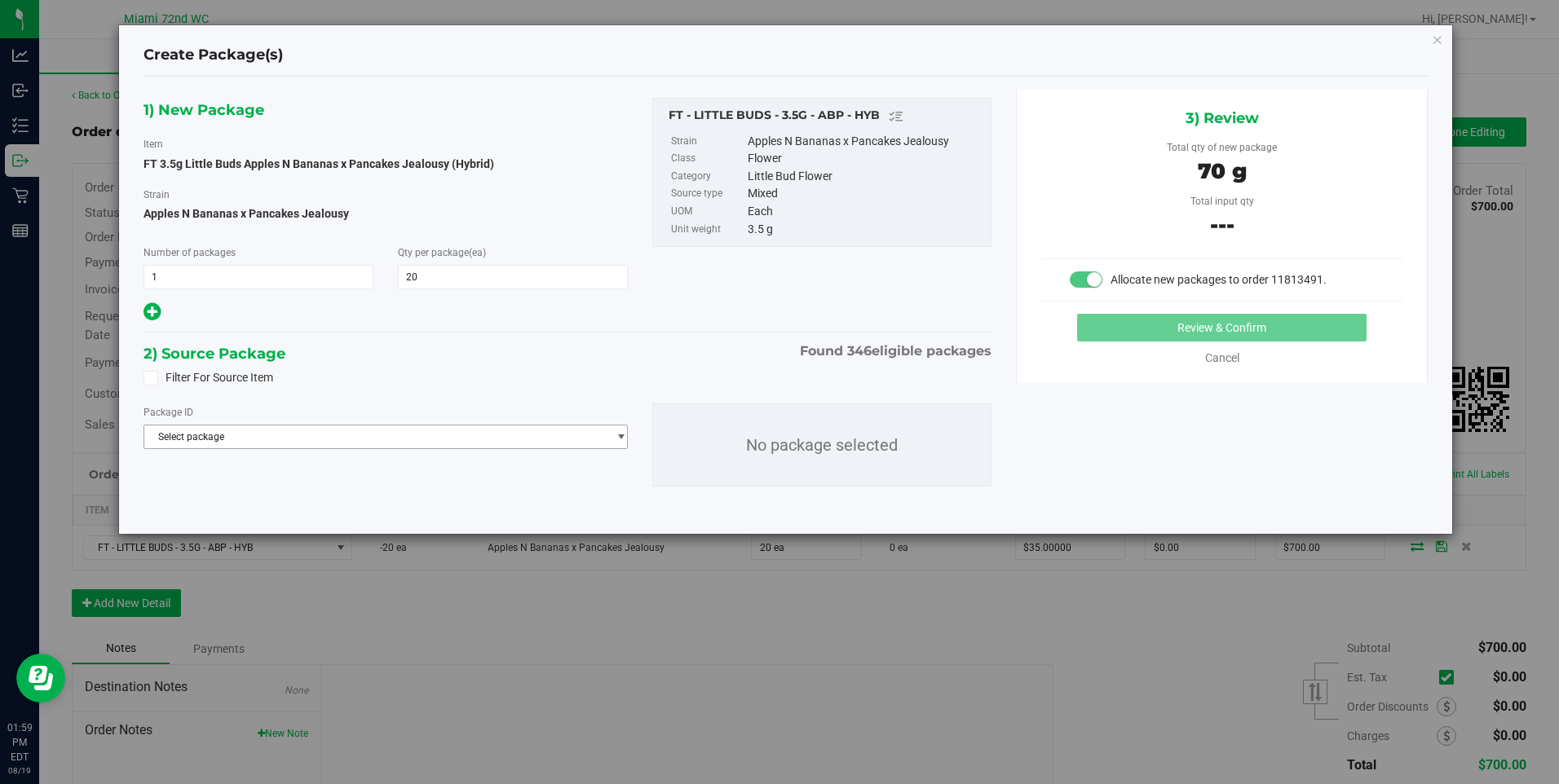
click at [257, 438] on span "Select package" at bounding box center [376, 437] width 464 height 23
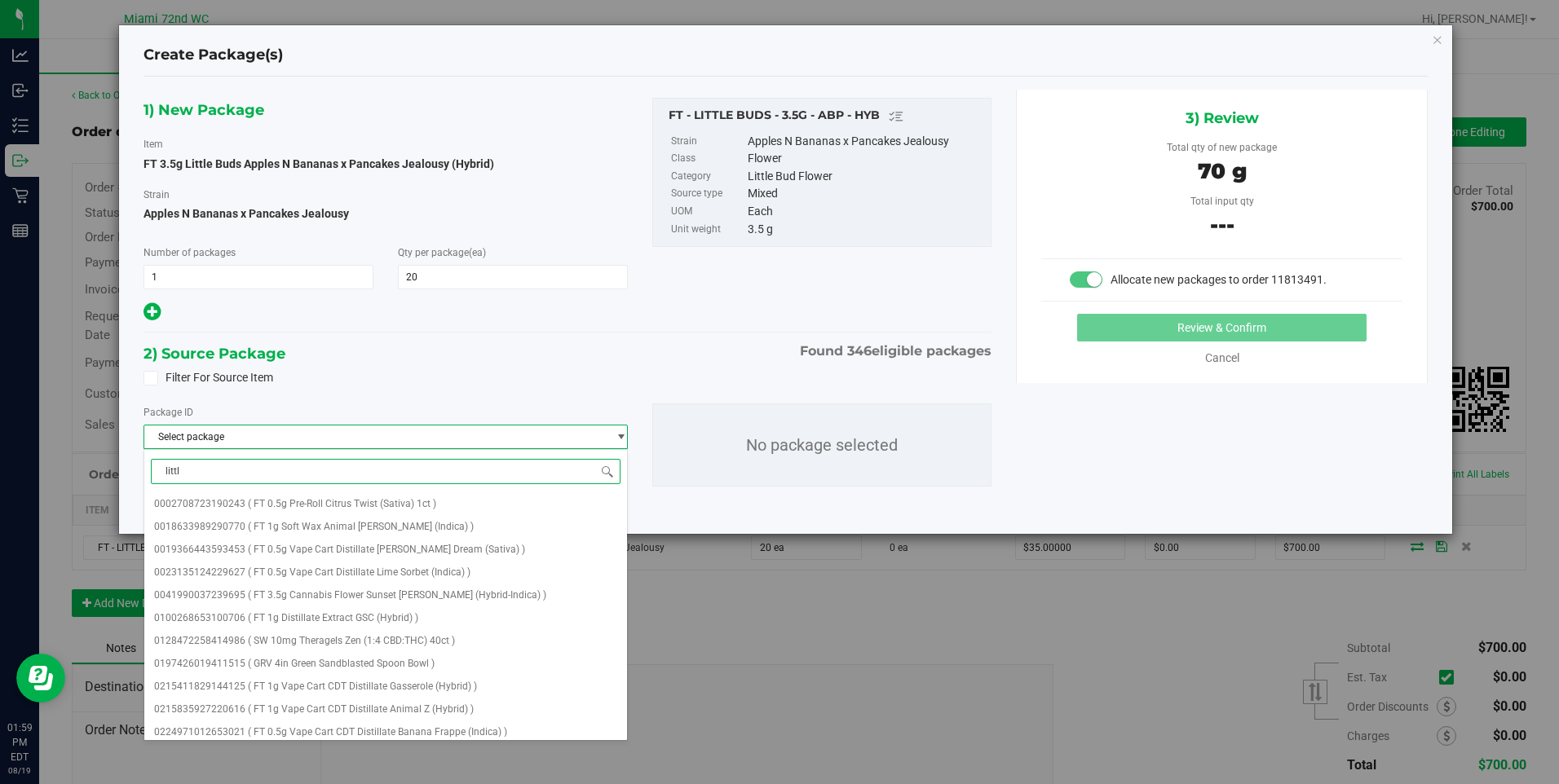
type input "little"
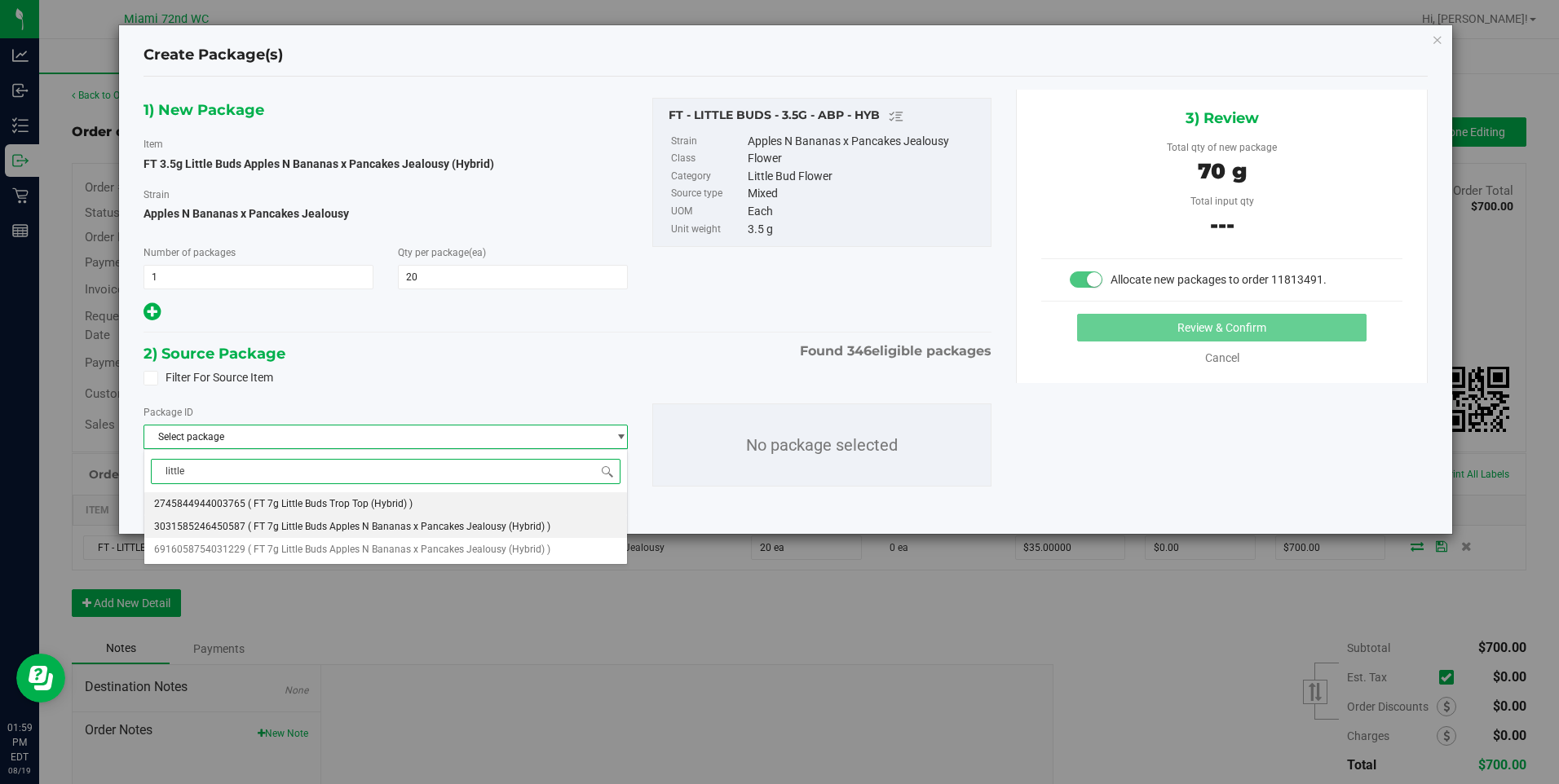
click at [500, 520] on li "3031585246450587 ( FT 7g Little Buds Apples N Bananas x Pancakes Jealousy (Hybr…" at bounding box center [386, 526] width 484 height 23
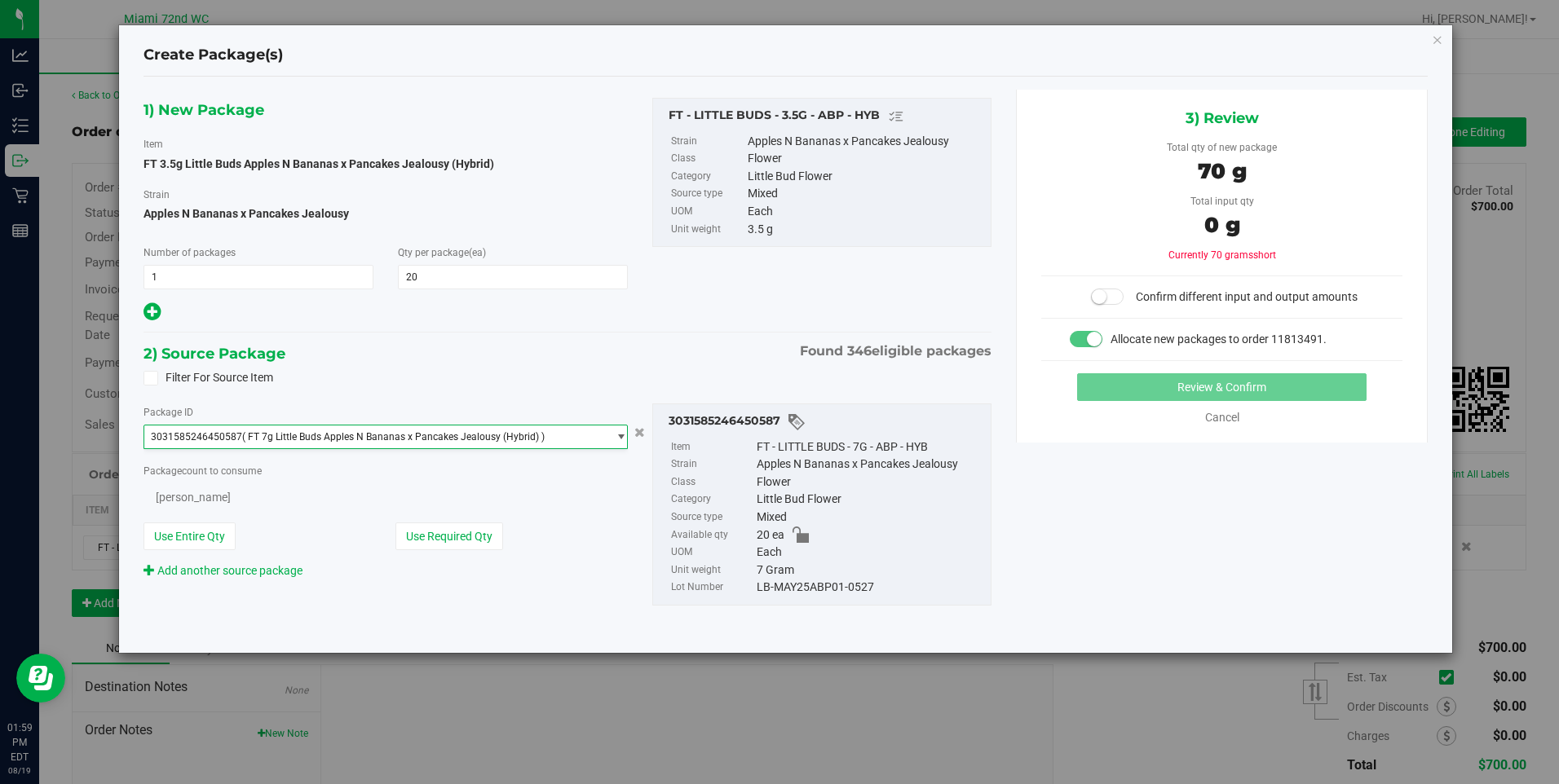
scroll to position [2169, 0]
click at [416, 541] on button "Use Required Qty" at bounding box center [449, 538] width 108 height 28
type input "10 ea"
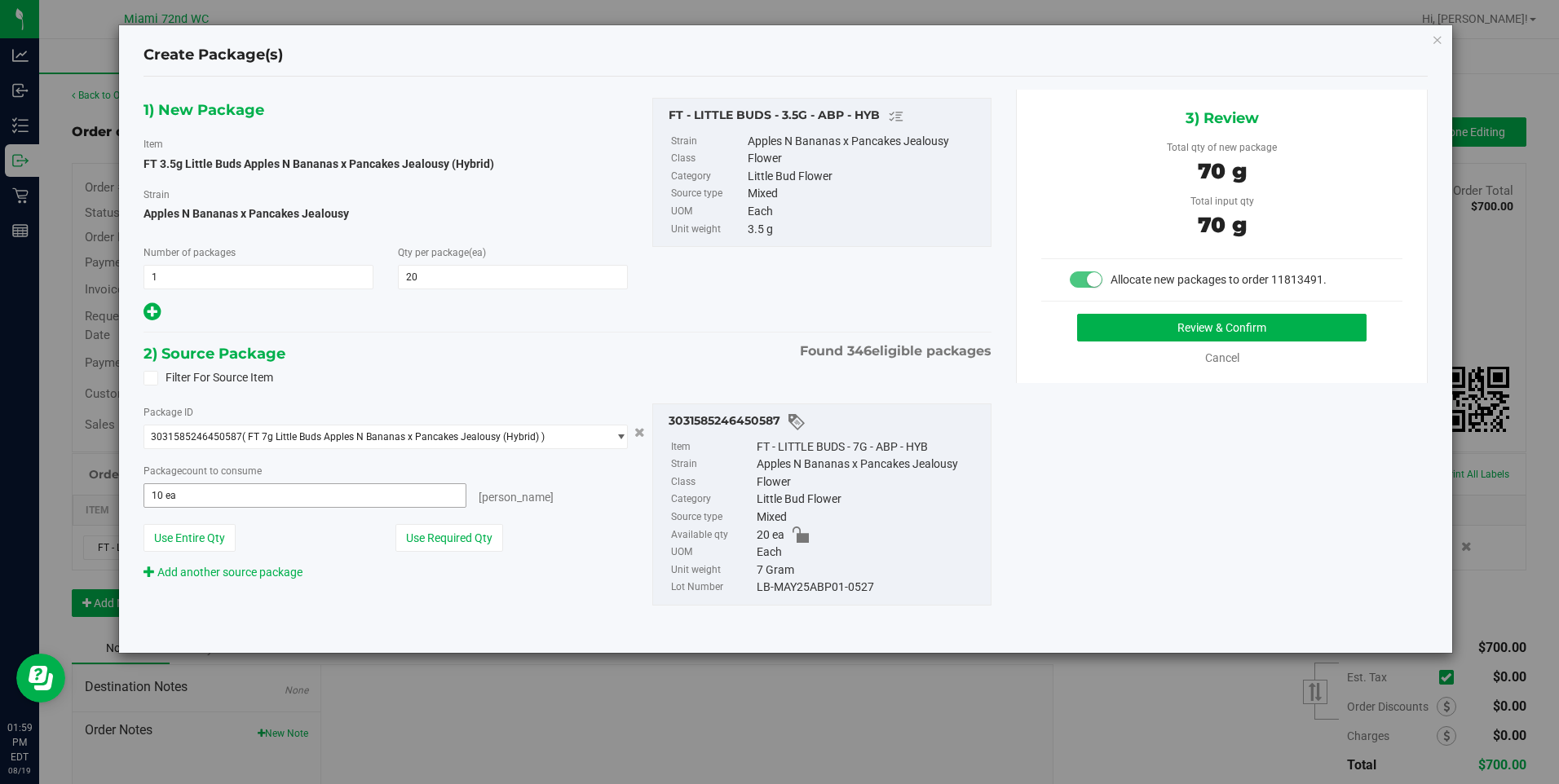
click at [403, 498] on span "10 ea 10" at bounding box center [305, 495] width 323 height 24
type input "1"
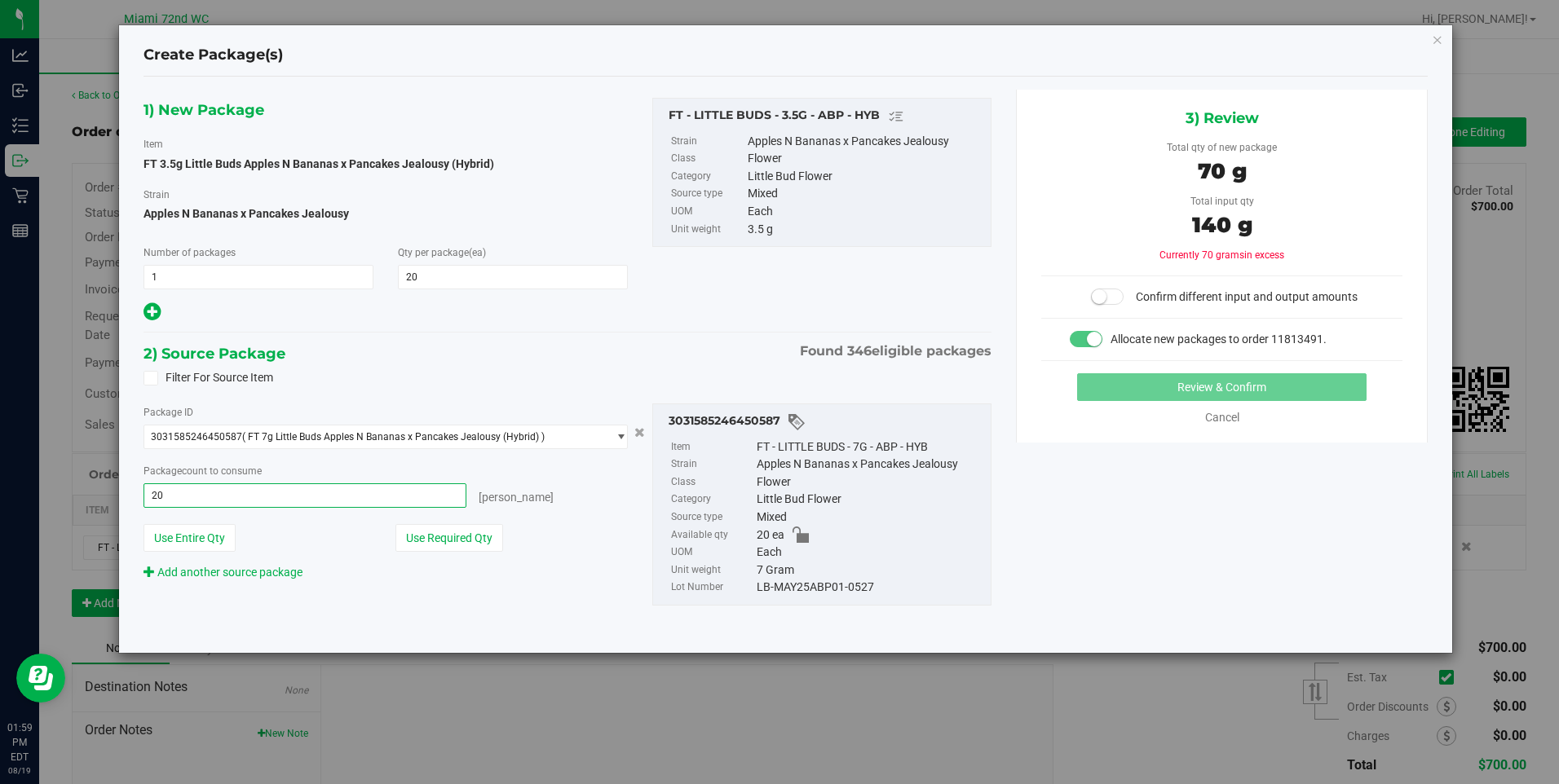
type input "20"
type input "20 ea"
click at [365, 578] on div "Add another source package" at bounding box center [387, 572] width 485 height 17
click at [1111, 302] on span at bounding box center [1107, 296] width 33 height 16
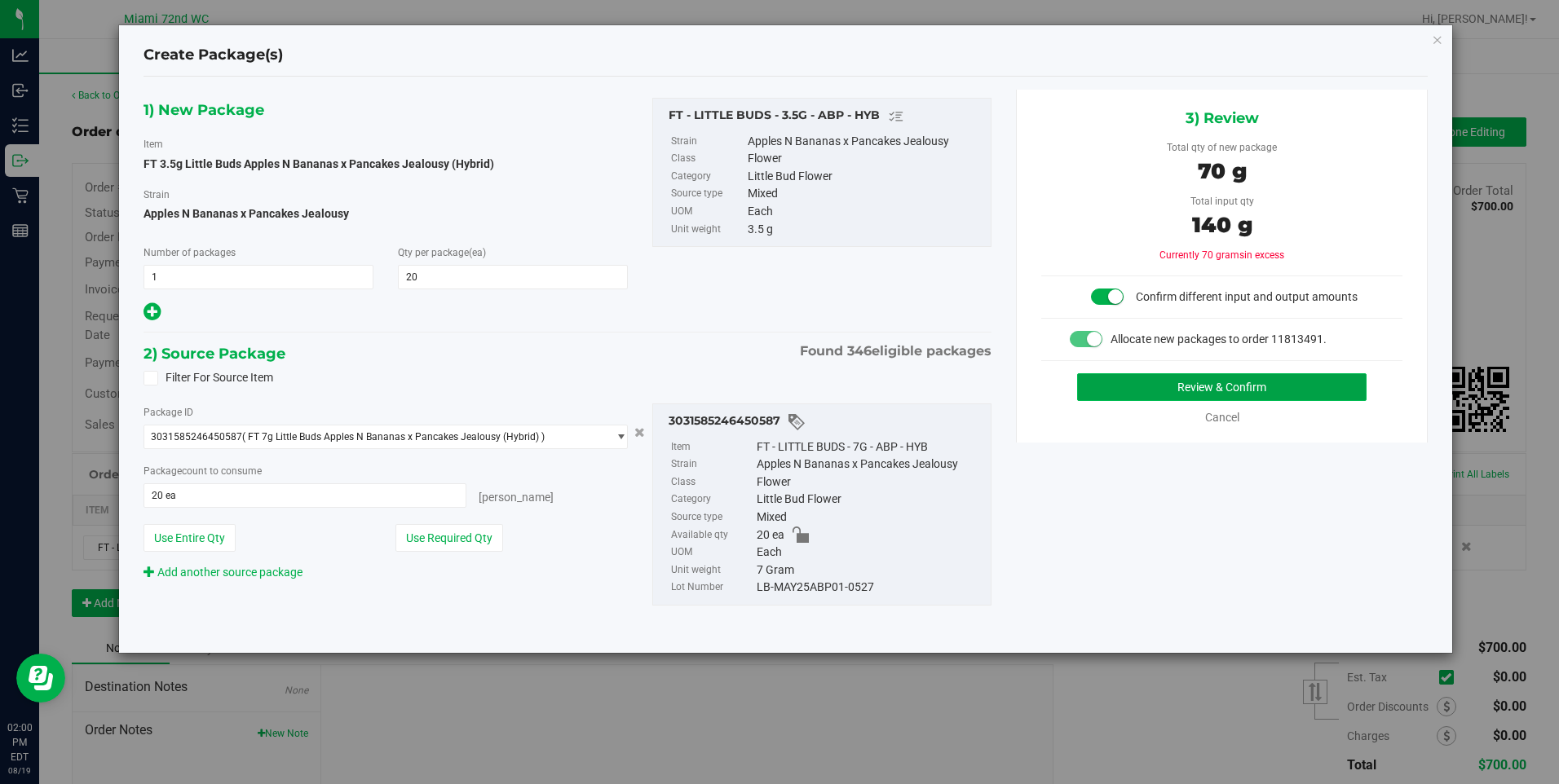
click at [1128, 382] on button "Review & Confirm" at bounding box center [1222, 387] width 290 height 28
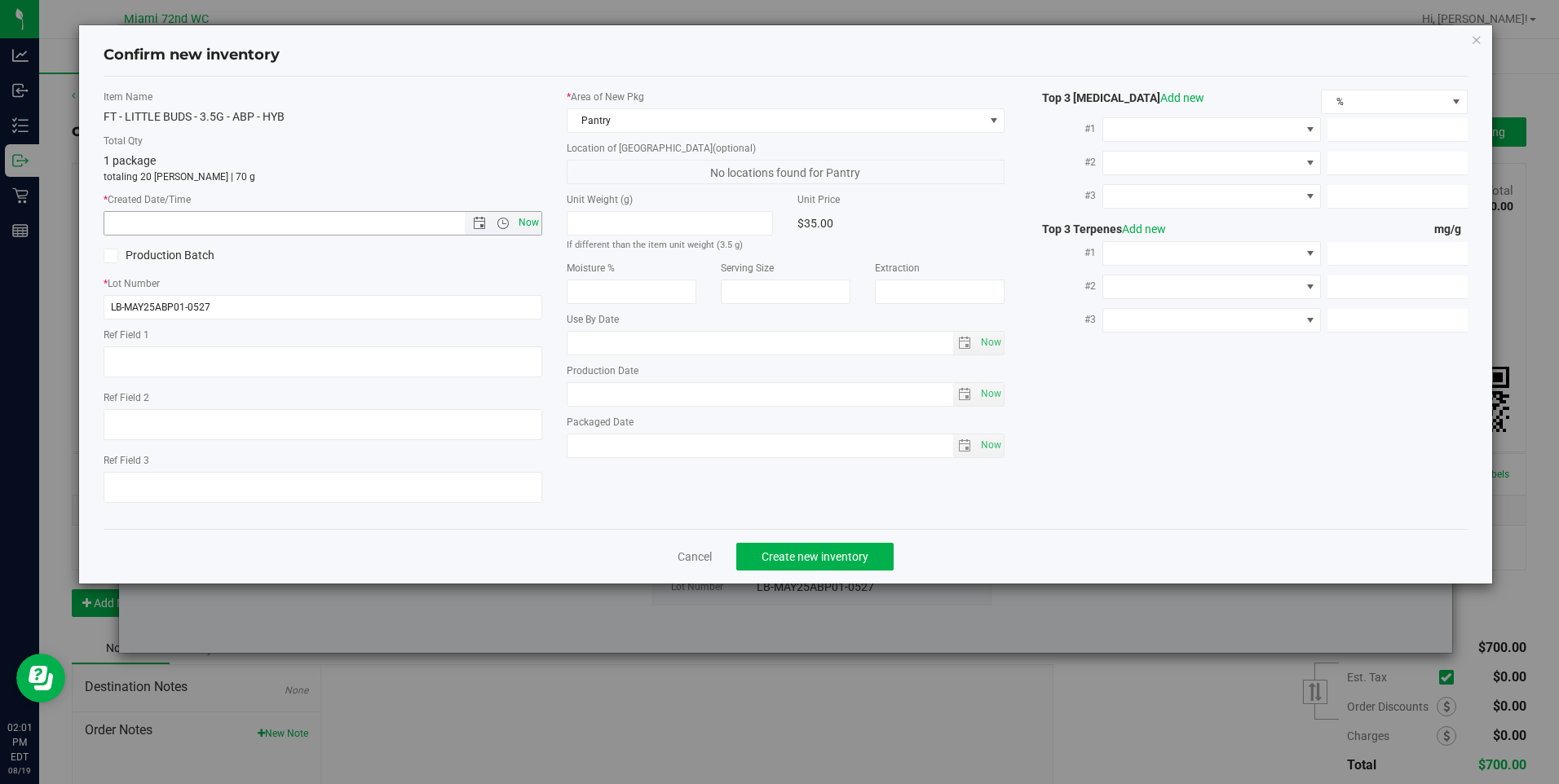
click at [524, 224] on span "Now" at bounding box center [528, 223] width 28 height 23
type input "8/19/2025 2:01 PM"
click at [807, 557] on span "Create new inventory" at bounding box center [815, 557] width 107 height 13
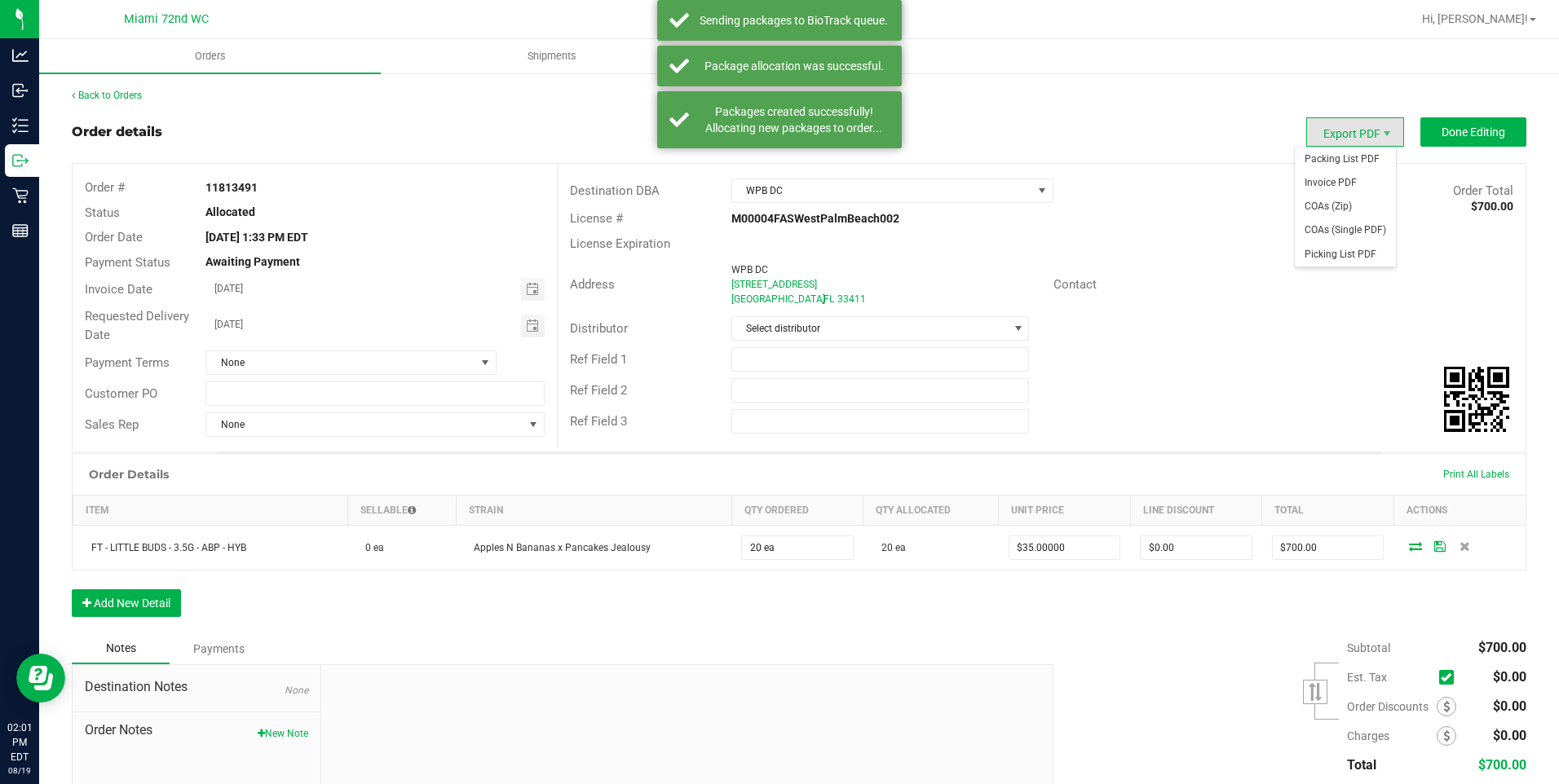
click at [1367, 136] on span "Export PDF" at bounding box center [1355, 131] width 98 height 29
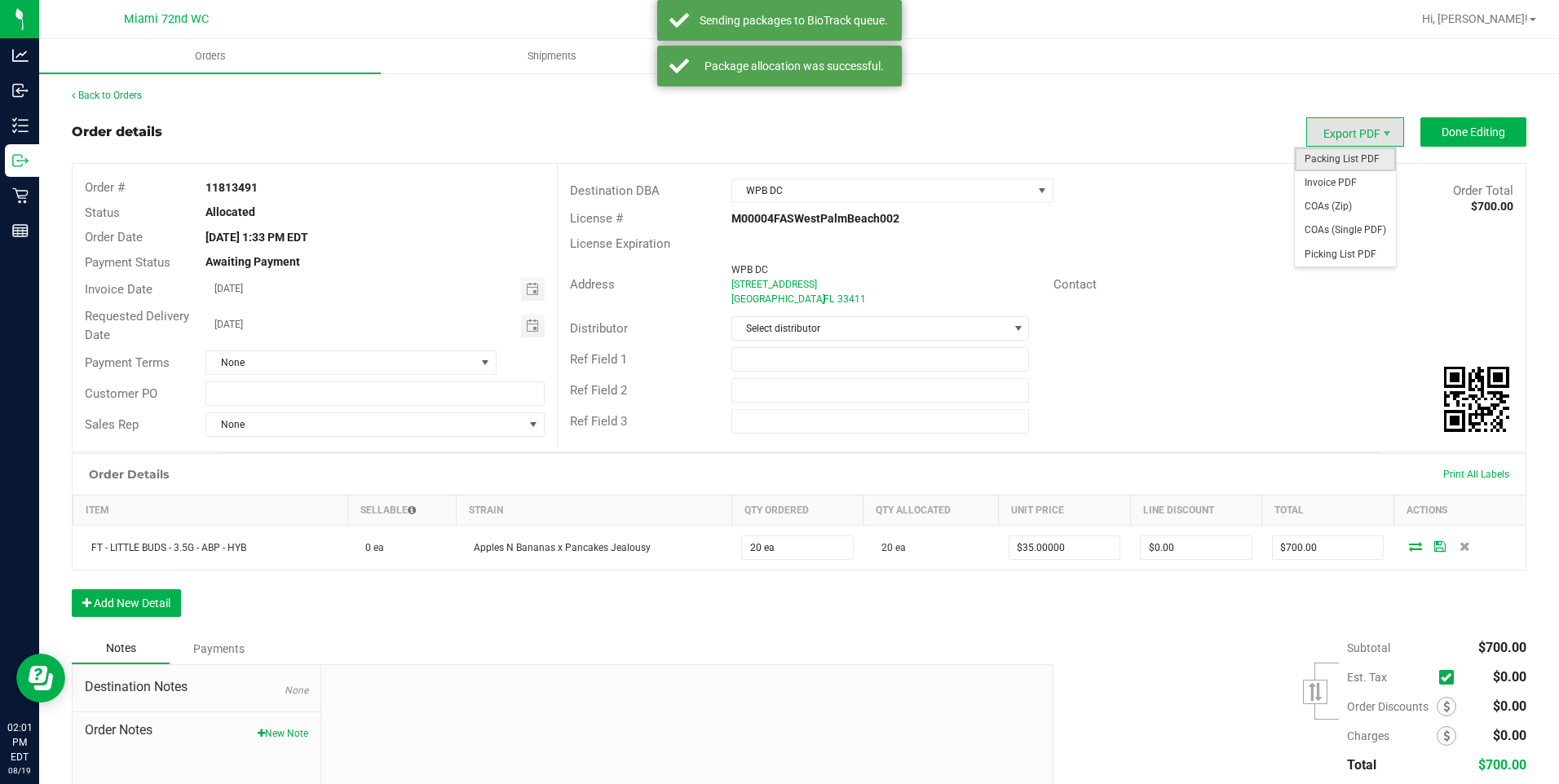
click at [1367, 154] on span "Packing List PDF" at bounding box center [1346, 159] width 101 height 23
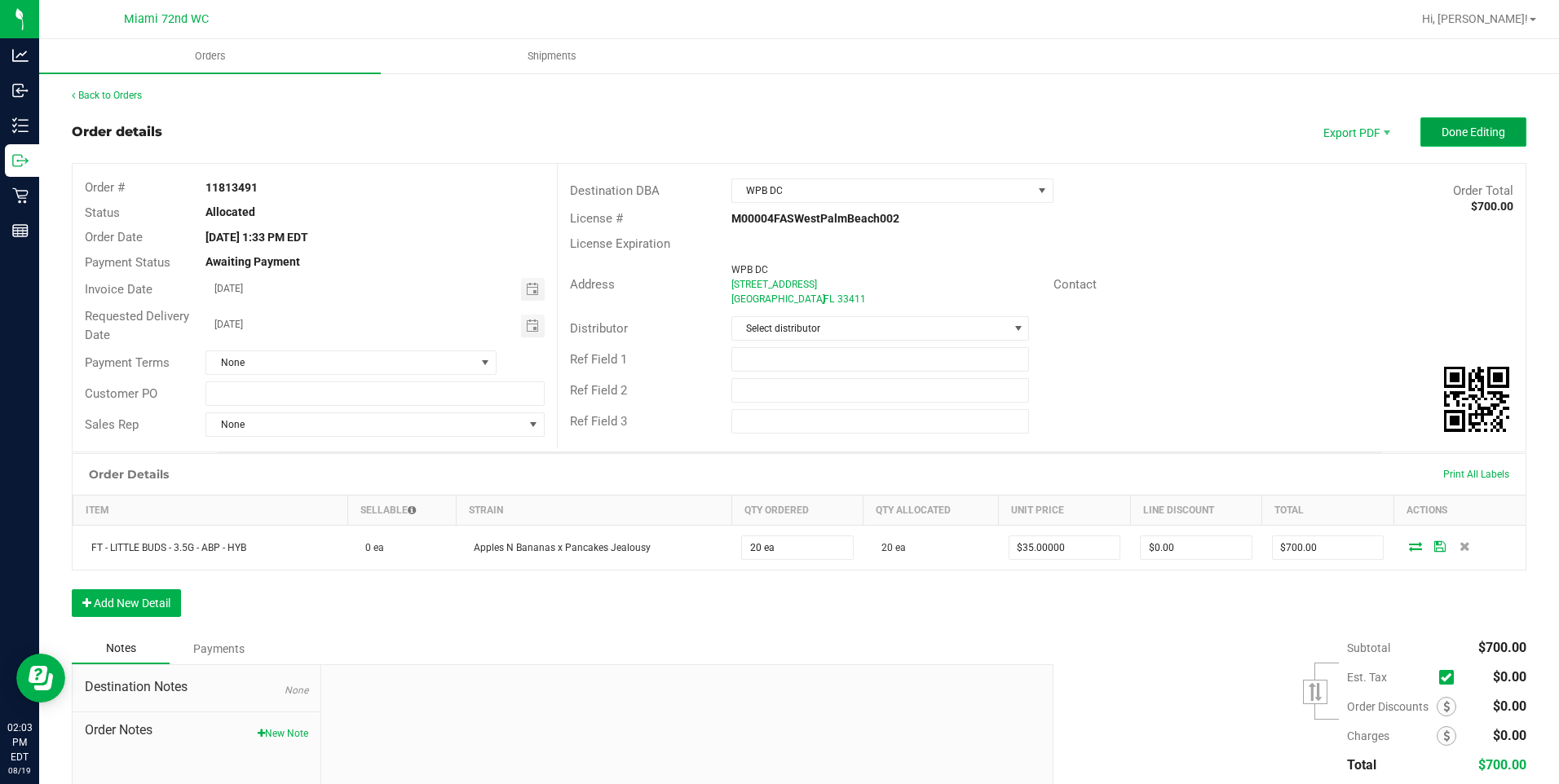
click at [1461, 121] on button "Done Editing" at bounding box center [1474, 131] width 106 height 29
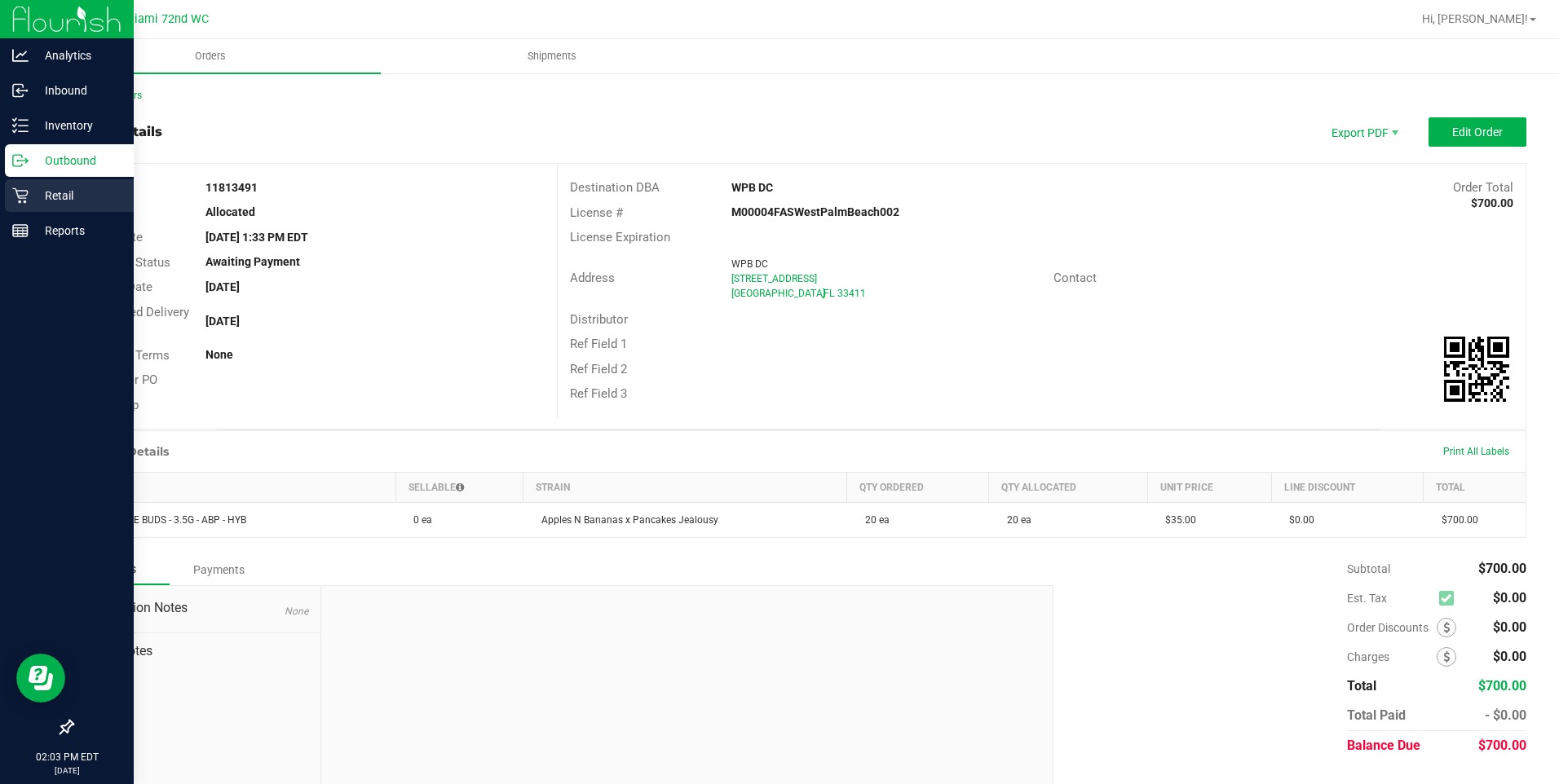
click at [83, 201] on p "Retail" at bounding box center [77, 195] width 98 height 19
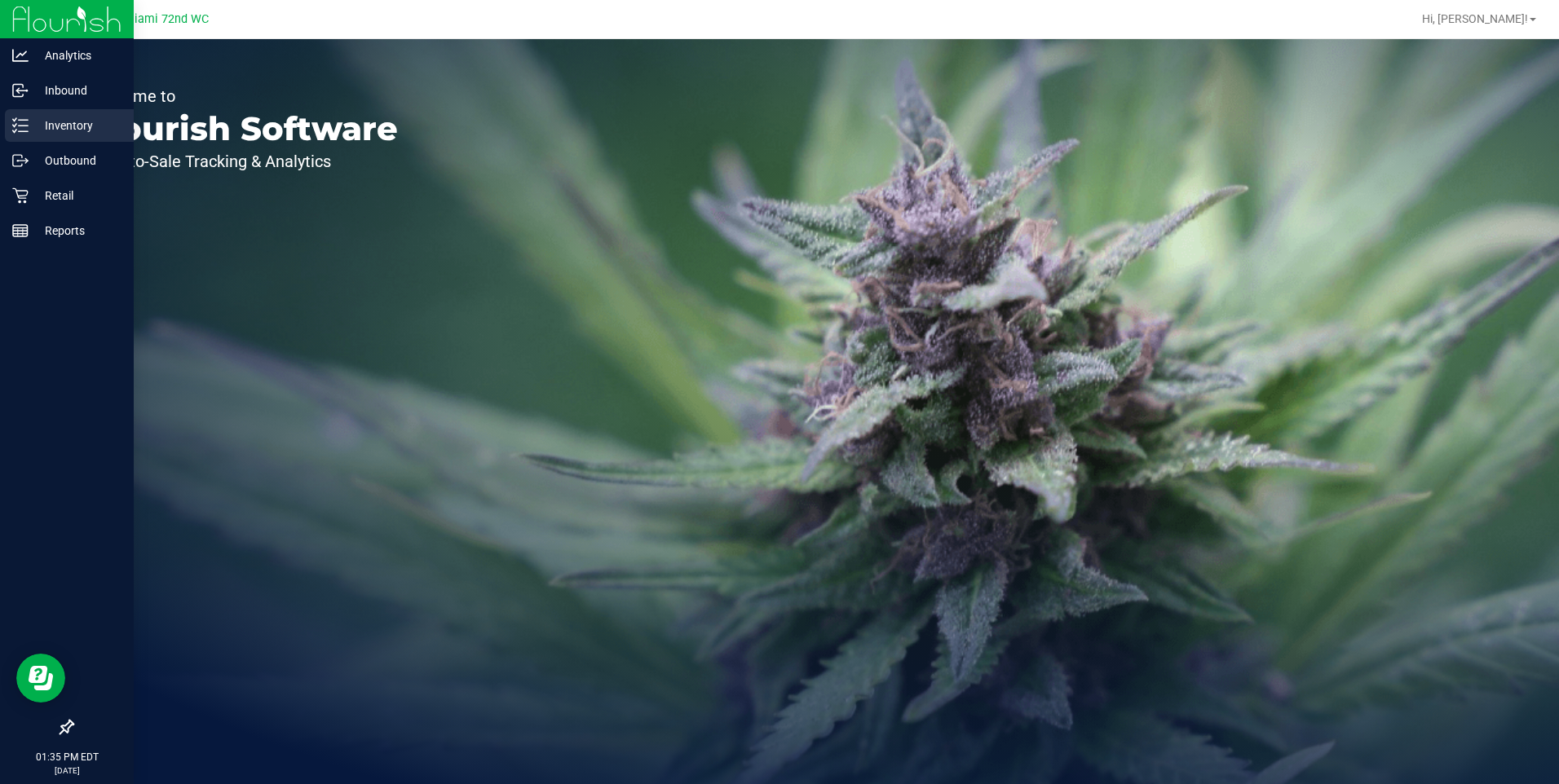
click at [83, 120] on p "Inventory" at bounding box center [77, 125] width 98 height 19
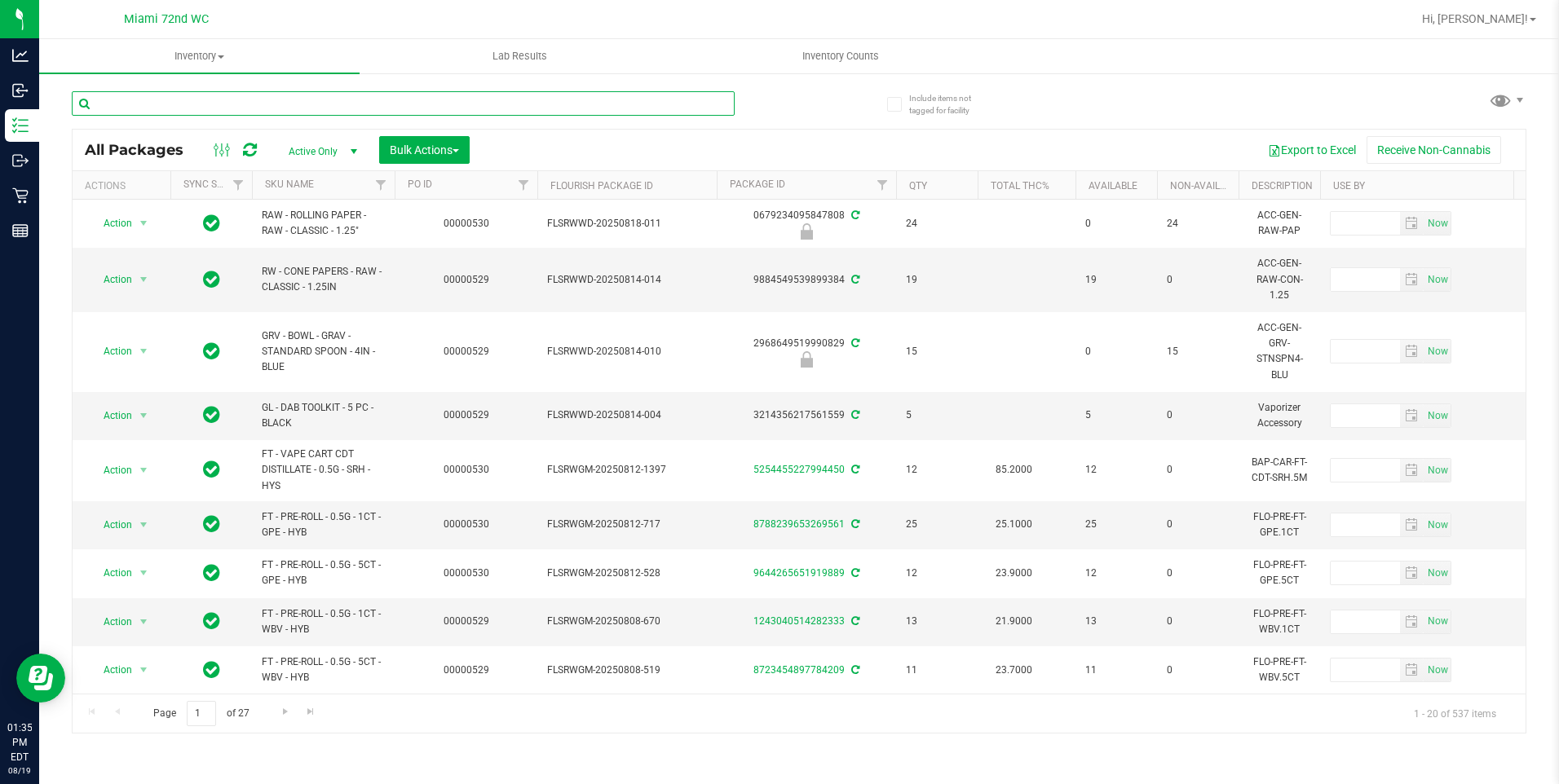
click at [258, 110] on input "text" at bounding box center [403, 103] width 663 height 24
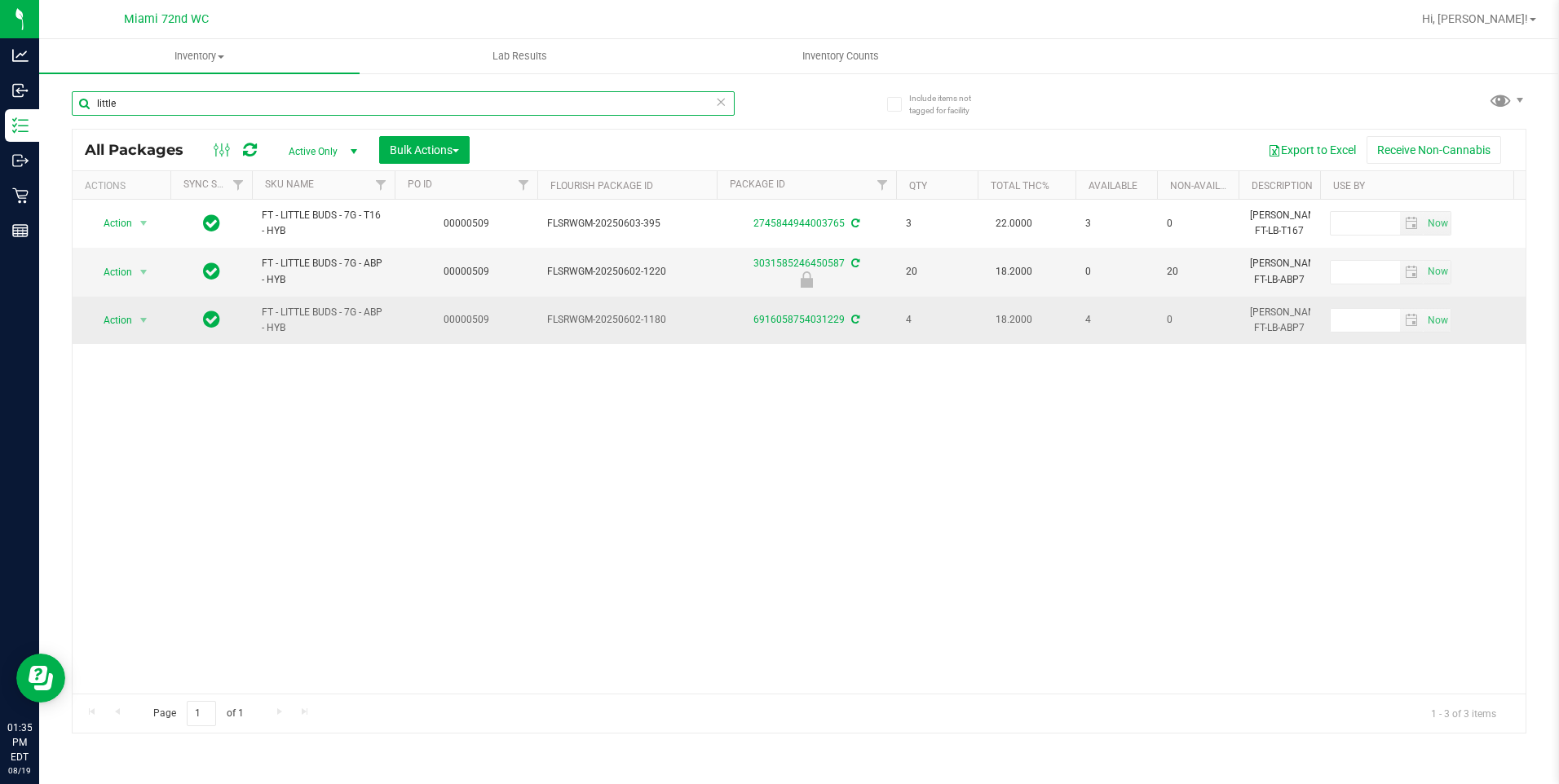
type input "little"
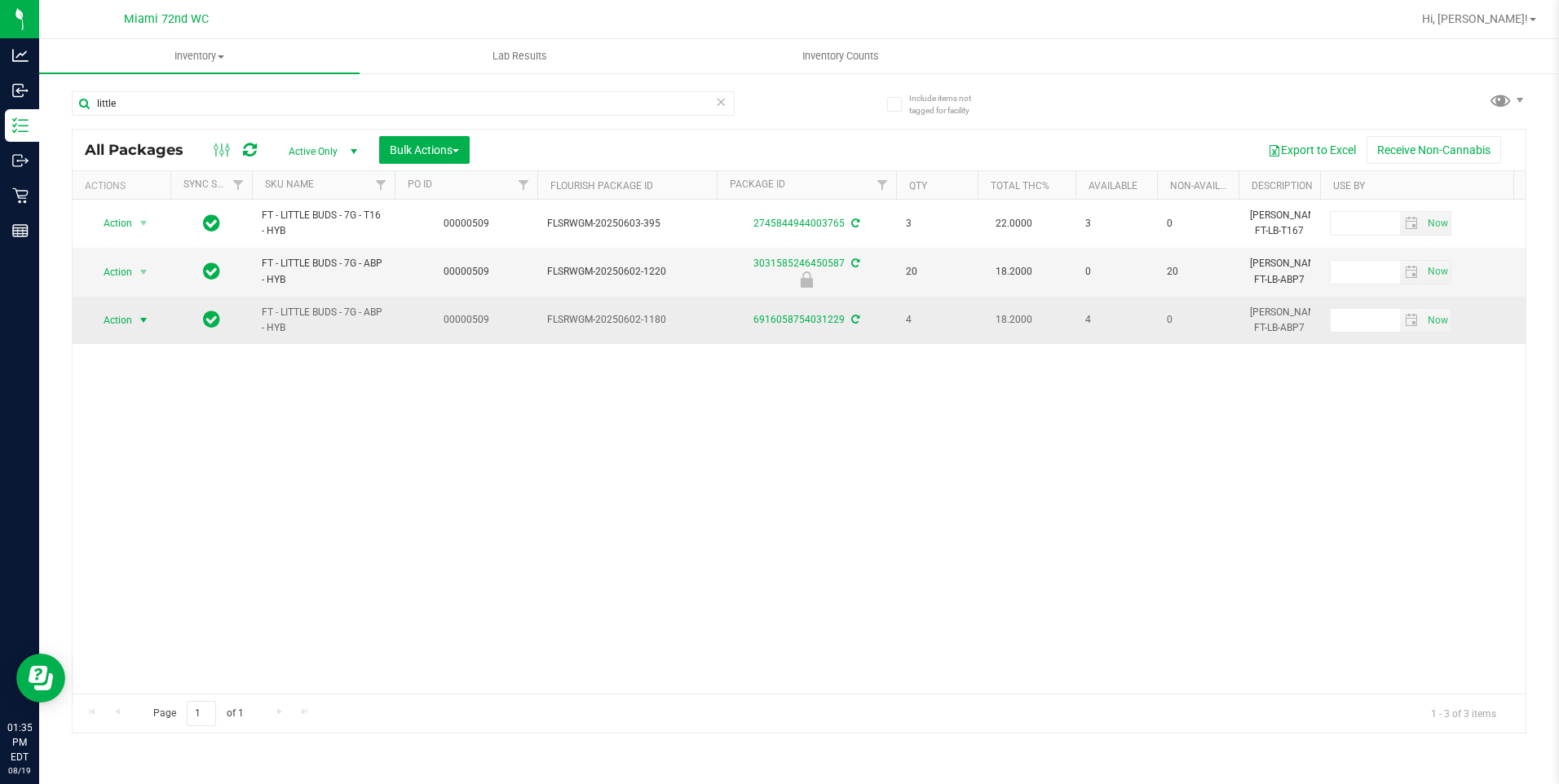
click at [107, 318] on span "Action" at bounding box center [110, 320] width 44 height 23
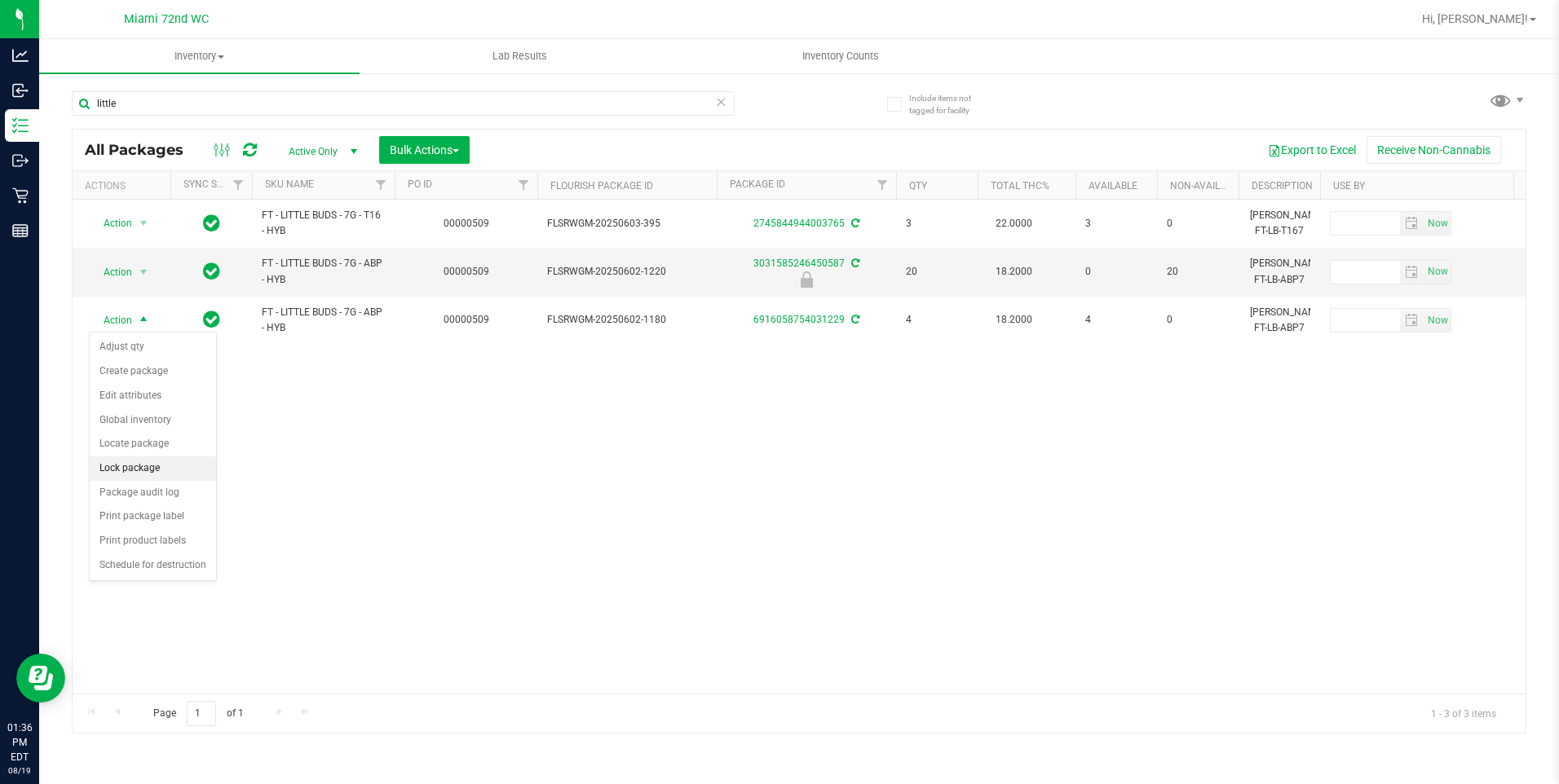
click at [187, 474] on li "Lock package" at bounding box center [152, 469] width 126 height 24
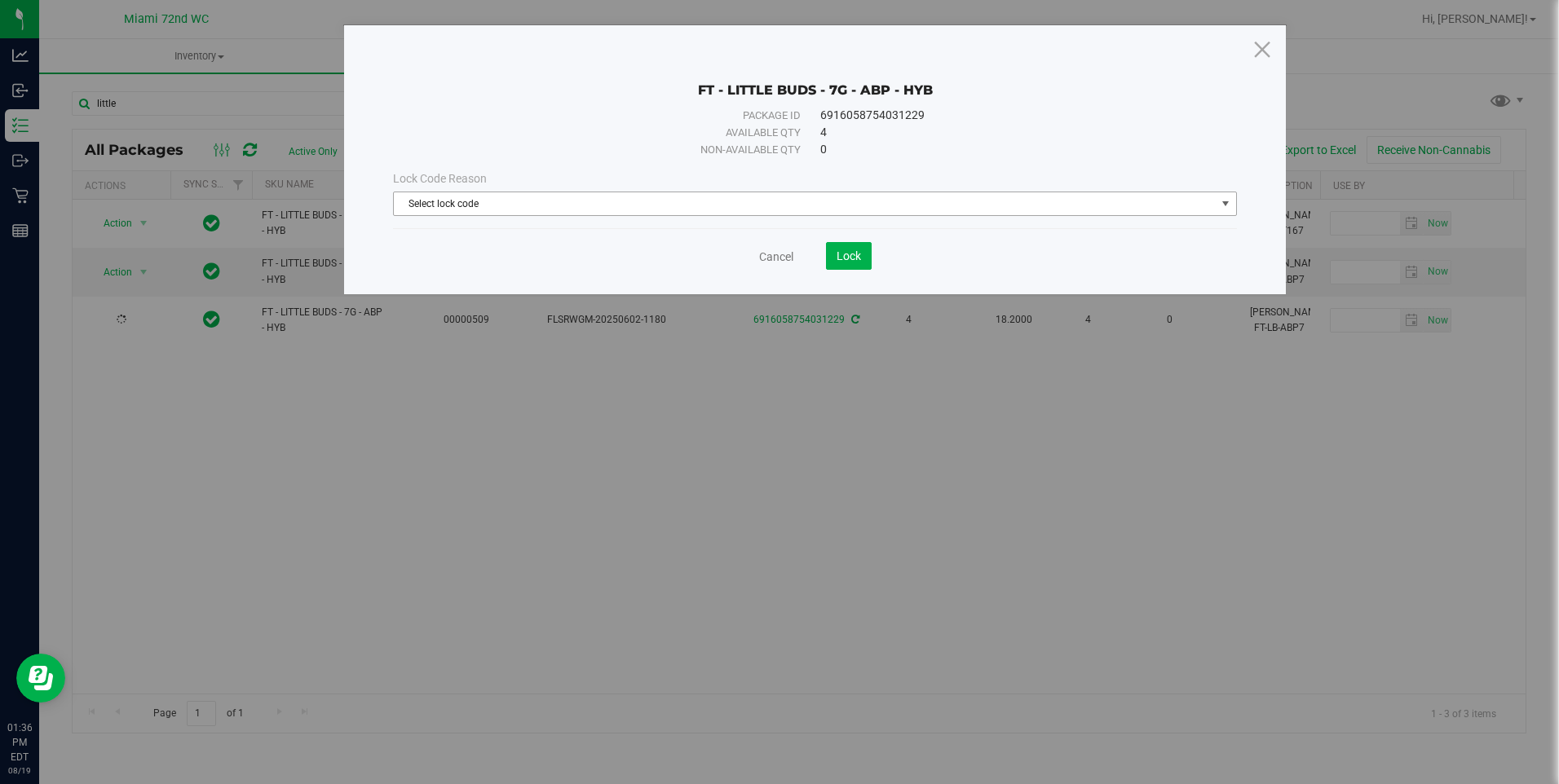
click at [682, 202] on span "Select lock code" at bounding box center [804, 203] width 821 height 23
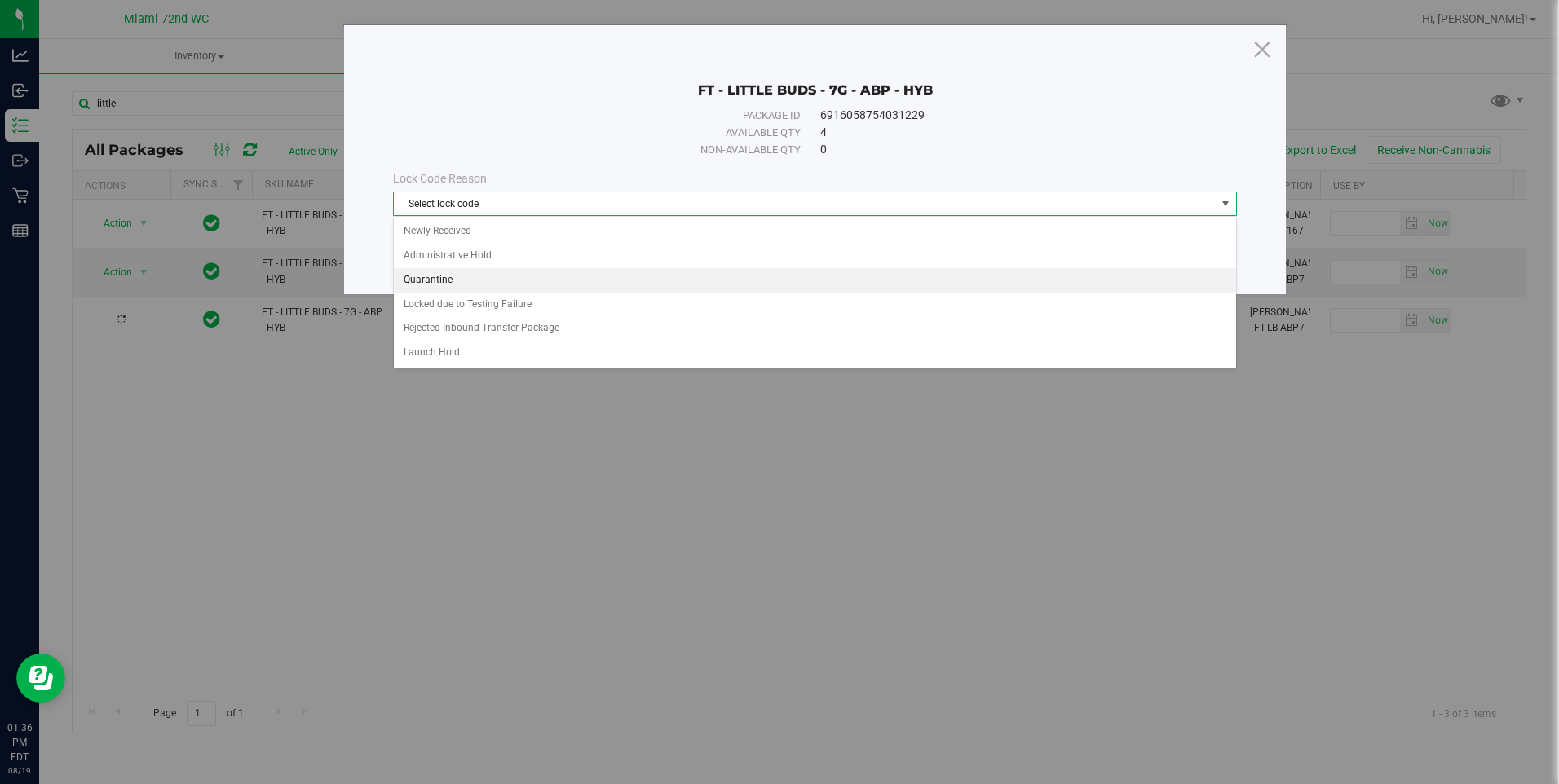
click at [439, 288] on li "Quarantine" at bounding box center [815, 280] width 842 height 24
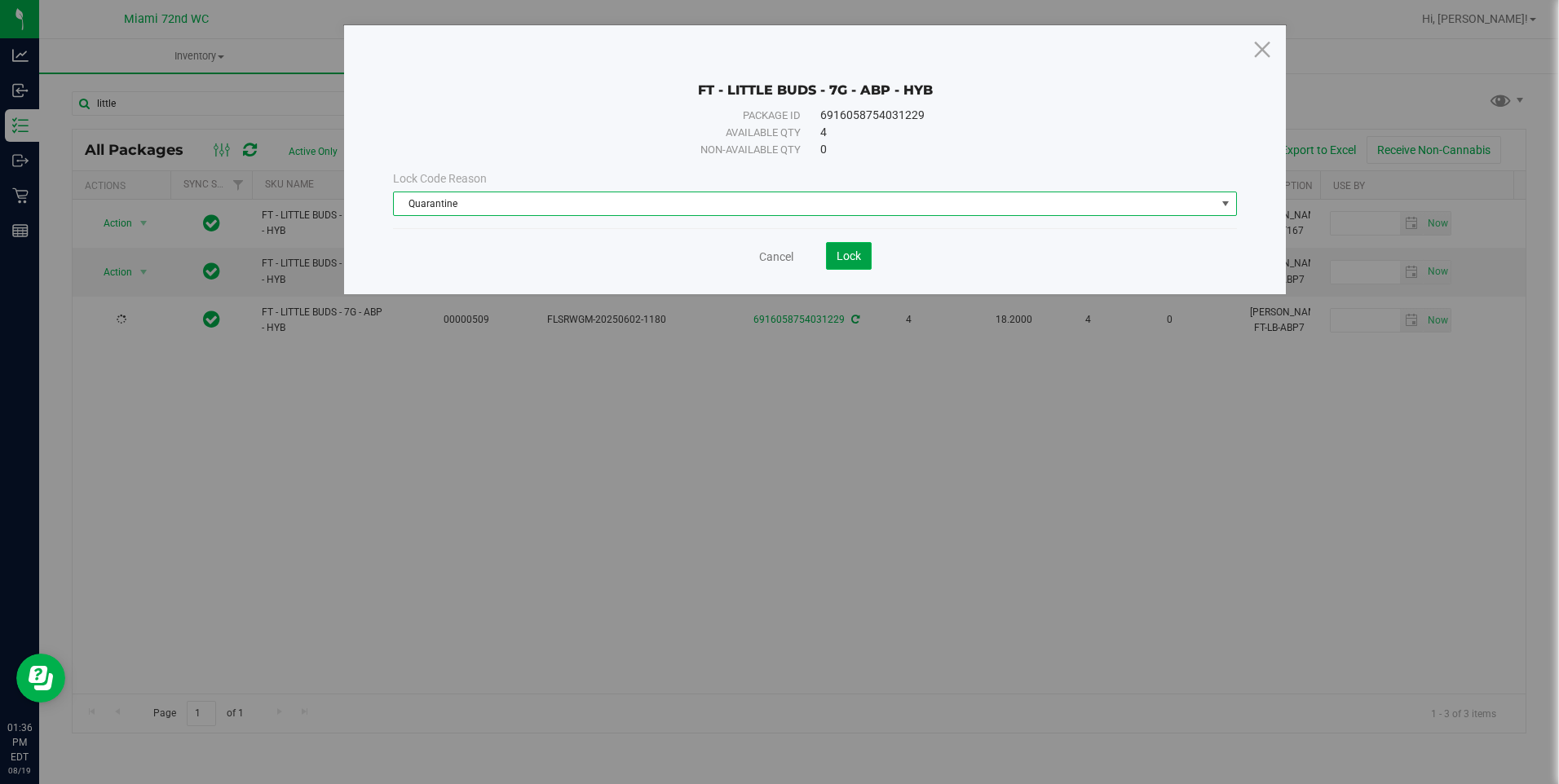
click at [859, 263] on button "Lock" at bounding box center [849, 255] width 46 height 28
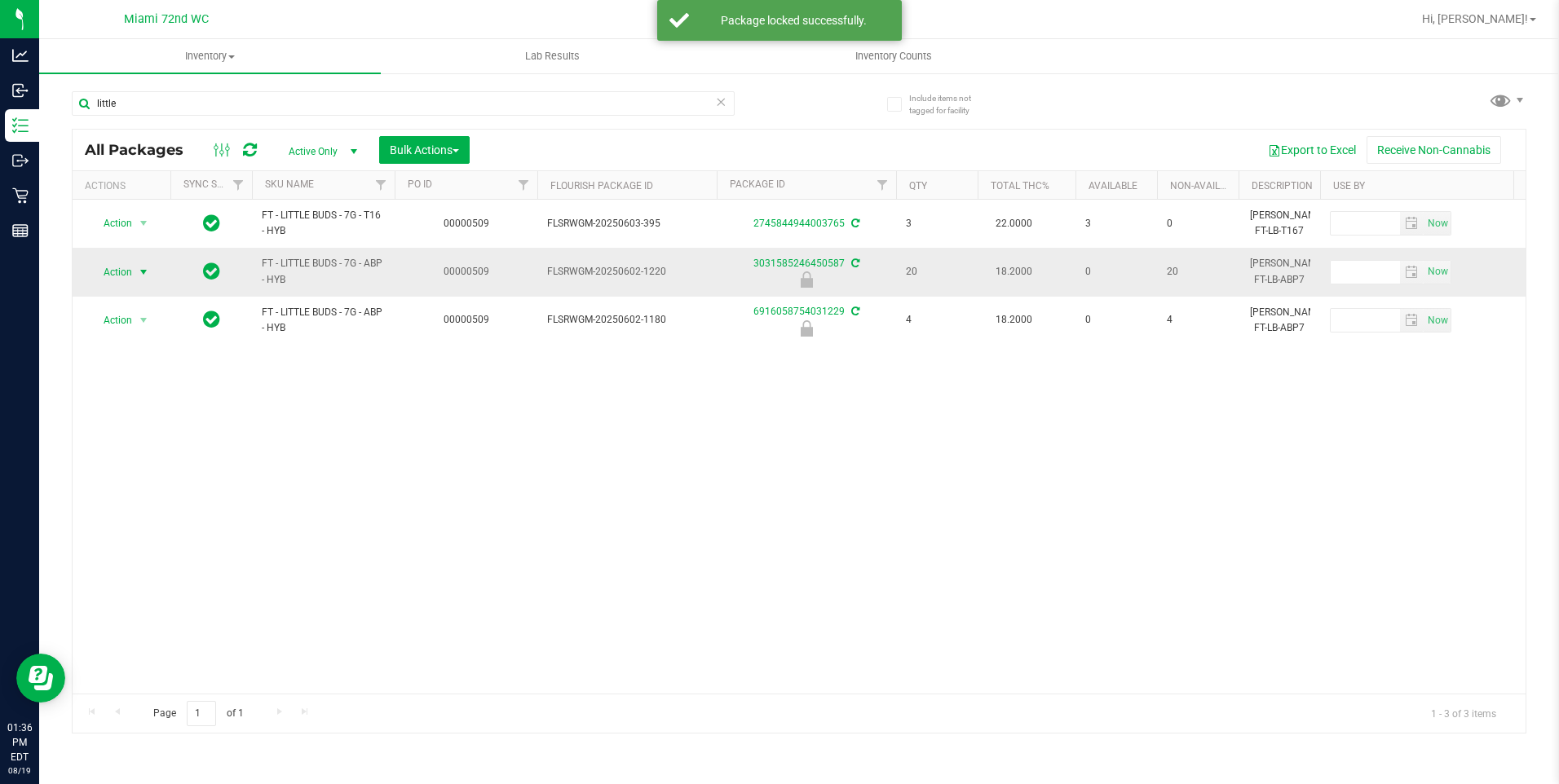
click at [134, 263] on span "select" at bounding box center [144, 272] width 20 height 23
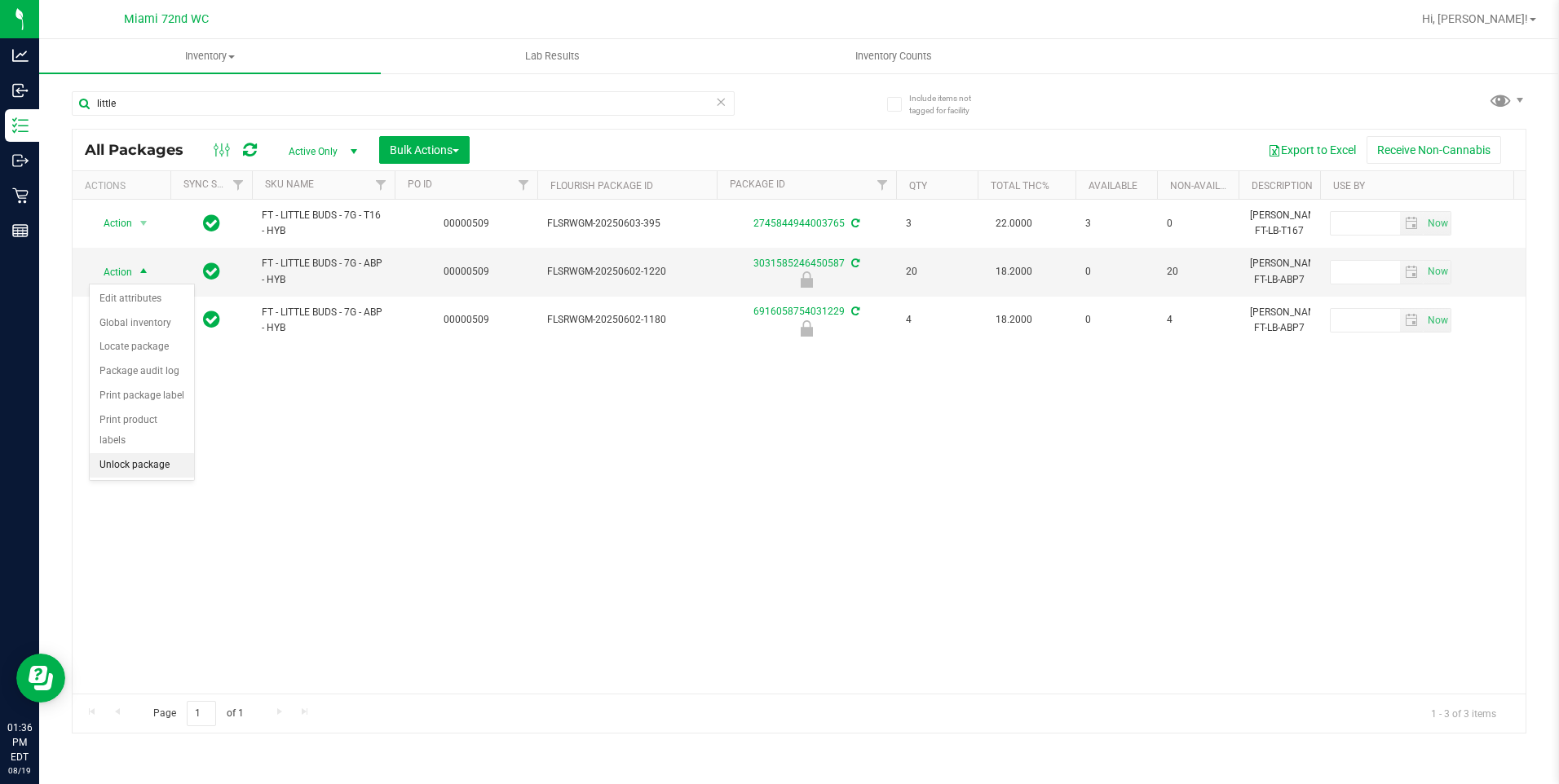
click at [154, 453] on li "Unlock package" at bounding box center [141, 465] width 105 height 24
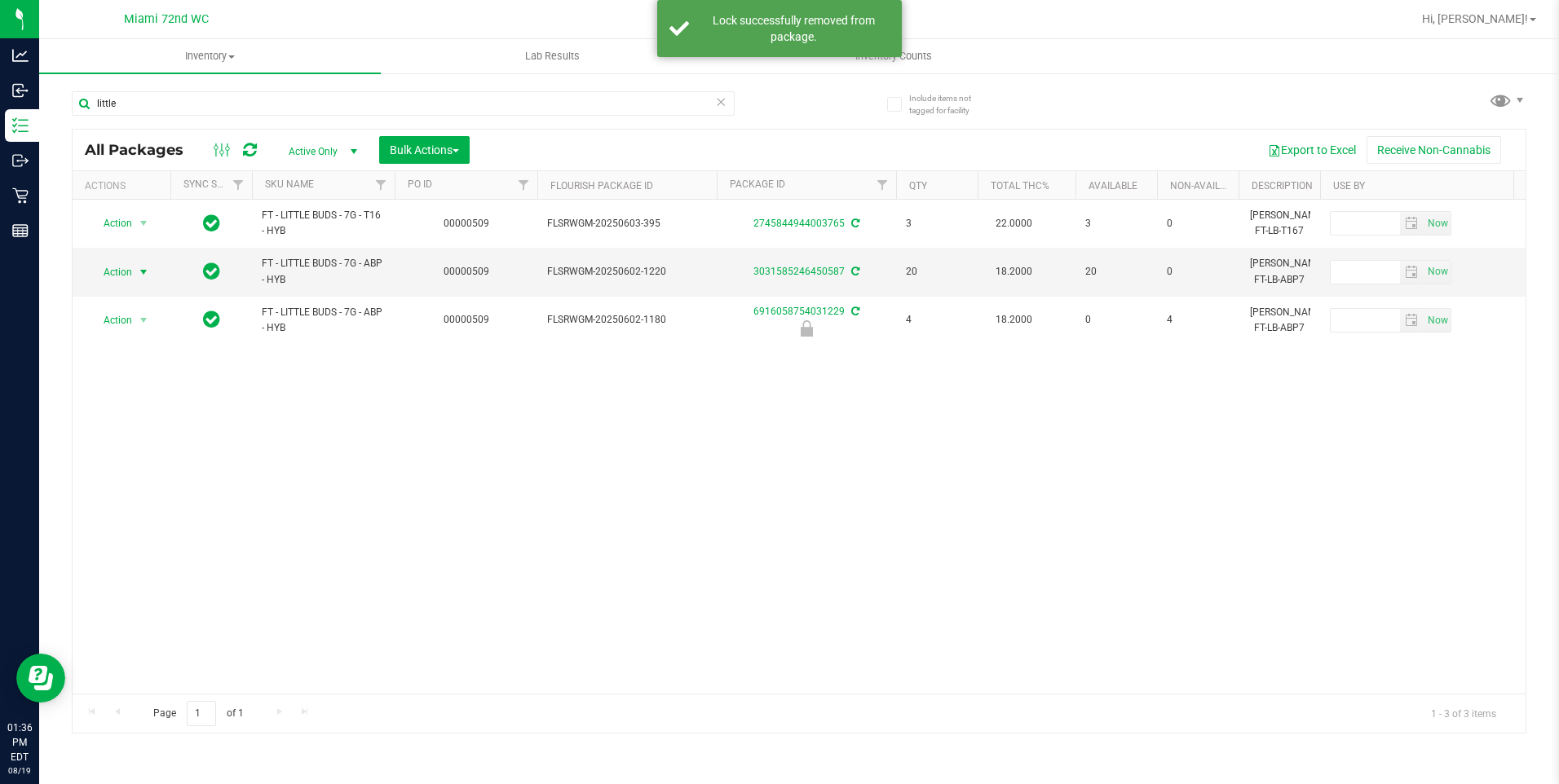
click at [130, 273] on span "Action" at bounding box center [110, 272] width 44 height 23
click at [158, 423] on li "Lock package" at bounding box center [152, 420] width 126 height 24
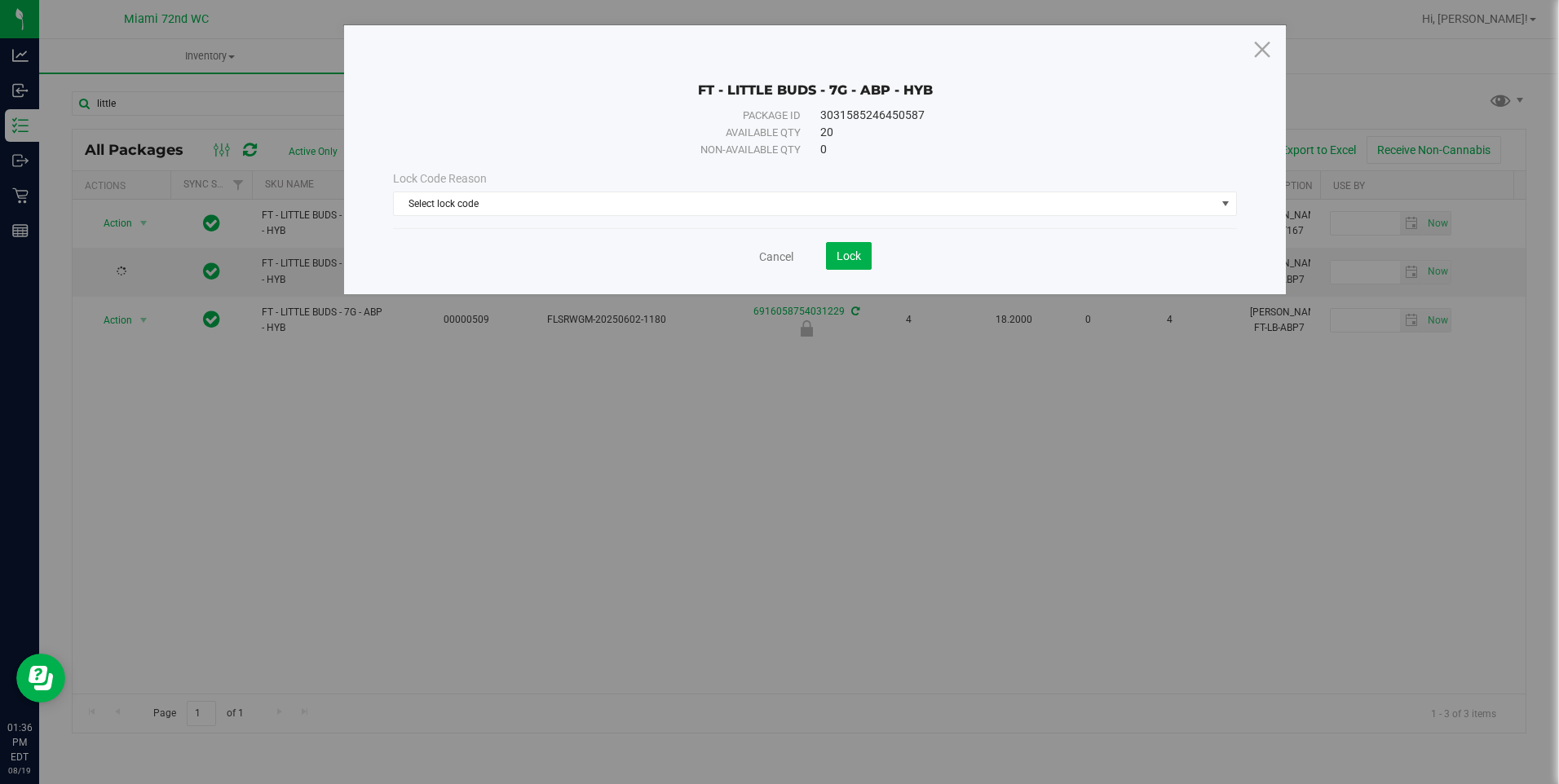
click at [590, 230] on div "Cancel Lock" at bounding box center [815, 250] width 844 height 40
click at [603, 210] on span "Select lock code" at bounding box center [804, 203] width 821 height 23
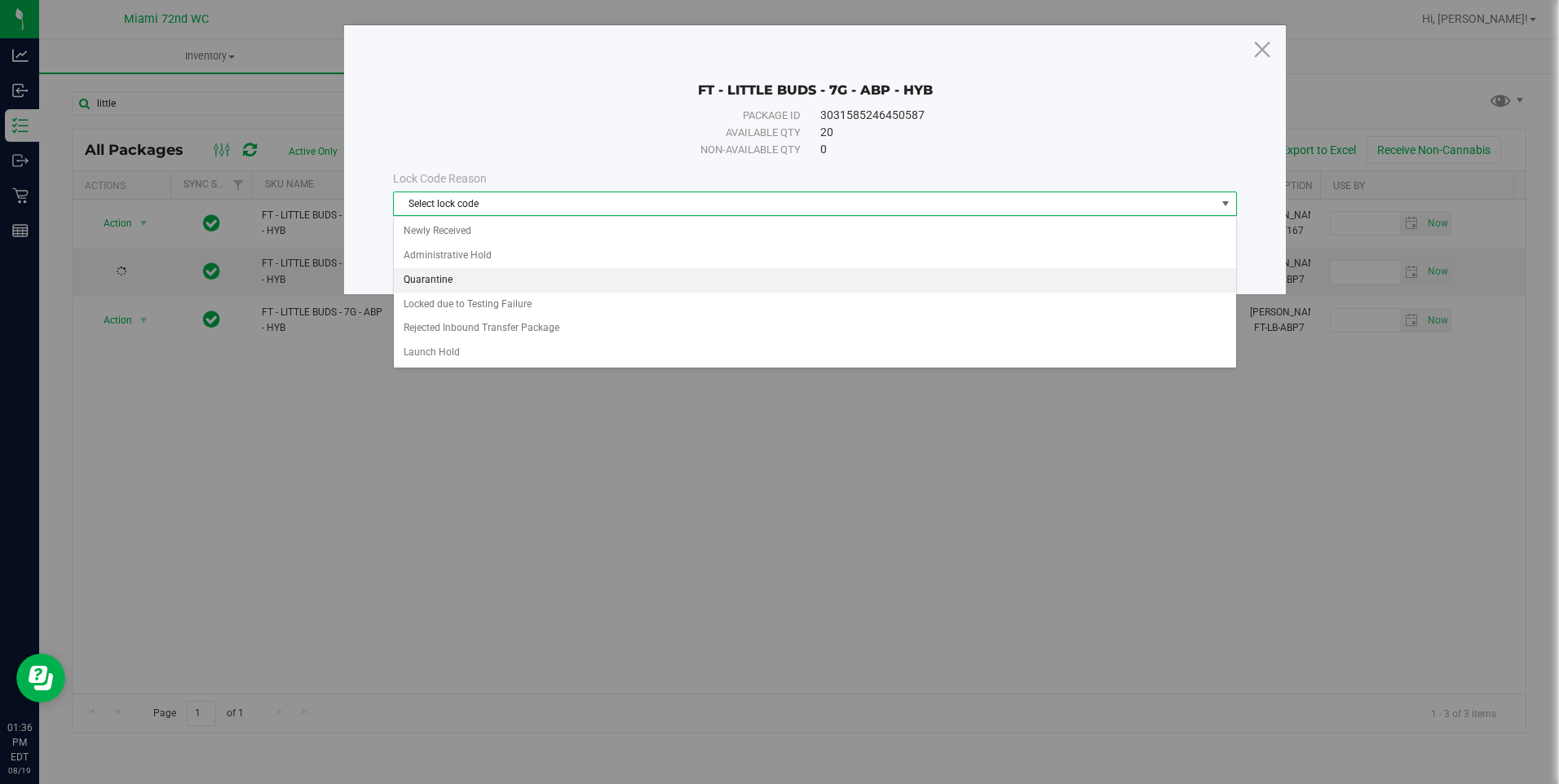
click at [565, 278] on li "Quarantine" at bounding box center [815, 280] width 842 height 24
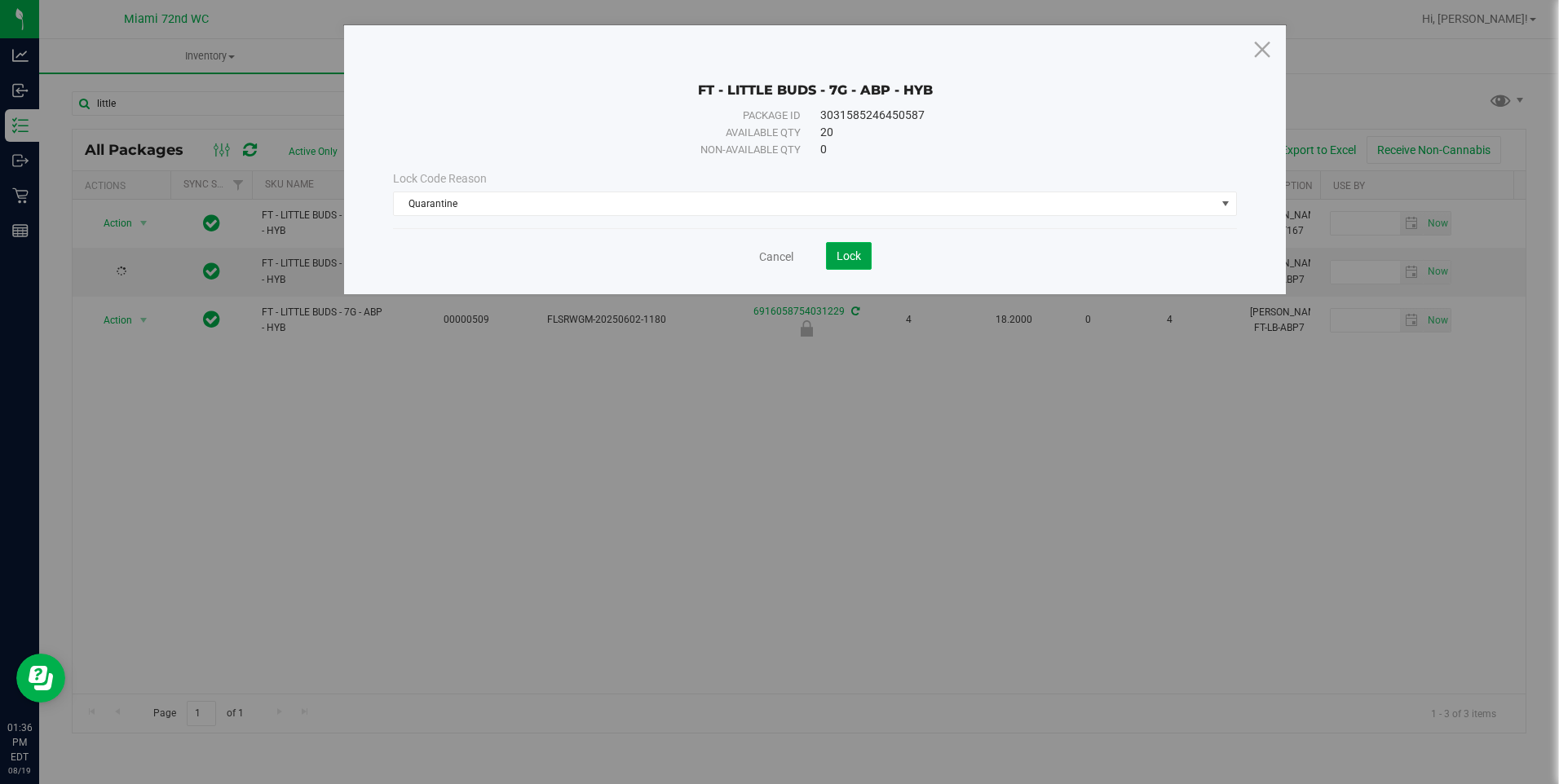
click at [837, 260] on span "Lock" at bounding box center [849, 256] width 24 height 13
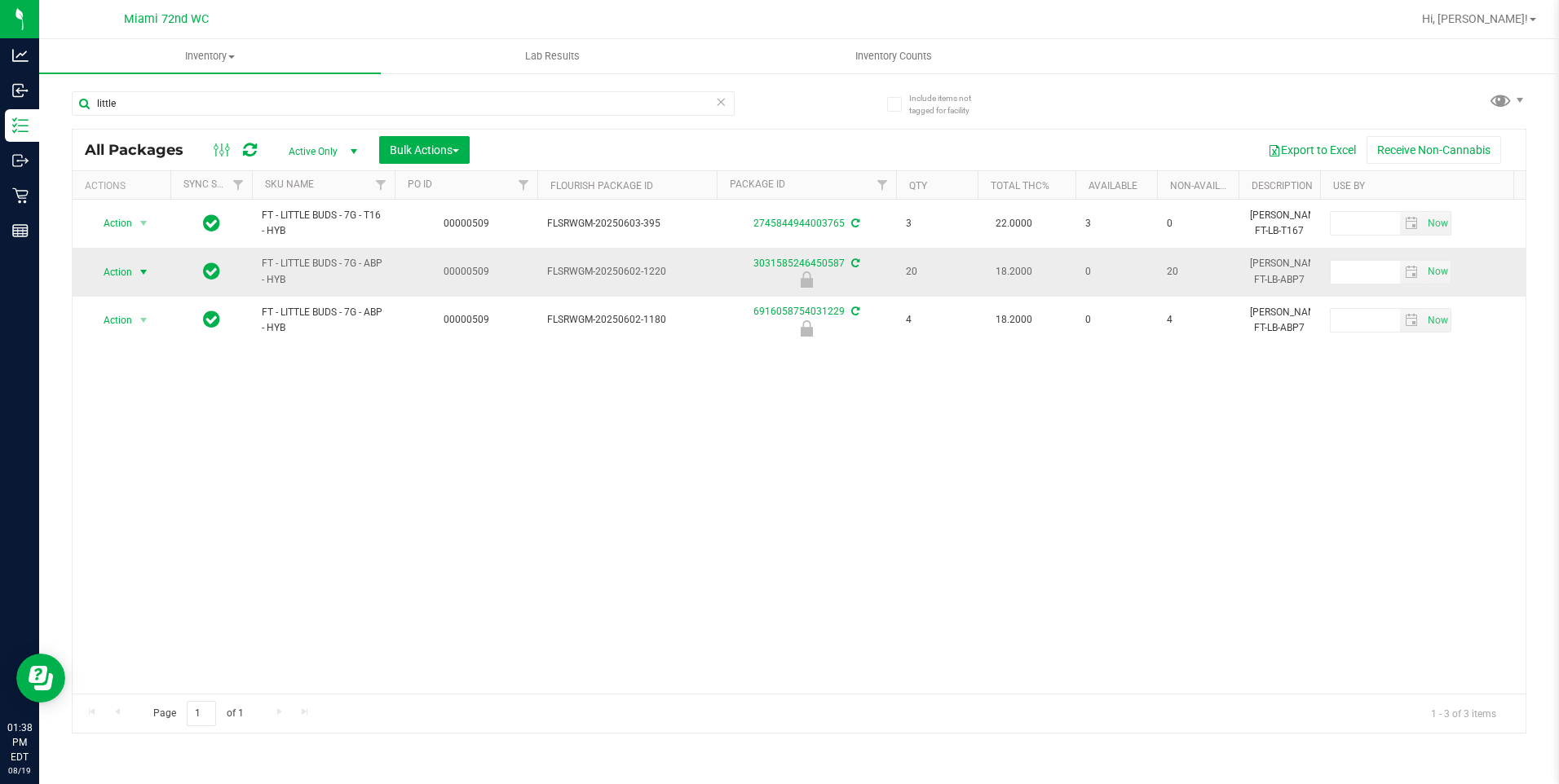
click at [129, 279] on span "Action" at bounding box center [110, 272] width 44 height 23
click at [137, 453] on li "Unlock package" at bounding box center [141, 465] width 105 height 24
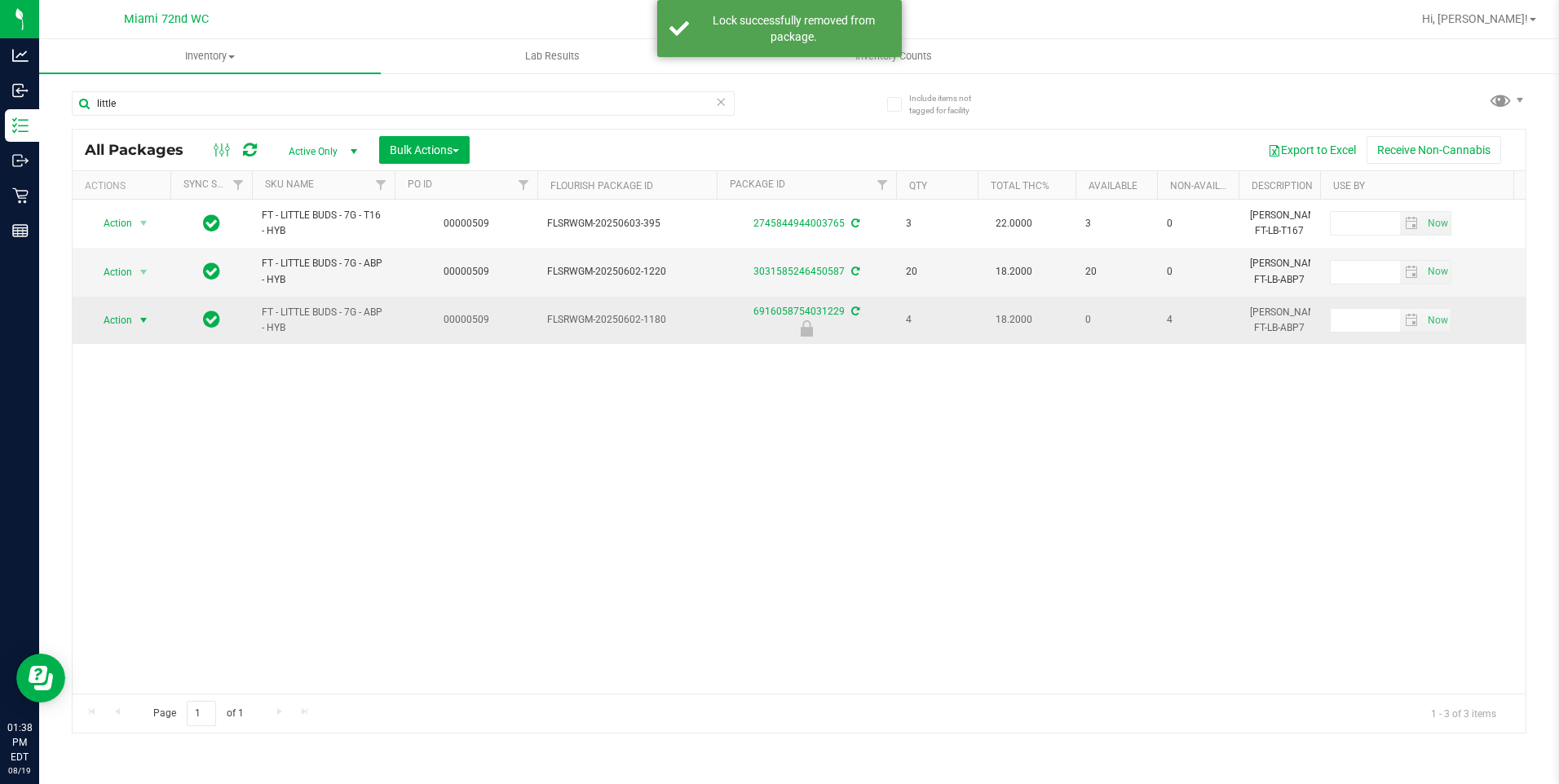
click at [146, 315] on span "select" at bounding box center [144, 320] width 13 height 13
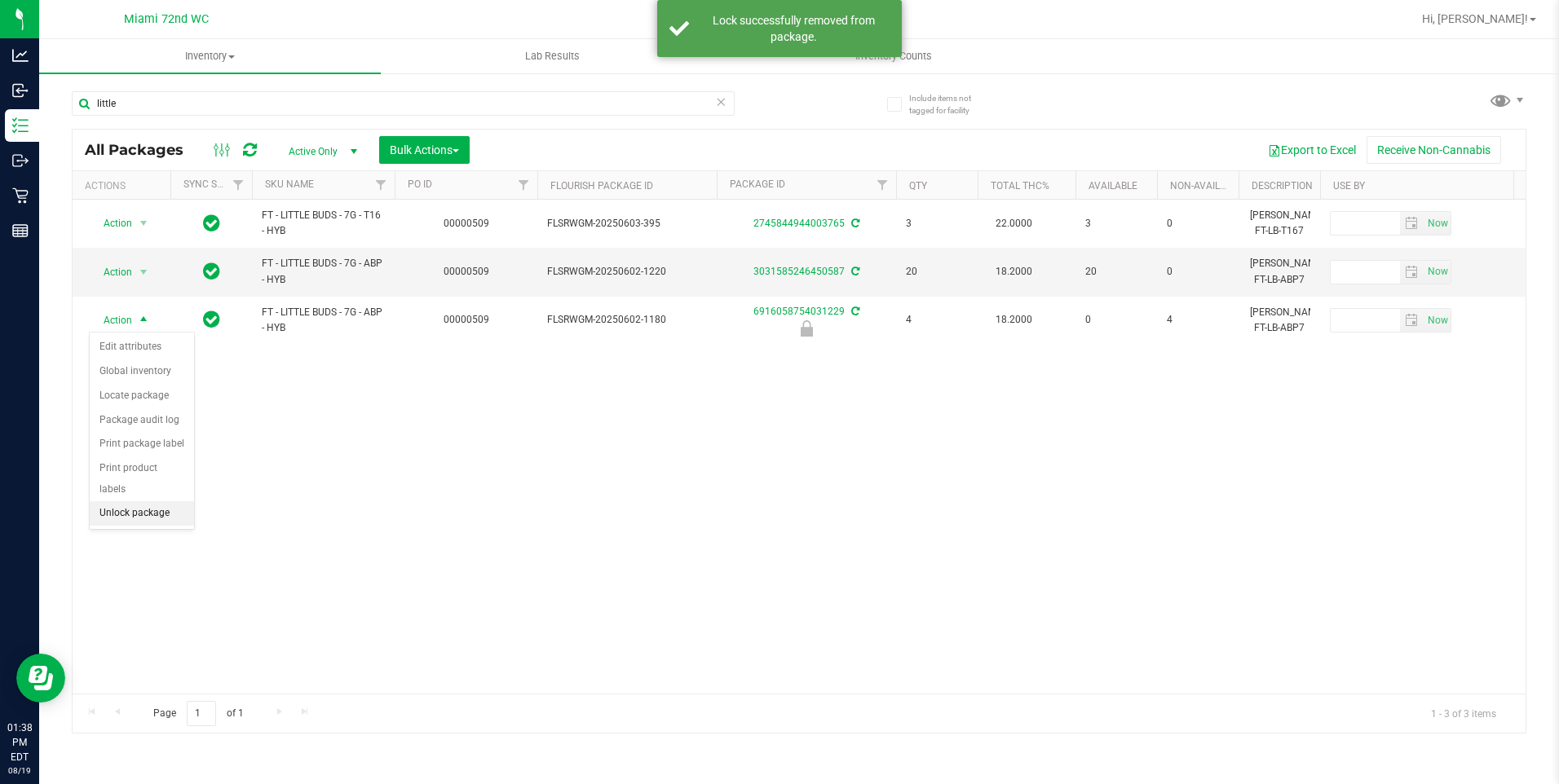
click at [144, 501] on li "Unlock package" at bounding box center [141, 513] width 105 height 24
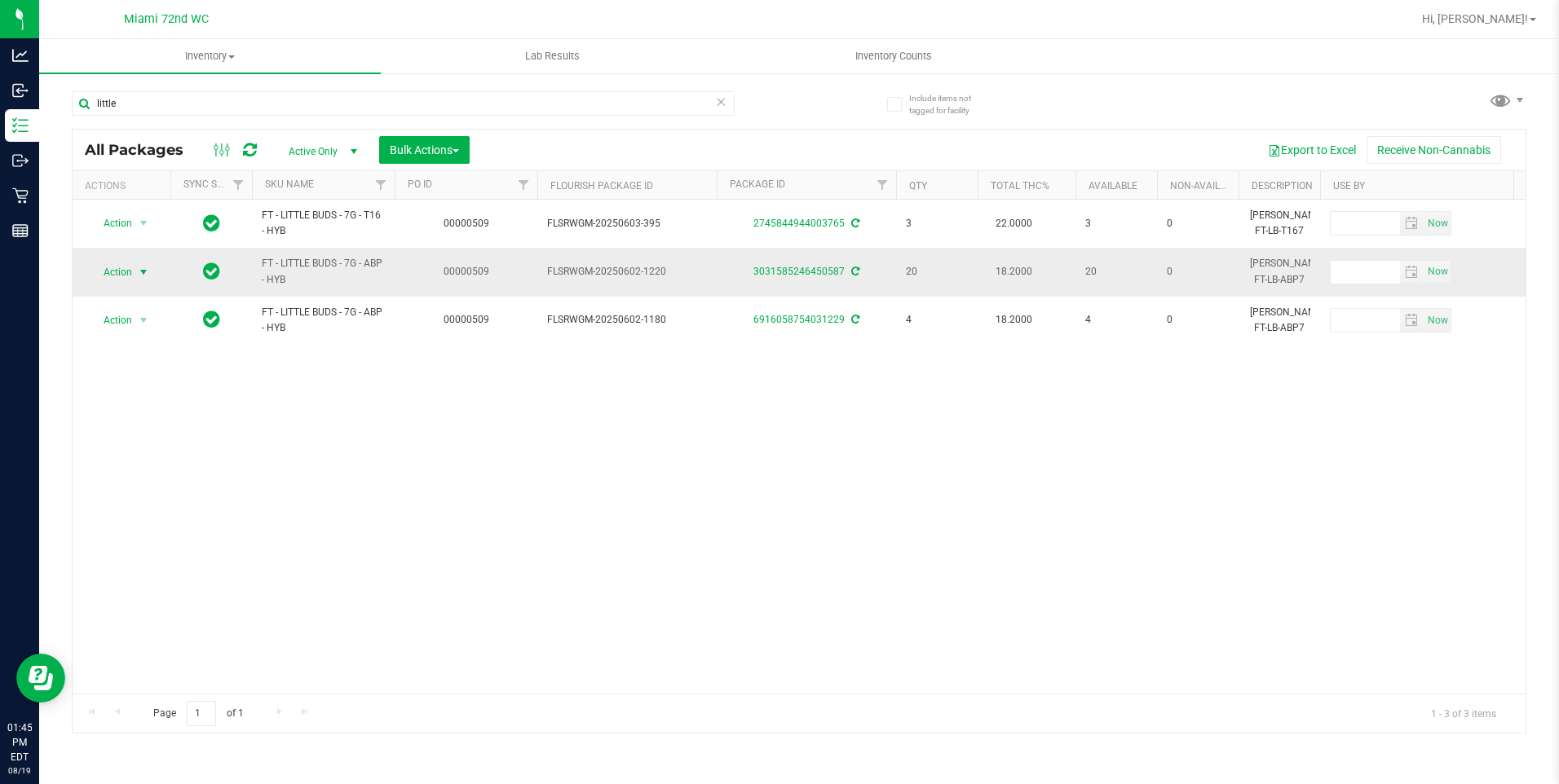
click at [136, 268] on span "select" at bounding box center [144, 272] width 20 height 23
click at [168, 428] on li "Lock package" at bounding box center [152, 420] width 126 height 24
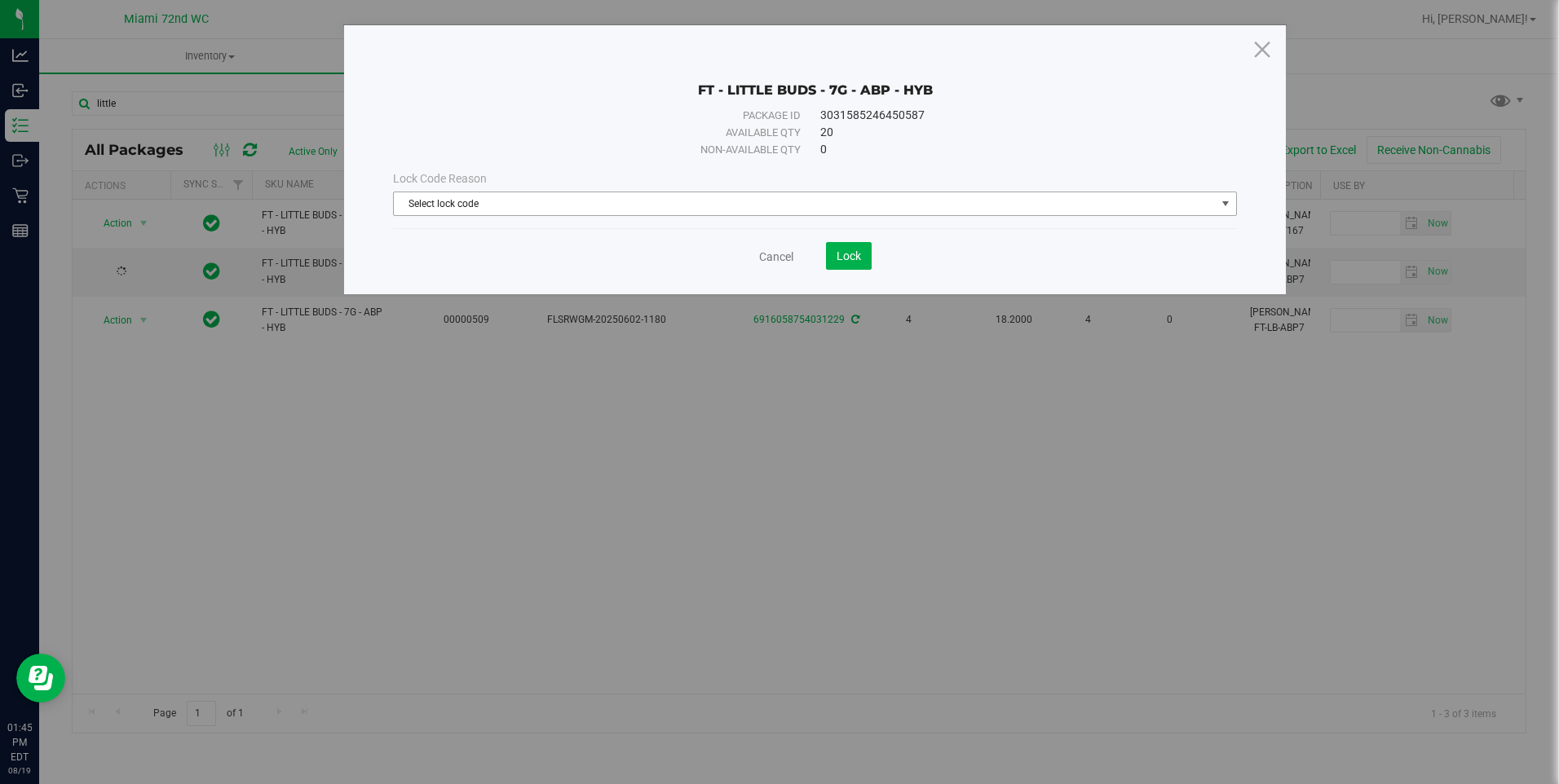
click at [752, 215] on span "Select lock code" at bounding box center [815, 203] width 844 height 24
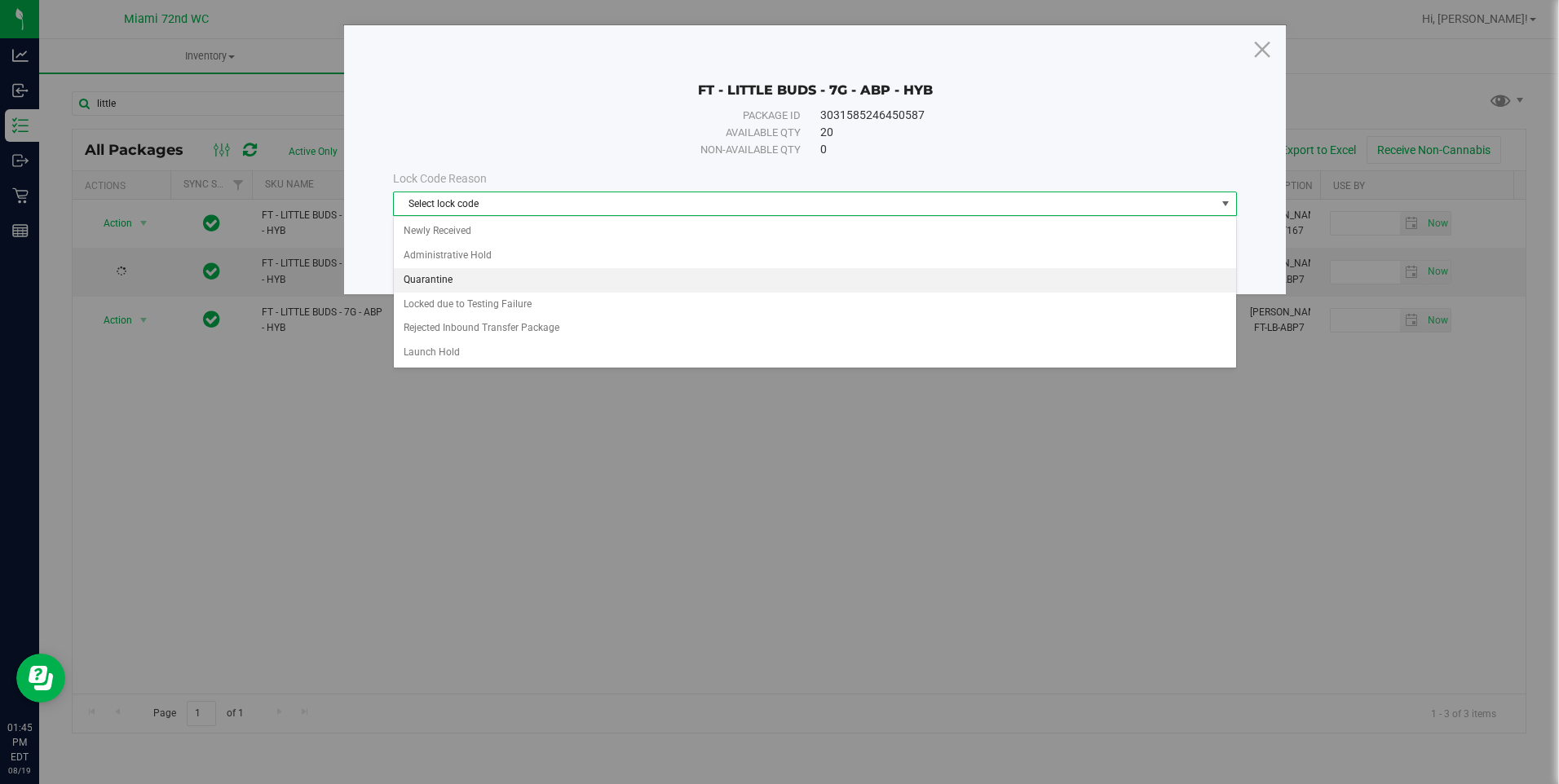
click at [609, 272] on li "Quarantine" at bounding box center [815, 280] width 842 height 24
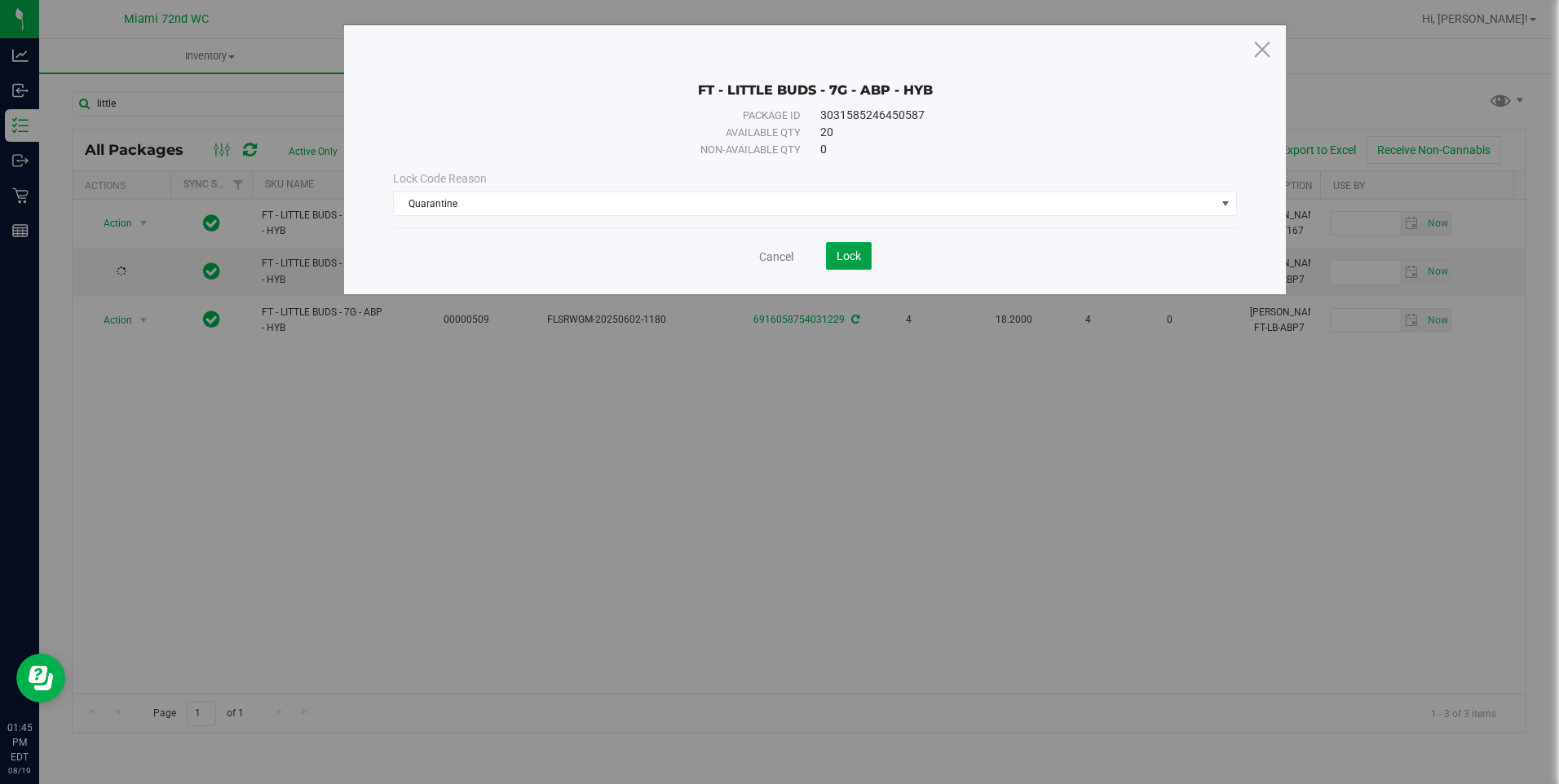
click at [833, 258] on button "Lock" at bounding box center [849, 255] width 46 height 28
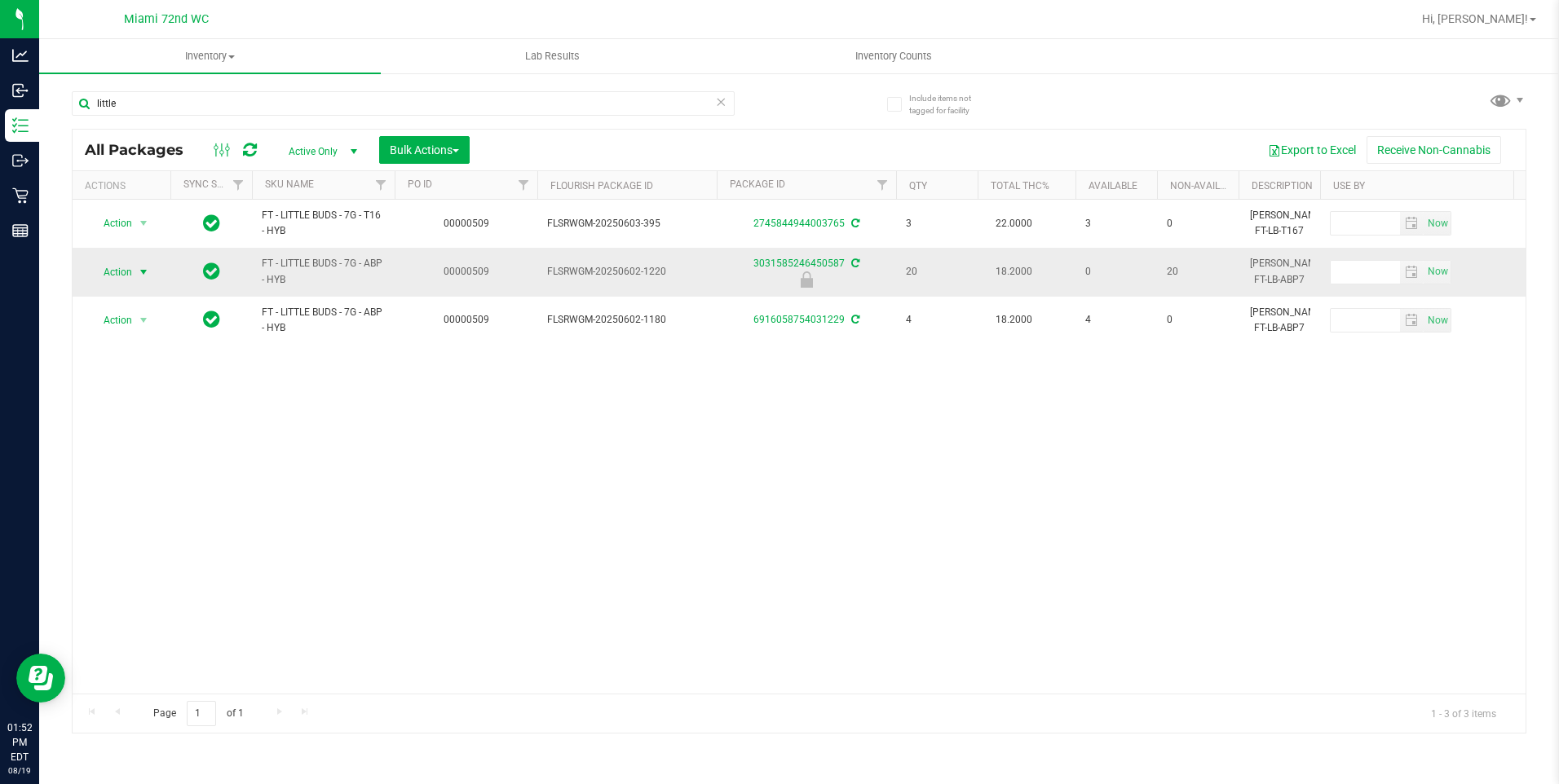
click at [144, 274] on span "select" at bounding box center [144, 273] width 13 height 13
click at [151, 272] on span "select" at bounding box center [144, 272] width 20 height 23
click at [162, 453] on li "Unlock package" at bounding box center [141, 465] width 105 height 24
click at [533, 578] on div "Action Action Adjust qty Create package Edit attributes Global inventory Locate…" at bounding box center [799, 447] width 1454 height 494
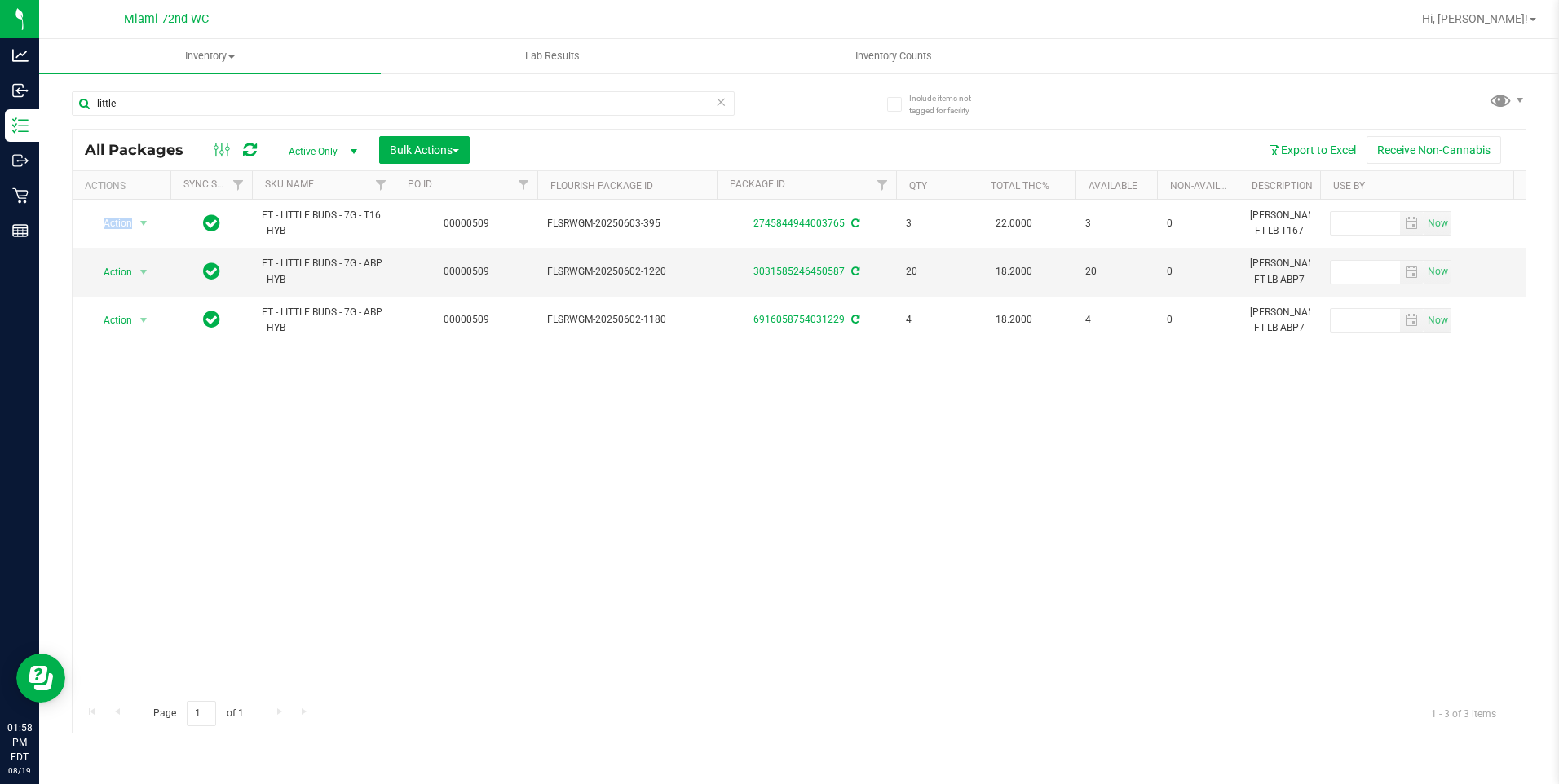
click at [534, 577] on div "Action Action Adjust qty Create package Edit attributes Global inventory Locate…" at bounding box center [799, 447] width 1454 height 494
click at [535, 576] on div "Action Action Adjust qty Create package Edit attributes Global inventory Locate…" at bounding box center [799, 447] width 1454 height 494
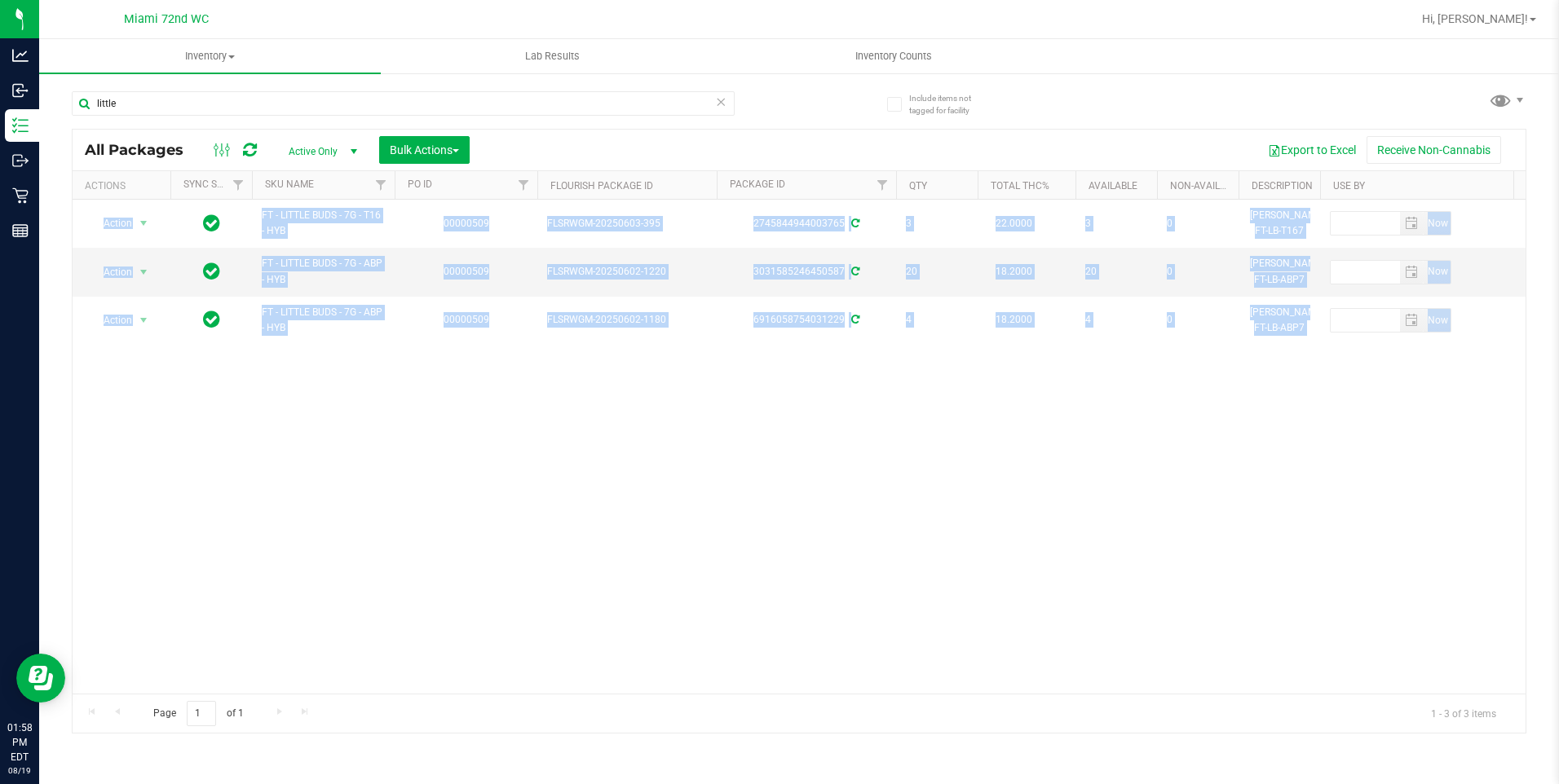
click at [848, 490] on div "Action Action Adjust qty Create package Edit attributes Global inventory Locate…" at bounding box center [799, 447] width 1454 height 494
click at [1000, 496] on div "Action Action Adjust qty Create package Edit attributes Global inventory Locate…" at bounding box center [799, 447] width 1454 height 494
